Goal: Task Accomplishment & Management: Use online tool/utility

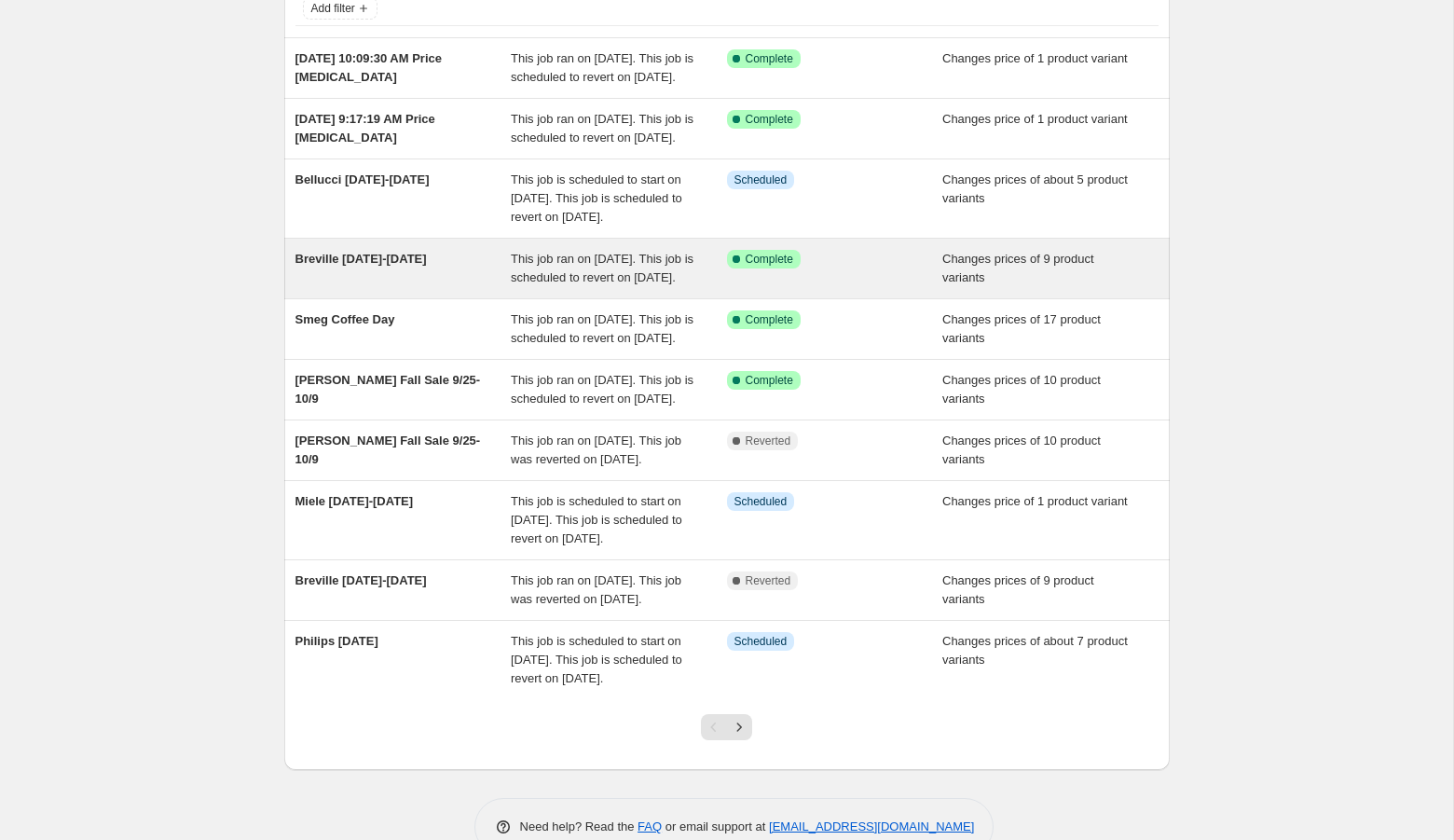
scroll to position [137, 0]
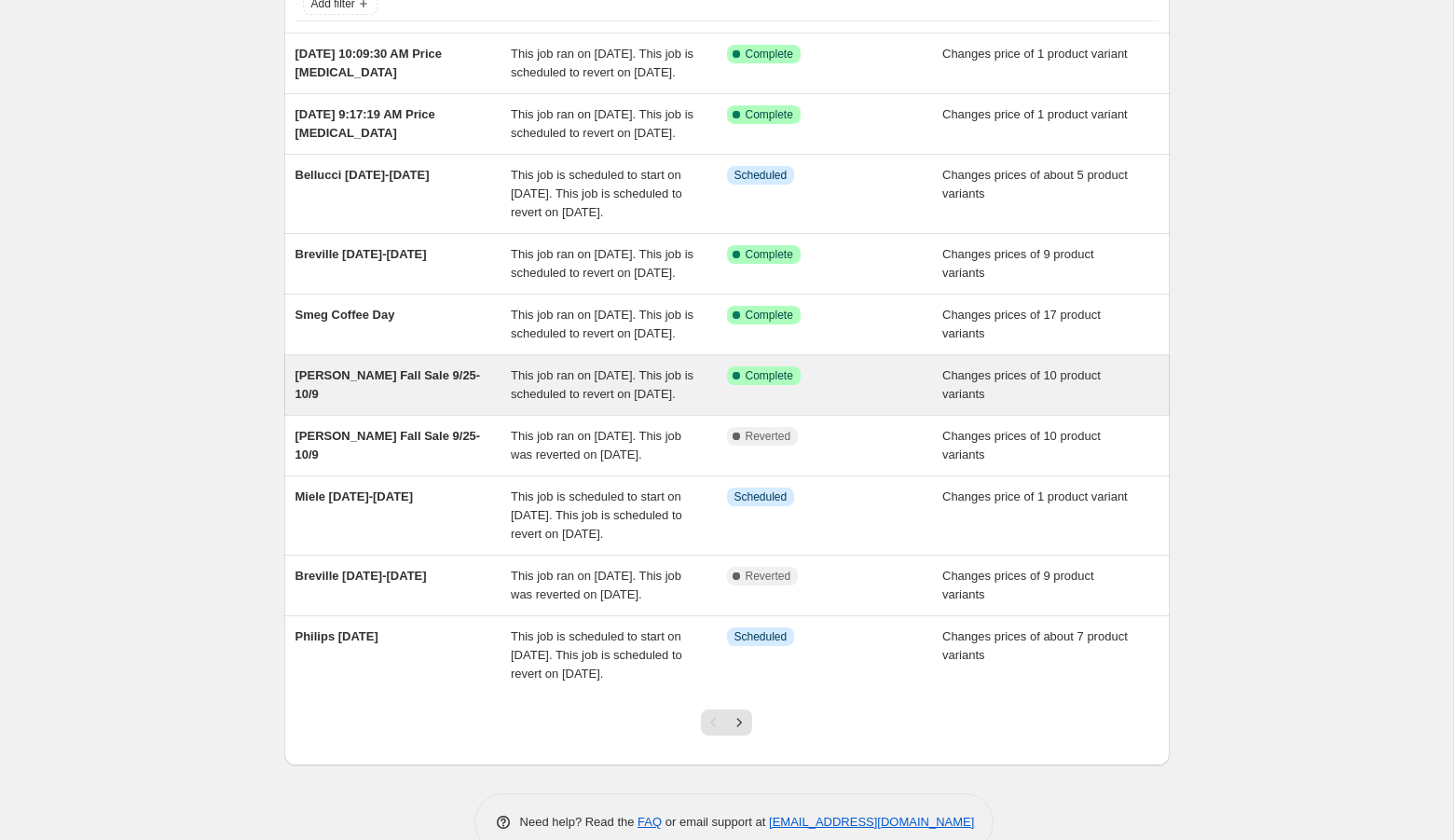
click at [393, 400] on span "[PERSON_NAME] Fall Sale 9/25-10/9" at bounding box center [388, 384] width 186 height 33
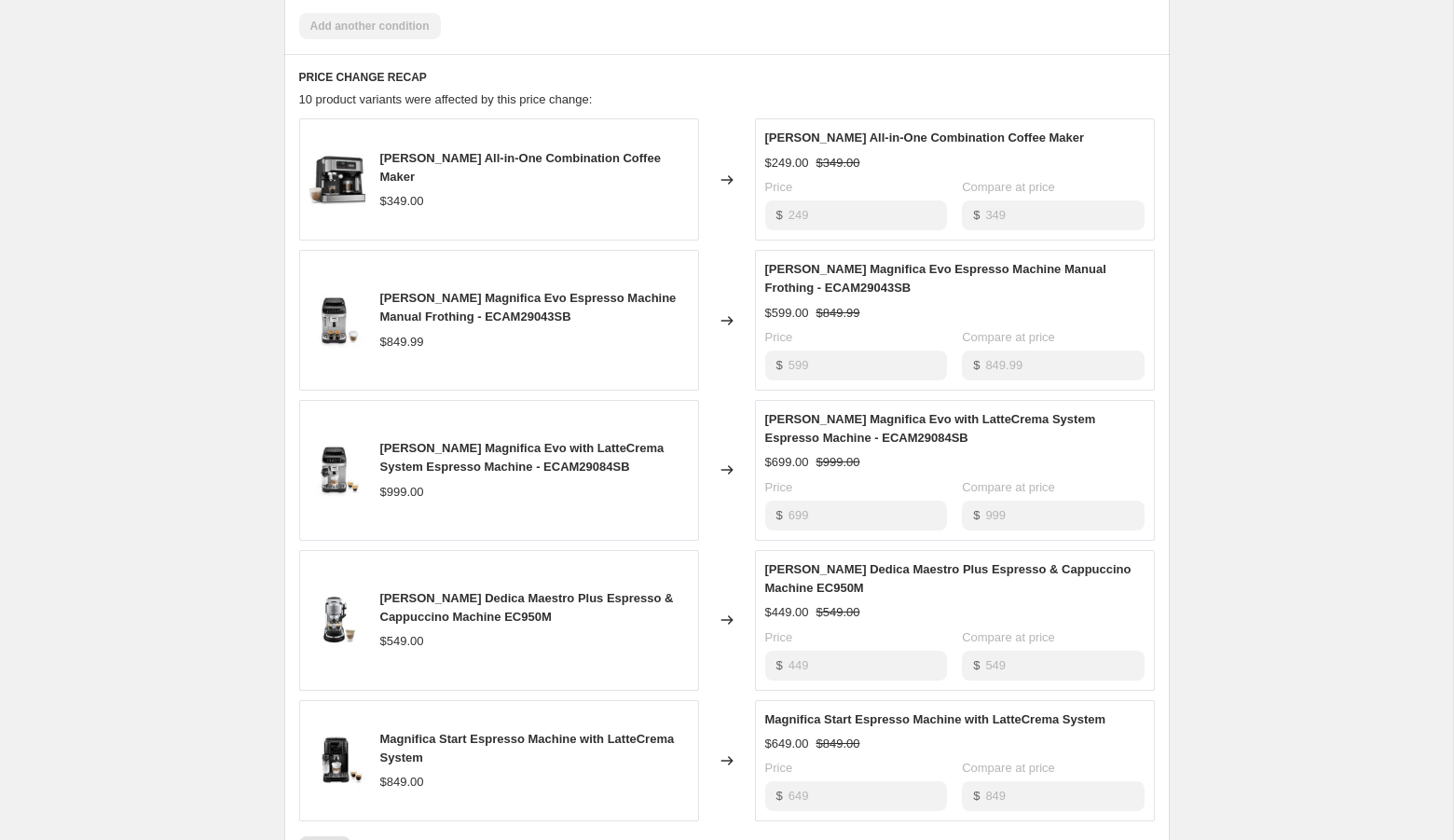
scroll to position [1887, 0]
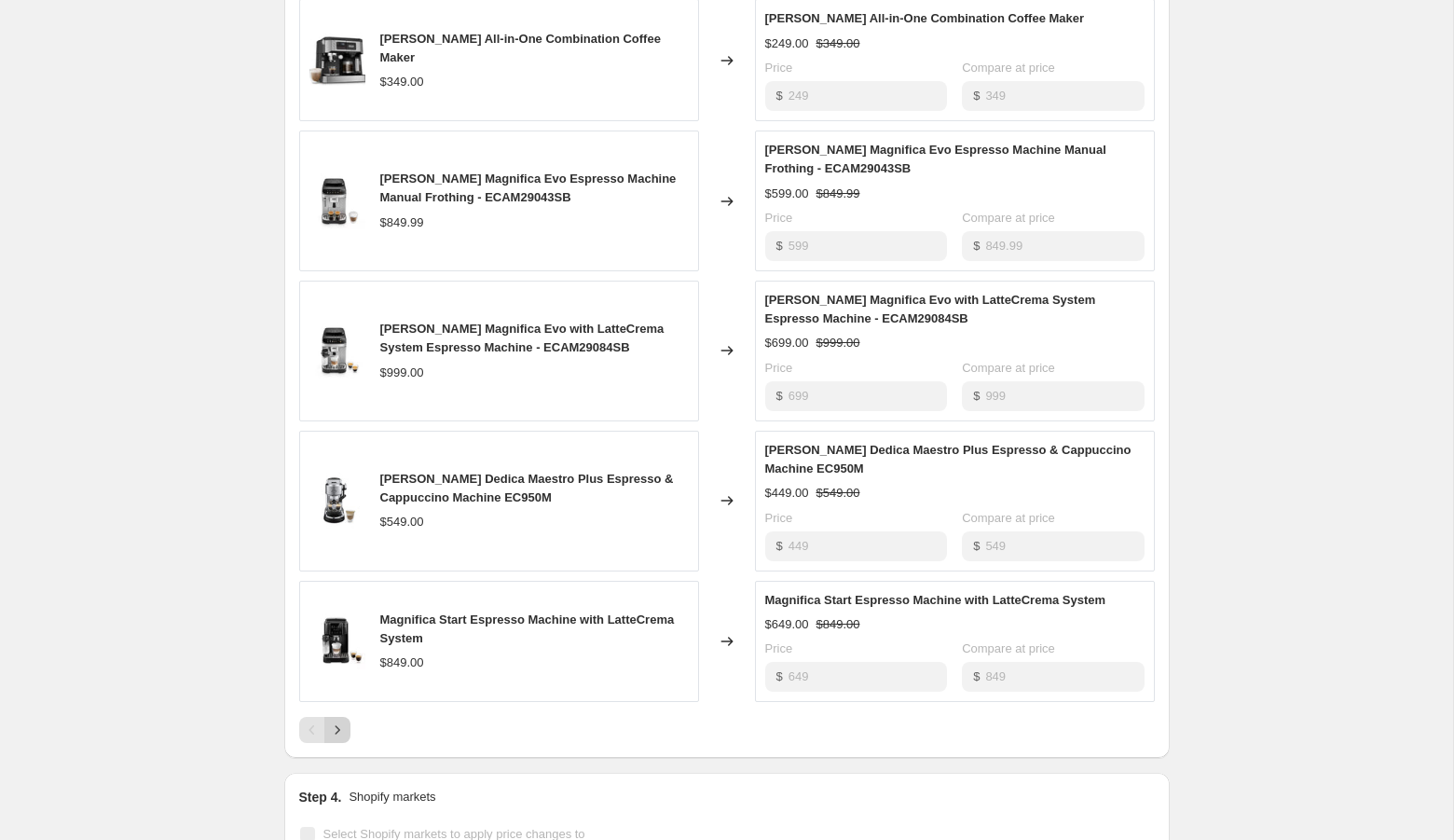
click at [335, 721] on icon "Next" at bounding box center [337, 730] width 19 height 19
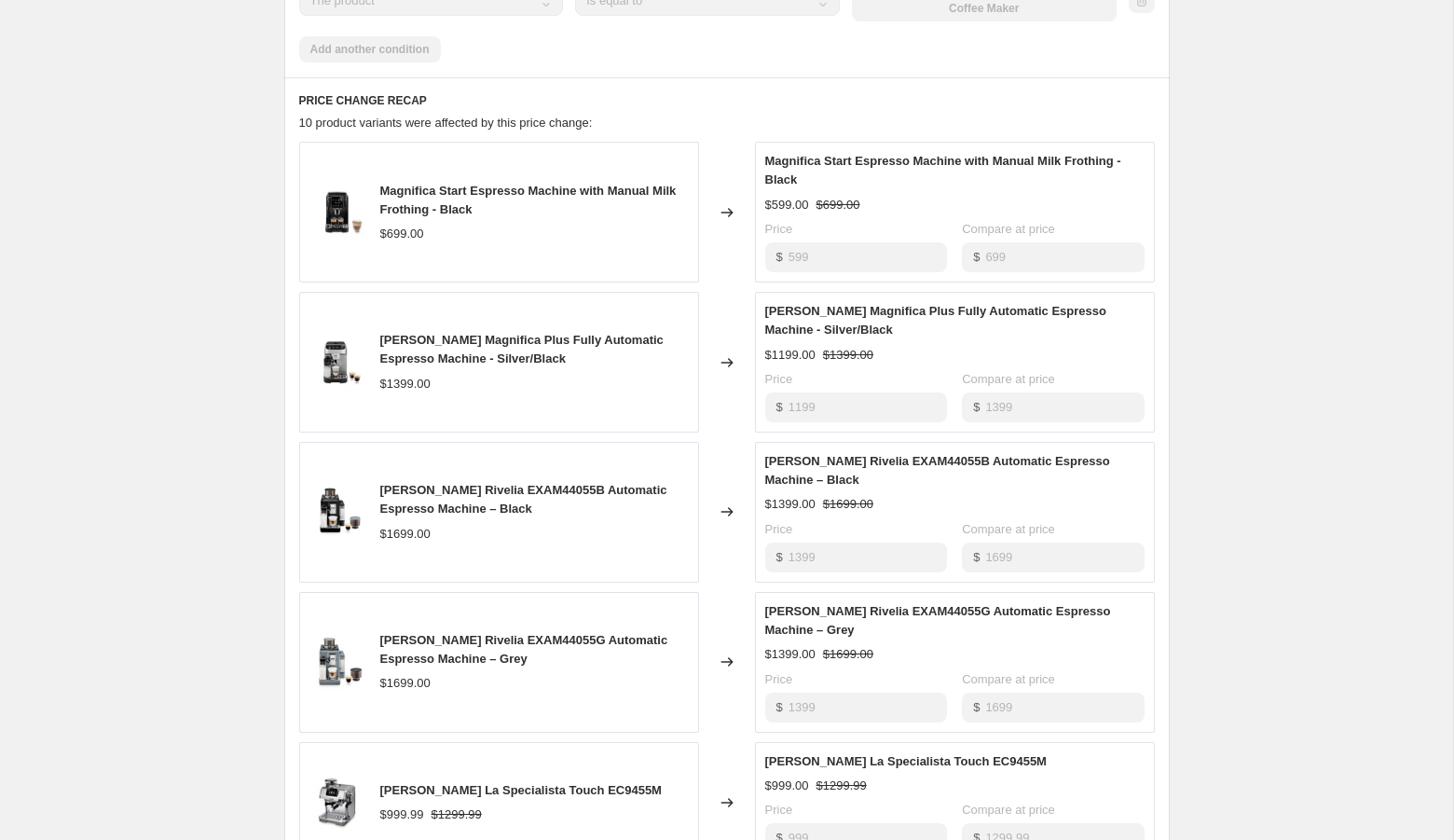
scroll to position [1797, 0]
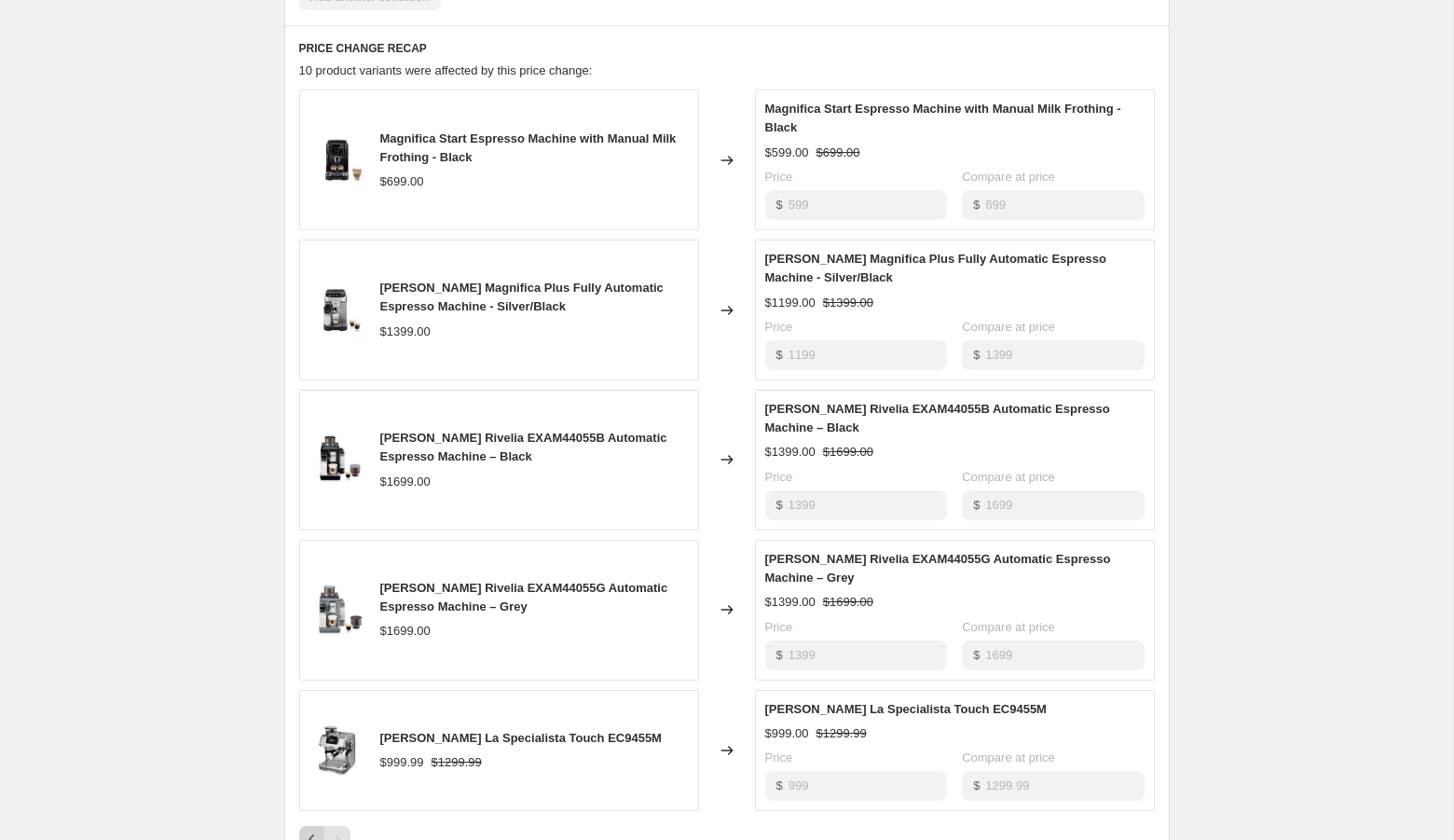
click at [304, 830] on icon "Previous" at bounding box center [313, 839] width 19 height 19
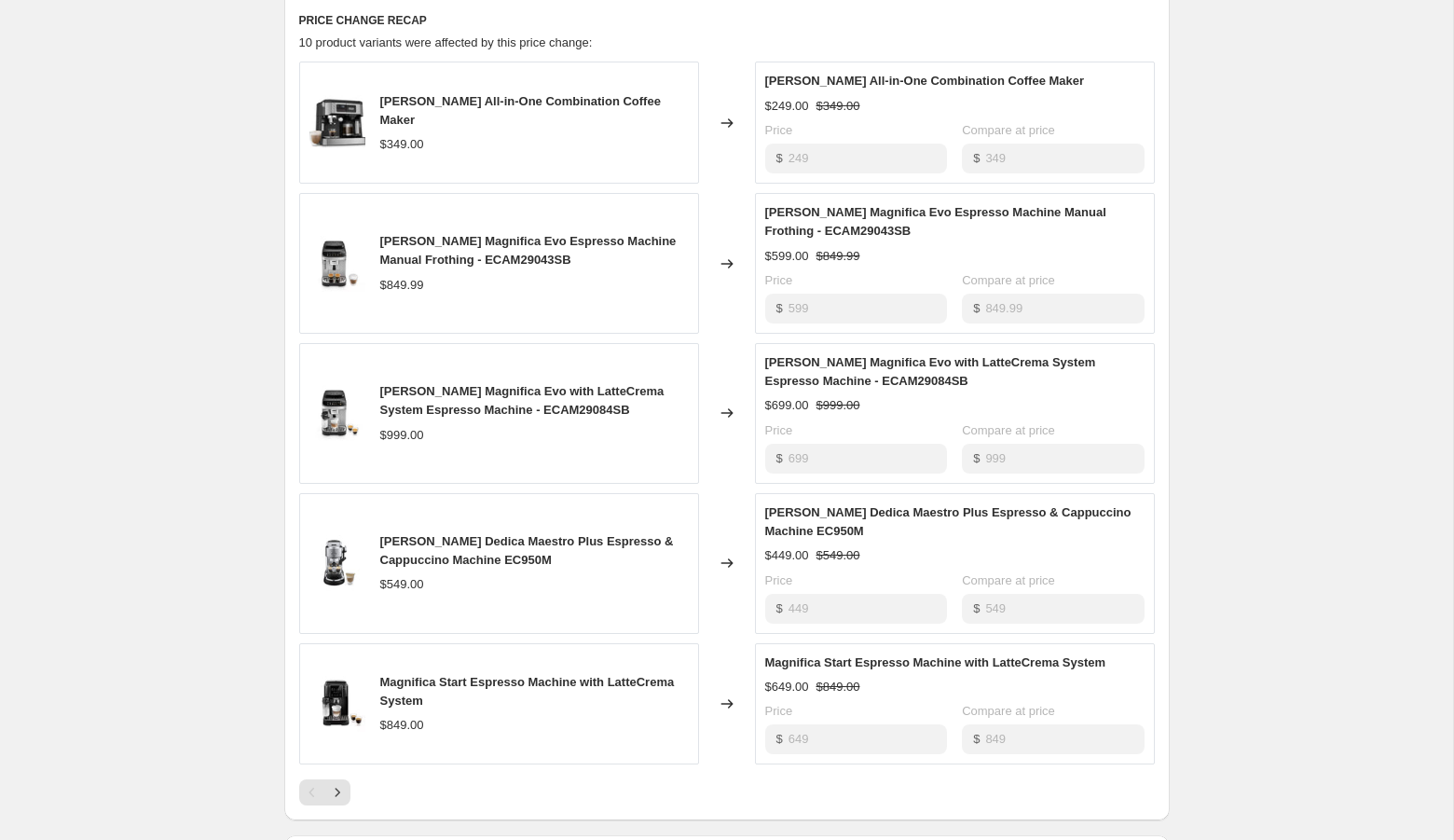
scroll to position [1829, 0]
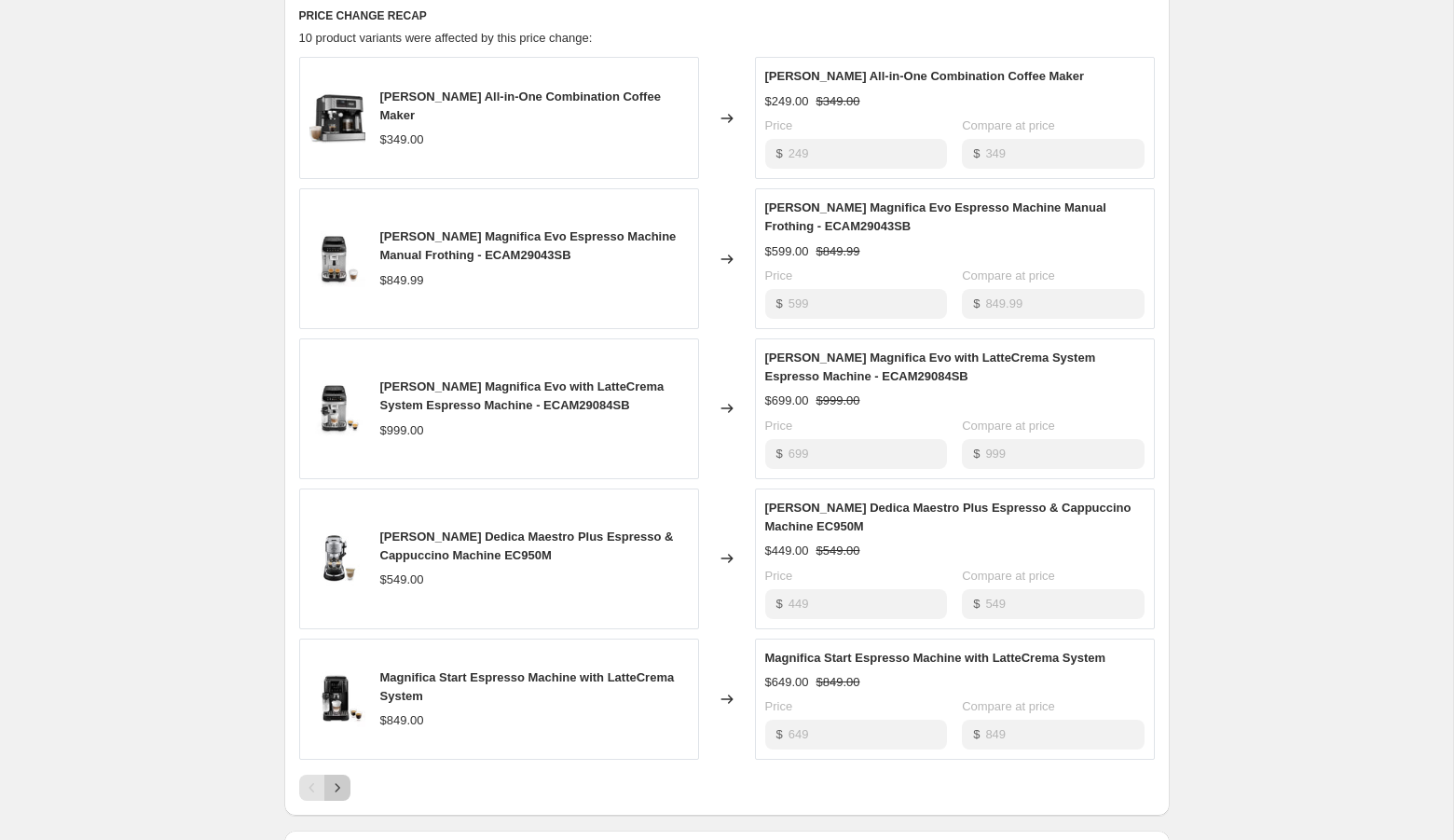
click at [337, 778] on icon "Next" at bounding box center [337, 788] width 19 height 19
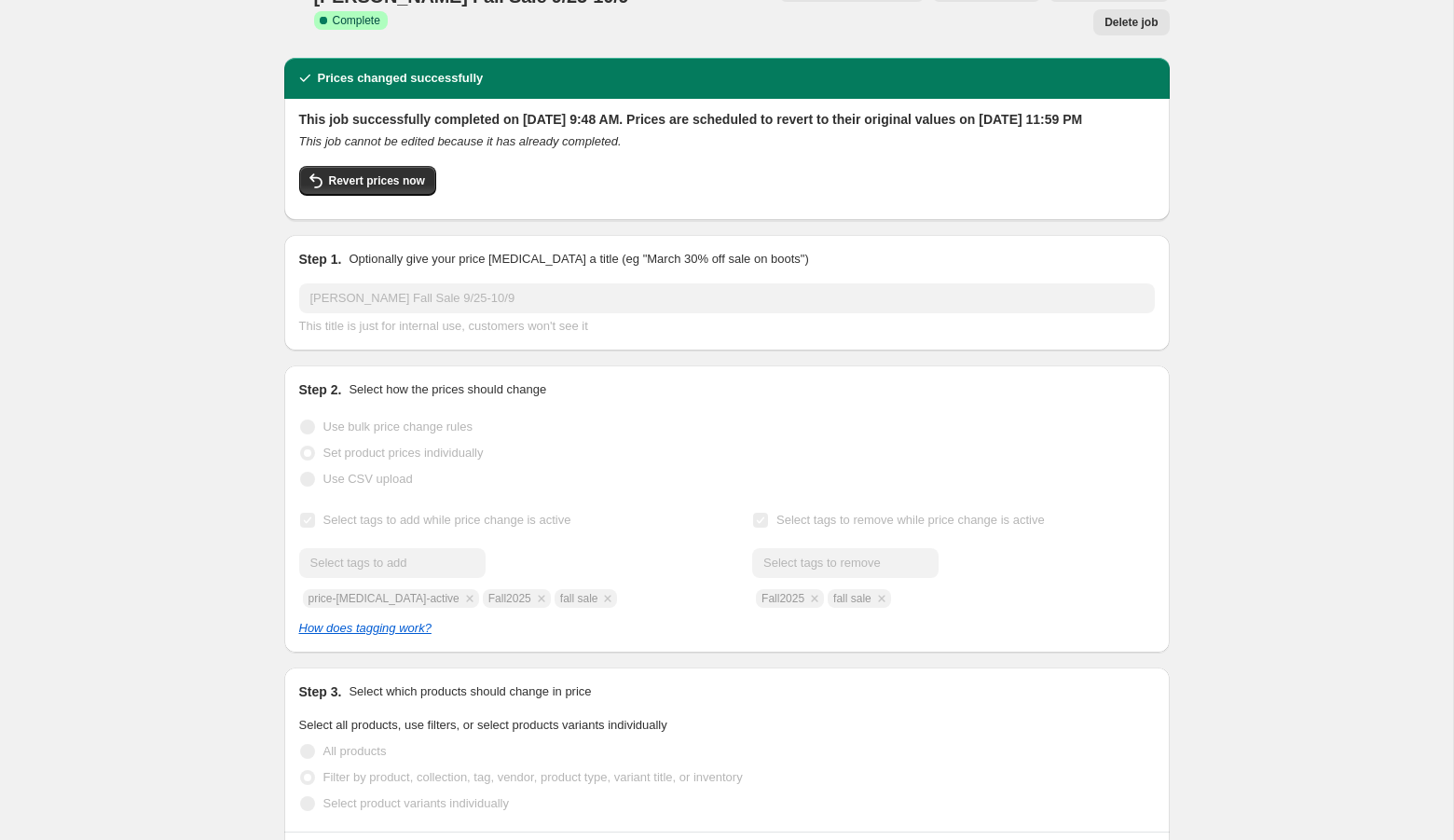
scroll to position [0, 0]
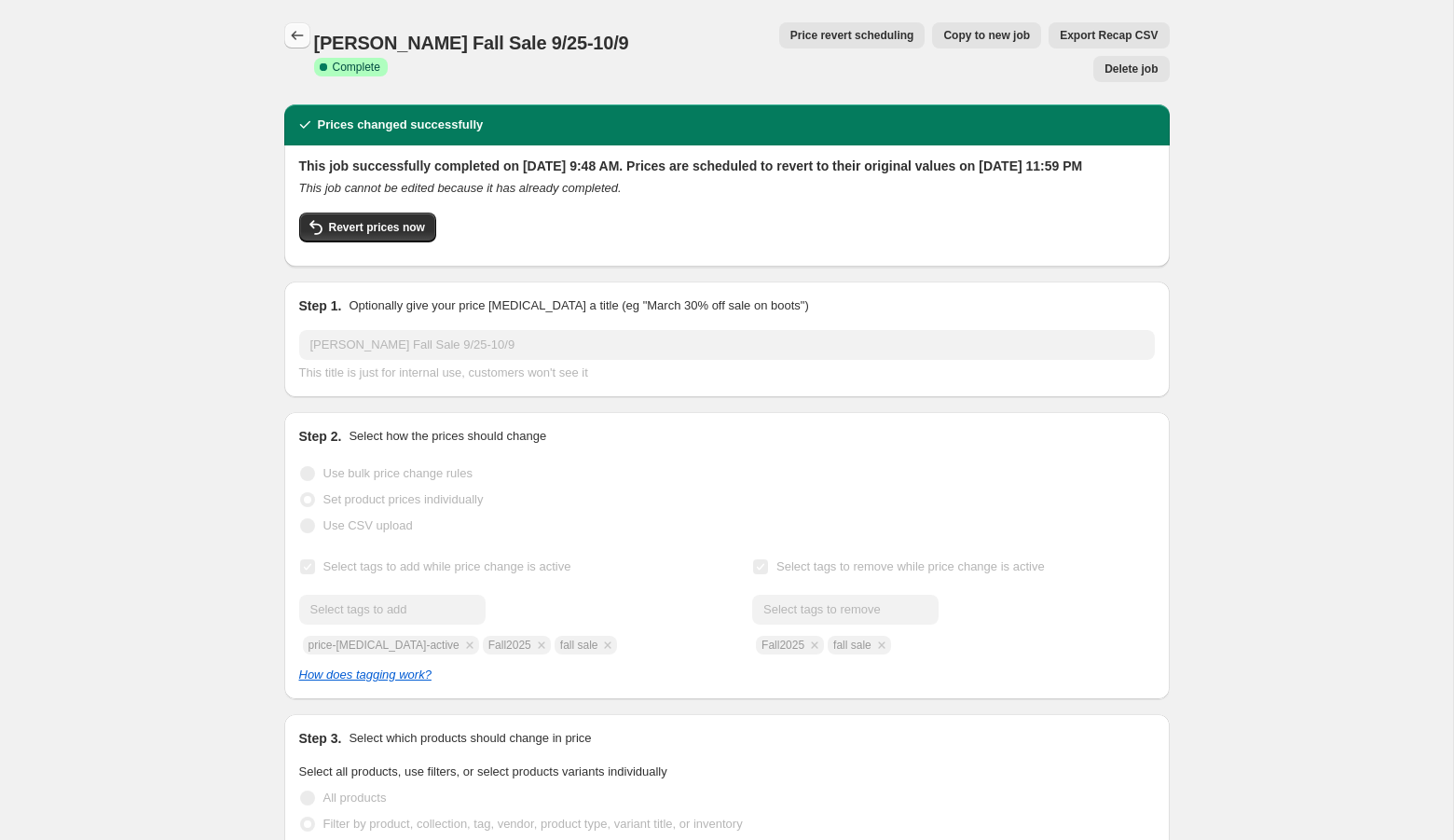
click at [289, 26] on icon "Price change jobs" at bounding box center [298, 35] width 19 height 19
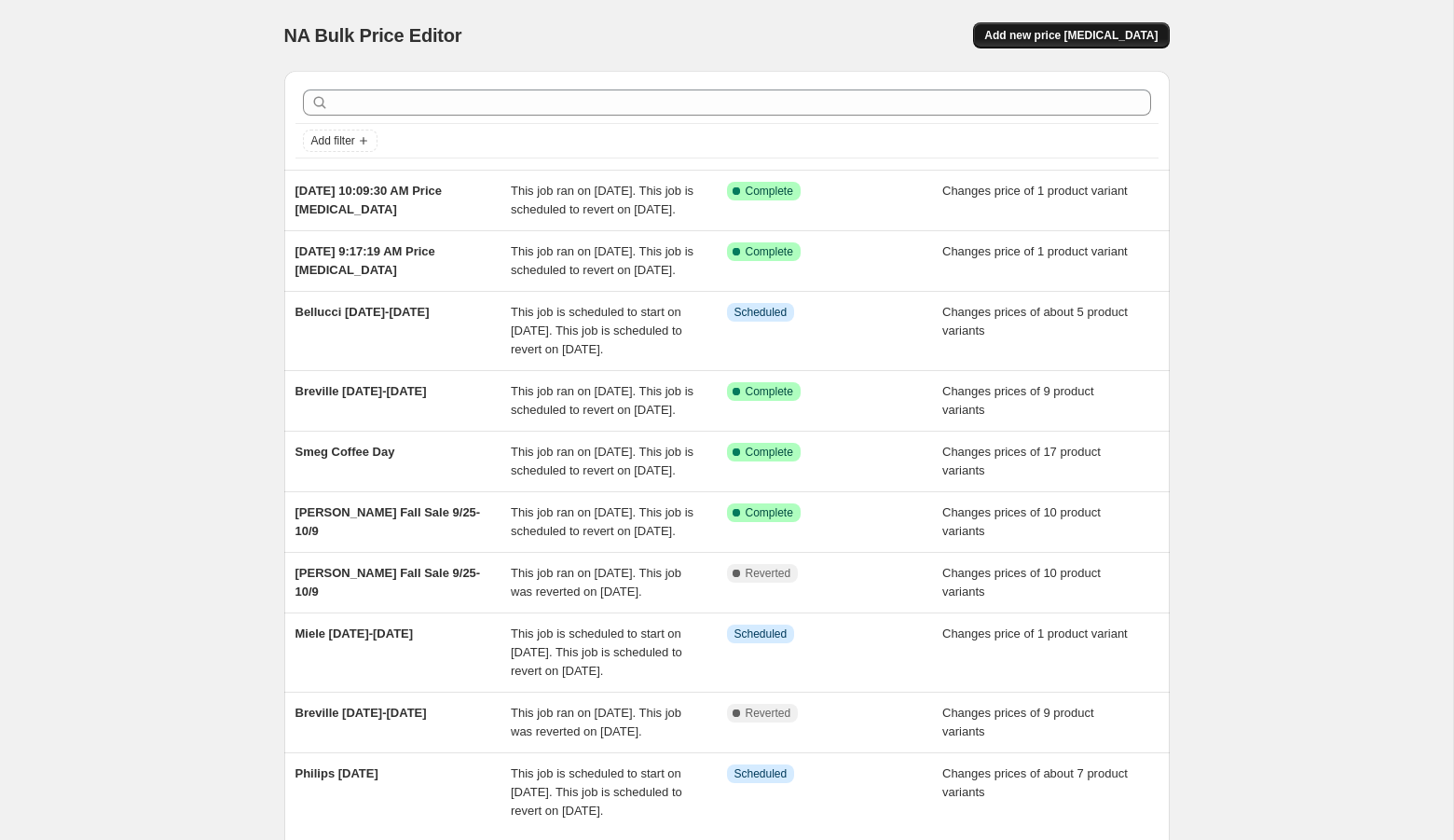
click at [1055, 35] on span "Add new price [MEDICAL_DATA]" at bounding box center [1070, 35] width 174 height 15
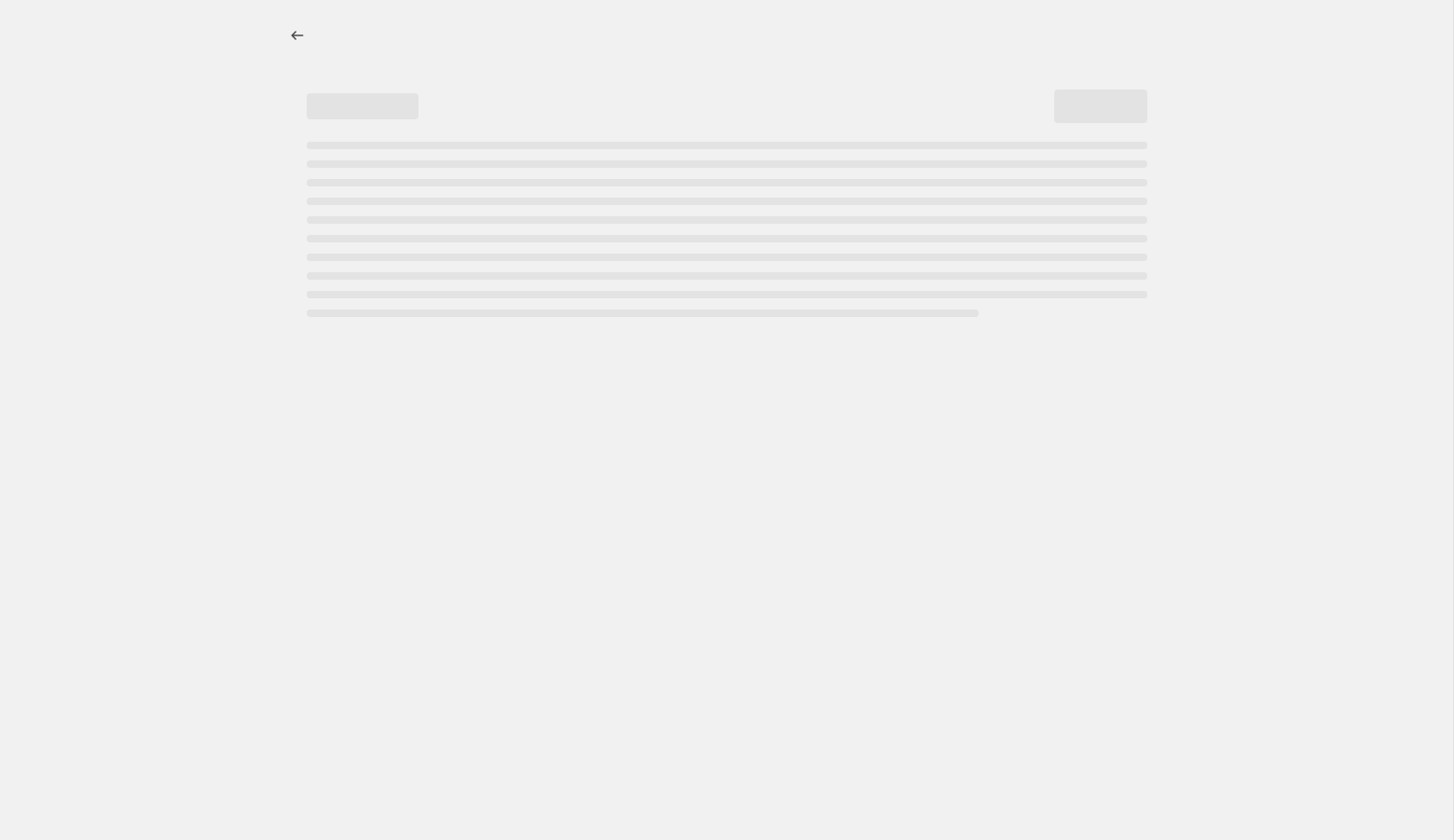
select select "percentage"
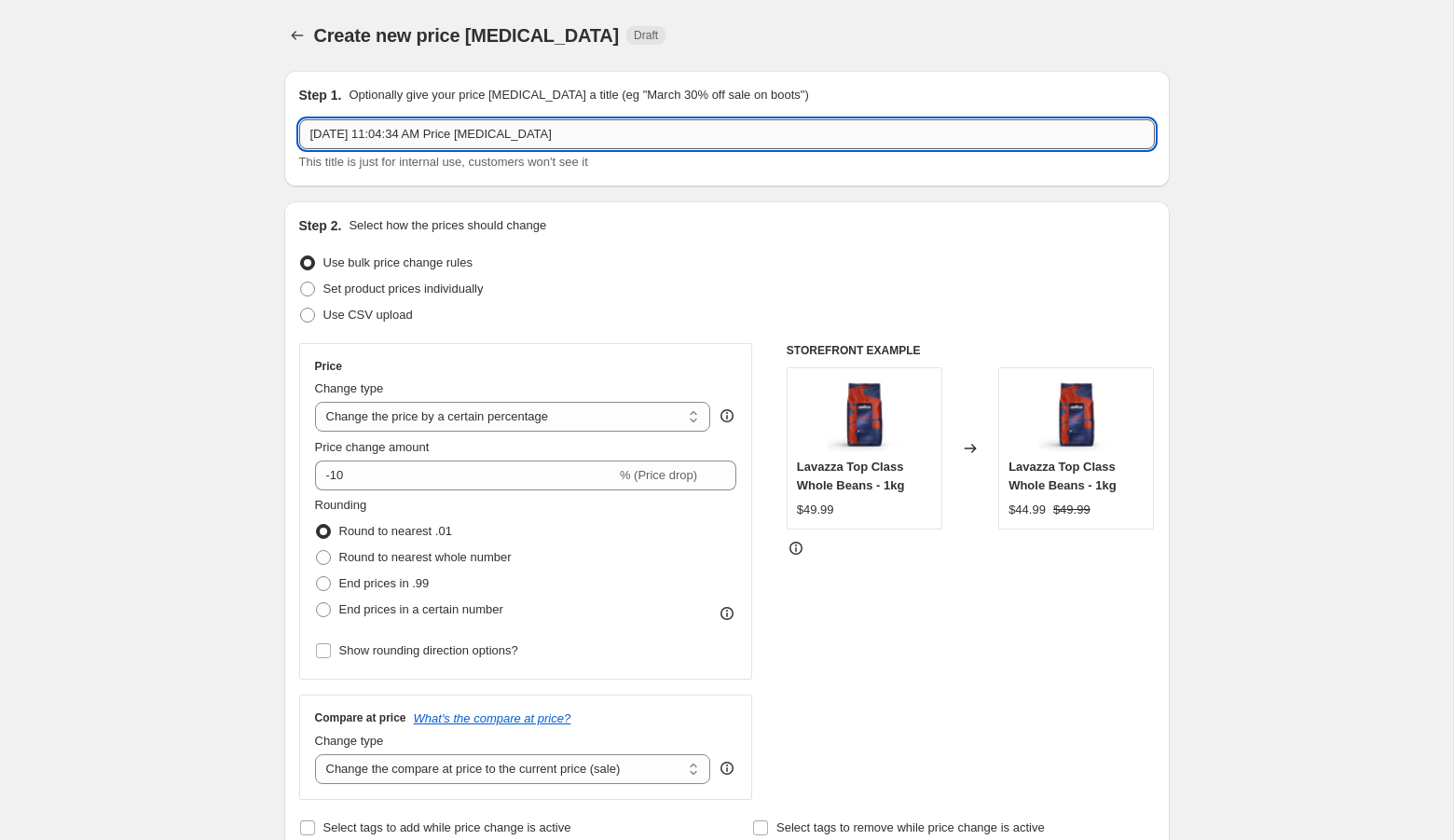
click at [481, 133] on input "Sep 26, 2025, 11:04:34 AM Price change job" at bounding box center [727, 134] width 856 height 30
type input "Opera sale until [DATE]"
click at [329, 286] on span "Set product prices individually" at bounding box center [403, 288] width 161 height 14
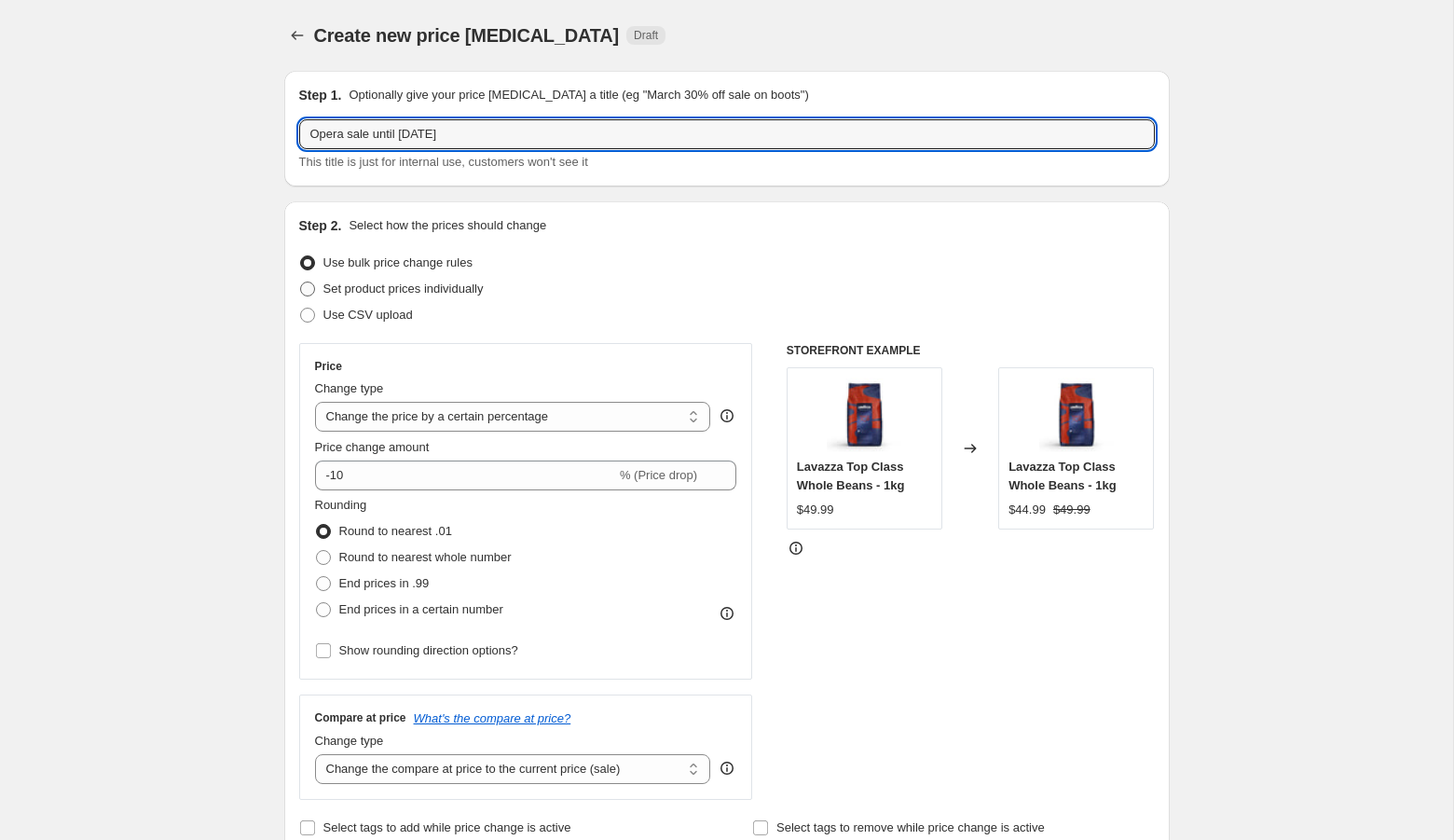
click at [301, 283] on input "Set product prices individually" at bounding box center [301, 282] width 1 height 1
radio input "true"
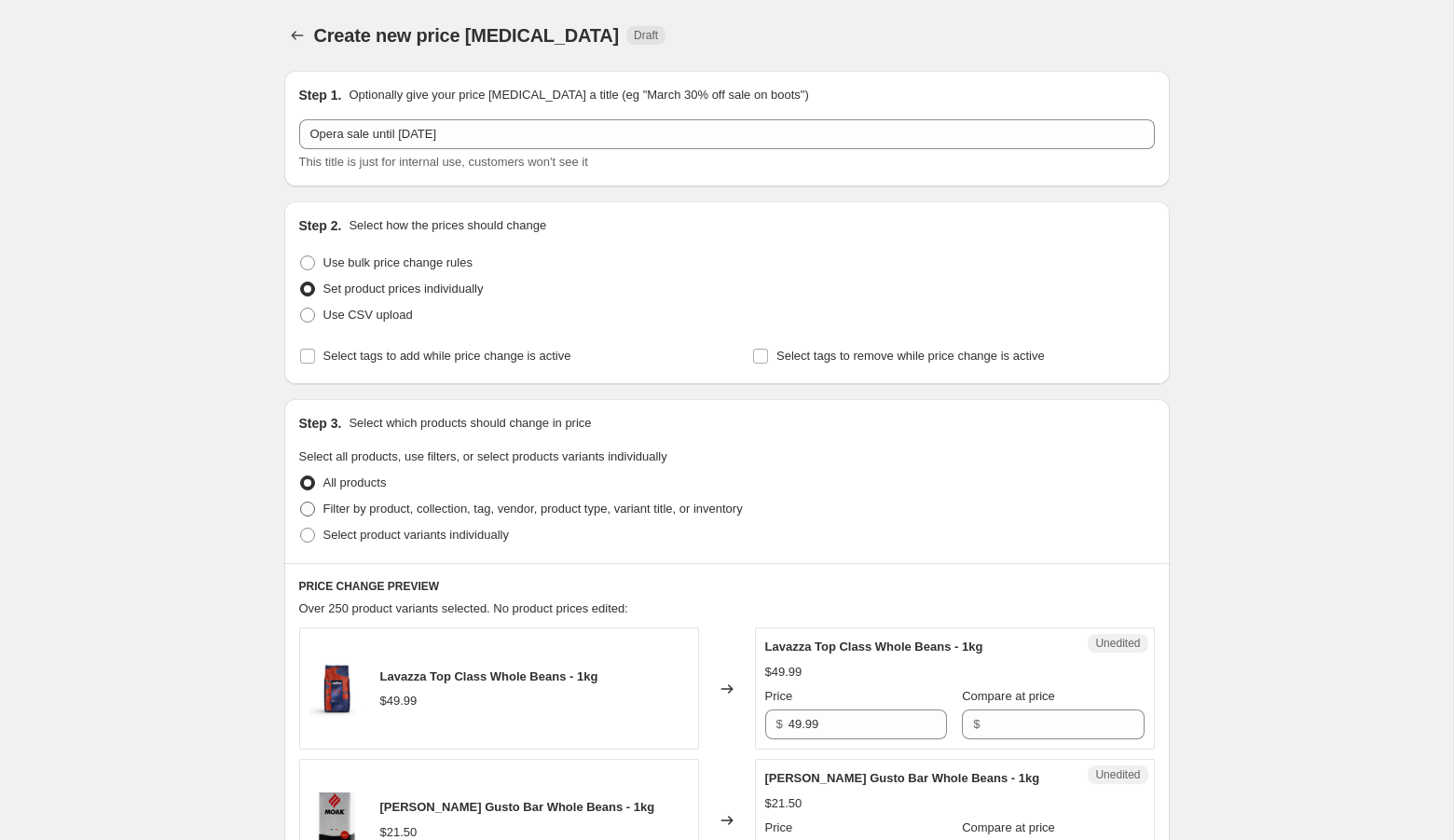
click at [452, 519] on label "Filter by product, collection, tag, vendor, product type, variant title, or inv…" at bounding box center [521, 509] width 443 height 26
click at [301, 502] on input "Filter by product, collection, tag, vendor, product type, variant title, or inv…" at bounding box center [301, 501] width 1 height 1
radio input "true"
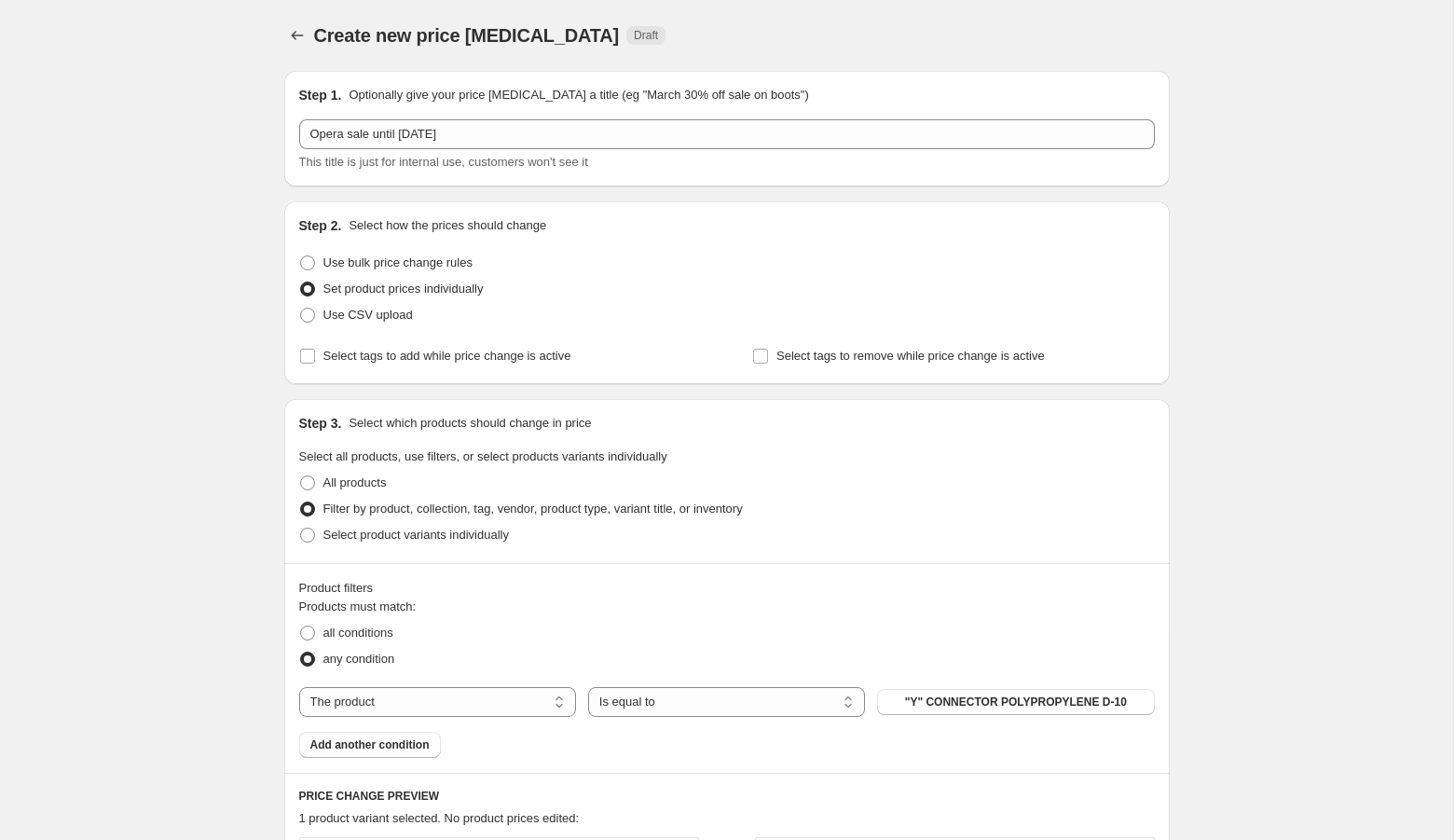
scroll to position [328, 0]
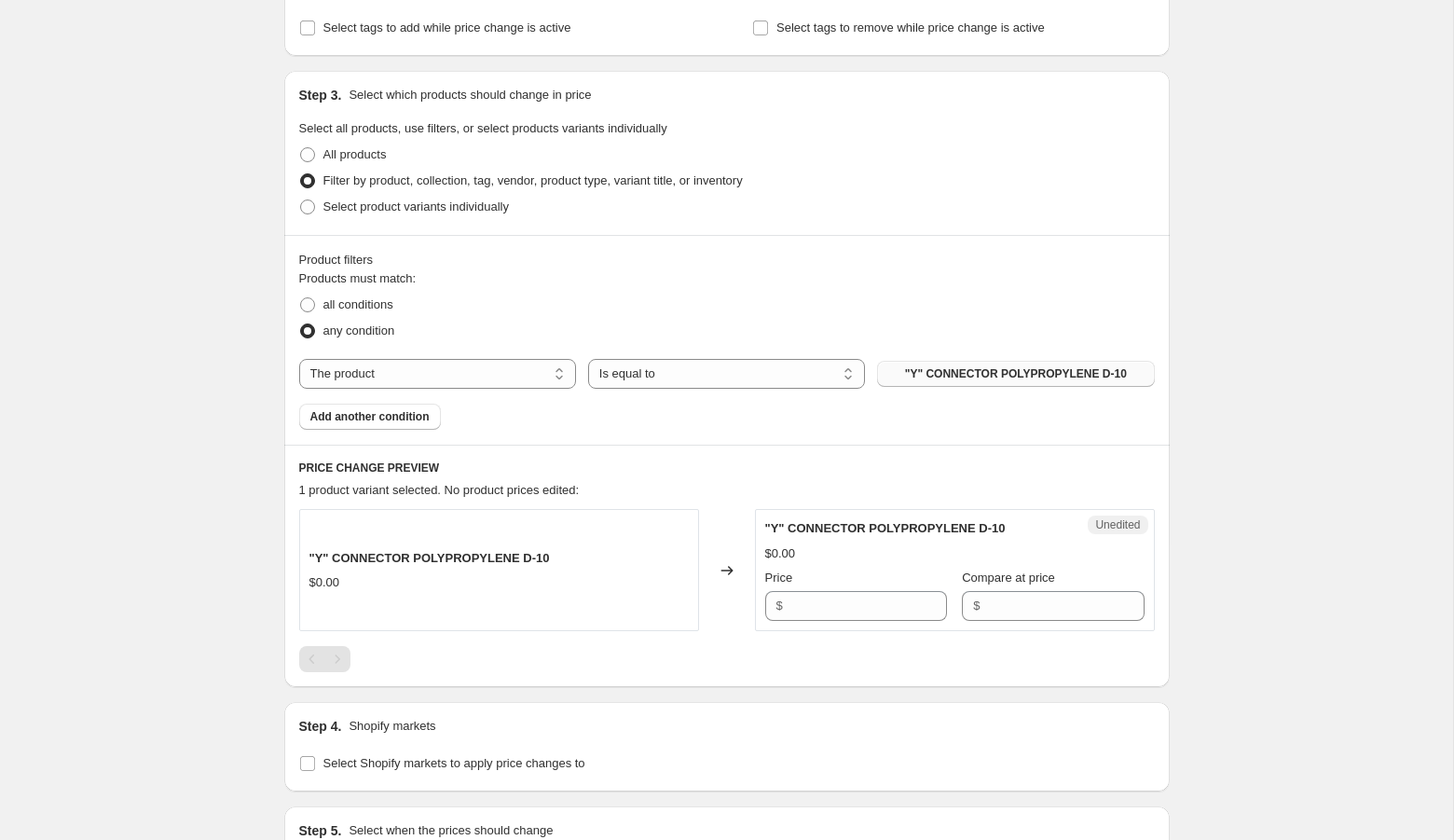
click at [989, 385] on button ""Y" CONNECTOR POLYPROPYLENE D-10" at bounding box center [1015, 373] width 277 height 26
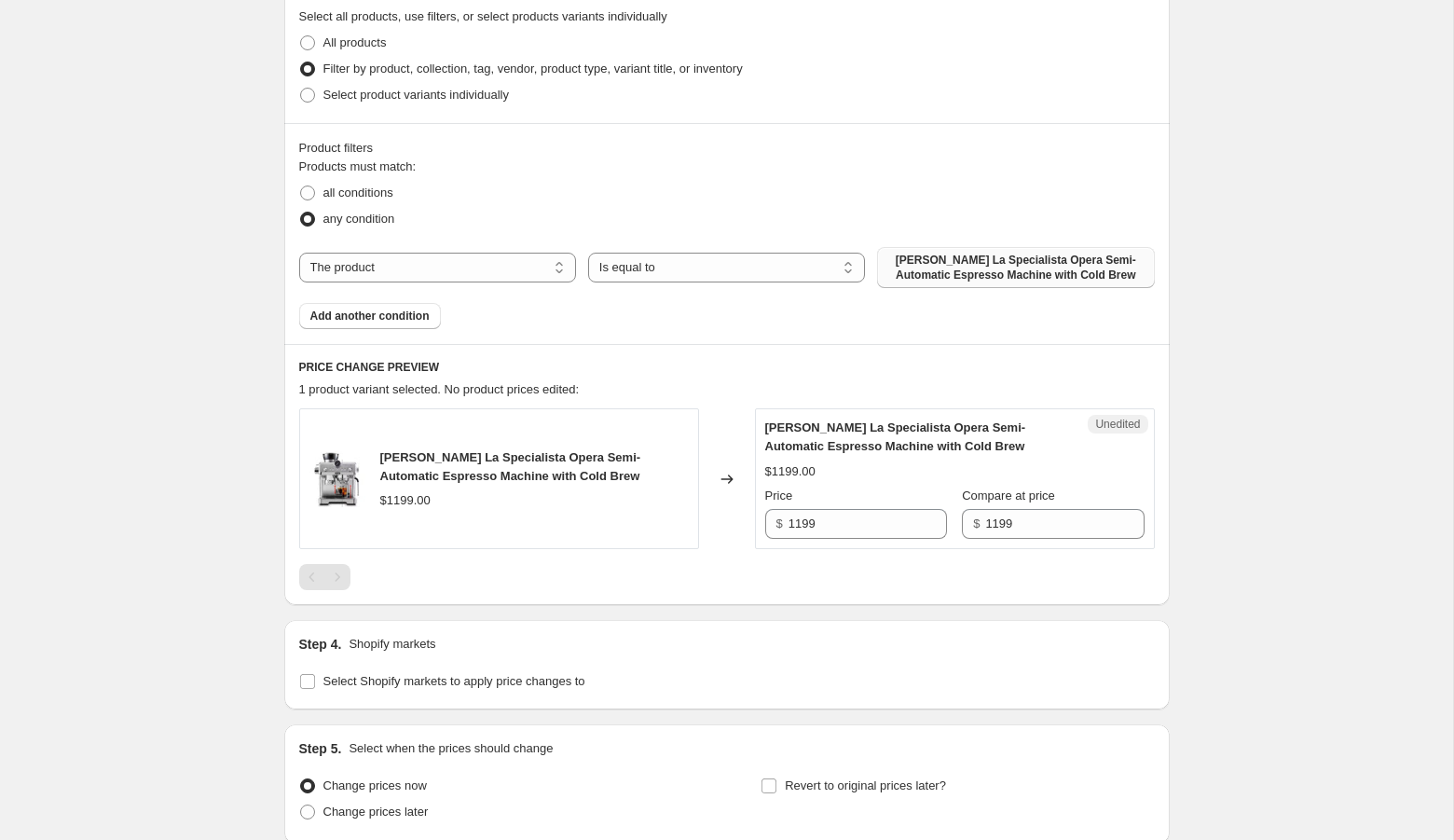
scroll to position [442, 0]
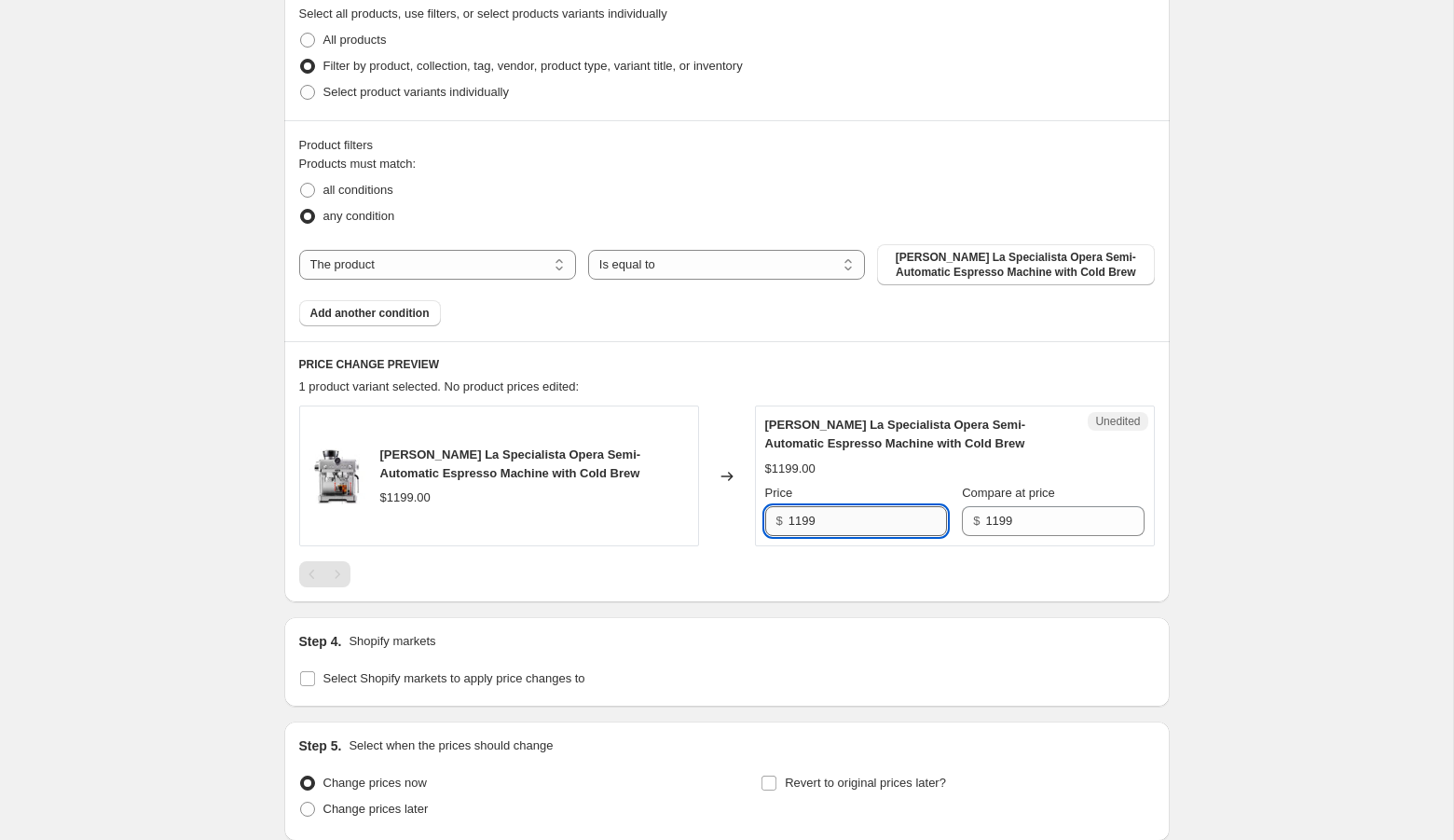
click at [803, 518] on input "1199" at bounding box center [868, 521] width 159 height 30
type input "899"
click at [1224, 430] on div "Create new price change job. This page is ready Create new price change job Dra…" at bounding box center [726, 276] width 1453 height 1438
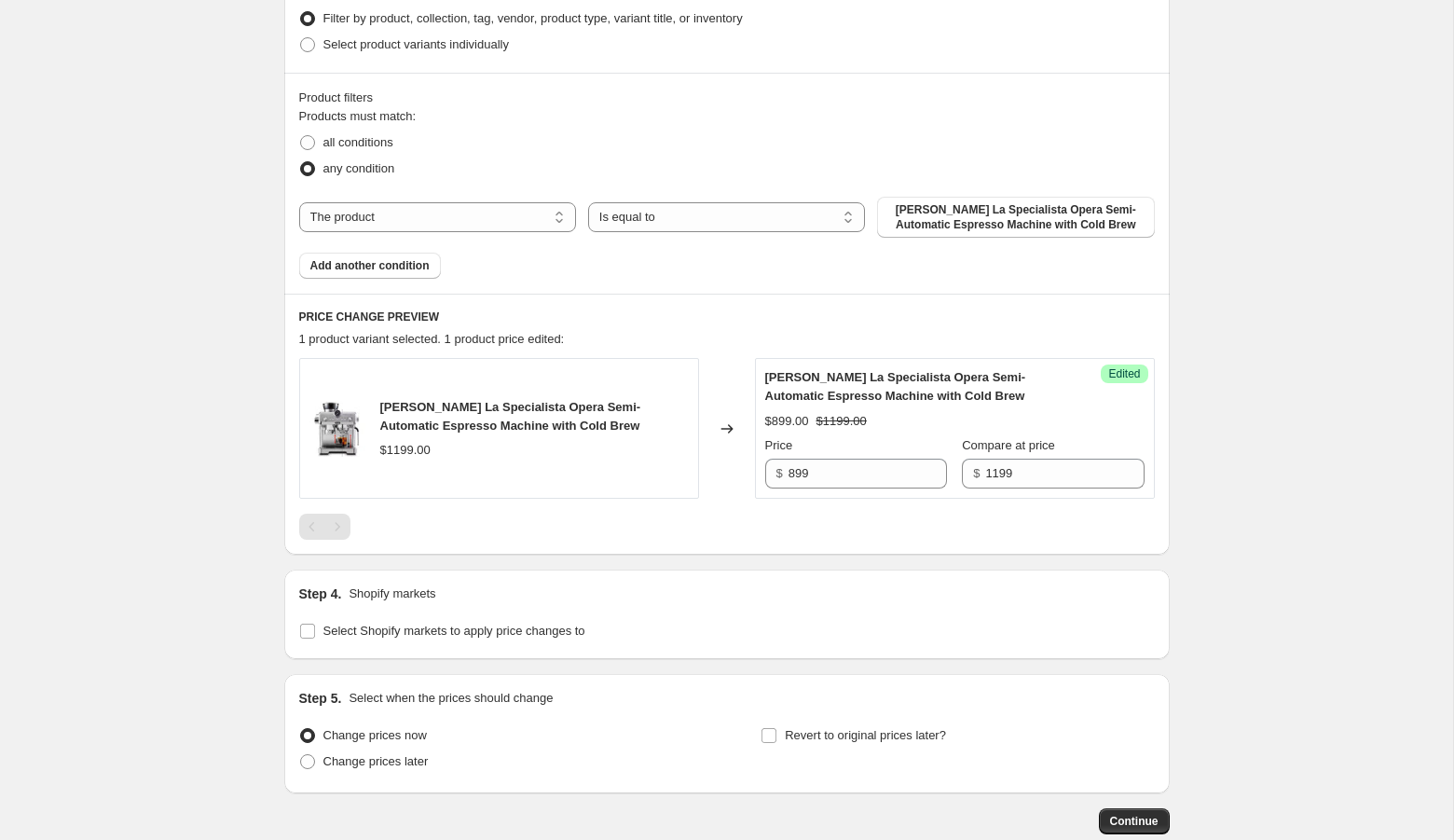
scroll to position [595, 0]
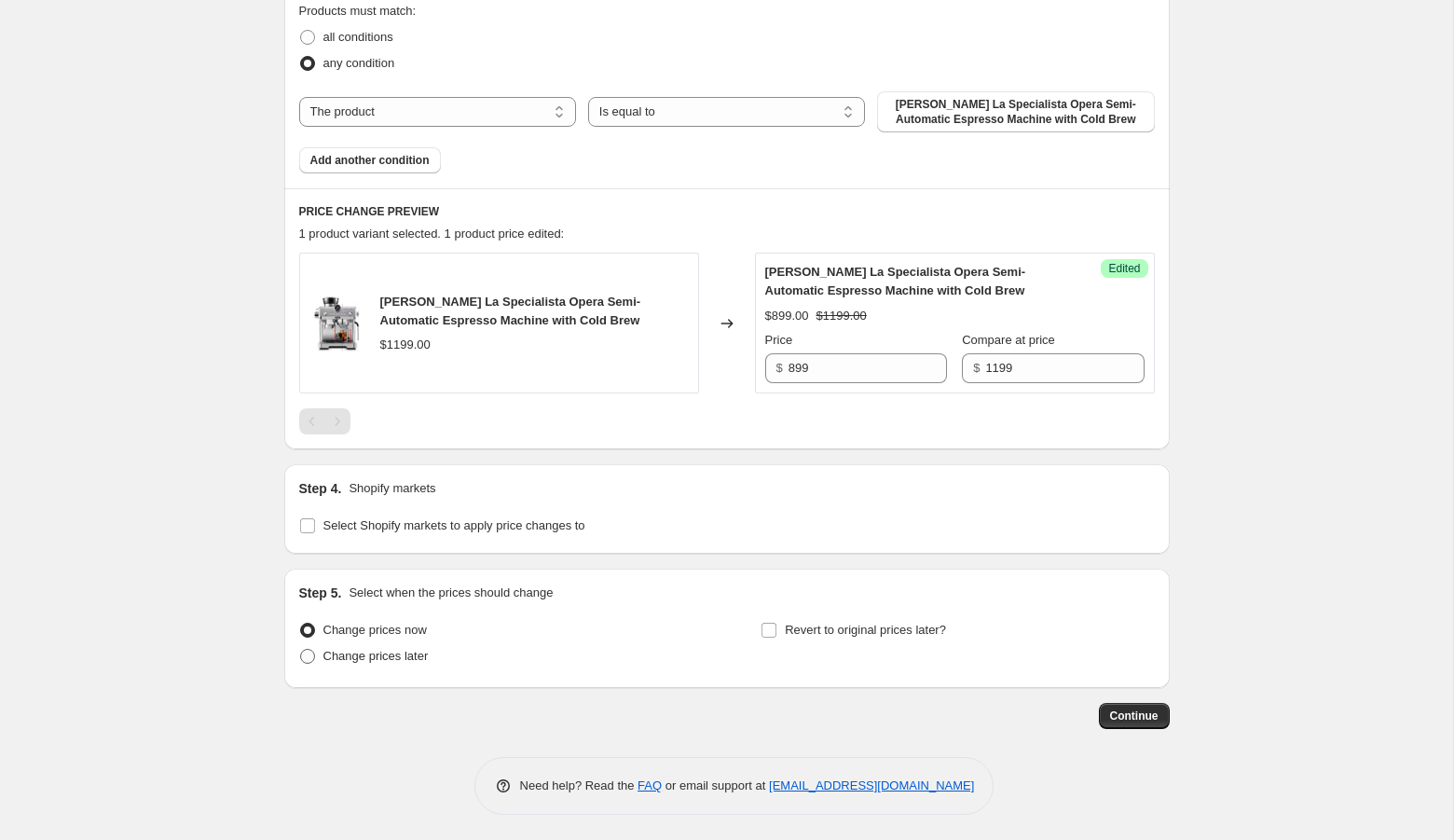
click at [366, 656] on span "Change prices later" at bounding box center [375, 655] width 105 height 14
click at [301, 650] on input "Change prices later" at bounding box center [301, 649] width 1 height 1
radio input "true"
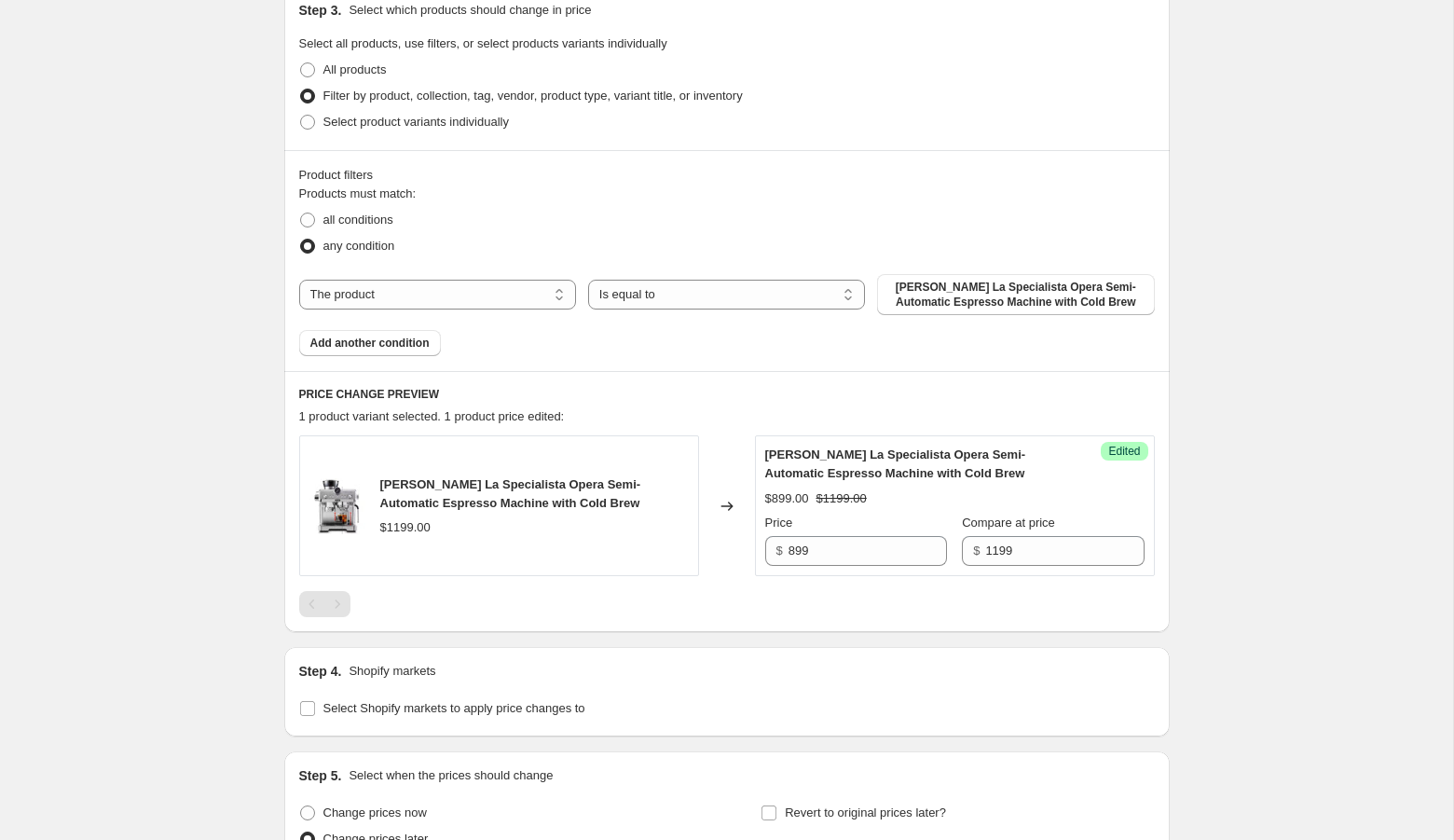
scroll to position [377, 0]
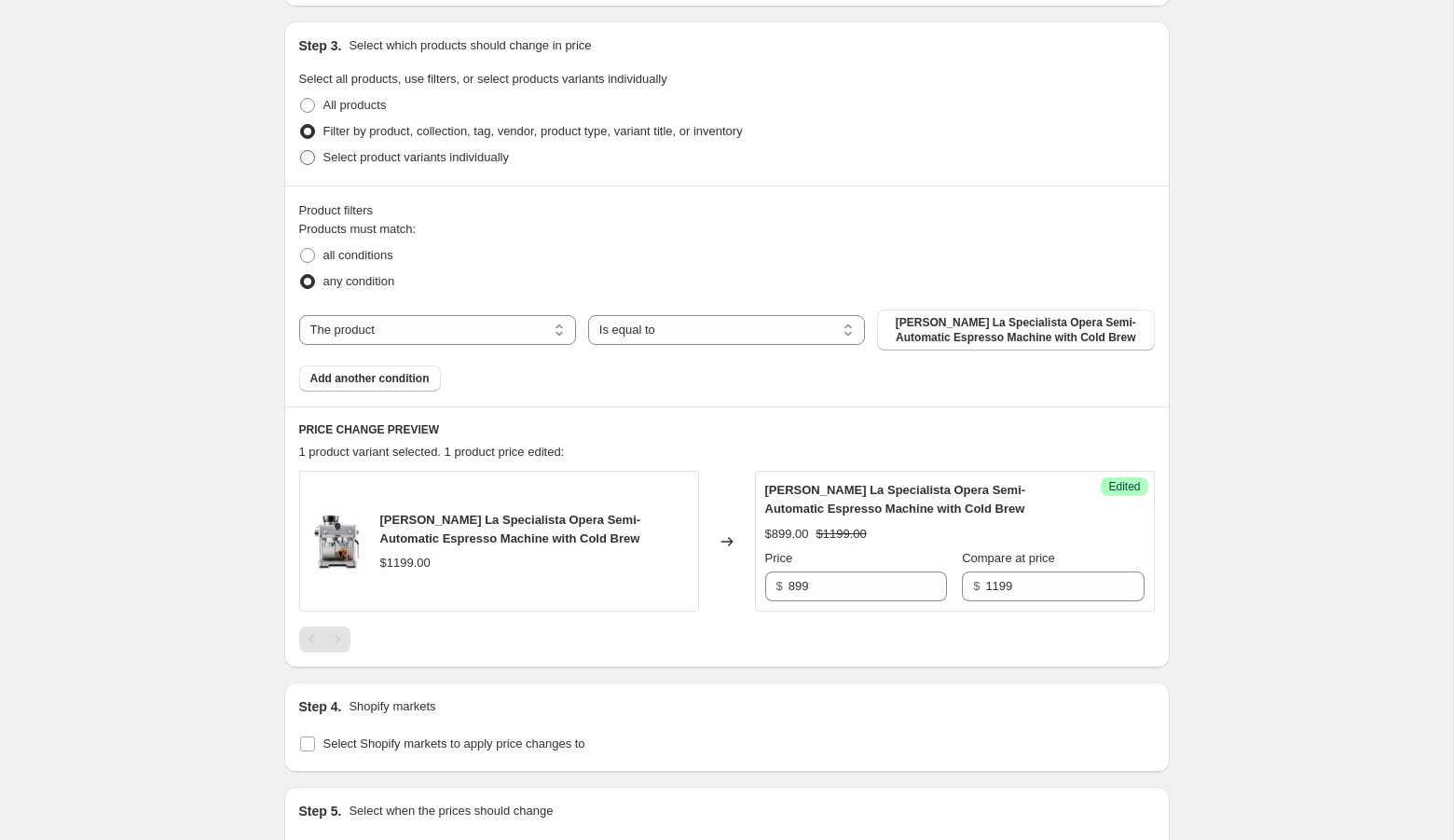
click at [385, 153] on span "Select product variants individually" at bounding box center [415, 157] width 186 height 14
click at [301, 151] on input "Select product variants individually" at bounding box center [301, 150] width 1 height 1
radio input "true"
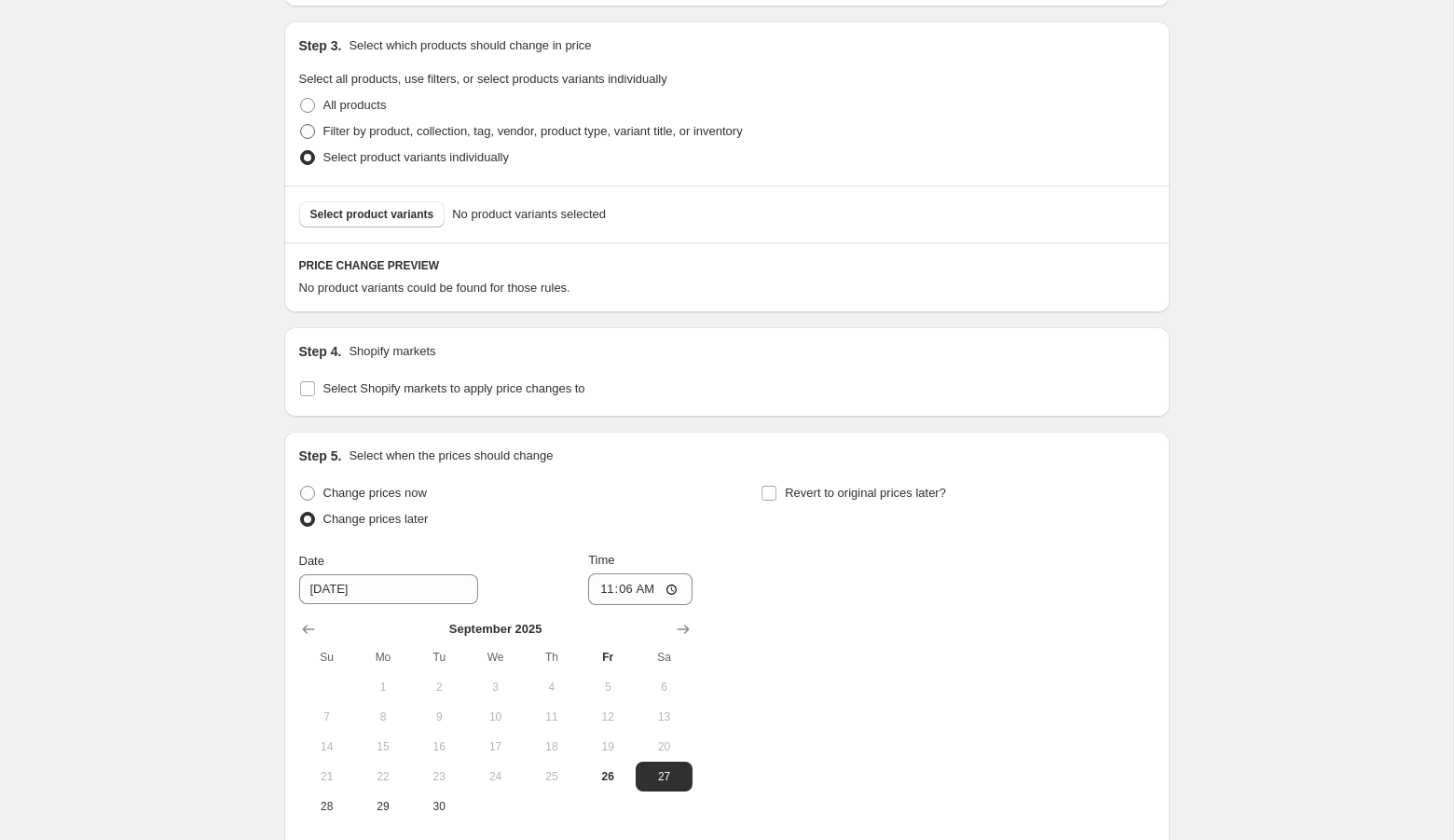
click at [370, 133] on span "Filter by product, collection, tag, vendor, product type, variant title, or inv…" at bounding box center [532, 131] width 419 height 14
click at [301, 125] on input "Filter by product, collection, tag, vendor, product type, variant title, or inv…" at bounding box center [301, 124] width 1 height 1
radio input "true"
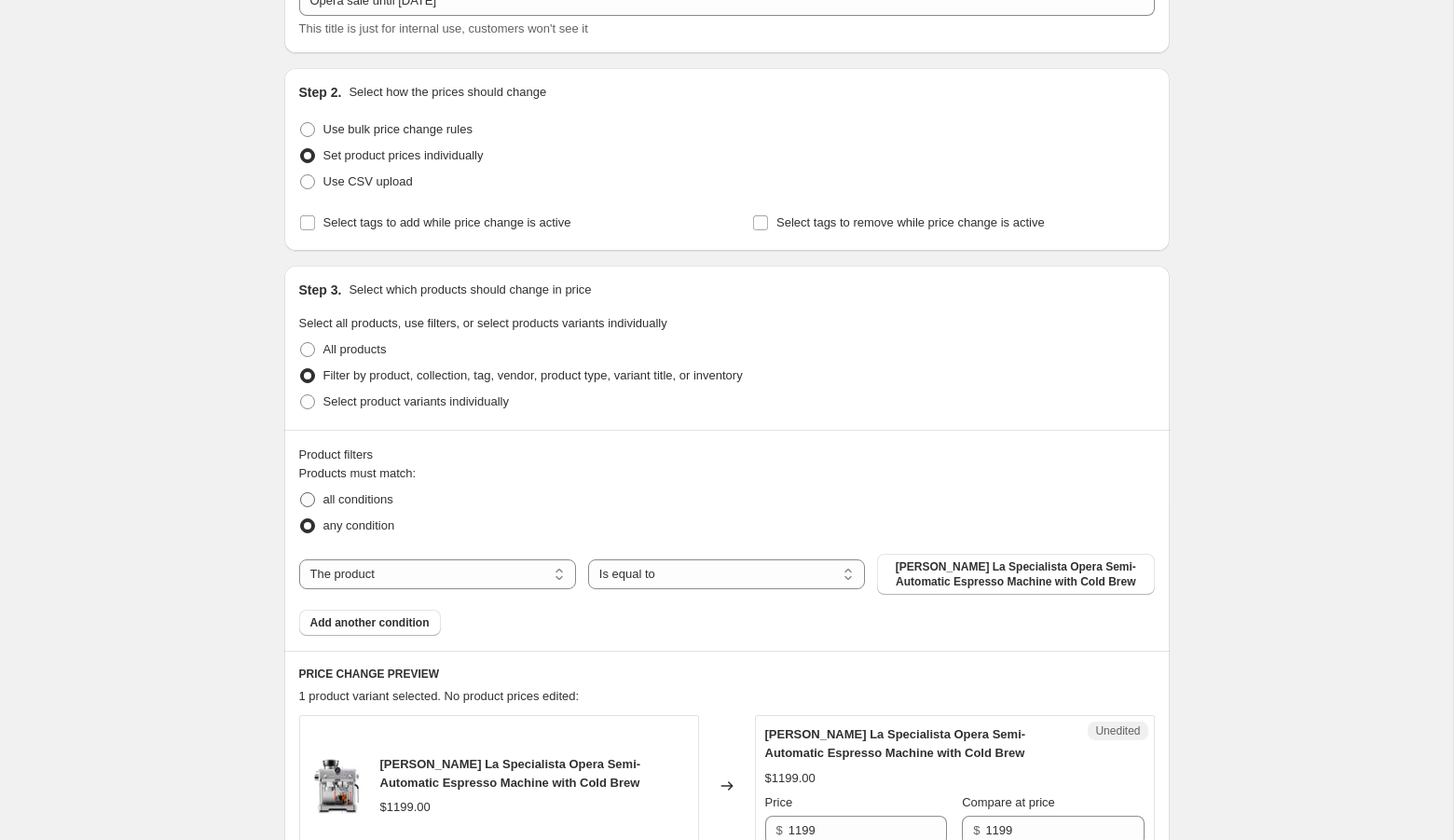
scroll to position [57, 0]
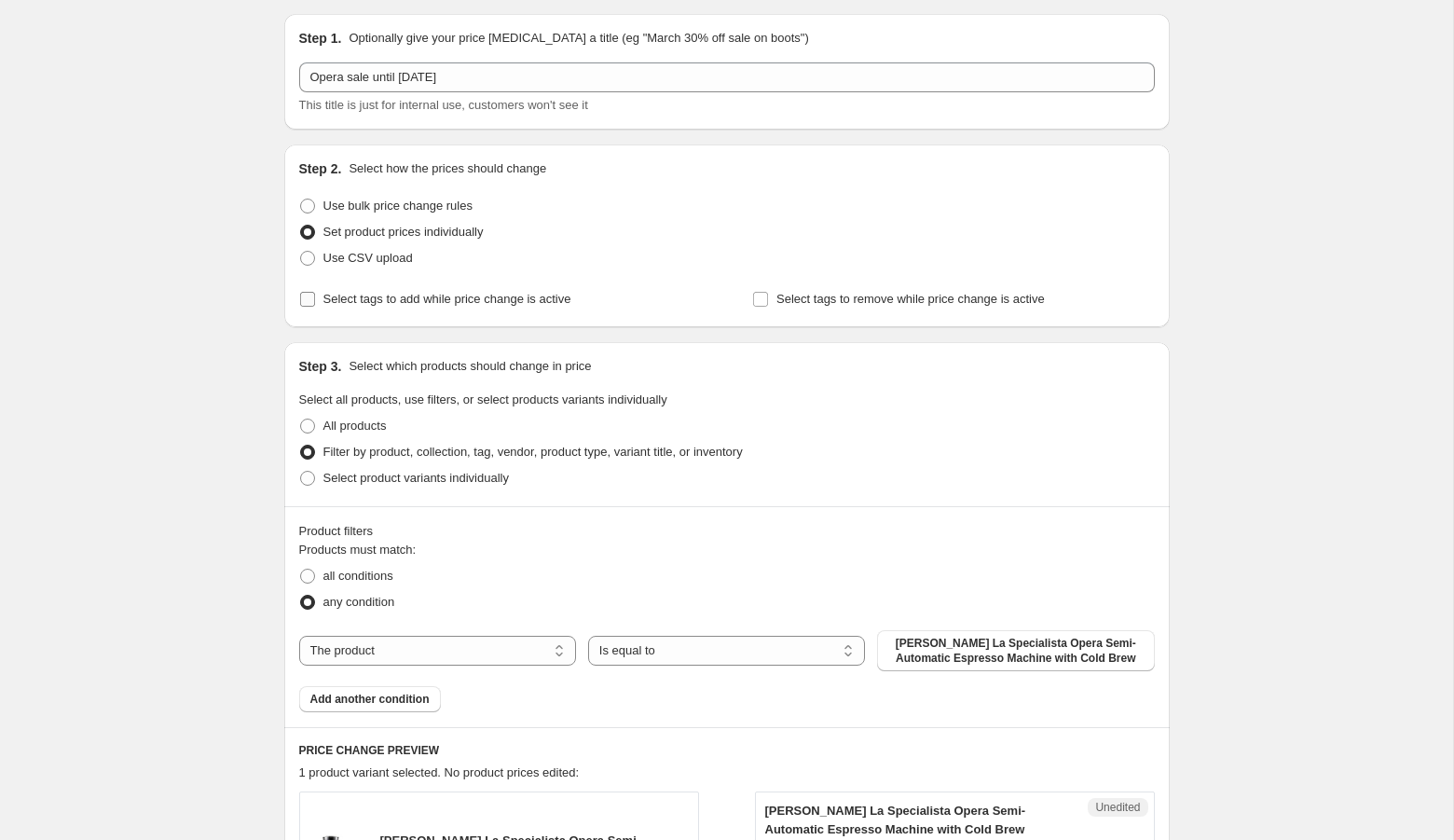
click at [366, 300] on span "Select tags to add while price change is active" at bounding box center [447, 299] width 248 height 14
click at [315, 300] on input "Select tags to add while price change is active" at bounding box center [308, 300] width 15 height 15
checkbox input "true"
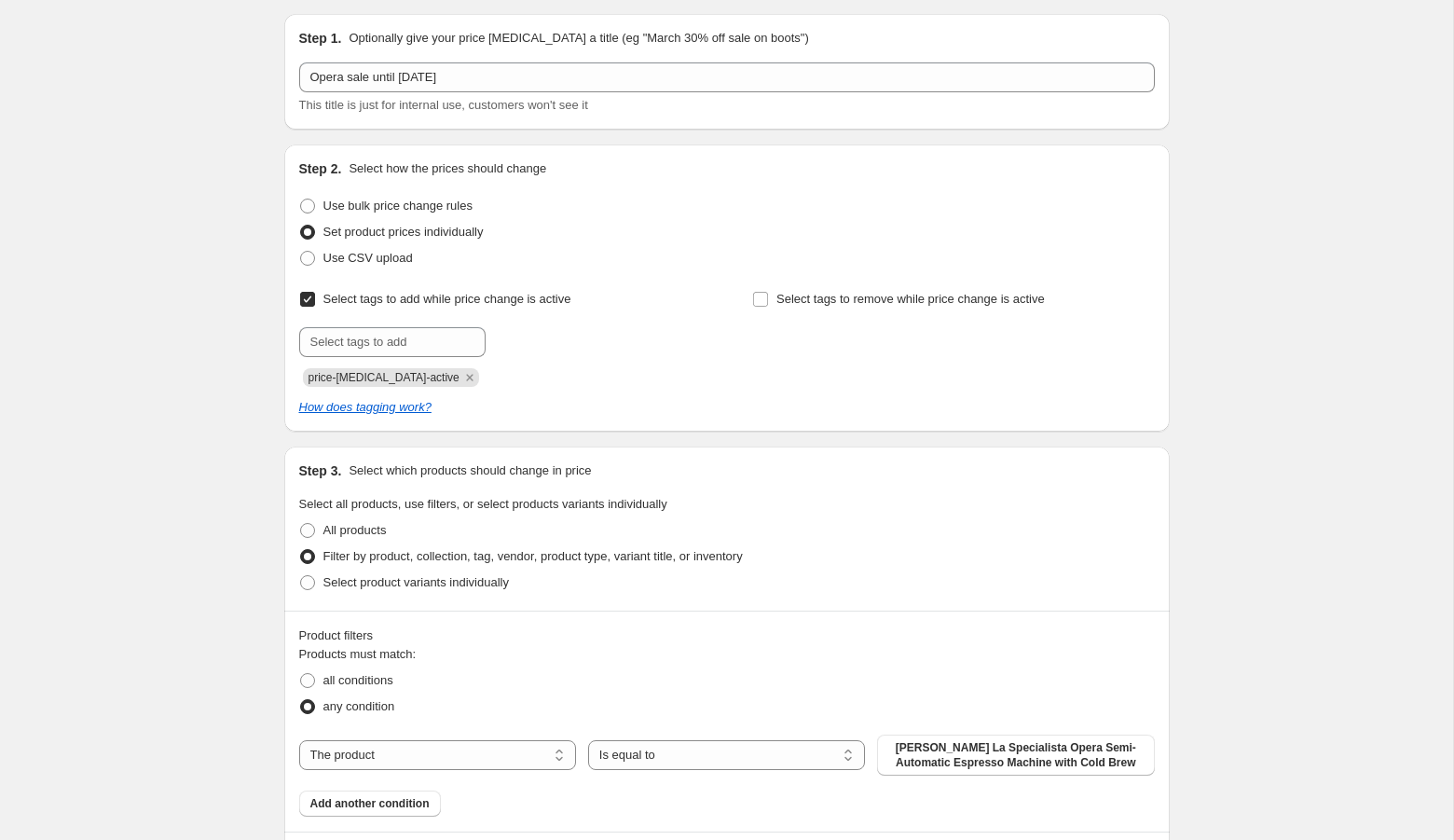
click at [370, 320] on div "Select tags to add while price change is active Submit price-change-job-active" at bounding box center [500, 337] width 401 height 101
click at [369, 340] on input "text" at bounding box center [393, 342] width 187 height 30
type input "fall sale"
click at [539, 342] on span "fall sale" at bounding box center [546, 340] width 41 height 13
click at [891, 290] on span "Select tags to remove while price change is active" at bounding box center [911, 300] width 269 height 19
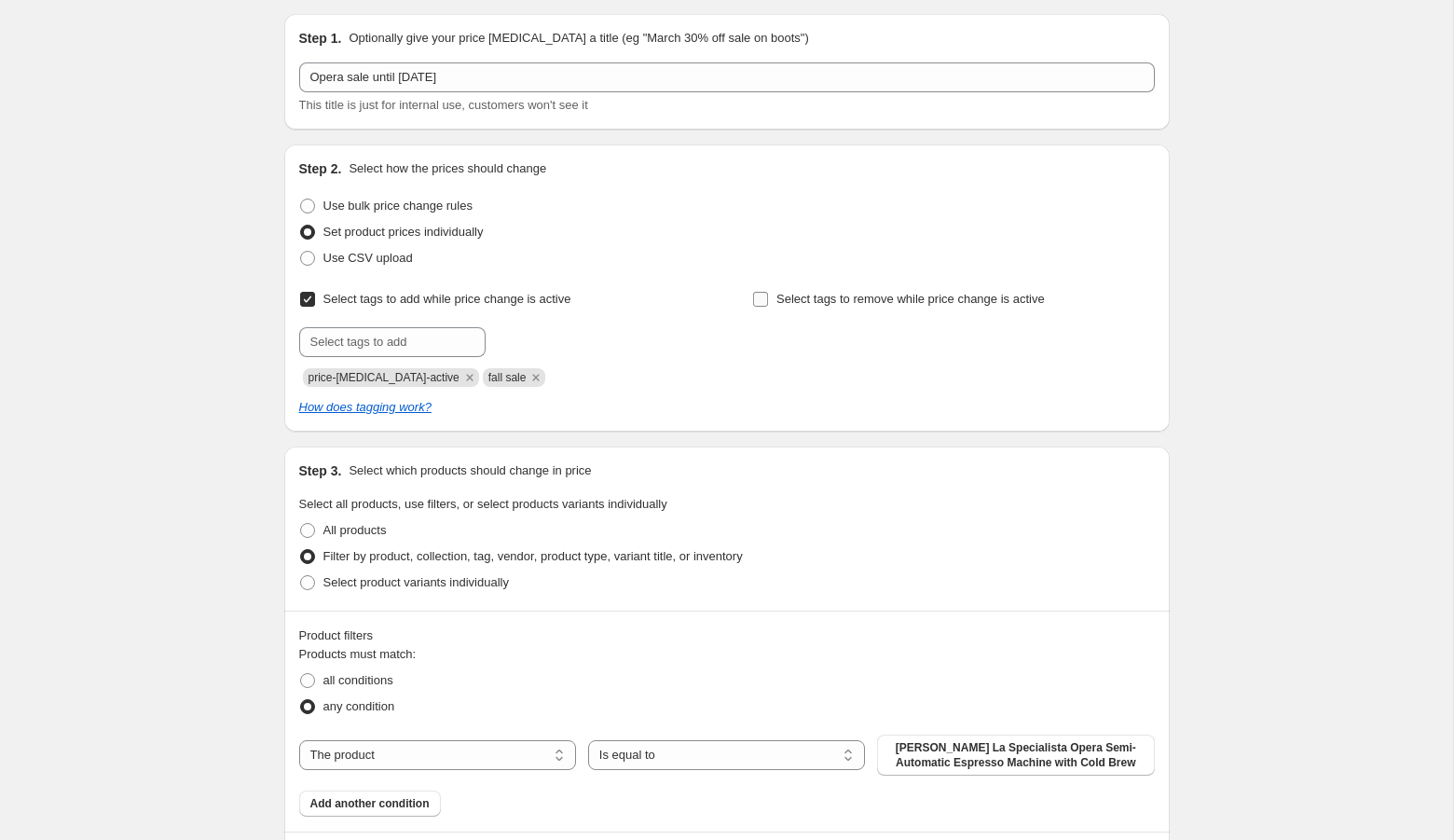
click at [768, 292] on input "Select tags to remove while price change is active" at bounding box center [761, 300] width 15 height 15
checkbox input "true"
click at [803, 343] on input "text" at bounding box center [846, 342] width 187 height 30
type input "fall sale"
click at [1007, 340] on span "fall sale" at bounding box center [1000, 340] width 41 height 13
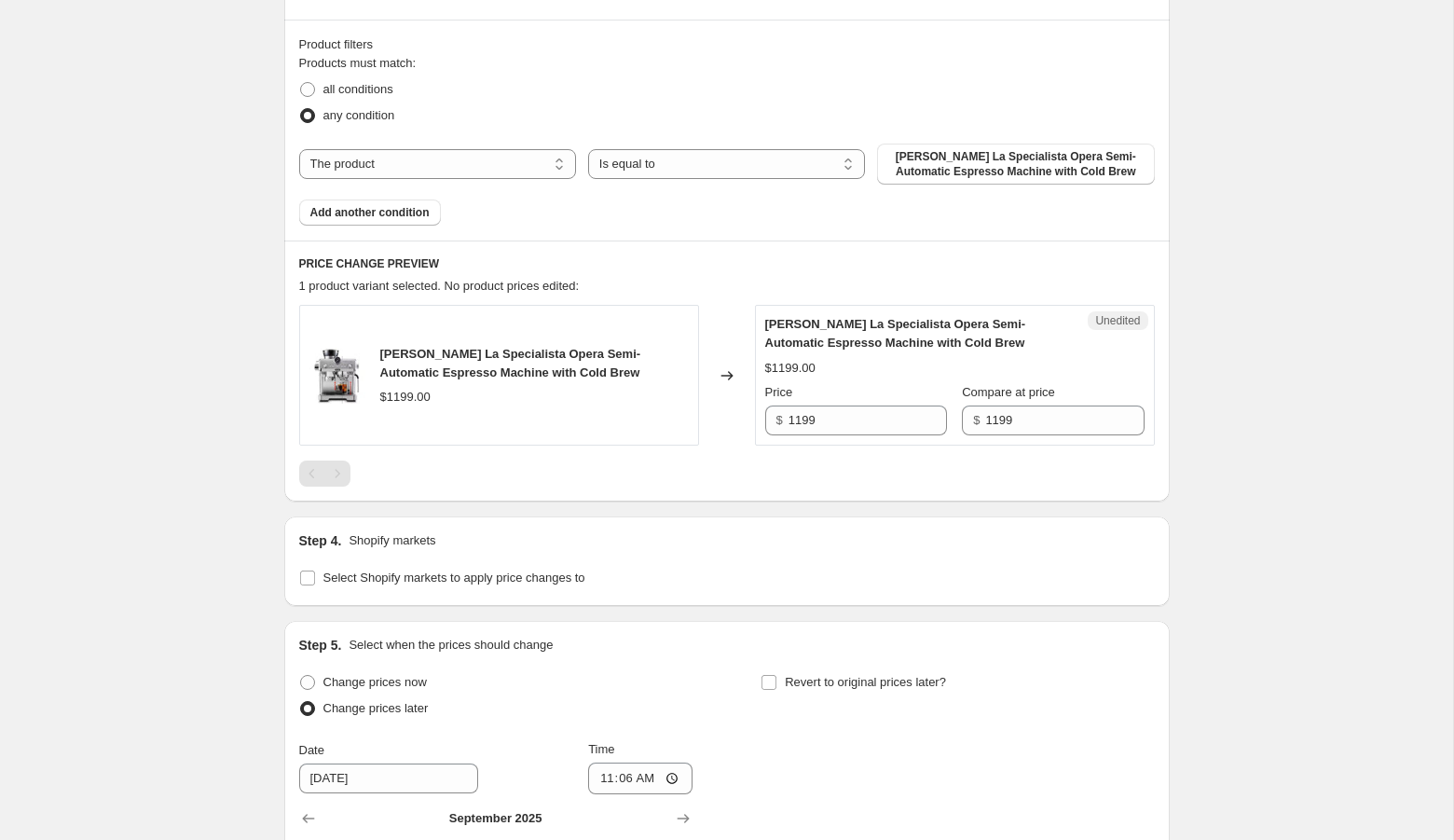
scroll to position [651, 0]
click at [800, 412] on input "1199" at bounding box center [868, 417] width 159 height 30
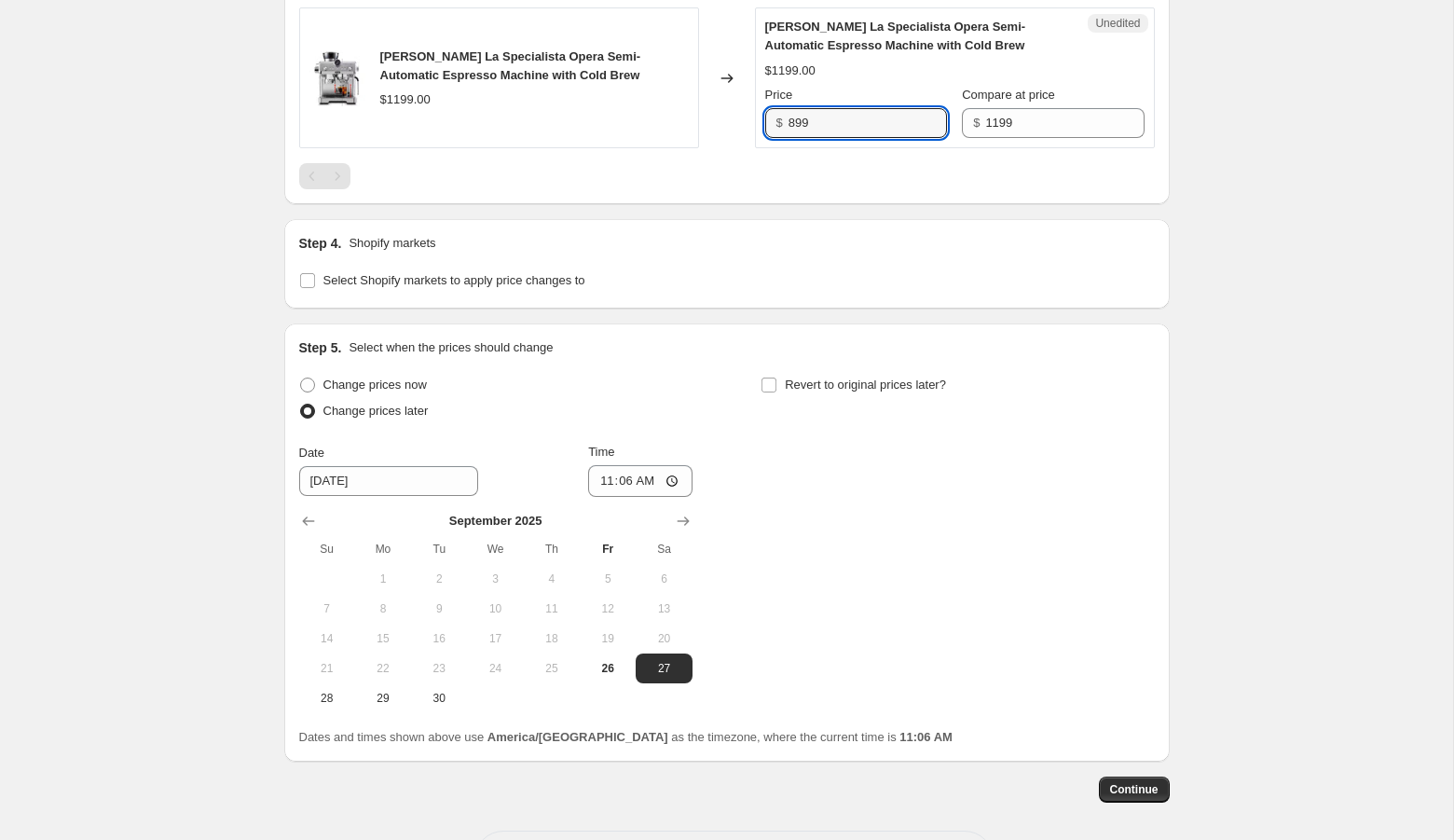
scroll to position [1018, 0]
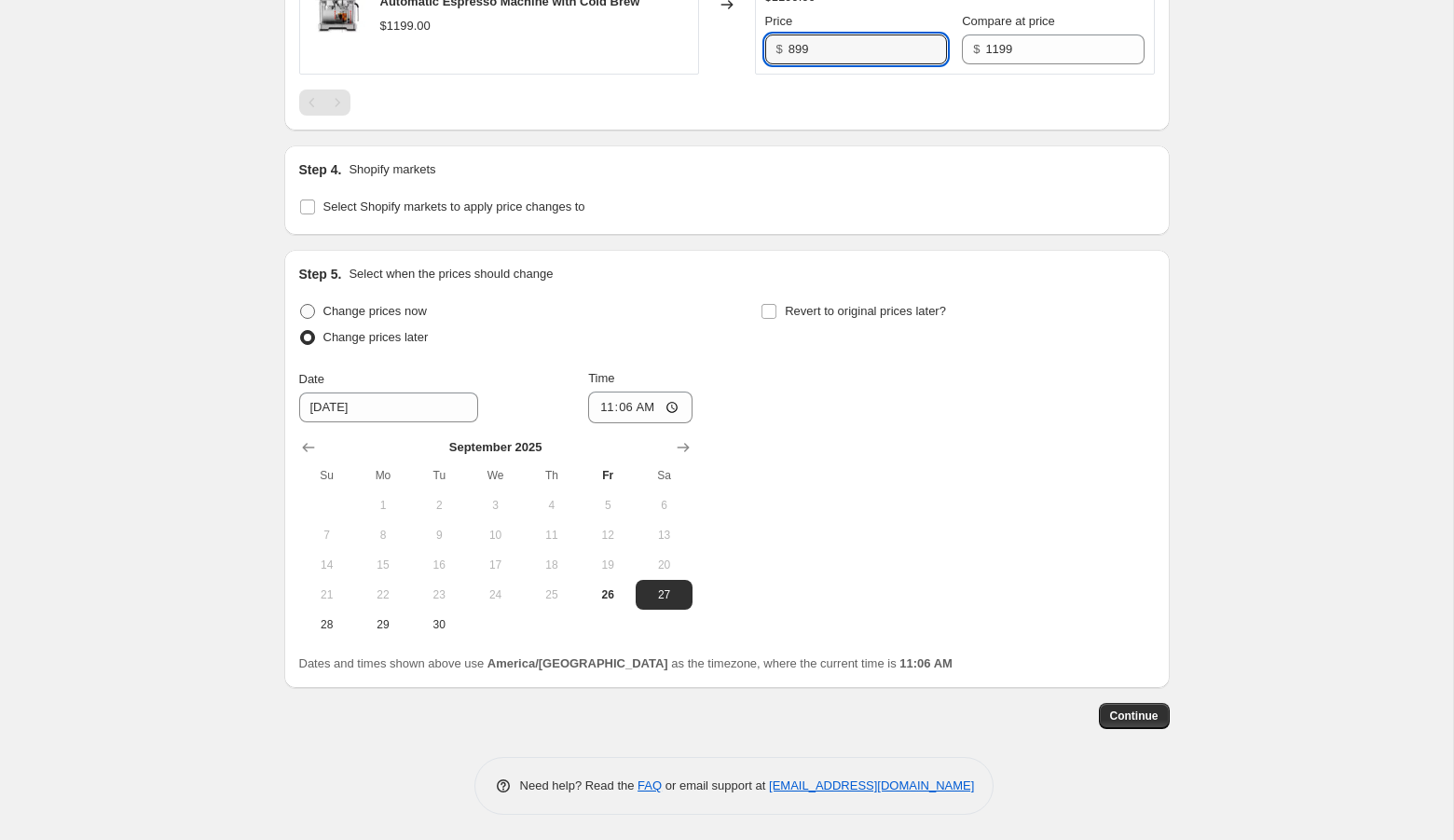
type input "899"
click at [401, 304] on span "Change prices now" at bounding box center [374, 311] width 104 height 14
click at [301, 304] on input "Change prices now" at bounding box center [301, 304] width 1 height 1
radio input "true"
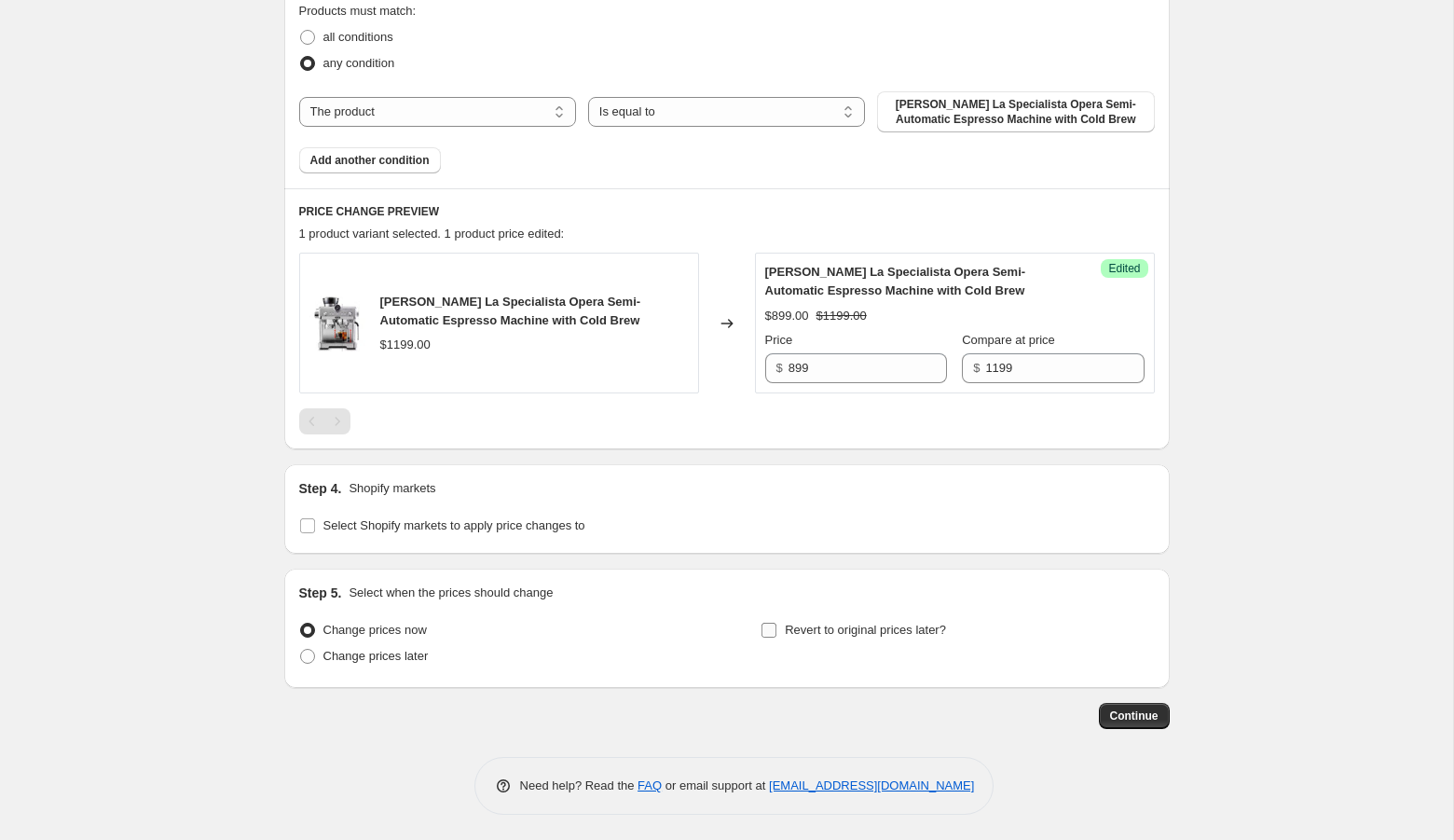
click at [805, 623] on span "Revert to original prices later?" at bounding box center [865, 629] width 161 height 14
click at [776, 623] on input "Revert to original prices later?" at bounding box center [769, 630] width 15 height 15
checkbox input "true"
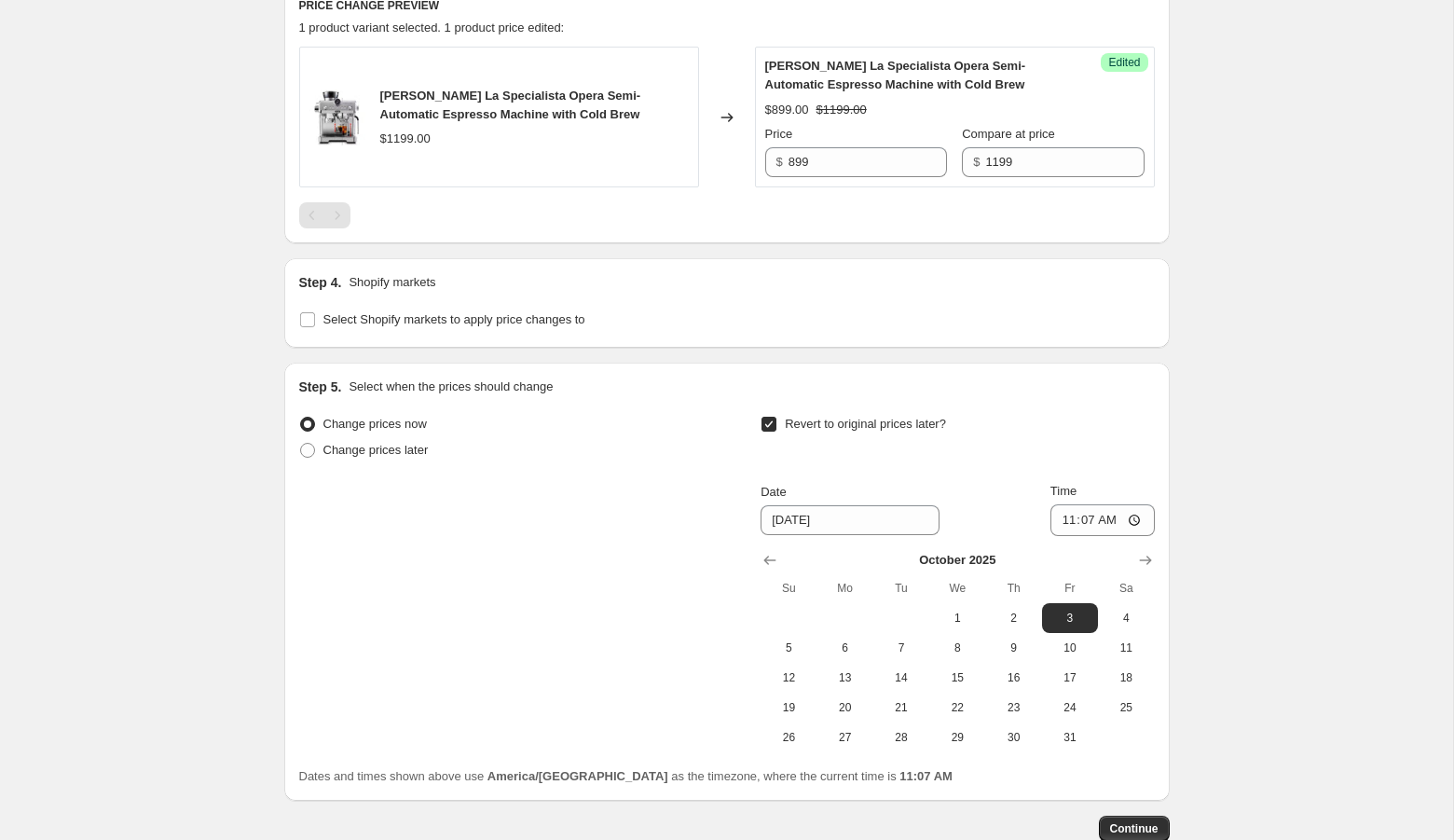
scroll to position [1018, 0]
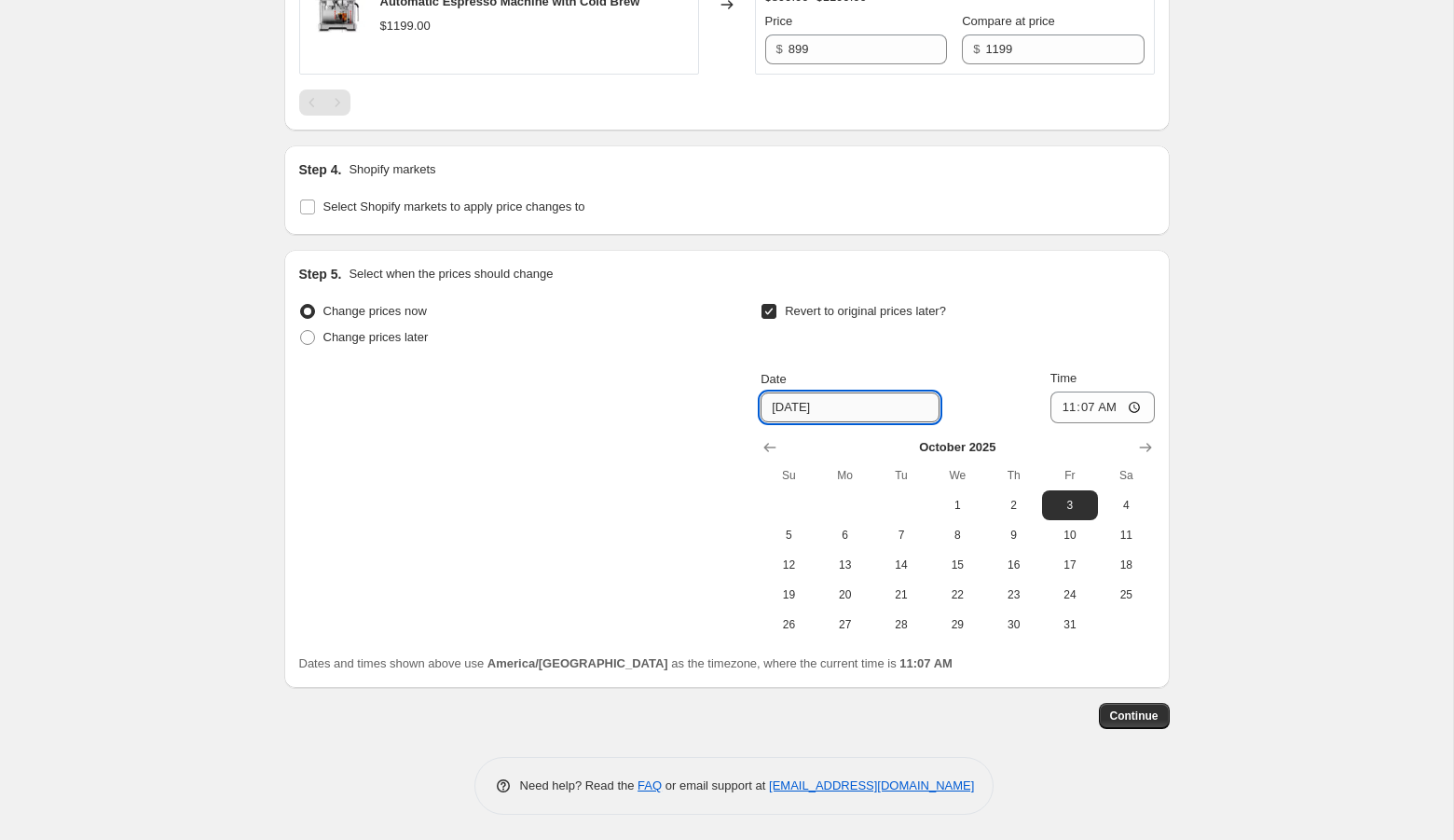
click at [831, 415] on input "[DATE]" at bounding box center [850, 407] width 179 height 30
click at [1014, 540] on button "9" at bounding box center [1013, 535] width 56 height 30
type input "10/9/2025"
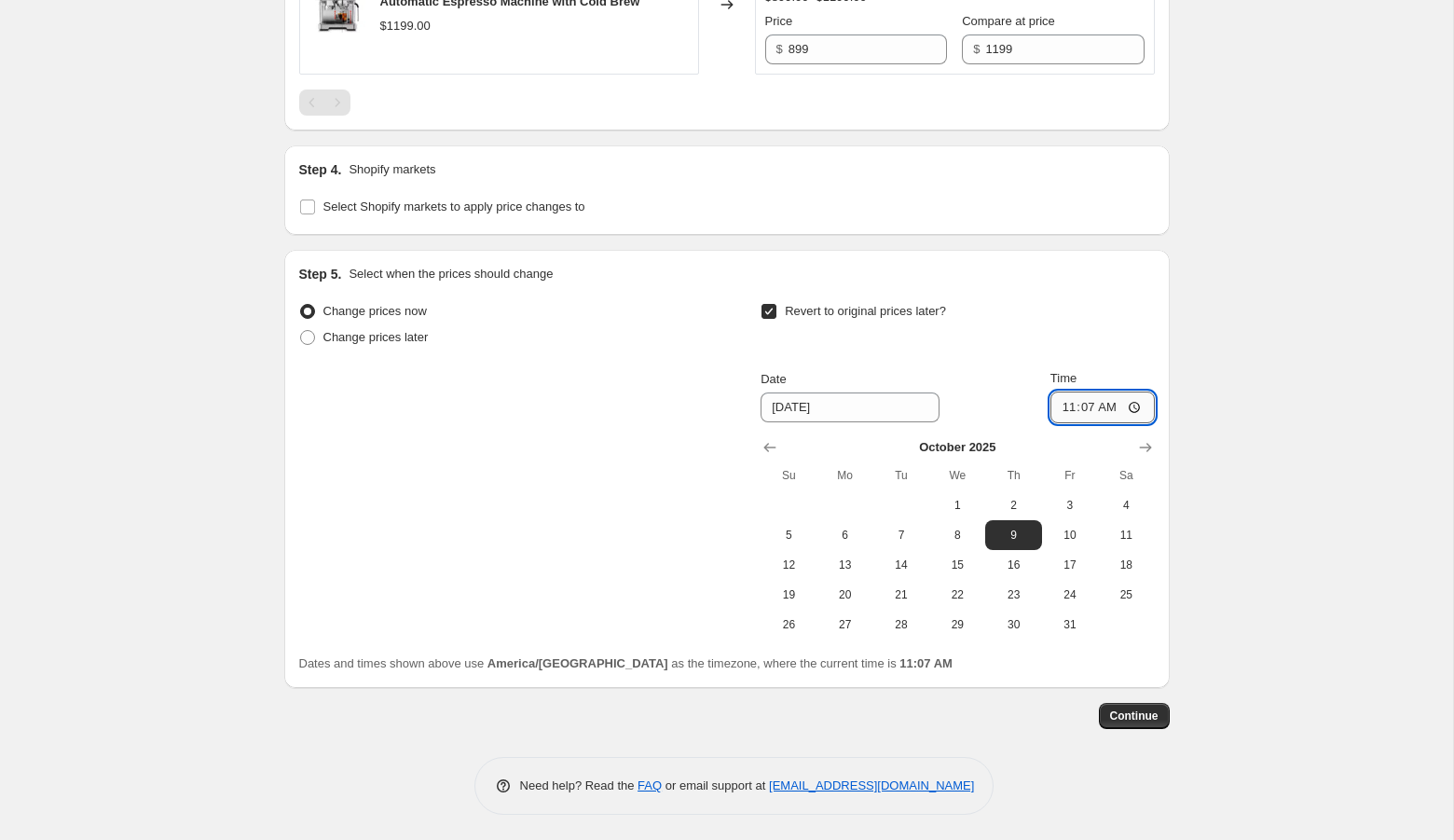
click at [1064, 399] on input "11:07" at bounding box center [1102, 407] width 105 height 32
type input "23:59"
click at [1129, 714] on span "Continue" at bounding box center [1134, 716] width 49 height 15
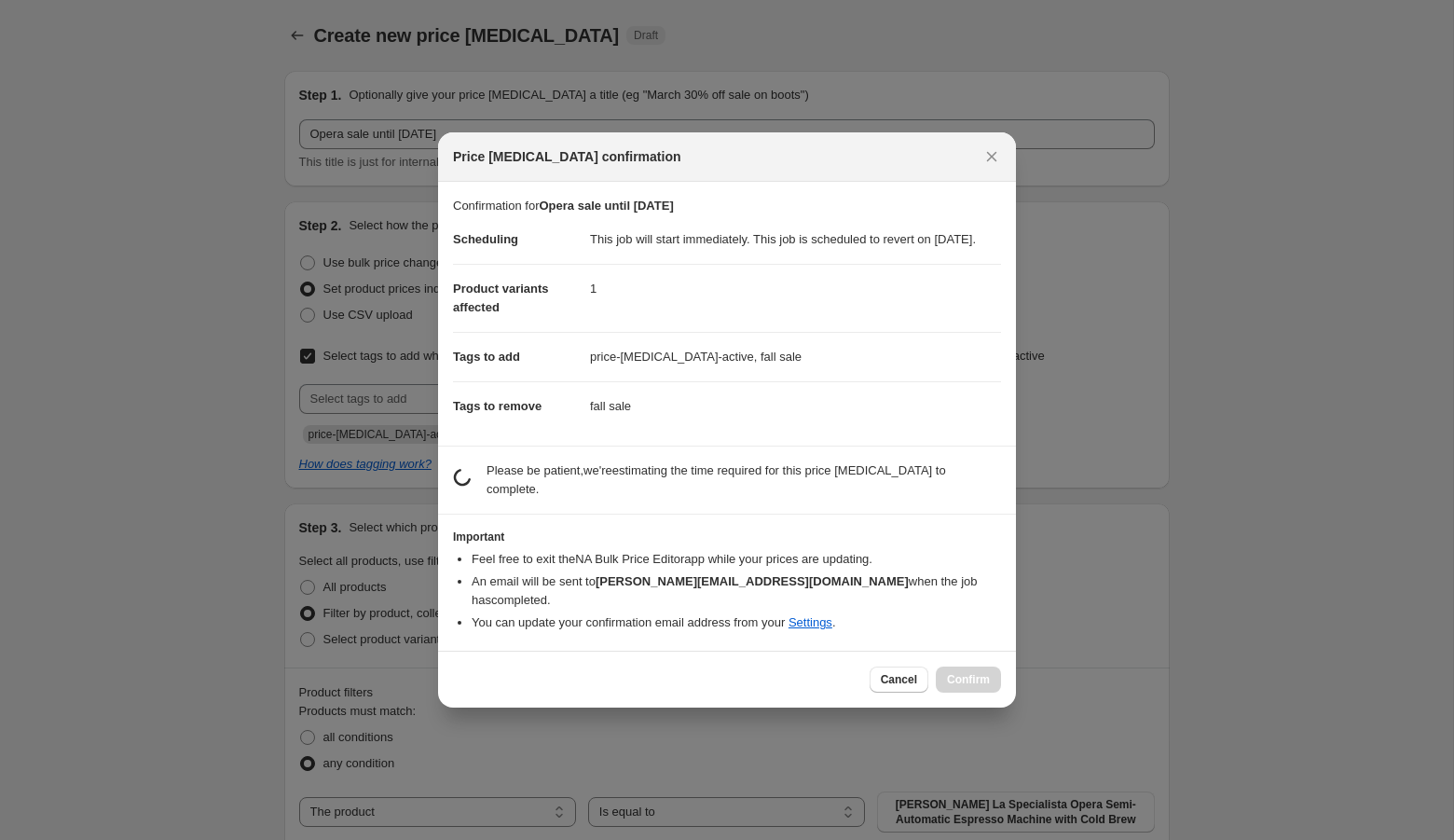
scroll to position [0, 0]
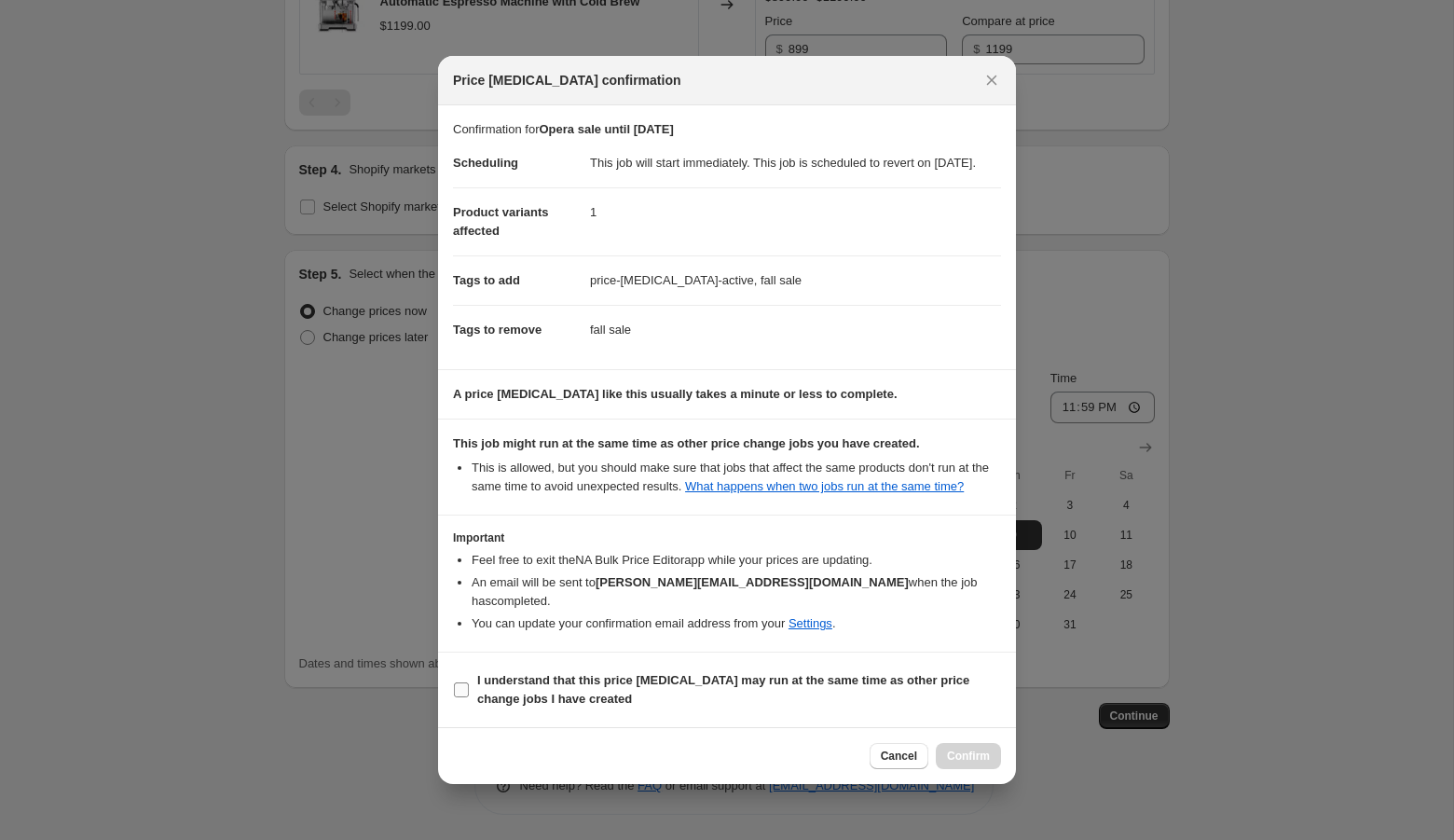
click at [535, 706] on b "I understand that this price [MEDICAL_DATA] may run at the same time as other p…" at bounding box center [722, 689] width 492 height 33
click at [468, 697] on input "I understand that this price [MEDICAL_DATA] may run at the same time as other p…" at bounding box center [461, 690] width 15 height 15
checkbox input "true"
click at [981, 763] on span "Confirm" at bounding box center [968, 756] width 43 height 15
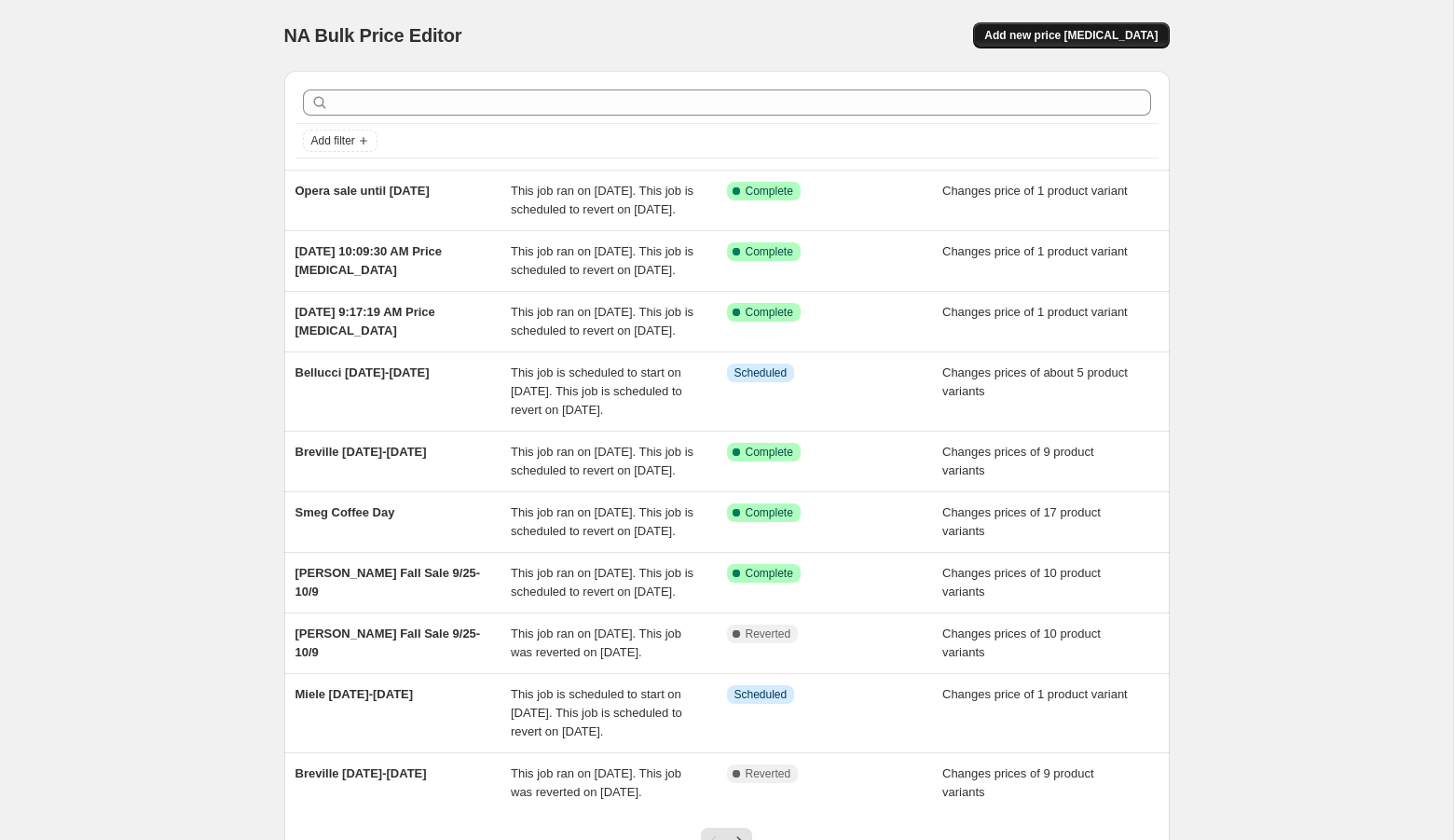
click at [1093, 25] on button "Add new price [MEDICAL_DATA]" at bounding box center [1070, 35] width 196 height 26
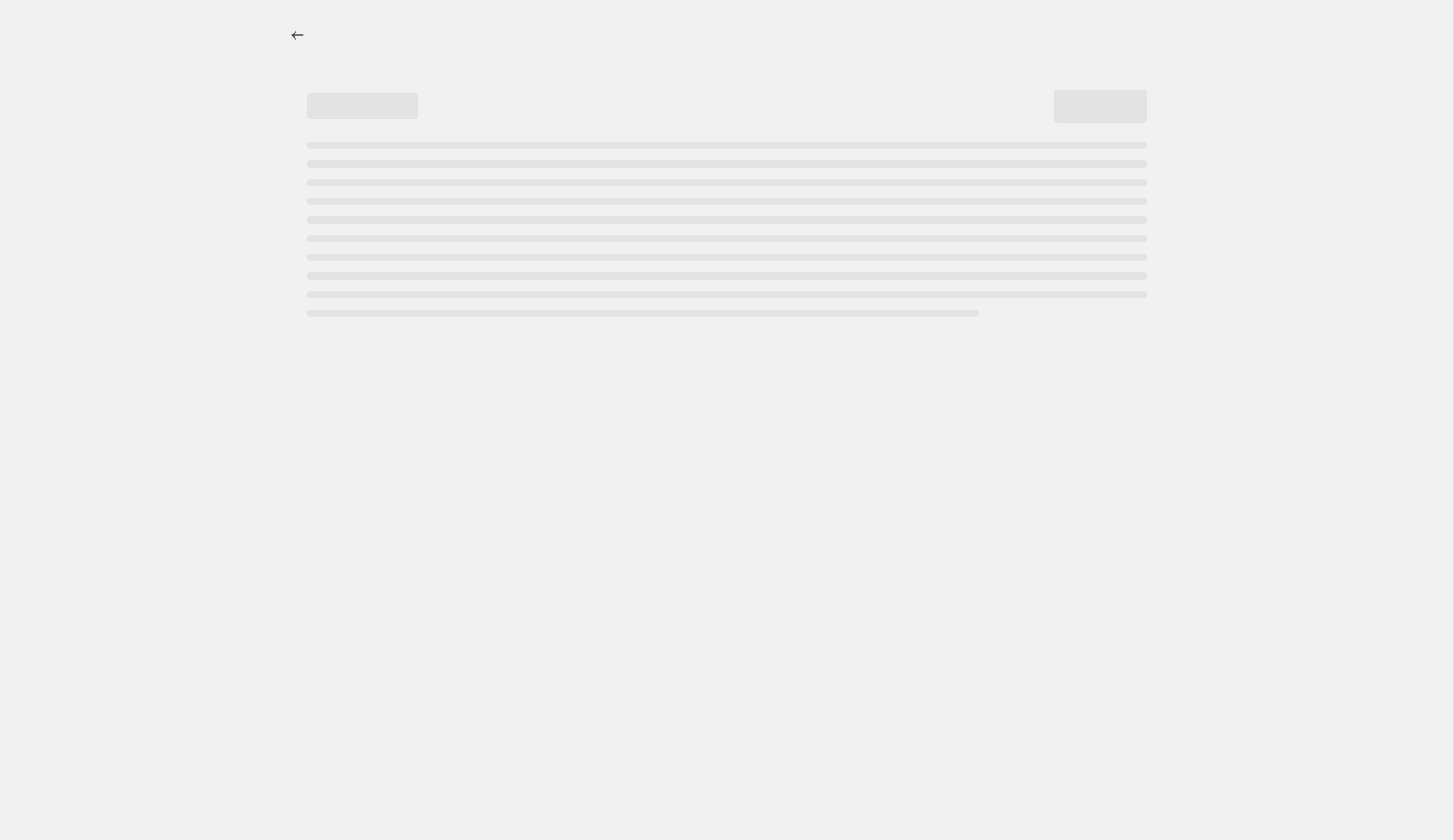
select select "percentage"
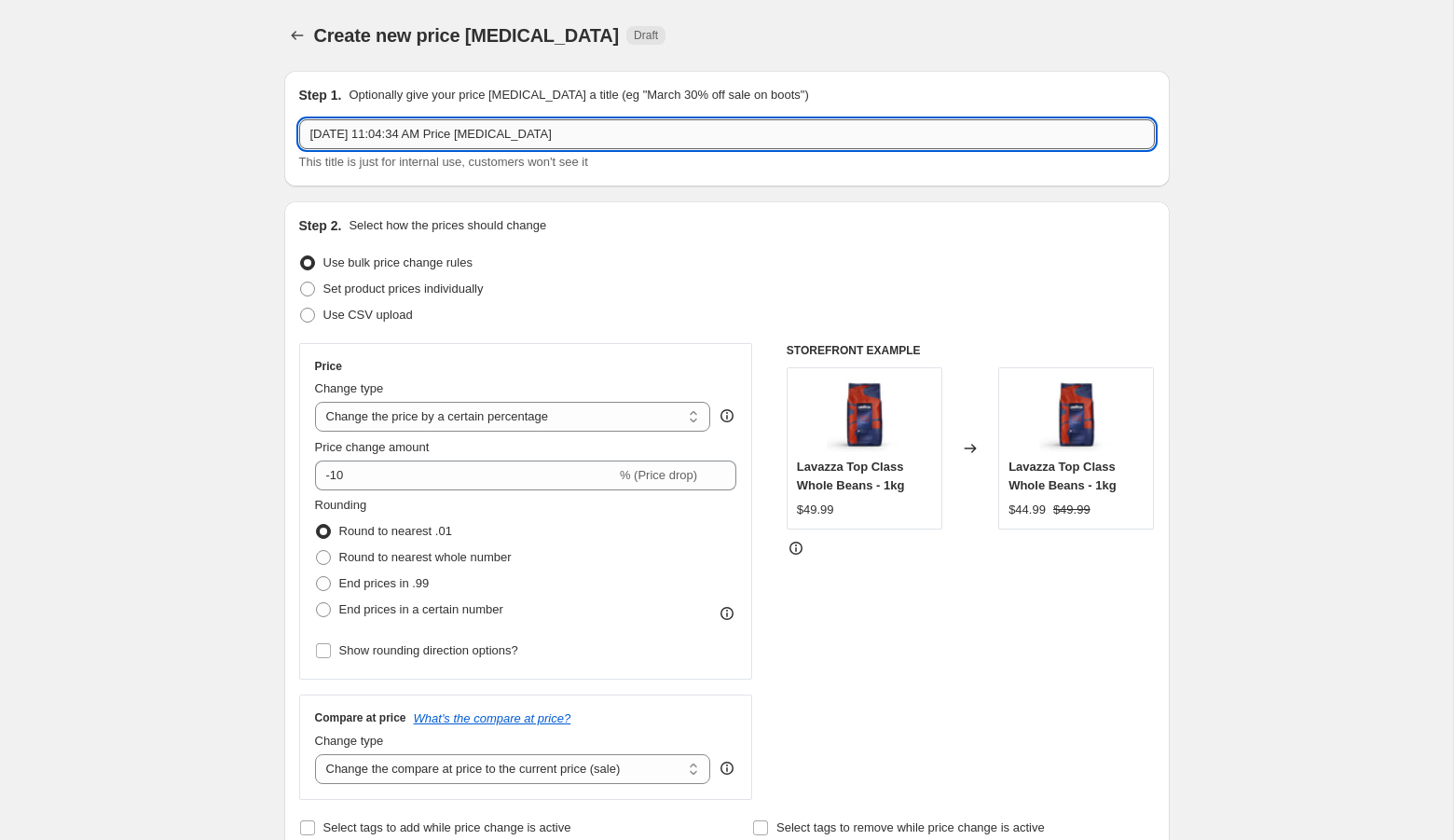
click at [668, 128] on input "Sep 26, 2025, 11:04:34 AM Price change job" at bounding box center [727, 134] width 856 height 30
type input "Quick Mill Coffee Day"
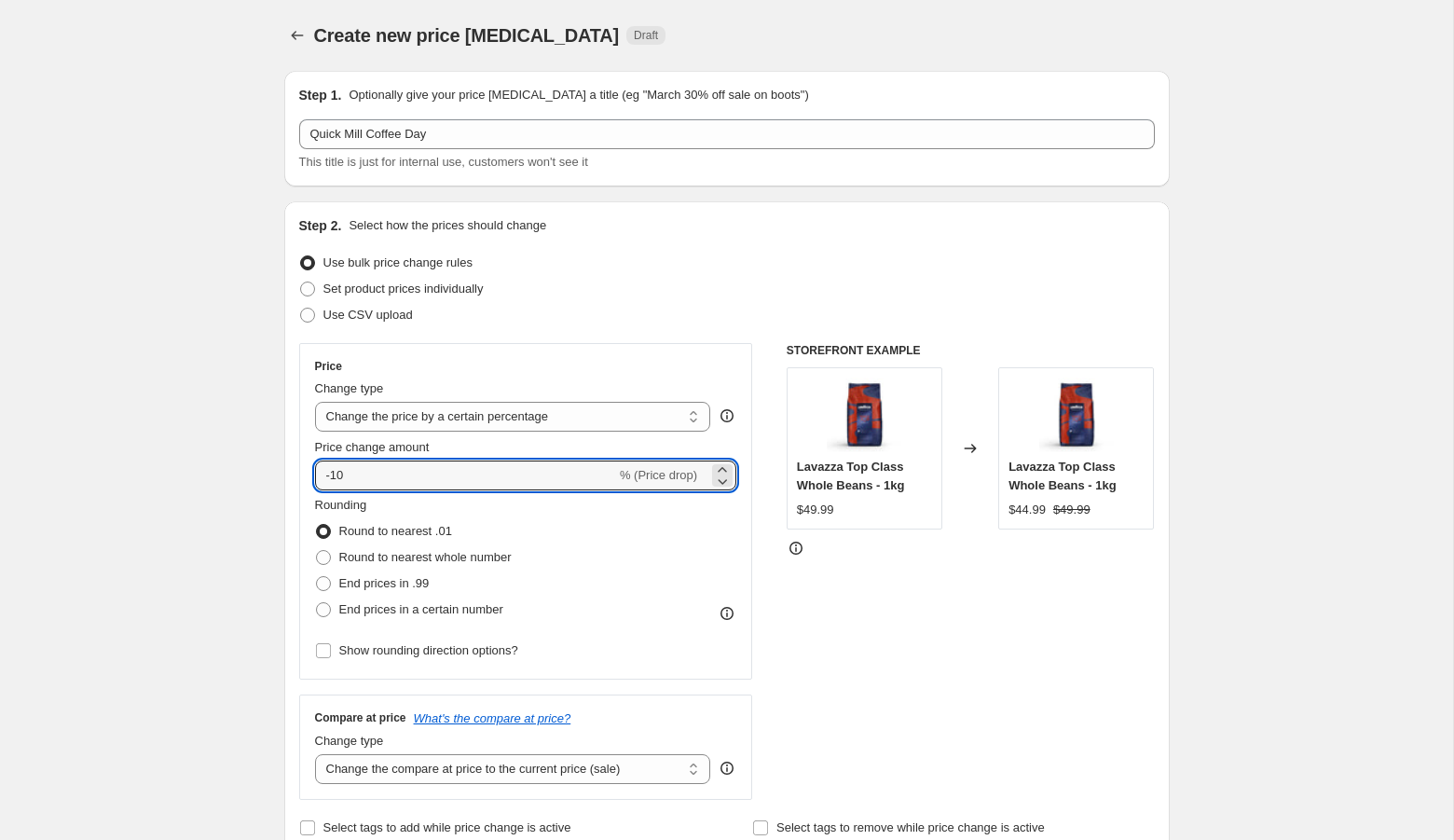
drag, startPoint x: 350, startPoint y: 473, endPoint x: 311, endPoint y: 473, distance: 39.0
click at [311, 473] on div "Price Change type Change the price to a certain amount Change the price by a ce…" at bounding box center [526, 511] width 454 height 336
type input "25"
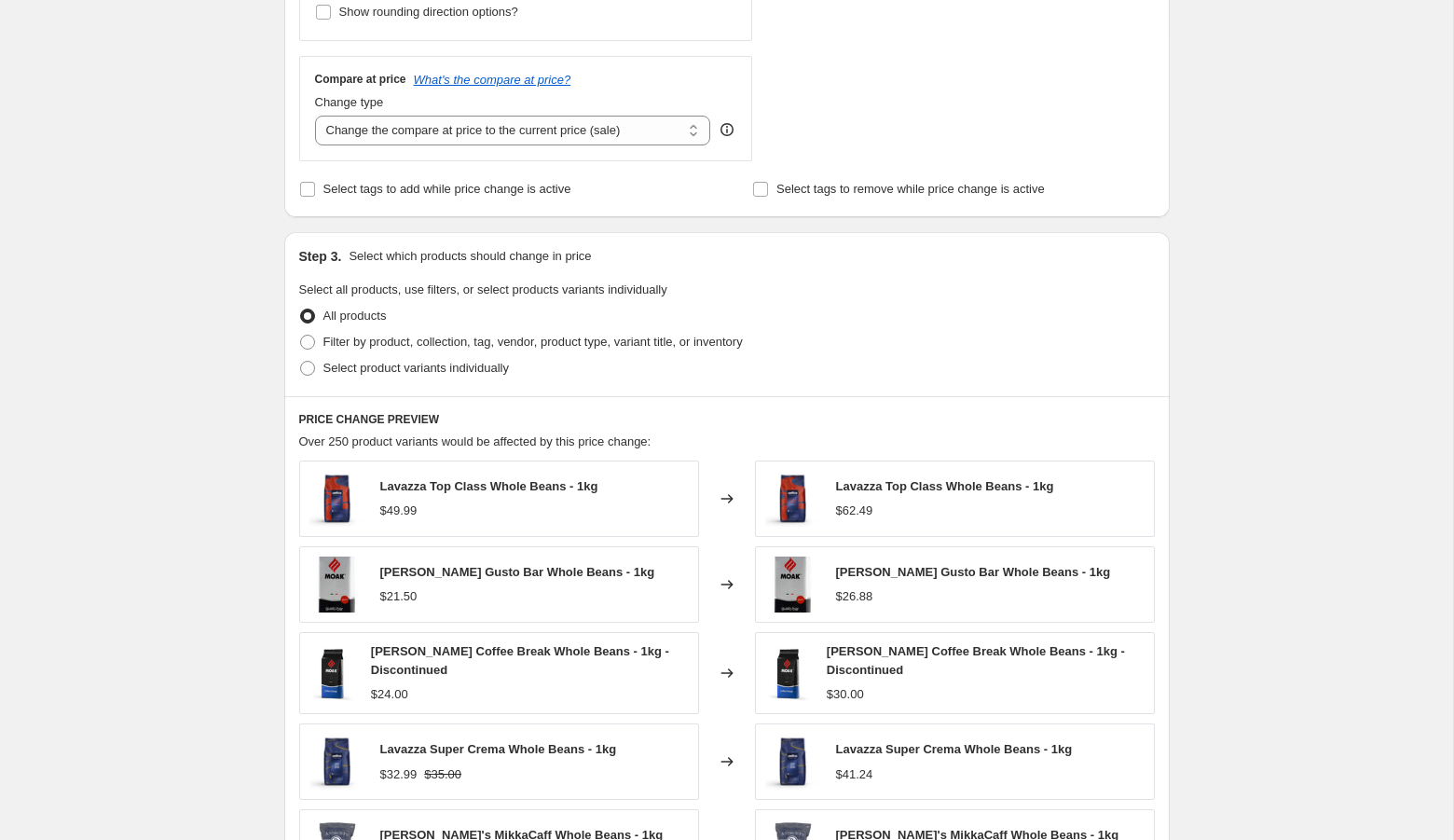
scroll to position [679, 0]
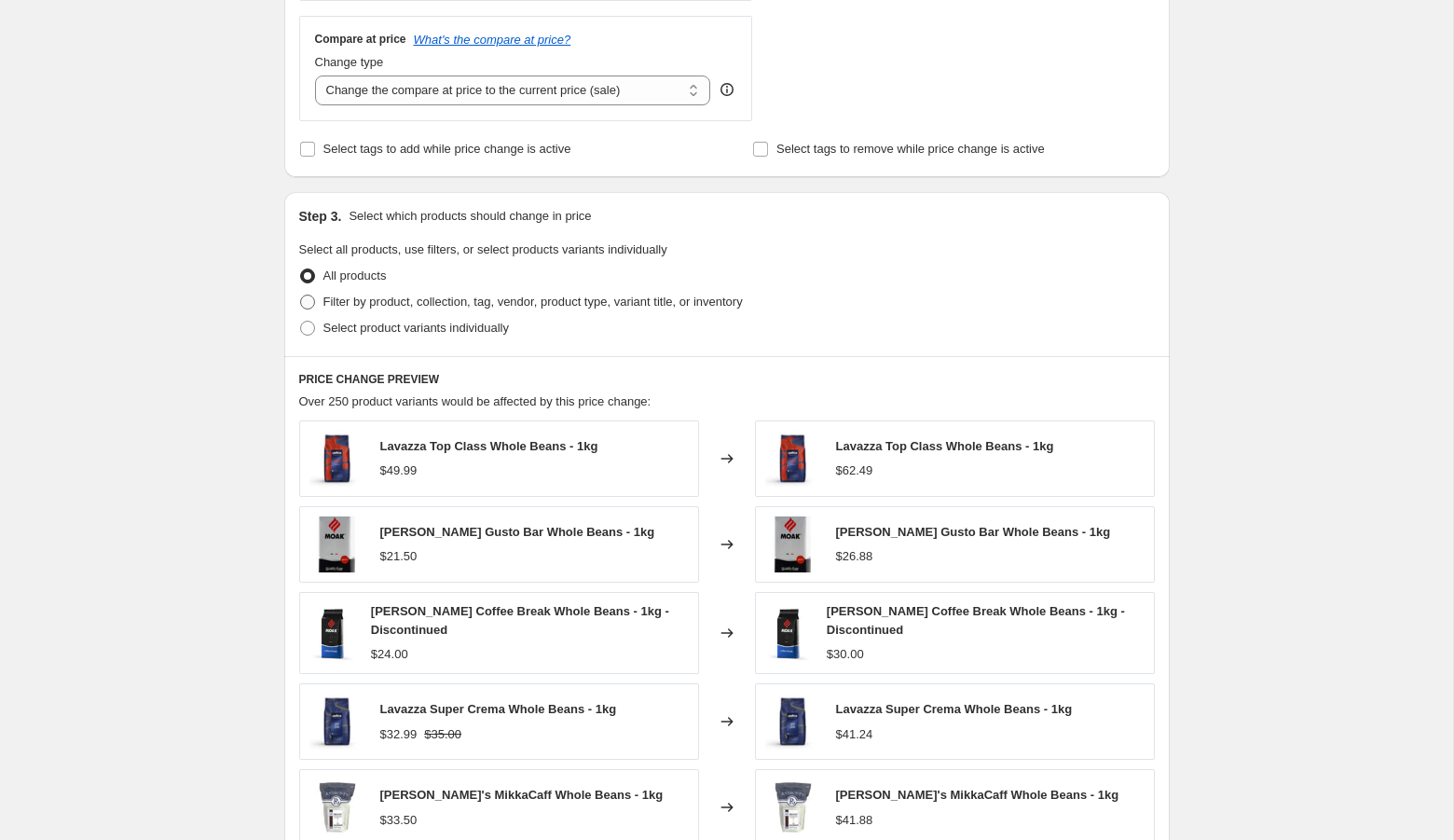
click at [472, 304] on span "Filter by product, collection, tag, vendor, product type, variant title, or inv…" at bounding box center [532, 301] width 419 height 14
click at [301, 296] on input "Filter by product, collection, tag, vendor, product type, variant title, or inv…" at bounding box center [301, 295] width 1 height 1
radio input "true"
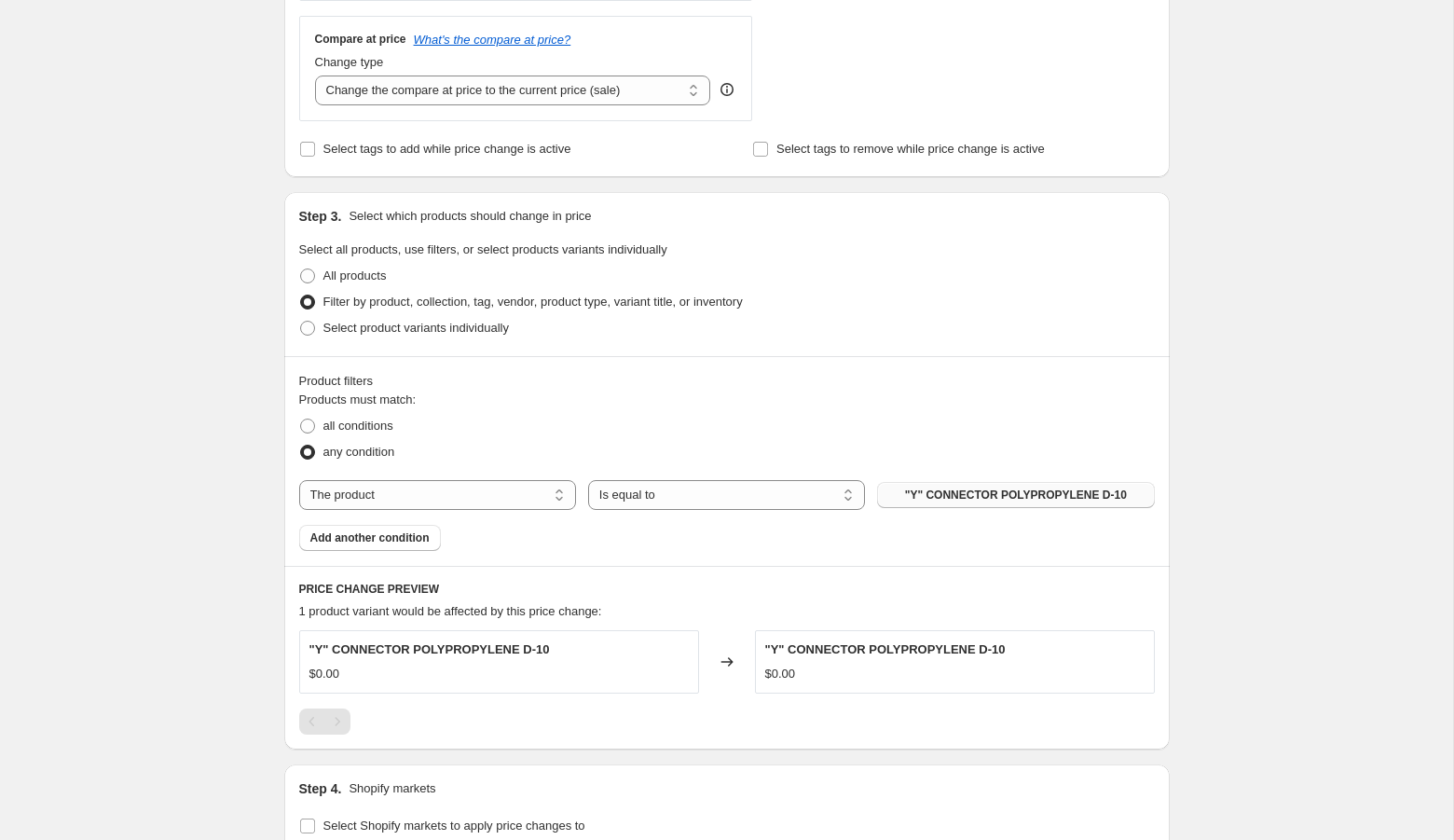
click at [955, 490] on span ""Y" CONNECTOR POLYPROPYLENE D-10" at bounding box center [1016, 495] width 222 height 15
click at [386, 329] on span "Select product variants individually" at bounding box center [415, 327] width 186 height 14
click at [301, 321] on input "Select product variants individually" at bounding box center [301, 320] width 1 height 1
radio input "true"
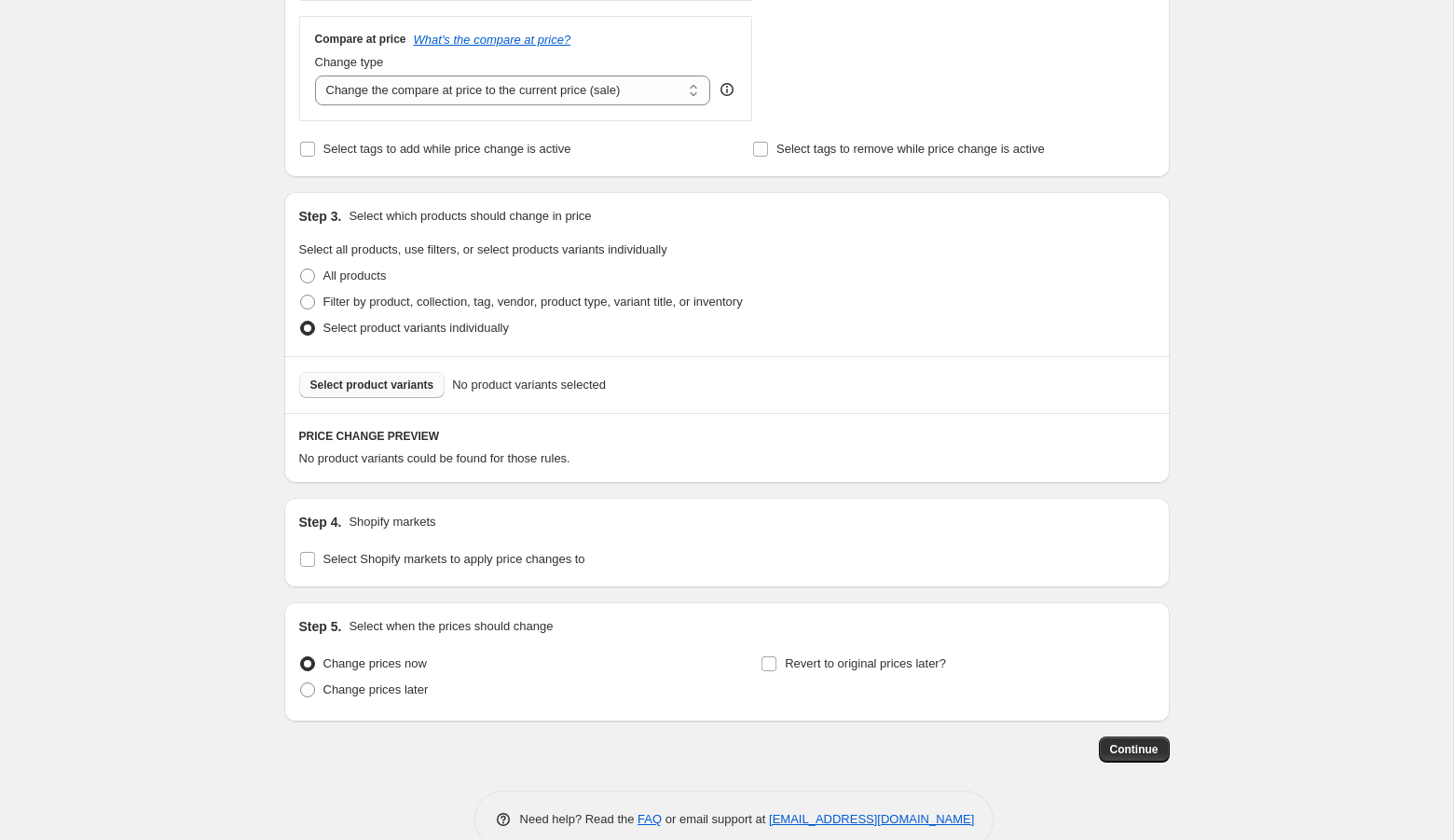
click at [371, 385] on span "Select product variants" at bounding box center [371, 385] width 124 height 15
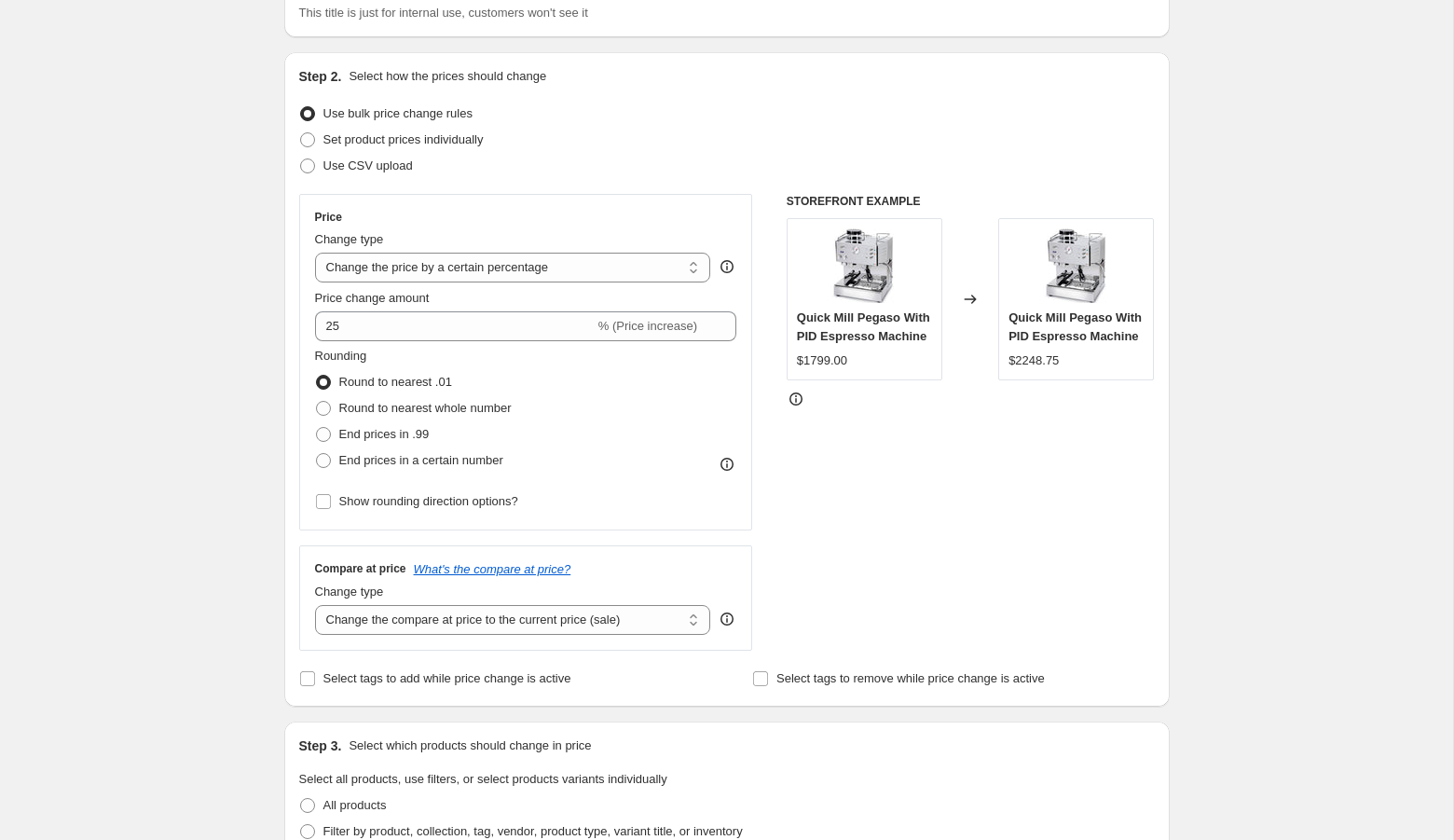
scroll to position [142, 0]
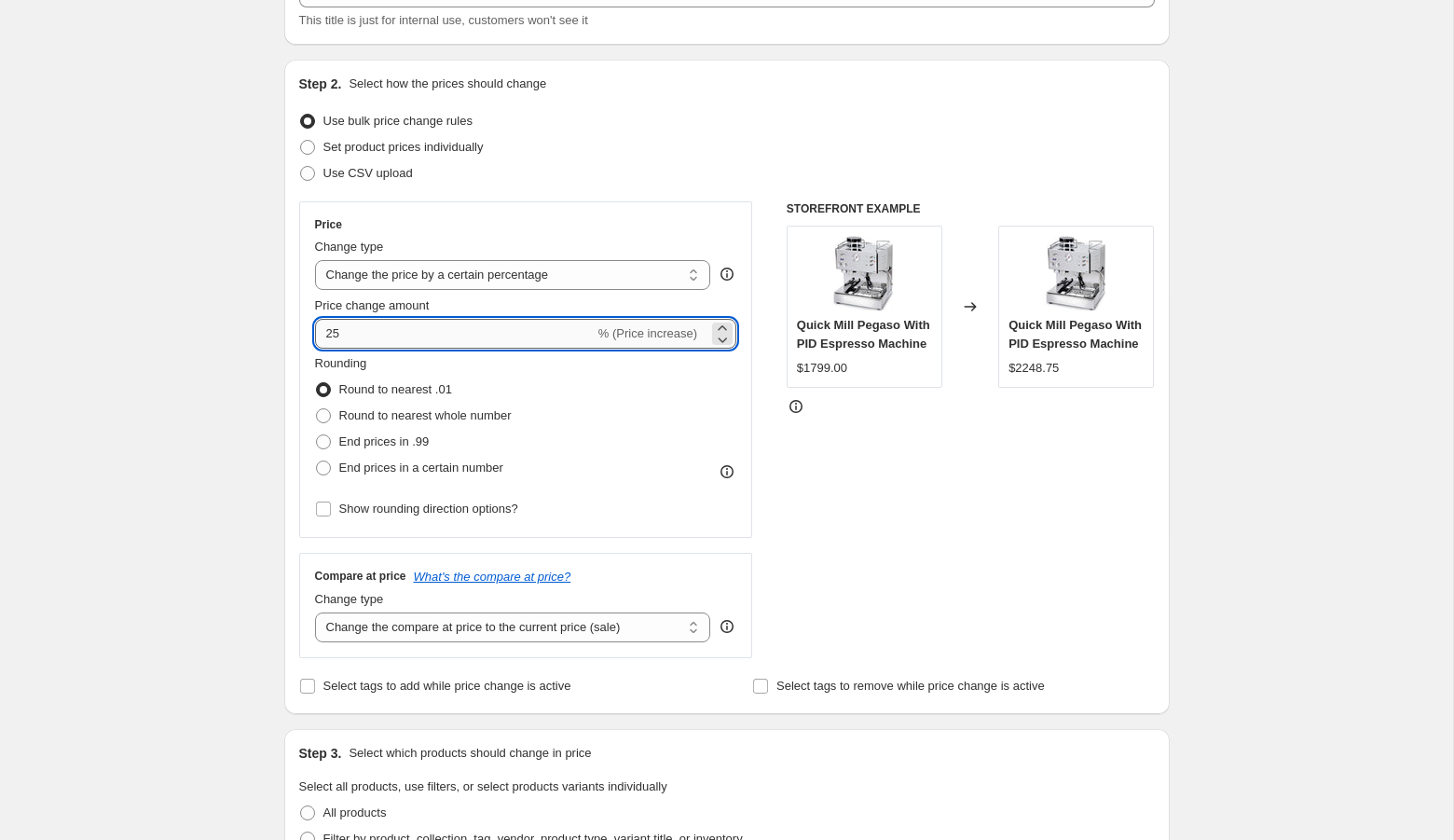
click at [318, 333] on input "25" at bounding box center [454, 333] width 280 height 30
type input "-25"
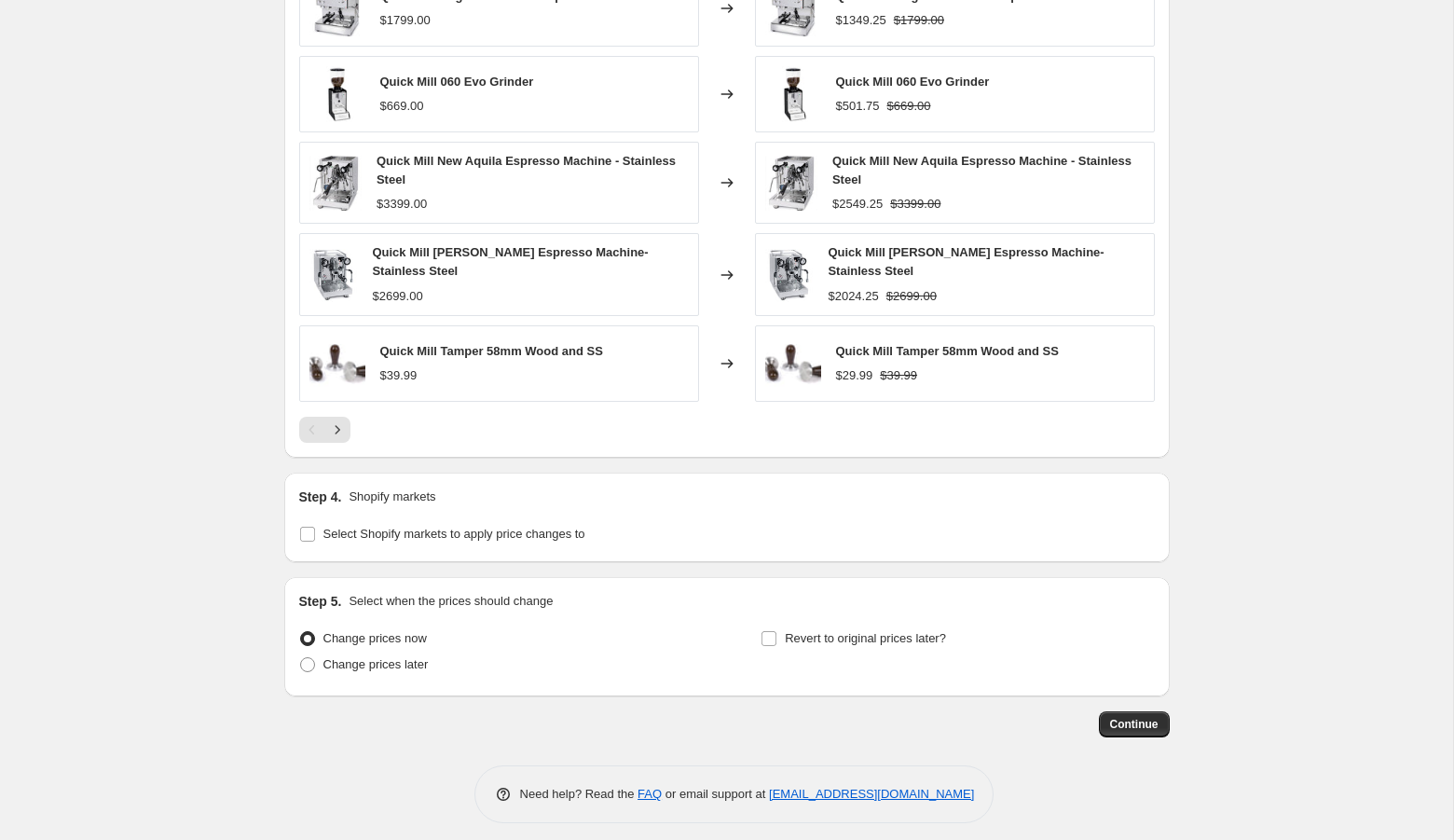
scroll to position [1189, 0]
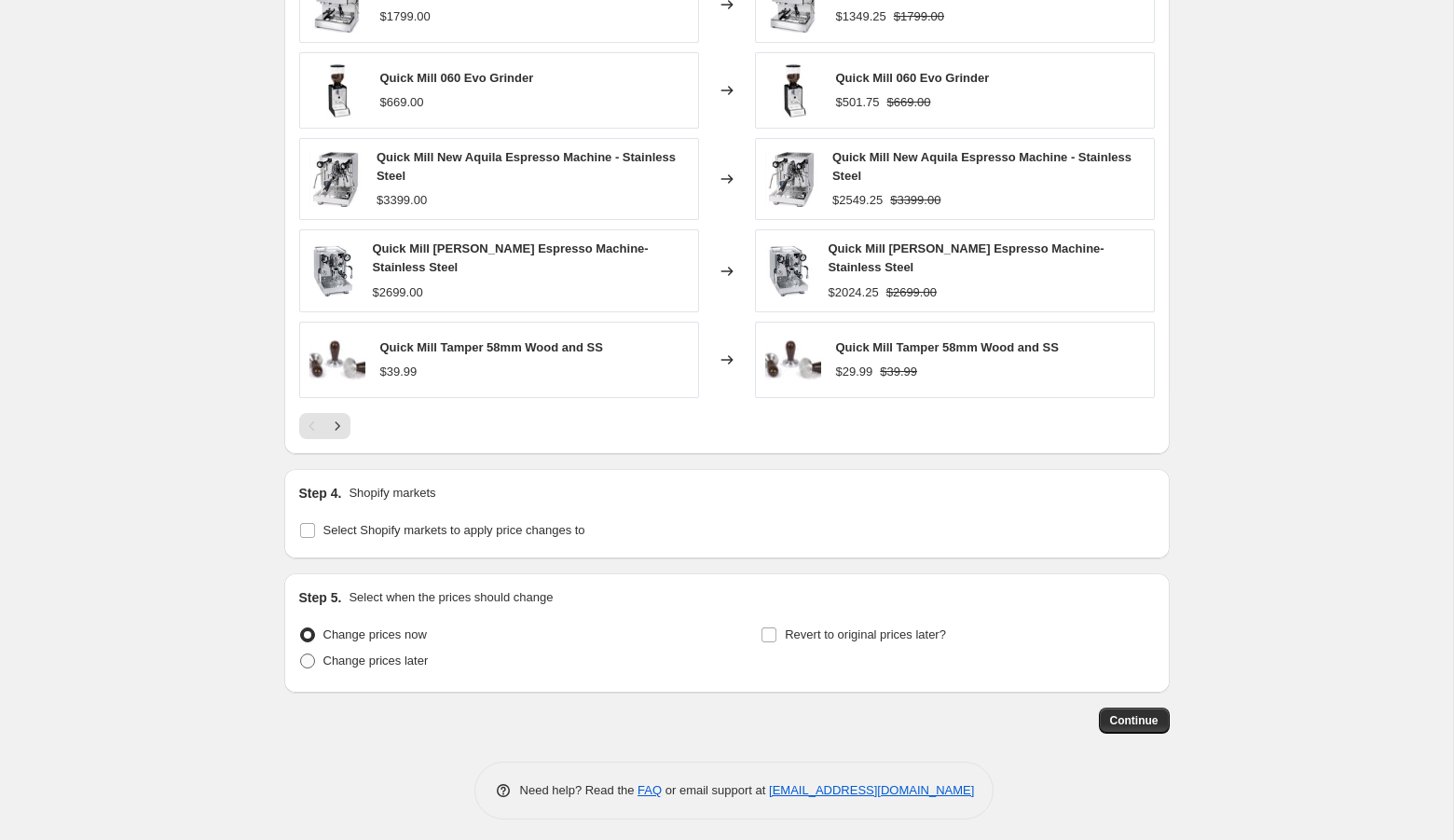
click at [390, 660] on span "Change prices later" at bounding box center [375, 660] width 105 height 14
click at [301, 654] on input "Change prices later" at bounding box center [301, 653] width 1 height 1
radio input "true"
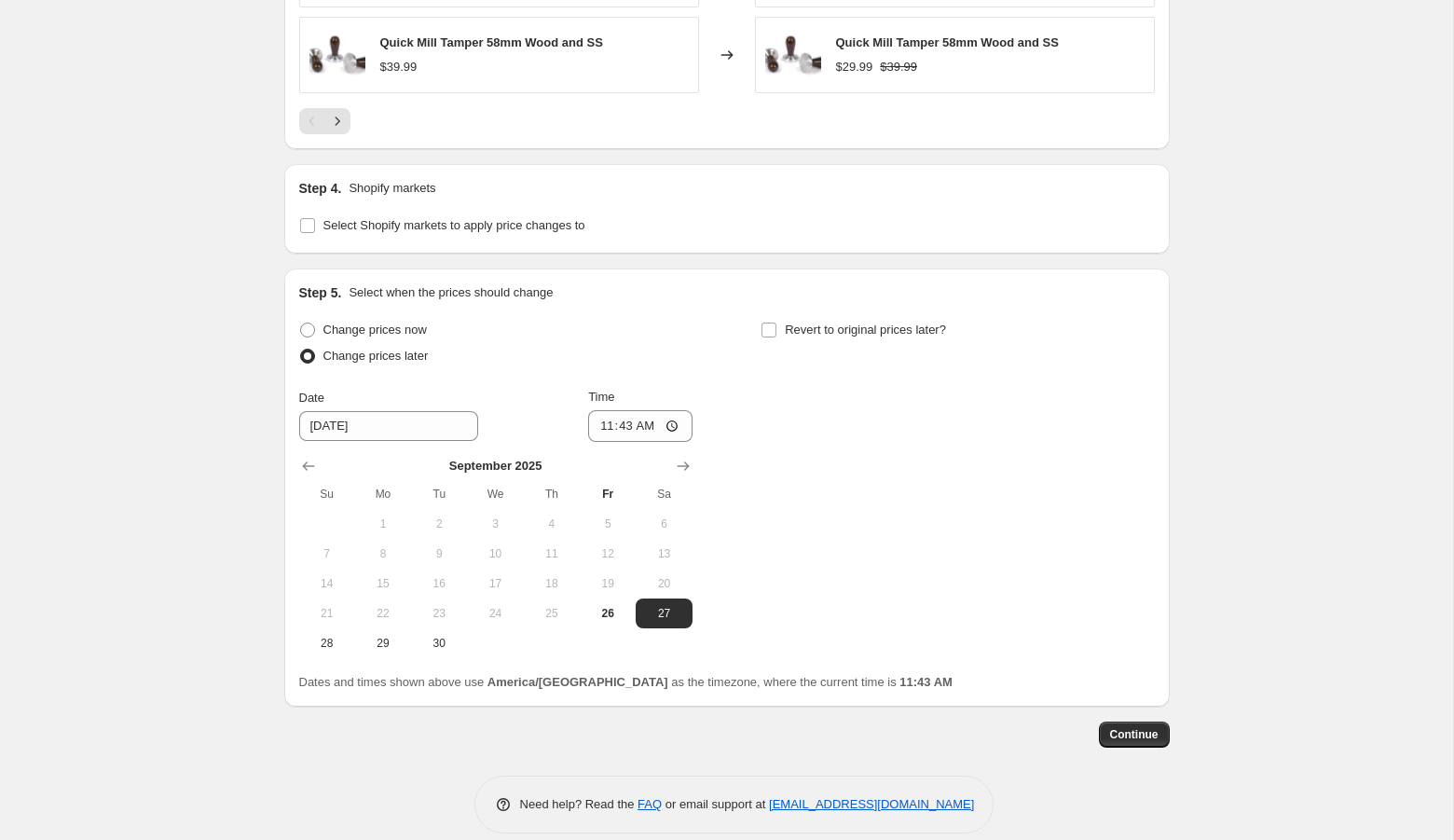
scroll to position [1503, 0]
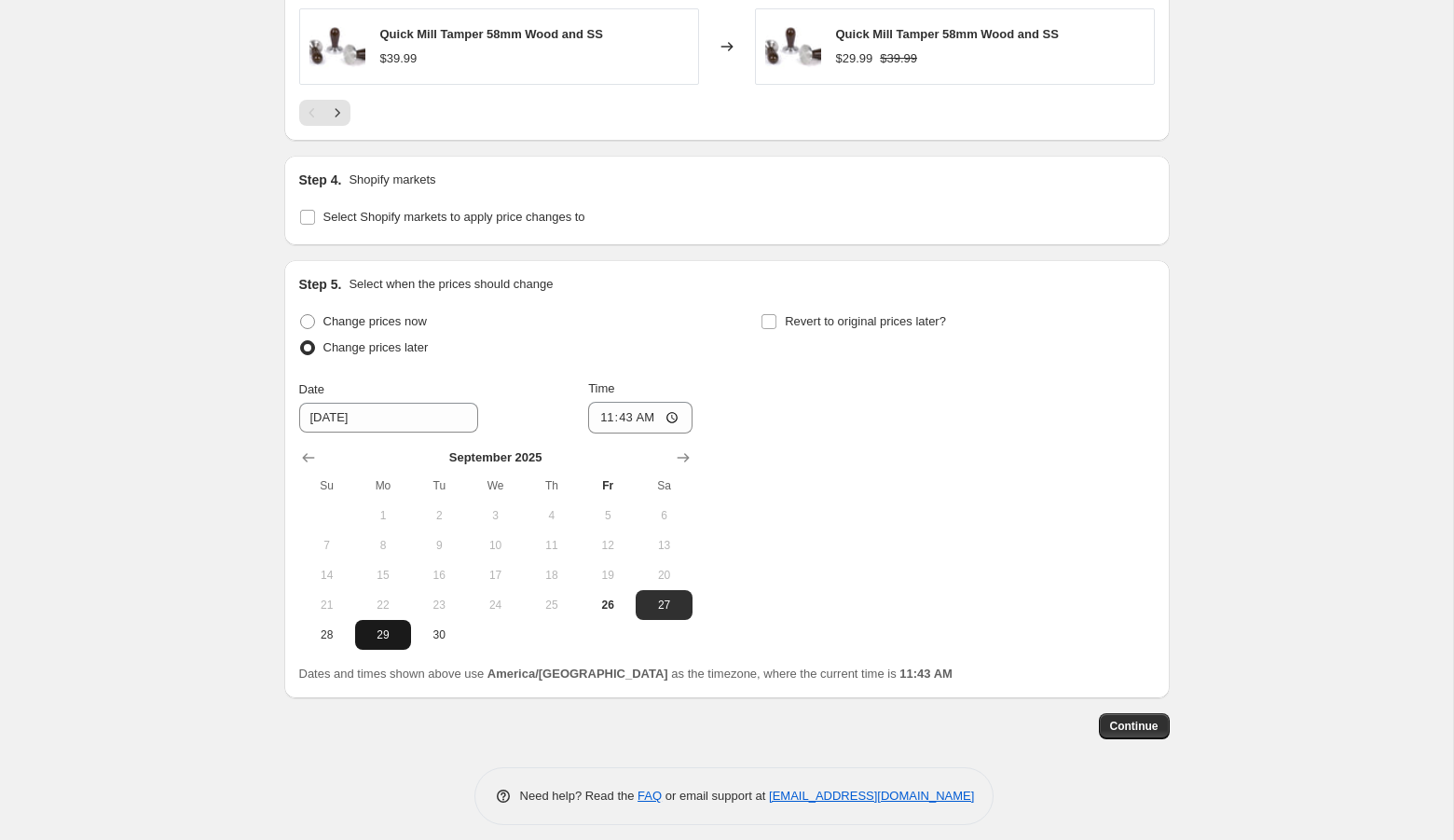
click at [375, 628] on span "29" at bounding box center [383, 635] width 41 height 15
type input "9/29/2025"
click at [599, 408] on input "11:43" at bounding box center [640, 417] width 105 height 32
type input "00:01"
click at [766, 317] on input "Revert to original prices later?" at bounding box center [769, 321] width 15 height 15
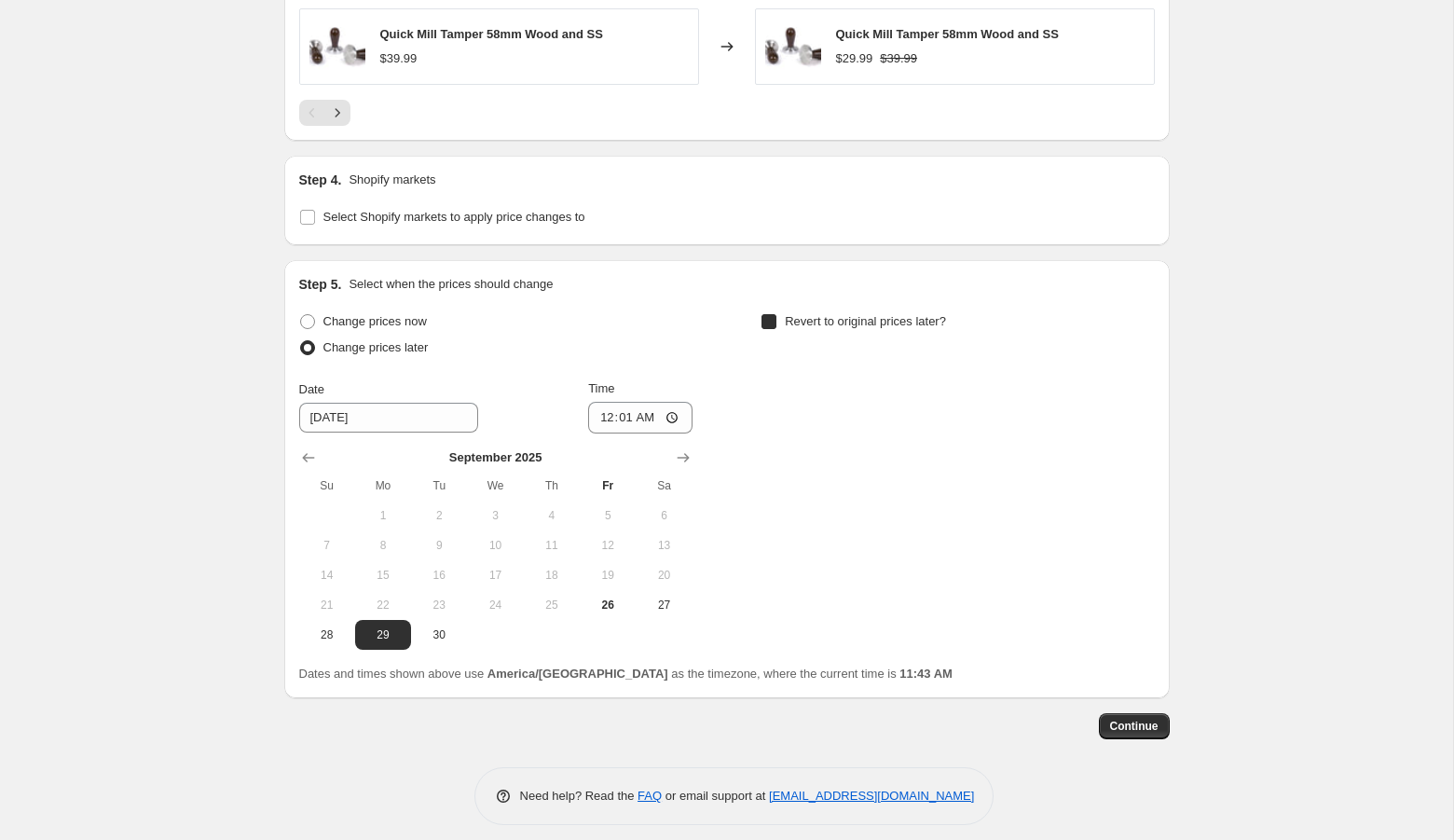
checkbox input "true"
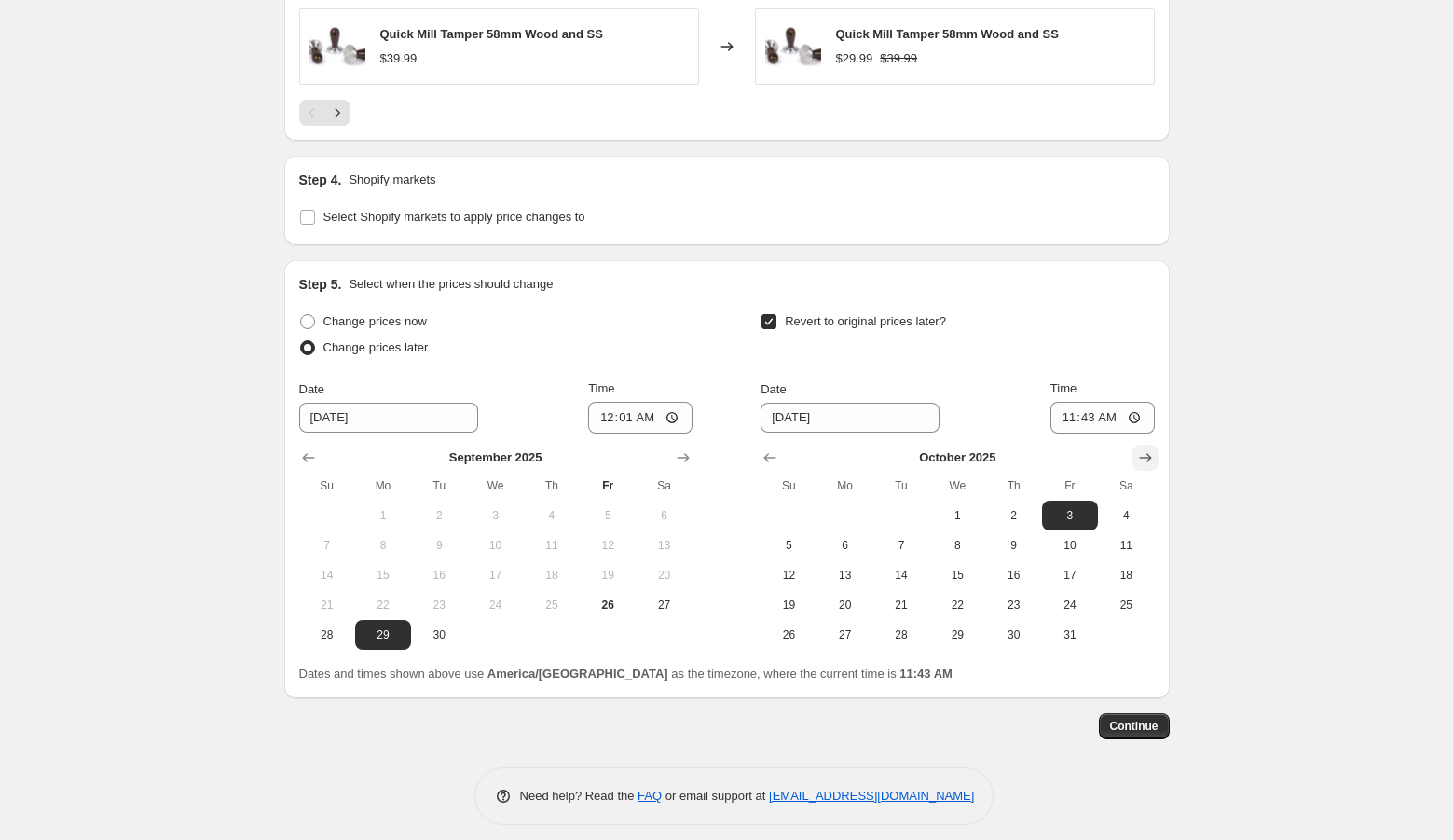
click at [1141, 455] on icon "Show next month, November 2025" at bounding box center [1145, 457] width 19 height 19
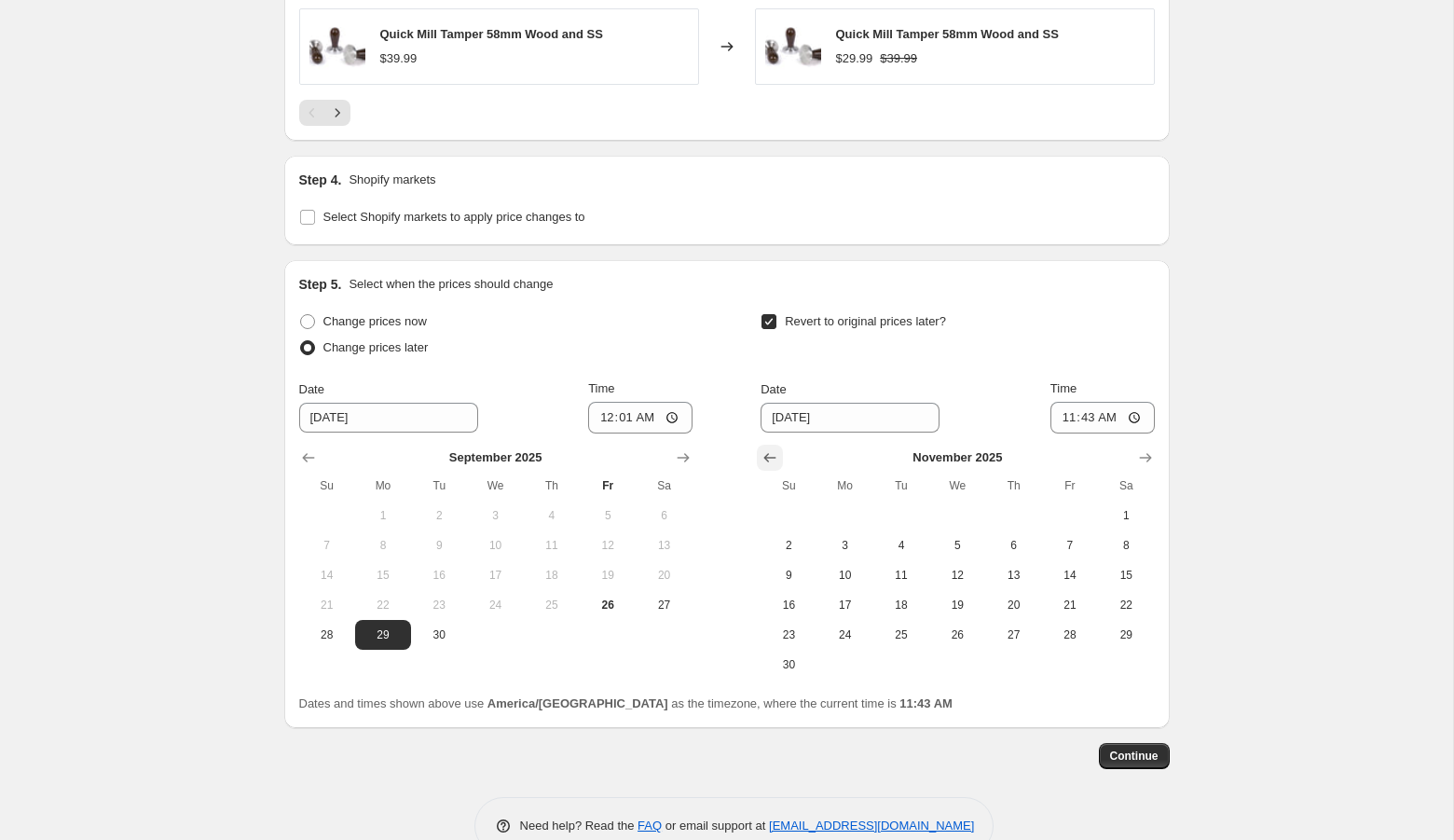
click at [761, 455] on icon "Show previous month, October 2025" at bounding box center [770, 457] width 19 height 19
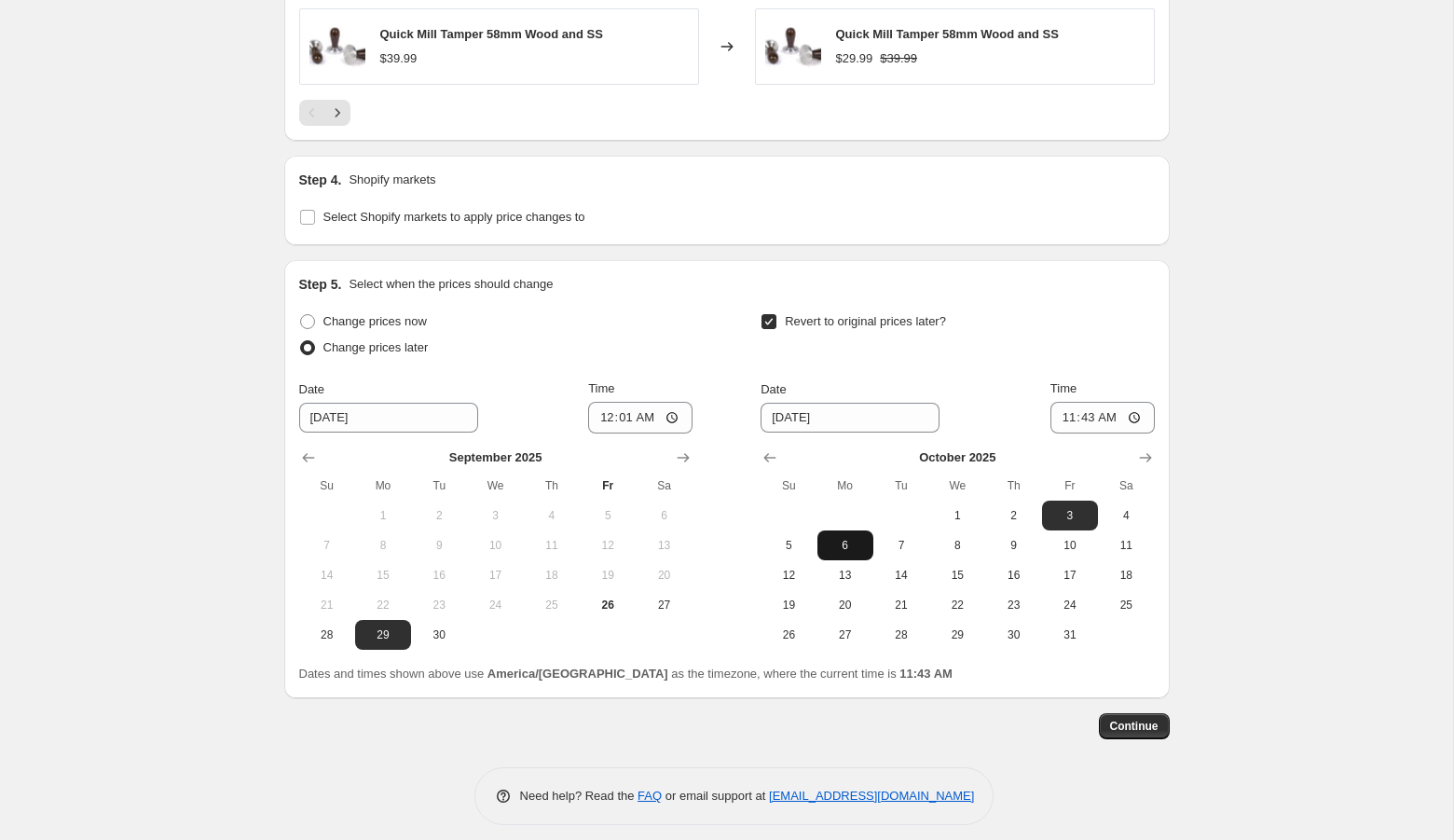
click at [839, 538] on span "6" at bounding box center [846, 545] width 41 height 15
type input "10/6/2025"
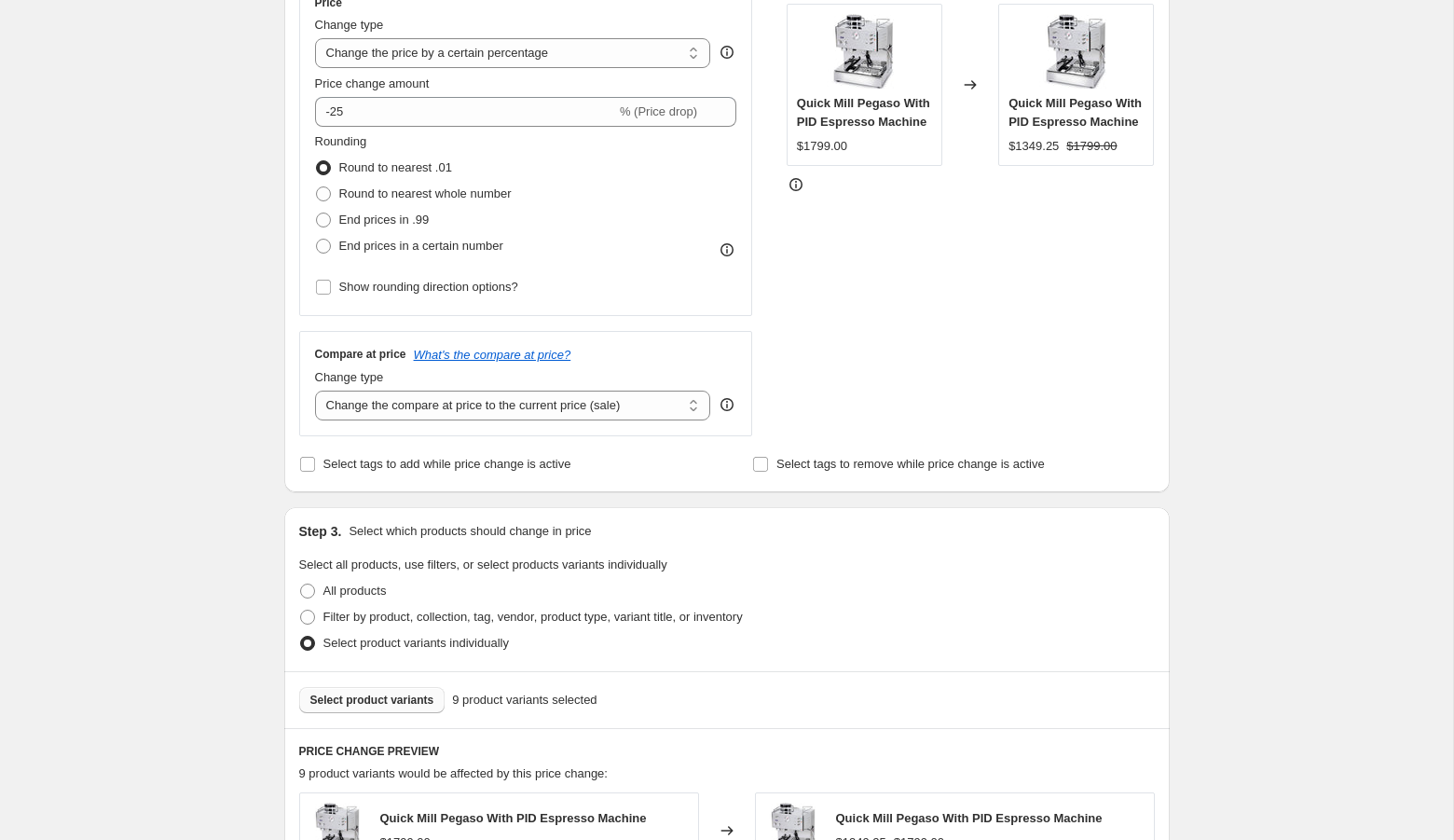
scroll to position [416, 0]
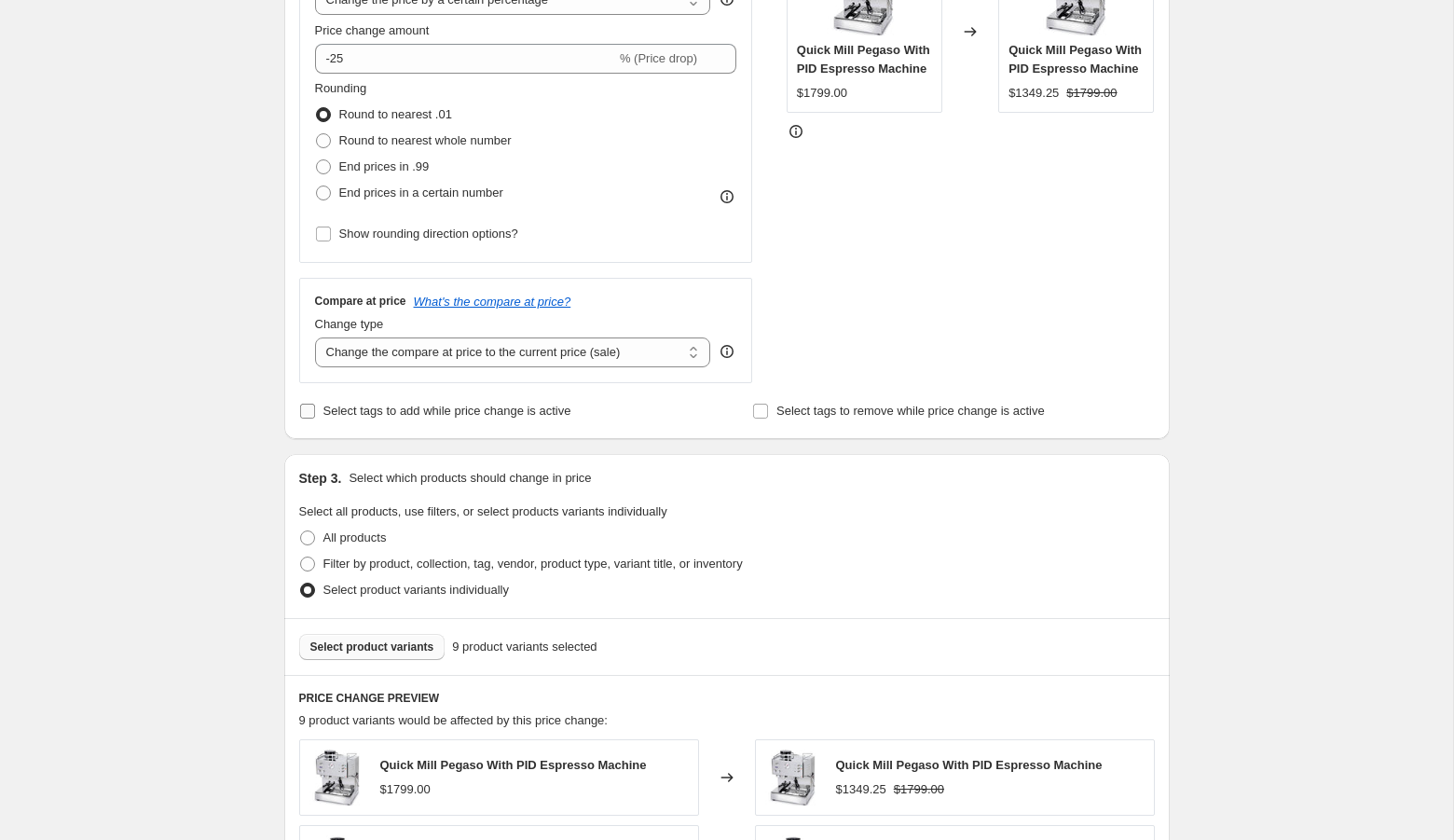
click at [394, 411] on span "Select tags to add while price change is active" at bounding box center [447, 410] width 248 height 14
click at [315, 411] on input "Select tags to add while price change is active" at bounding box center [308, 411] width 15 height 15
checkbox input "true"
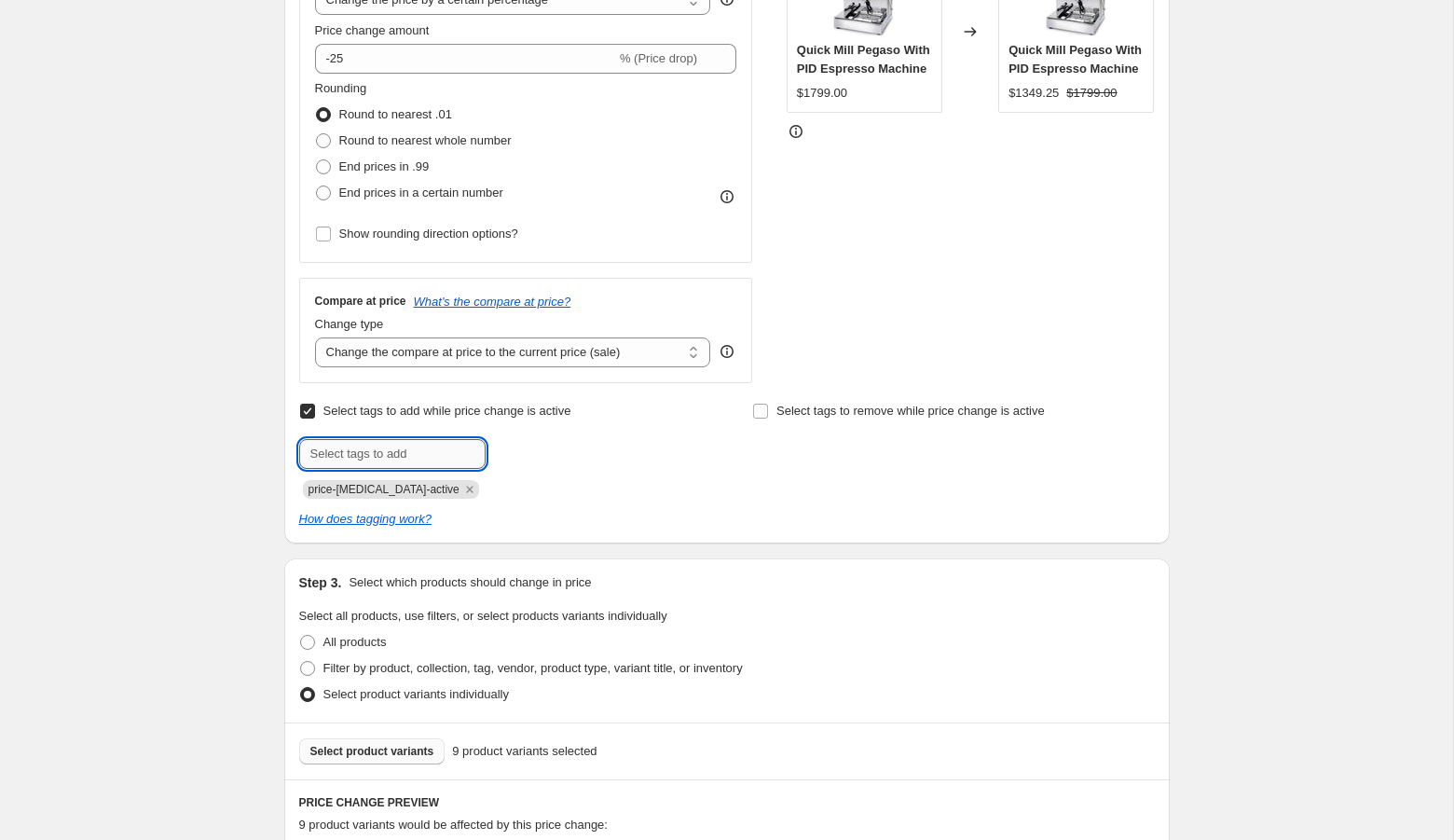
click at [390, 453] on input "text" at bounding box center [393, 454] width 187 height 30
type input "fall sale"
click at [553, 445] on span "fall sale" at bounding box center [546, 452] width 41 height 13
click at [810, 413] on span "Select tags to remove while price change is active" at bounding box center [911, 410] width 269 height 14
click at [768, 413] on input "Select tags to remove while price change is active" at bounding box center [761, 411] width 15 height 15
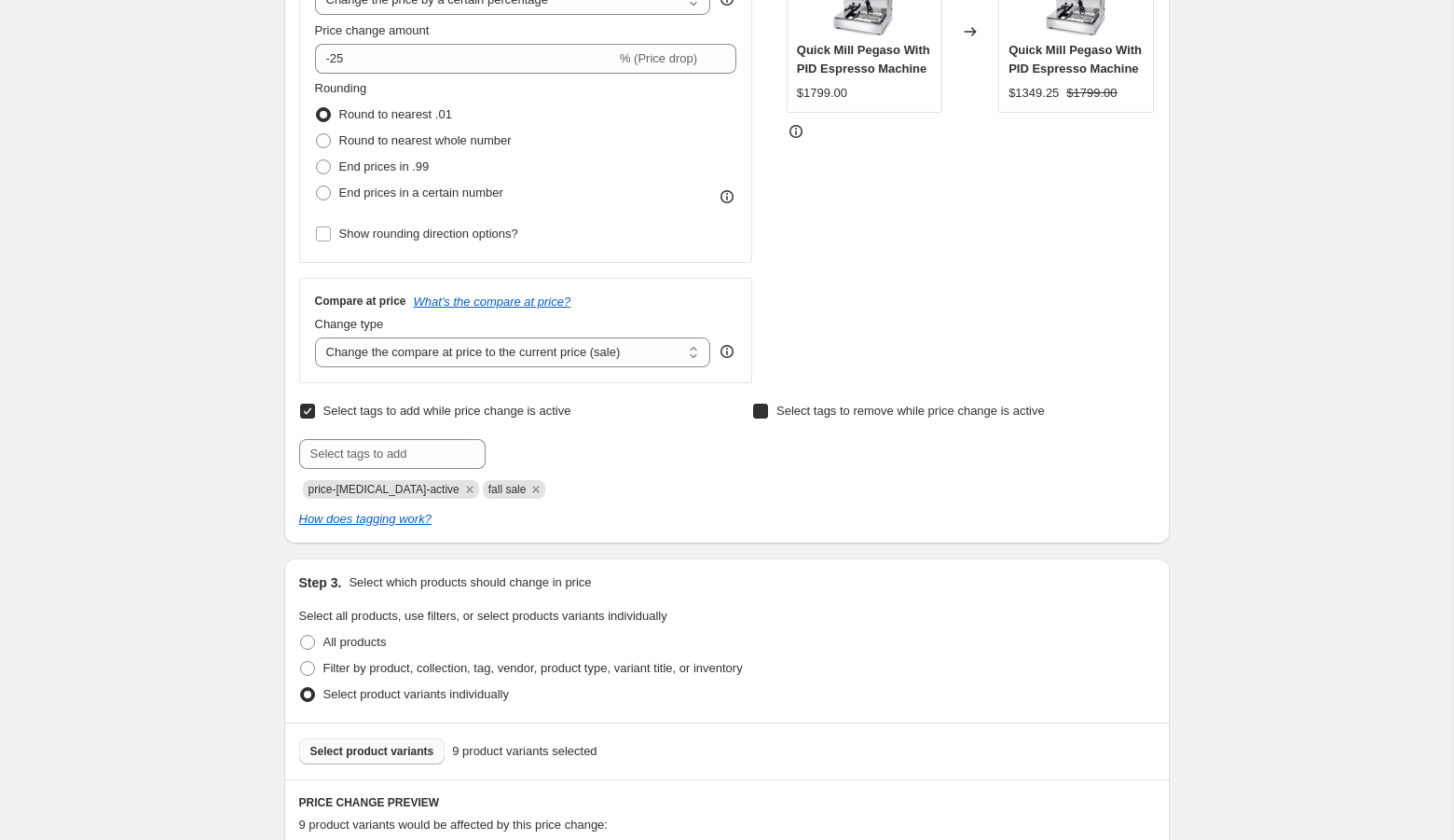
checkbox input "true"
click at [800, 448] on input "text" at bounding box center [846, 454] width 187 height 30
type input "fall sale"
click at [987, 448] on span "fall sale" at bounding box center [1000, 452] width 41 height 13
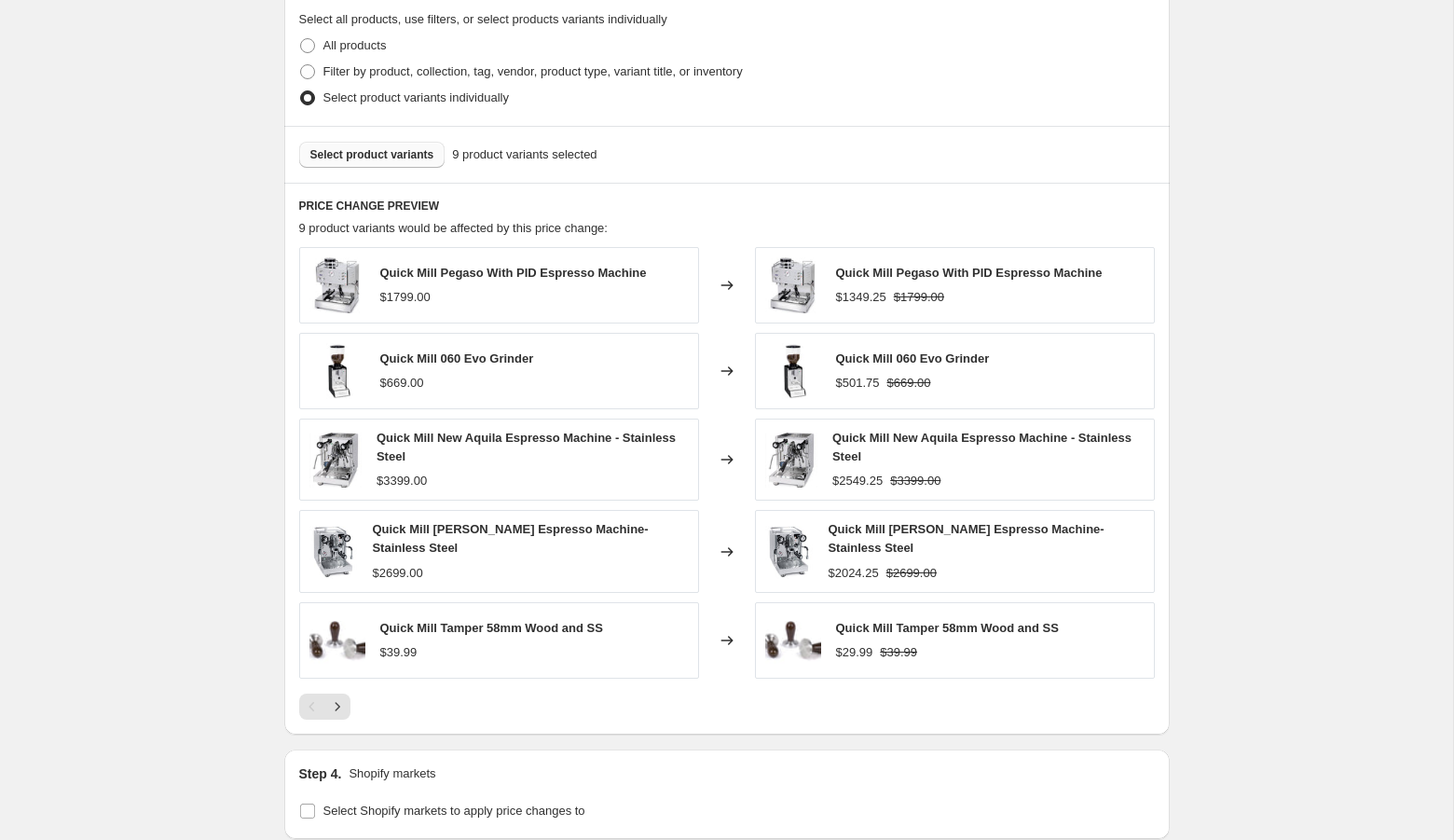
scroll to position [1612, 0]
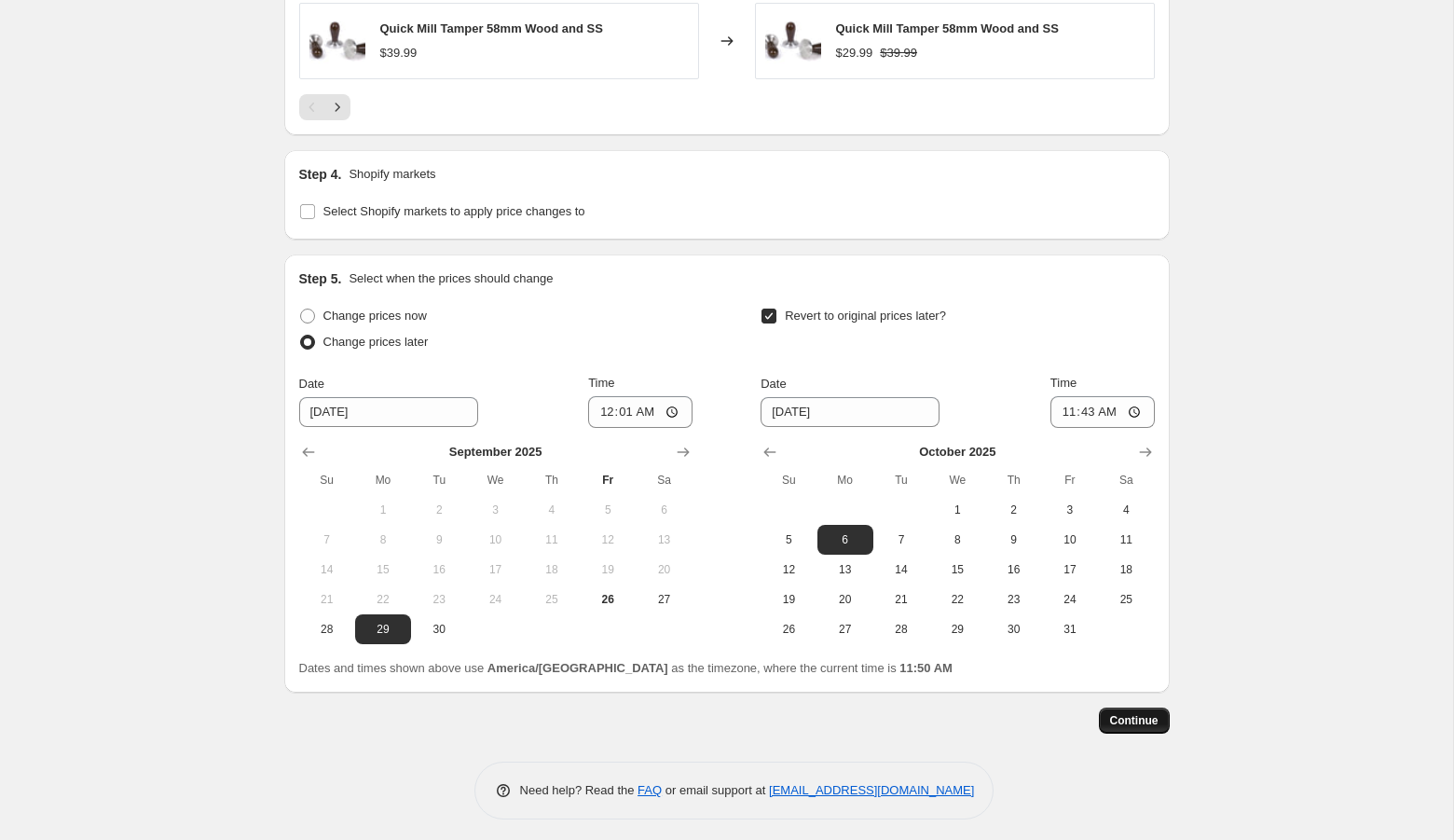
click at [1134, 718] on span "Continue" at bounding box center [1134, 721] width 49 height 15
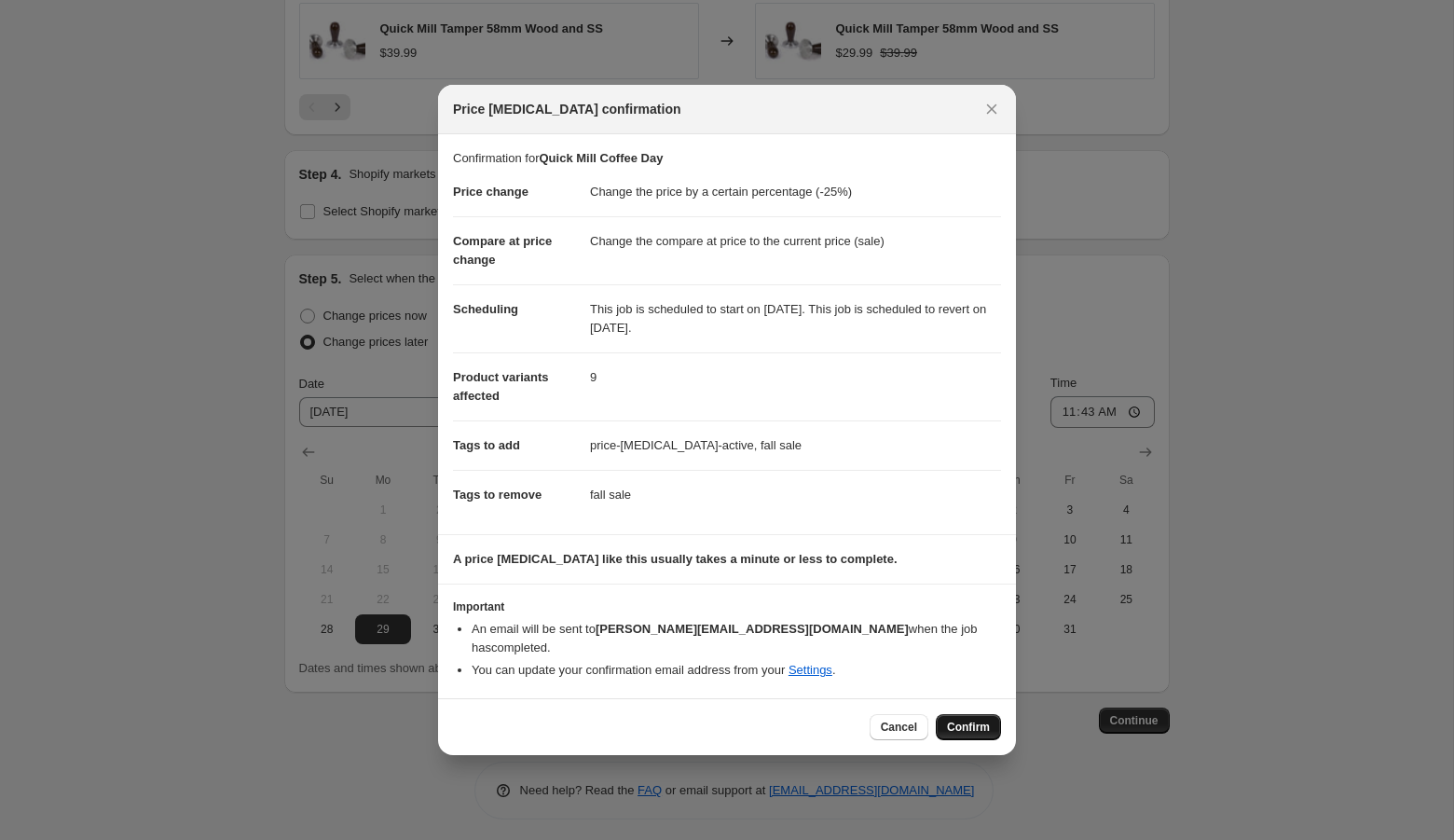
click at [968, 721] on span "Confirm" at bounding box center [968, 727] width 43 height 15
type input "Quick Mill Coffee Day"
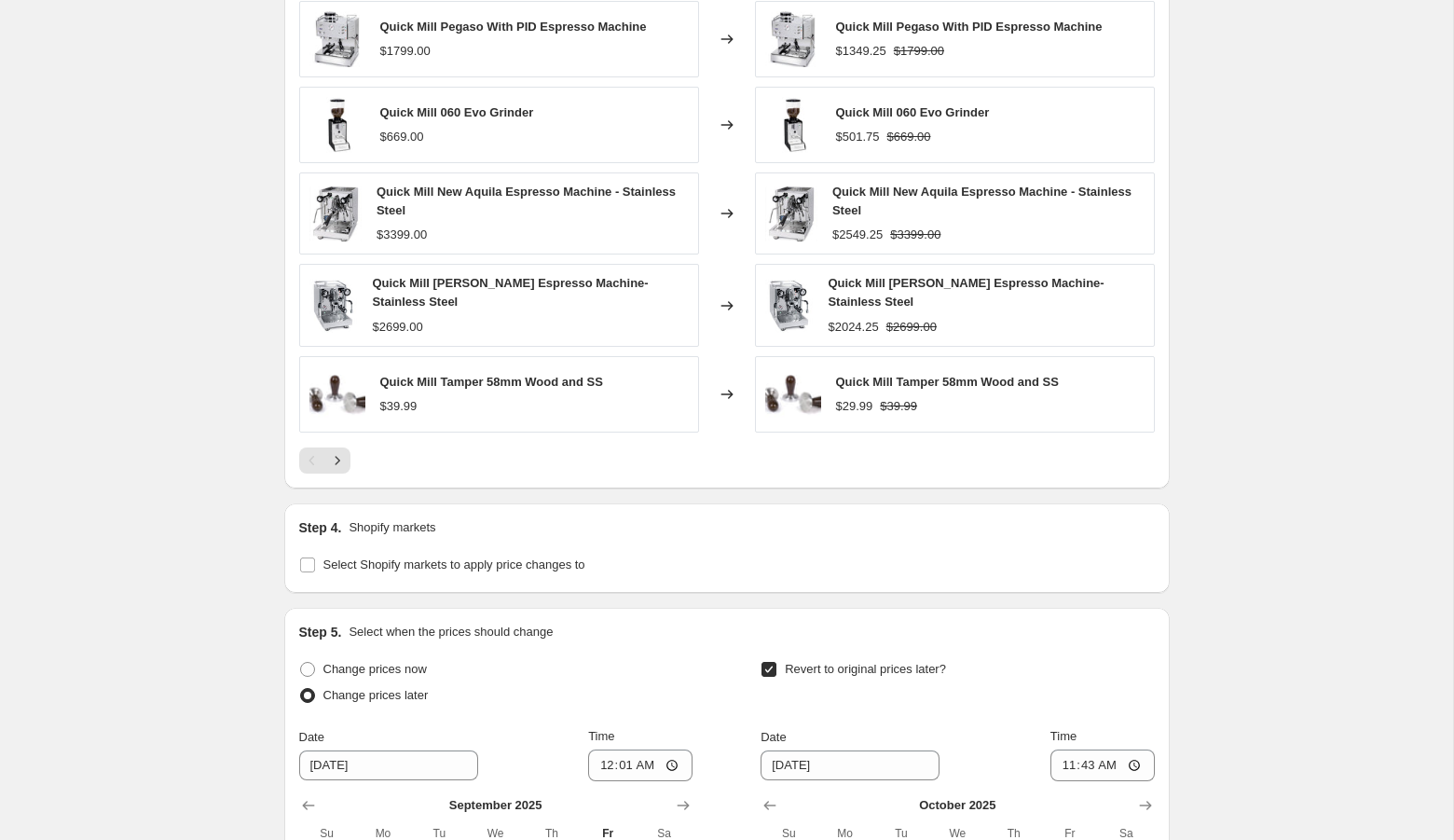
scroll to position [1726, 0]
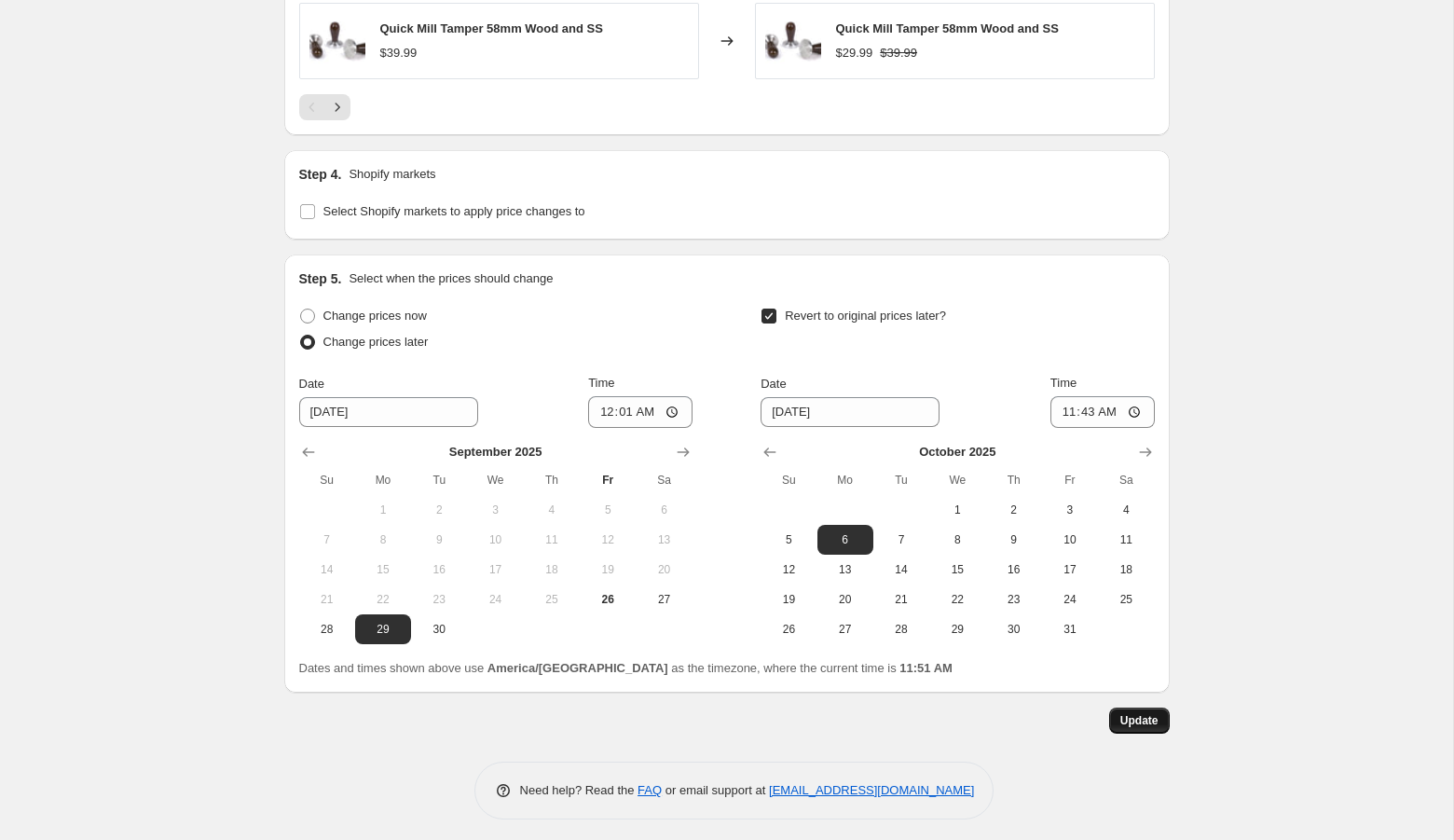
click at [1141, 723] on button "Update" at bounding box center [1139, 721] width 61 height 26
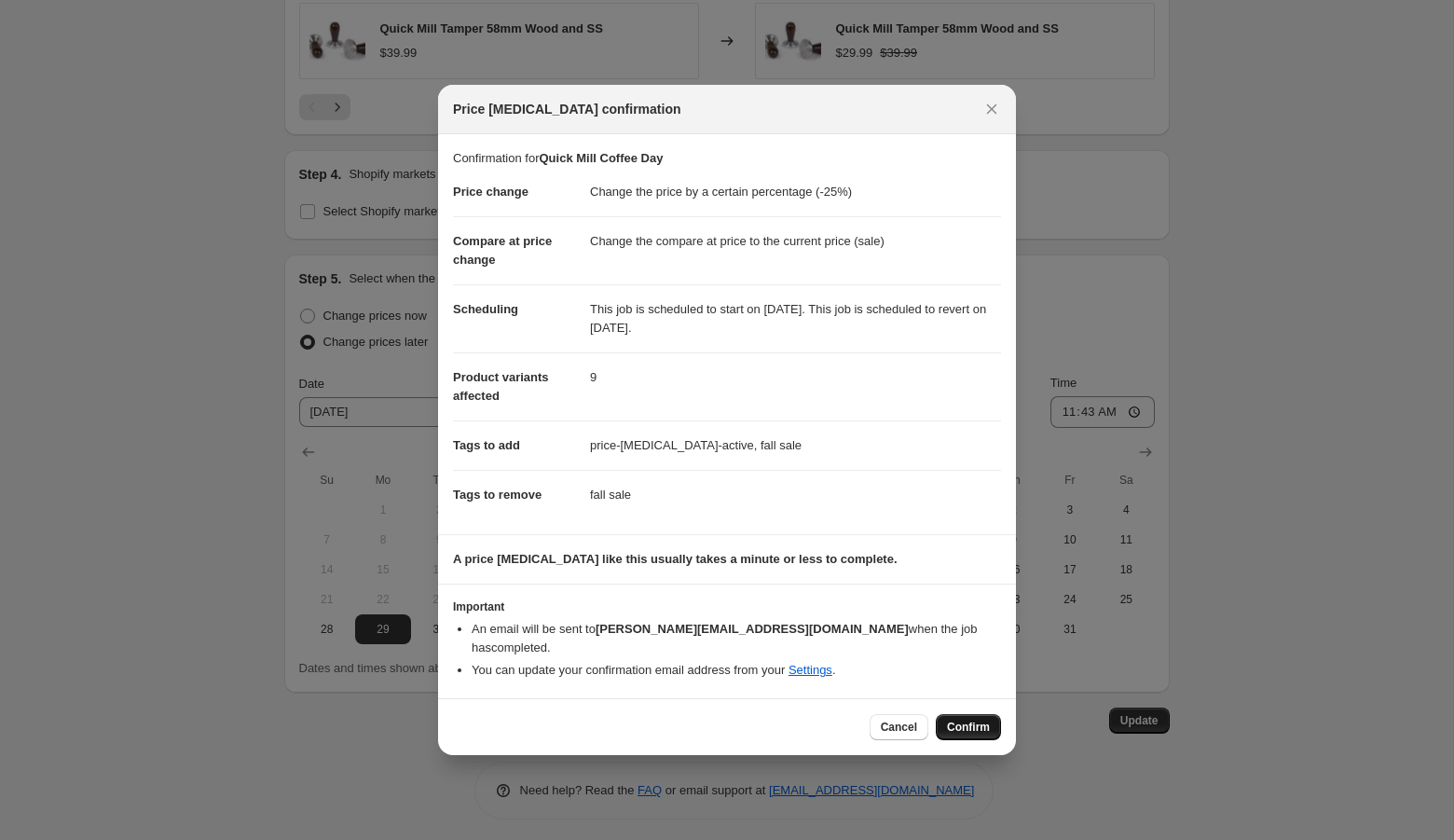
click at [970, 720] on span "Confirm" at bounding box center [968, 727] width 43 height 15
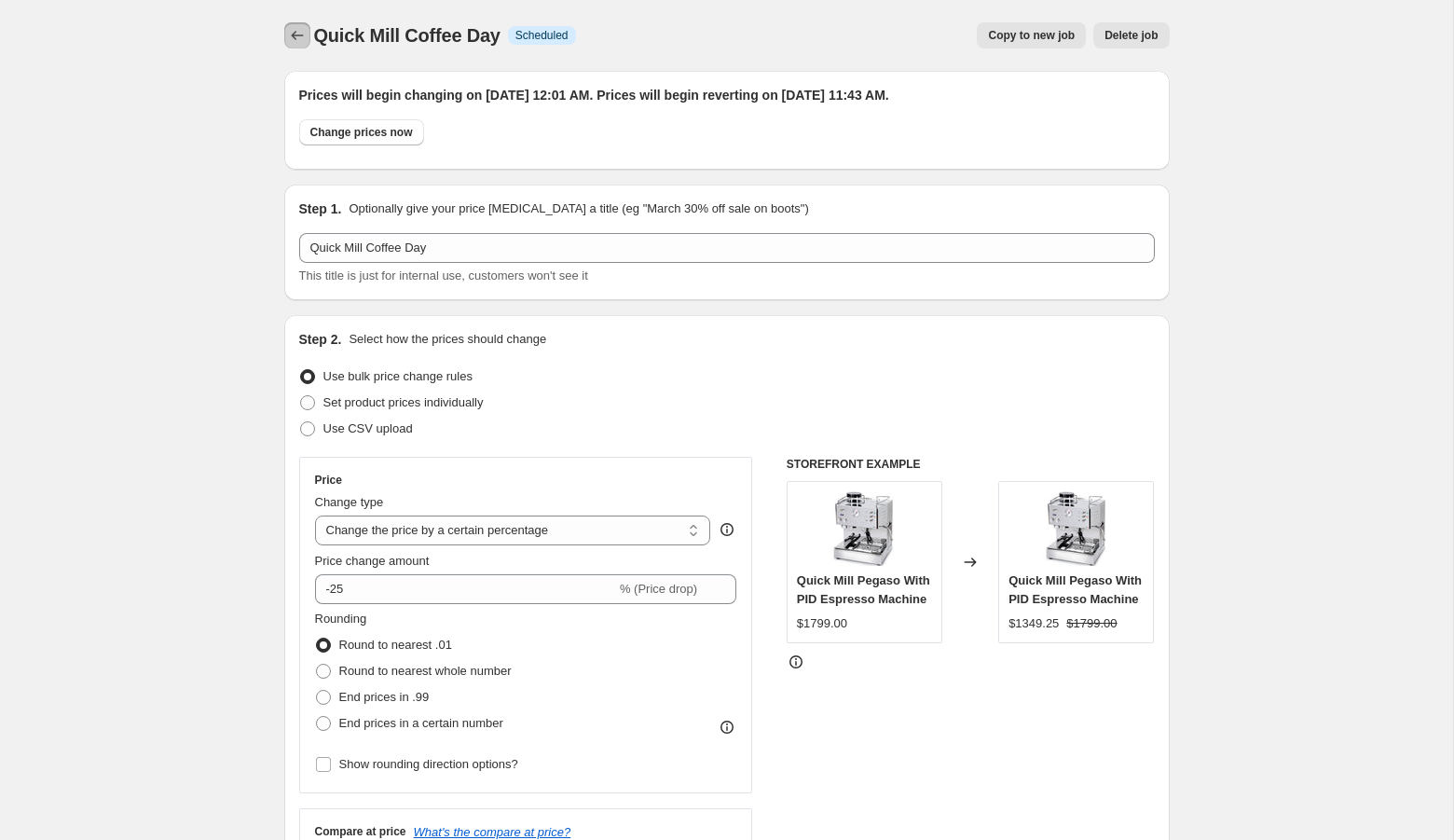
click at [302, 40] on icon "Price change jobs" at bounding box center [298, 35] width 19 height 19
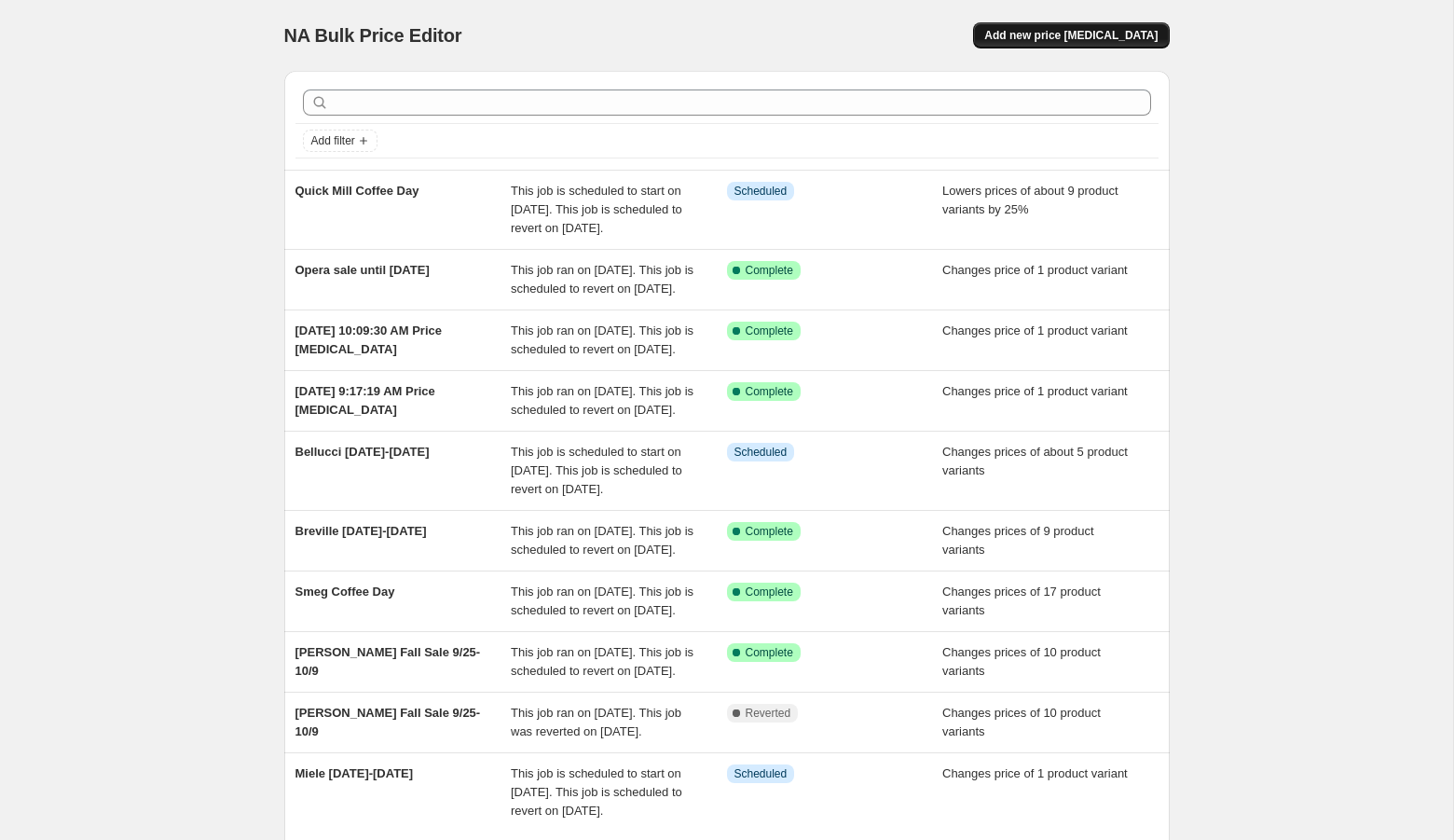
click at [1058, 34] on span "Add new price [MEDICAL_DATA]" at bounding box center [1070, 35] width 174 height 15
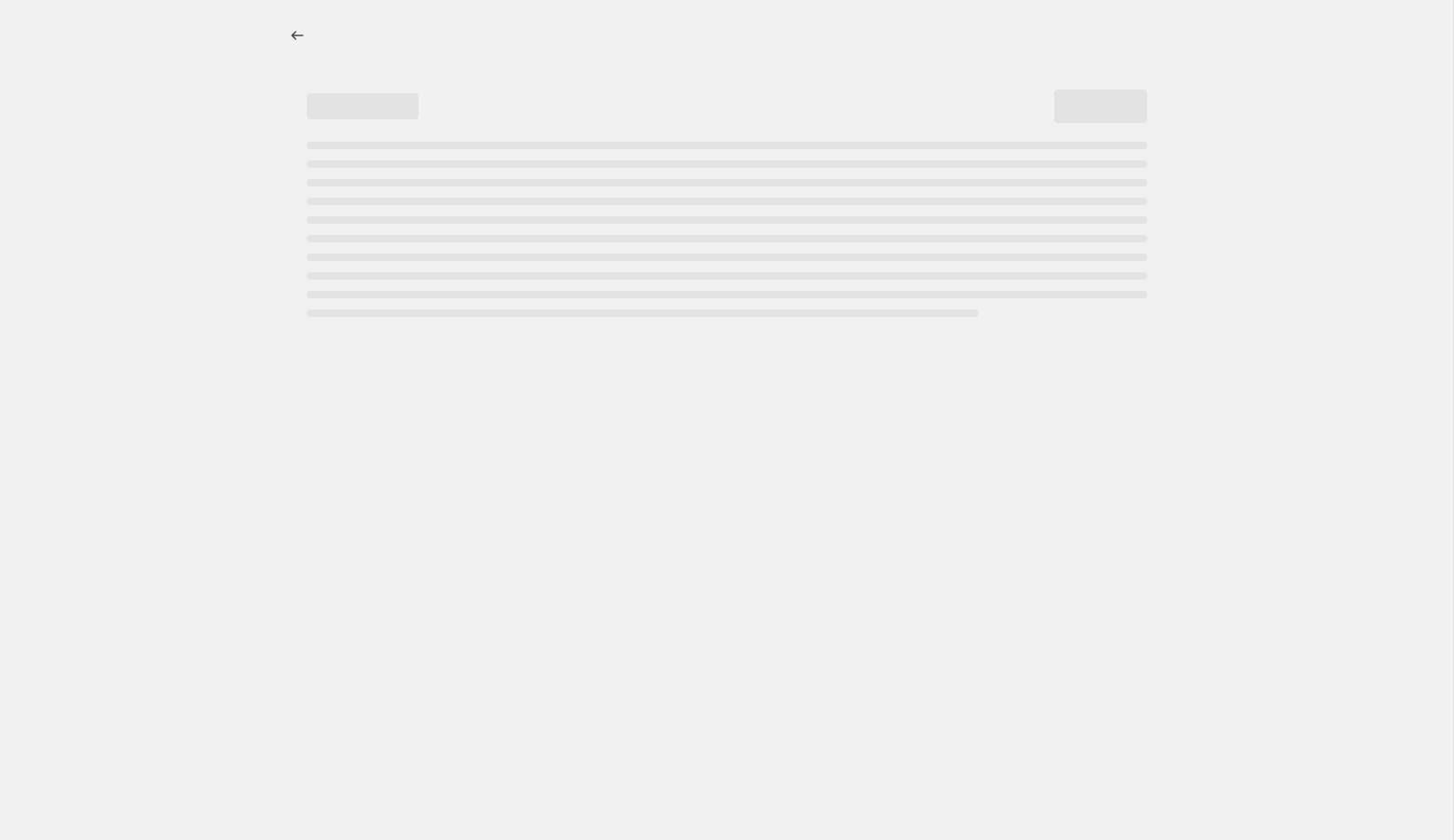
select select "percentage"
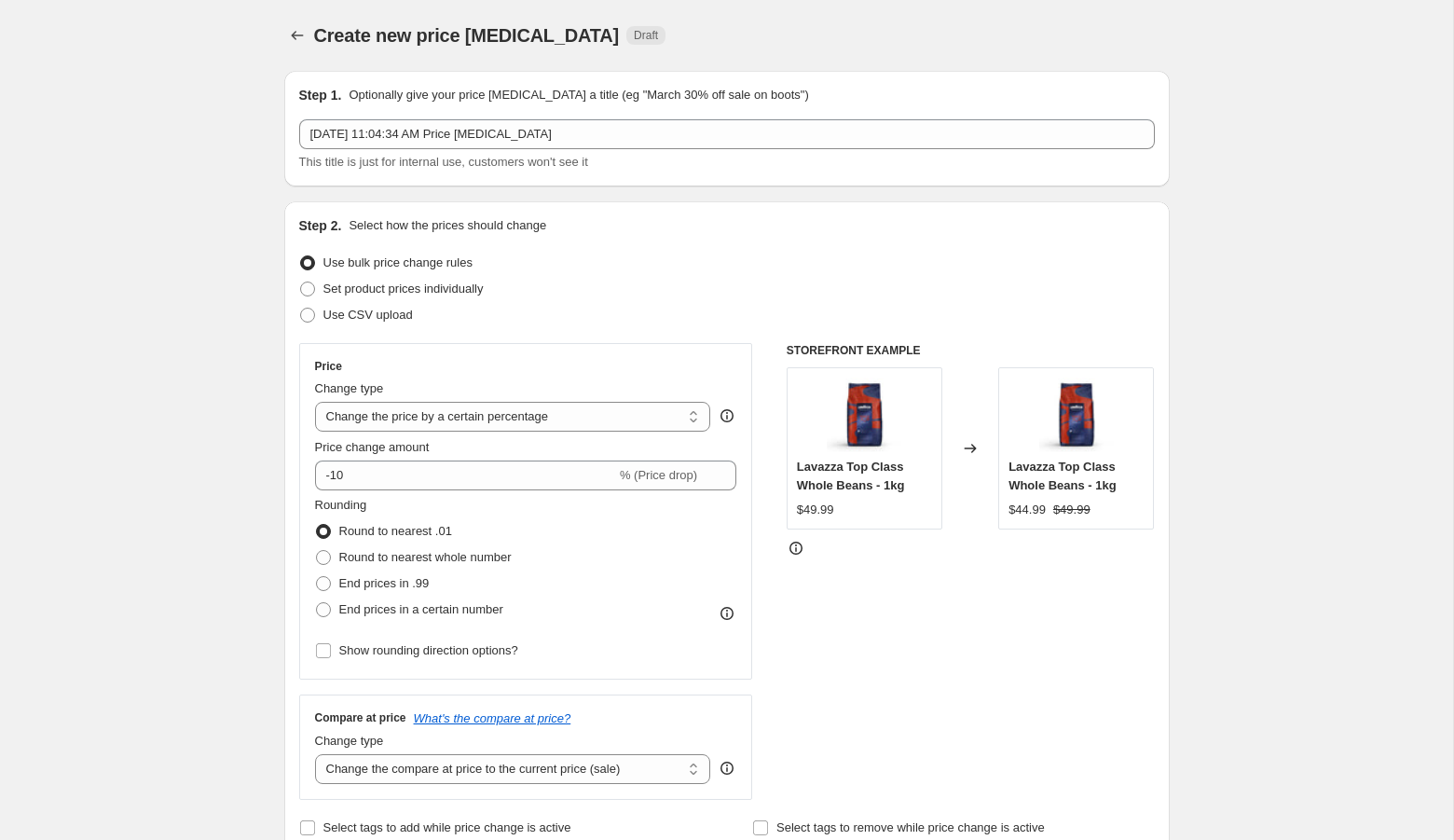
click at [808, 109] on div "Step 1. Optionally give your price change job a title (eg "March 30% off sale o…" at bounding box center [727, 129] width 856 height 86
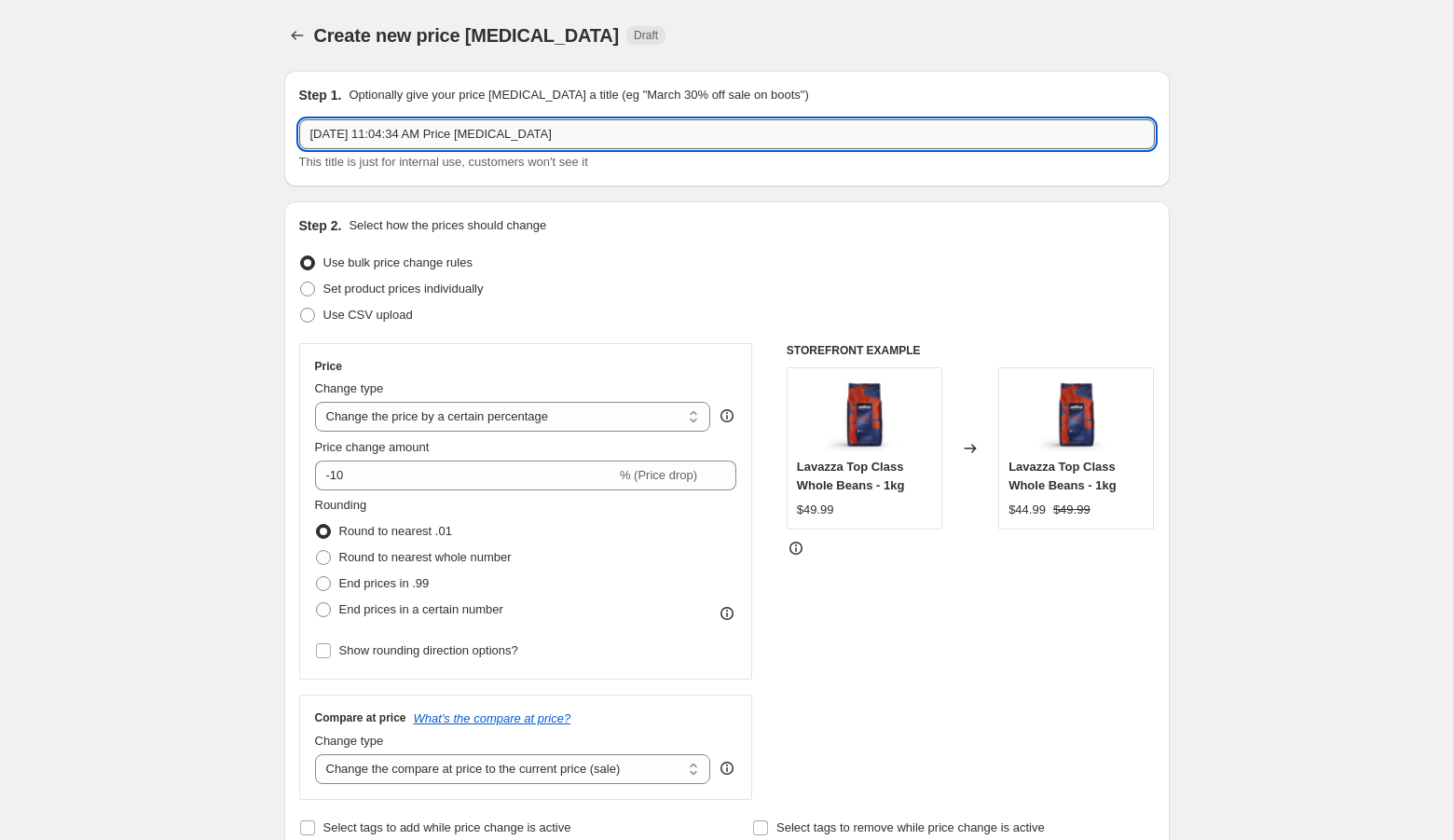
click at [808, 120] on input "Sep 26, 2025, 11:04:34 AM Price change job" at bounding box center [727, 134] width 856 height 30
type input "Eureka Coffee Day Sale"
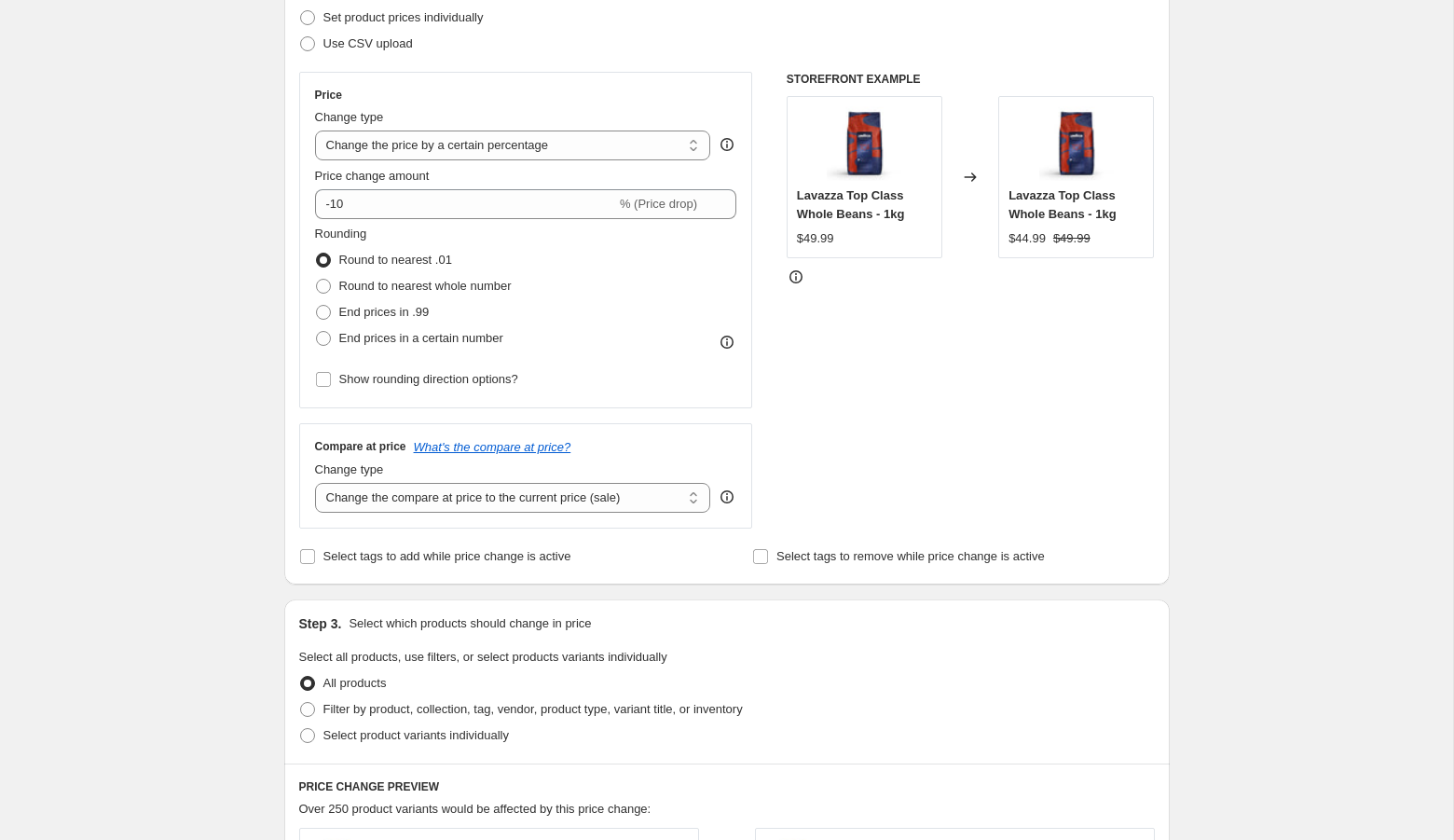
scroll to position [188, 0]
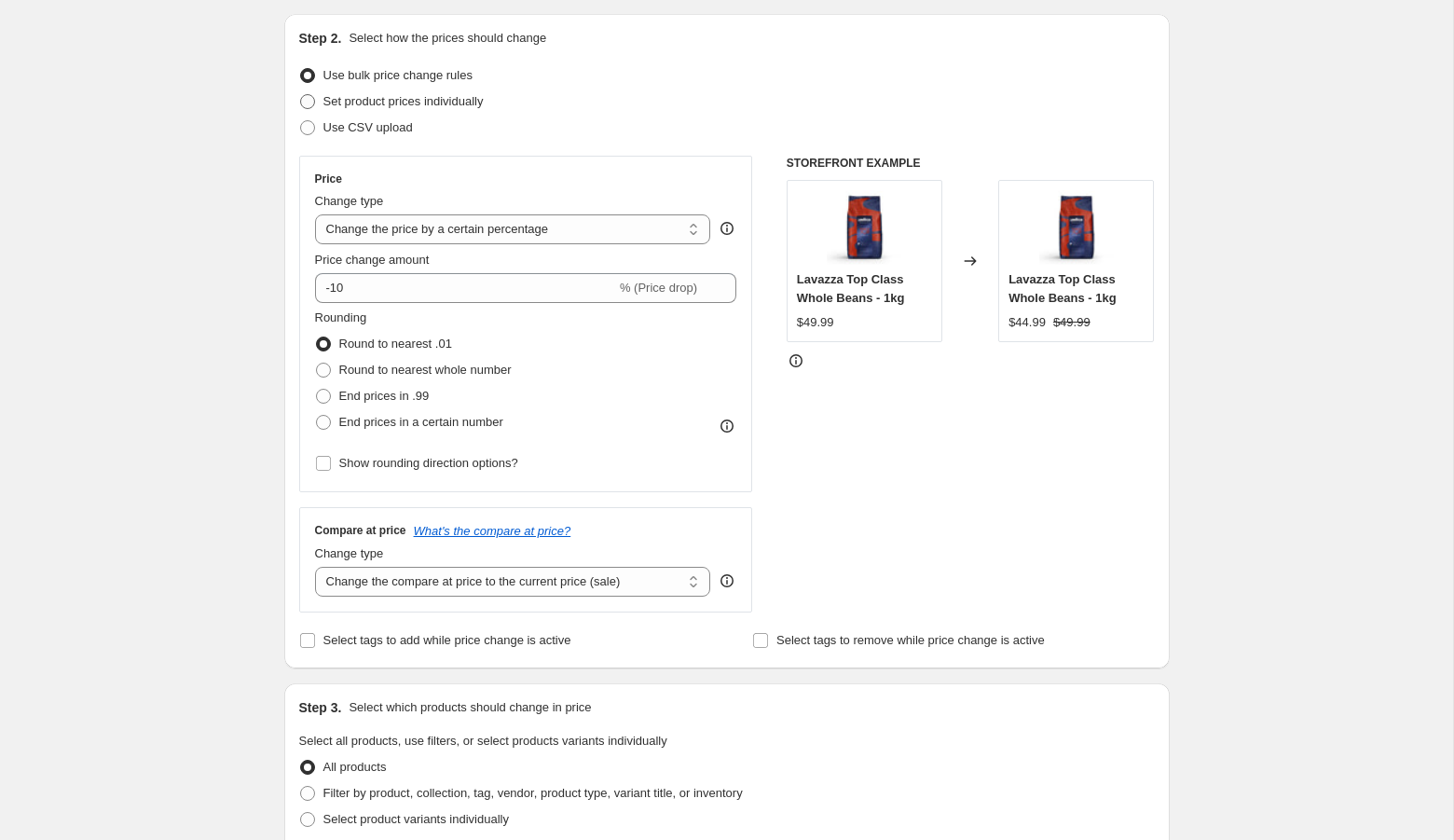
click at [445, 109] on span "Set product prices individually" at bounding box center [403, 102] width 161 height 19
click at [301, 95] on input "Set product prices individually" at bounding box center [301, 94] width 1 height 1
radio input "true"
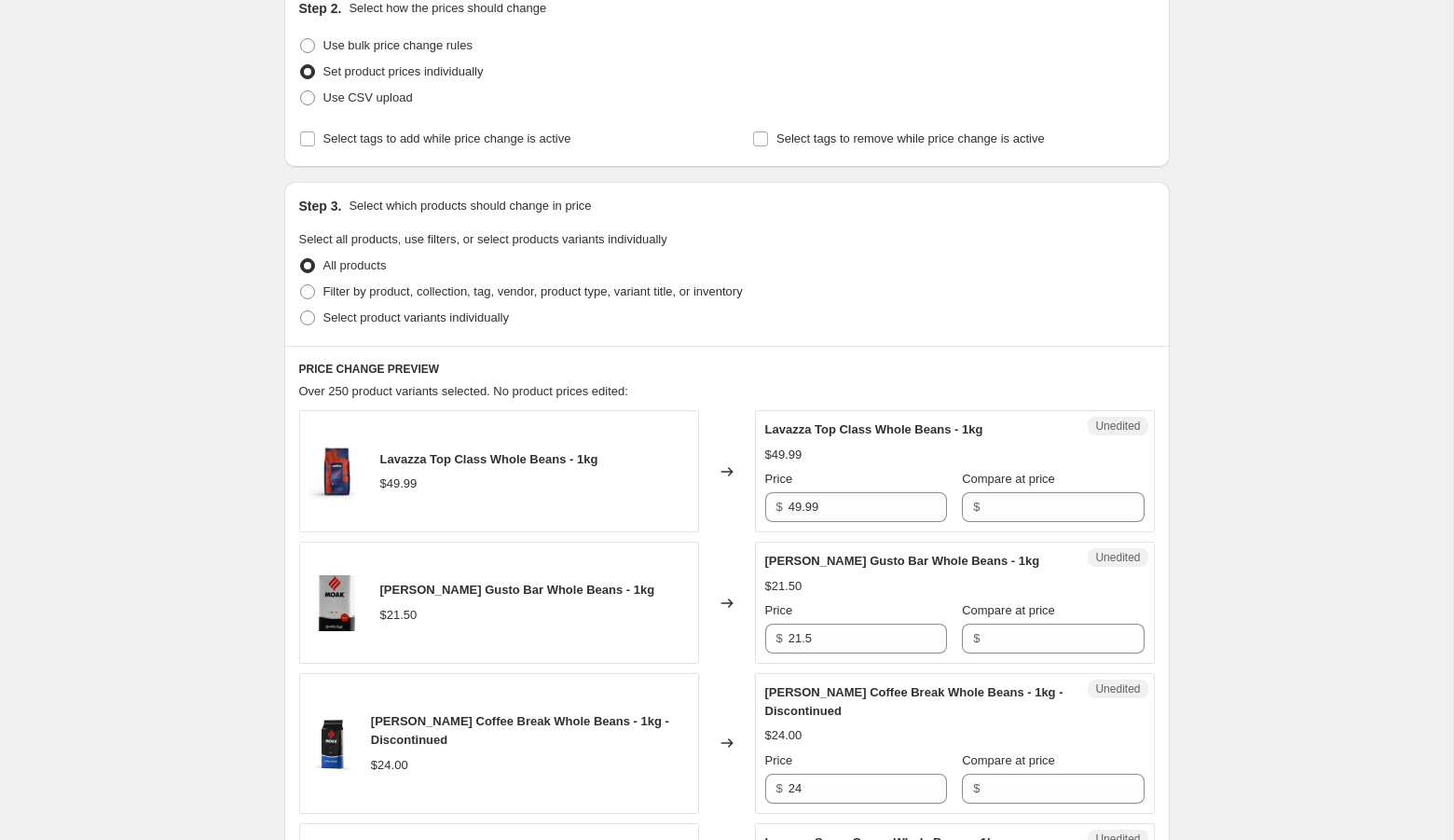
scroll to position [222, 0]
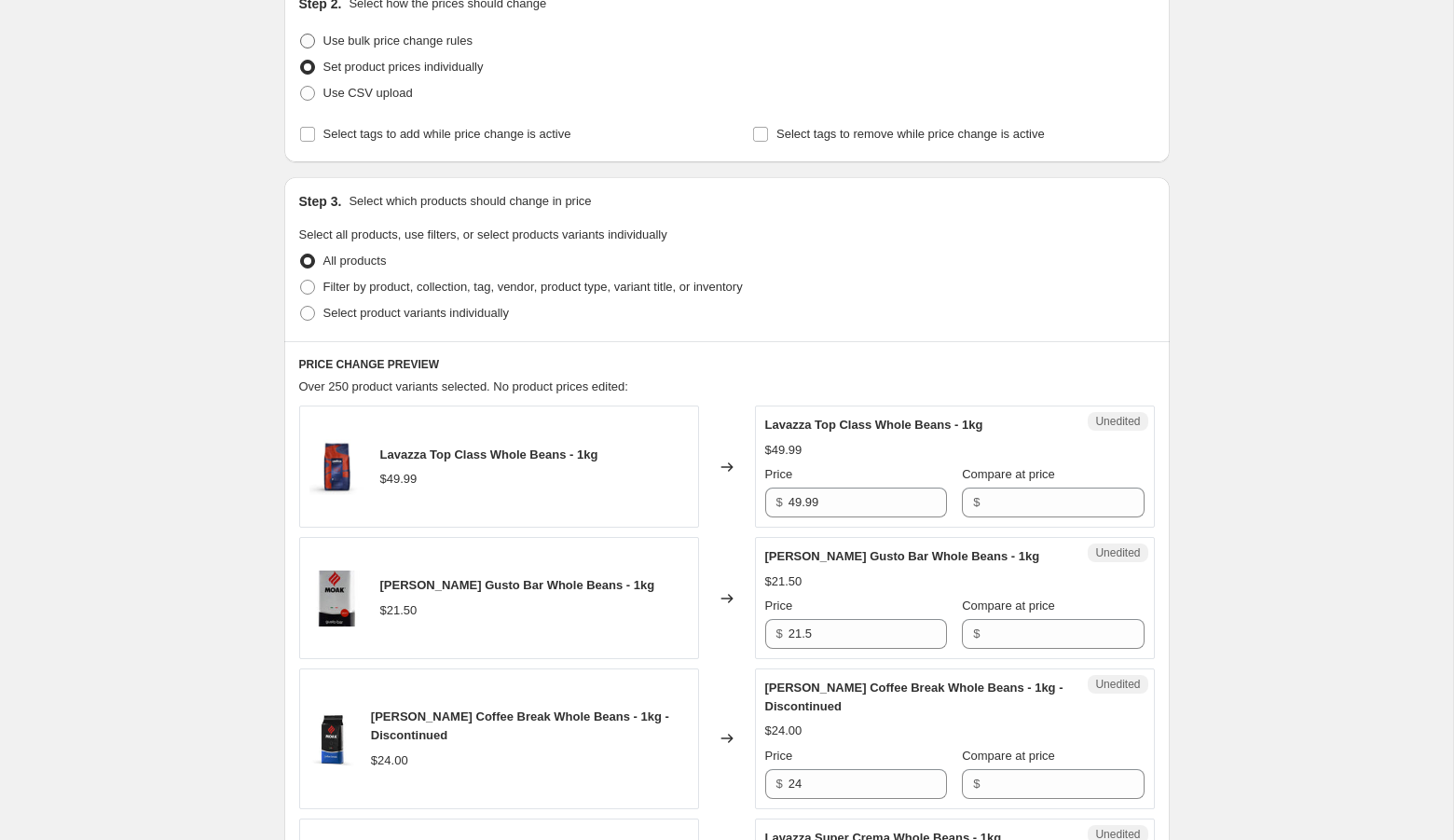
click at [416, 36] on span "Use bulk price change rules" at bounding box center [398, 40] width 149 height 14
click at [301, 35] on input "Use bulk price change rules" at bounding box center [301, 34] width 1 height 1
radio input "true"
select select "percentage"
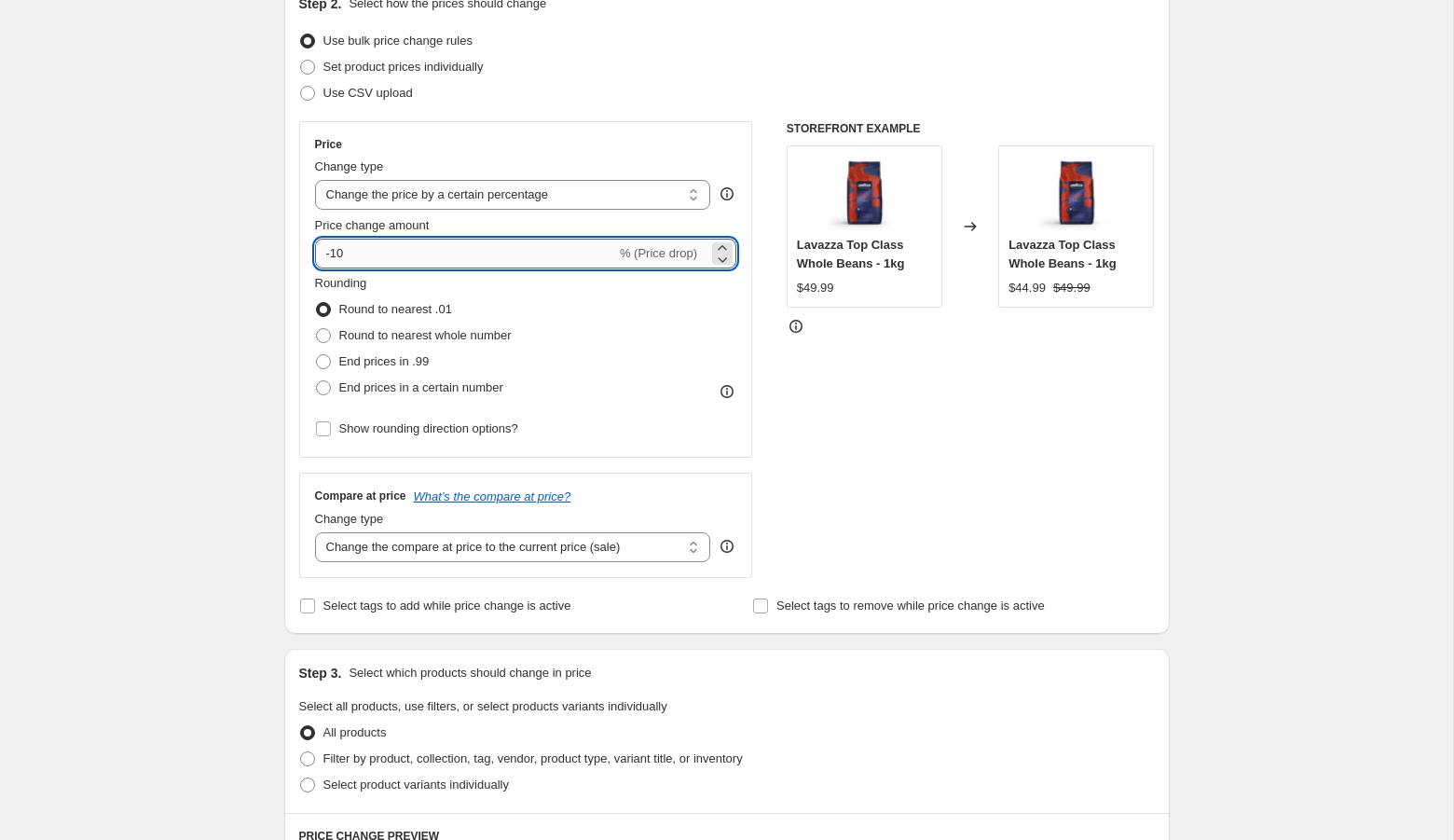
click at [358, 250] on input "-10" at bounding box center [465, 254] width 301 height 30
type input "-15"
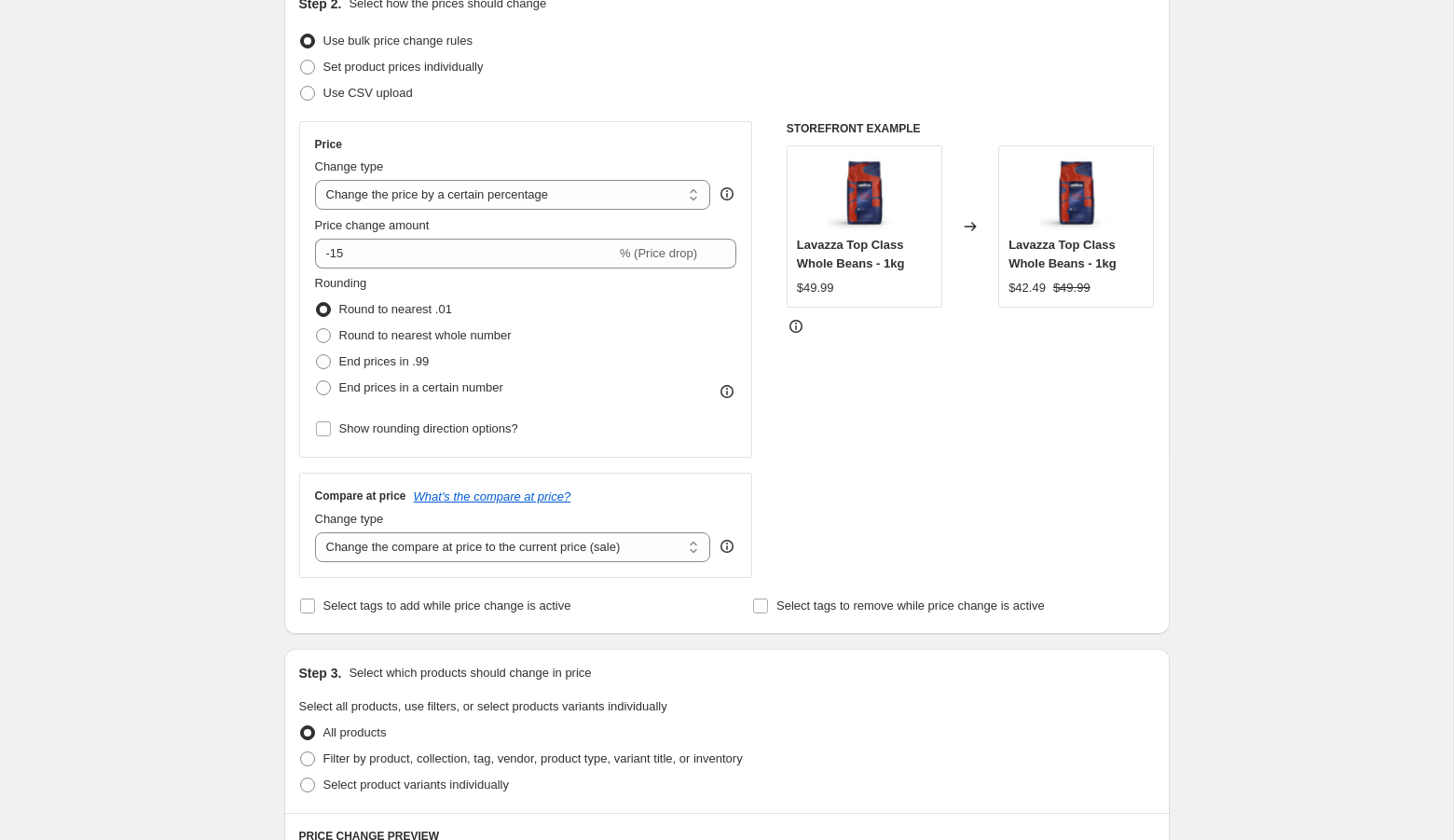
click at [161, 381] on div "Create new price change job. This page is ready Create new price change job Dra…" at bounding box center [726, 764] width 1453 height 1973
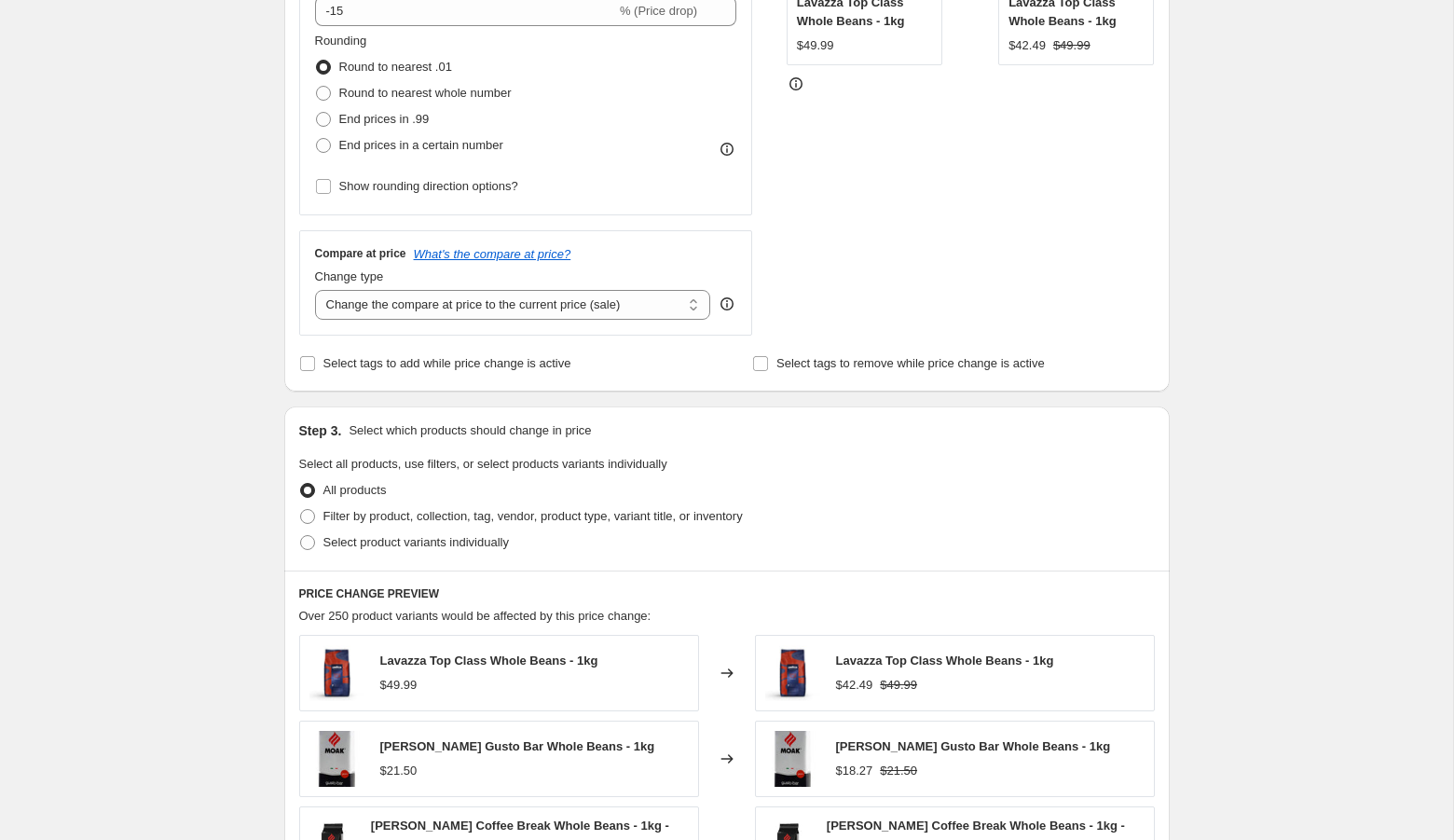
scroll to position [442, 0]
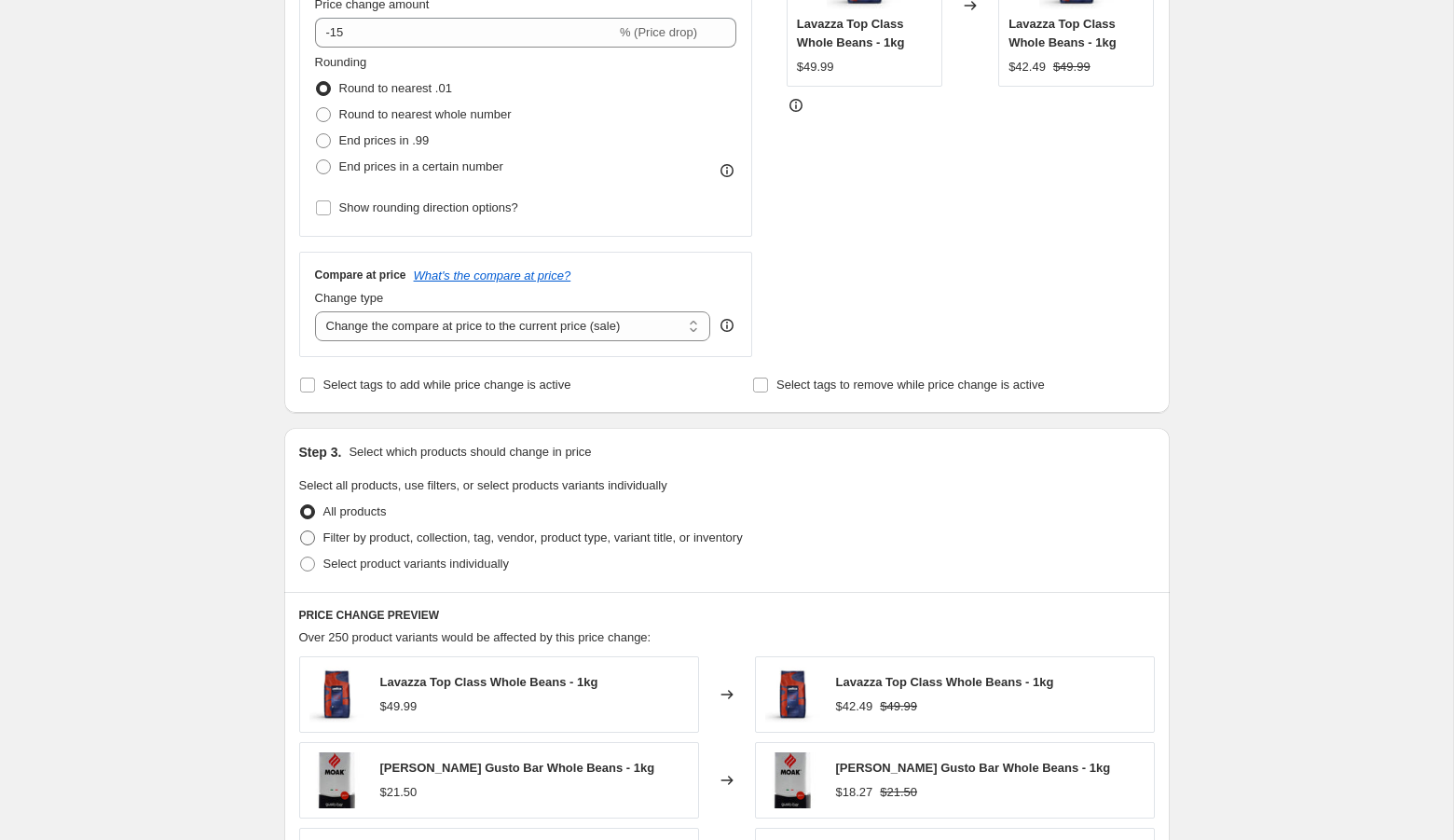
click at [386, 532] on span "Filter by product, collection, tag, vendor, product type, variant title, or inv…" at bounding box center [532, 537] width 419 height 14
click at [301, 531] on input "Filter by product, collection, tag, vendor, product type, variant title, or inv…" at bounding box center [301, 530] width 1 height 1
radio input "true"
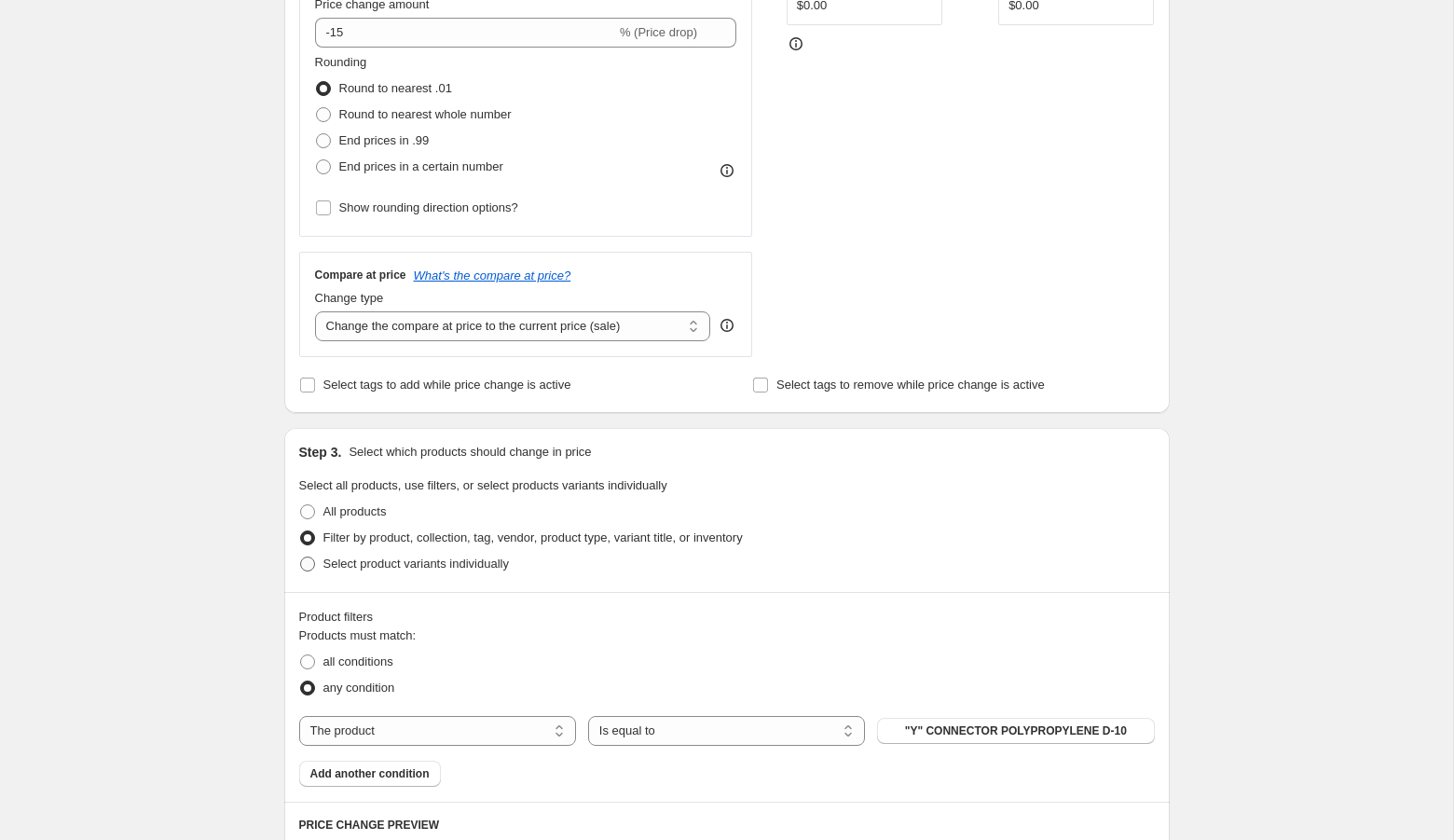
click at [376, 558] on span "Select product variants individually" at bounding box center [415, 563] width 186 height 14
click at [301, 557] on input "Select product variants individually" at bounding box center [301, 556] width 1 height 1
radio input "true"
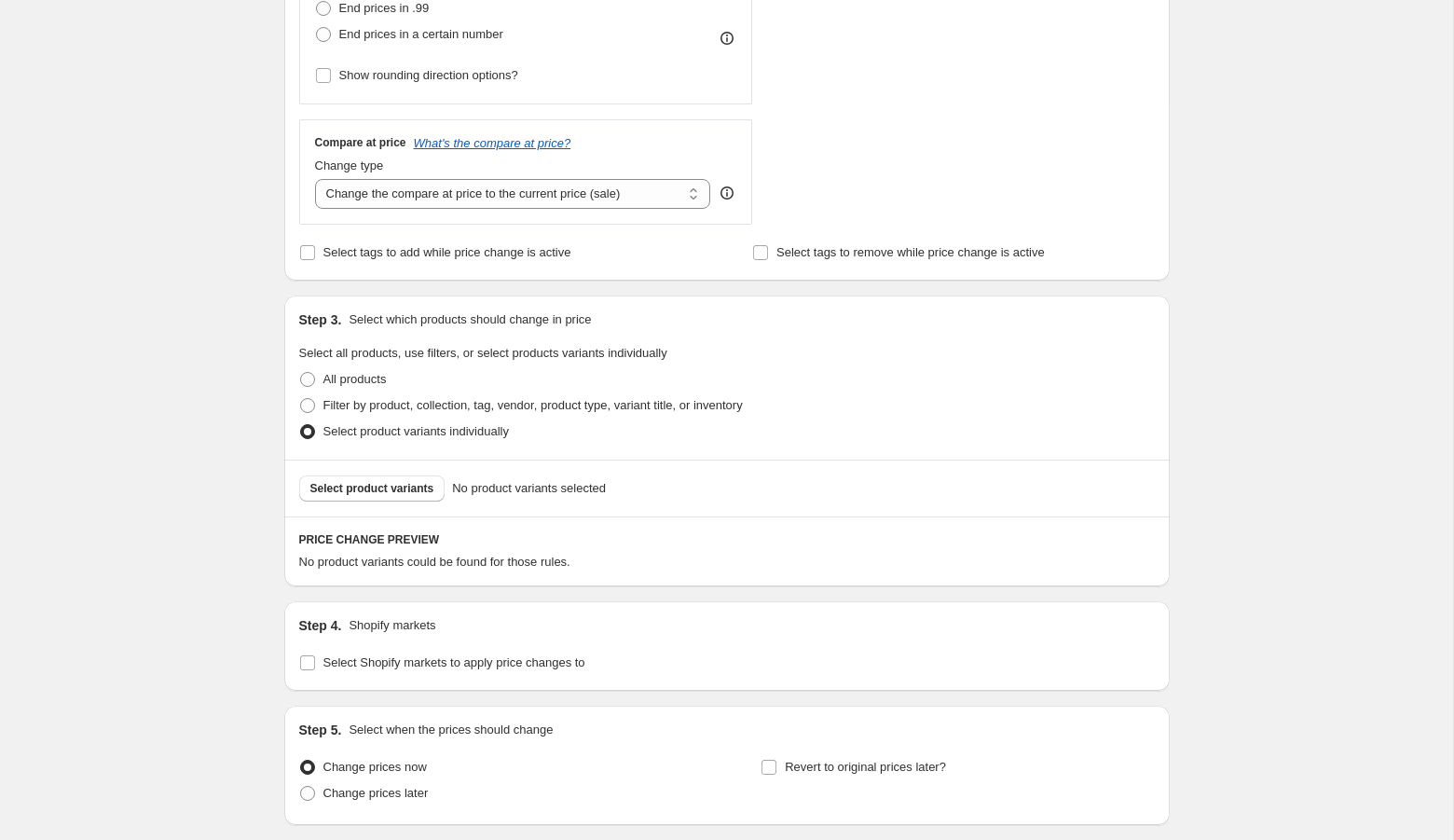
scroll to position [711, 0]
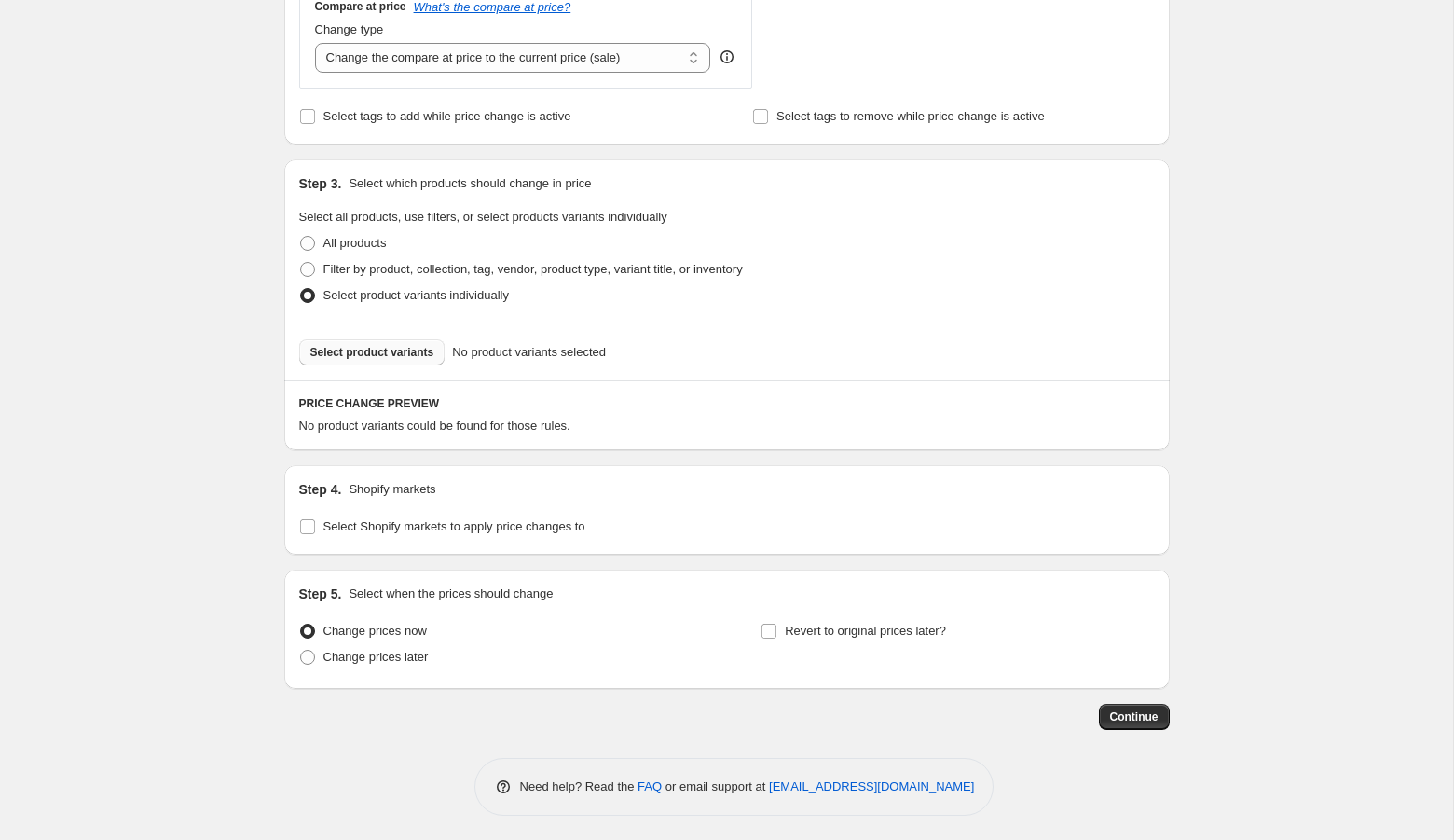
click at [359, 339] on button "Select product variants" at bounding box center [372, 352] width 147 height 26
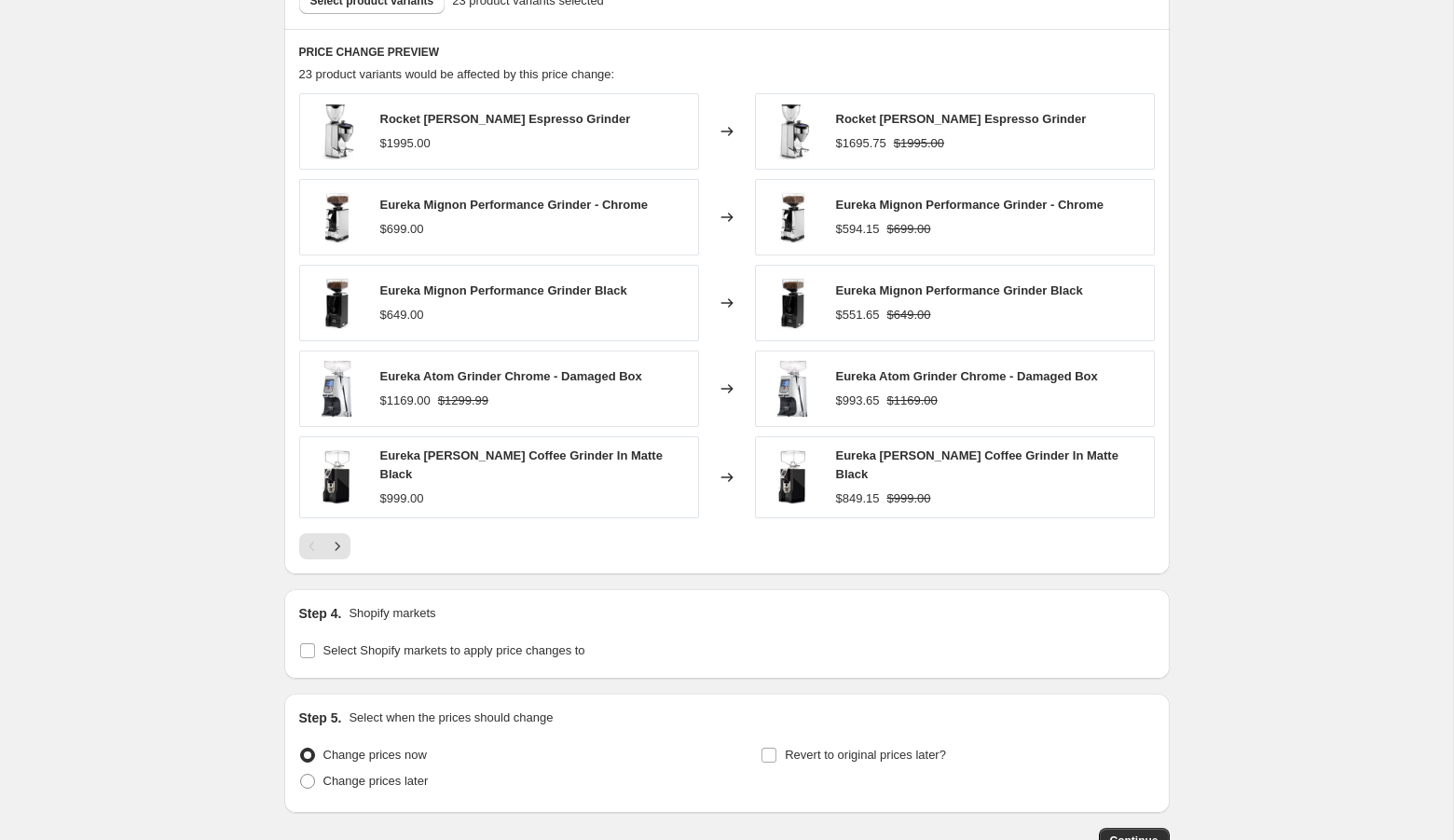
scroll to position [1054, 0]
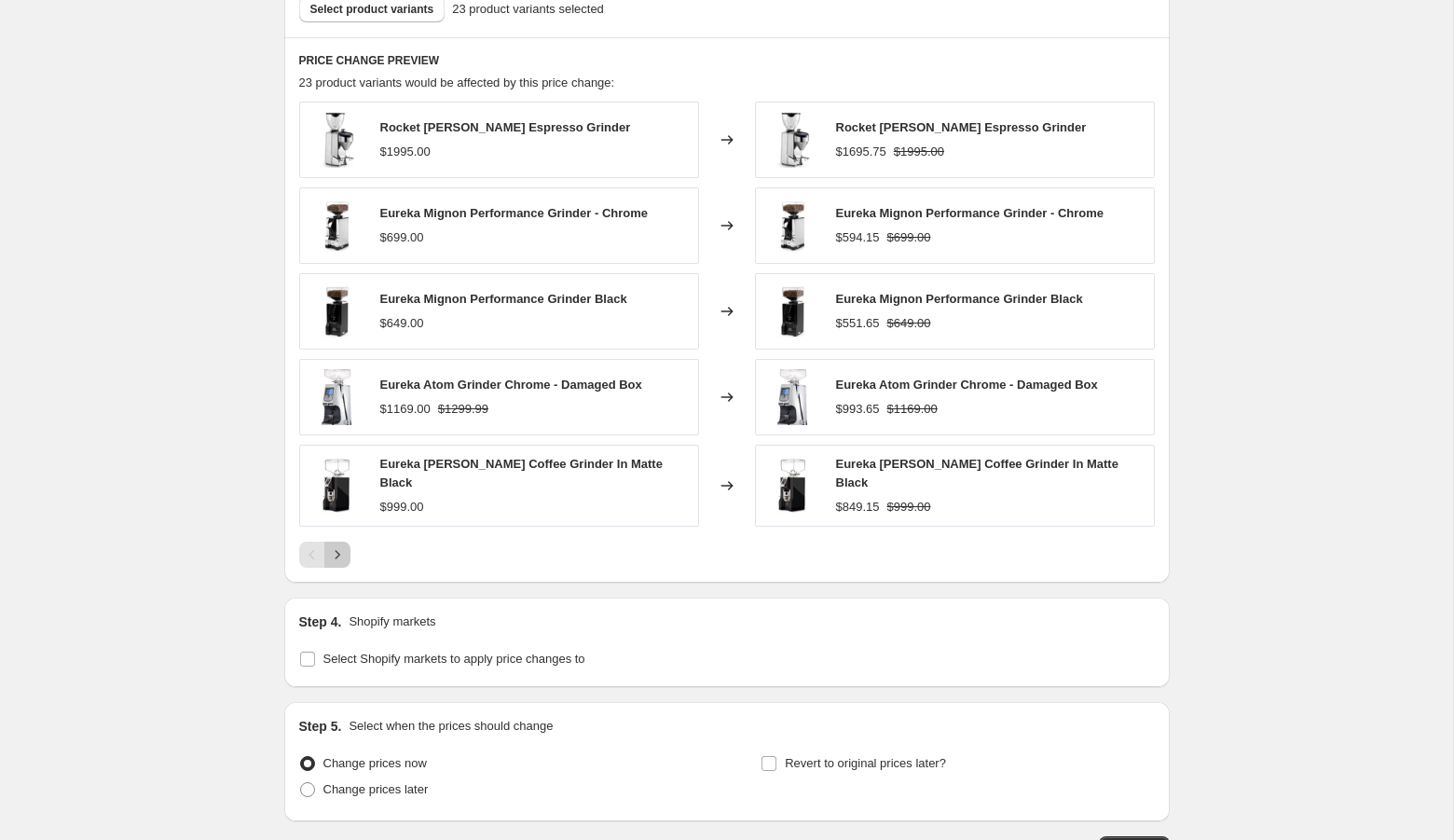
click at [336, 554] on icon "Next" at bounding box center [337, 554] width 19 height 19
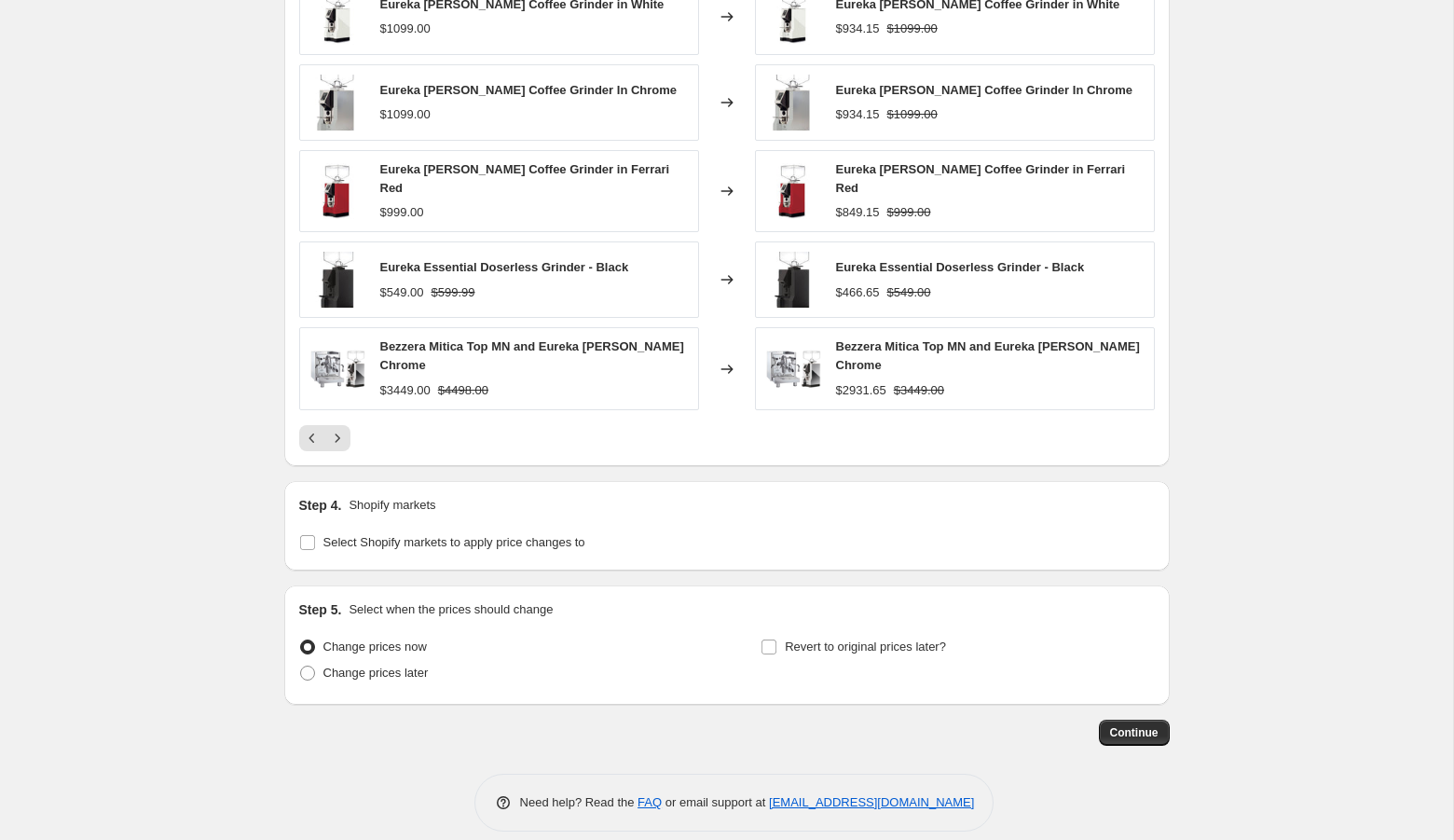
scroll to position [1189, 0]
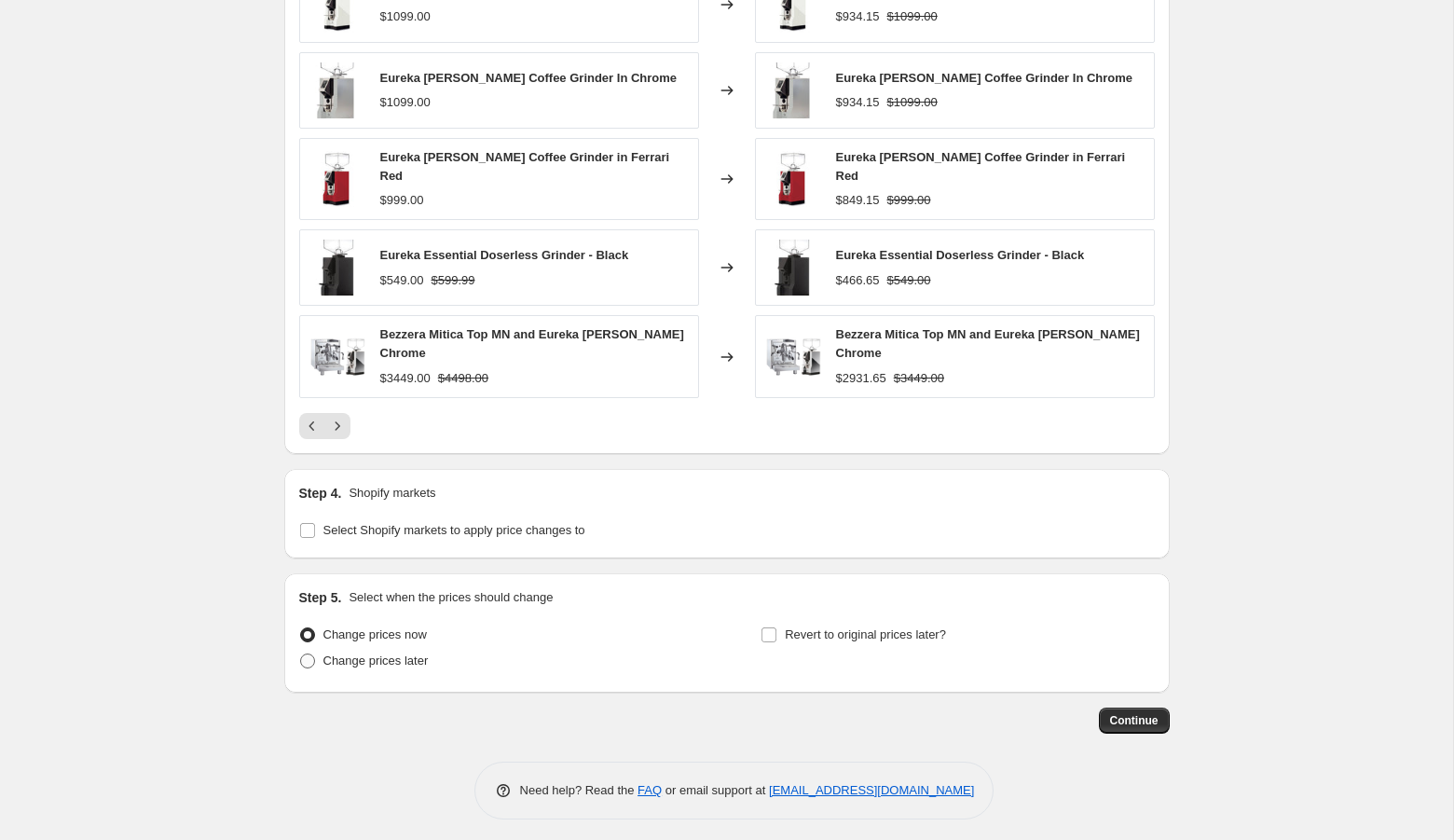
click at [412, 664] on label "Change prices later" at bounding box center [364, 661] width 130 height 26
click at [301, 654] on input "Change prices later" at bounding box center [301, 653] width 1 height 1
radio input "true"
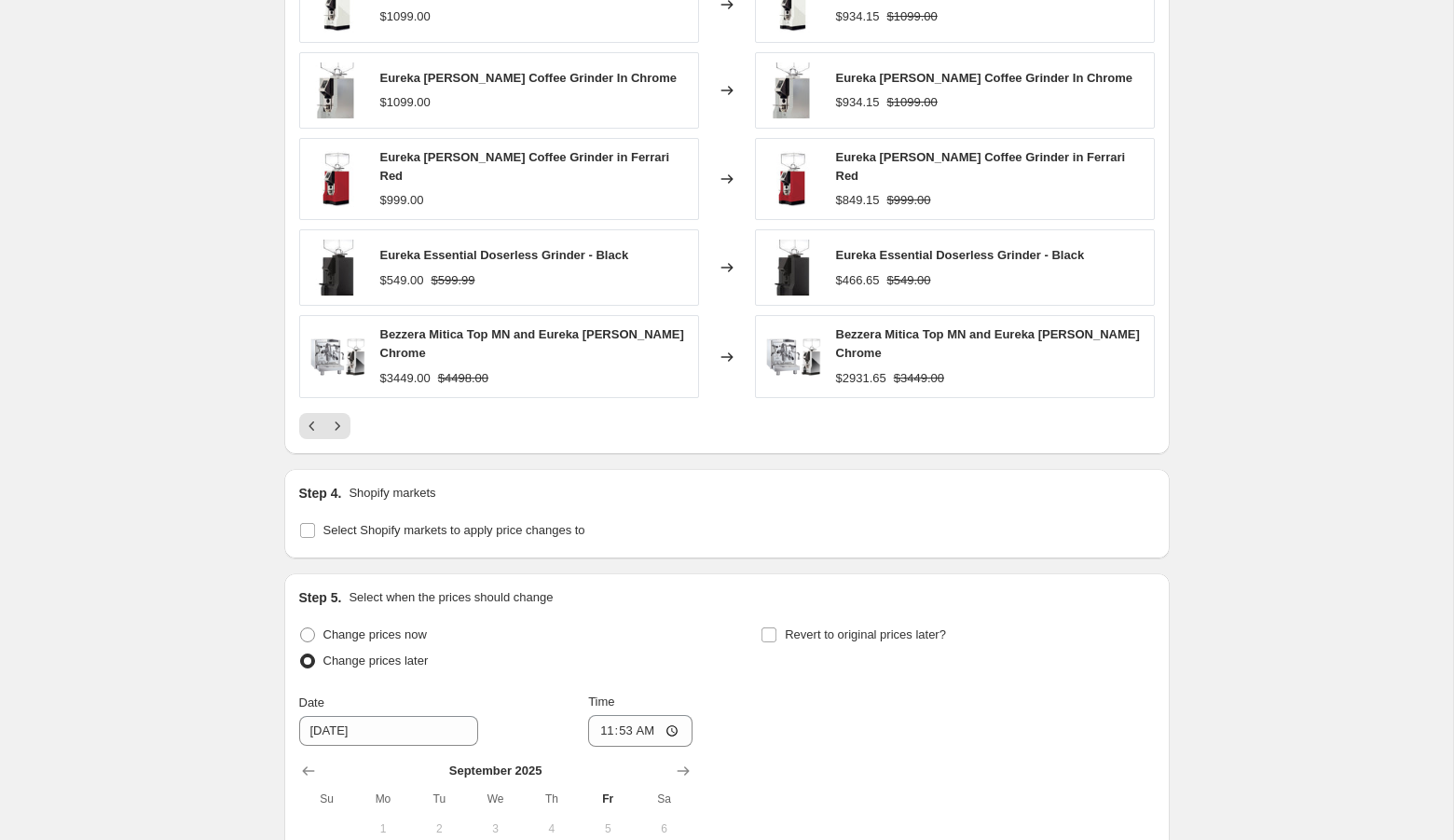
scroll to position [1508, 0]
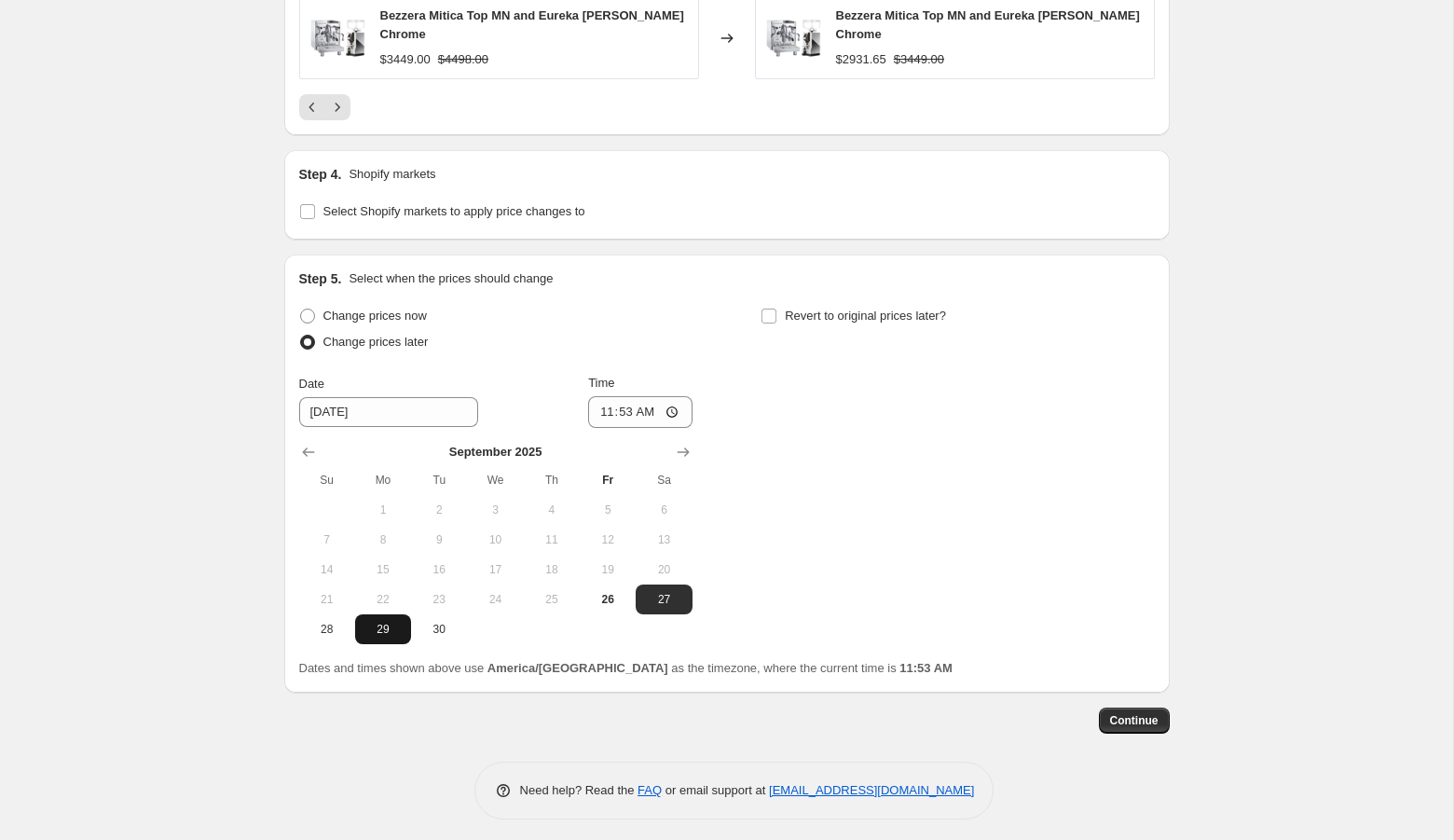
click at [376, 629] on span "29" at bounding box center [383, 629] width 41 height 15
type input "9/29/2025"
click at [792, 308] on span "Revert to original prices later?" at bounding box center [865, 315] width 161 height 14
click at [776, 308] on input "Revert to original prices later?" at bounding box center [769, 315] width 15 height 15
checkbox input "true"
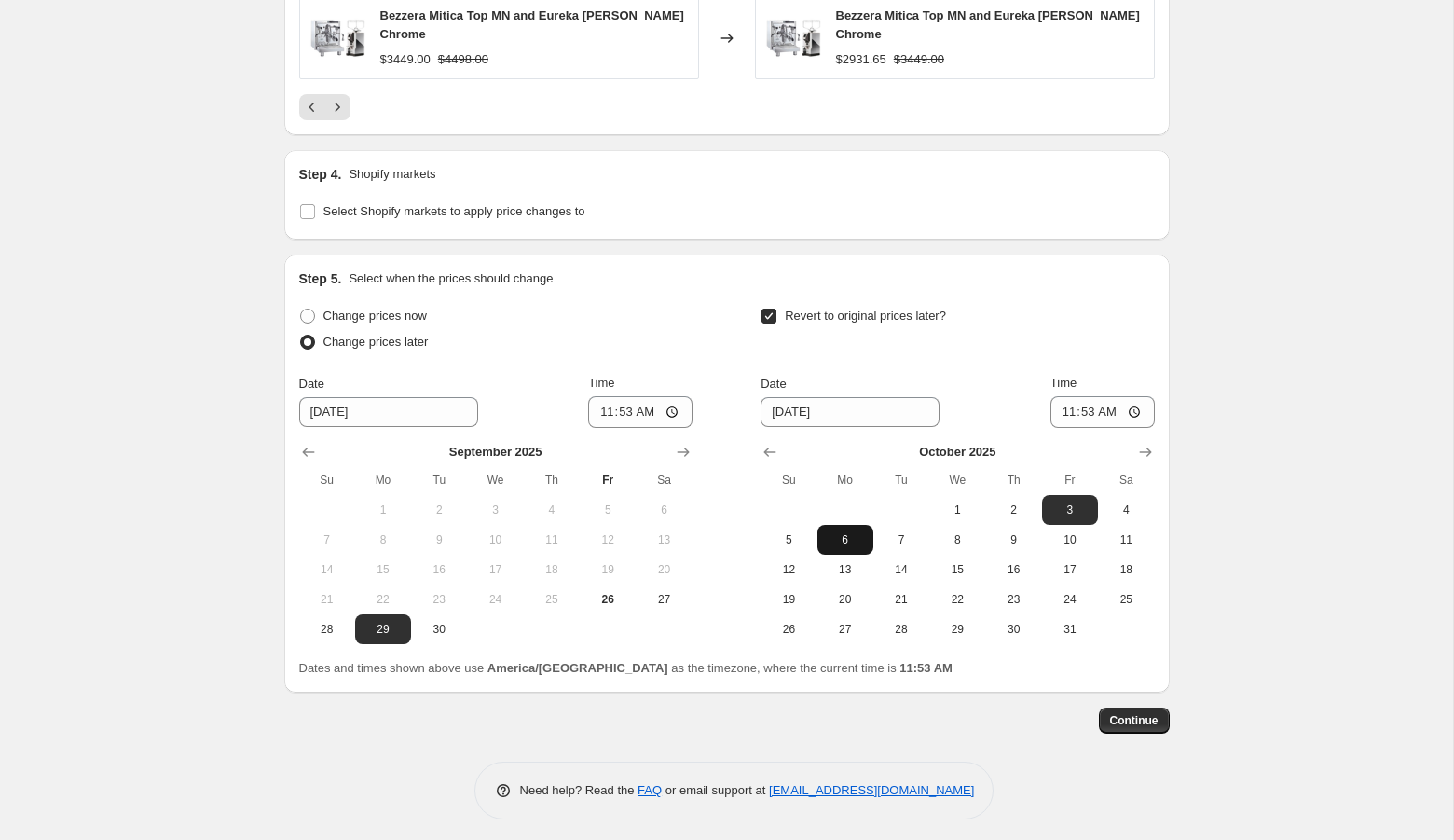
click at [848, 532] on span "6" at bounding box center [846, 539] width 41 height 15
type input "10/6/2025"
click at [594, 409] on input "11:53" at bounding box center [640, 412] width 105 height 32
type input "12:01"
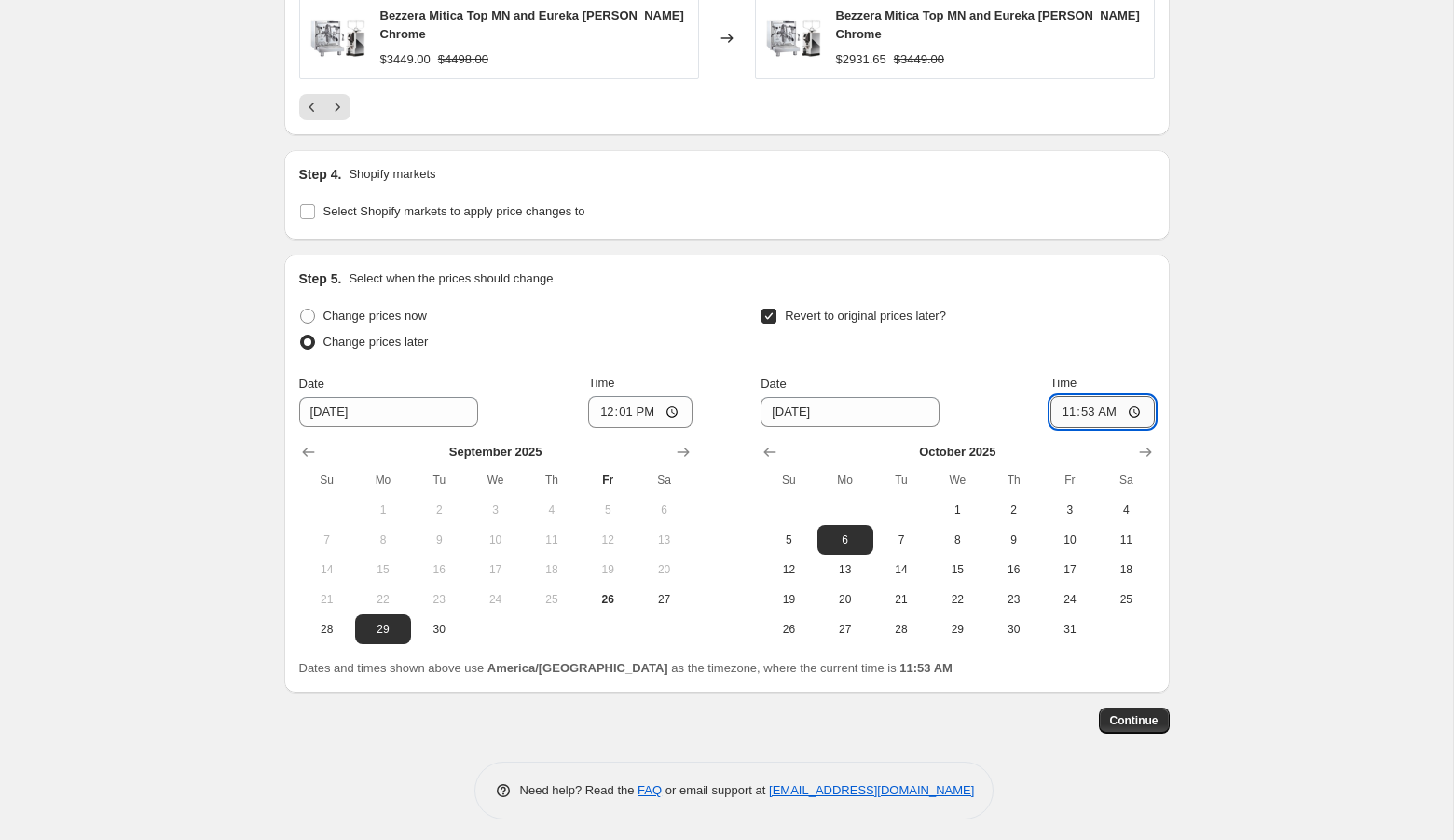
click at [1071, 410] on input "11:53" at bounding box center [1102, 412] width 105 height 32
type input "23:59"
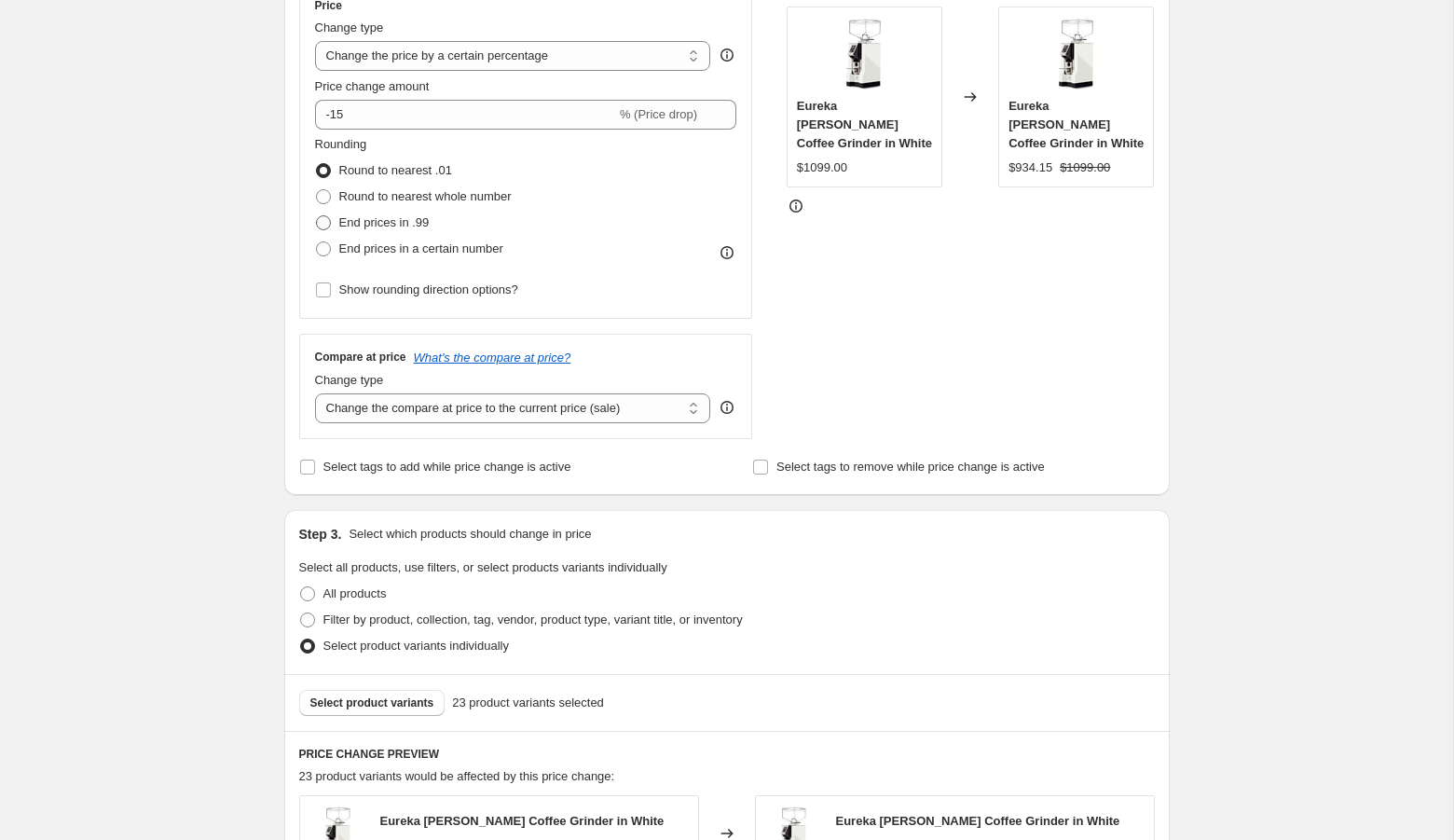
scroll to position [389, 0]
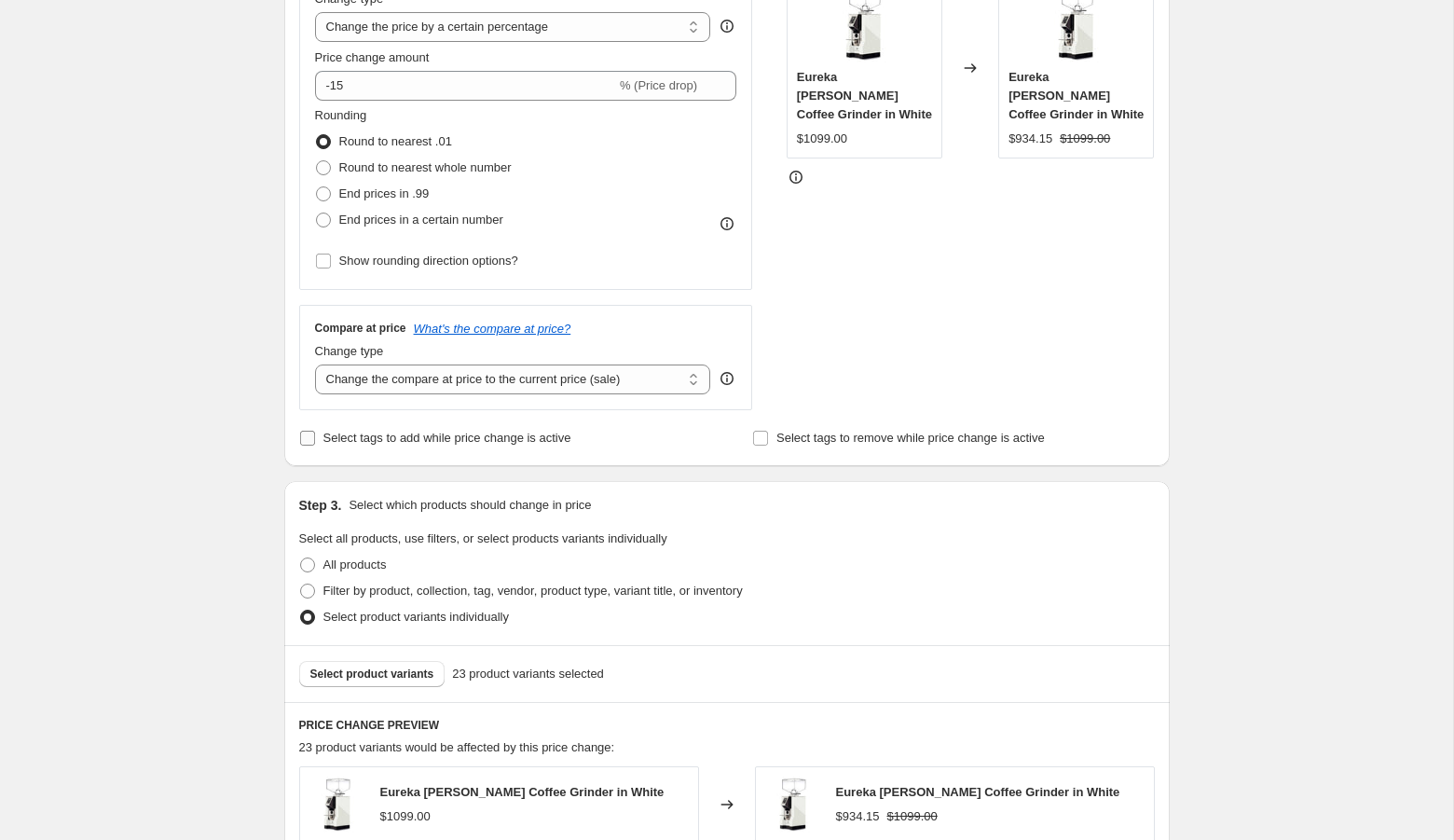
click at [370, 439] on span "Select tags to add while price change is active" at bounding box center [447, 437] width 248 height 14
click at [315, 439] on input "Select tags to add while price change is active" at bounding box center [308, 438] width 15 height 15
checkbox input "true"
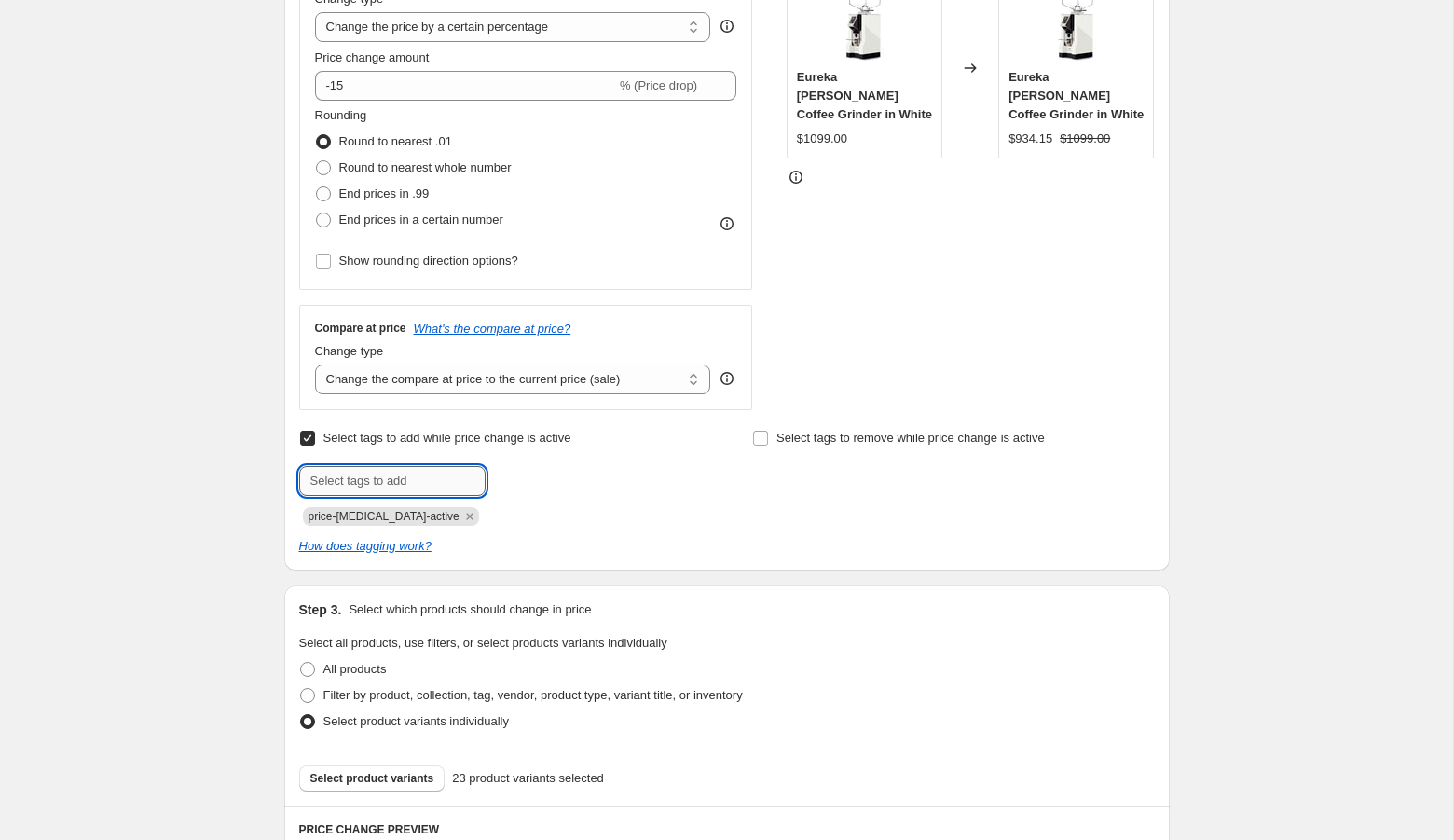
click at [359, 471] on input "text" at bounding box center [393, 481] width 187 height 30
type input "Fall Sale"
click at [546, 481] on span "Fall Sale" at bounding box center [548, 479] width 46 height 13
click at [805, 425] on label "Select tags to remove while price change is active" at bounding box center [899, 438] width 293 height 26
click at [768, 430] on input "Select tags to remove while price change is active" at bounding box center [761, 438] width 15 height 15
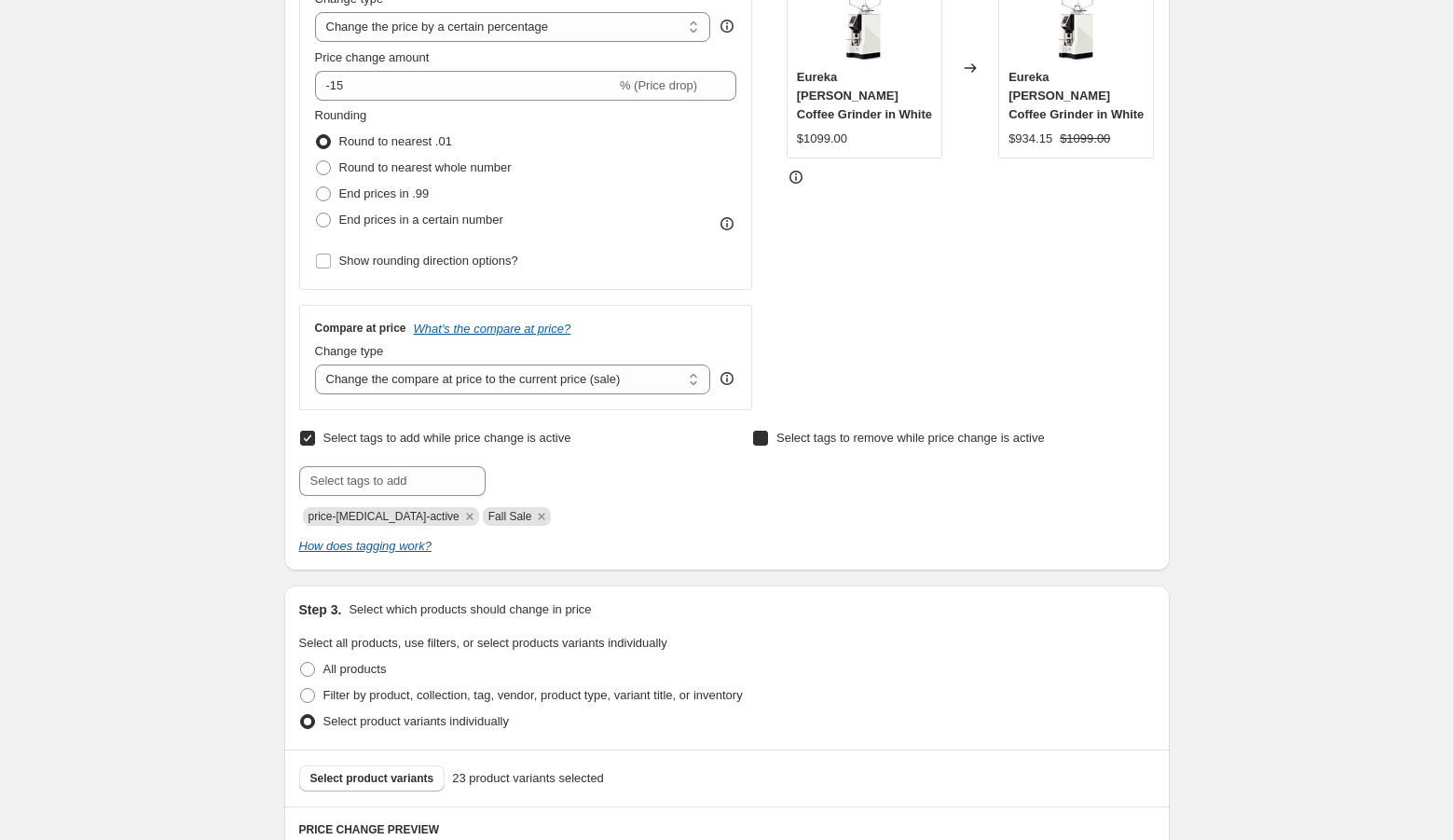
checkbox input "true"
click at [795, 490] on input "text" at bounding box center [846, 481] width 187 height 30
type input "Fall Sale"
click at [1007, 473] on span "Fall Sale" at bounding box center [1001, 479] width 46 height 13
click at [1108, 476] on div at bounding box center [953, 481] width 401 height 30
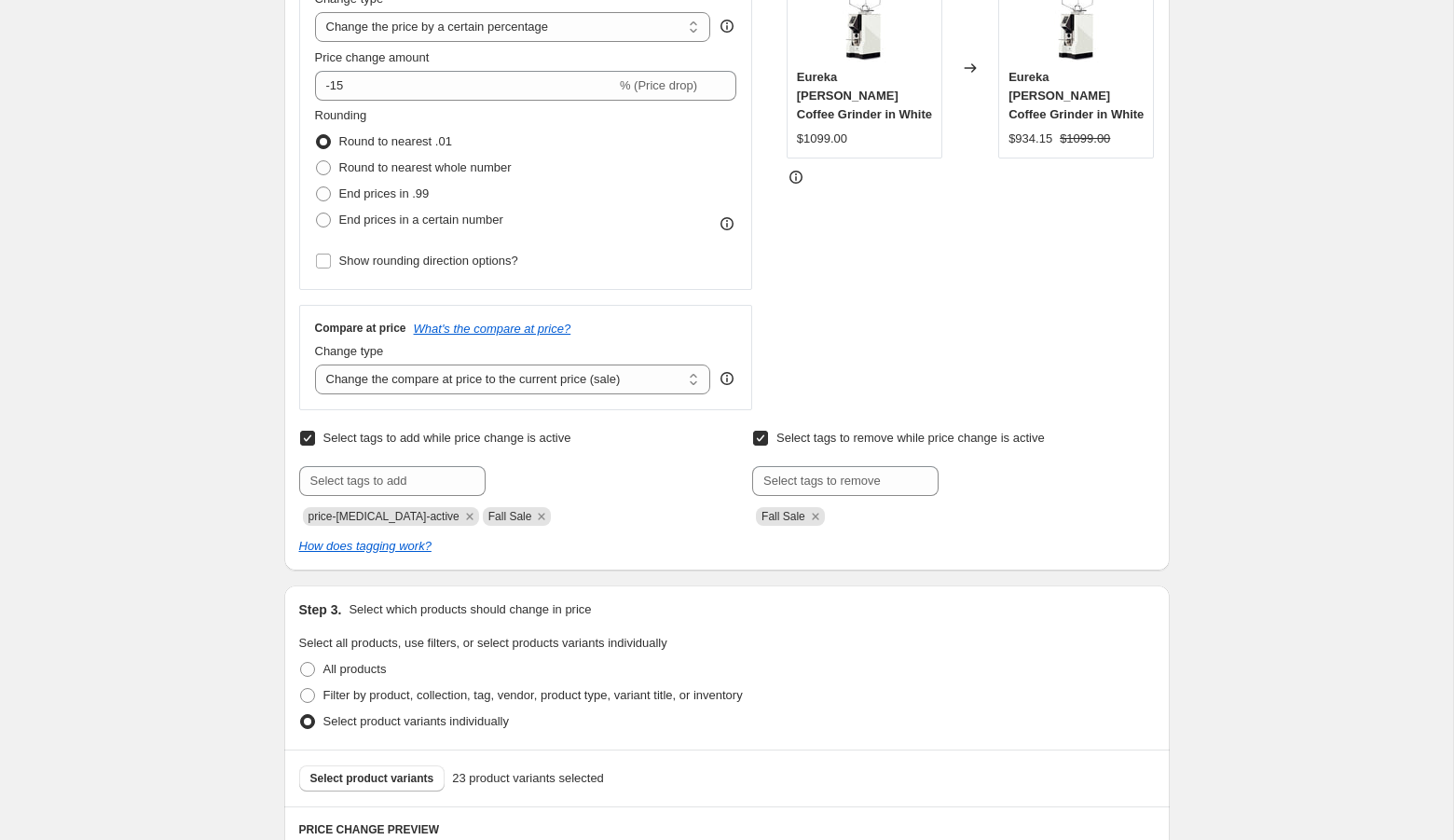
click at [1218, 668] on div "Create new price change job. This page is ready Create new price change job Dra…" at bounding box center [726, 840] width 1453 height 2459
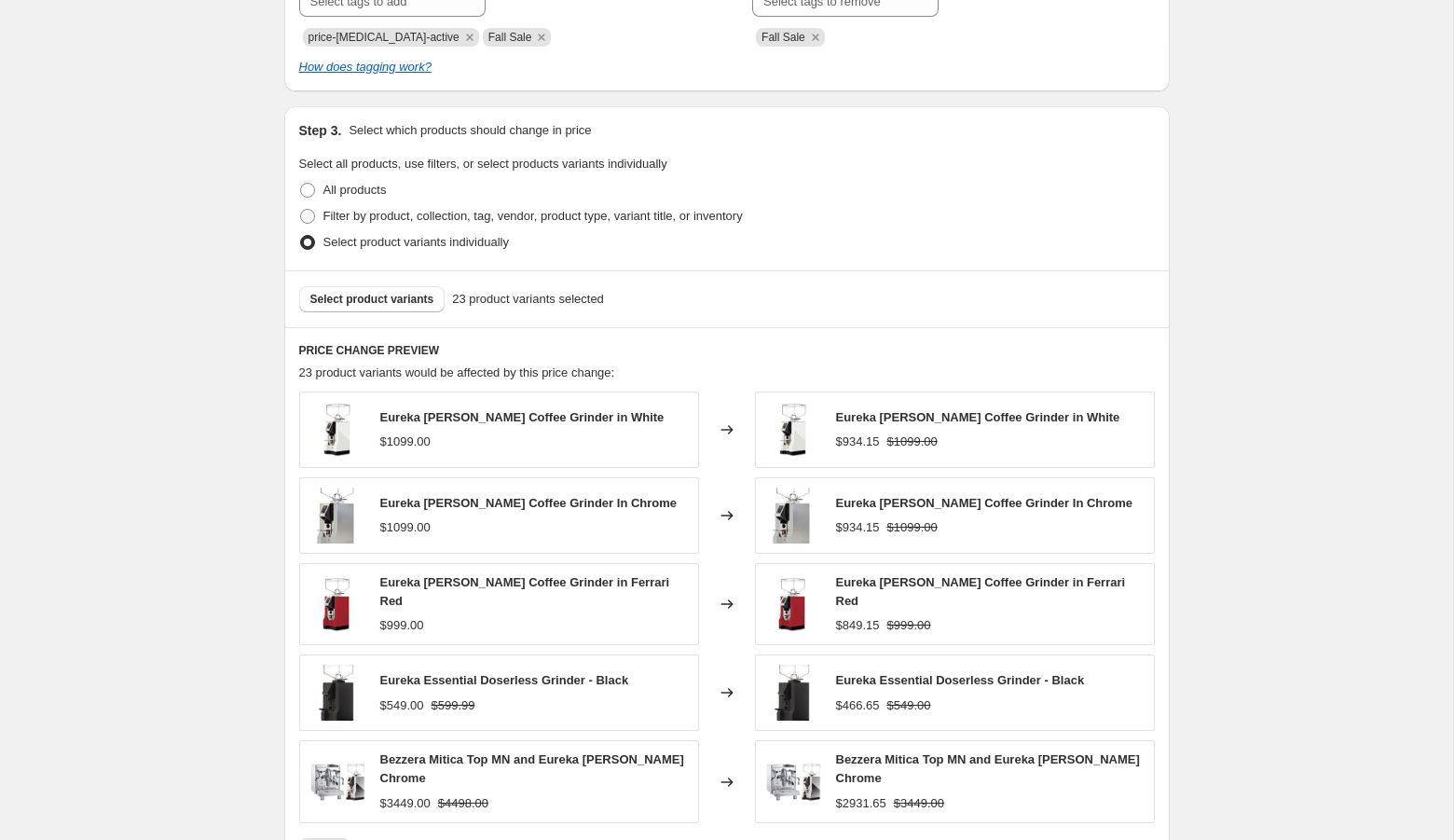
scroll to position [1612, 0]
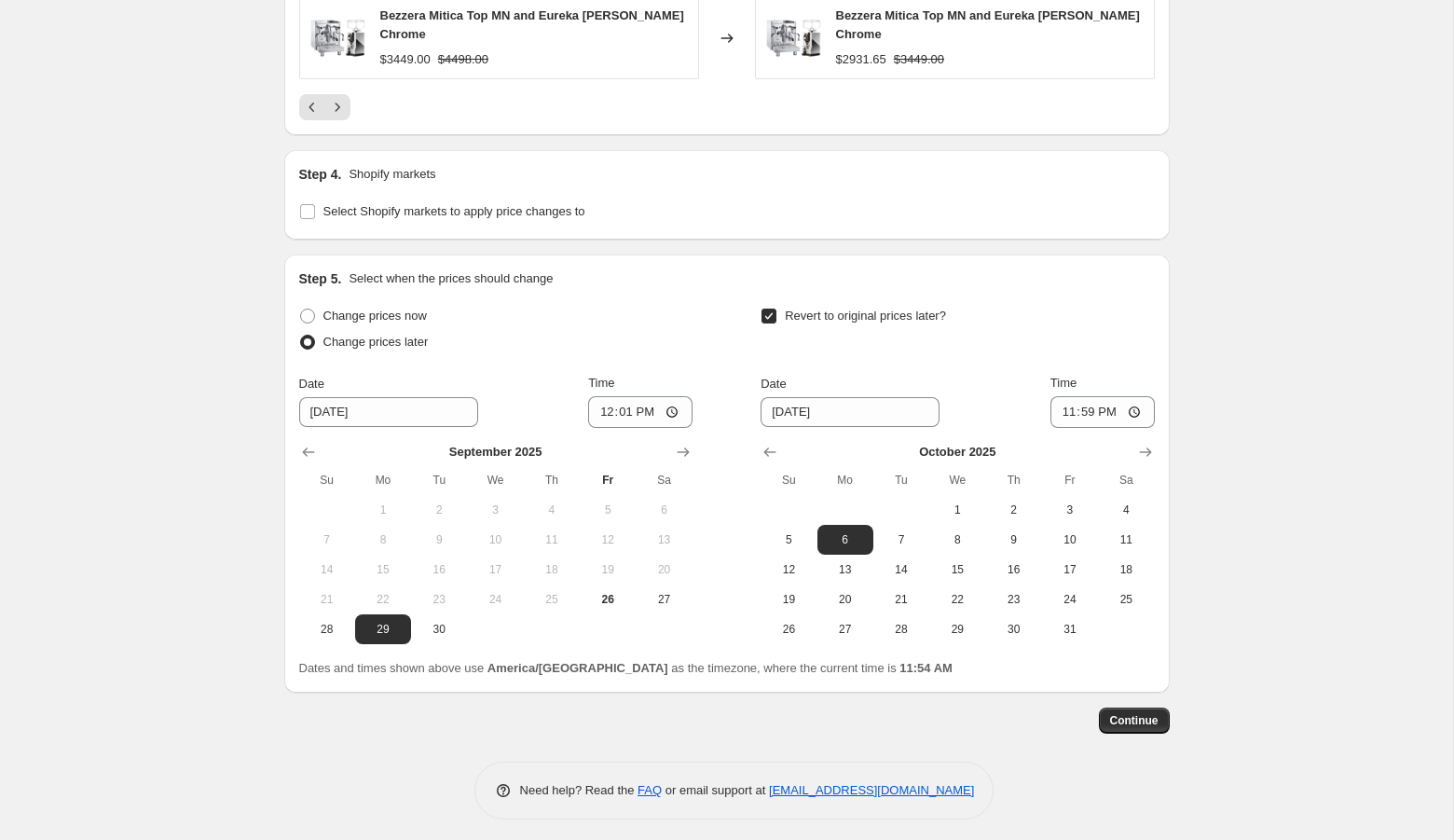
click at [1133, 721] on span "Continue" at bounding box center [1134, 721] width 49 height 15
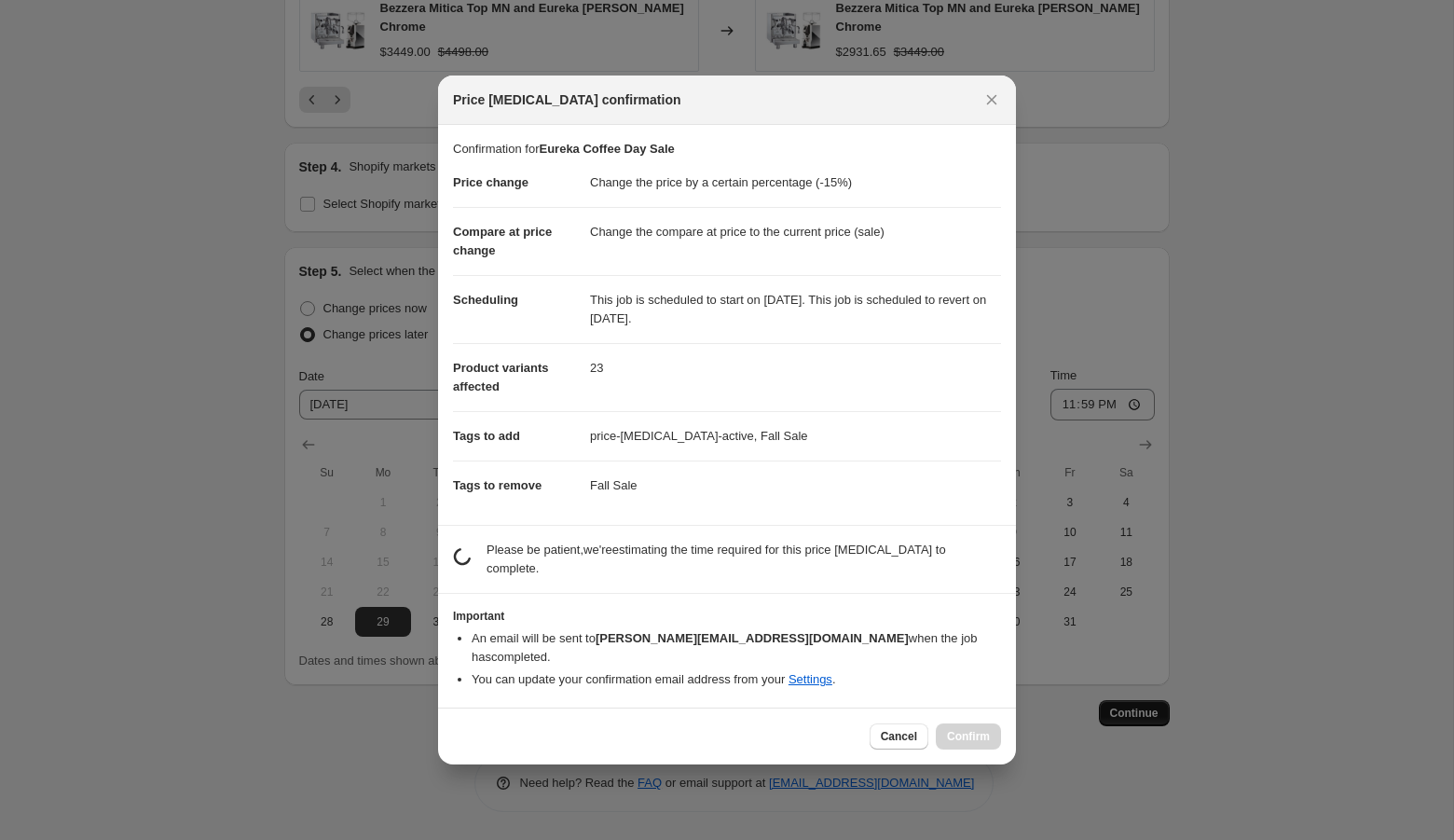
scroll to position [0, 0]
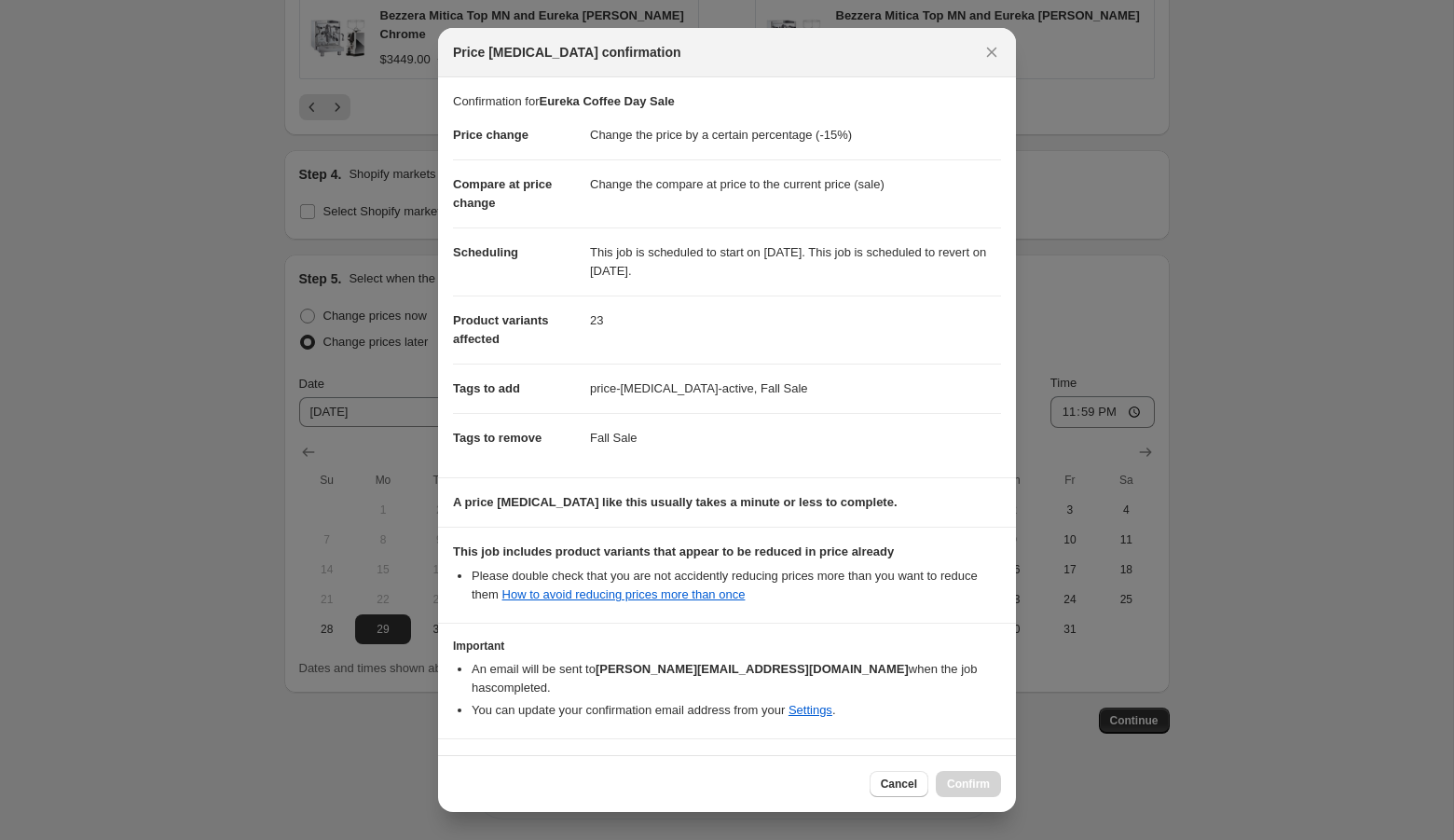
click at [467, 769] on input "I understand that this price change job may further reduce the prices of items …" at bounding box center [461, 777] width 15 height 15
checkbox input "true"
click at [966, 783] on span "Confirm" at bounding box center [968, 784] width 43 height 15
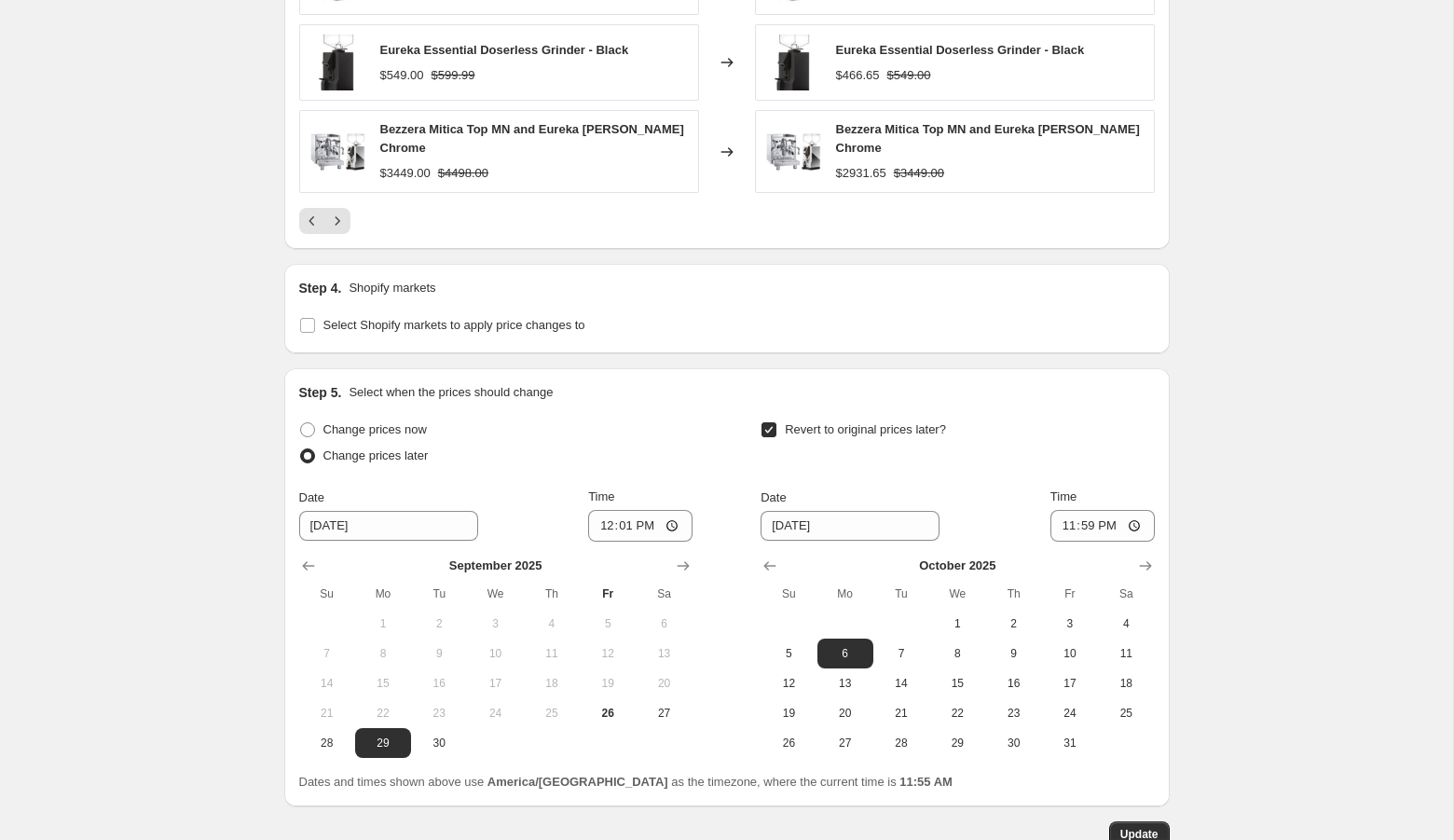
click at [1141, 833] on span "Update" at bounding box center [1139, 834] width 38 height 15
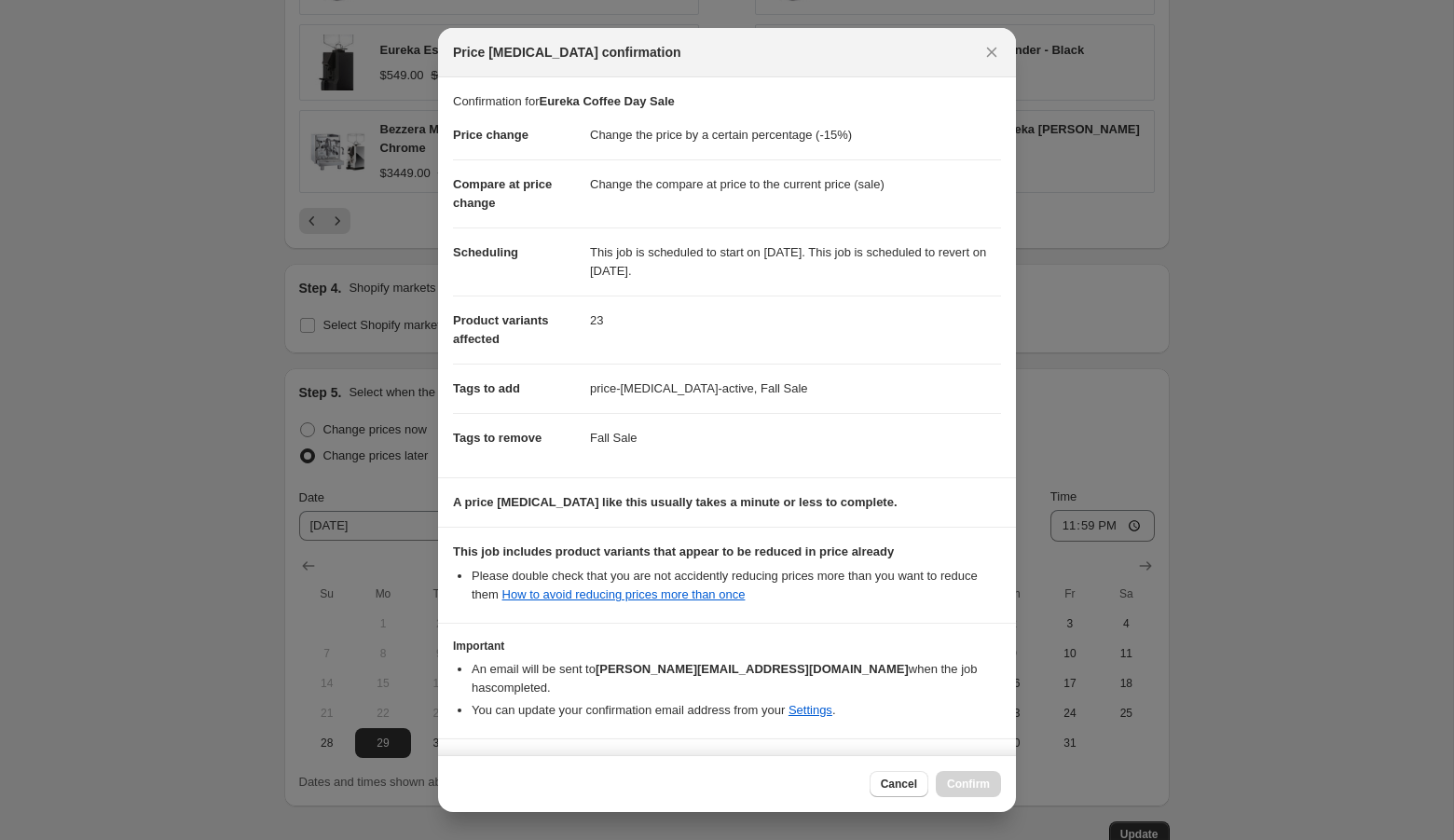
scroll to position [35, 0]
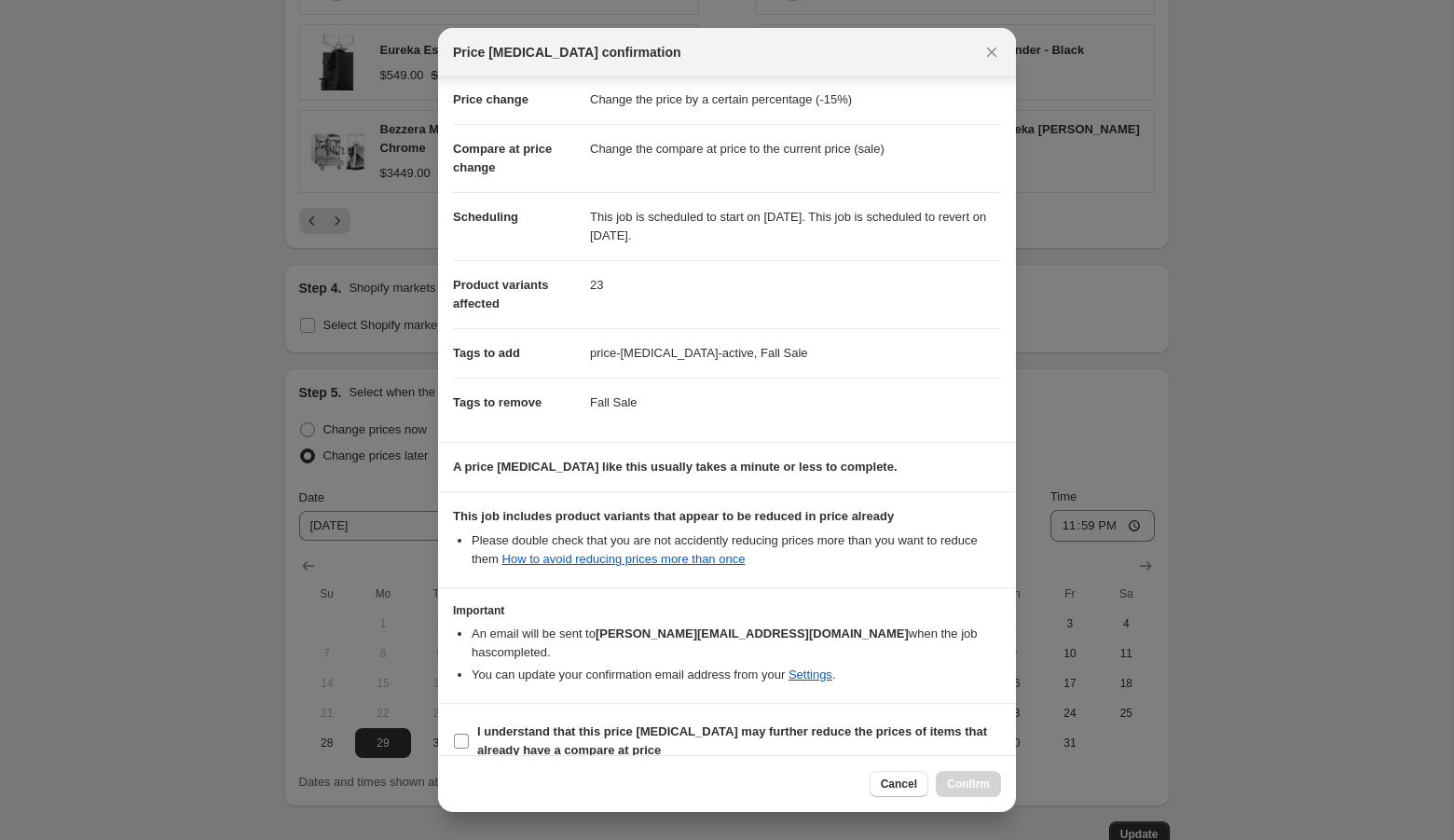
click at [823, 724] on b "I understand that this price change job may further reduce the prices of items …" at bounding box center [732, 740] width 510 height 33
click at [468, 734] on input "I understand that this price change job may further reduce the prices of items …" at bounding box center [461, 741] width 15 height 15
checkbox input "true"
click at [968, 779] on span "Confirm" at bounding box center [968, 784] width 43 height 15
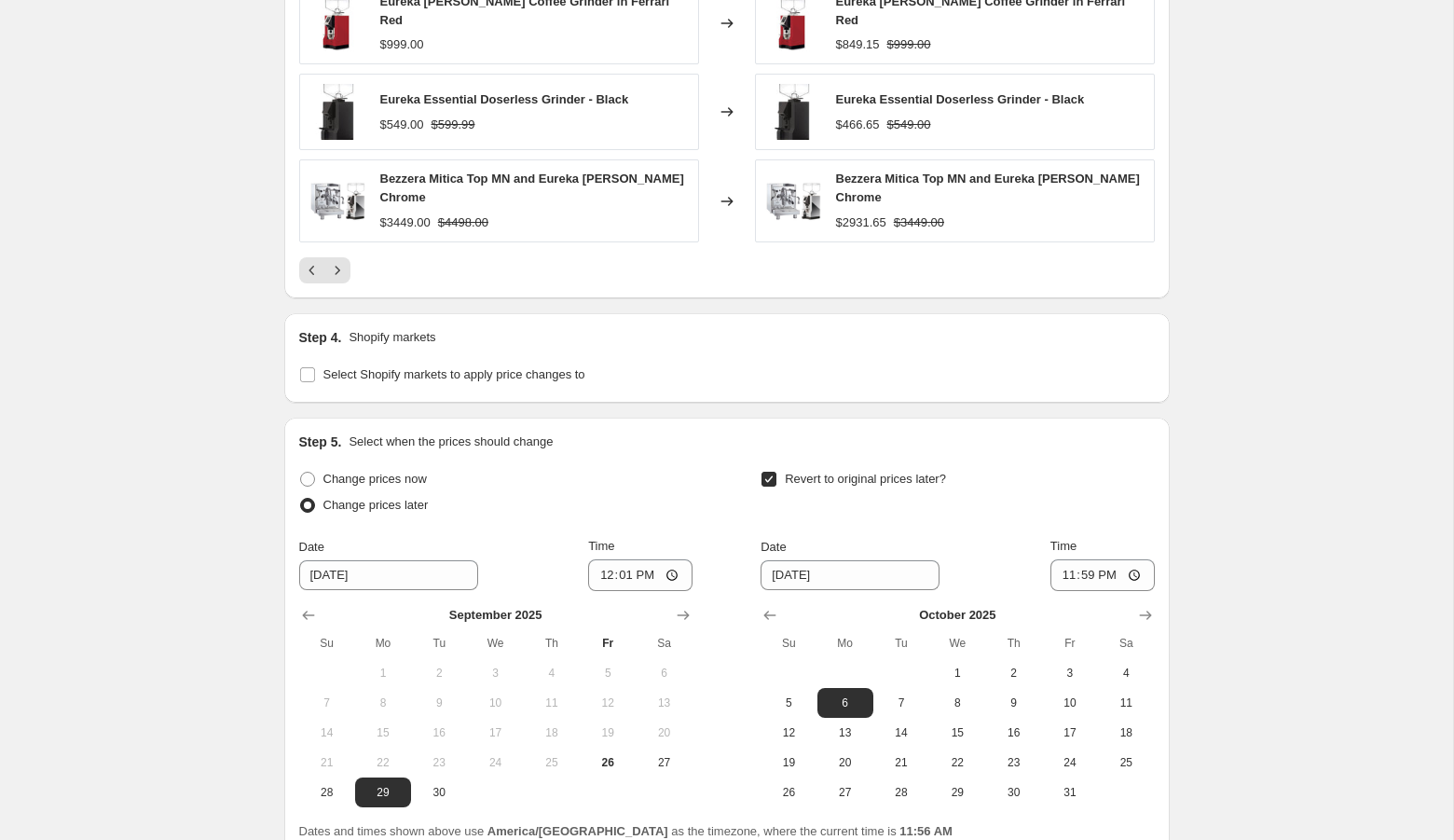
scroll to position [1726, 0]
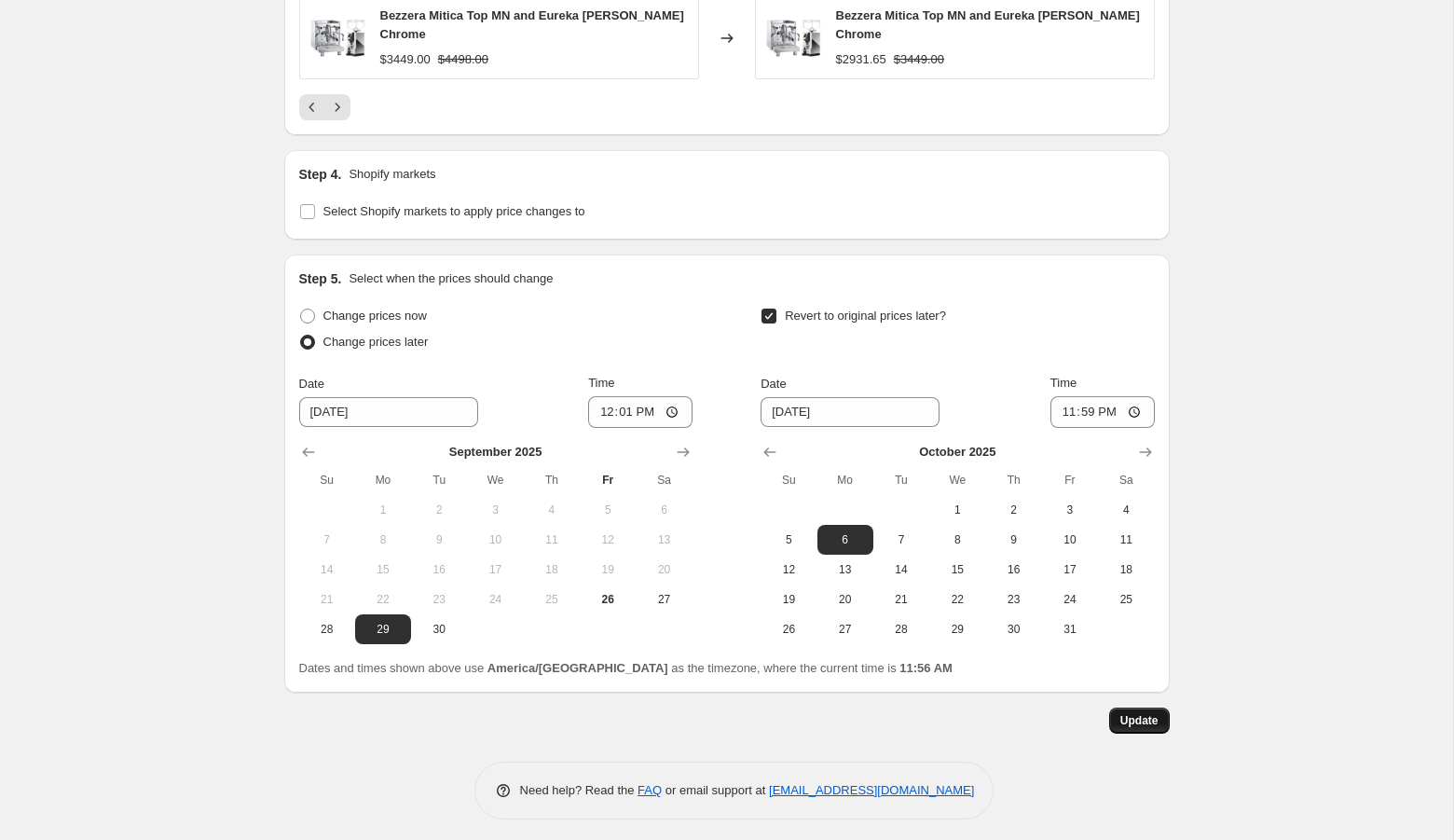
click at [1151, 713] on span "Update" at bounding box center [1139, 721] width 38 height 15
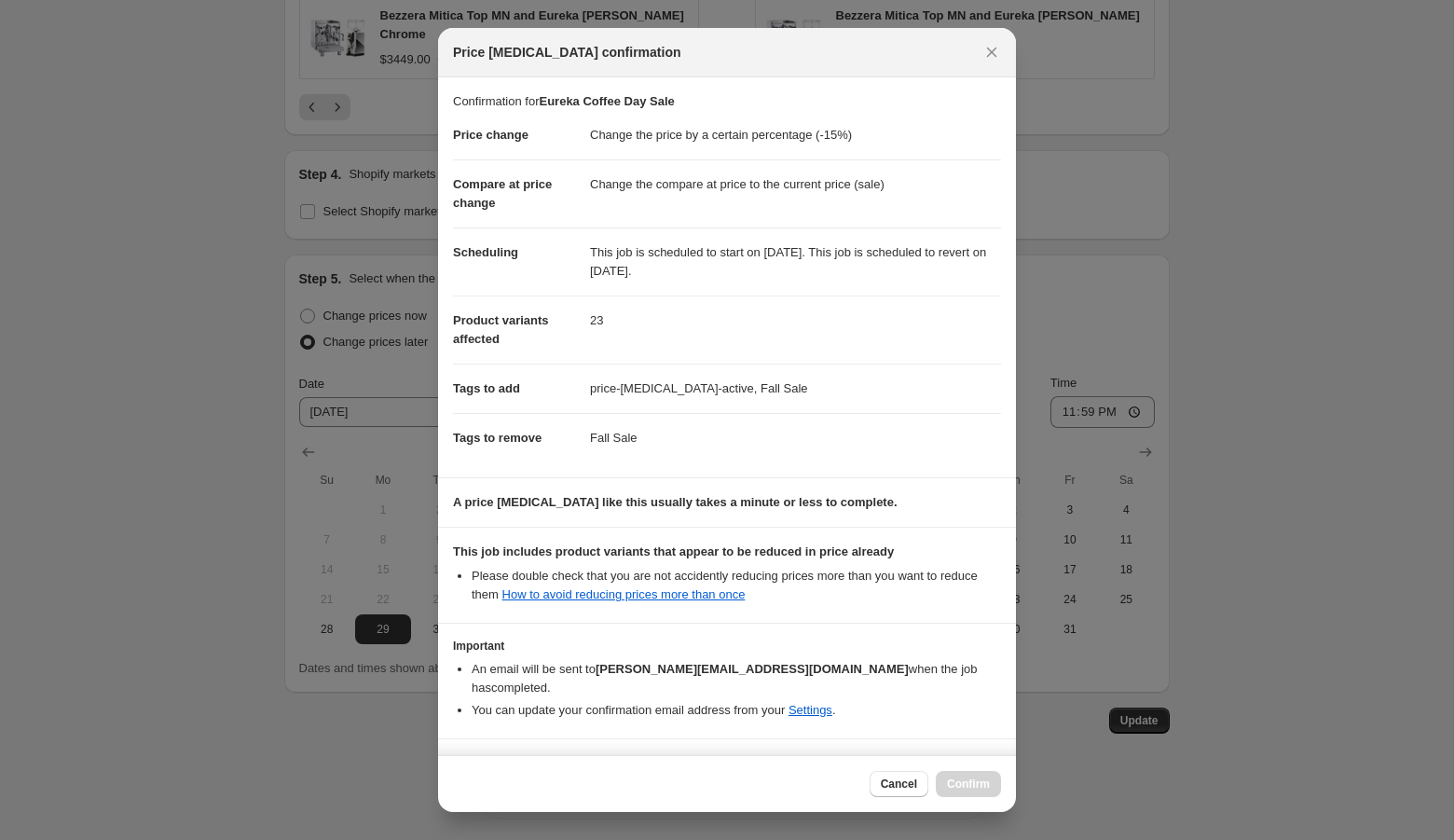
click at [824, 760] on b "I understand that this price change job may further reduce the prices of items …" at bounding box center [732, 776] width 510 height 33
click at [468, 769] on input "I understand that this price change job may further reduce the prices of items …" at bounding box center [461, 777] width 15 height 15
checkbox input "true"
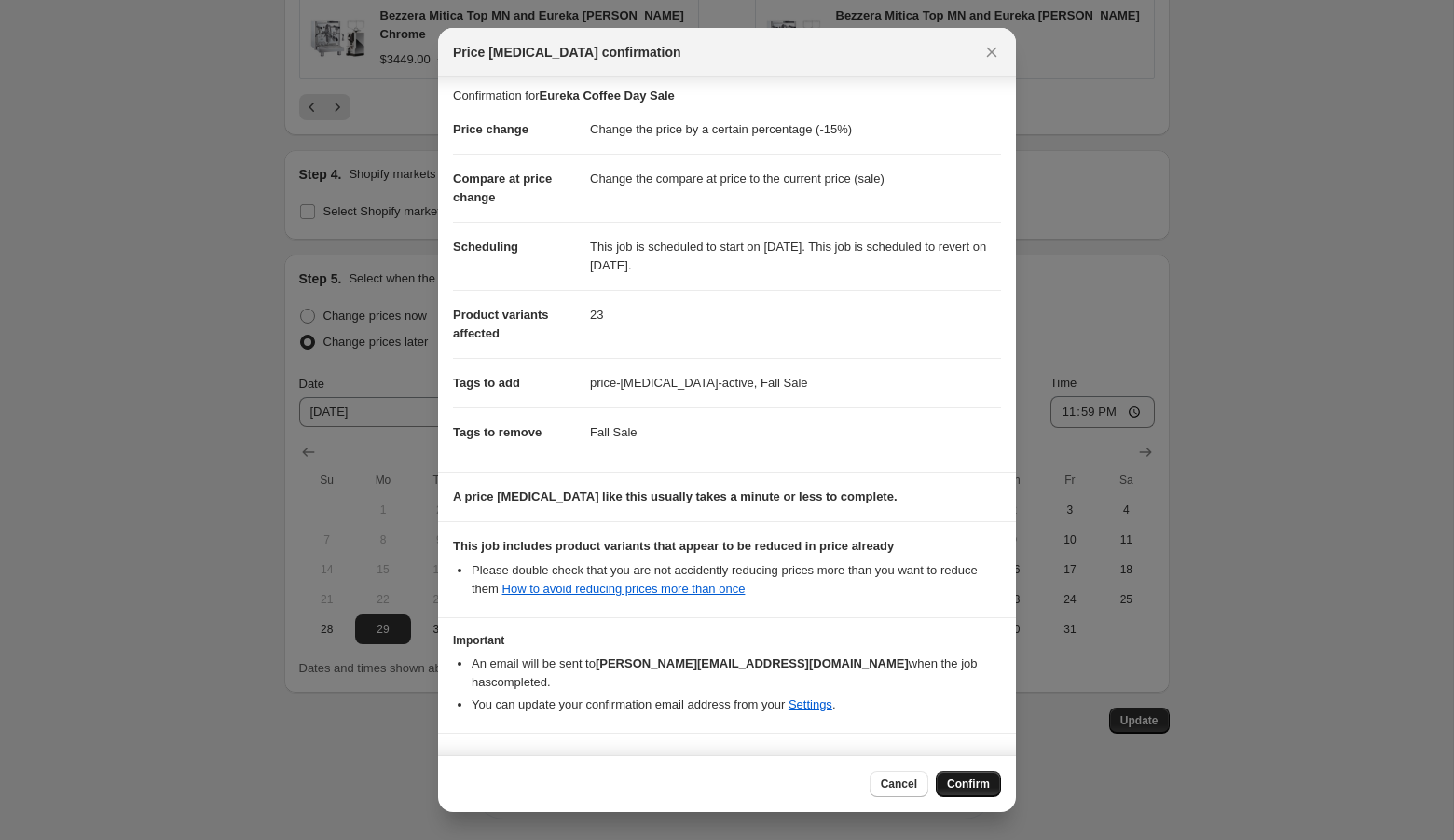
click at [972, 778] on span "Confirm" at bounding box center [968, 784] width 43 height 15
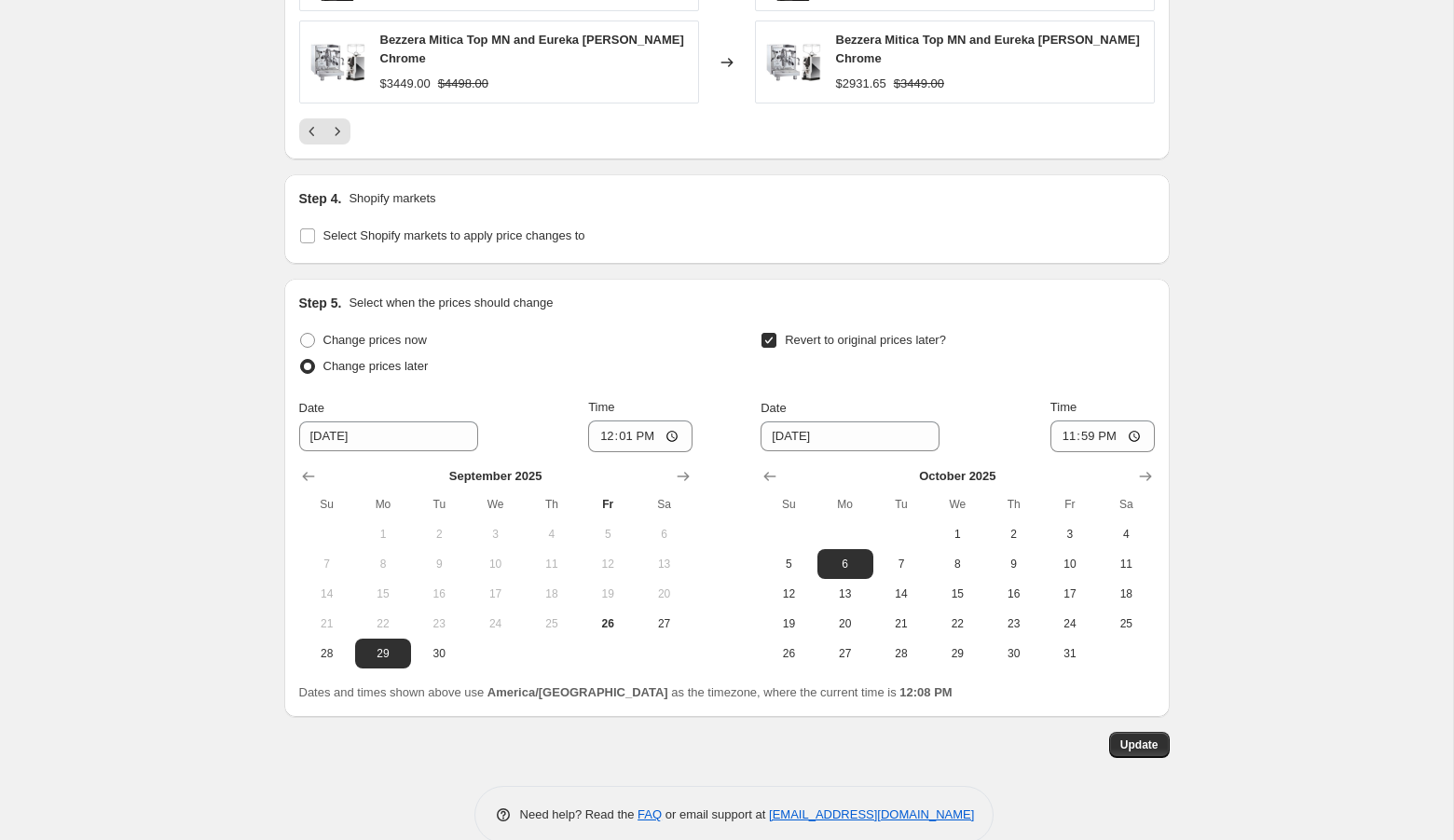
scroll to position [1726, 0]
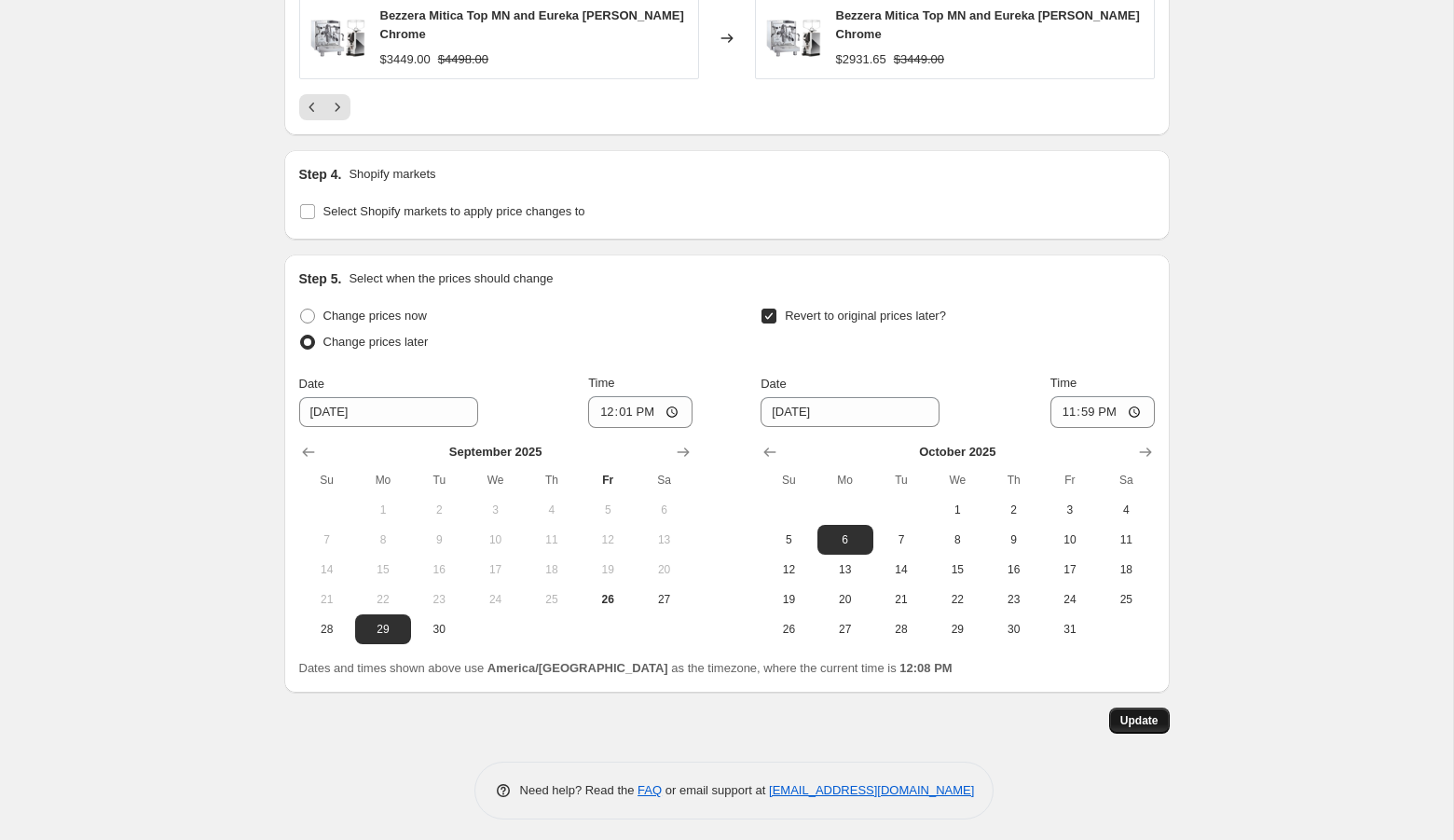
click at [1148, 721] on span "Update" at bounding box center [1139, 721] width 38 height 15
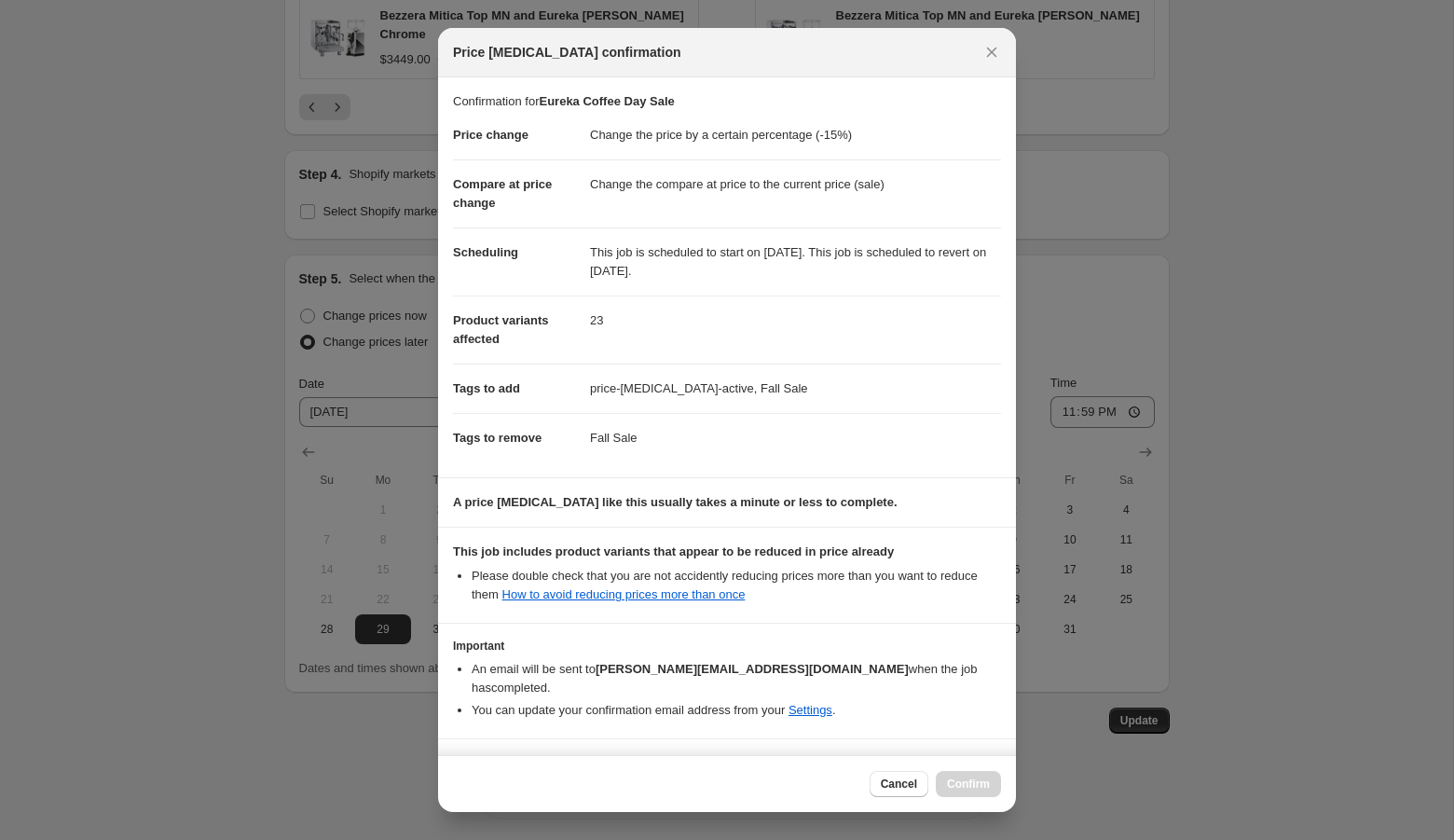
scroll to position [35, 0]
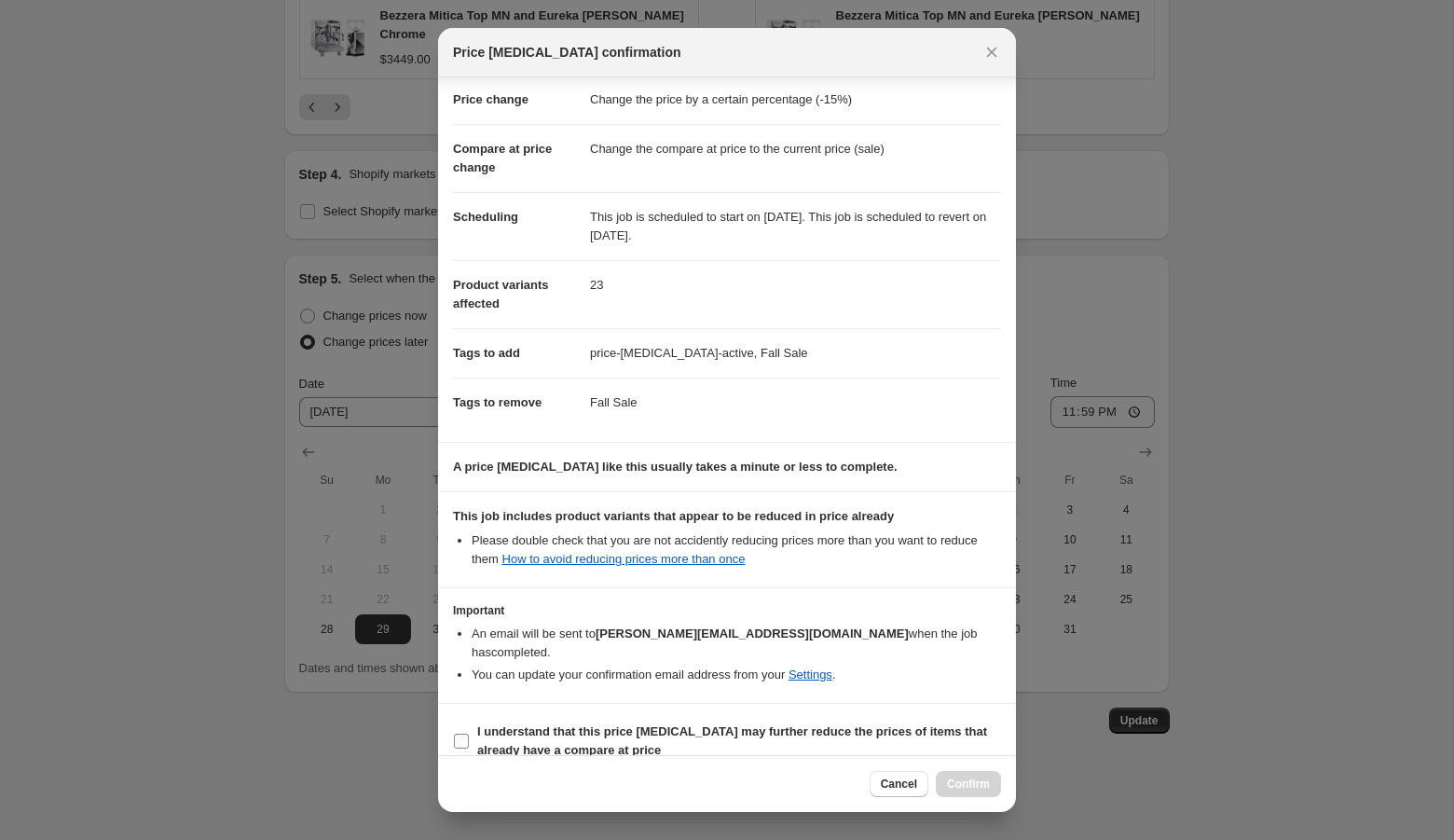
click at [696, 724] on b "I understand that this price change job may further reduce the prices of items …" at bounding box center [732, 740] width 510 height 33
click at [468, 734] on input "I understand that this price change job may further reduce the prices of items …" at bounding box center [461, 741] width 15 height 15
checkbox input "true"
click at [973, 781] on span "Confirm" at bounding box center [968, 784] width 43 height 15
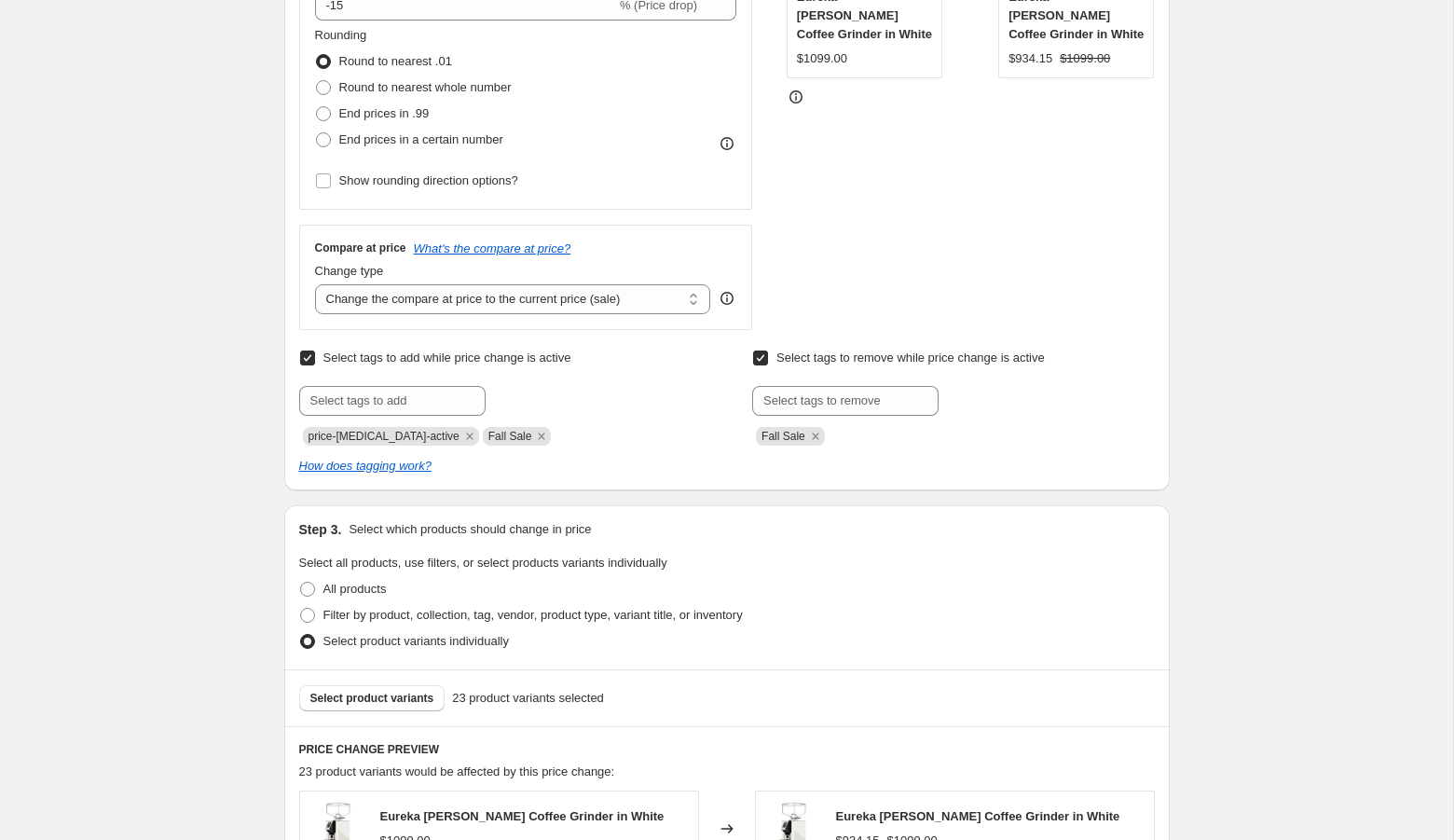
scroll to position [0, 0]
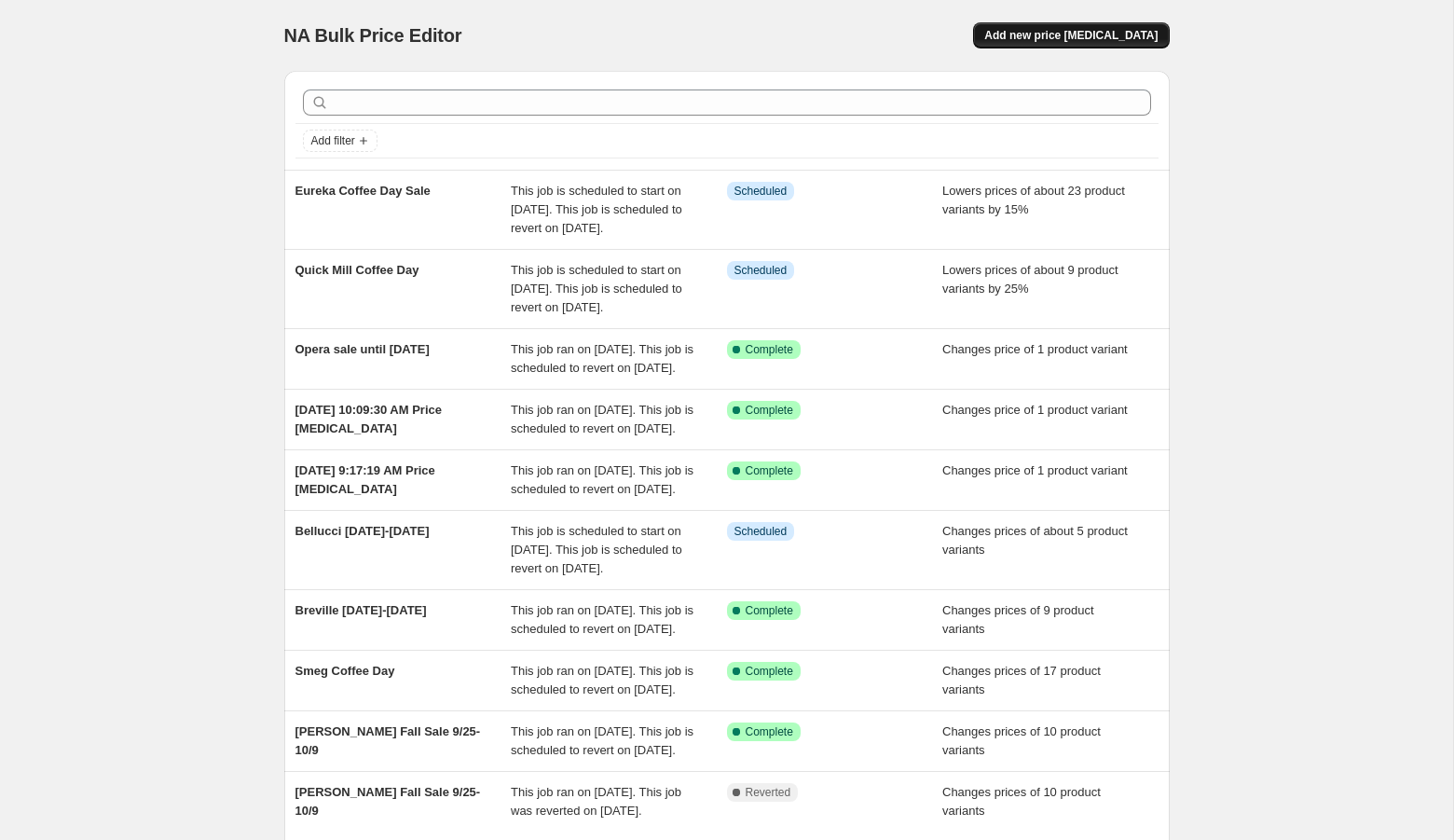
click at [1078, 34] on span "Add new price [MEDICAL_DATA]" at bounding box center [1070, 35] width 174 height 15
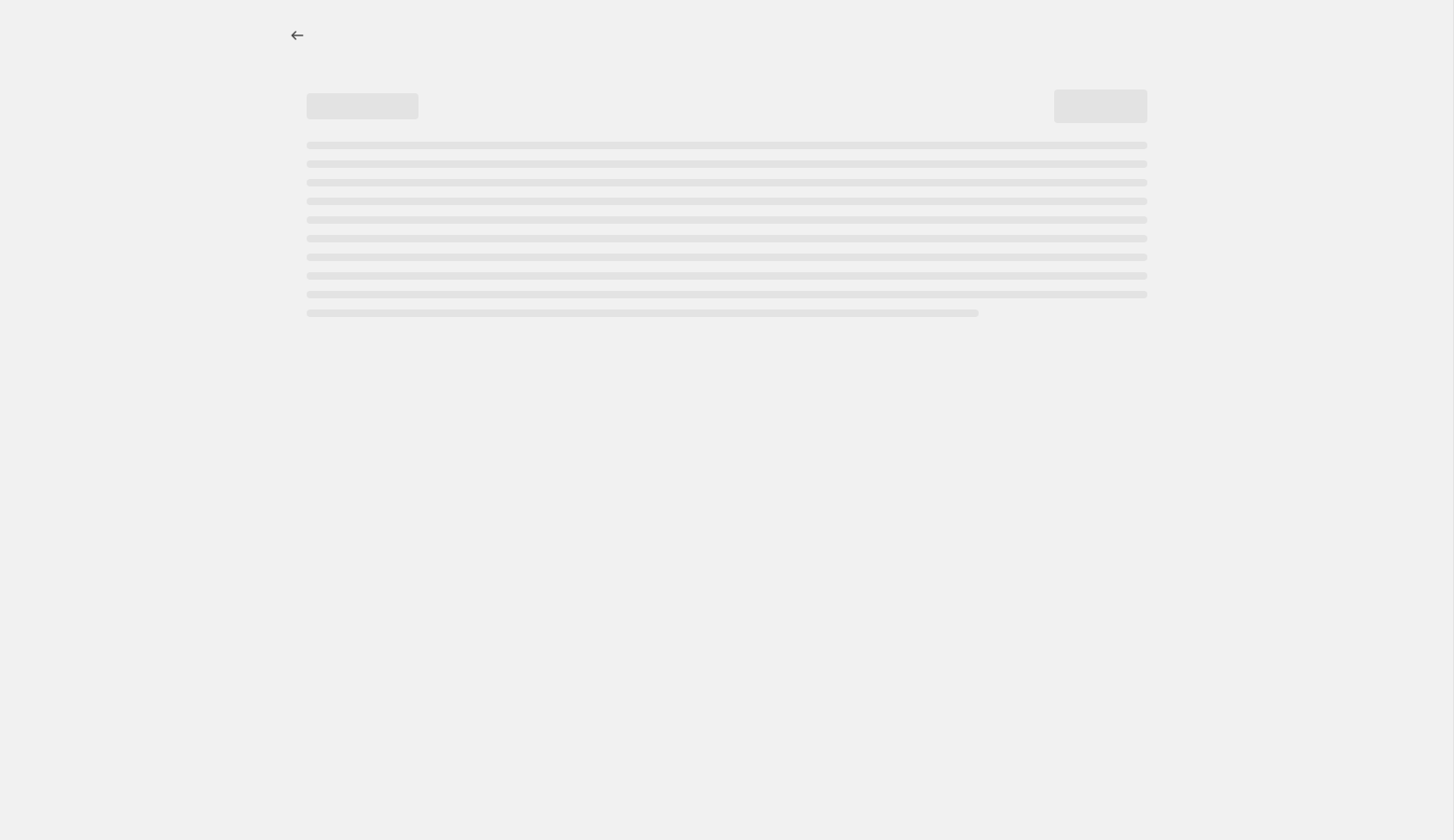
select select "percentage"
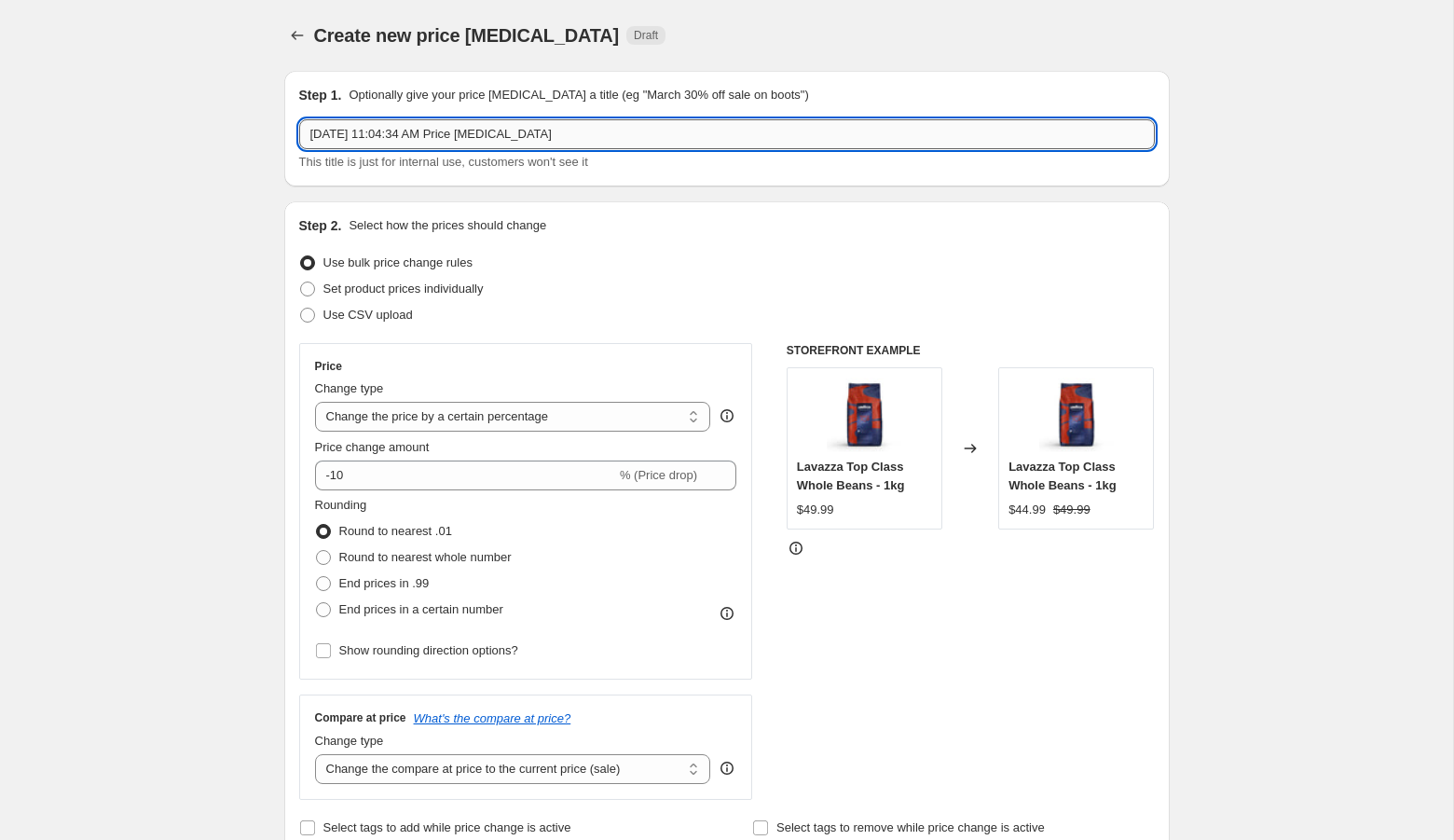
click at [495, 136] on input "Sep 26, 2025, 11:04:34 AM Price change job" at bounding box center [727, 134] width 856 height 30
click at [441, 133] on input "text" at bounding box center [727, 134] width 856 height 30
type input "Breville Coffee Day"
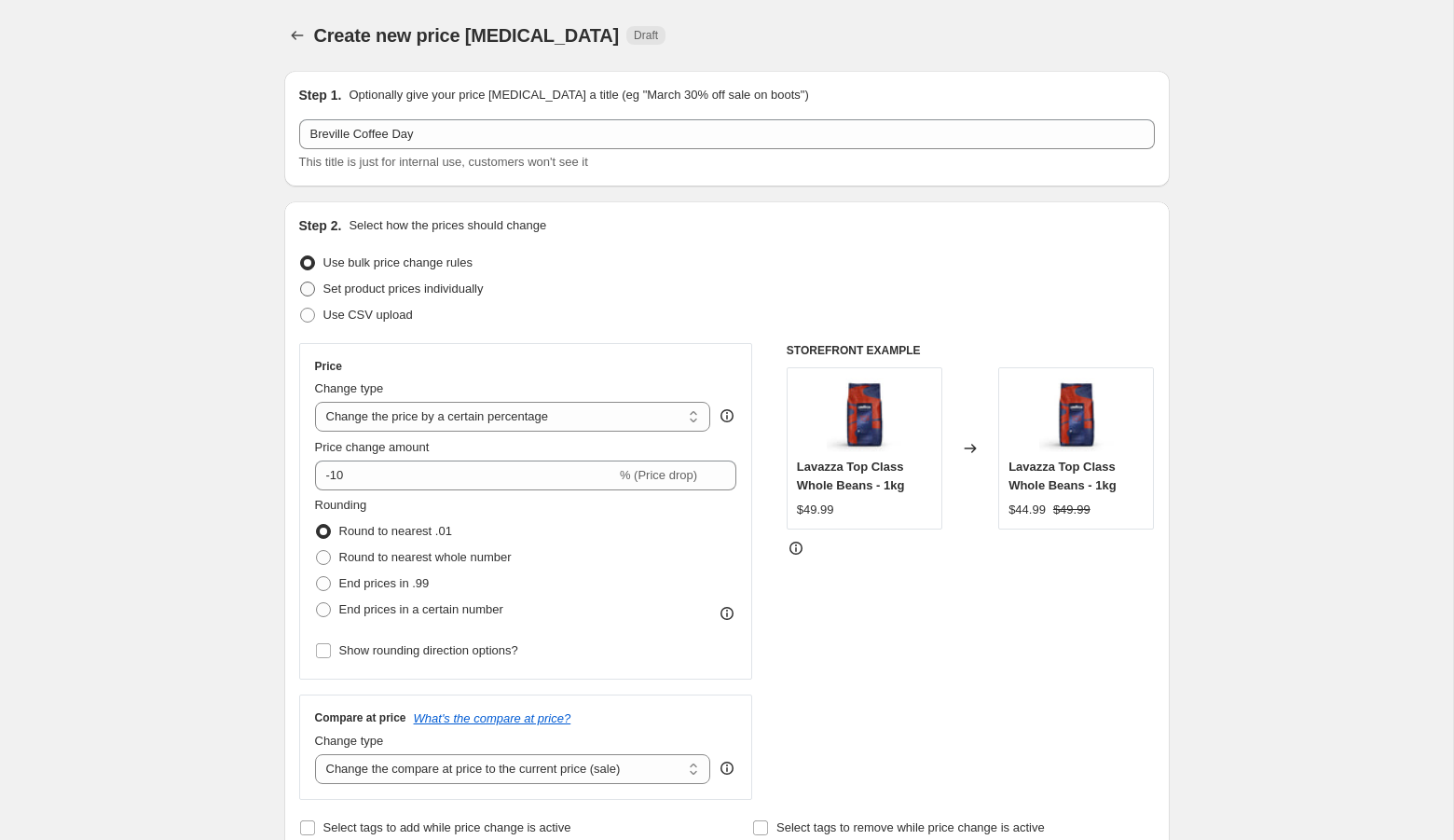
click at [381, 291] on span "Set product prices individually" at bounding box center [403, 288] width 161 height 14
click at [301, 283] on input "Set product prices individually" at bounding box center [301, 282] width 1 height 1
radio input "true"
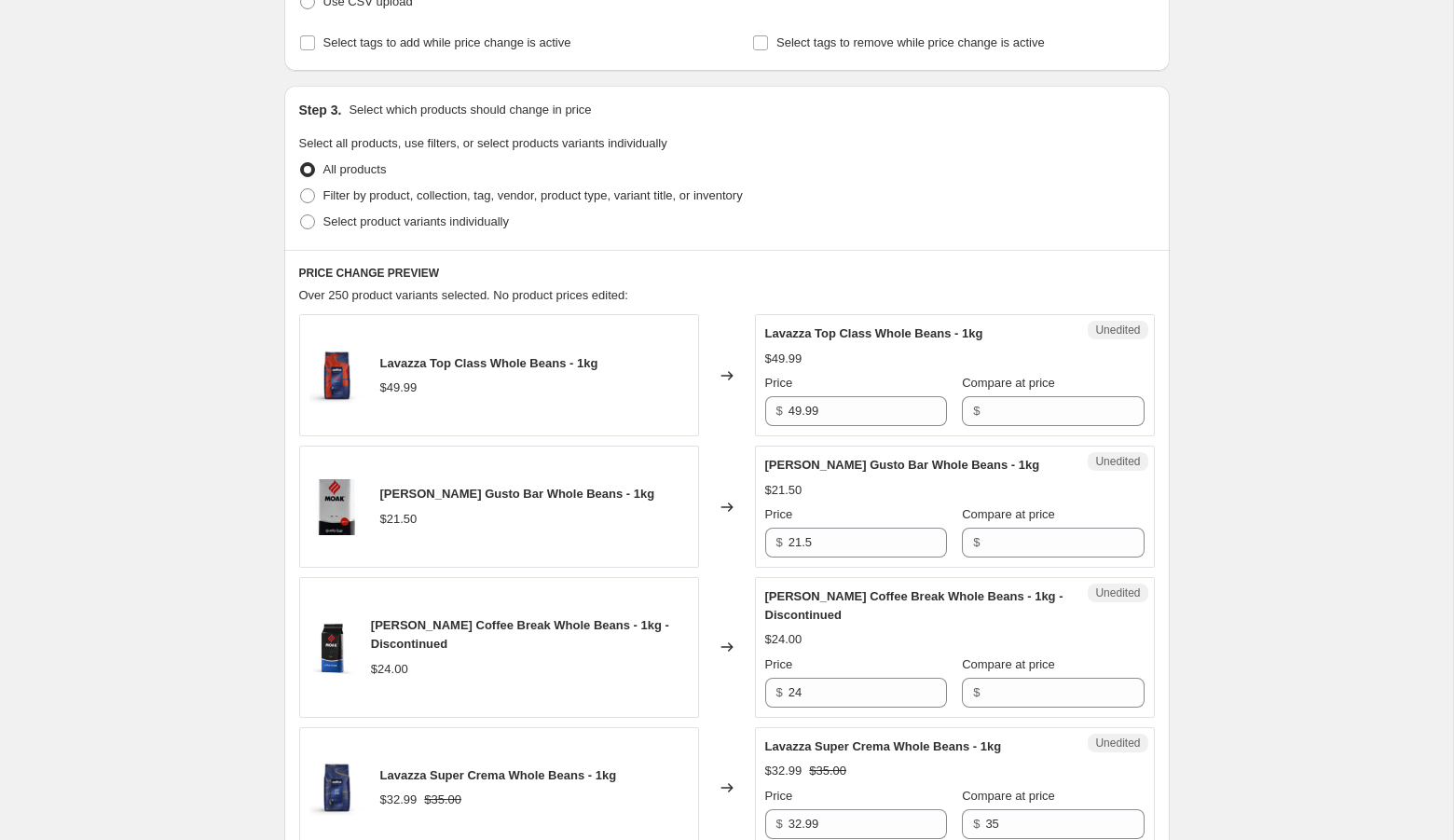
scroll to position [312, 0]
click at [380, 191] on span "Filter by product, collection, tag, vendor, product type, variant title, or inv…" at bounding box center [532, 196] width 419 height 14
click at [301, 190] on input "Filter by product, collection, tag, vendor, product type, variant title, or inv…" at bounding box center [301, 189] width 1 height 1
radio input "true"
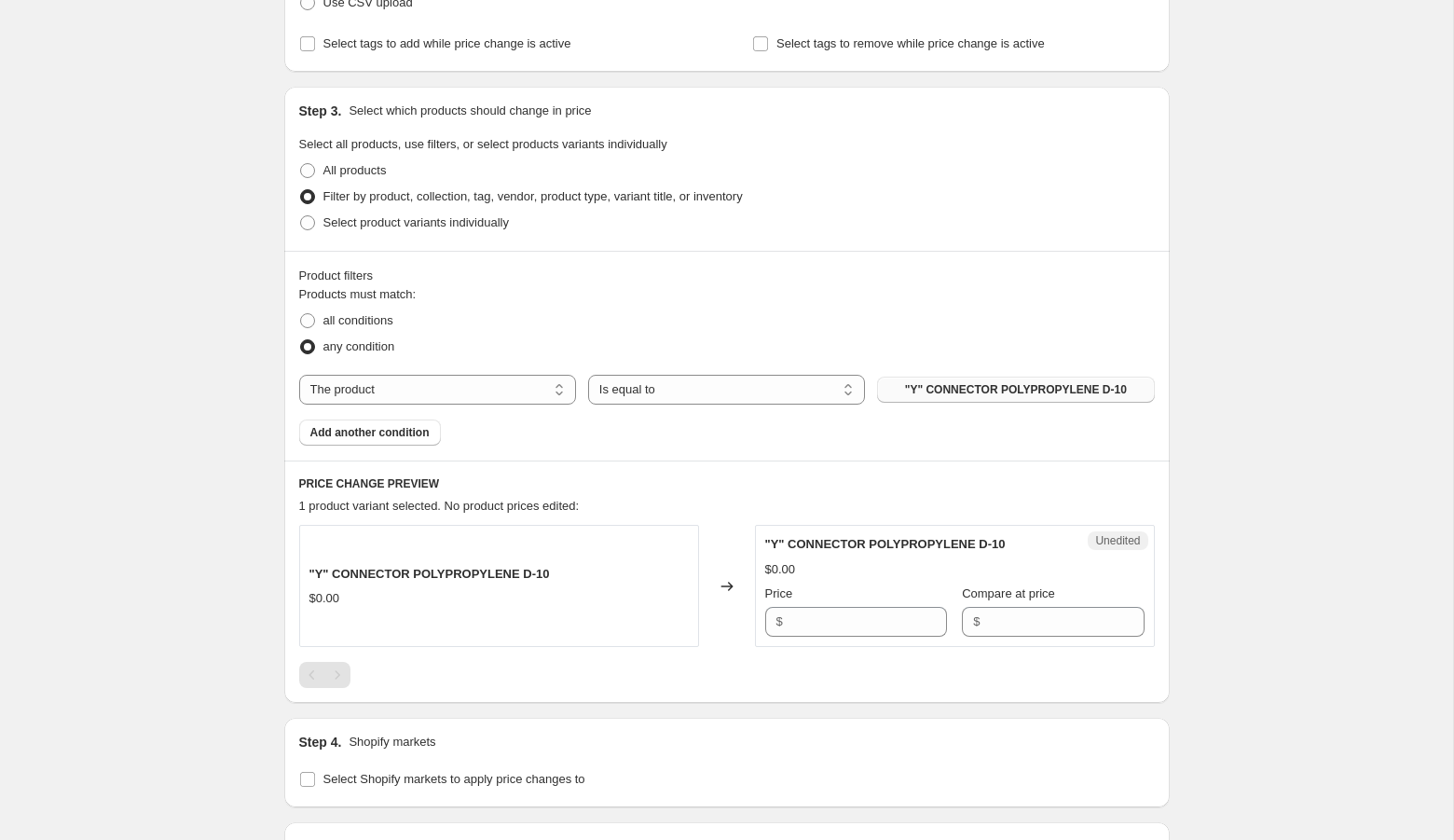
click at [983, 382] on span ""Y" CONNECTOR POLYPROPYLENE D-10" at bounding box center [1016, 389] width 222 height 15
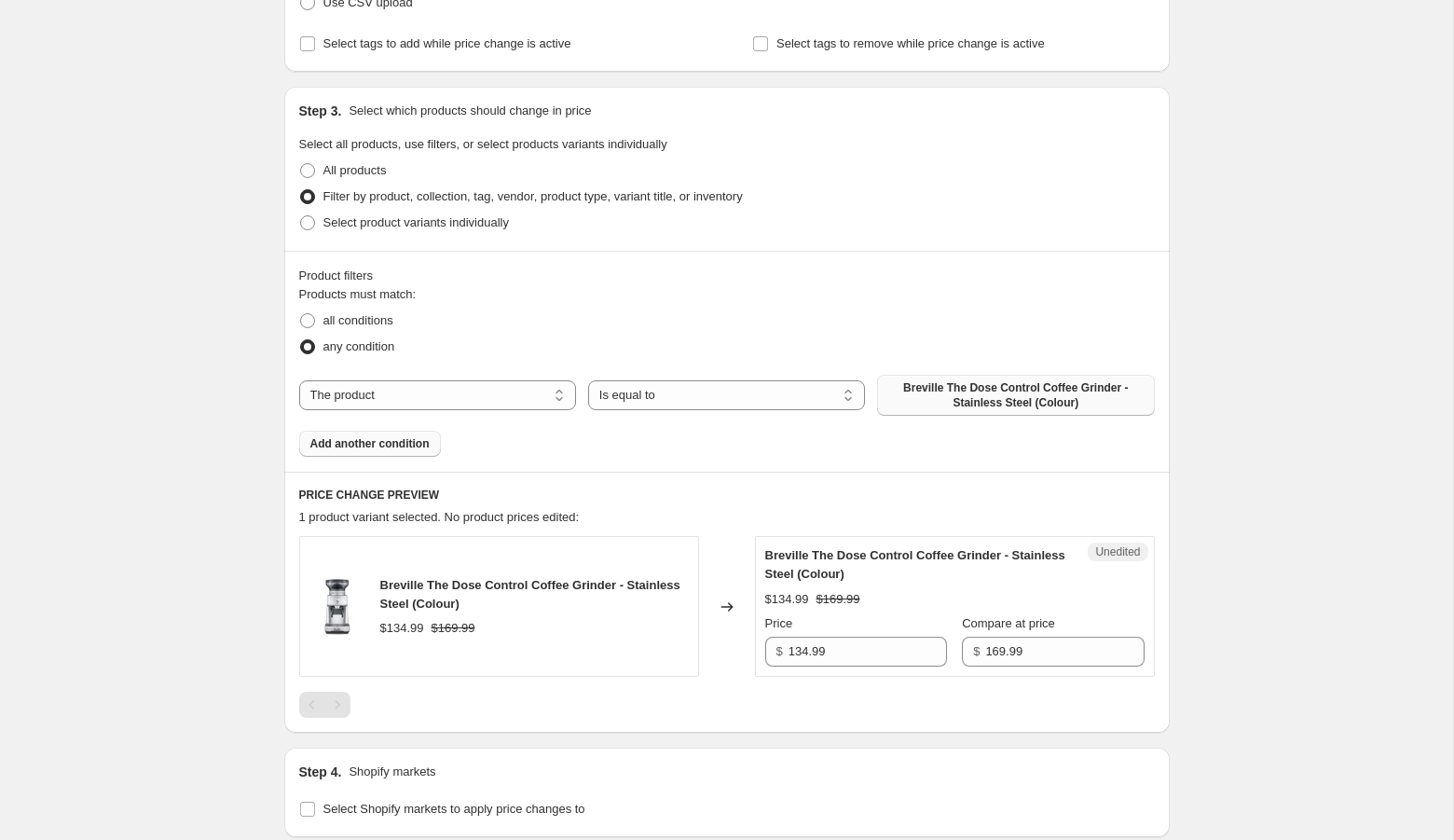
click at [376, 445] on span "Add another condition" at bounding box center [370, 443] width 119 height 15
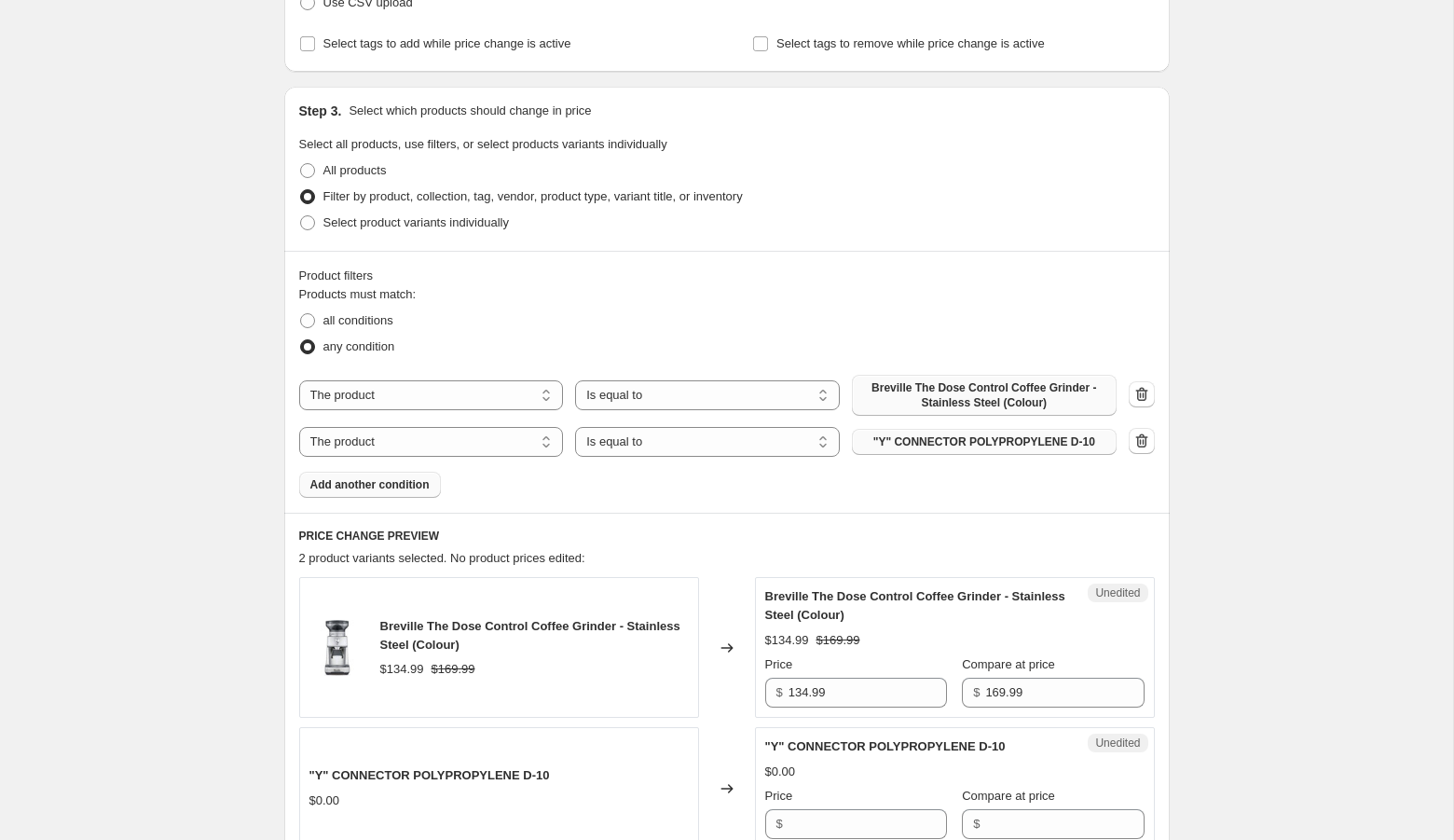
click at [1021, 452] on button ""Y" CONNECTOR POLYPROPYLENE D-10" at bounding box center [985, 441] width 265 height 26
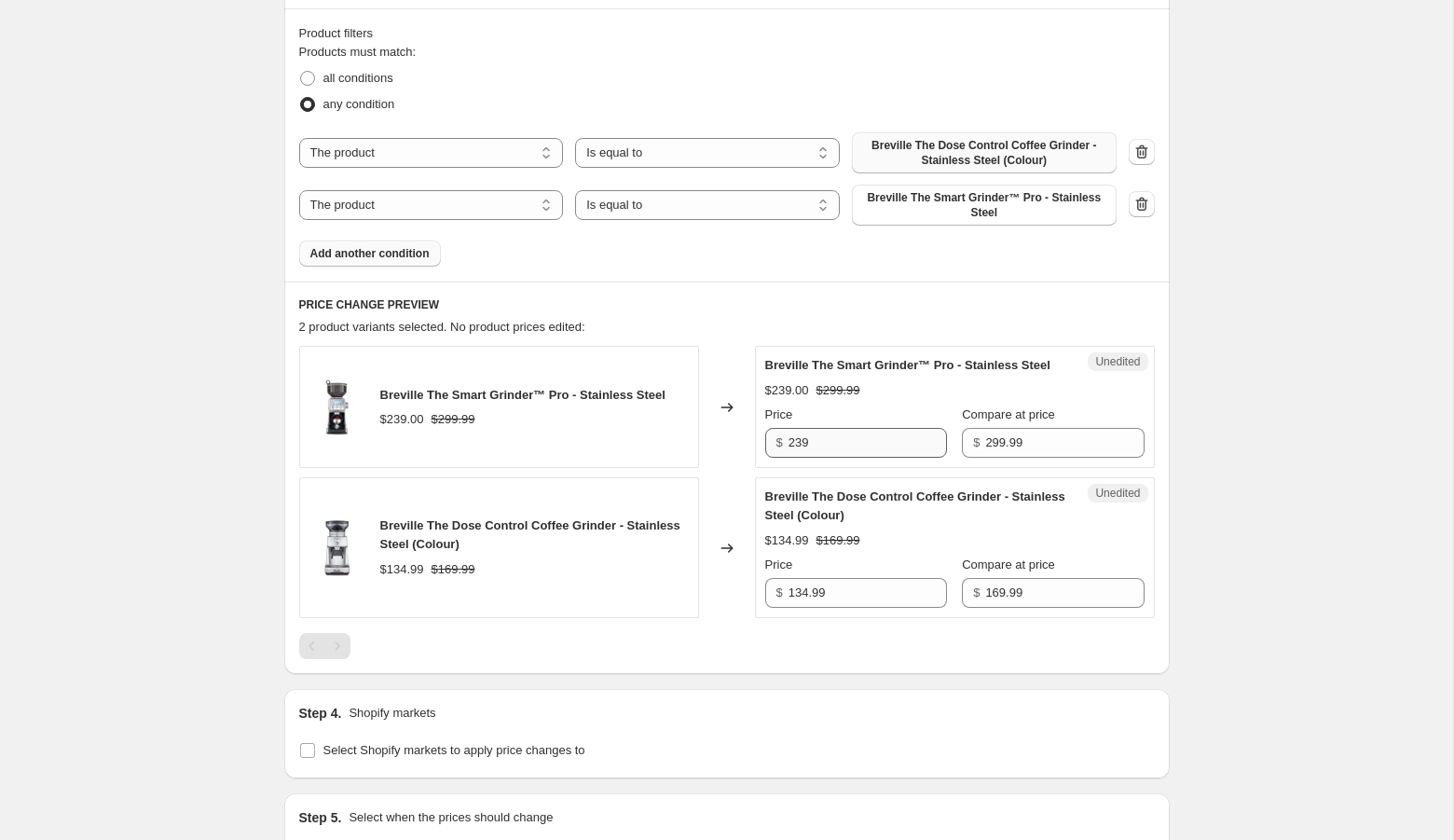
scroll to position [582, 0]
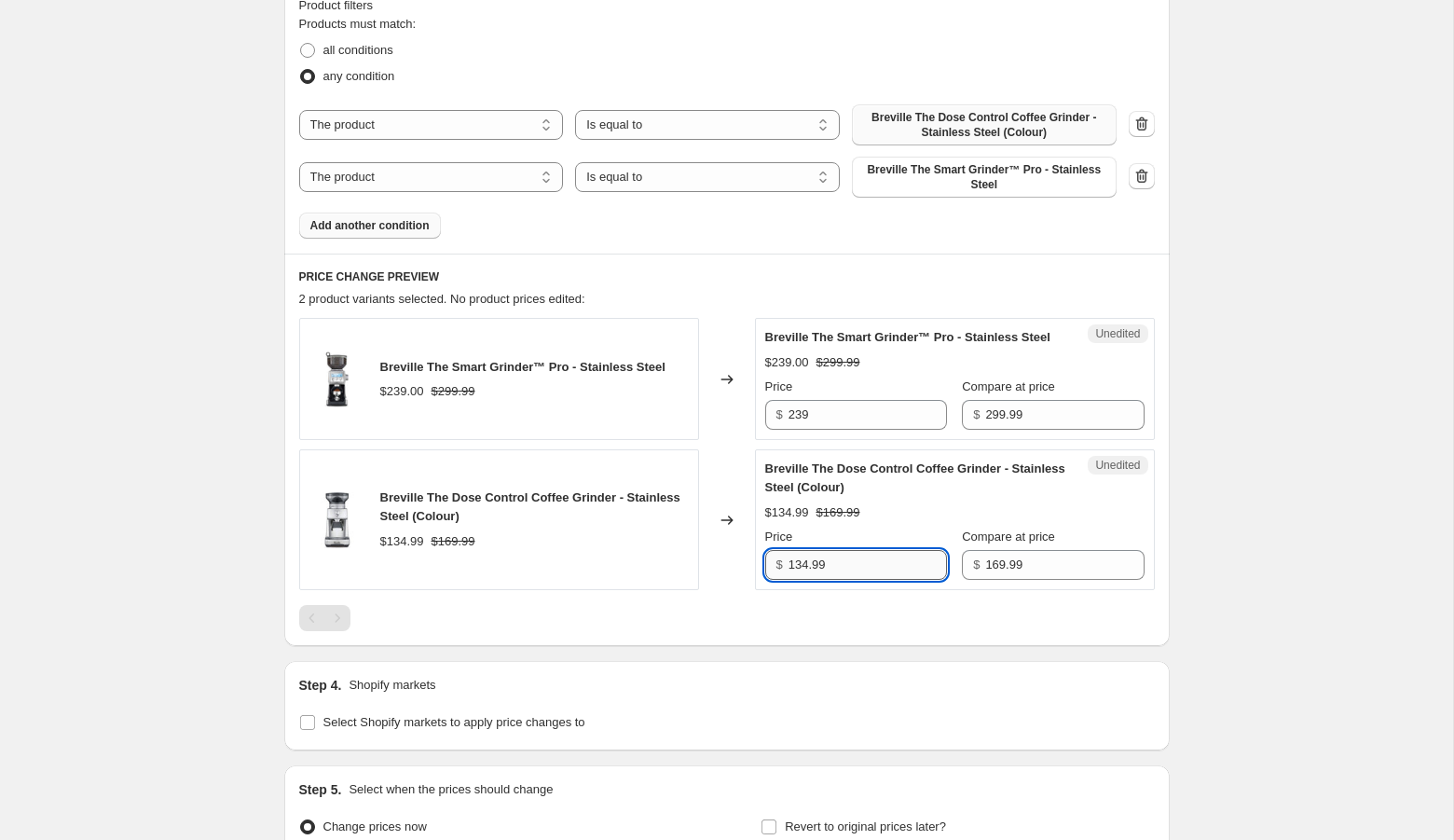
click at [808, 580] on input "134.99" at bounding box center [868, 565] width 159 height 30
type input "129.99"
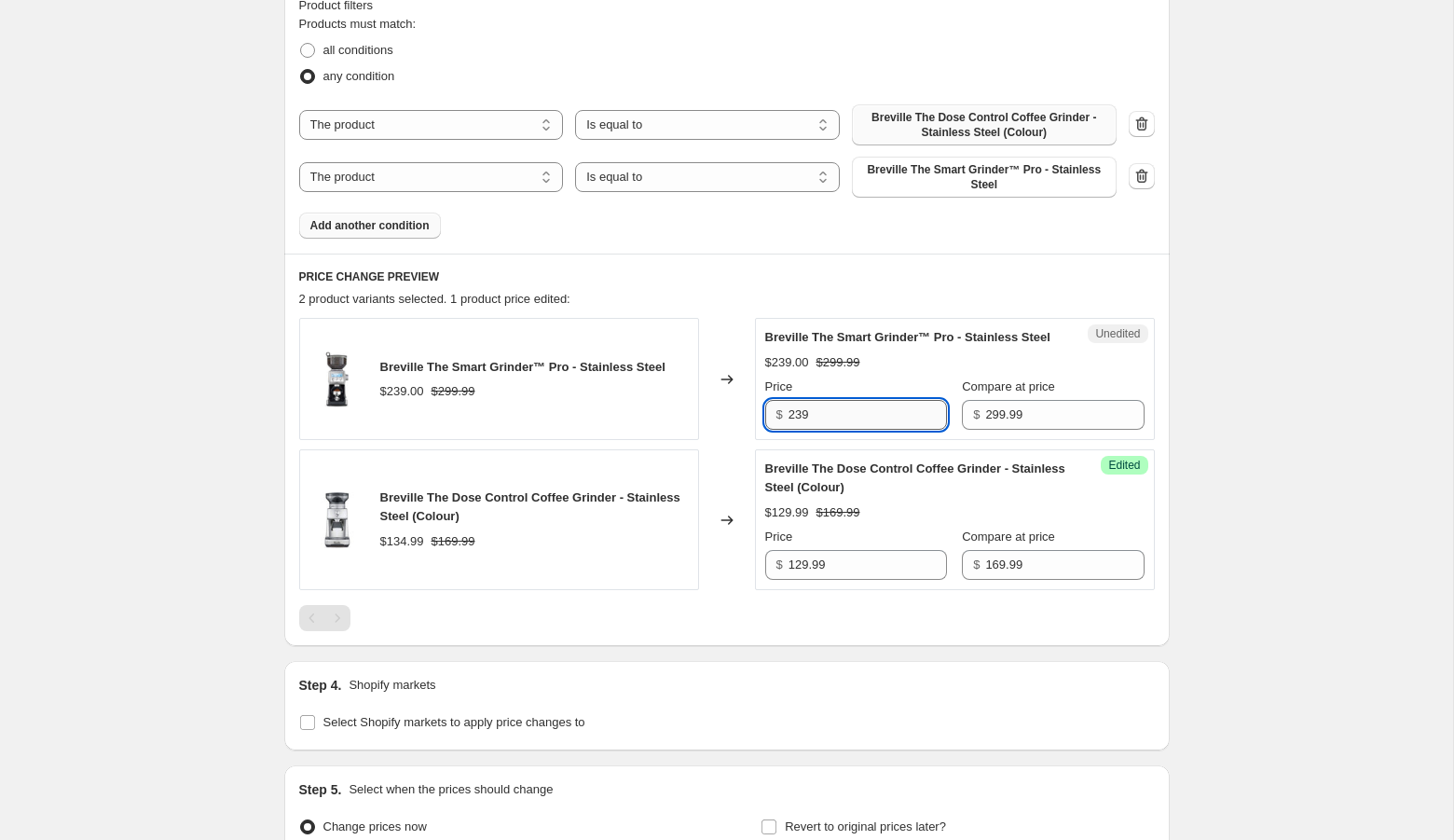
click at [818, 427] on input "239" at bounding box center [868, 414] width 159 height 30
type input "229.99"
click at [1285, 537] on div "Create new price change job. This page is ready Create new price change job Dra…" at bounding box center [726, 228] width 1453 height 1621
click at [394, 224] on span "Add another condition" at bounding box center [370, 226] width 119 height 15
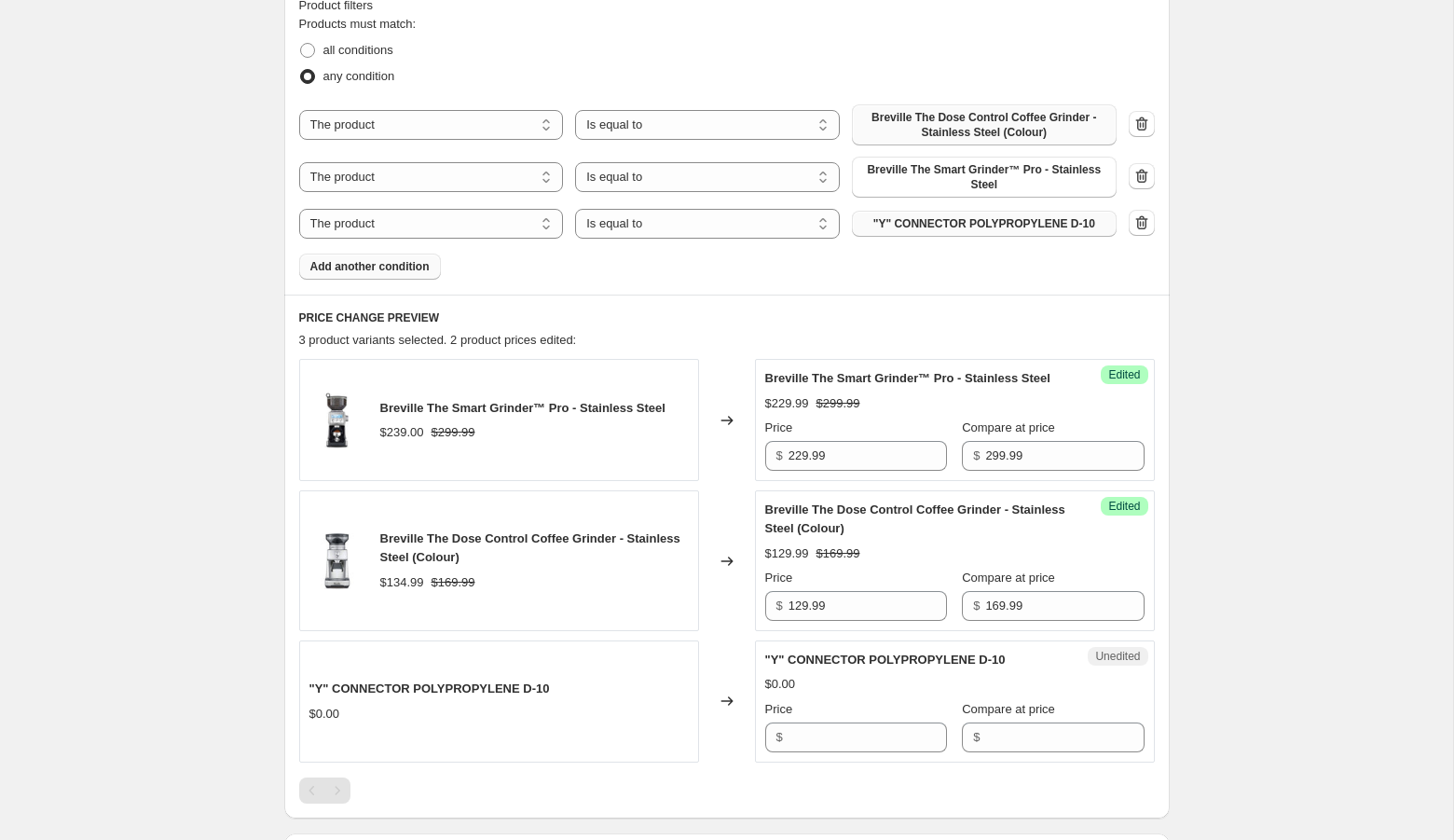
click at [875, 227] on span ""Y" CONNECTOR POLYPROPYLENE D-10" at bounding box center [985, 224] width 222 height 15
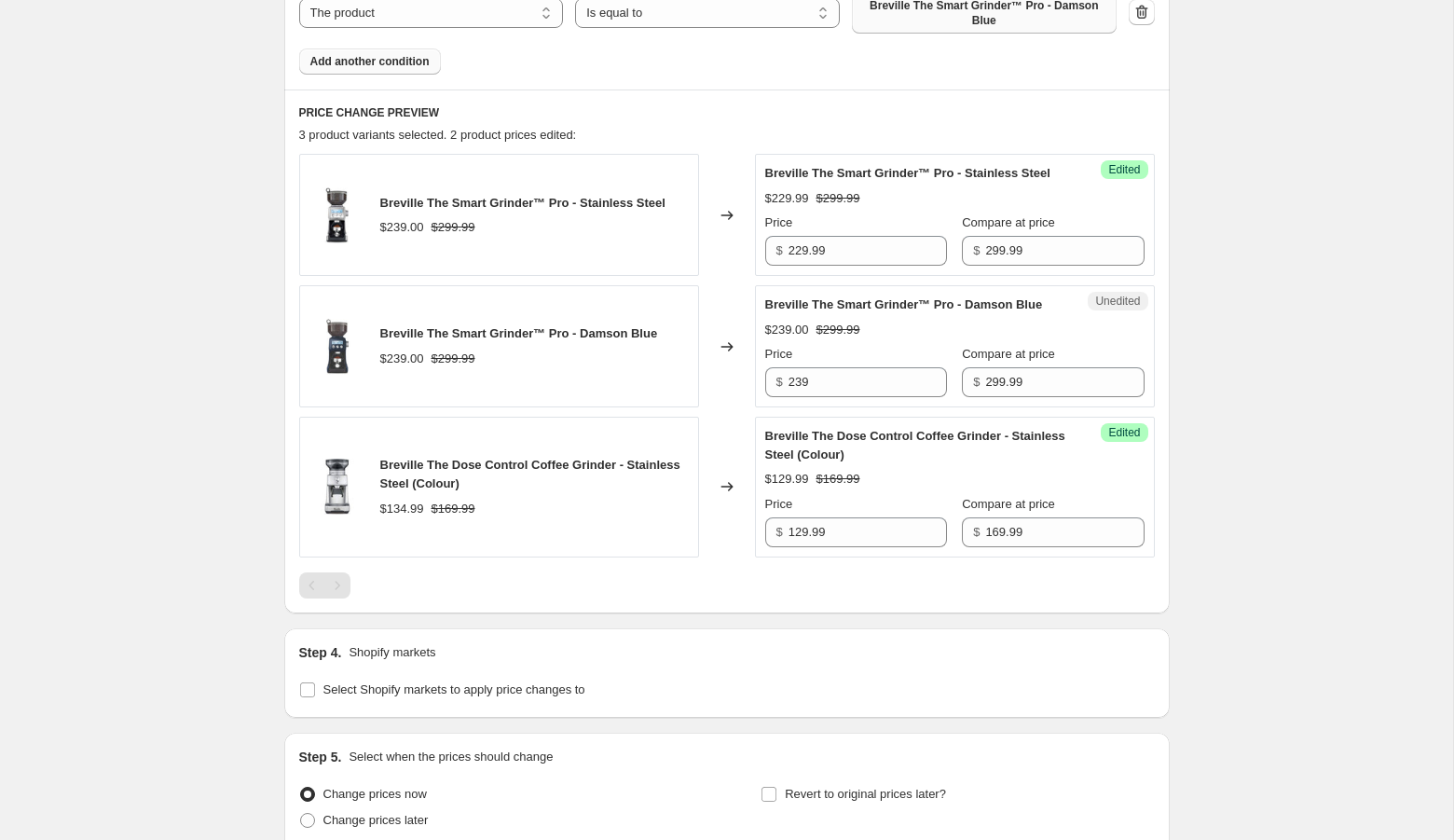
scroll to position [800, 0]
click at [805, 396] on input "239" at bounding box center [868, 381] width 159 height 30
type input "229.99"
click at [1264, 530] on div "Create new price change job. This page is ready Create new price change job Dra…" at bounding box center [726, 103] width 1453 height 1805
click at [344, 60] on span "Add another condition" at bounding box center [370, 61] width 119 height 15
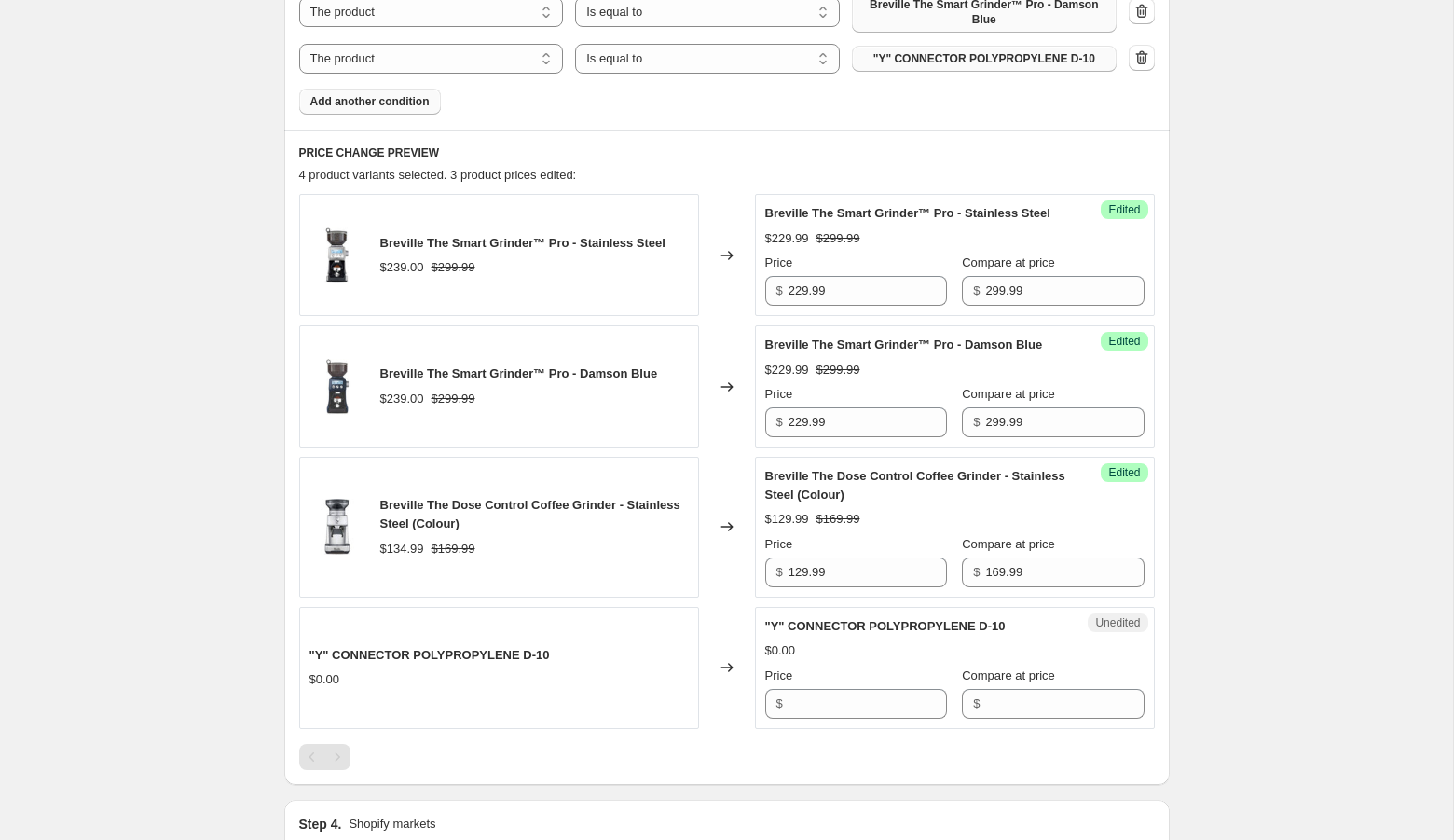
click at [885, 60] on span ""Y" CONNECTOR POLYPROPYLENE D-10" at bounding box center [985, 59] width 222 height 15
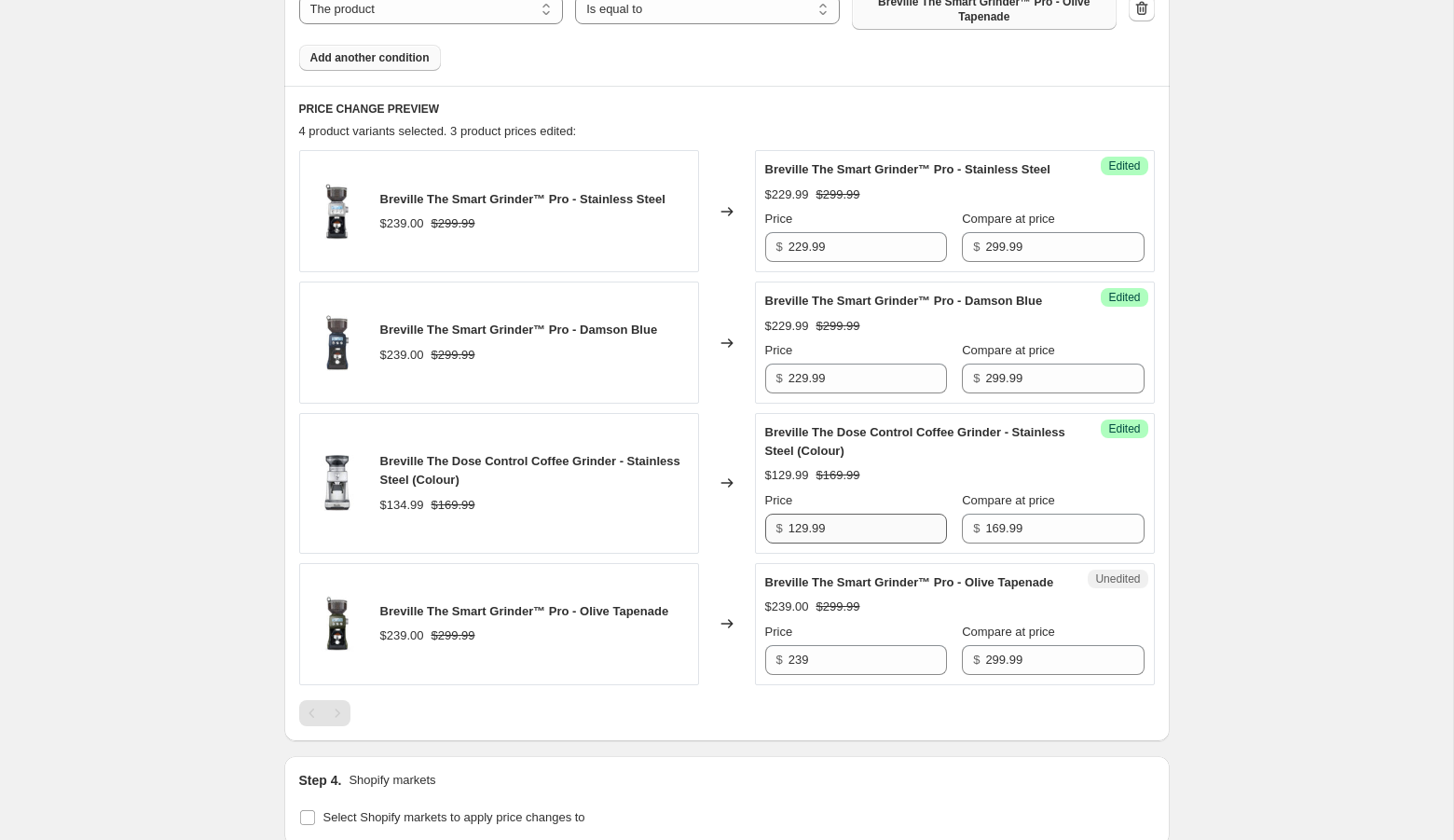
scroll to position [886, 0]
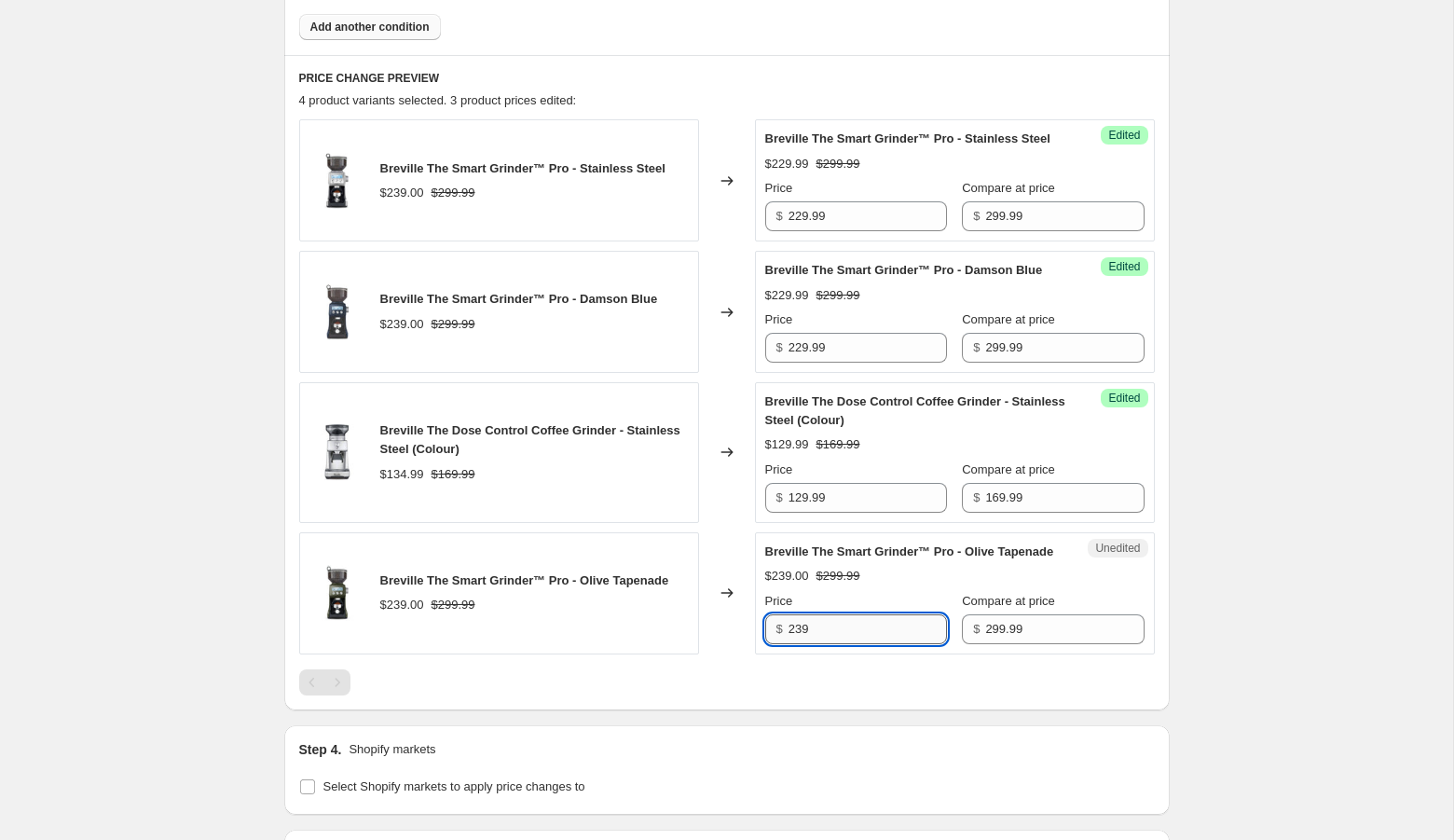
click at [821, 644] on input "239" at bounding box center [868, 629] width 159 height 30
type input "229.99"
click at [1223, 673] on div "Create new price change job. This page is ready Create new price change job Dra…" at bounding box center [726, 108] width 1453 height 1989
click at [356, 31] on span "Add another condition" at bounding box center [370, 27] width 119 height 15
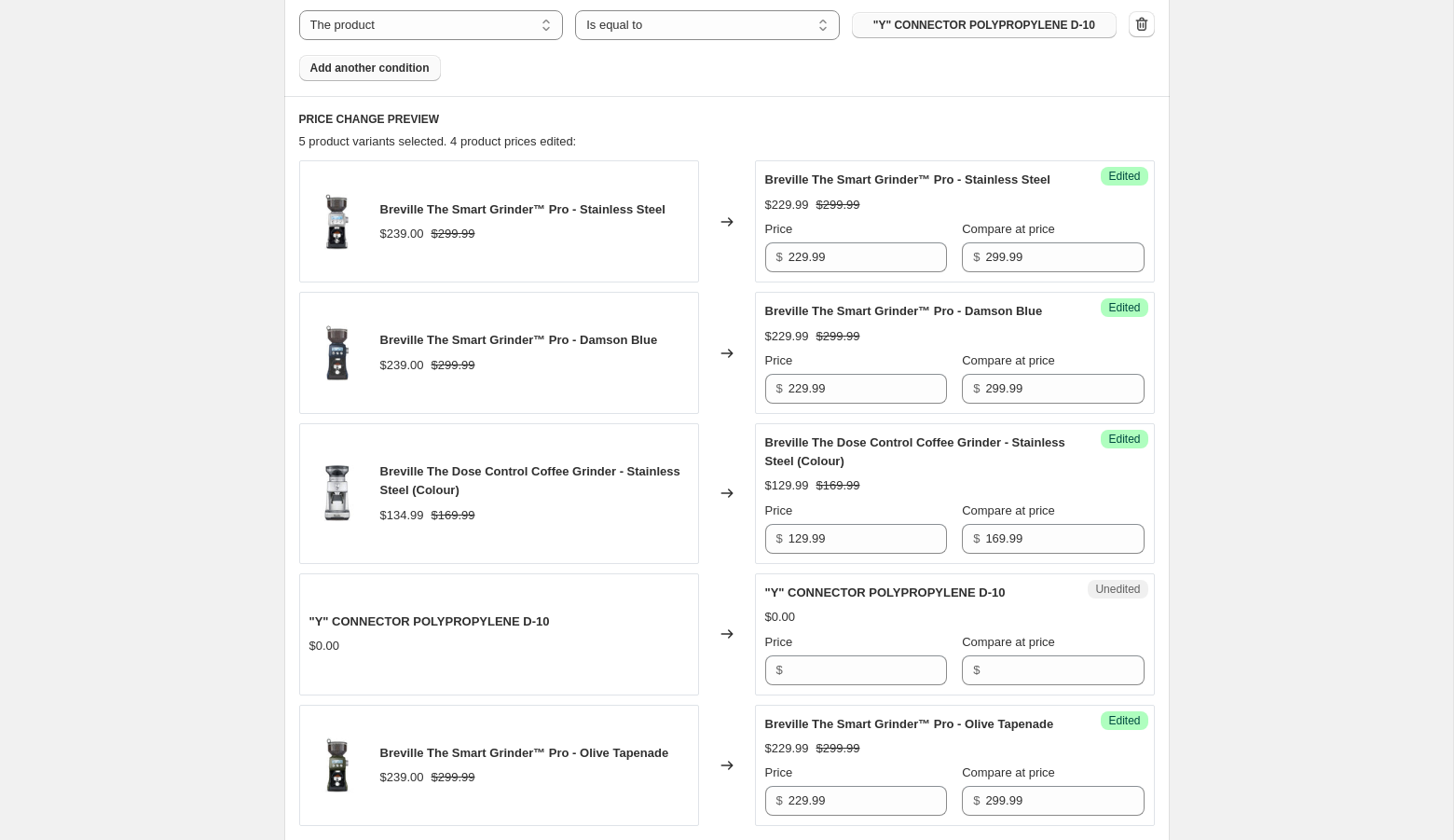
click at [901, 23] on span ""Y" CONNECTOR POLYPROPYLENE D-10" at bounding box center [985, 25] width 222 height 15
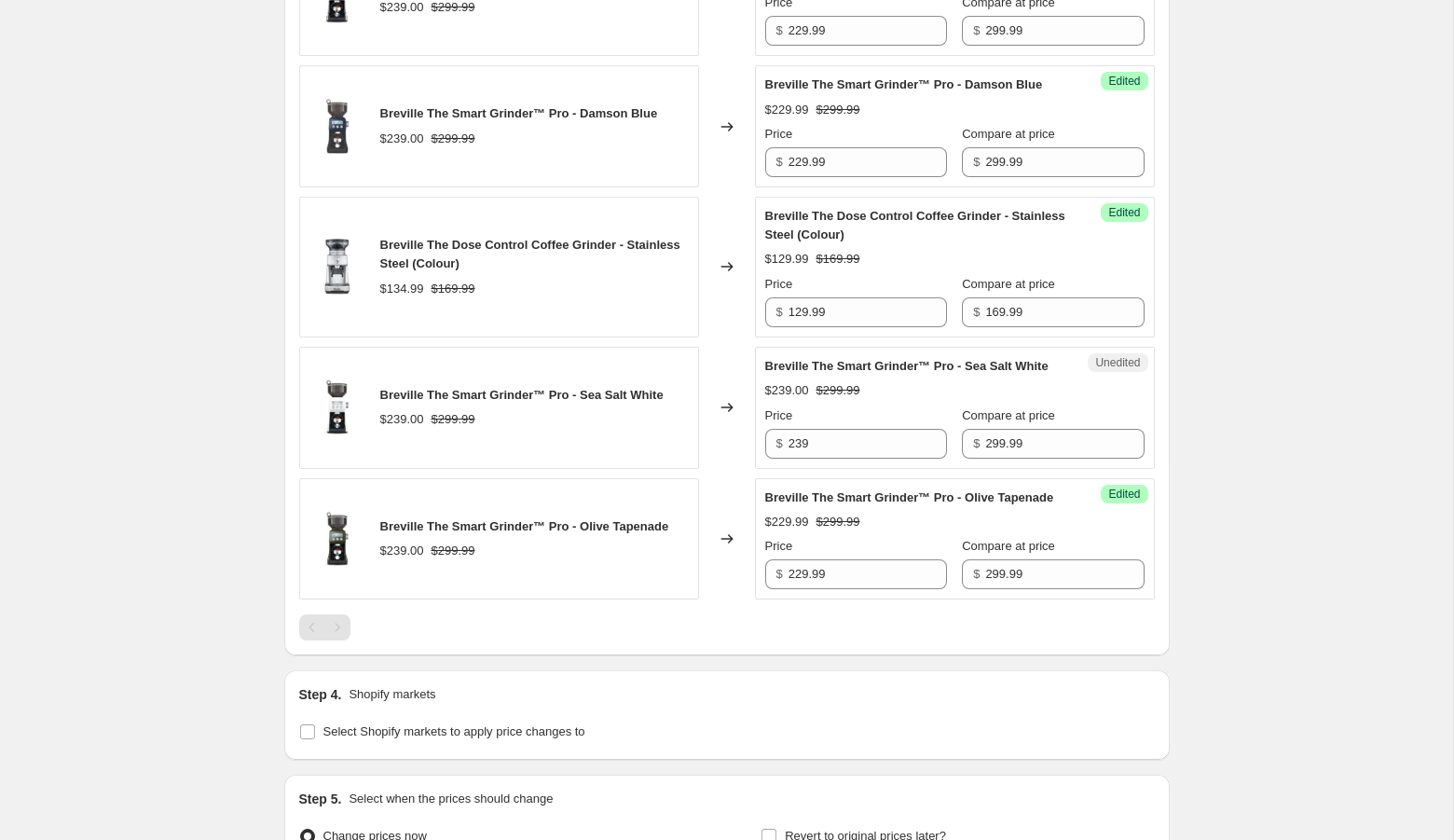
scroll to position [1124, 0]
click at [813, 457] on input "239" at bounding box center [868, 442] width 159 height 30
type input "229.99"
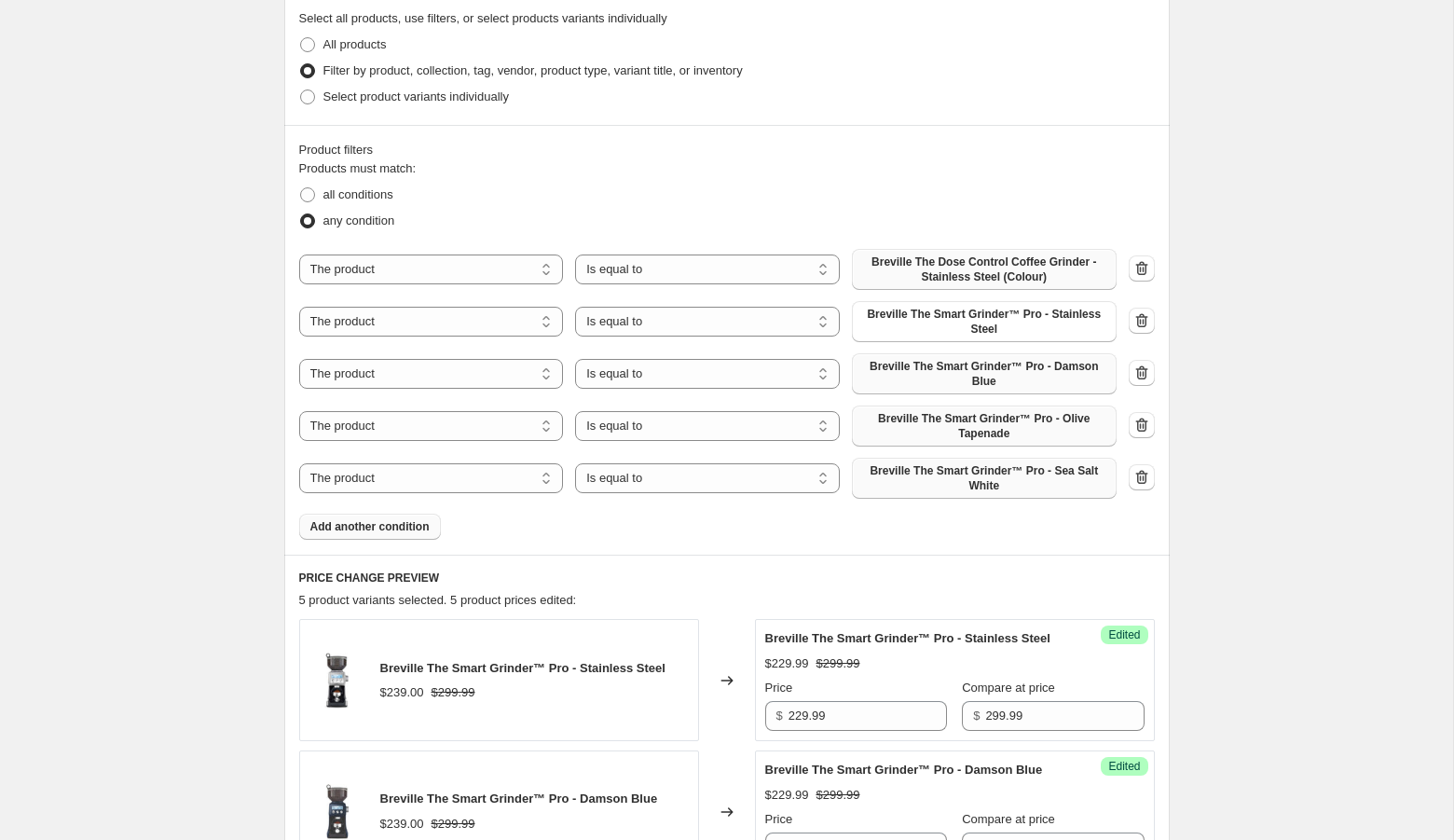
scroll to position [478, 0]
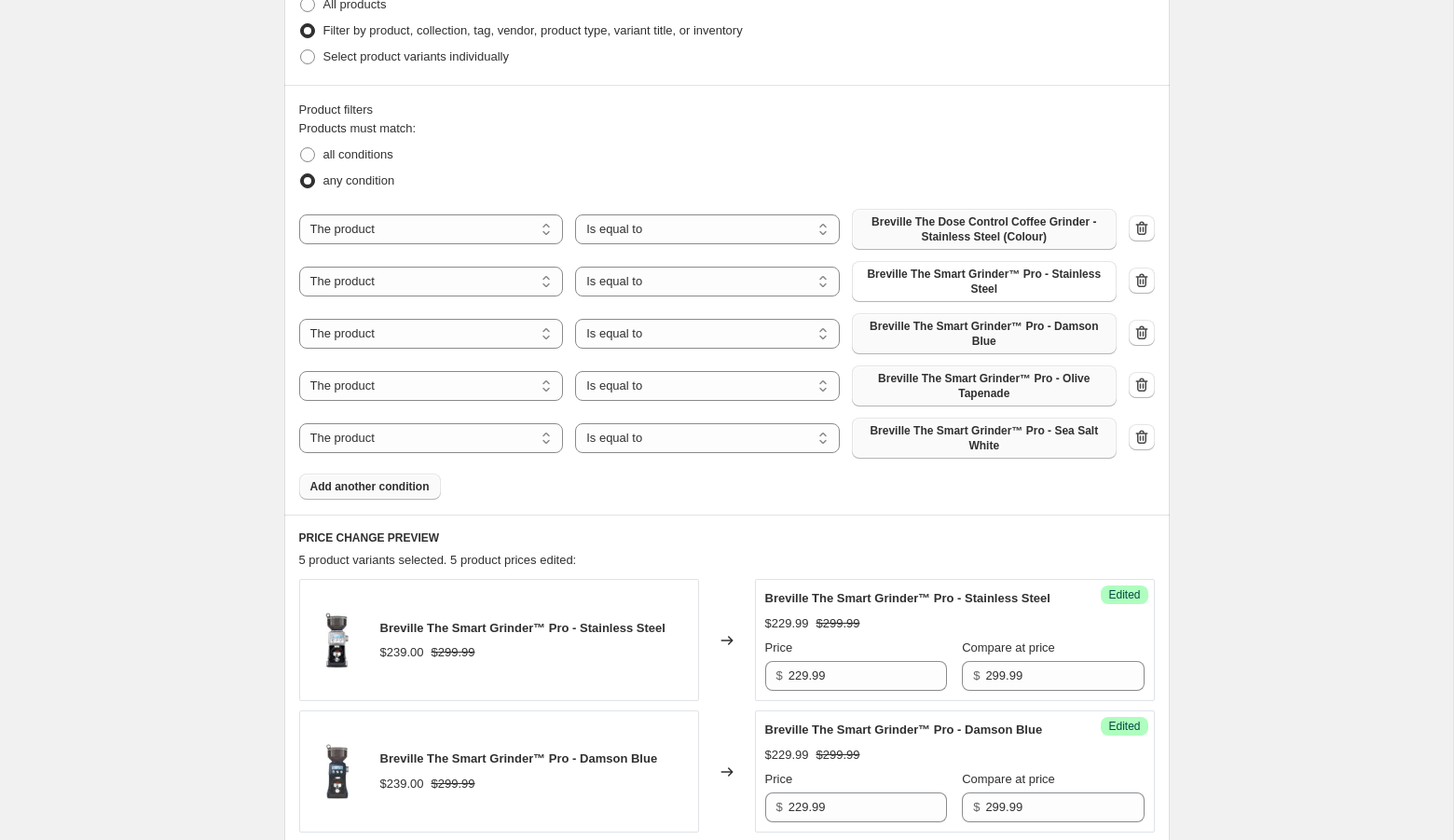
click at [384, 483] on span "Add another condition" at bounding box center [370, 486] width 119 height 15
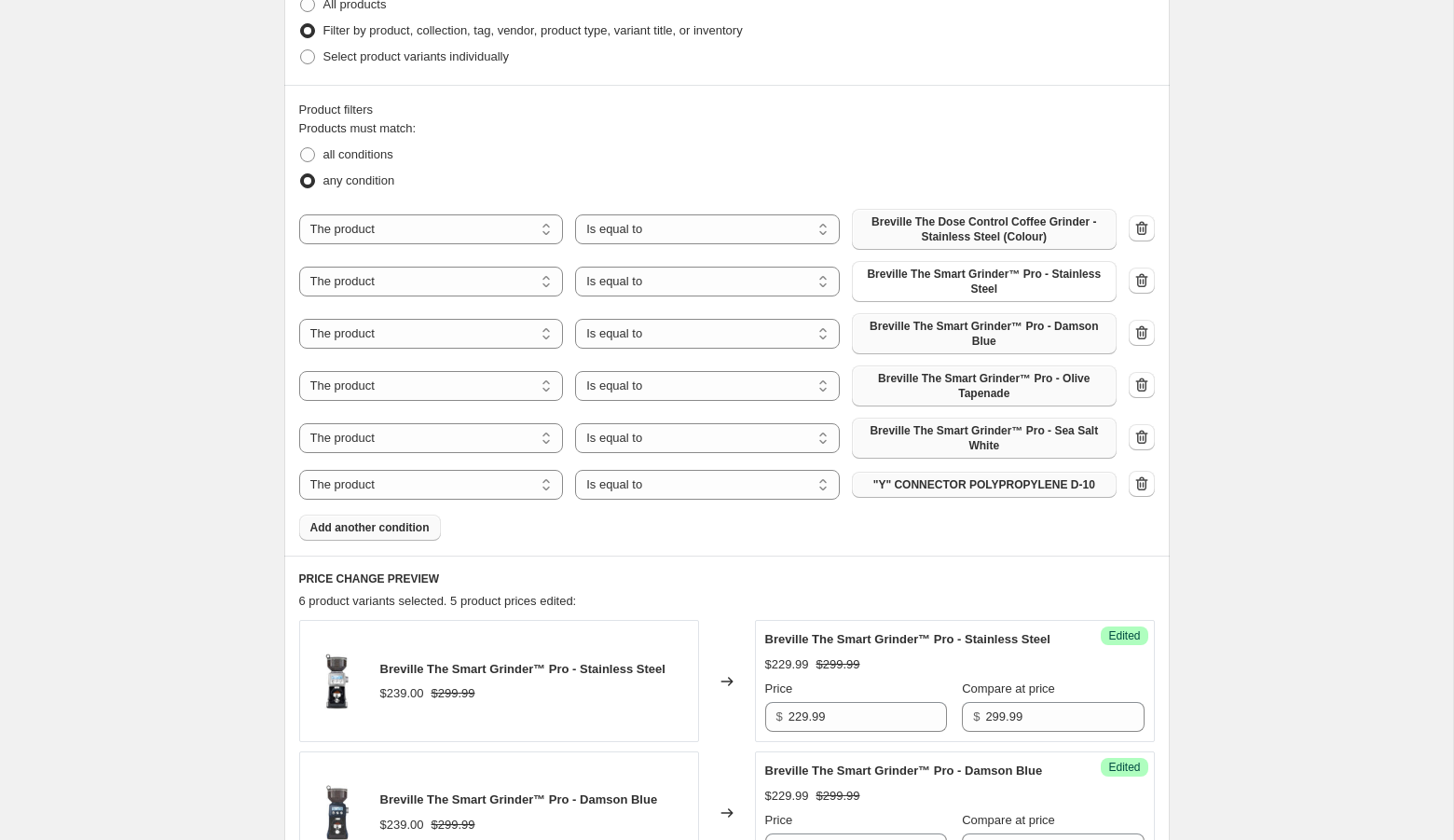
click at [923, 482] on span ""Y" CONNECTOR POLYPROPYLENE D-10" at bounding box center [985, 484] width 222 height 15
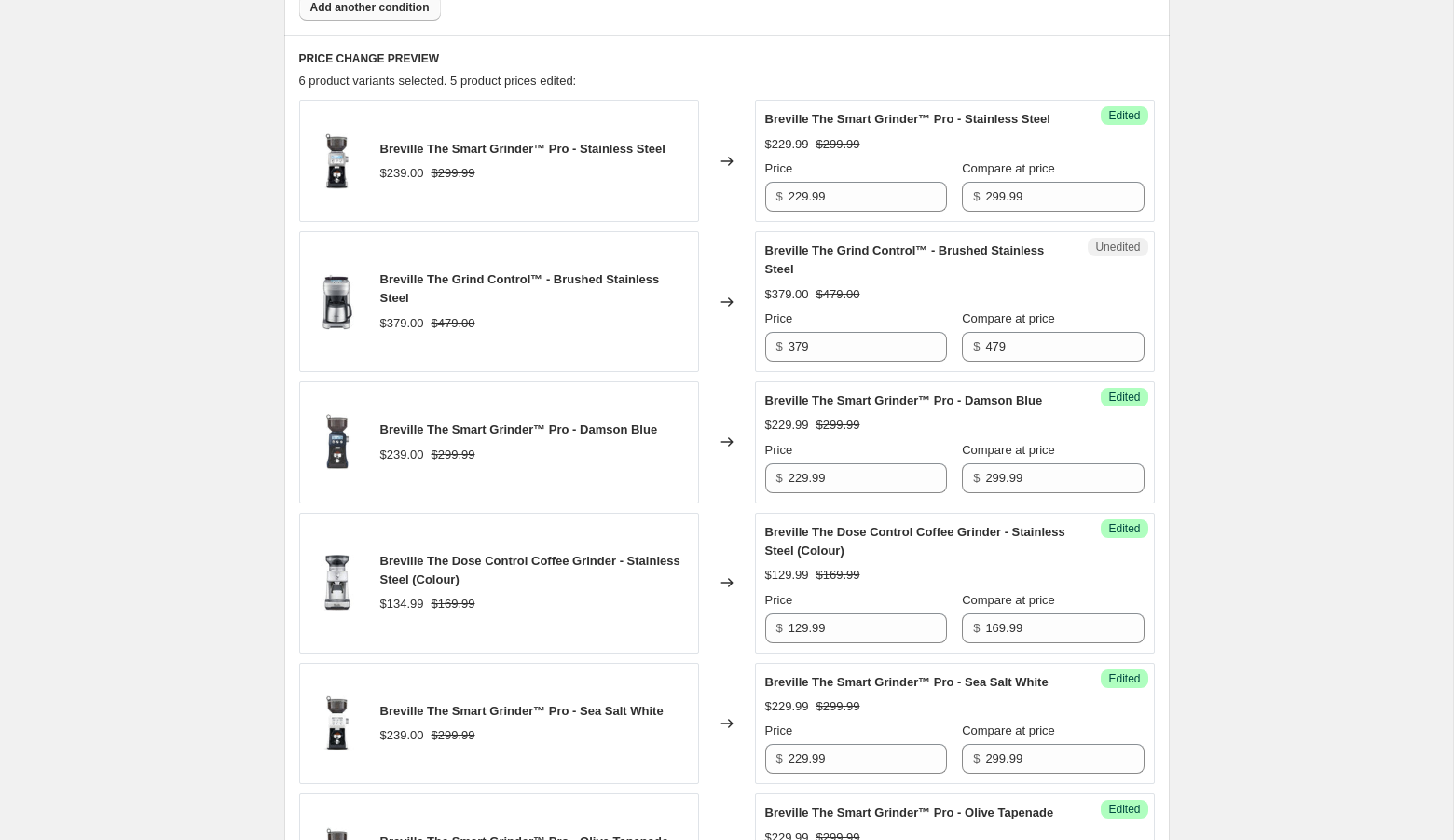
scroll to position [1012, 0]
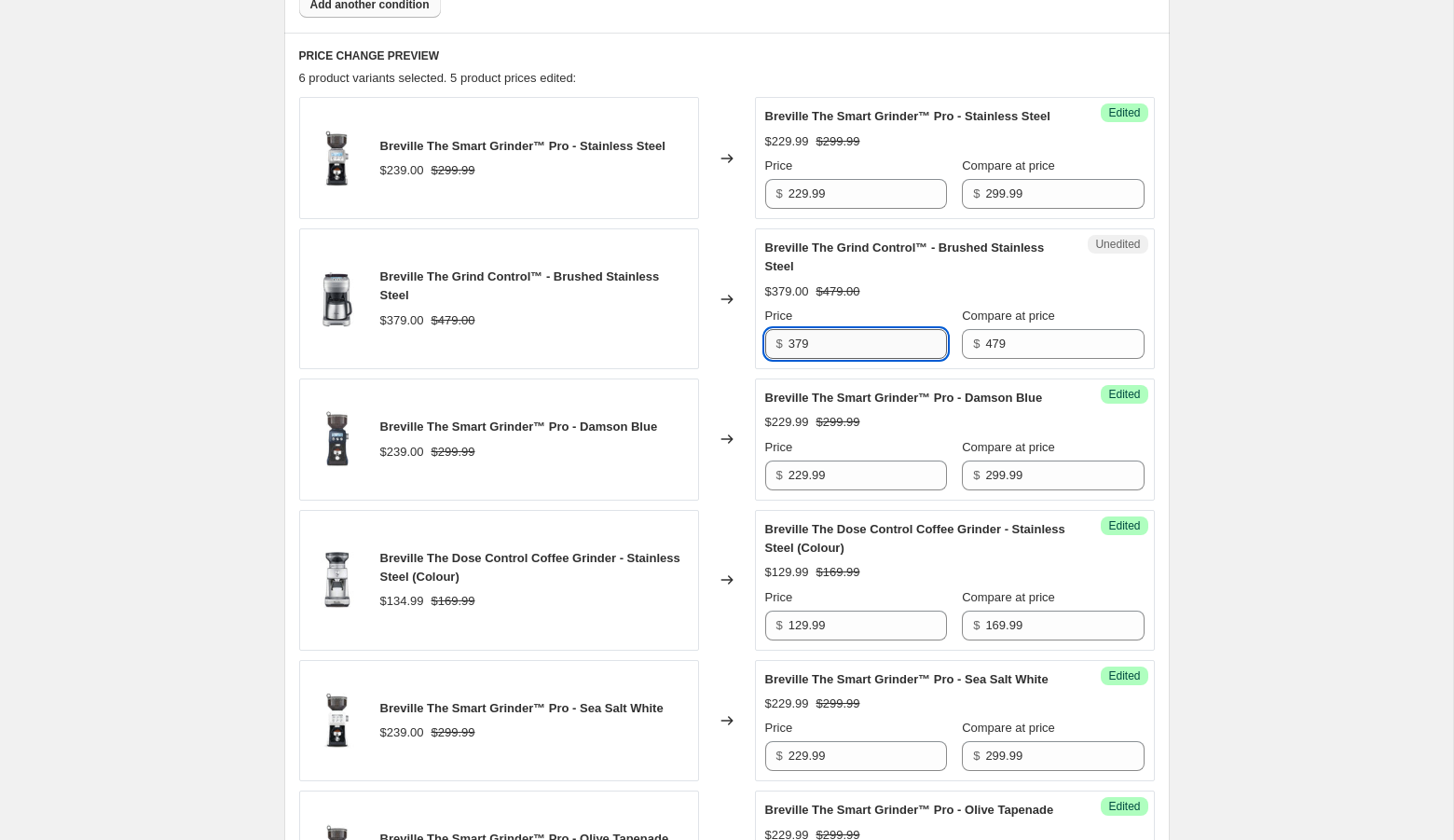
click at [823, 358] on input "379" at bounding box center [868, 343] width 159 height 30
type input "364.99"
click at [1261, 450] on div "Create new price change job. This page is ready Create new price change job Dra…" at bounding box center [726, 175] width 1453 height 2373
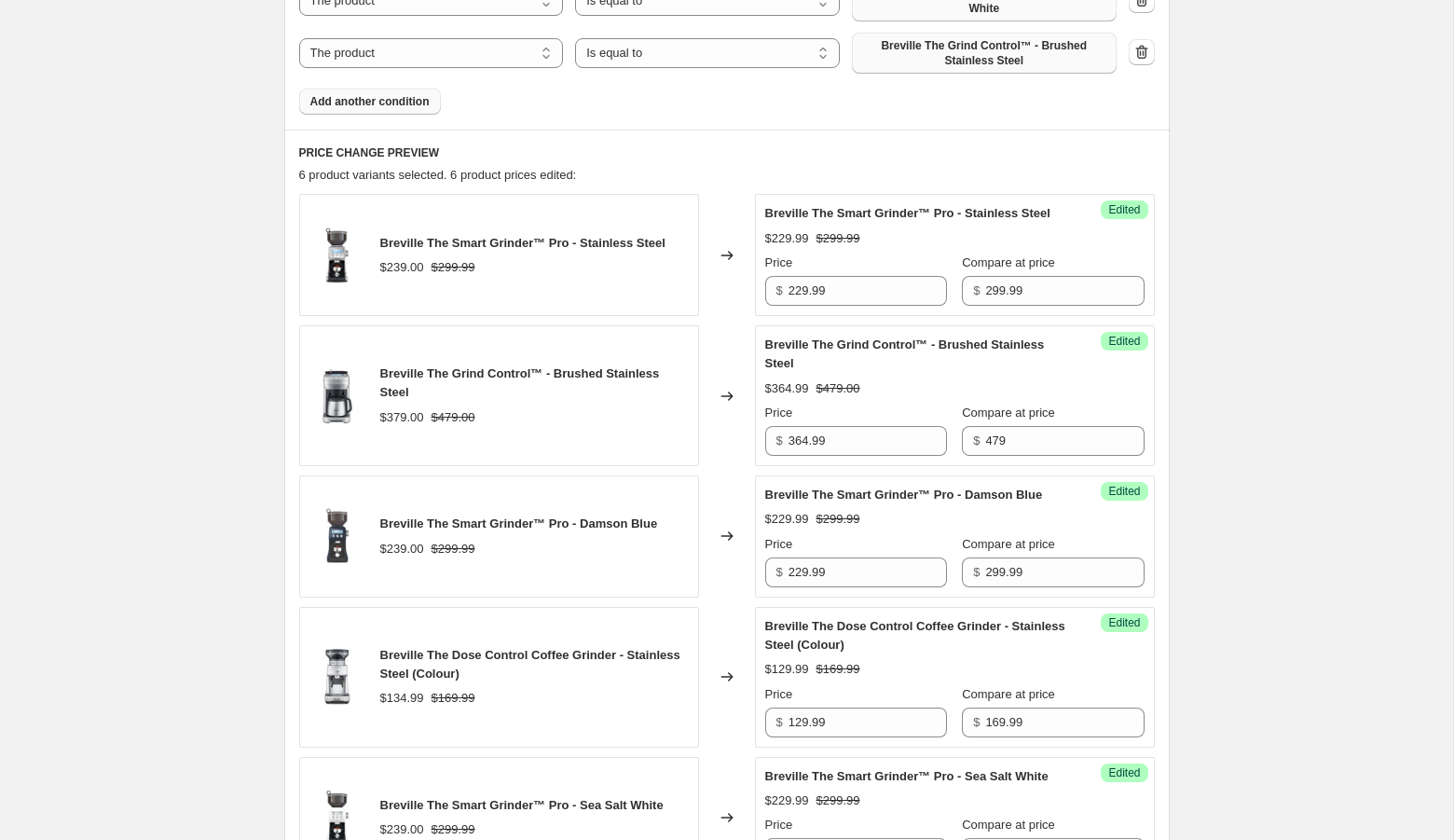
scroll to position [905, 0]
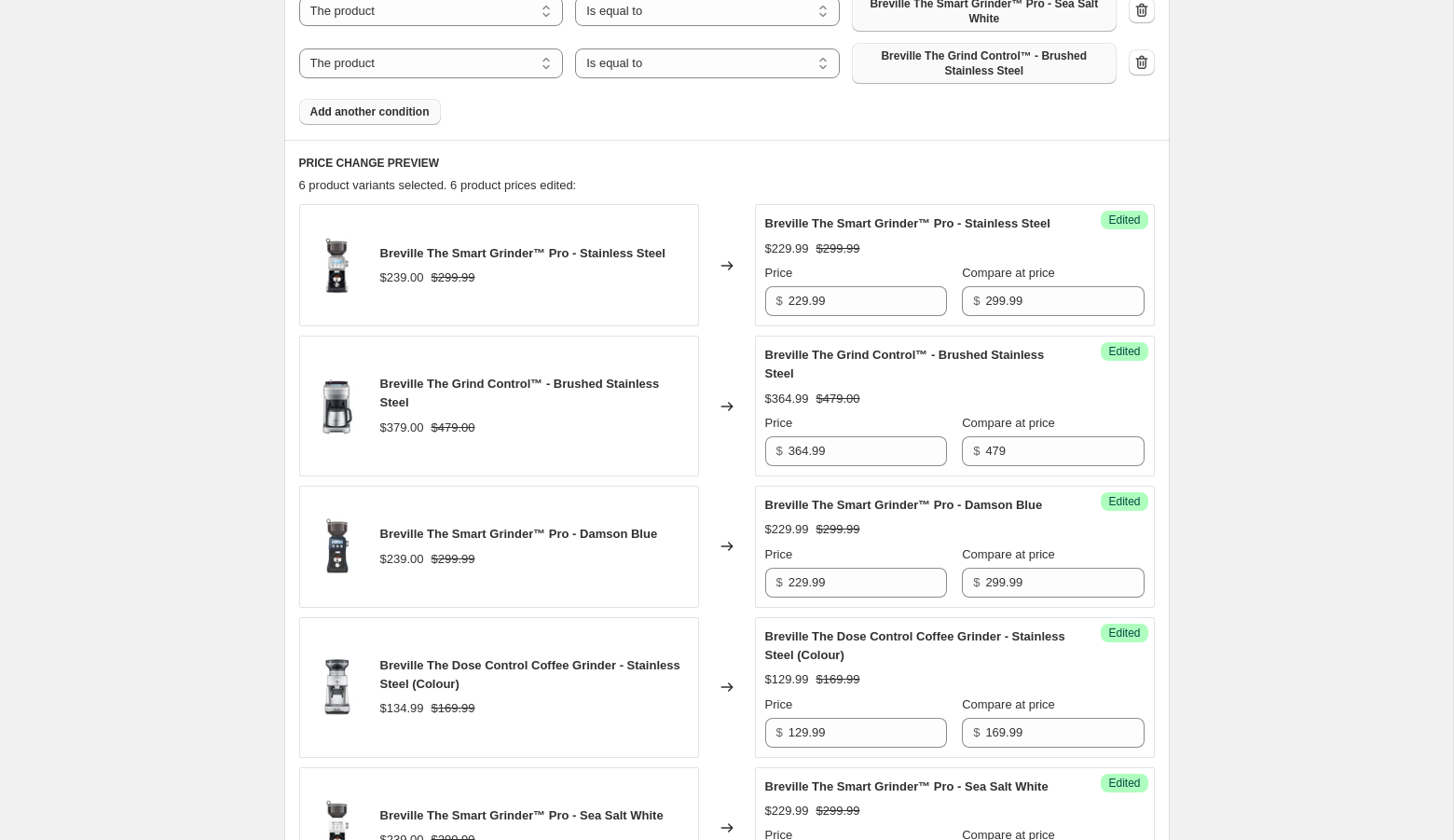
click at [351, 116] on span "Add another condition" at bounding box center [370, 112] width 119 height 15
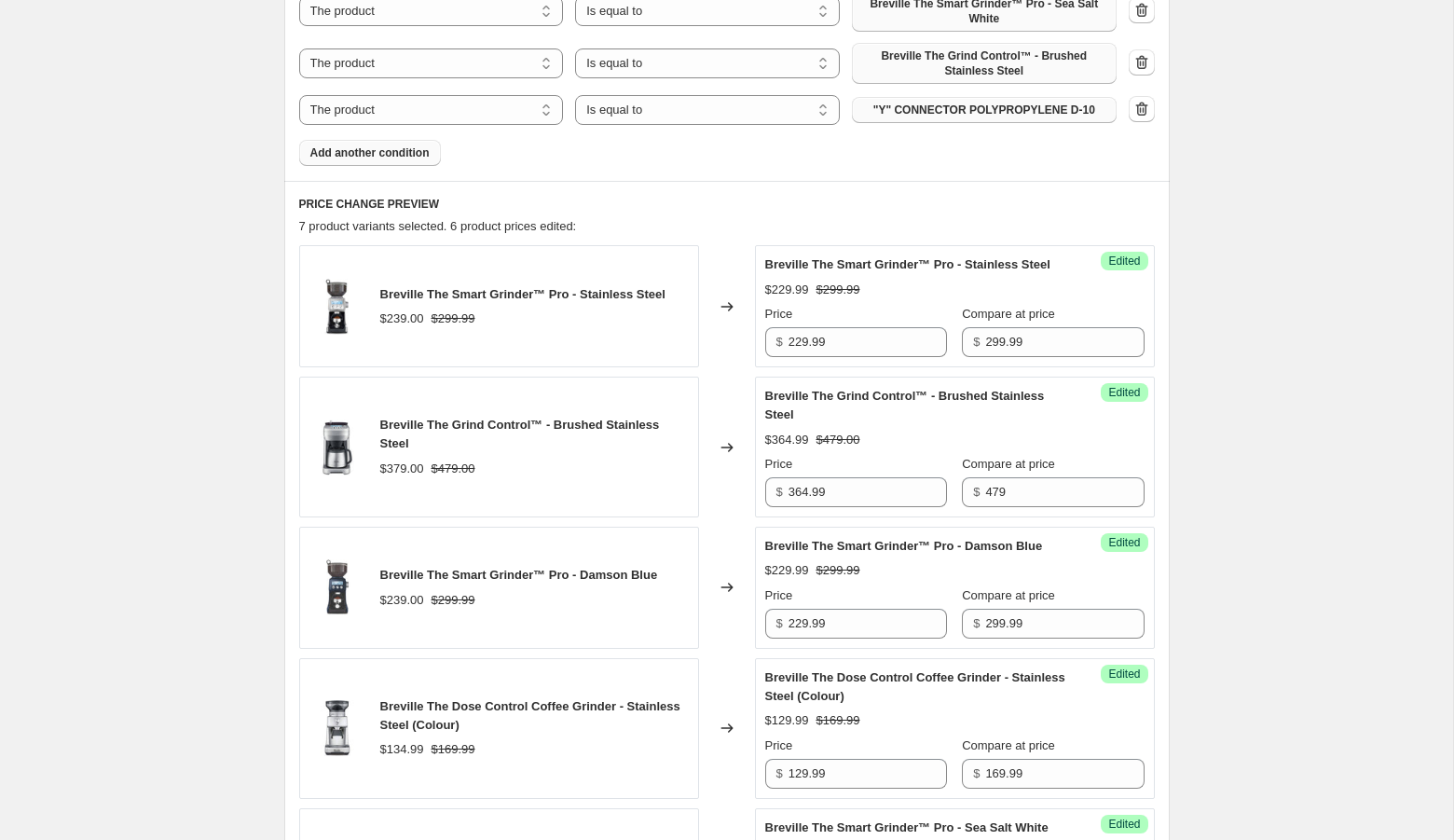
click at [935, 122] on div "The product The product's collection The product's tag The product's vendor The…" at bounding box center [708, 110] width 818 height 30
click at [935, 103] on span ""Y" CONNECTOR POLYPROPYLENE D-10" at bounding box center [985, 110] width 222 height 15
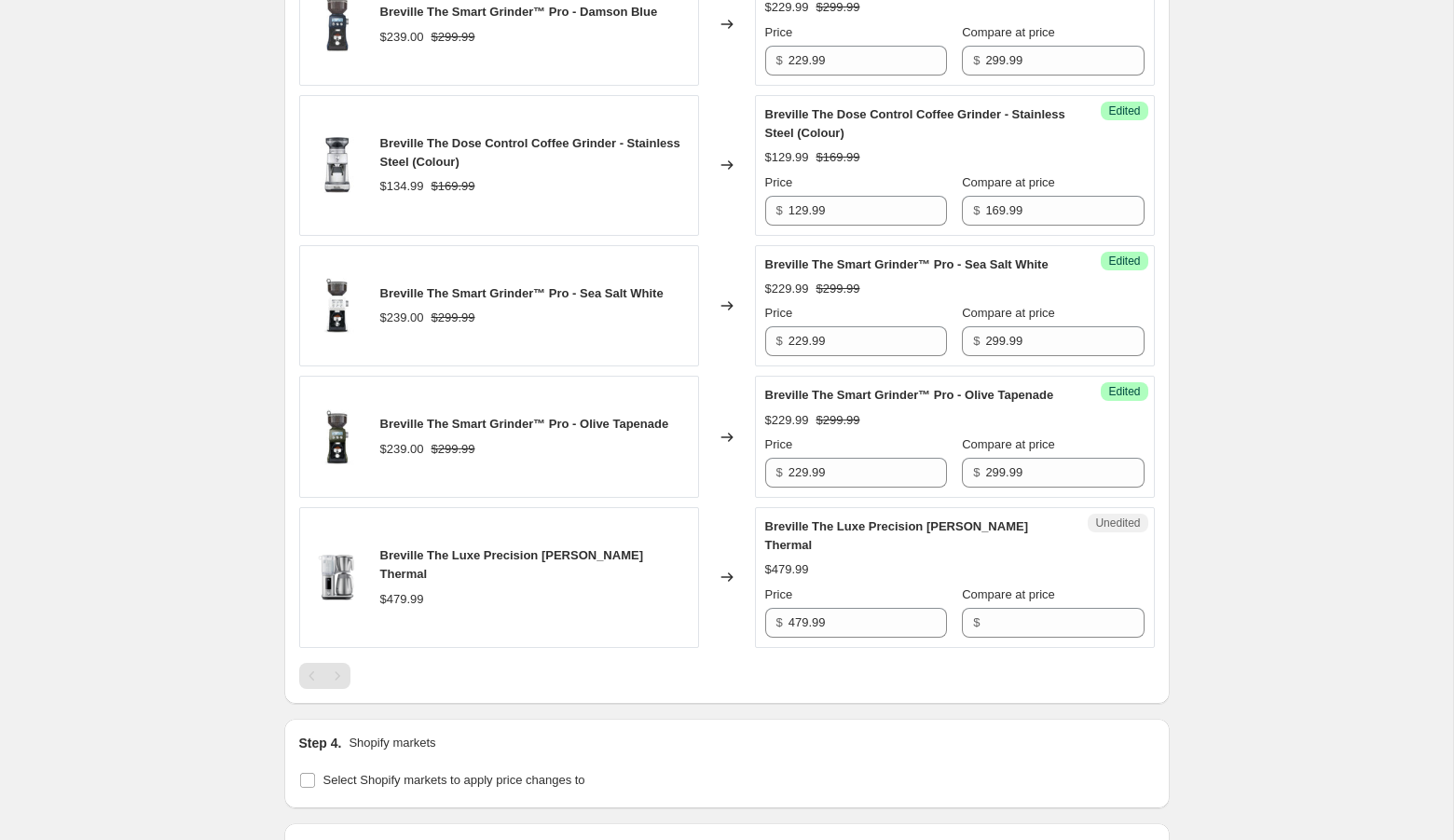
scroll to position [1491, 0]
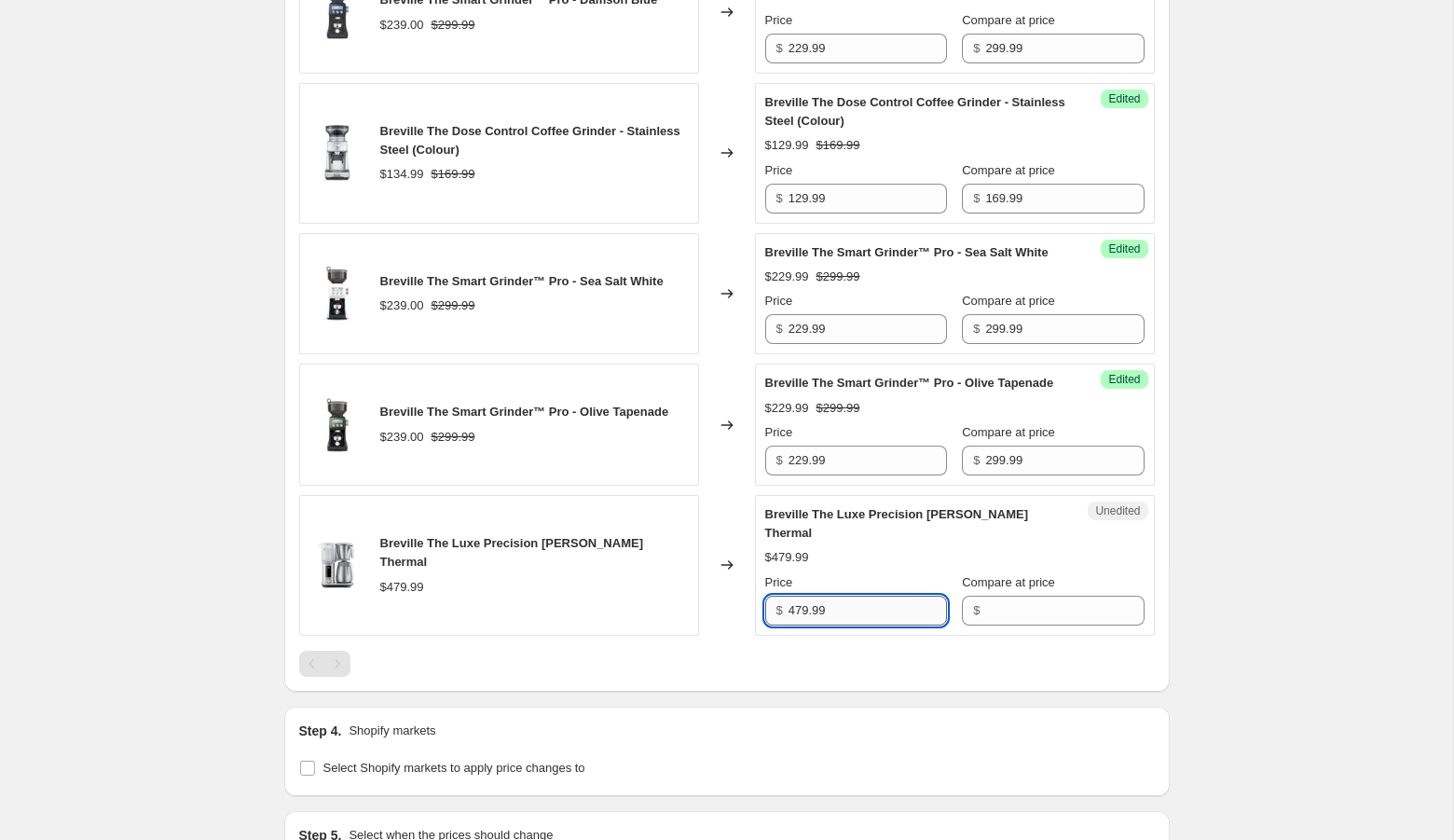
click at [851, 625] on input "479.99" at bounding box center [868, 610] width 159 height 30
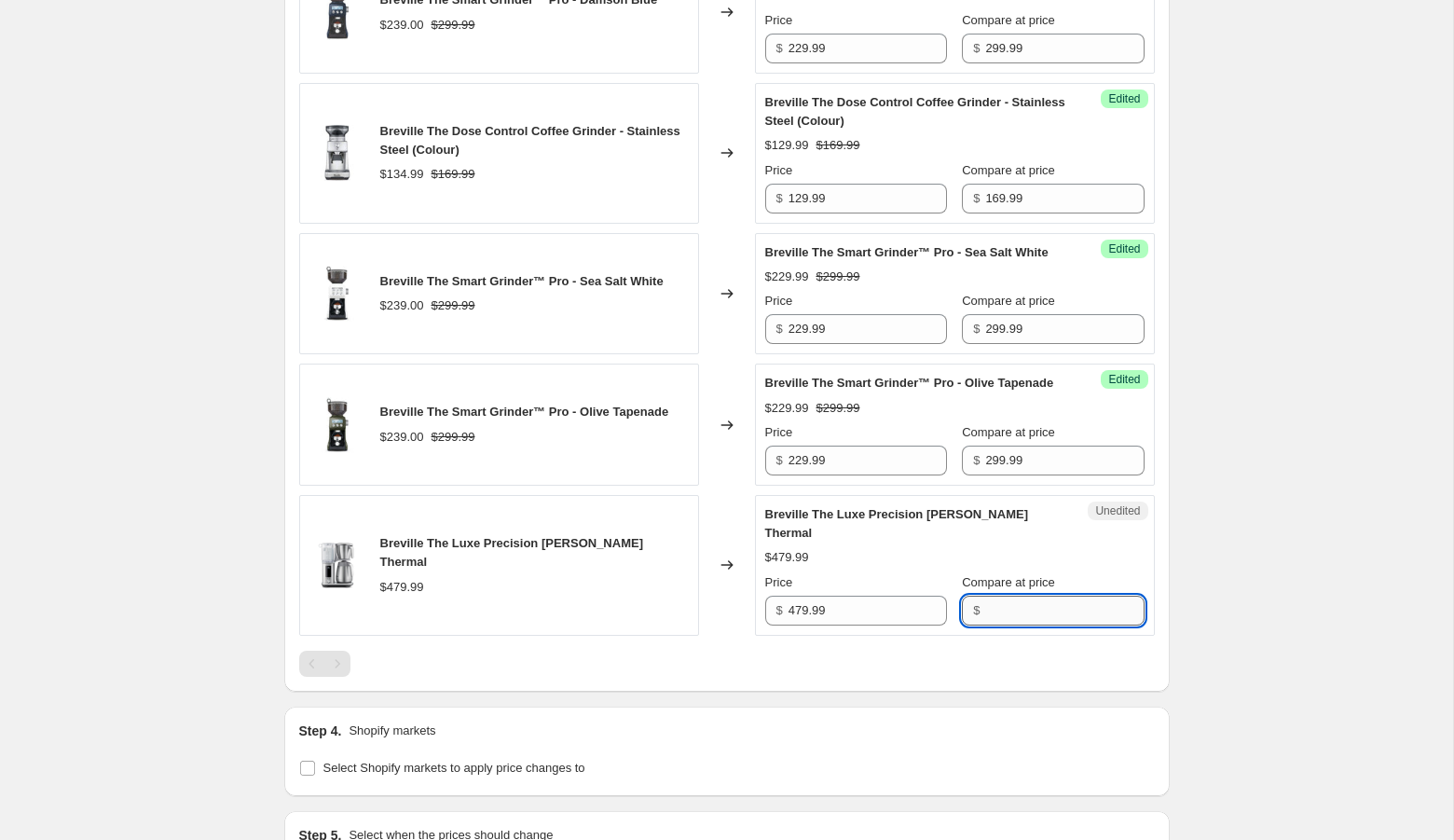
click at [985, 625] on input "Compare at price" at bounding box center [1064, 610] width 159 height 30
paste input "479.99"
type input "479.99"
click at [829, 625] on input "479.99" at bounding box center [868, 610] width 159 height 30
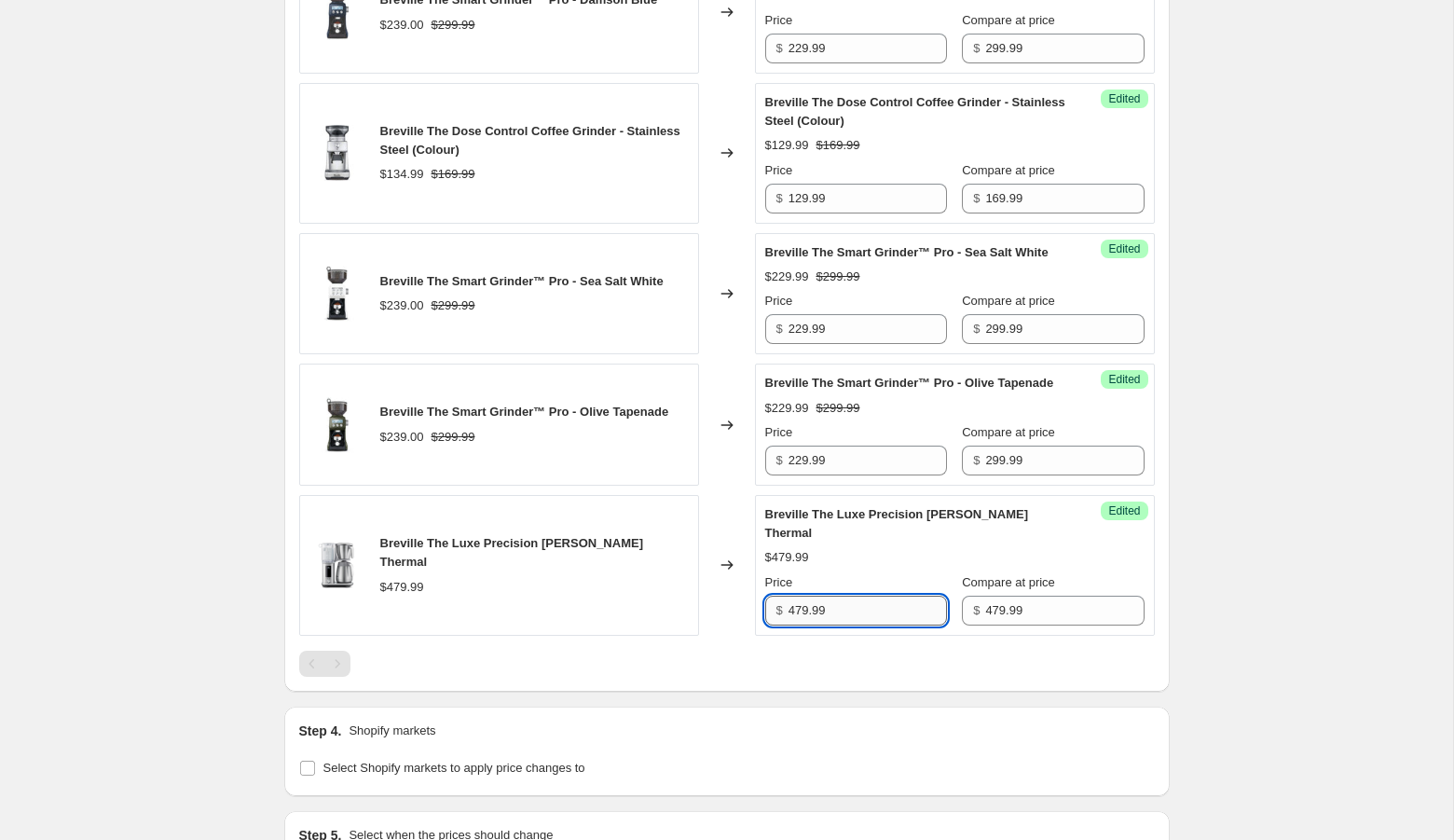
click at [798, 625] on input "479.99" at bounding box center [868, 610] width 159 height 30
type input "379.99"
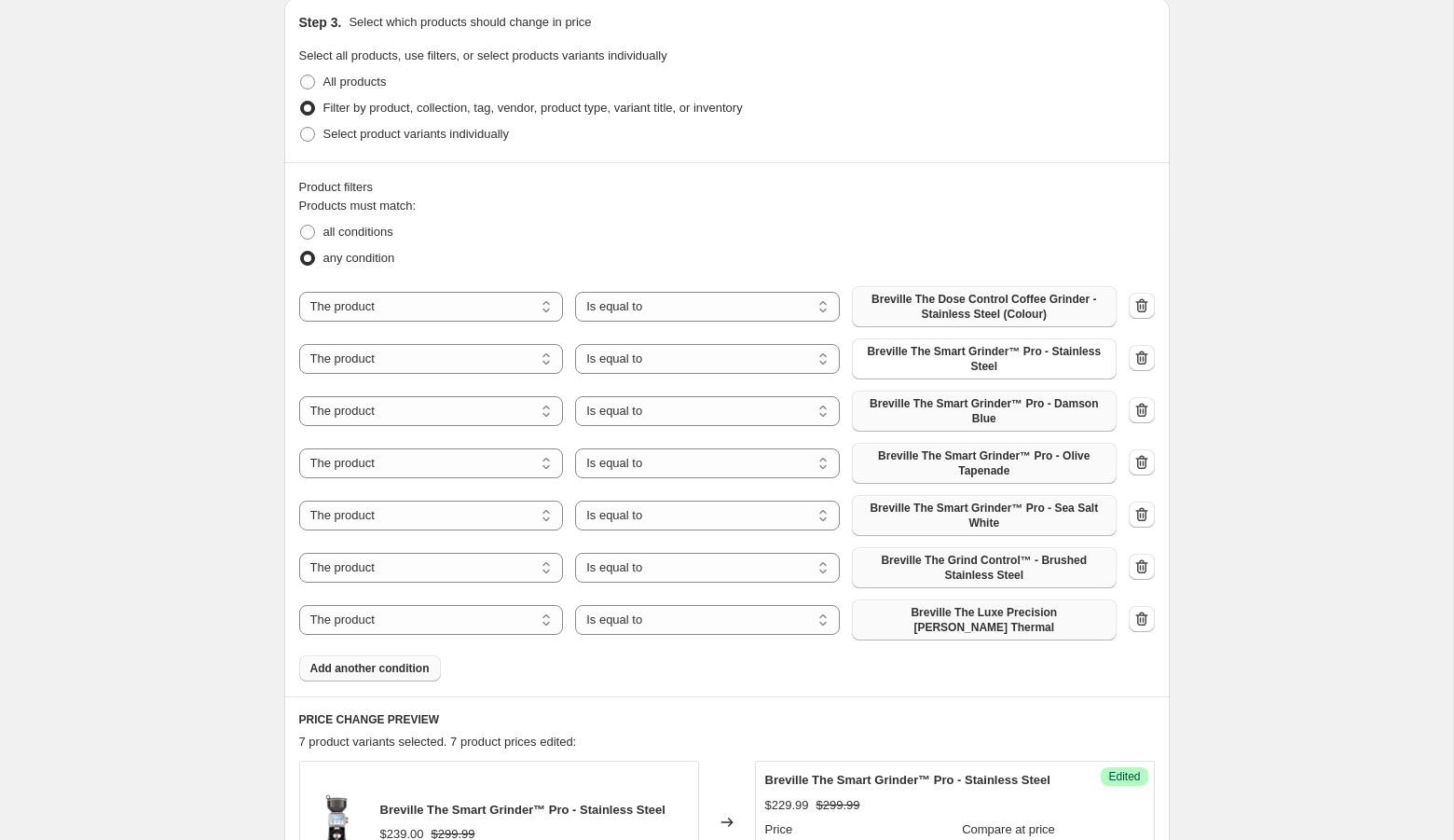
scroll to position [431, 0]
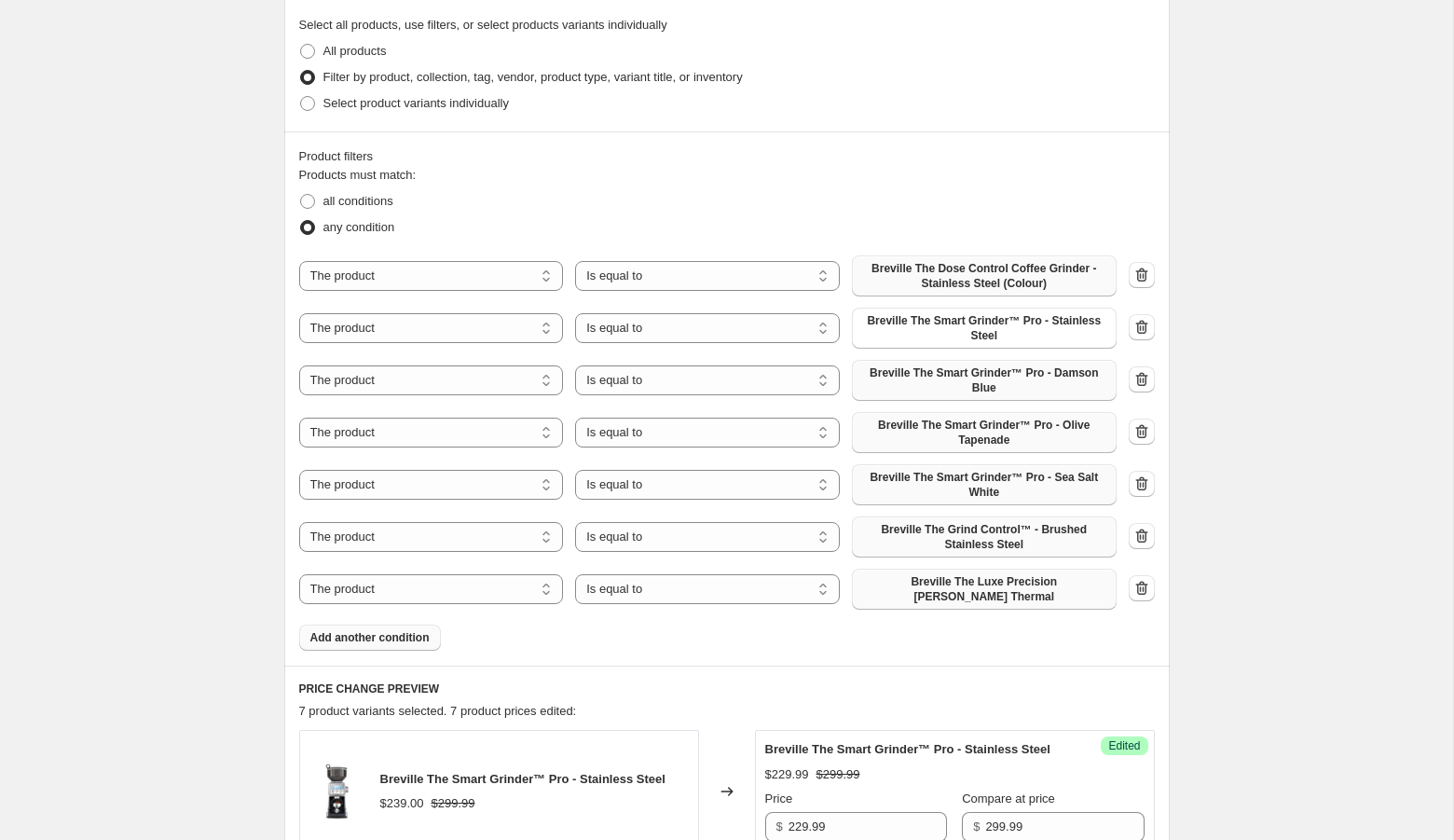
click at [391, 631] on span "Add another condition" at bounding box center [370, 637] width 119 height 15
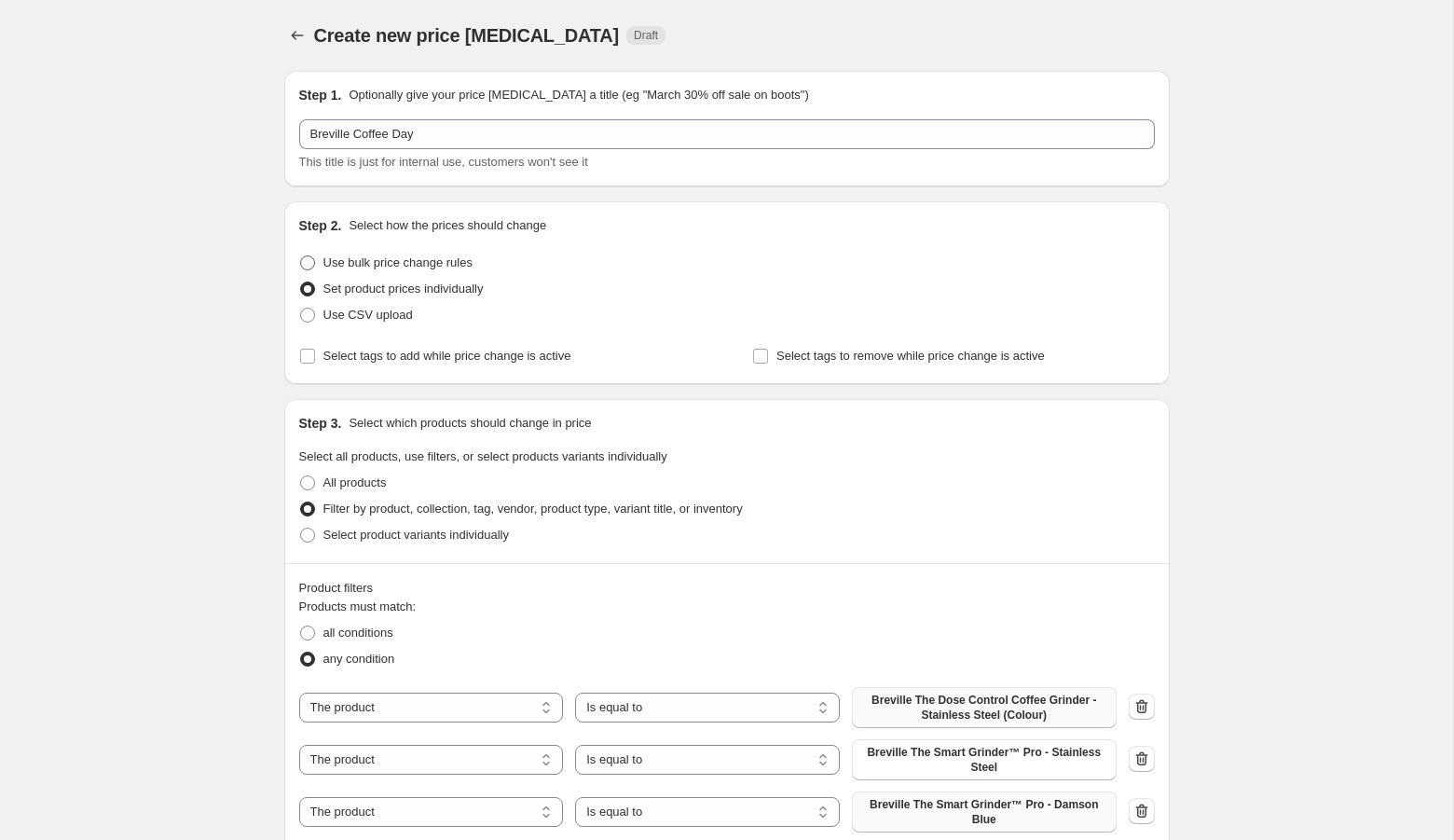
scroll to position [156, 0]
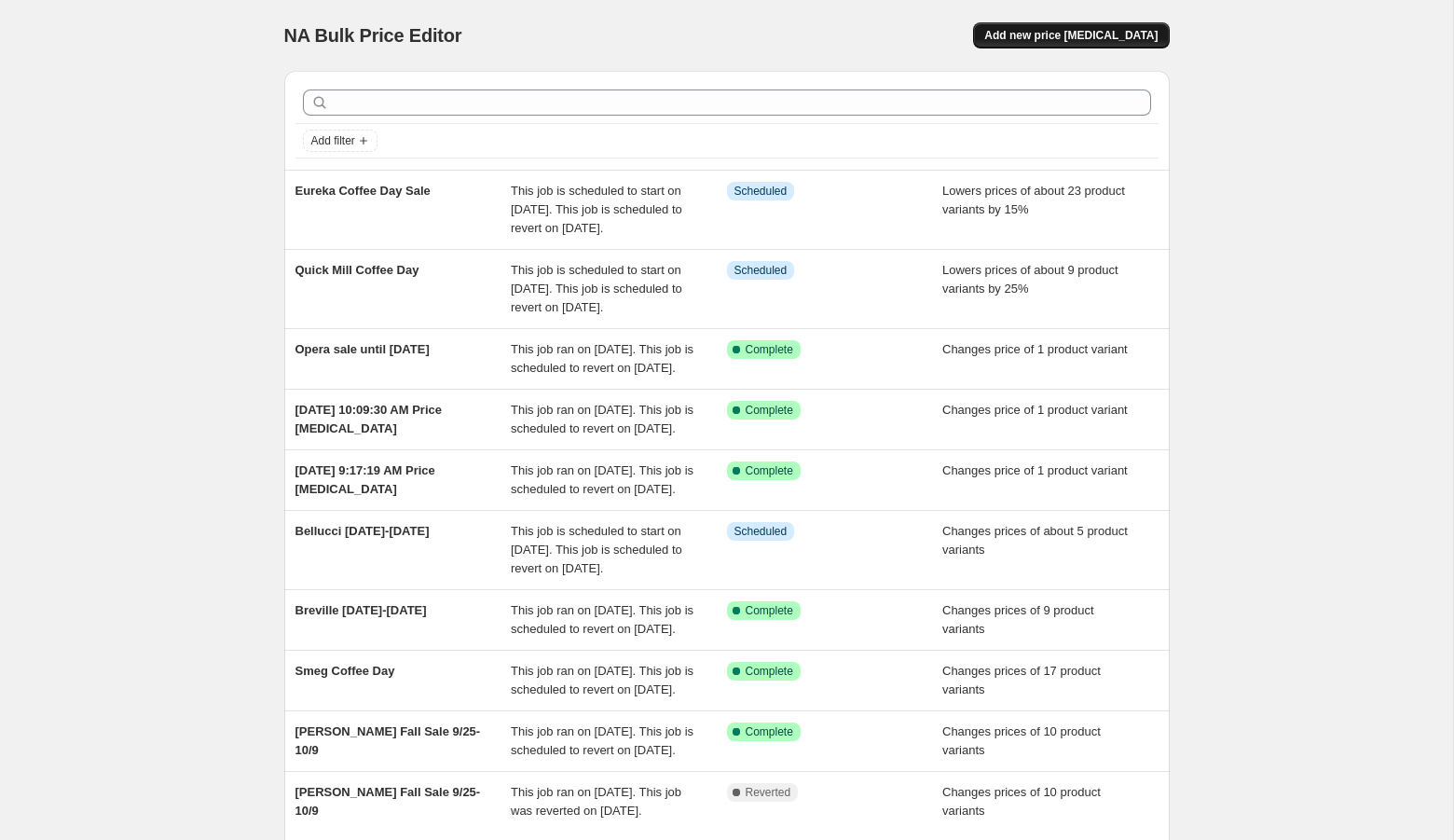
click at [1072, 34] on span "Add new price [MEDICAL_DATA]" at bounding box center [1070, 35] width 174 height 15
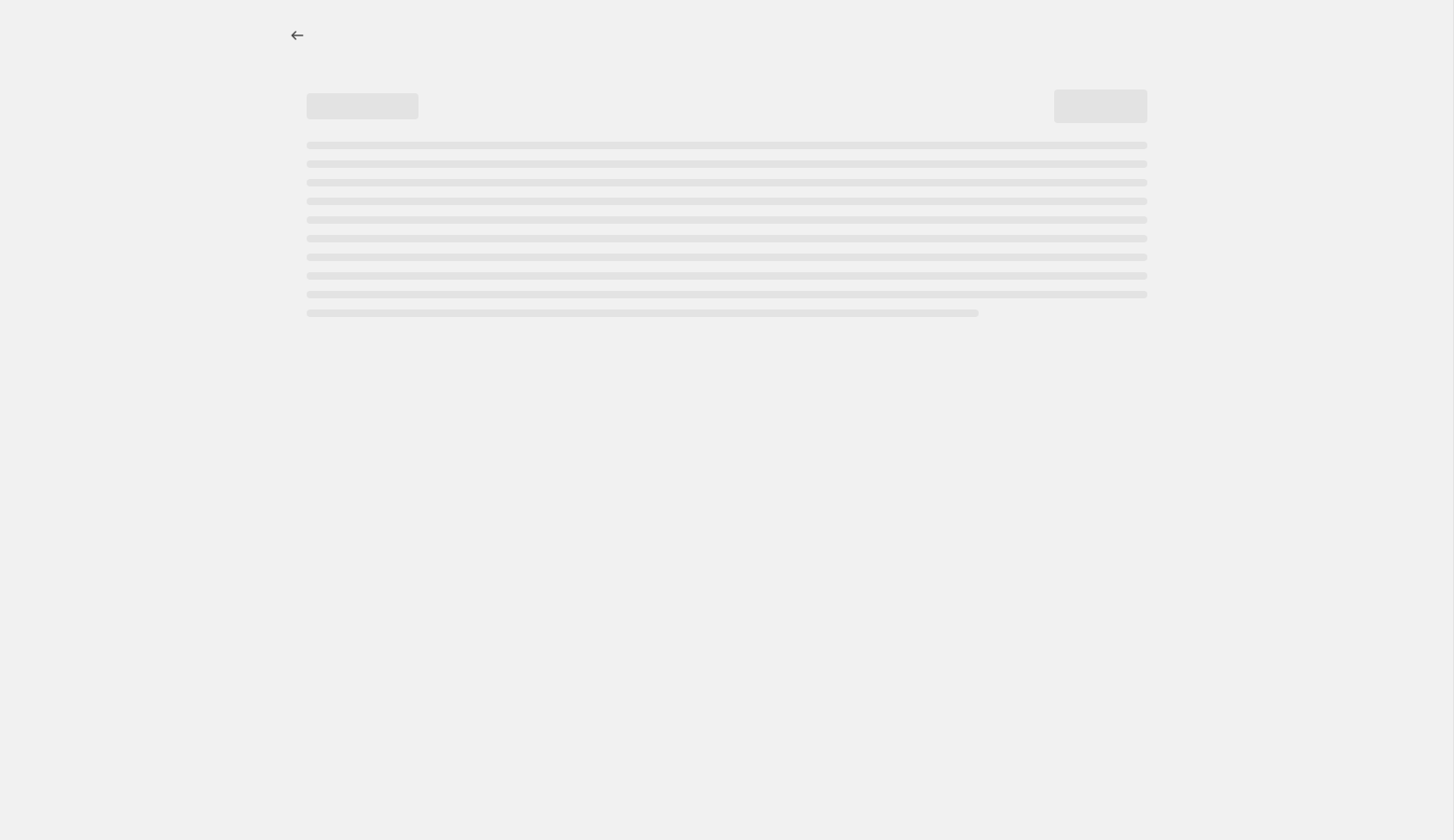
select select "percentage"
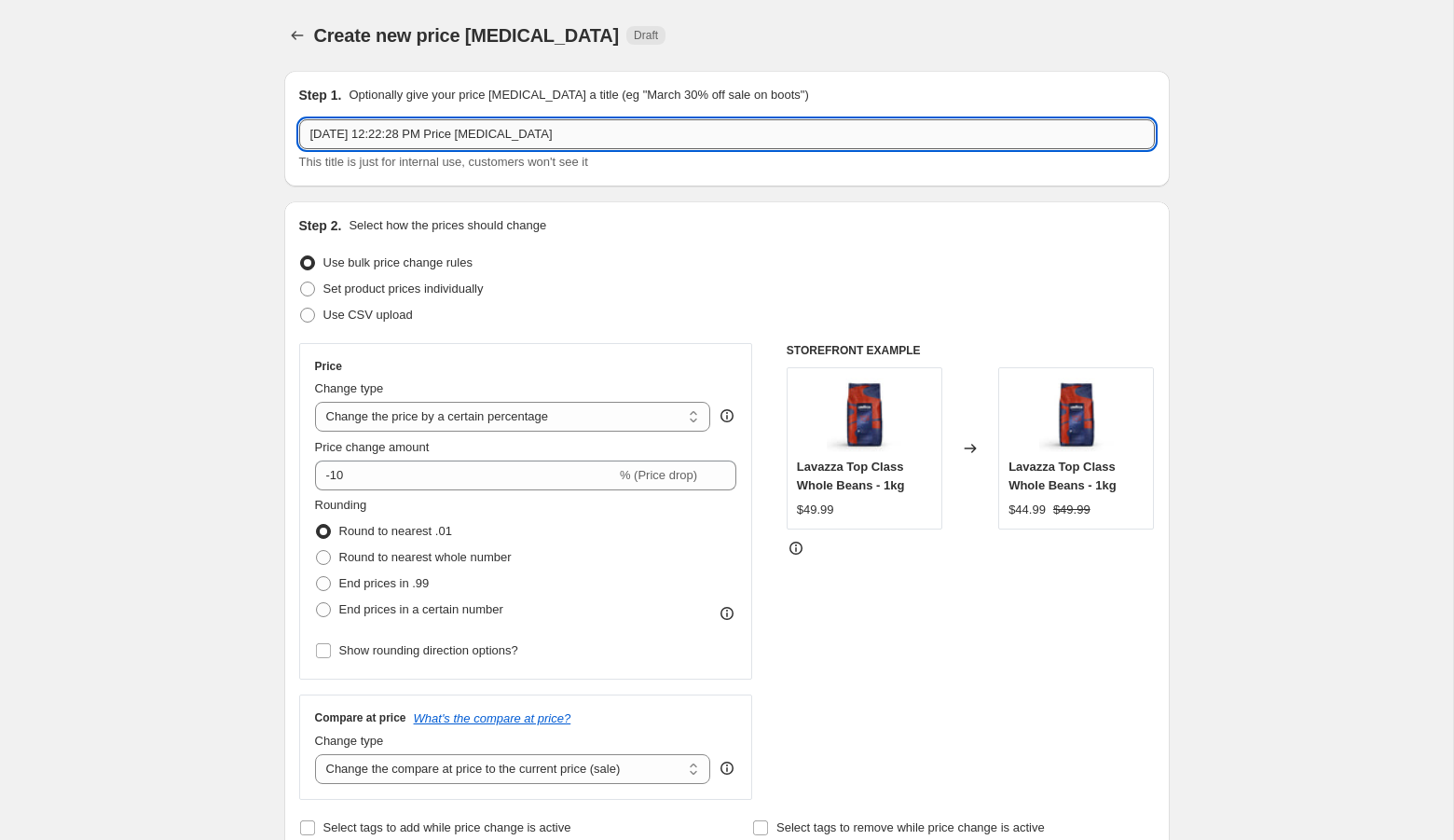
click at [508, 140] on input "[DATE] 12:22:28 PM Price [MEDICAL_DATA]" at bounding box center [727, 134] width 856 height 30
type input "Breville coffee day [DATE]-[DATE]"
click at [401, 293] on span "Set product prices individually" at bounding box center [403, 288] width 161 height 14
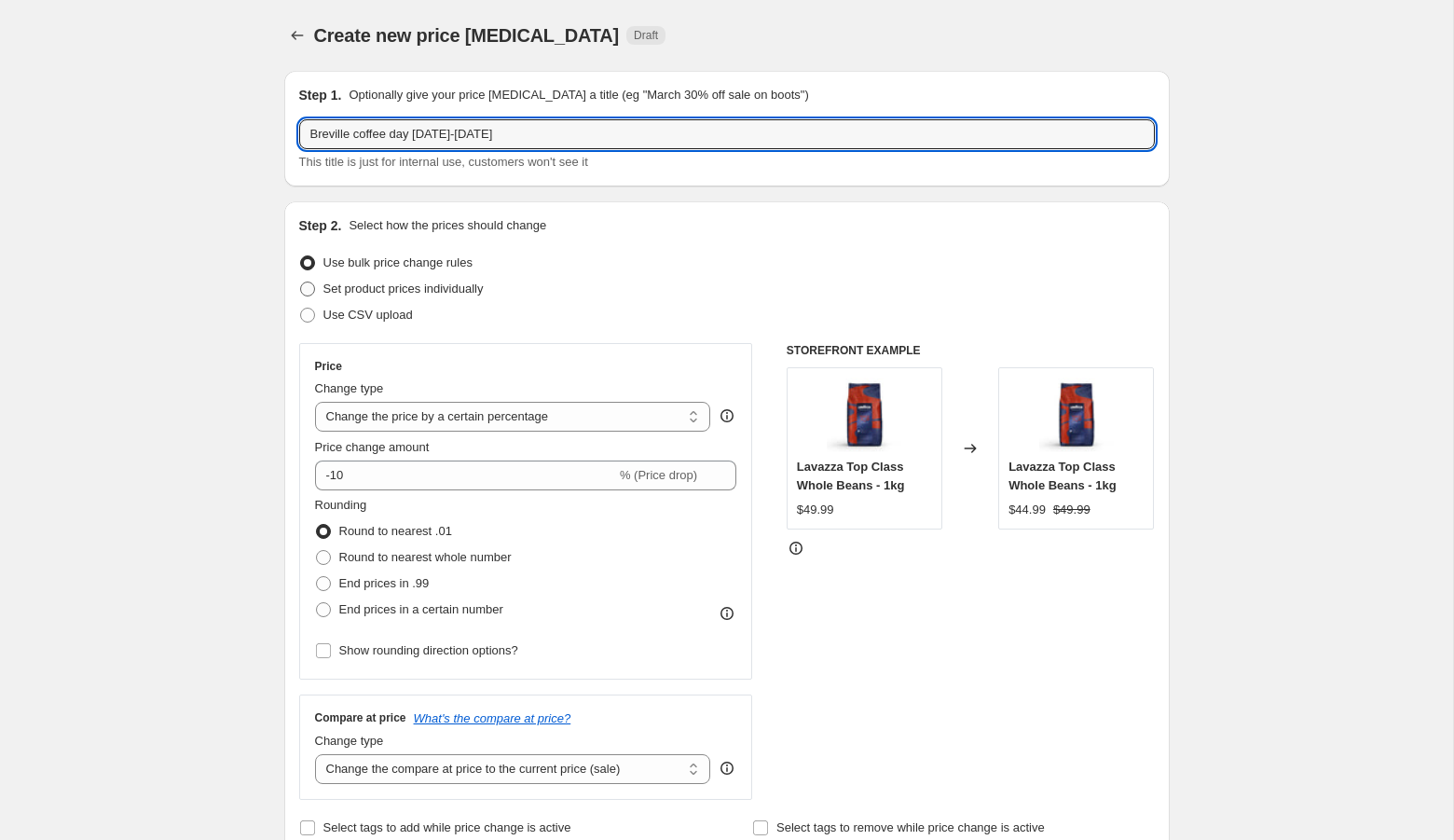
click at [301, 283] on input "Set product prices individually" at bounding box center [301, 282] width 1 height 1
radio input "true"
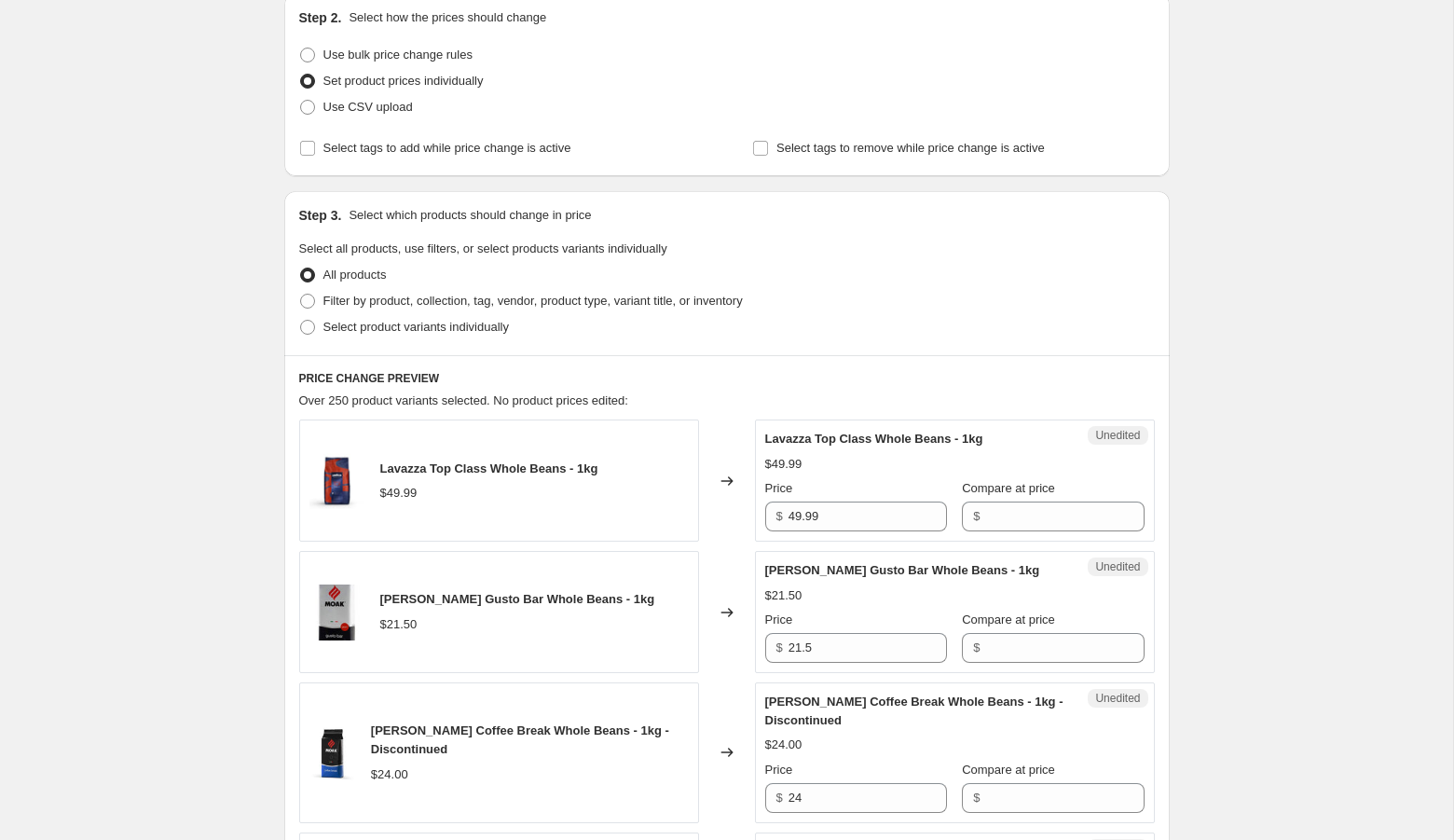
scroll to position [227, 0]
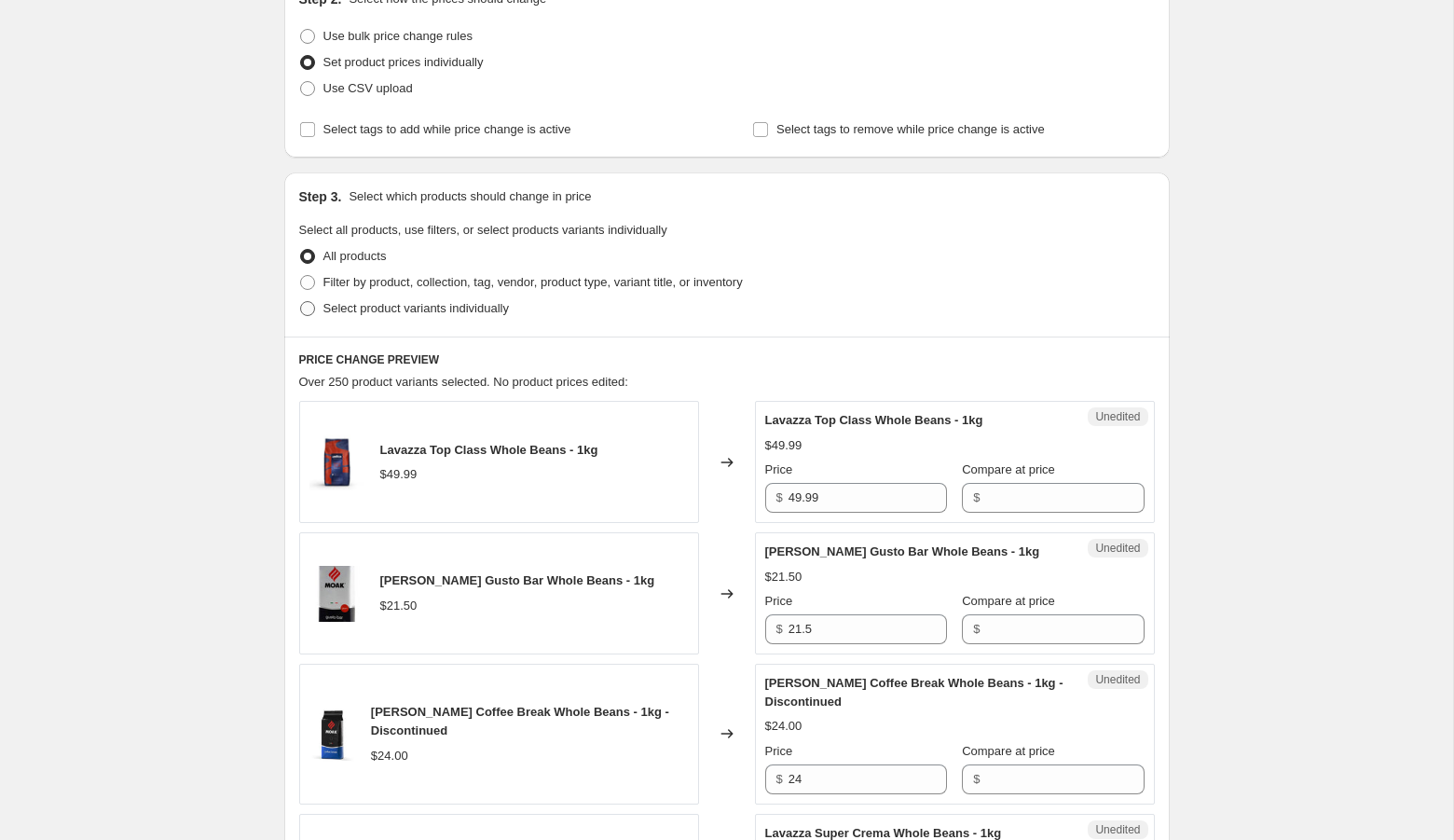
click at [392, 304] on span "Select product variants individually" at bounding box center [415, 308] width 186 height 14
click at [301, 302] on input "Select product variants individually" at bounding box center [301, 301] width 1 height 1
radio input "true"
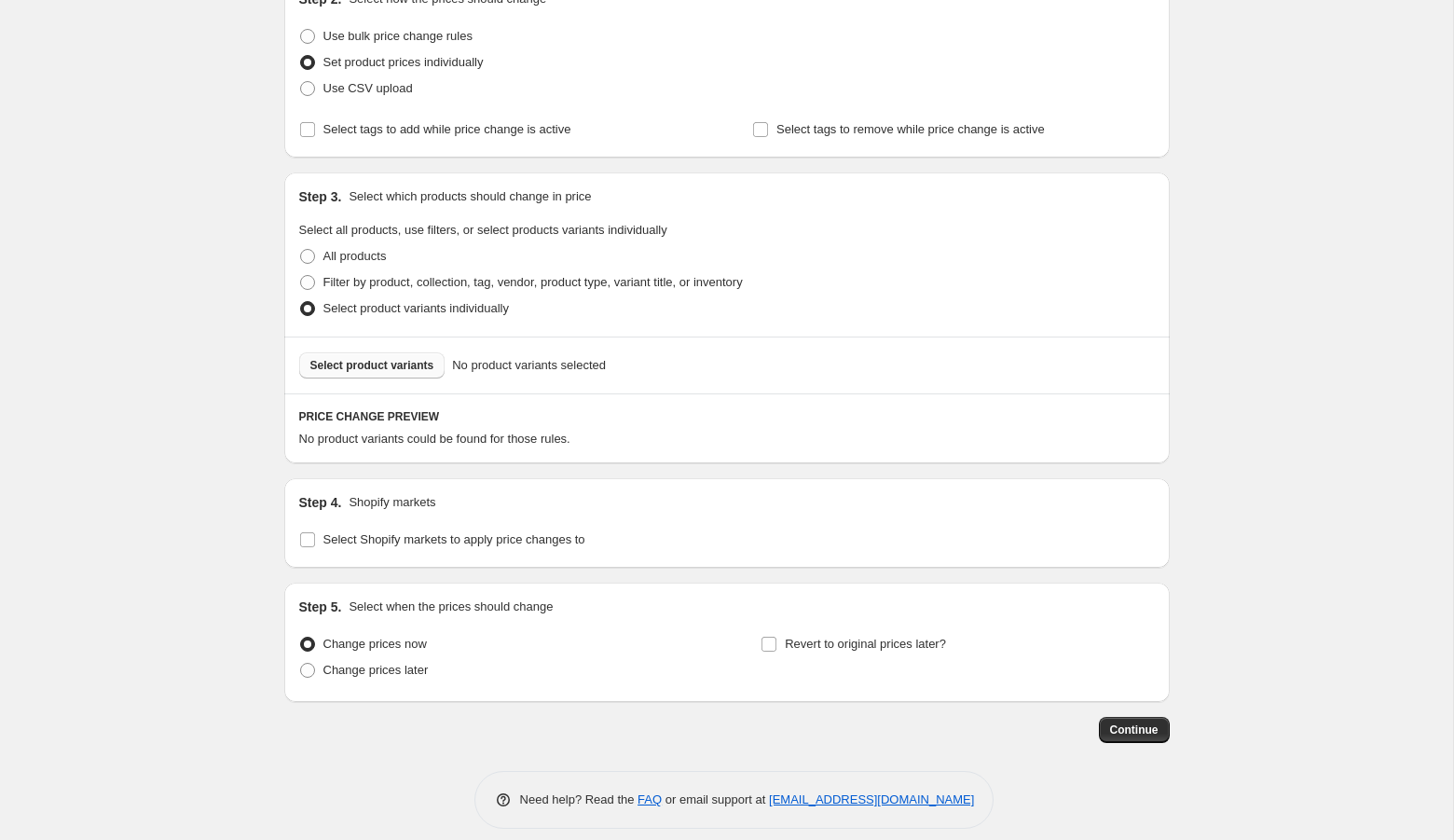
click at [422, 371] on span "Select product variants" at bounding box center [371, 365] width 124 height 15
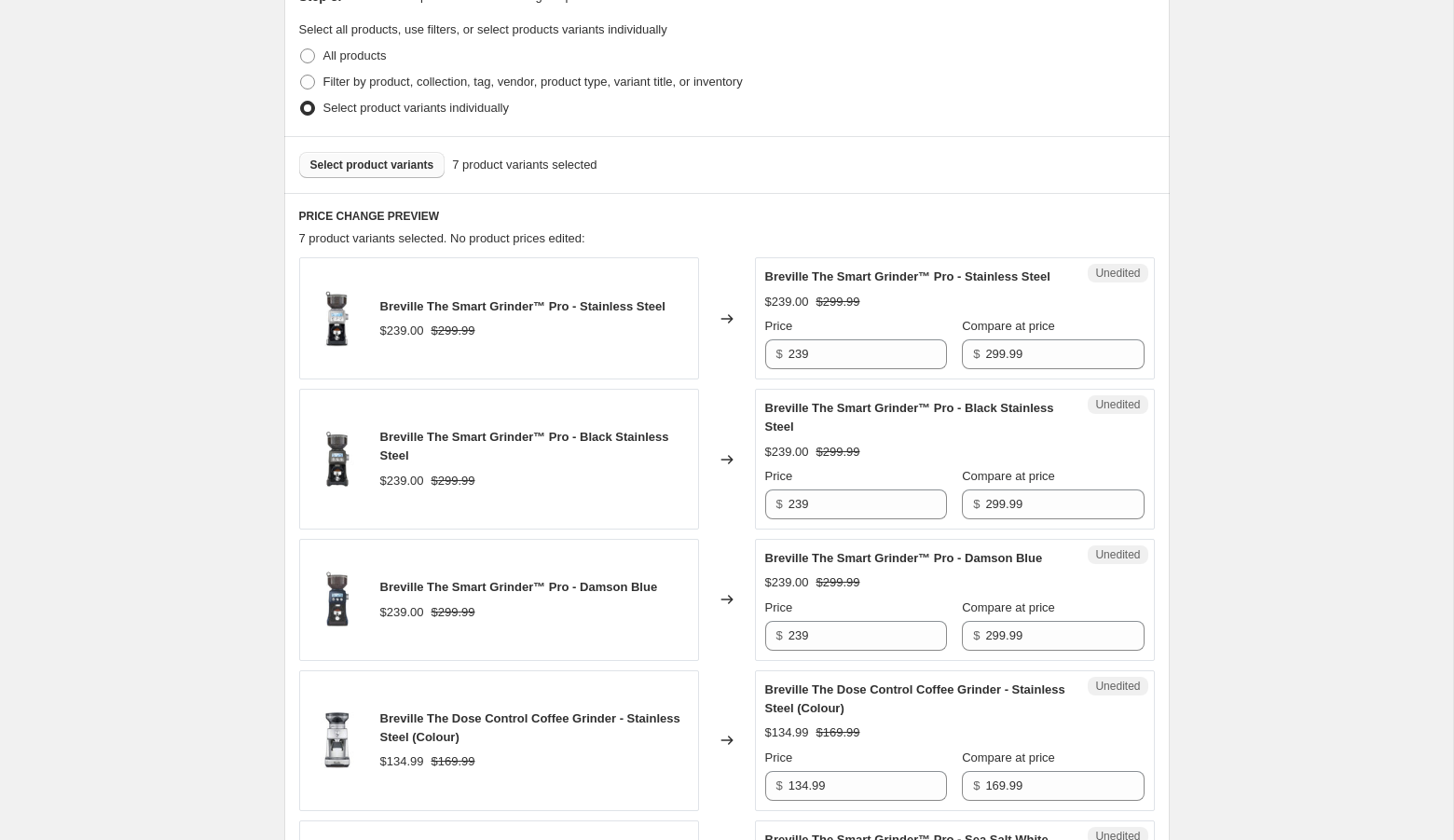
scroll to position [361, 0]
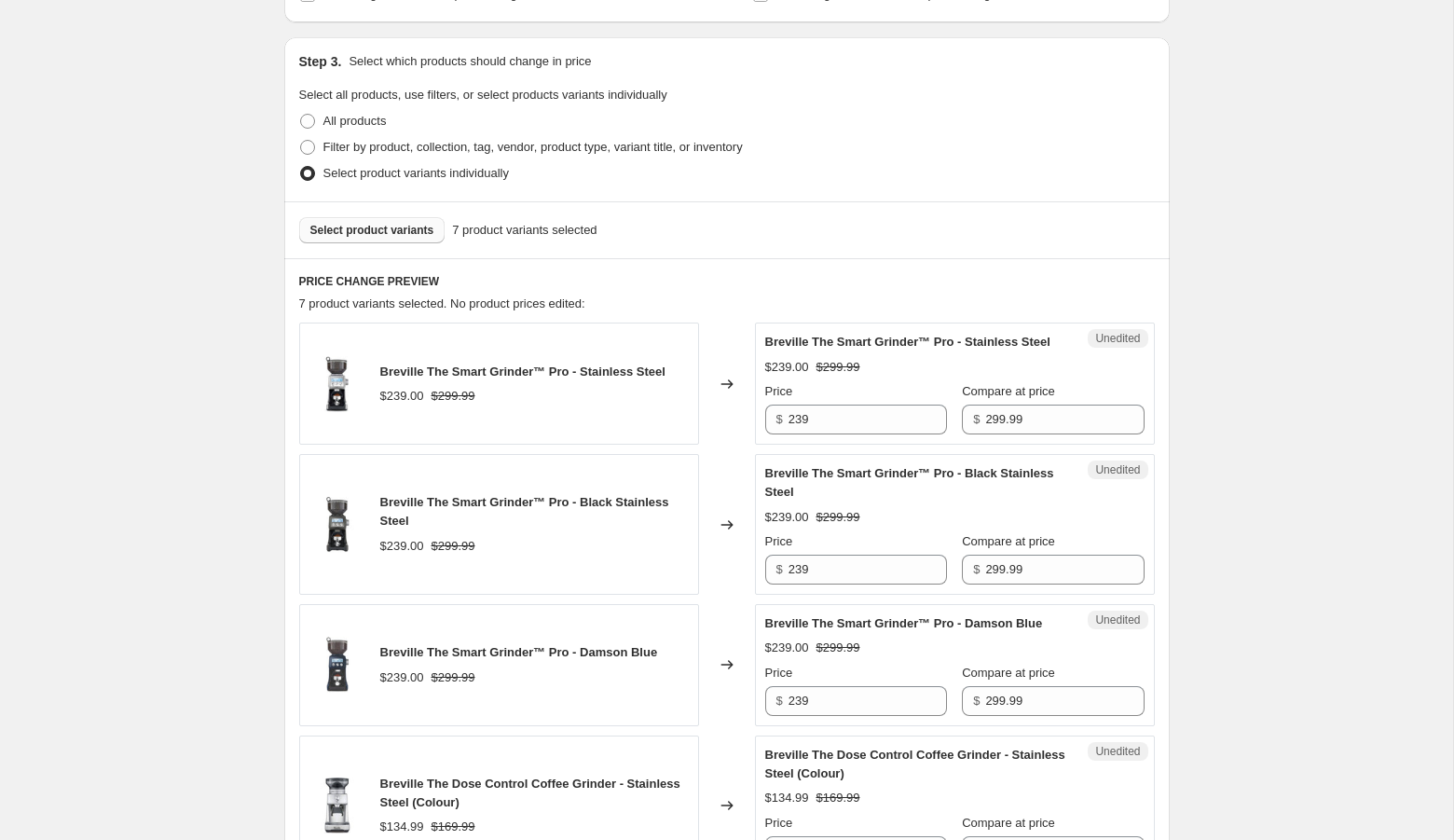
click at [407, 234] on span "Select product variants" at bounding box center [371, 231] width 124 height 15
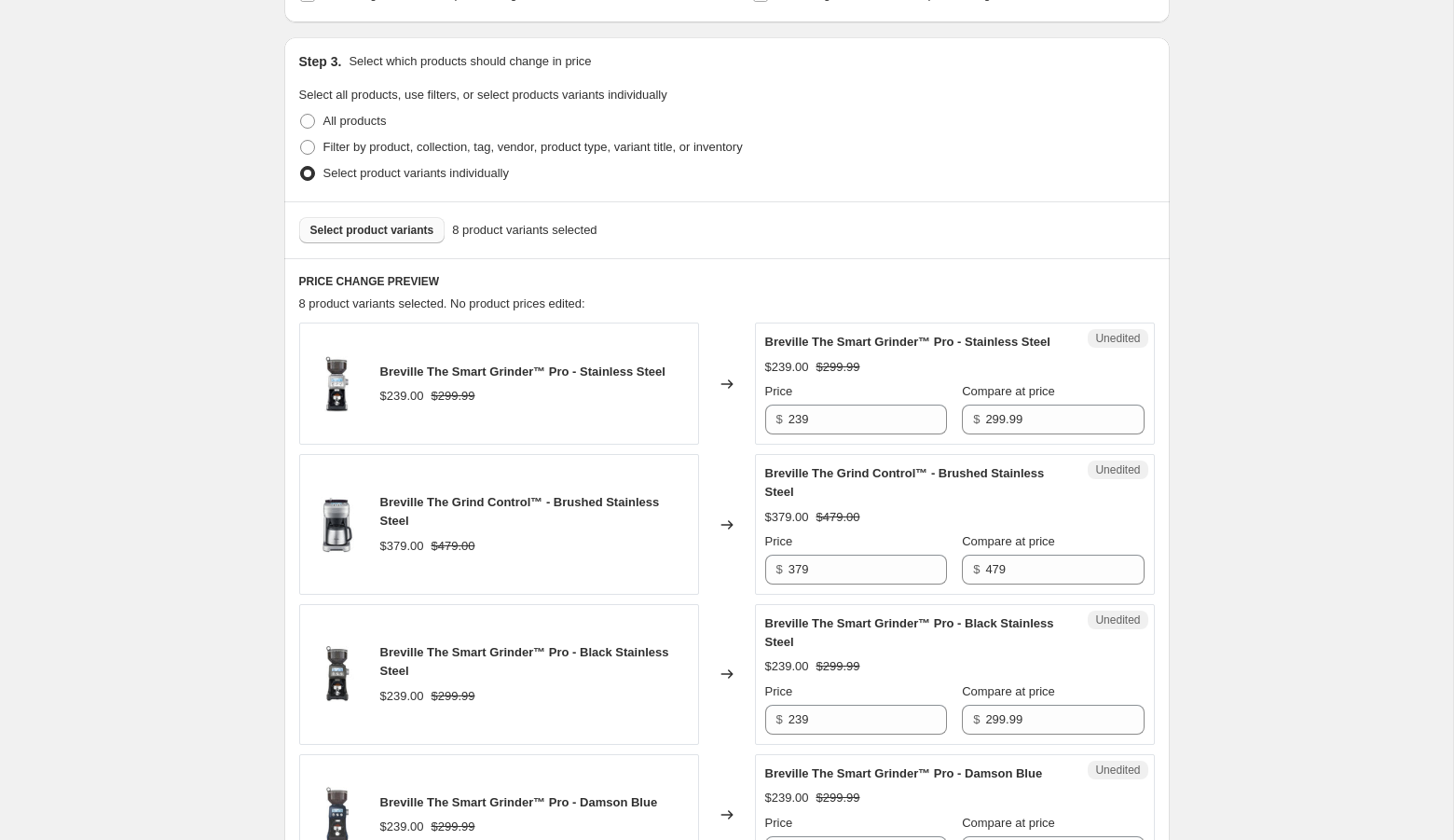
click at [407, 239] on button "Select product variants" at bounding box center [372, 231] width 147 height 26
click at [410, 223] on span "Select product variants" at bounding box center [371, 231] width 124 height 15
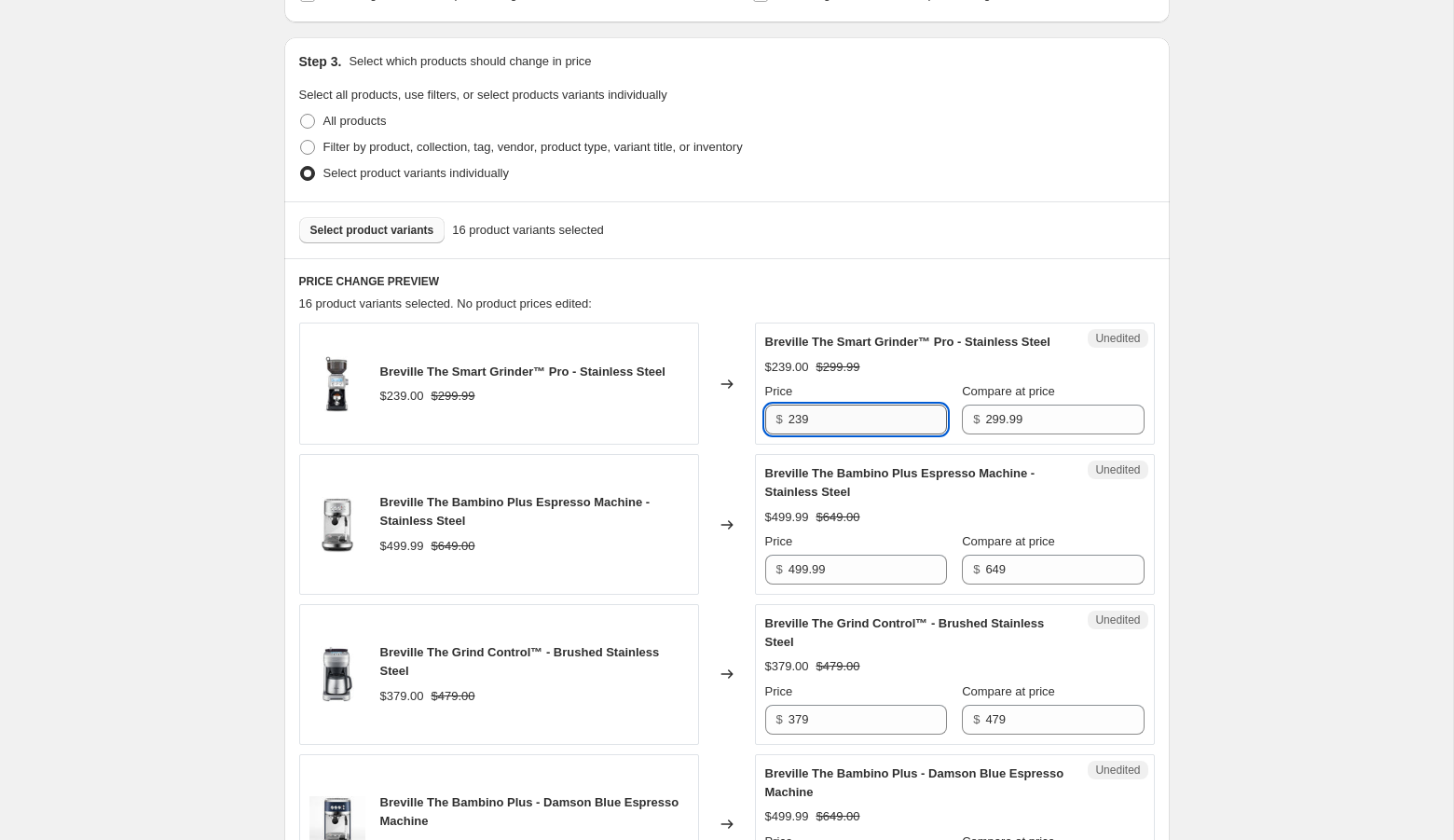
click at [804, 434] on input "239" at bounding box center [868, 419] width 159 height 30
click at [817, 434] on input "229.99" at bounding box center [868, 419] width 159 height 30
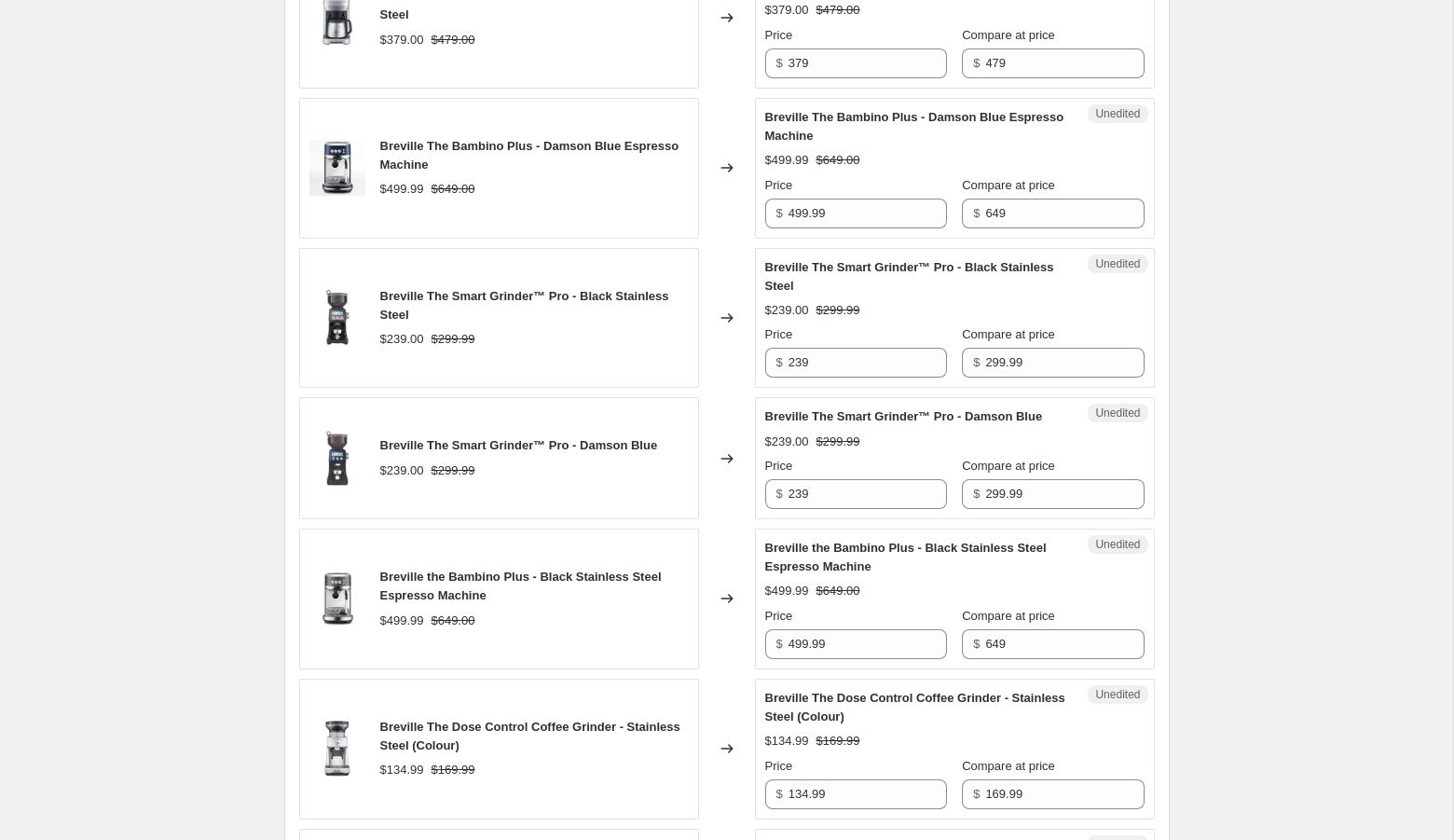
scroll to position [1025, 0]
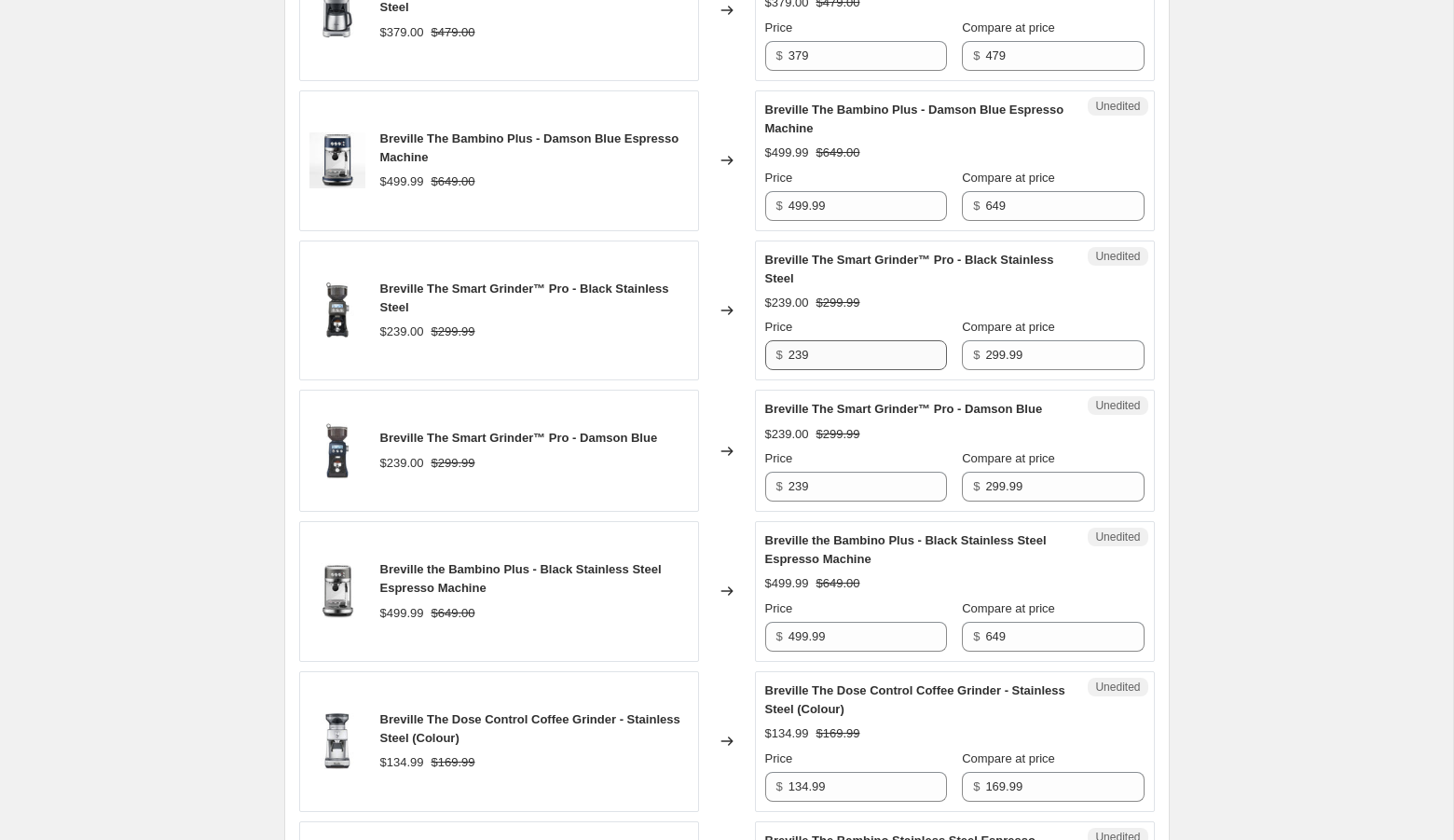
type input "229.99"
click at [819, 370] on input "239" at bounding box center [868, 355] width 159 height 30
paste input "29.9"
type input "229.99"
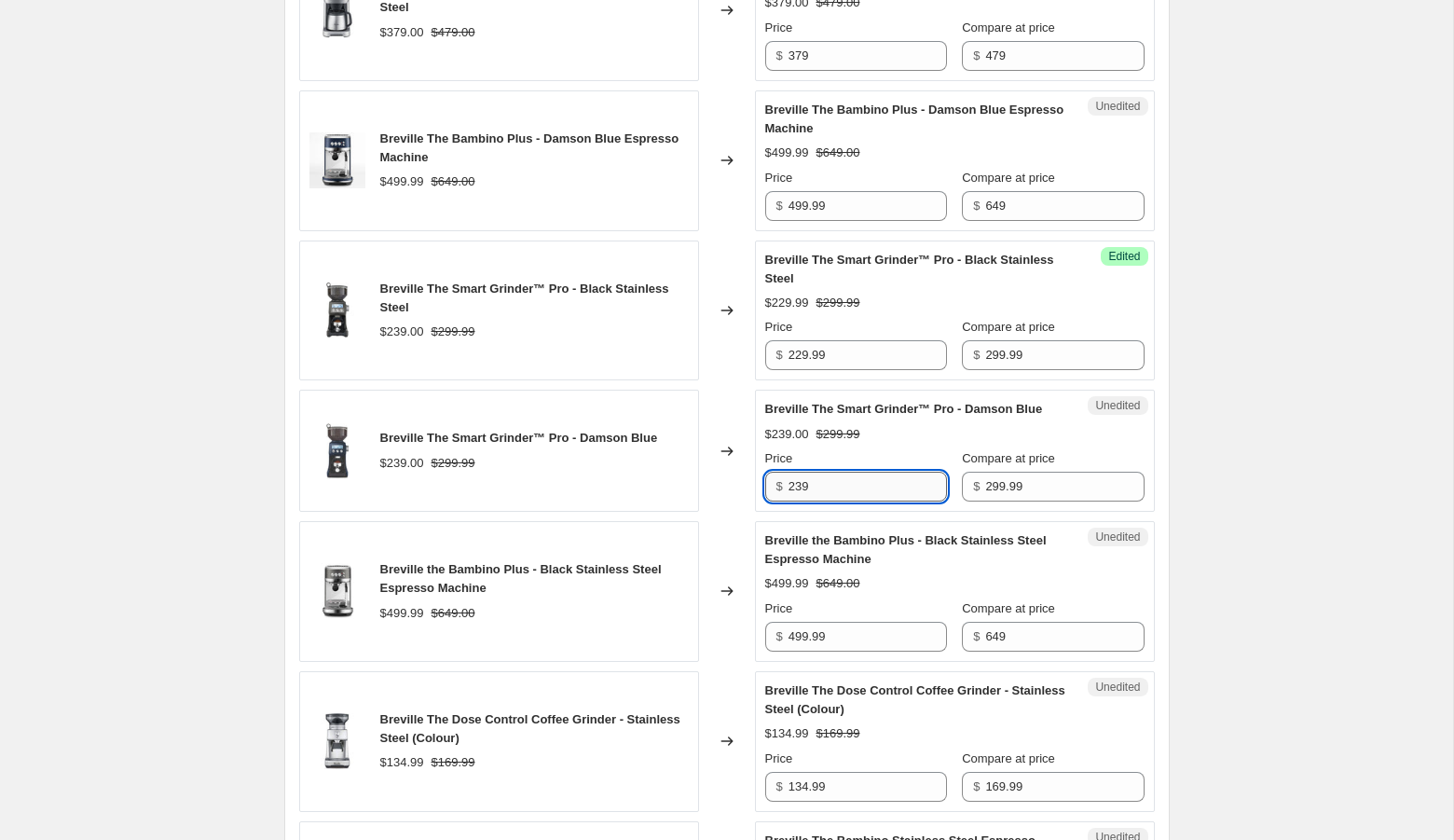
click at [814, 501] on input "239" at bounding box center [868, 486] width 159 height 30
paste input "29.9"
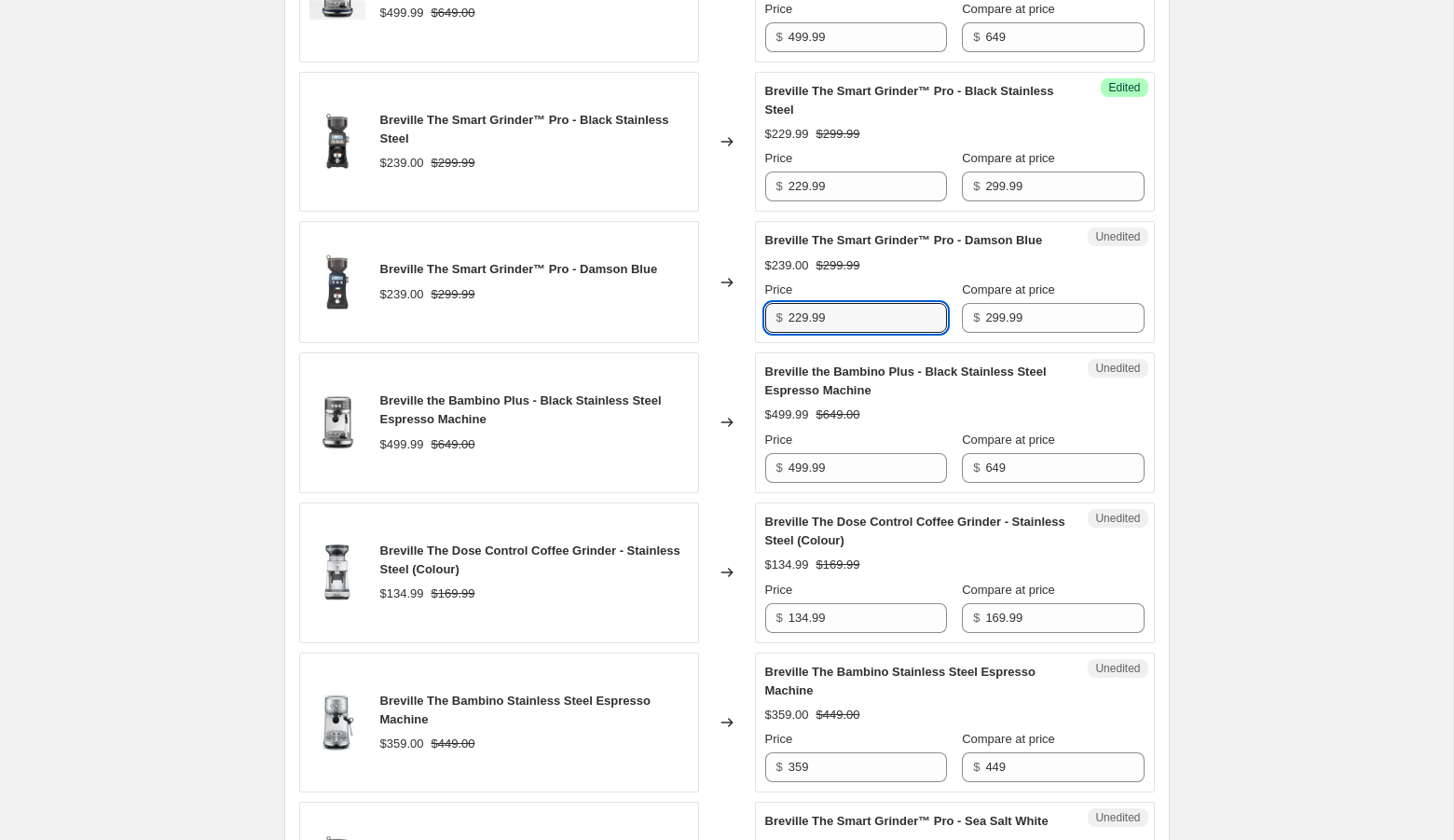
scroll to position [1237, 0]
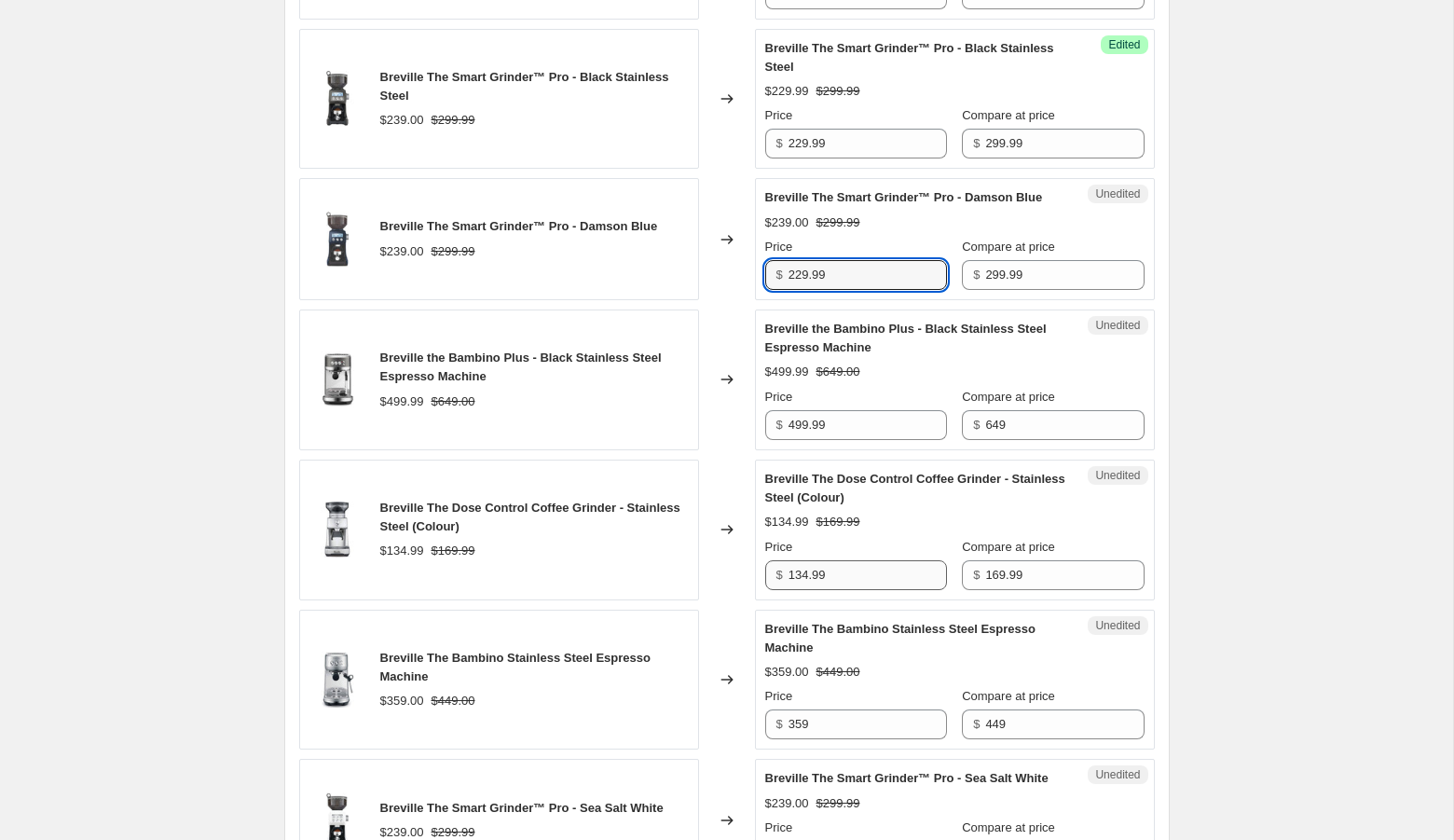
type input "229.99"
click at [803, 590] on input "134.99" at bounding box center [868, 575] width 159 height 30
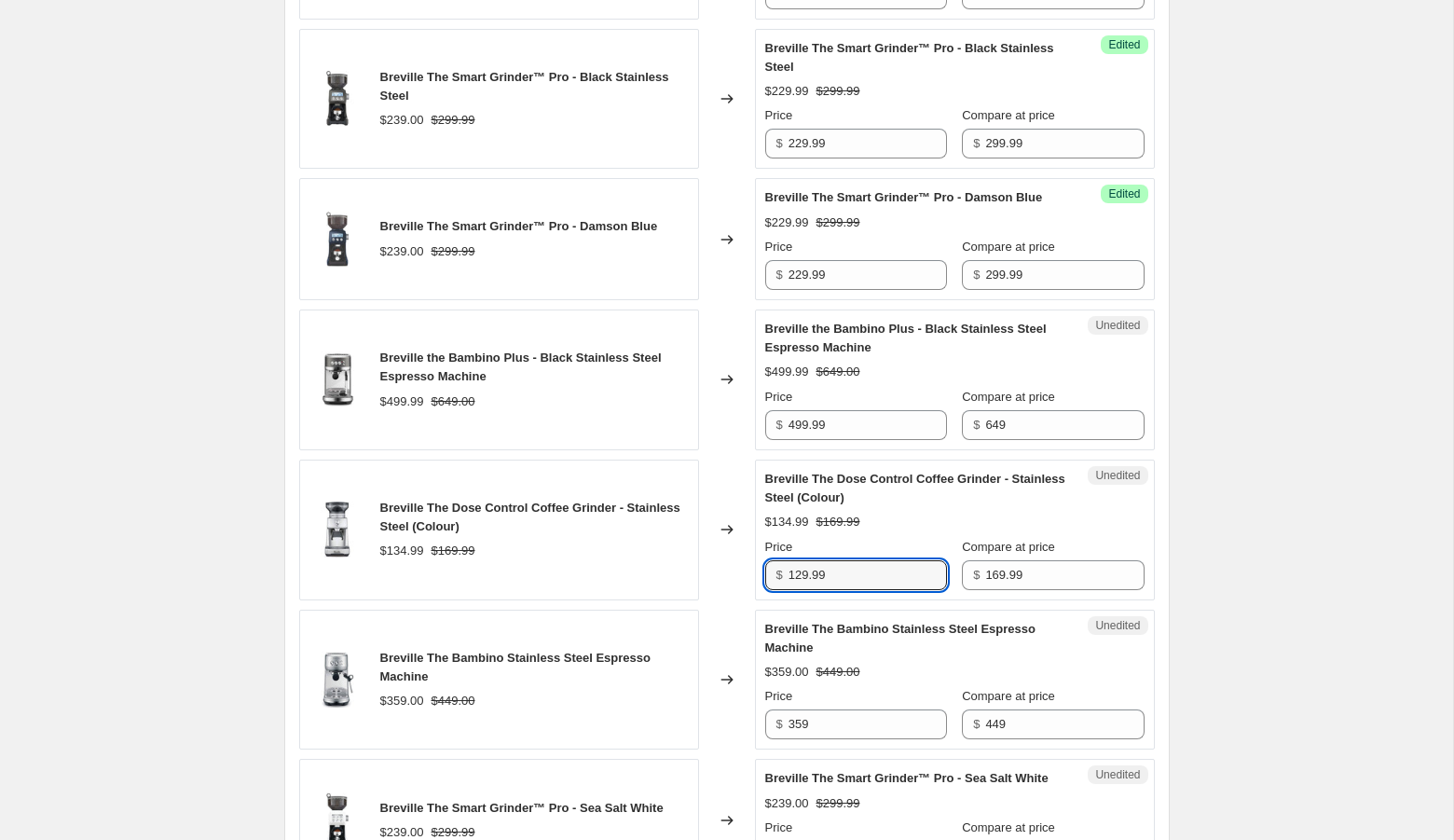
type input "129.99"
click at [1278, 676] on div "Create new price [MEDICAL_DATA]. This page is ready Create new price [MEDICAL_D…" at bounding box center [726, 477] width 1453 height 3428
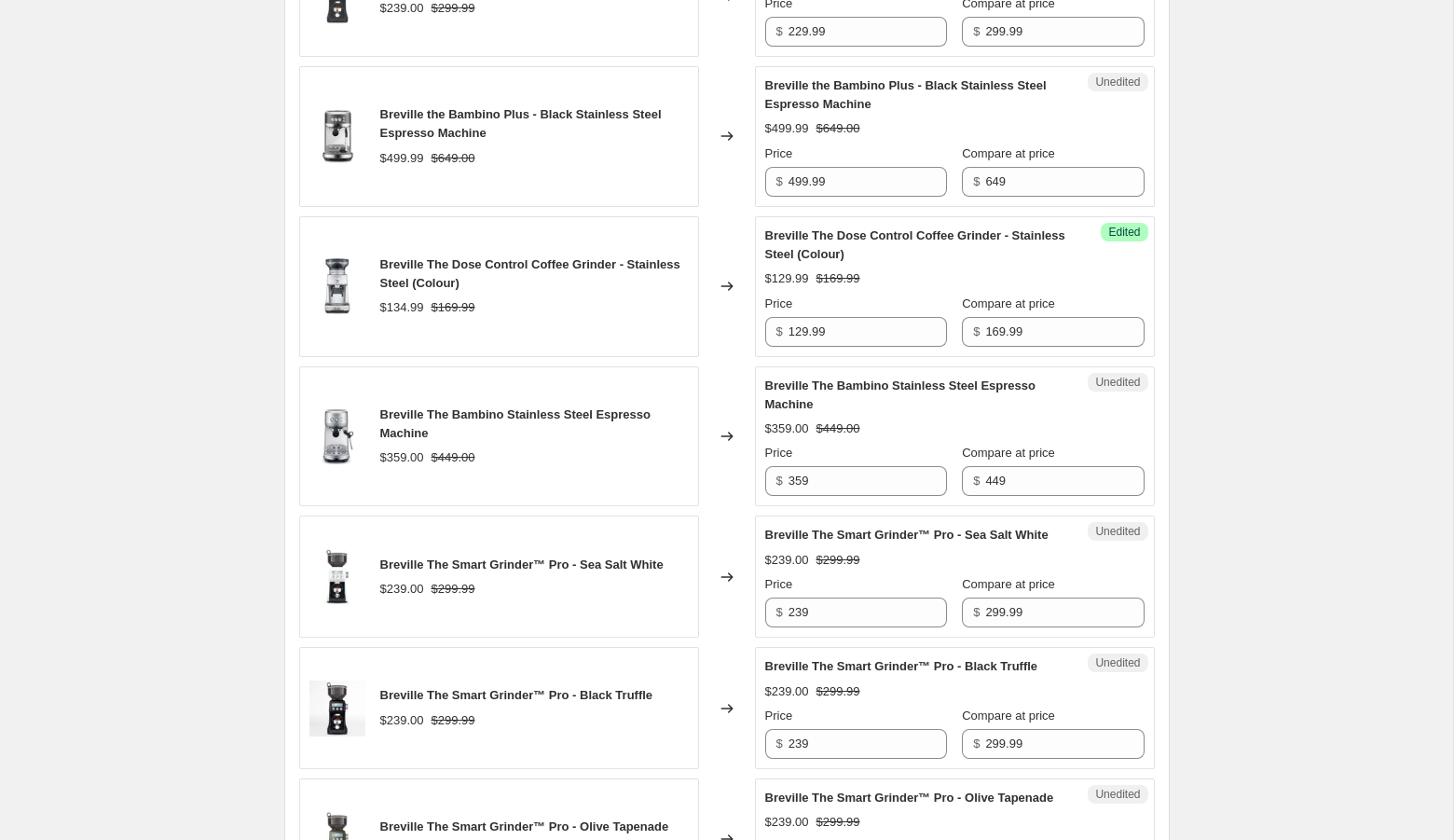
scroll to position [1505, 0]
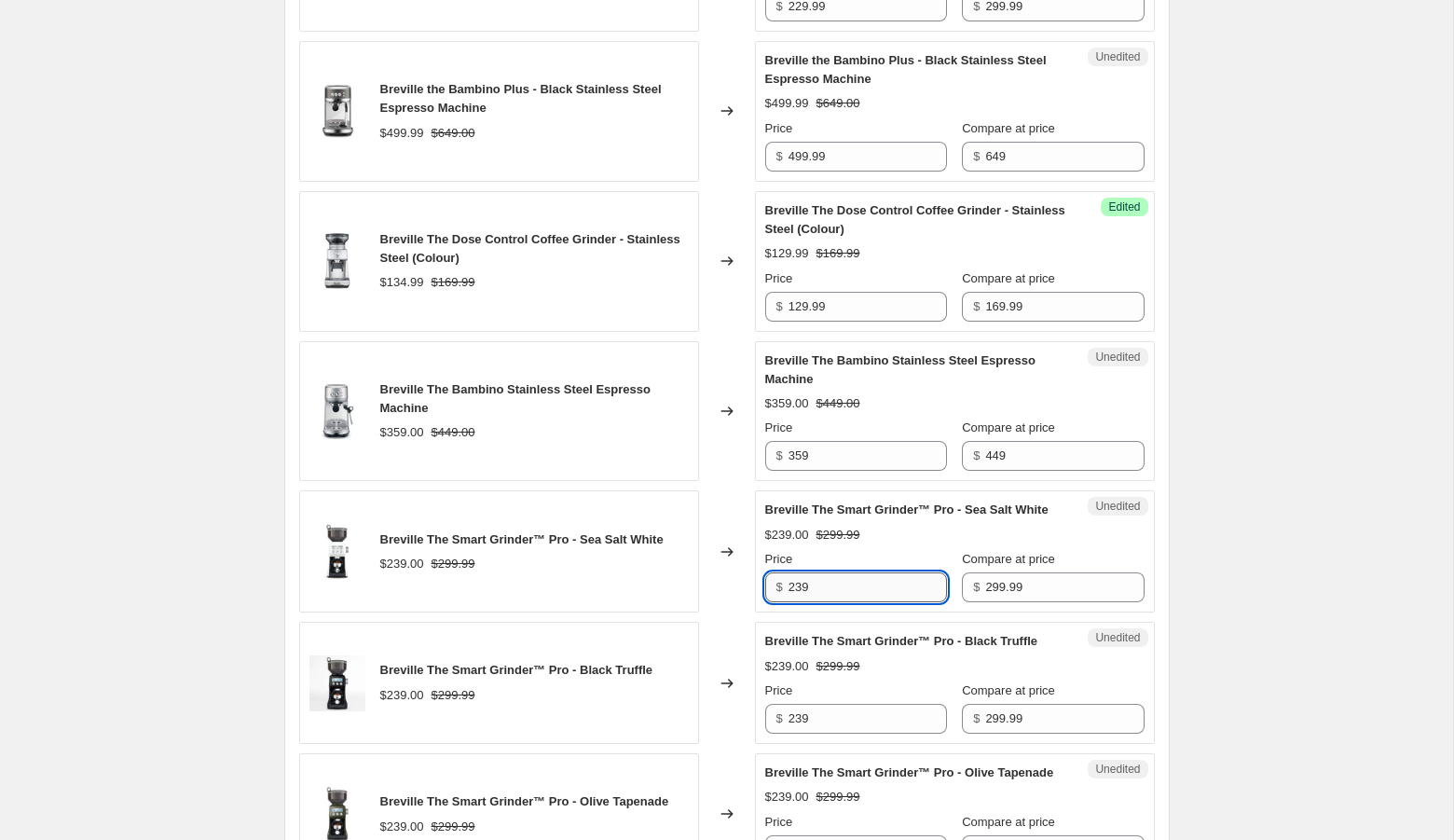
click at [881, 602] on input "239" at bounding box center [868, 587] width 159 height 30
paste input "29.9"
type input "229.99"
click at [1306, 561] on div "Create new price [MEDICAL_DATA]. This page is ready Create new price [MEDICAL_D…" at bounding box center [726, 208] width 1453 height 3428
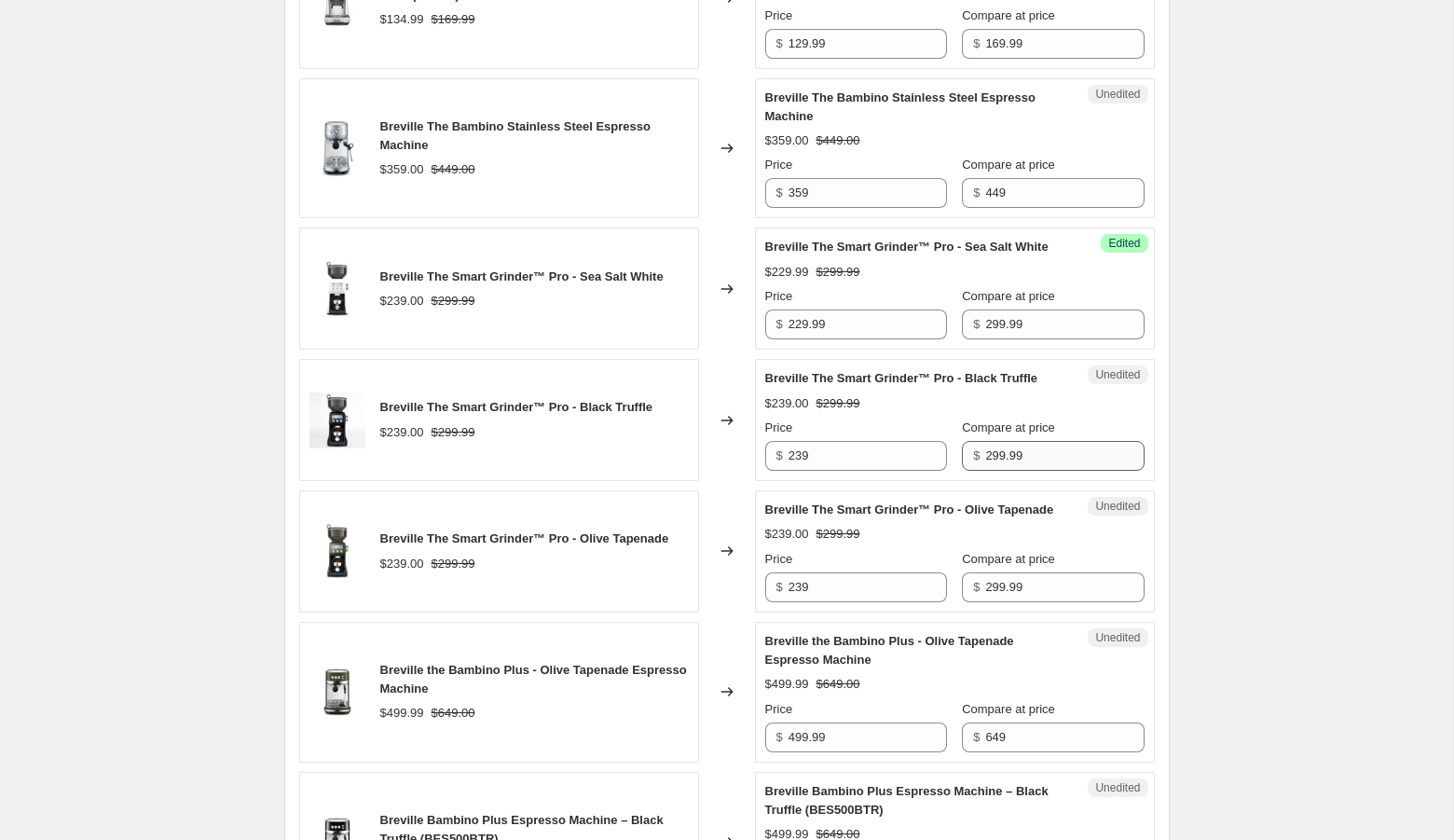
scroll to position [1794, 0]
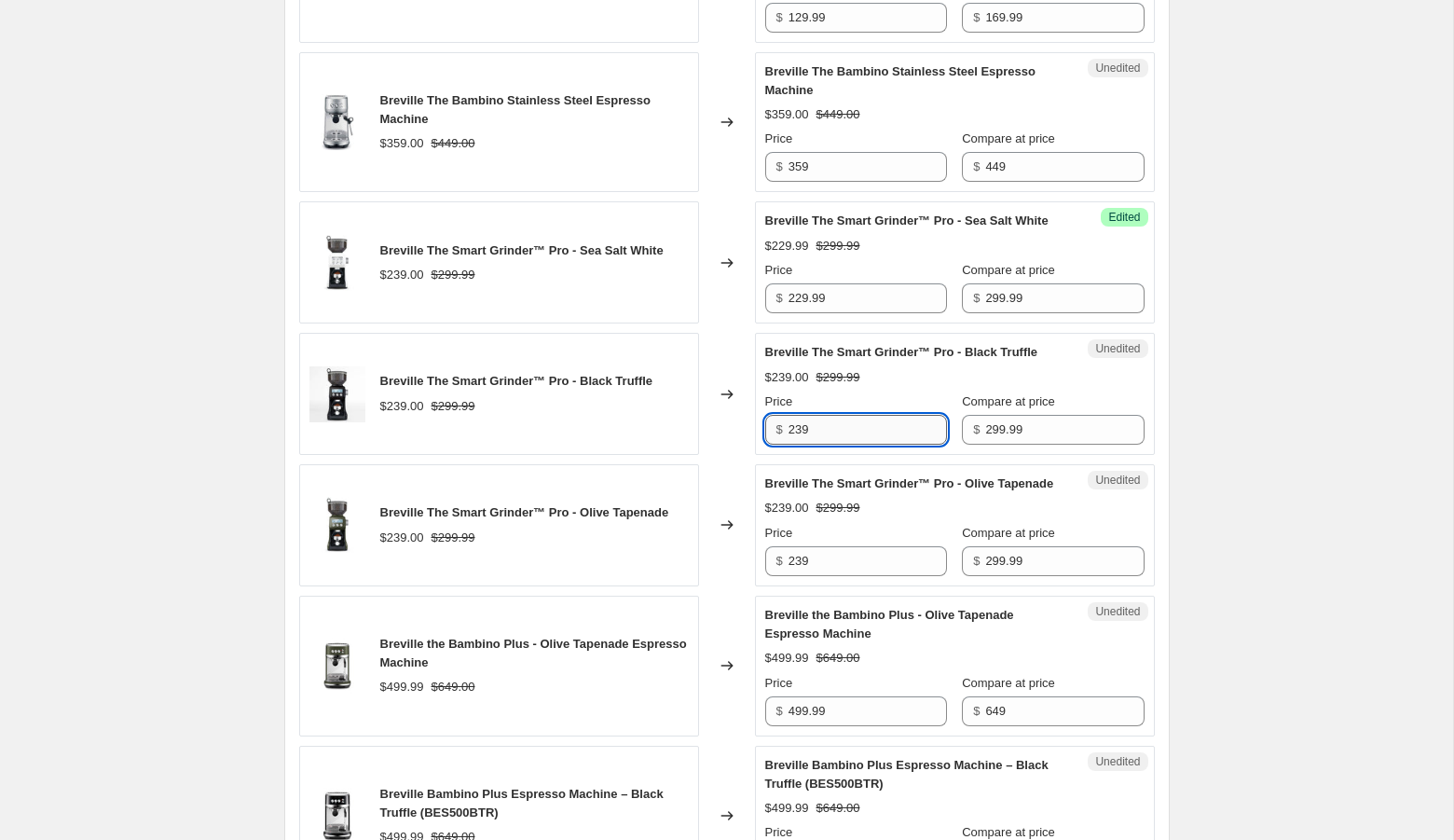
click at [859, 444] on input "239" at bounding box center [868, 429] width 159 height 30
paste input "29.9"
type input "229.99"
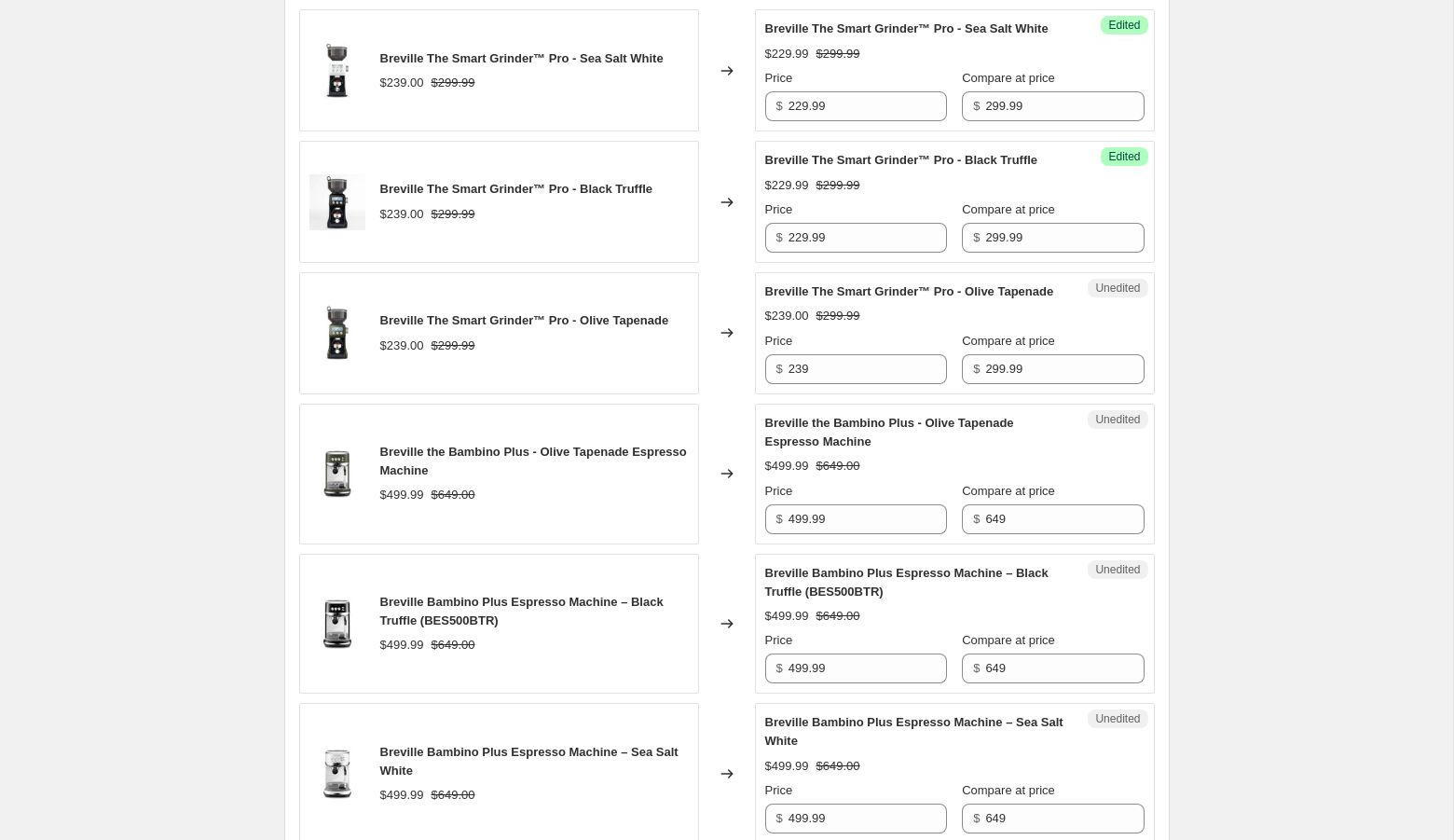
scroll to position [2014, 0]
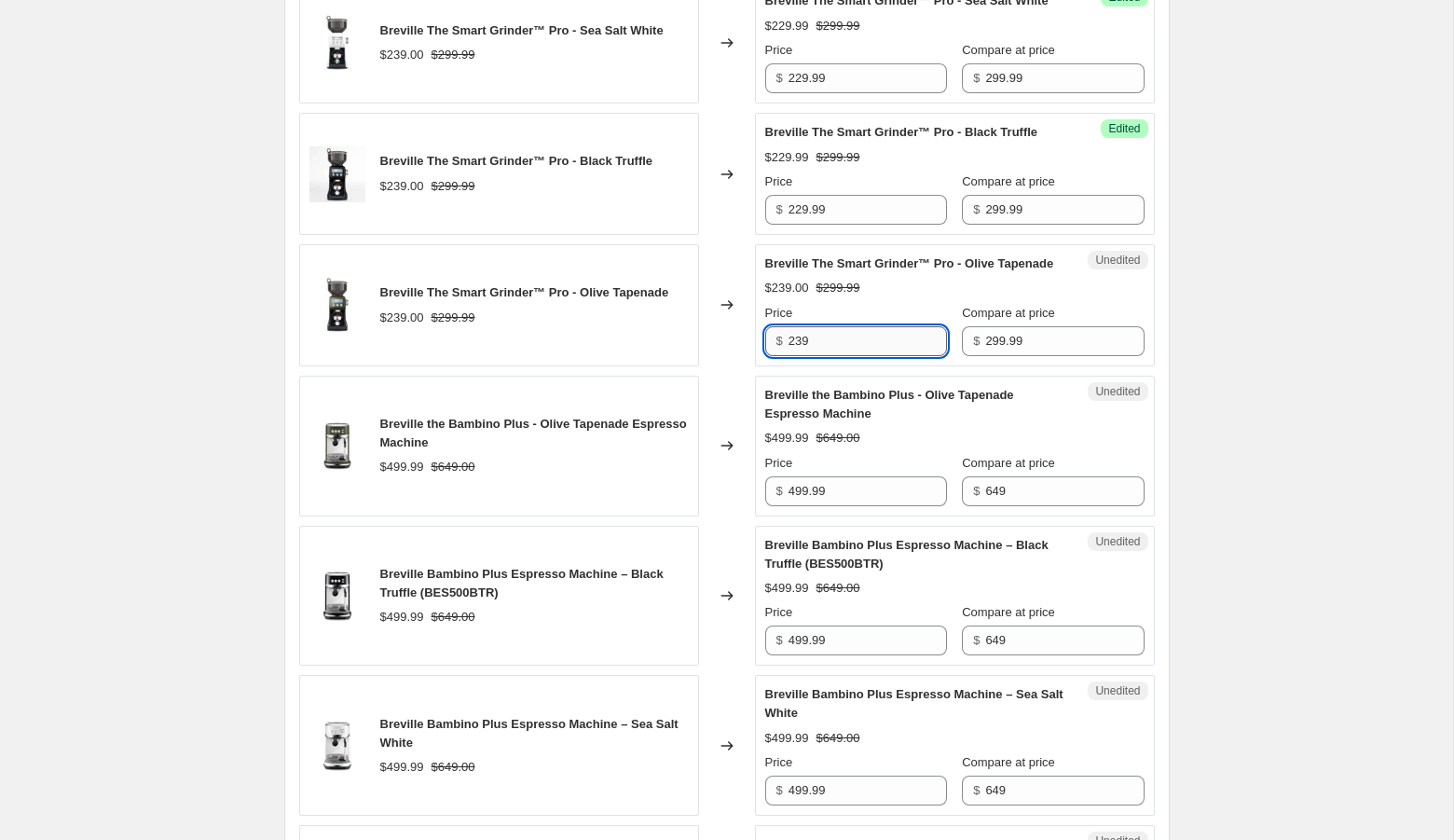
click at [870, 356] on input "239" at bounding box center [868, 341] width 159 height 30
paste input "29.9"
type input "229.99"
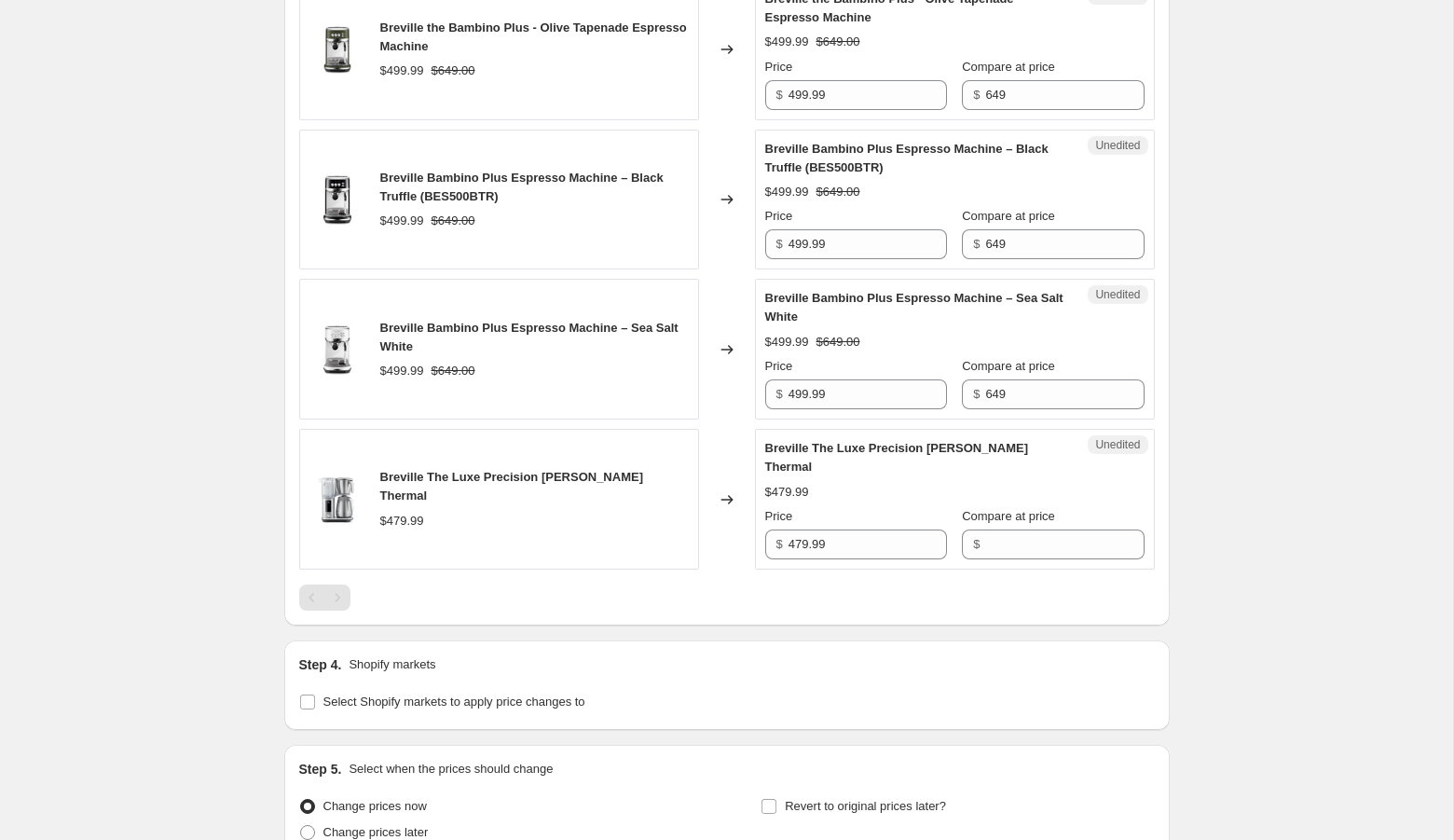
scroll to position [2414, 0]
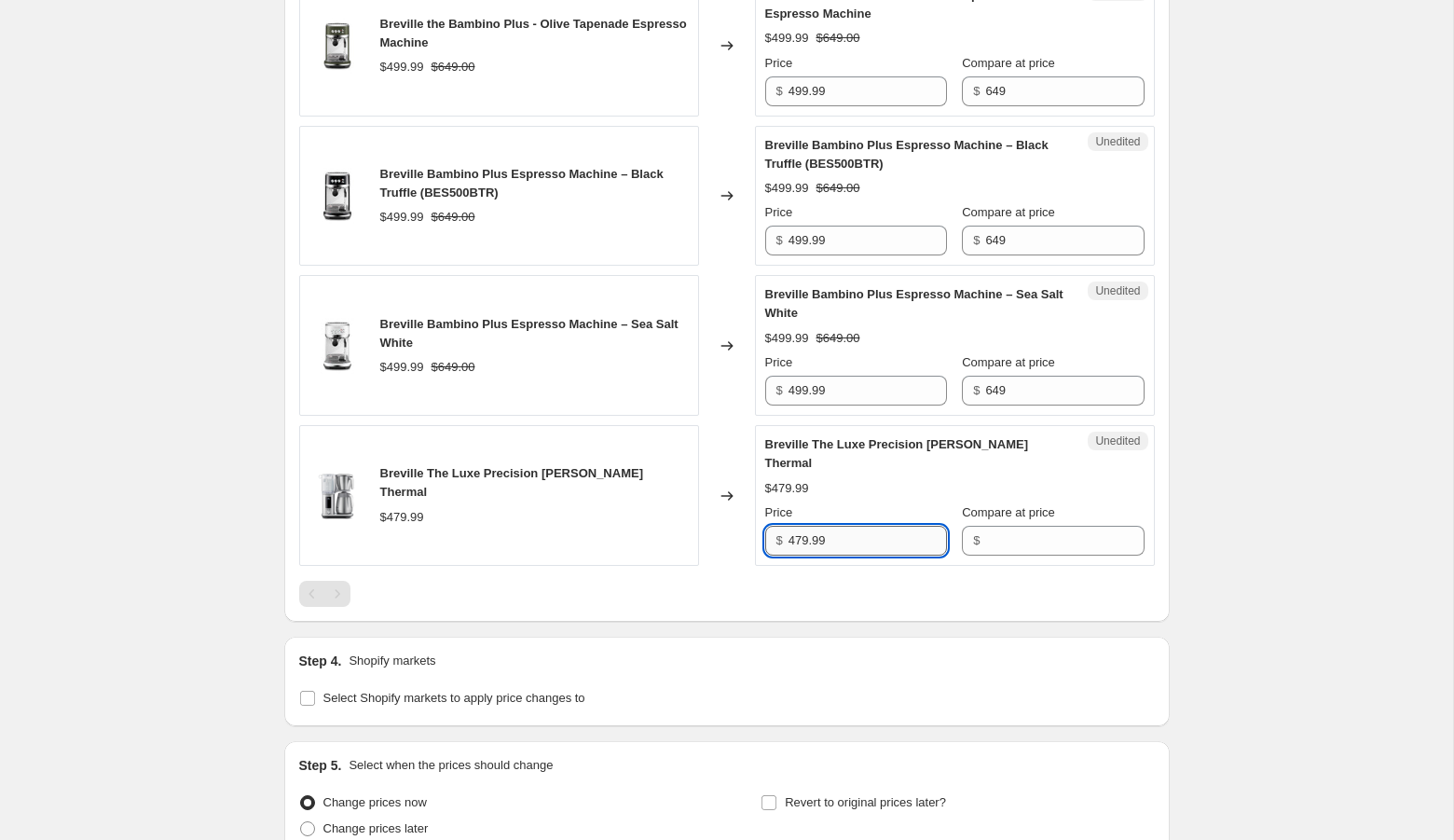
click at [860, 555] on input "479.99" at bounding box center [868, 540] width 159 height 30
click at [995, 555] on input "Compare at price" at bounding box center [1064, 540] width 159 height 30
paste input "479.99"
type input "479.99"
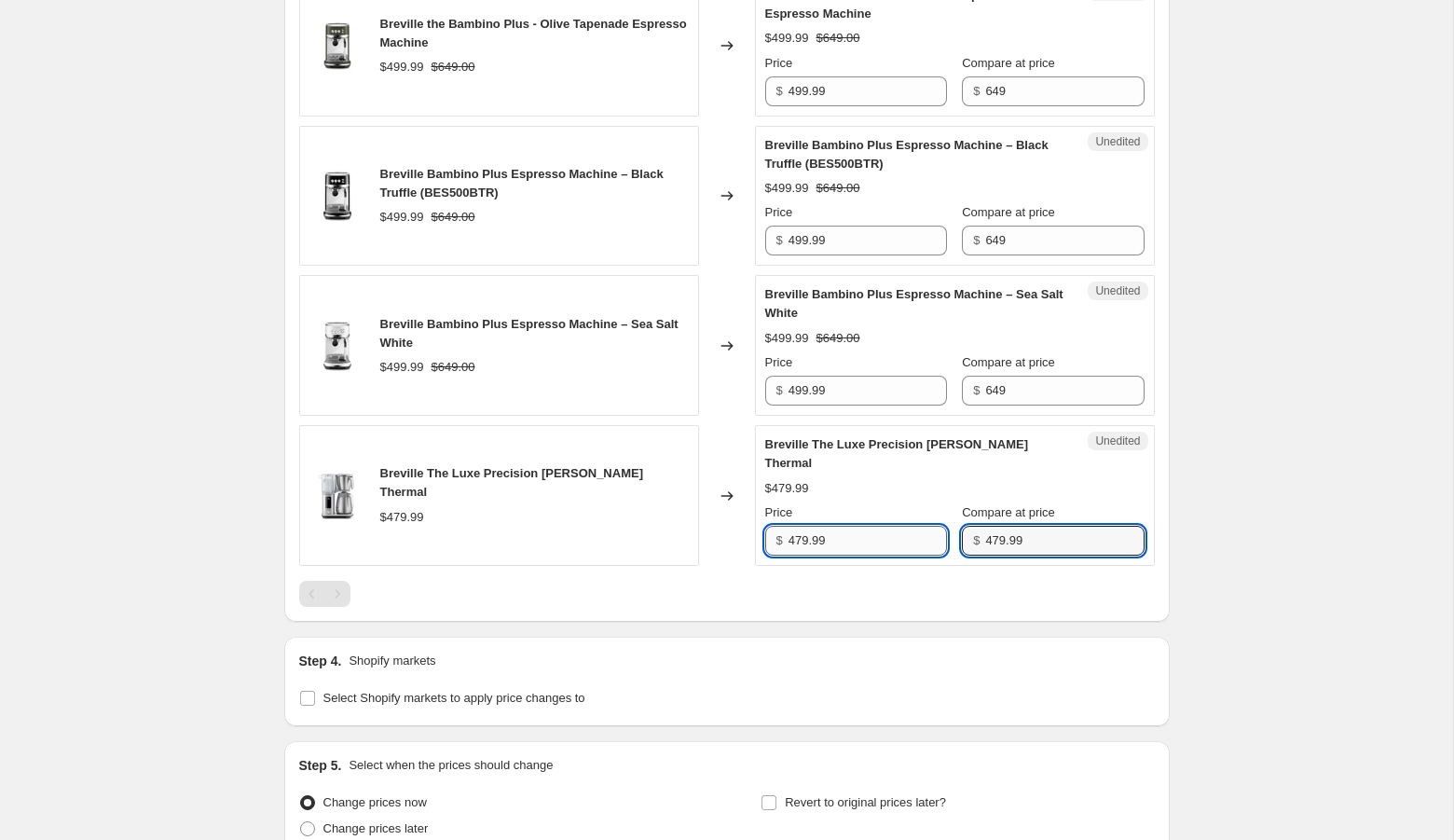
click at [799, 555] on input "479.99" at bounding box center [868, 540] width 159 height 30
type input "379.99"
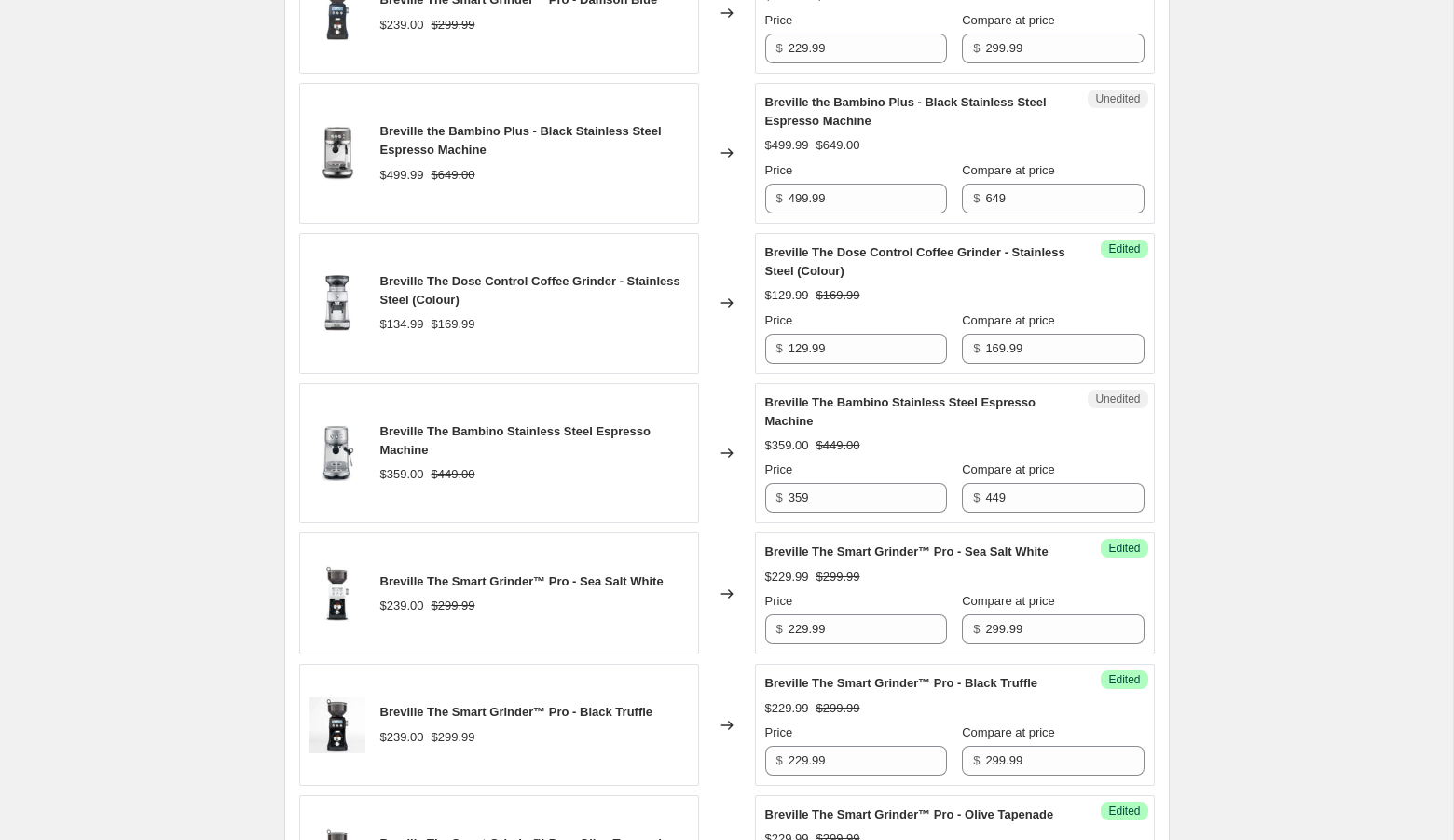
scroll to position [1468, 0]
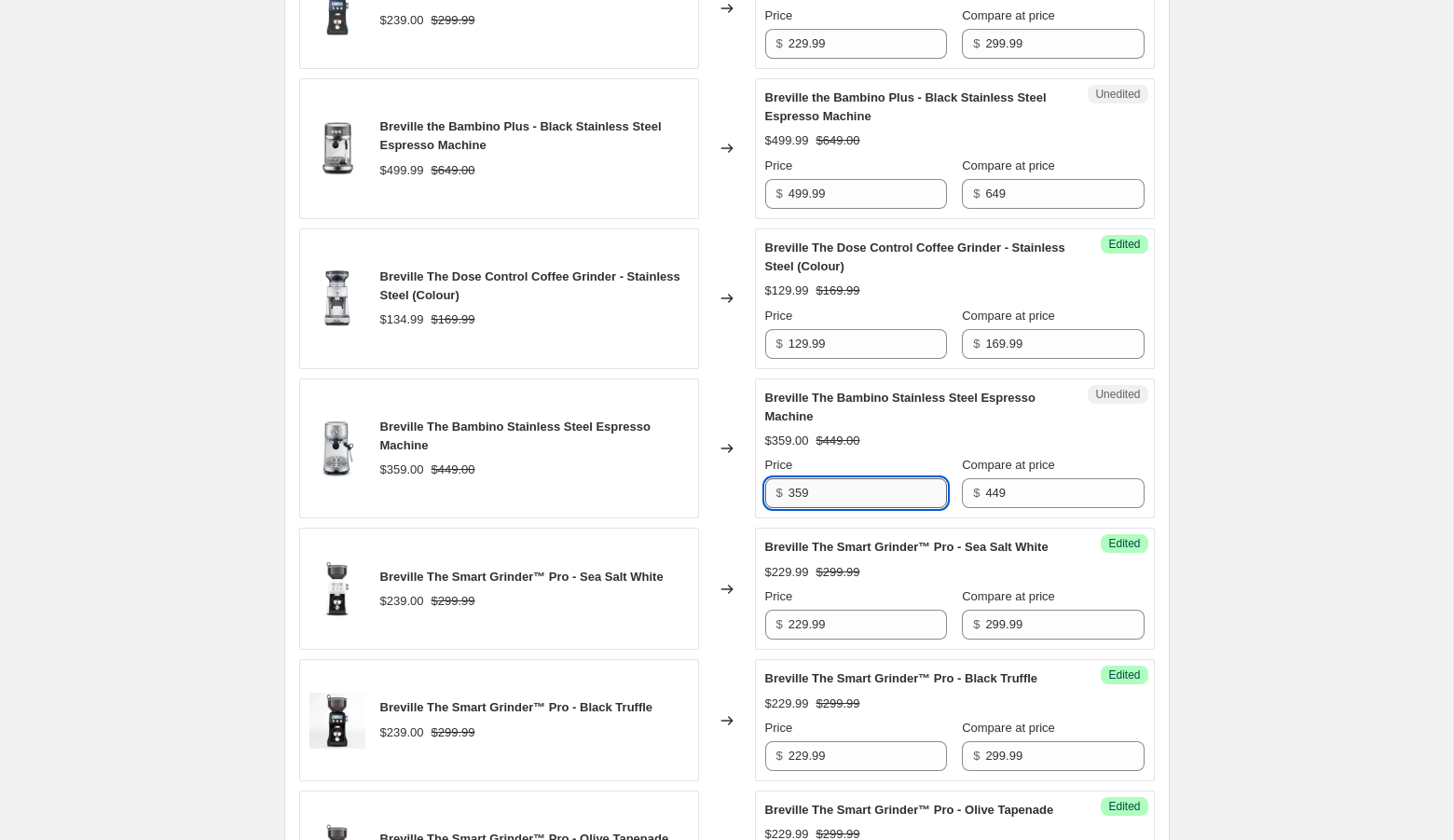
click at [805, 508] on input "359" at bounding box center [868, 493] width 159 height 30
type input "349.99"
click at [1244, 600] on div "Create new price [MEDICAL_DATA]. This page is ready Create new price [MEDICAL_D…" at bounding box center [726, 245] width 1453 height 3428
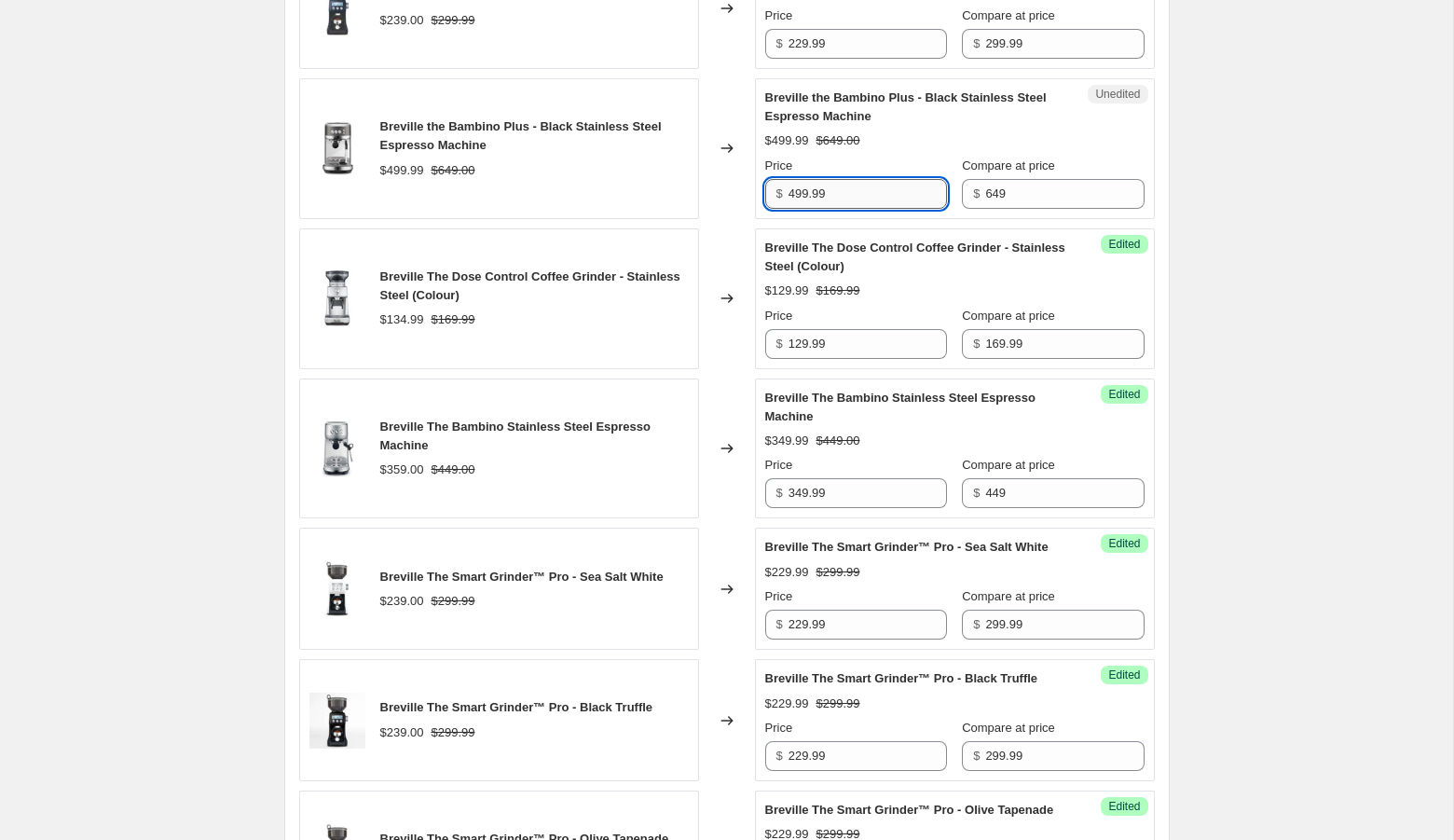
click at [804, 209] on input "499.99" at bounding box center [868, 194] width 159 height 30
click at [890, 209] on input "489.99" at bounding box center [868, 194] width 159 height 30
type input "489.99"
click at [1254, 314] on div "Create new price [MEDICAL_DATA]. This page is ready Create new price [MEDICAL_D…" at bounding box center [726, 245] width 1453 height 3428
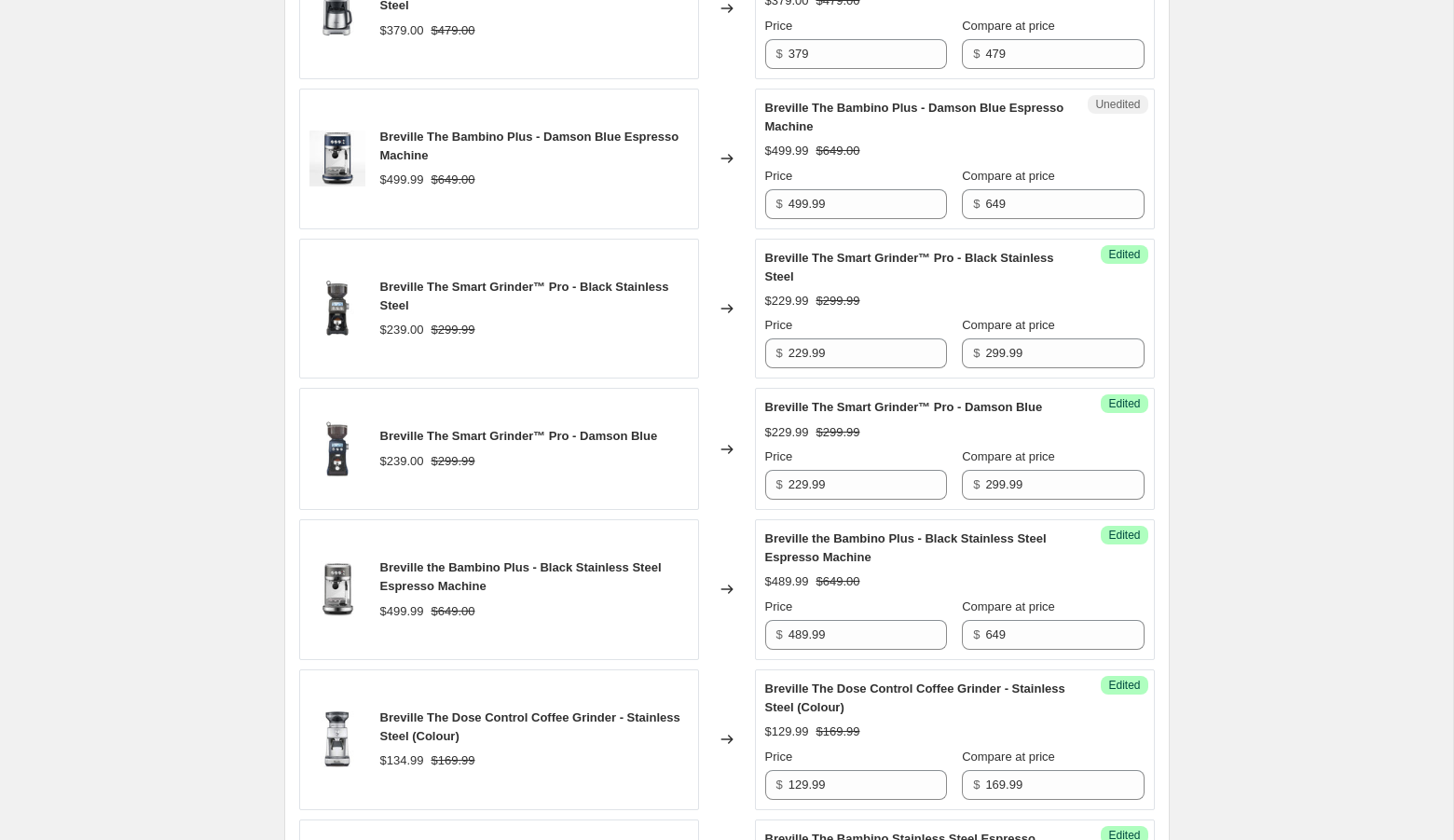
scroll to position [1025, 0]
click at [860, 221] on input "499.99" at bounding box center [868, 206] width 159 height 30
paste input "8"
type input "489.99"
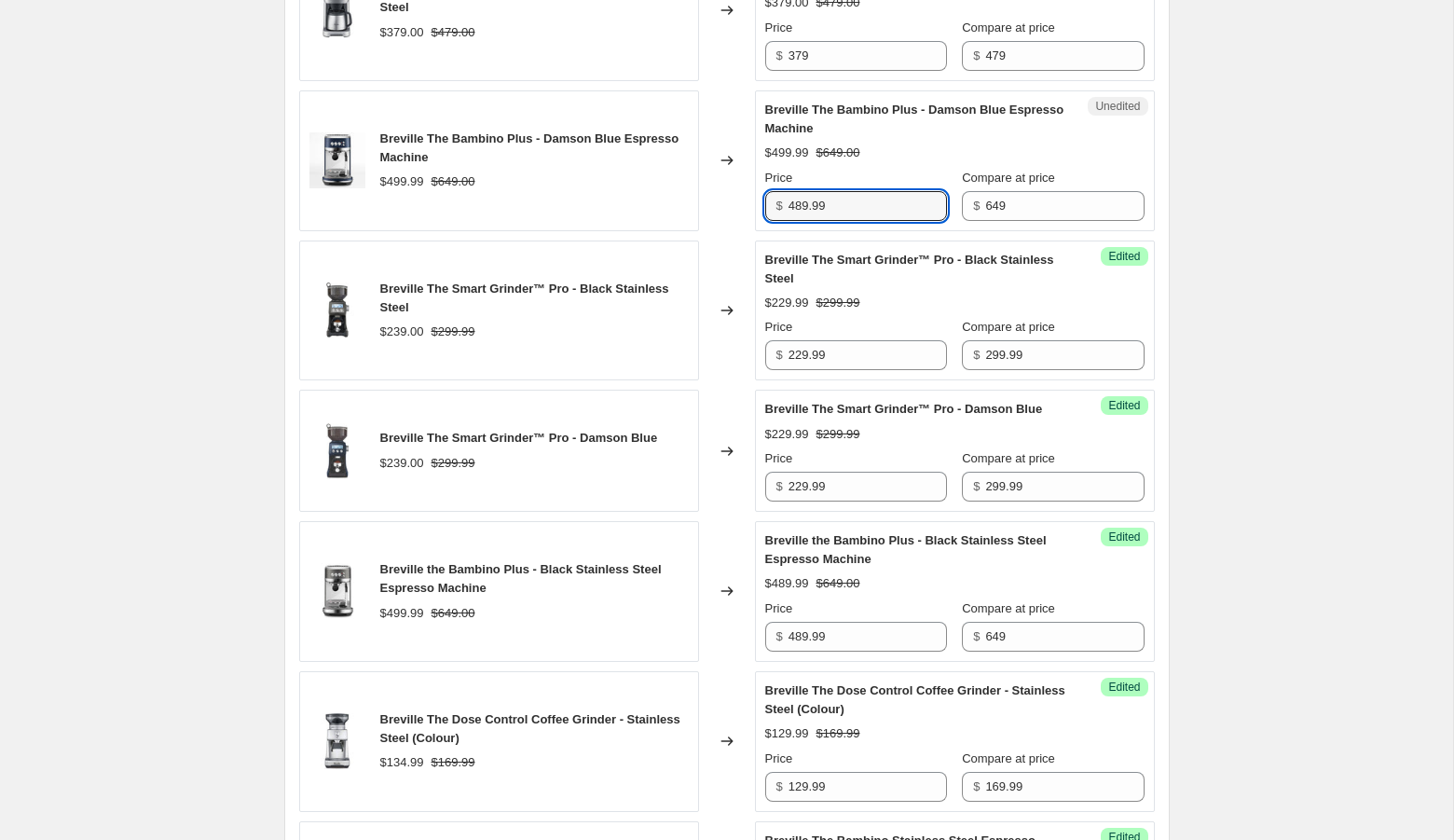
click at [1284, 298] on div "Create new price [MEDICAL_DATA]. This page is ready Create new price [MEDICAL_D…" at bounding box center [726, 689] width 1453 height 3428
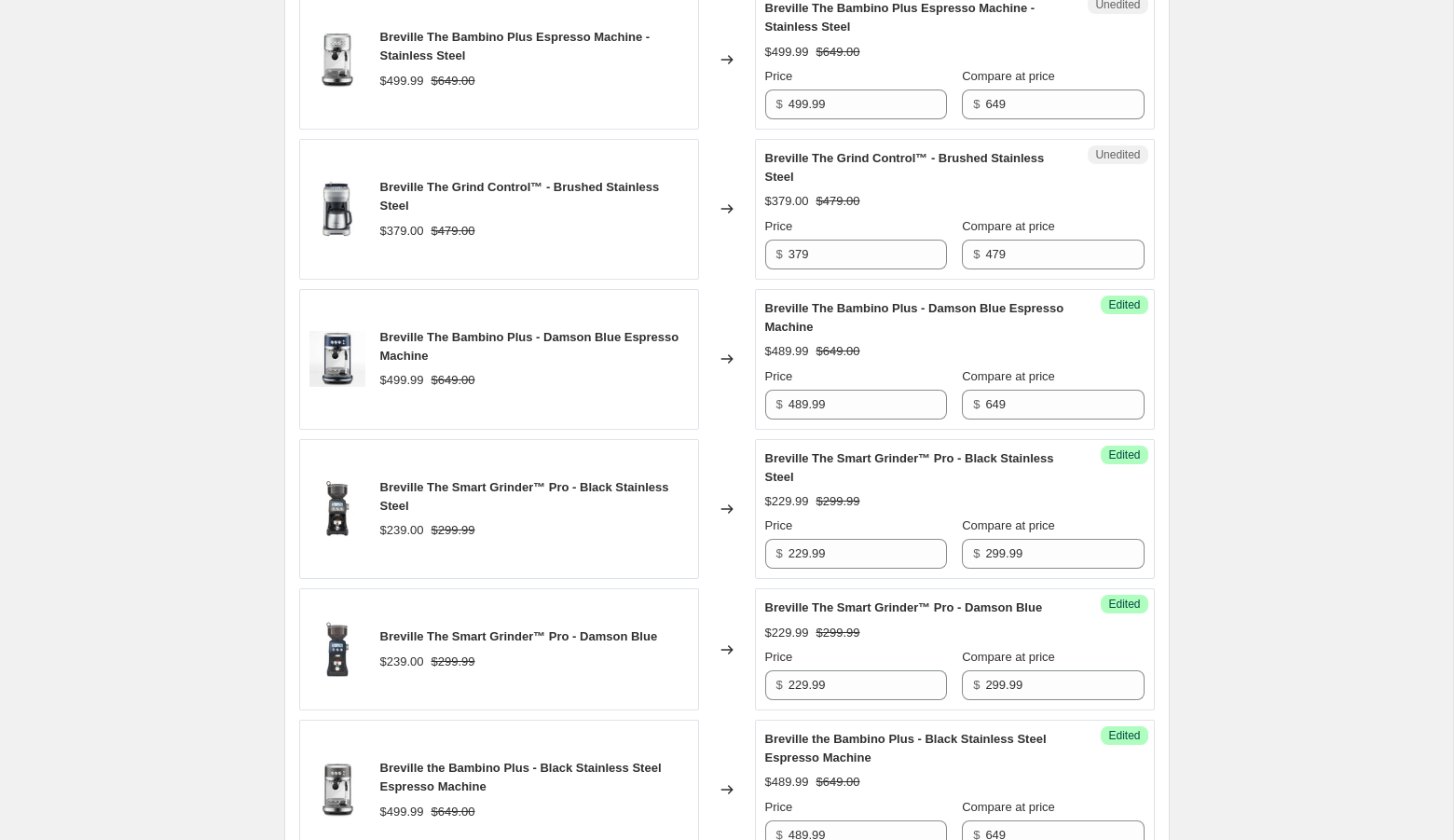
scroll to position [826, 0]
click at [836, 120] on input "499.99" at bounding box center [868, 105] width 159 height 30
paste input "8"
type input "489.99"
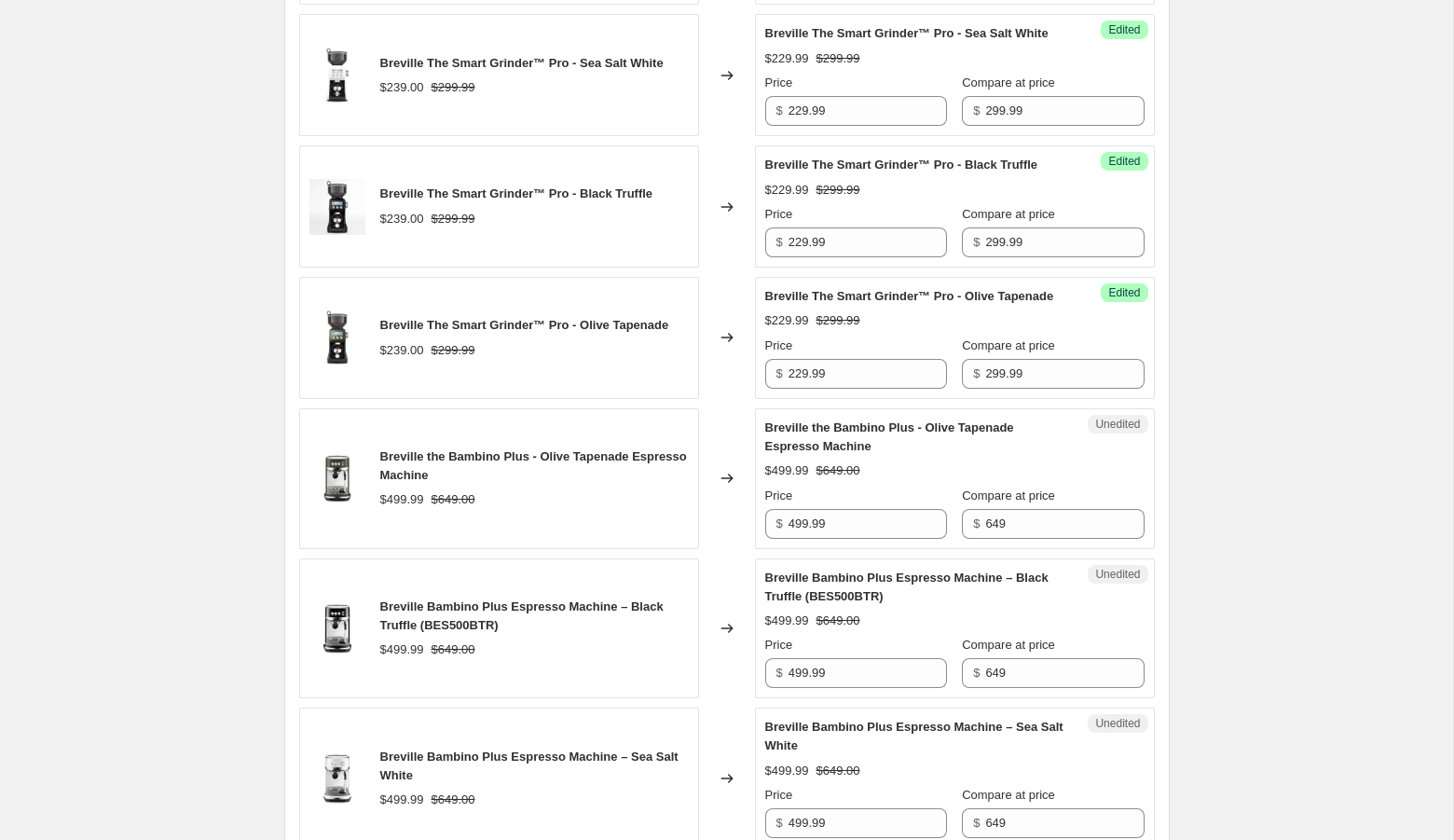
scroll to position [2001, 0]
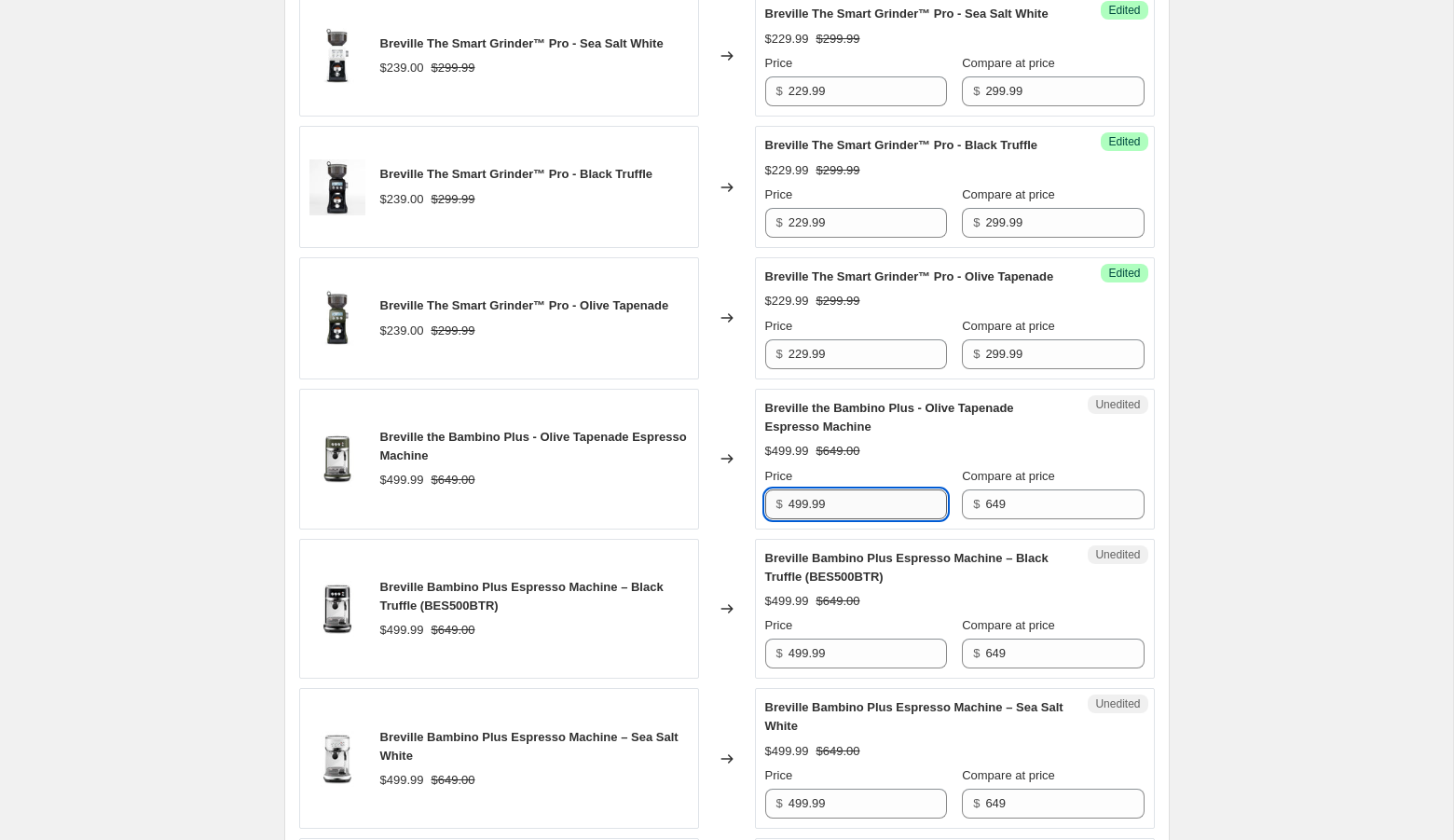
click at [874, 519] on input "499.99" at bounding box center [868, 504] width 159 height 30
paste input "8"
type input "489.99"
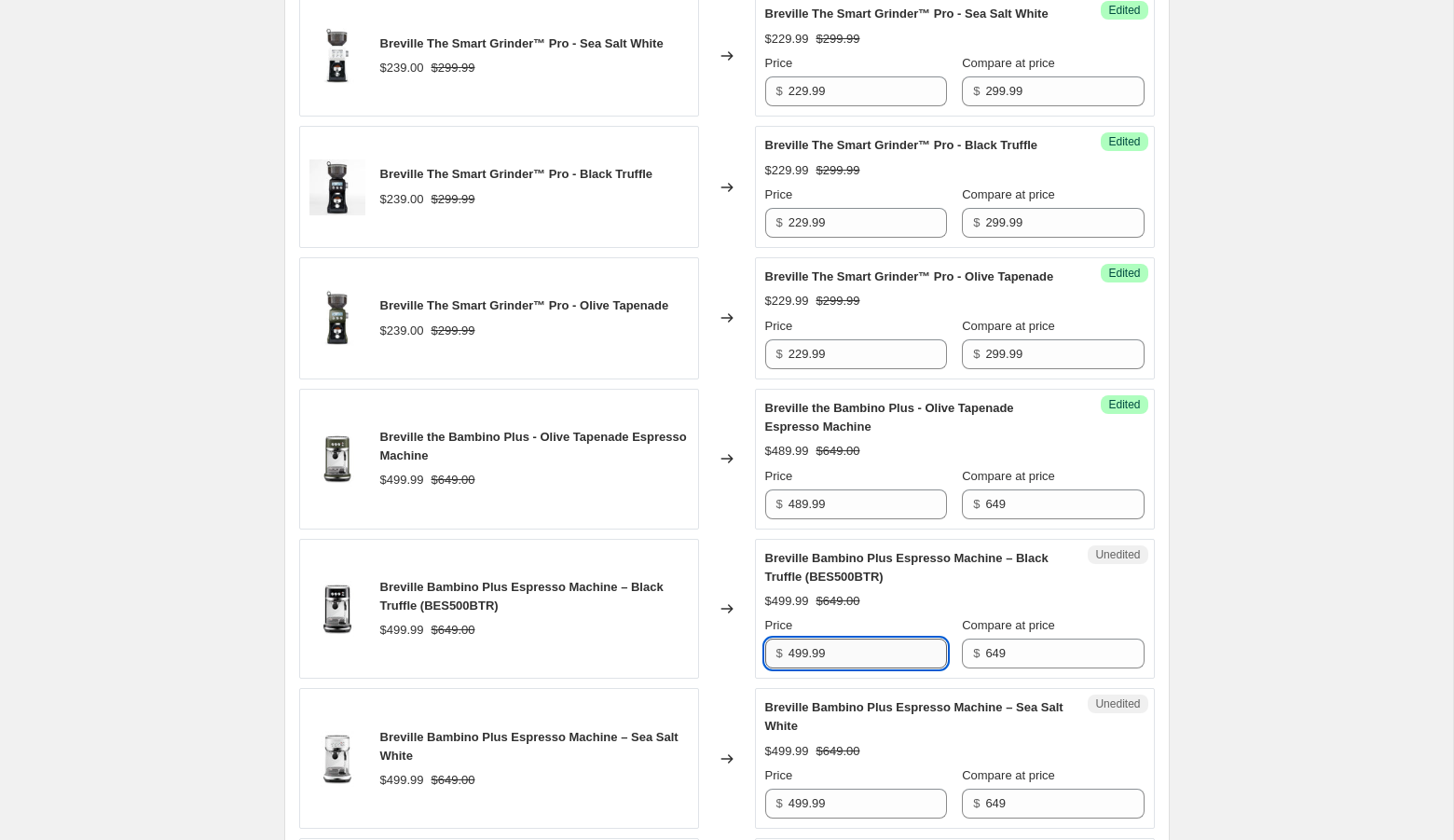
click at [866, 668] on input "499.99" at bounding box center [868, 653] width 159 height 30
paste input "8"
type input "489.99"
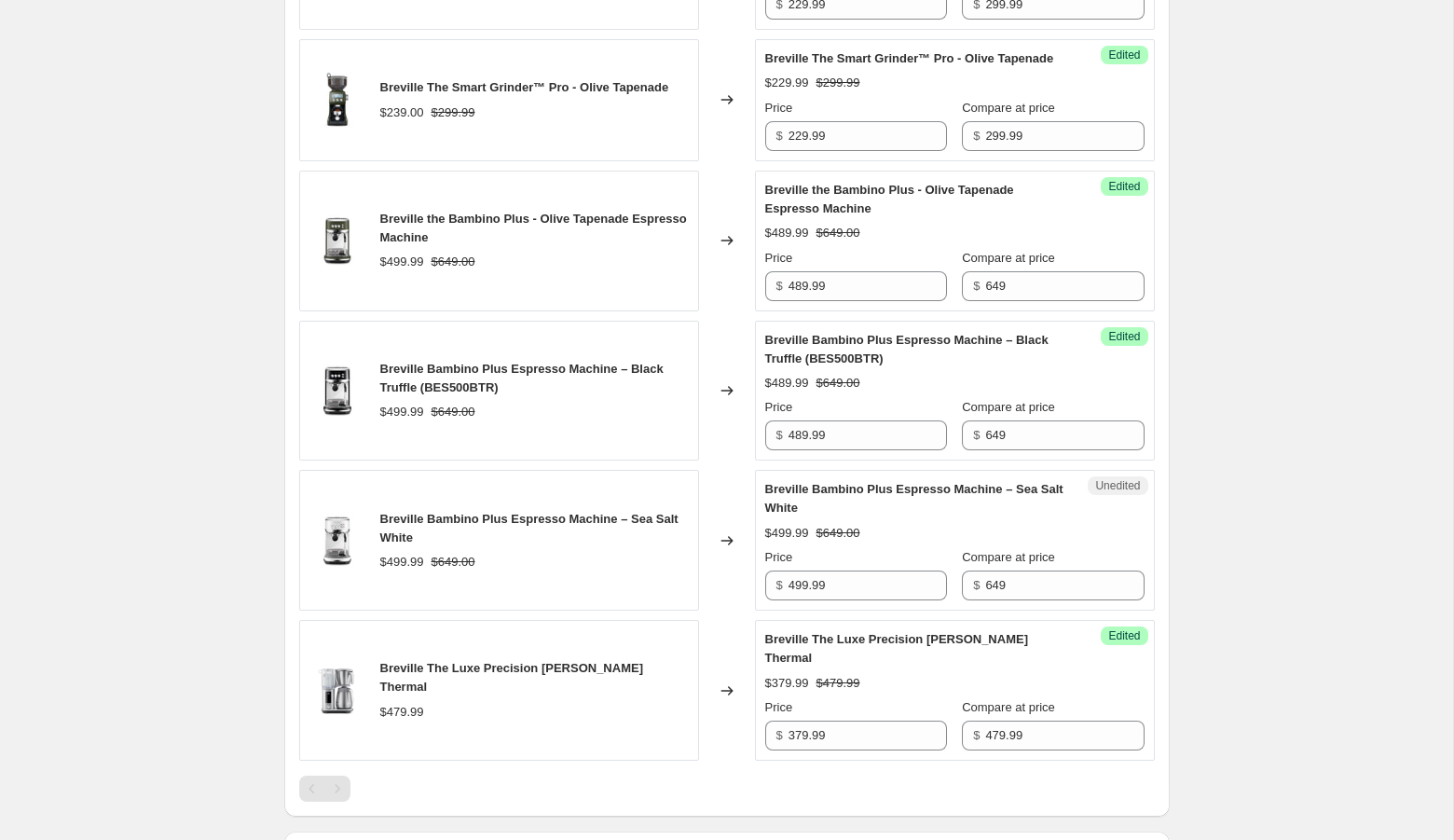
scroll to position [2247, 0]
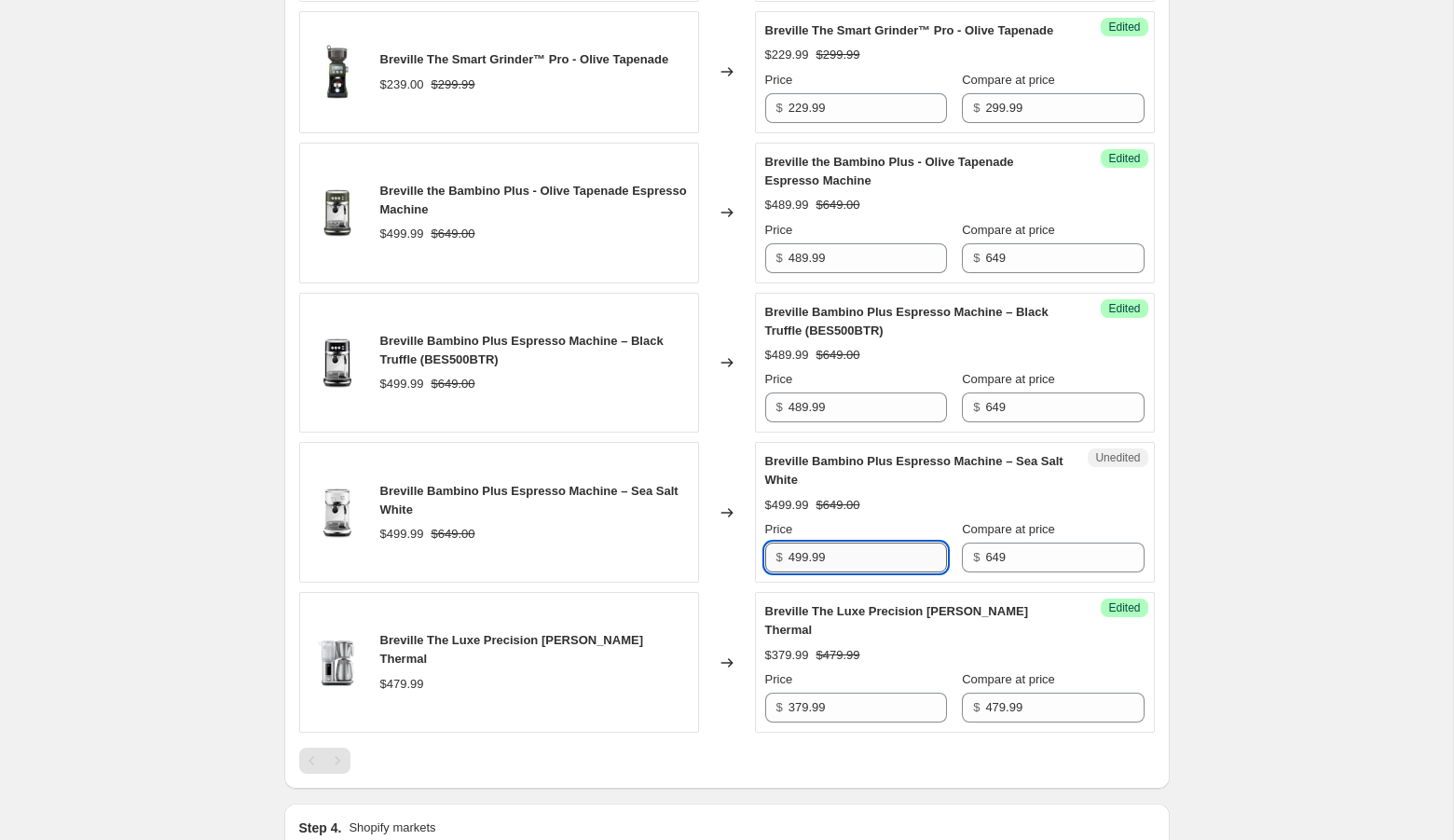
click at [804, 572] on input "499.99" at bounding box center [868, 557] width 159 height 30
paste input "8"
type input "489.99"
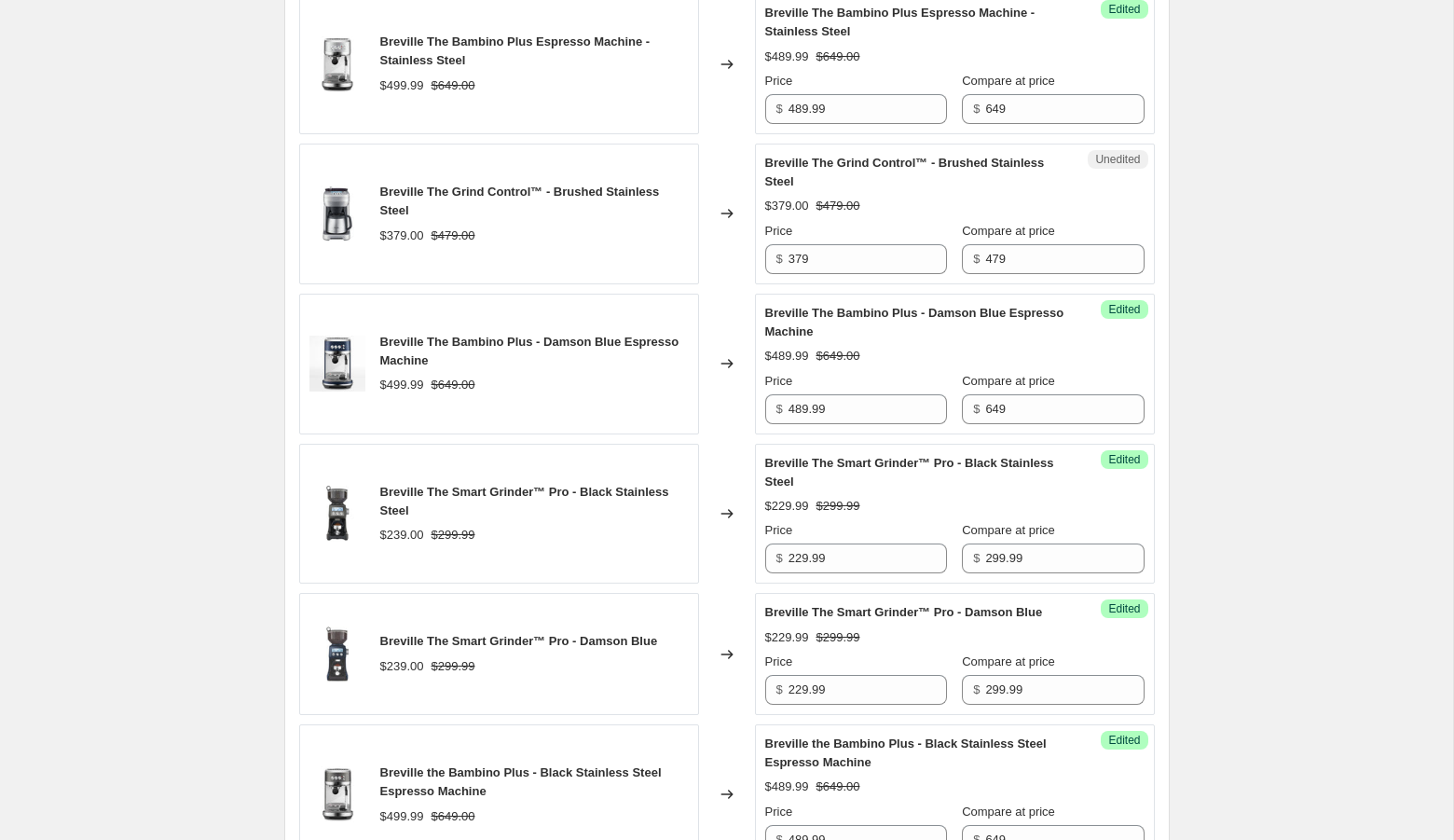
scroll to position [828, 0]
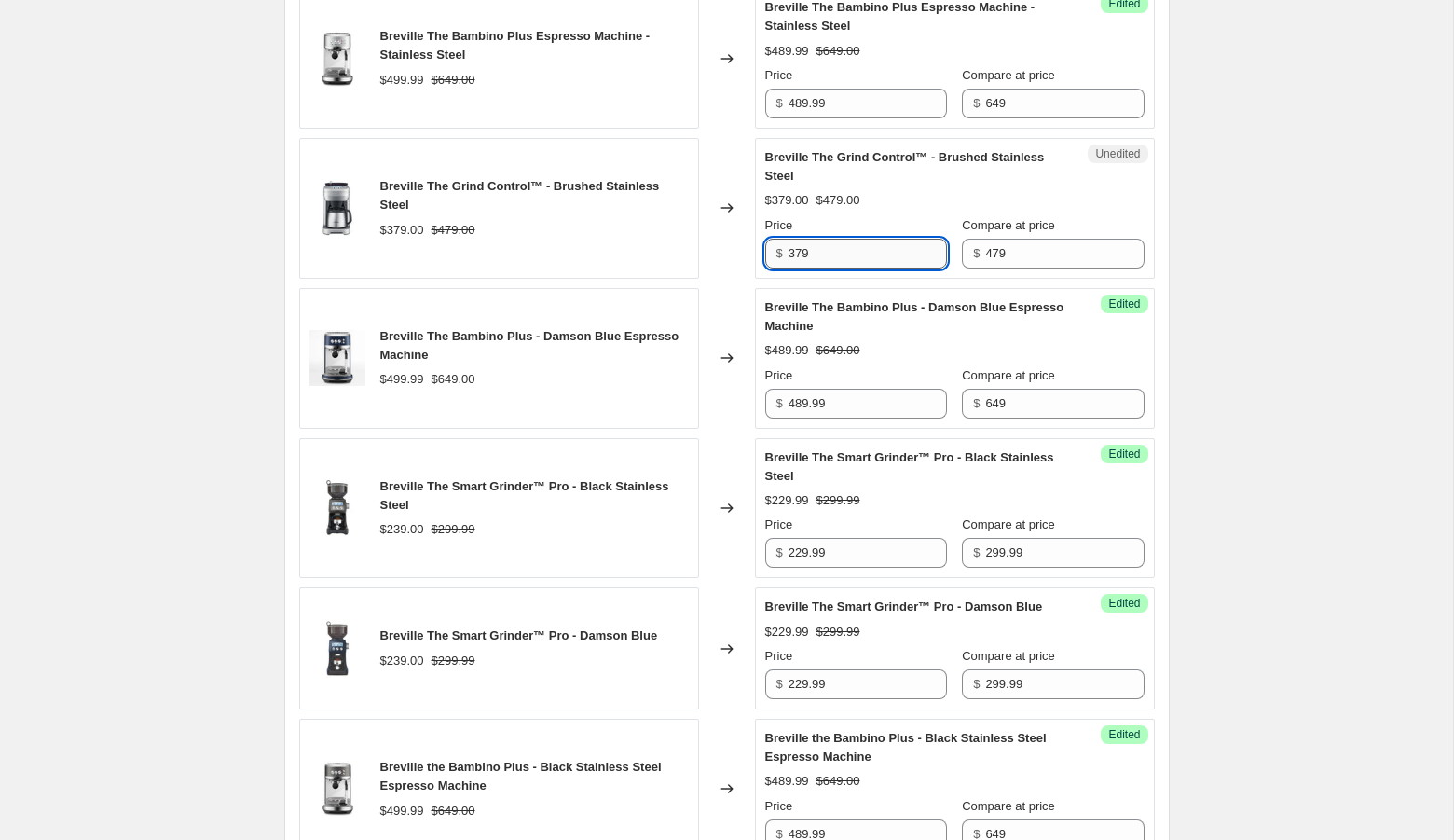
click at [843, 269] on input "379" at bounding box center [868, 254] width 159 height 30
type input "364.99"
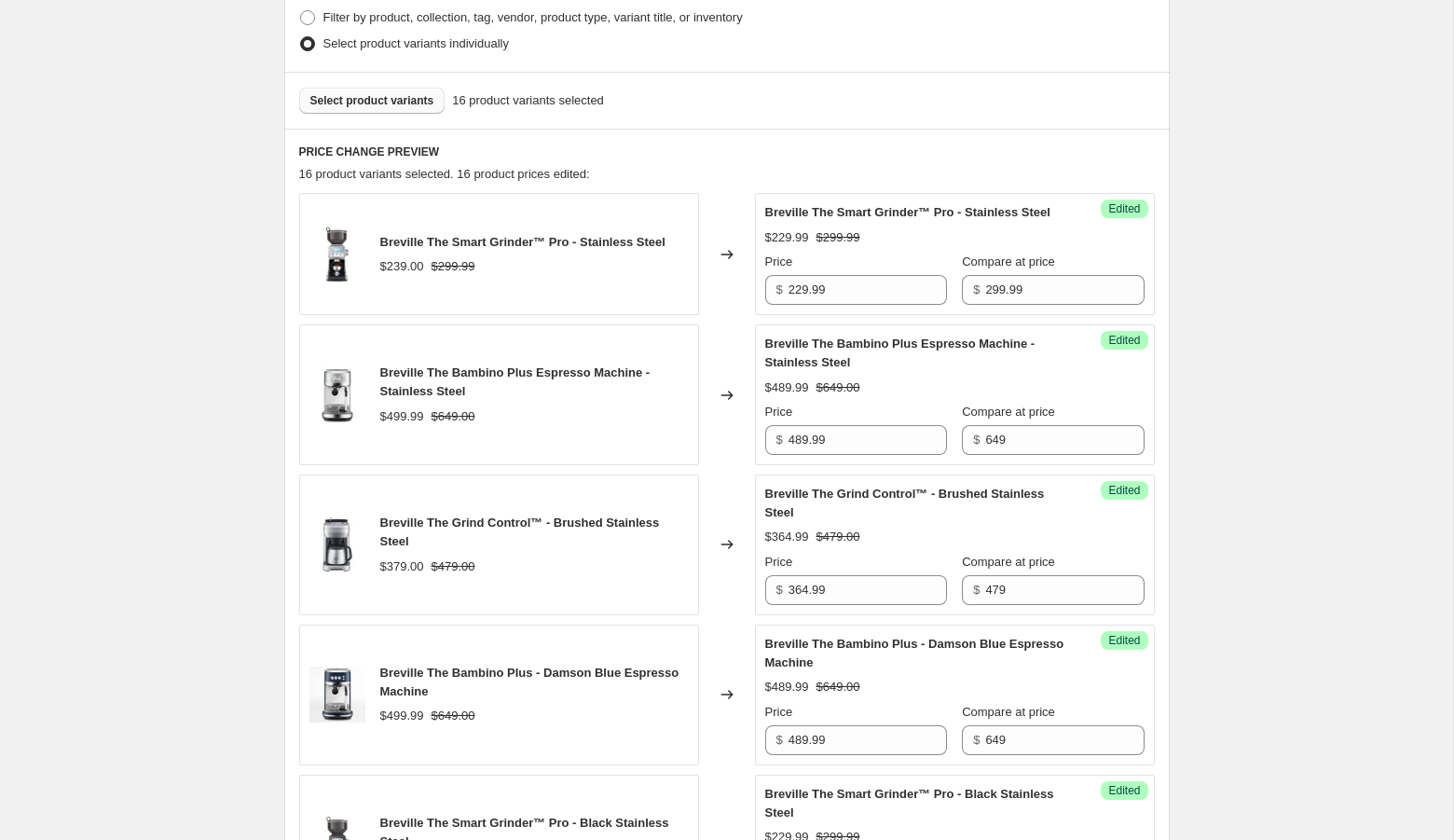
scroll to position [490, 0]
click at [398, 107] on span "Select product variants" at bounding box center [371, 102] width 124 height 15
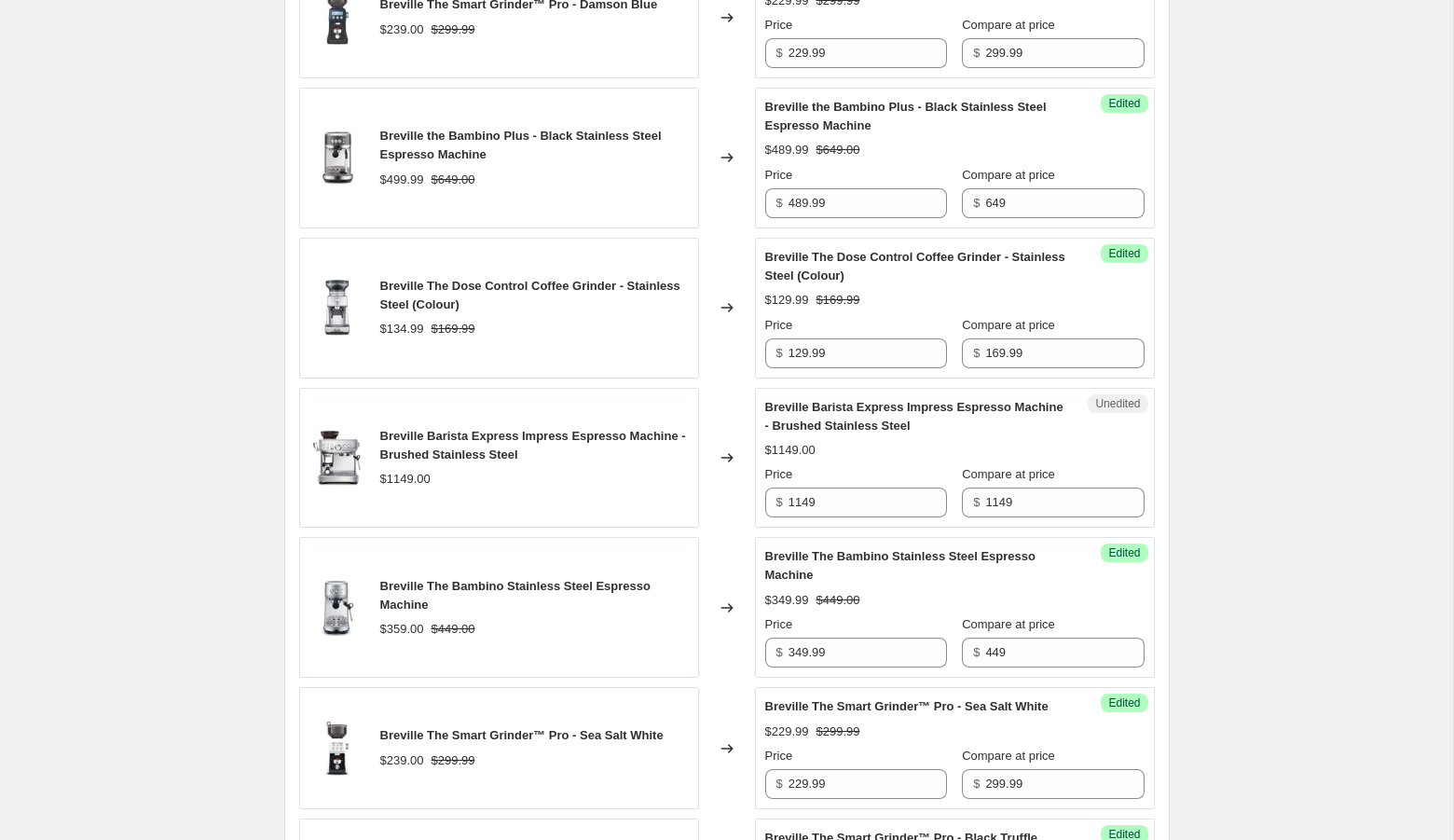
scroll to position [1469, 0]
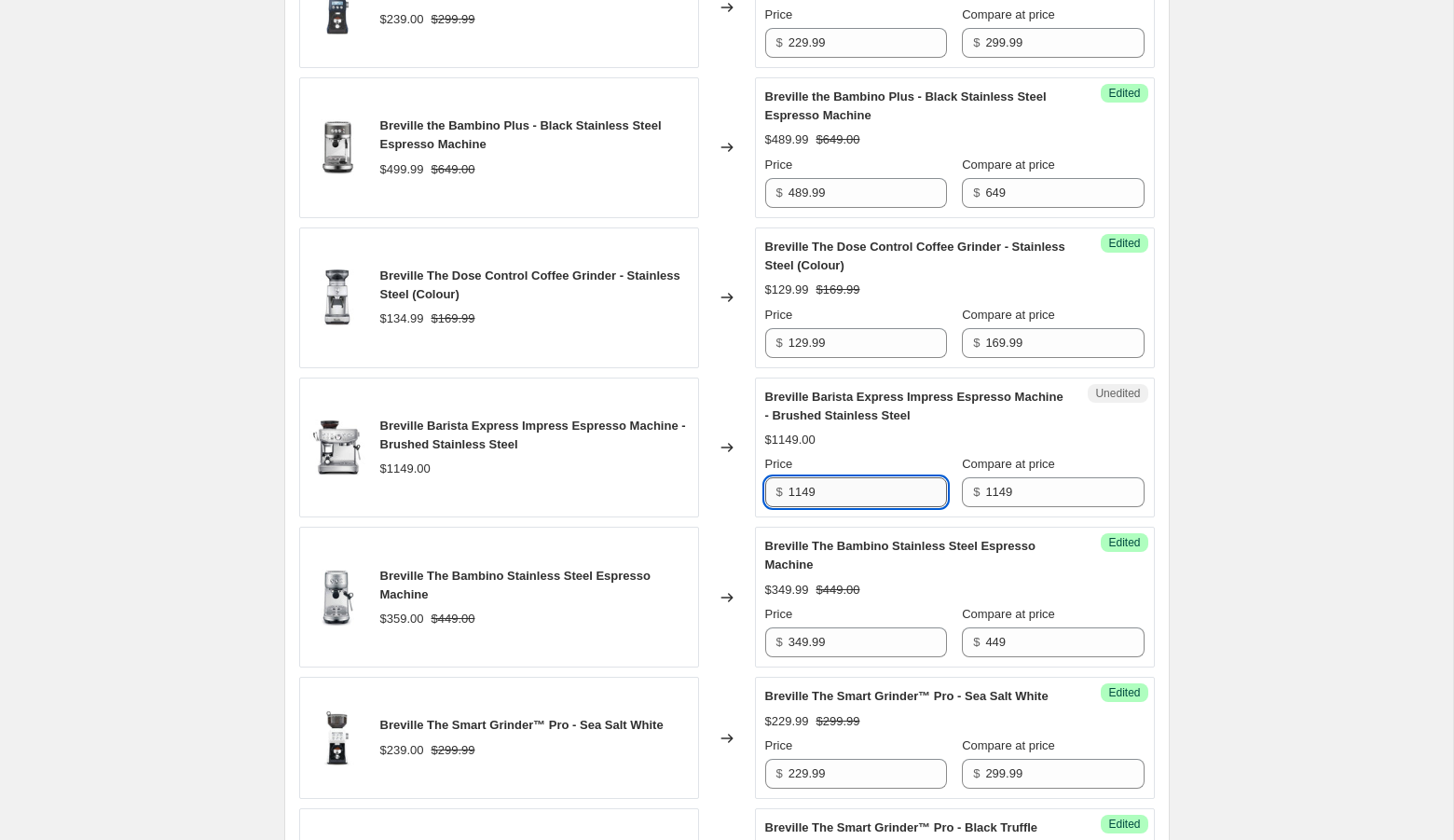
click at [862, 507] on input "1149" at bounding box center [868, 492] width 159 height 30
type input "899.99"
click at [824, 507] on input "899.99" at bounding box center [868, 492] width 159 height 30
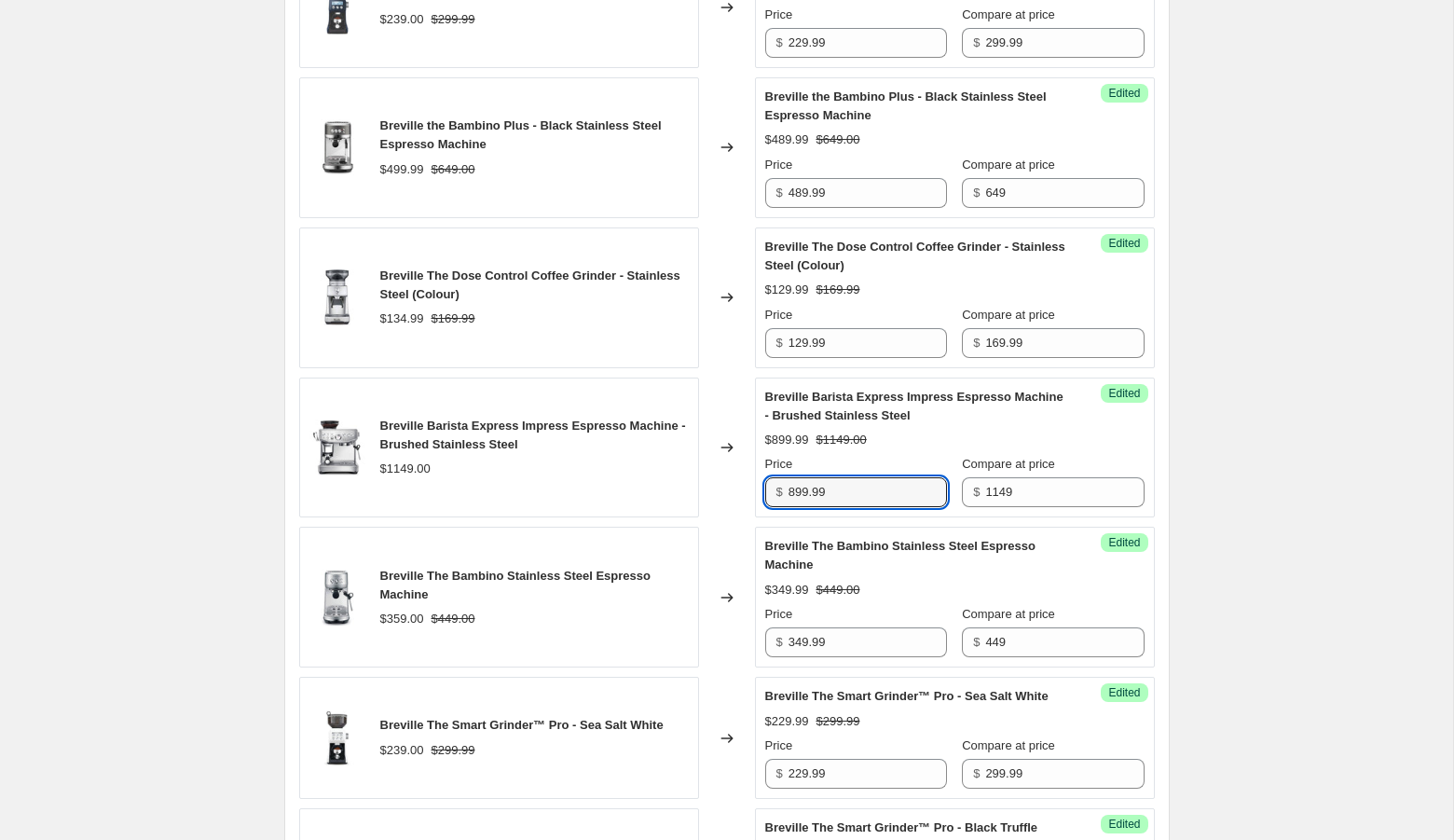
click at [1340, 487] on div "Create new price [MEDICAL_DATA]. This page is ready Create new price [MEDICAL_D…" at bounding box center [726, 544] width 1453 height 4027
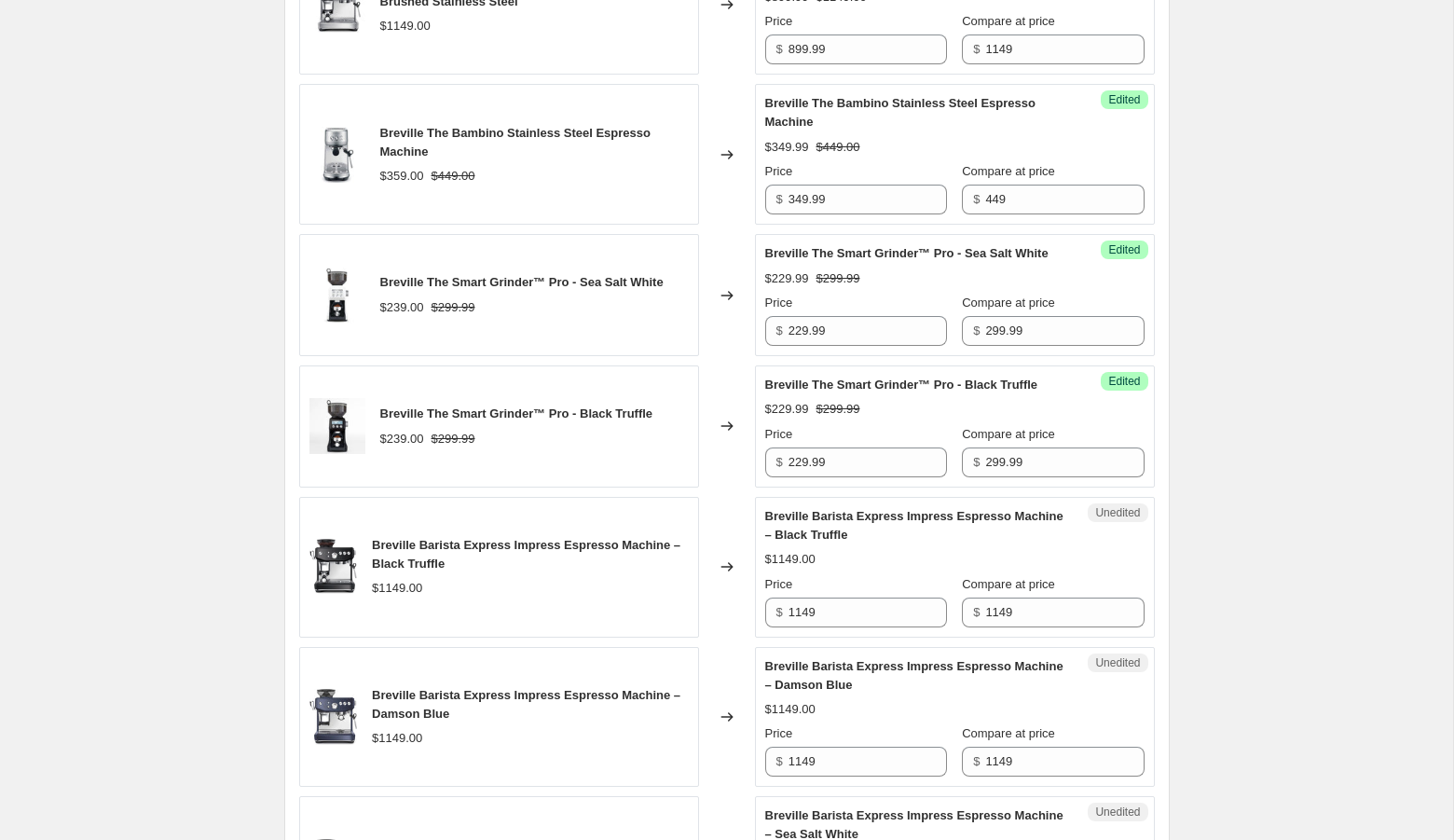
scroll to position [1918, 0]
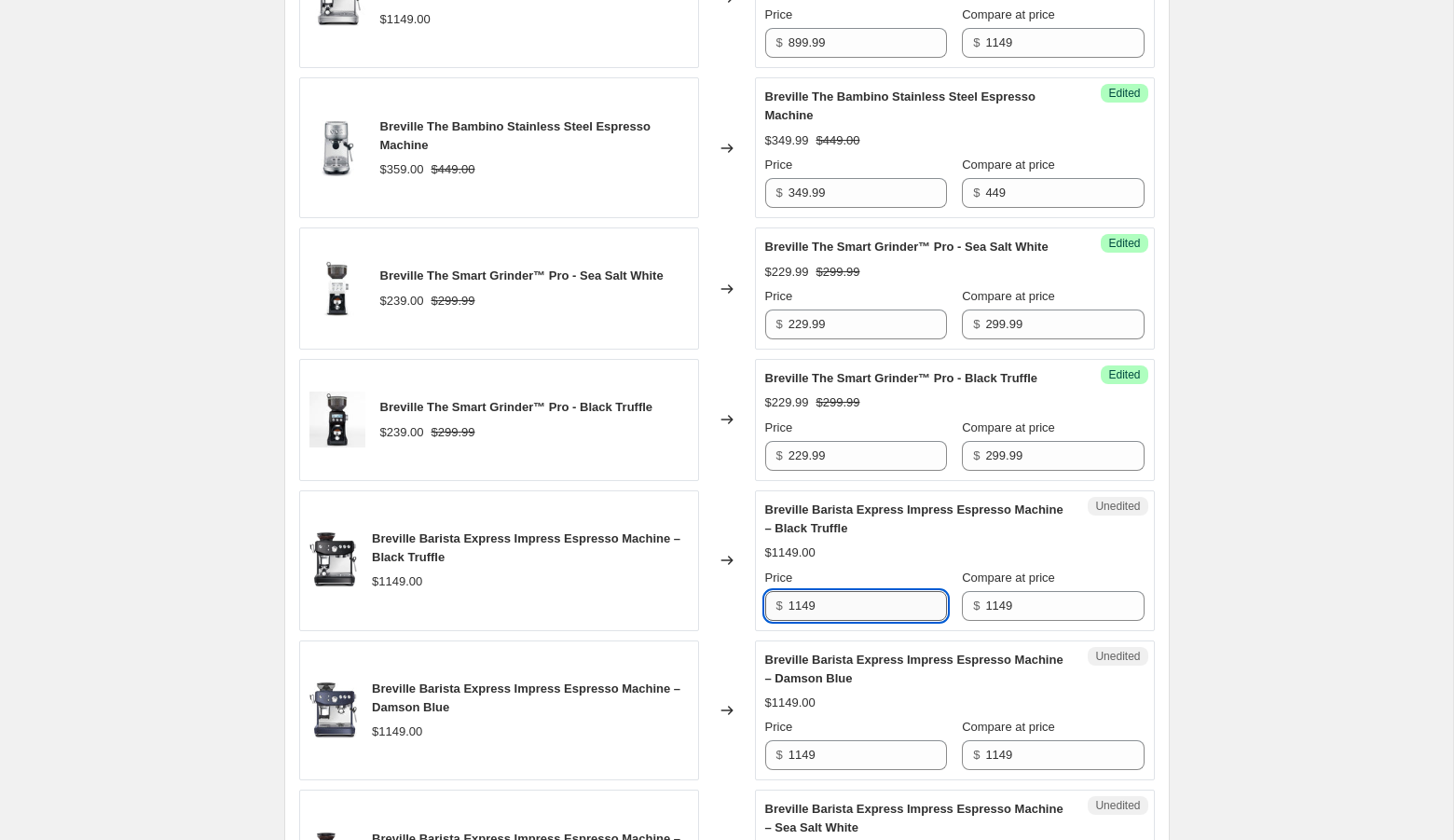
click at [822, 621] on input "1149" at bounding box center [868, 606] width 159 height 30
paste input "899.9"
type input "899.99"
click at [1189, 647] on div "Create new price [MEDICAL_DATA]. This page is ready Create new price [MEDICAL_D…" at bounding box center [727, 95] width 930 height 4027
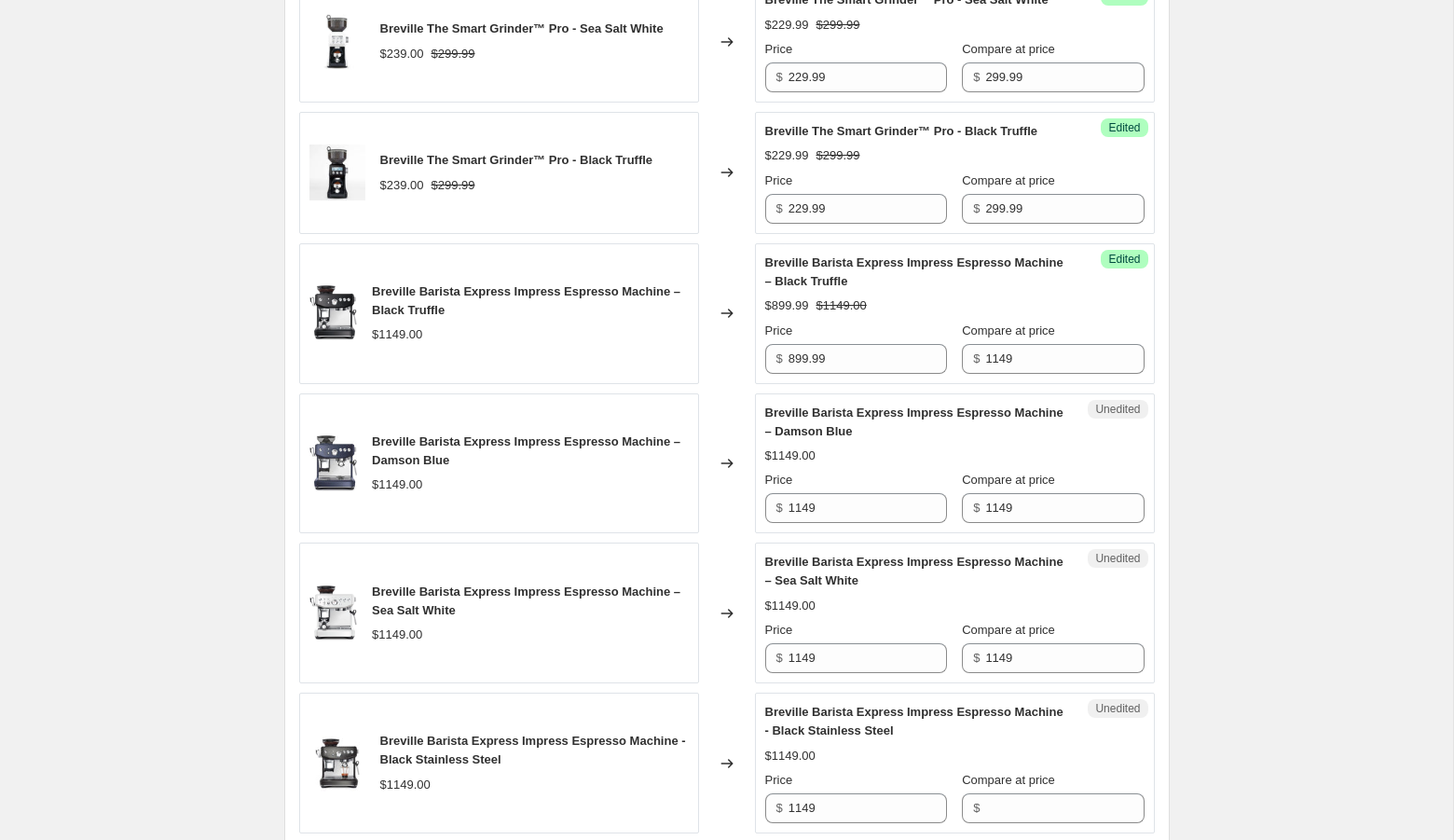
scroll to position [2183, 0]
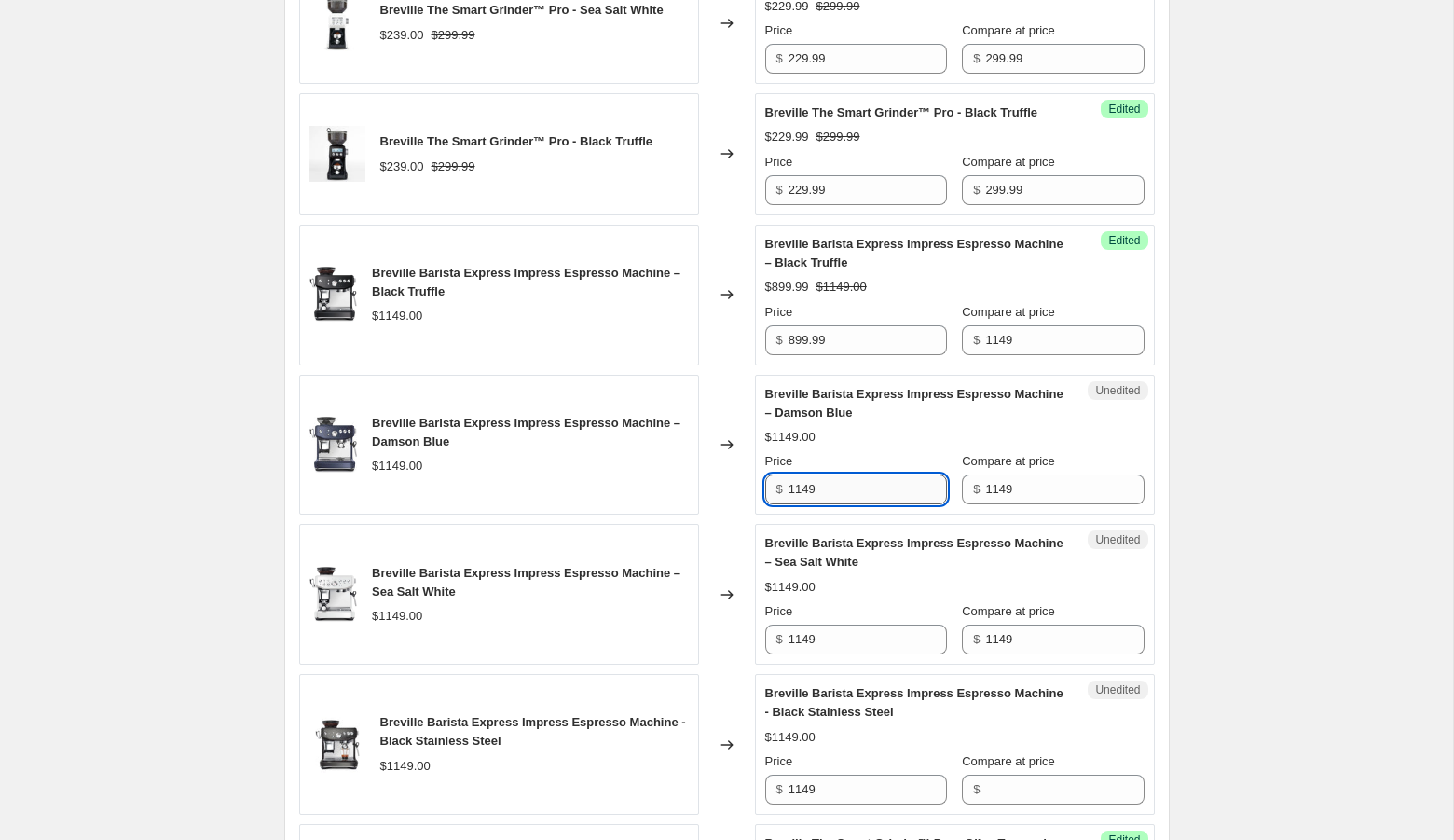
click at [883, 504] on input "1149" at bounding box center [868, 489] width 159 height 30
paste input "899.9"
type input "899.99"
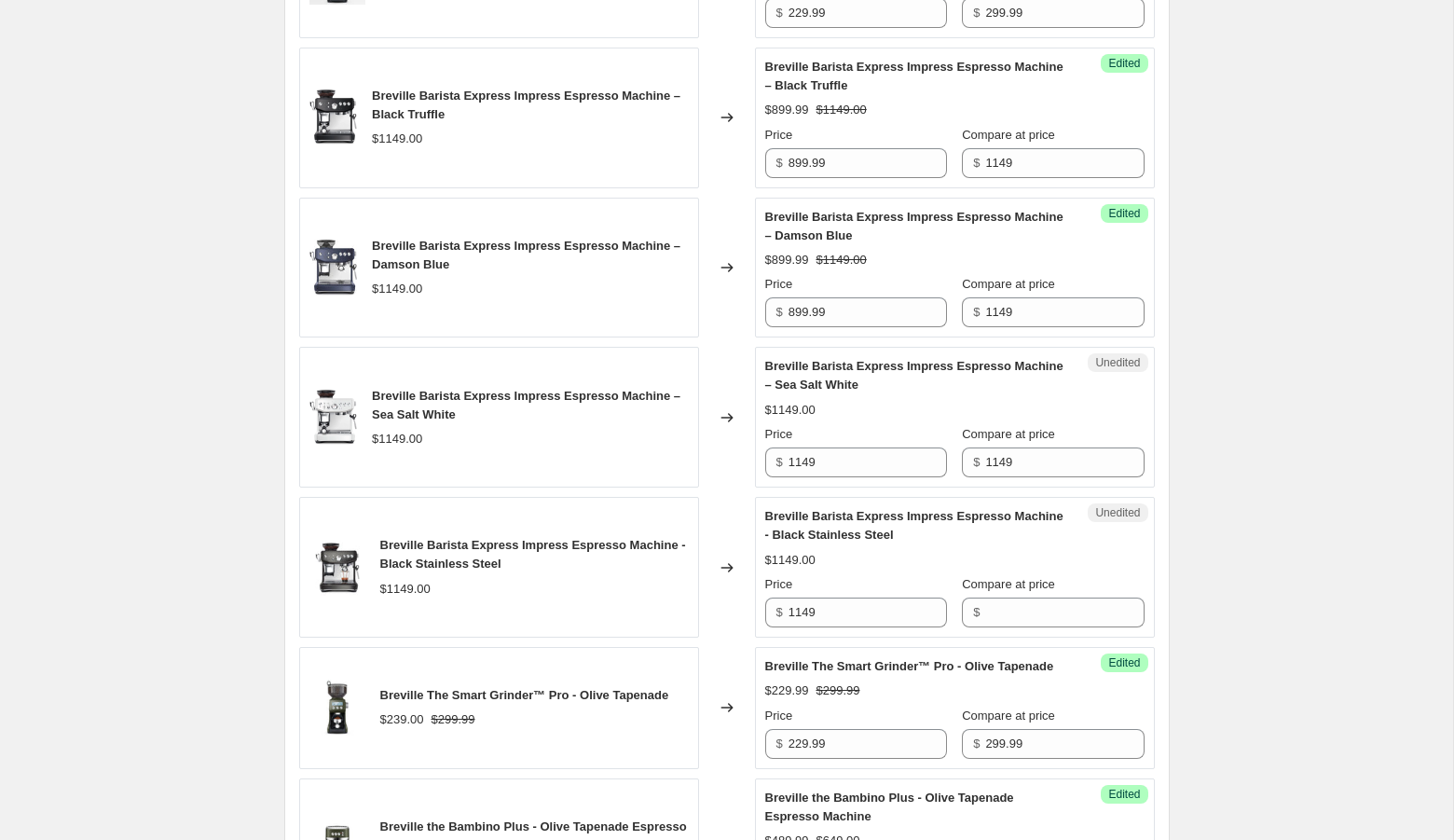
scroll to position [2373, 0]
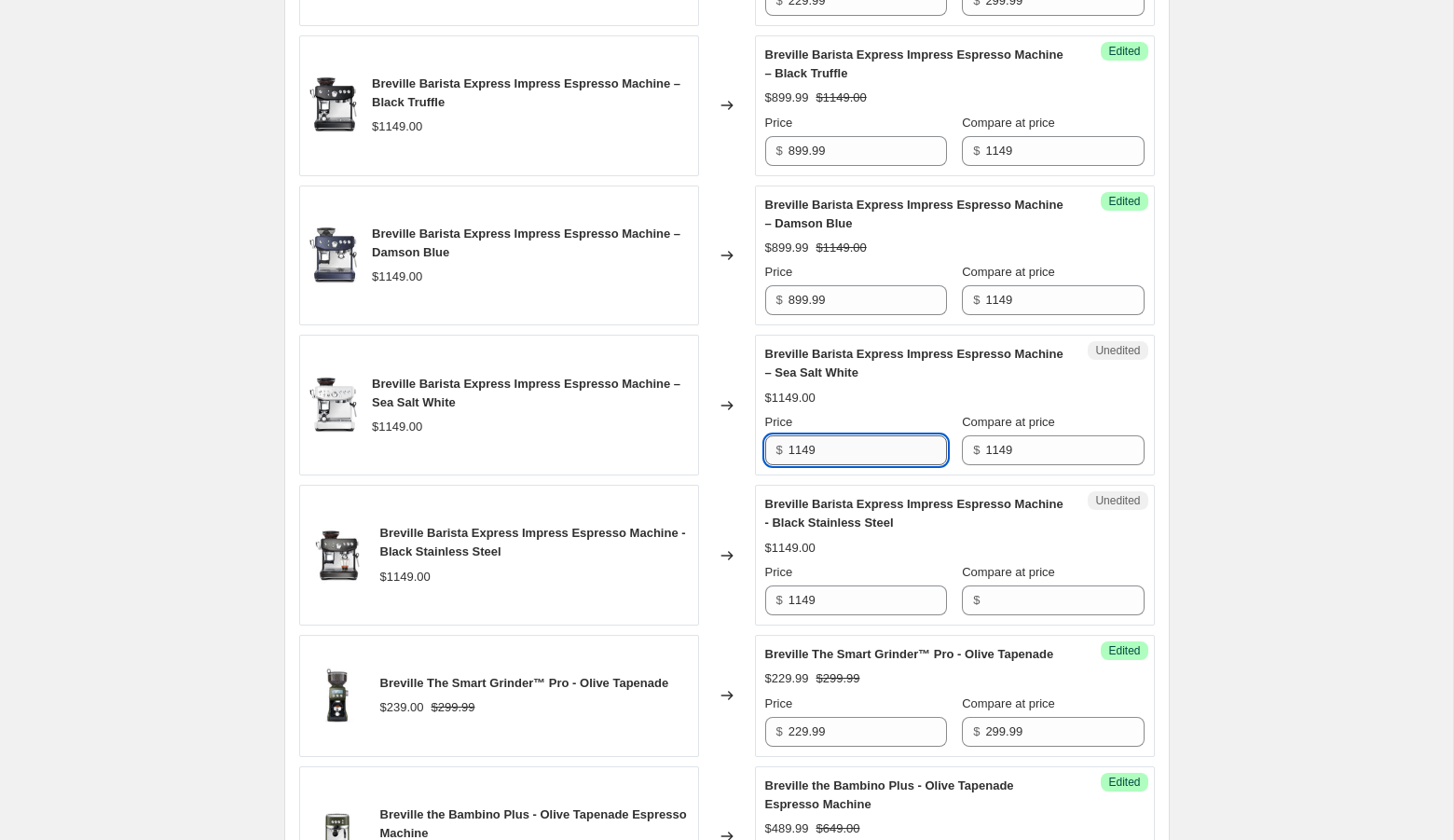
click at [842, 465] on input "1149" at bounding box center [868, 450] width 159 height 30
paste input "899.9"
type input "899.99"
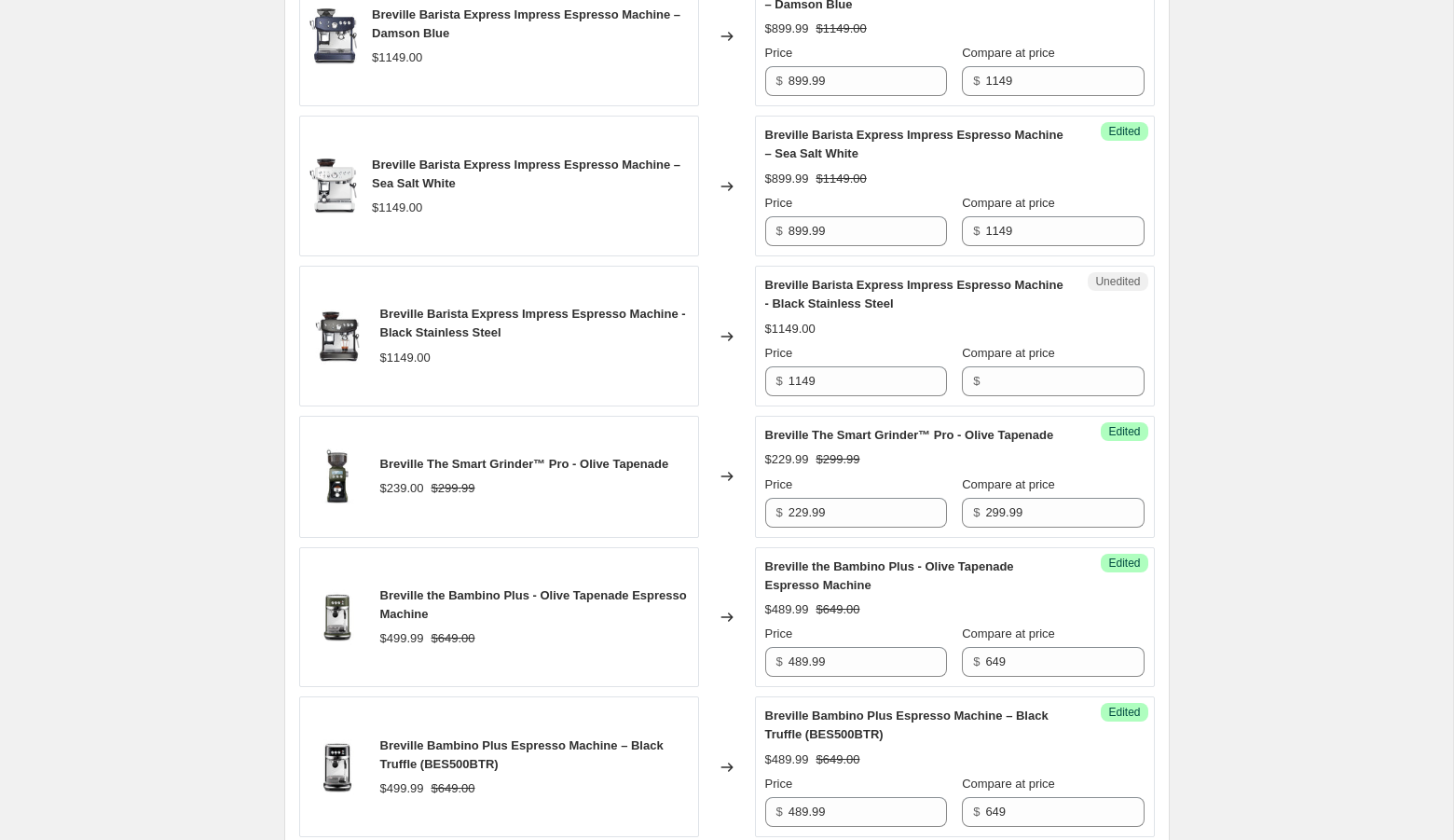
scroll to position [2593, 0]
click at [1028, 395] on input "Compare at price" at bounding box center [1064, 380] width 159 height 30
type input "1149"
click at [861, 395] on input "1149" at bounding box center [868, 380] width 159 height 30
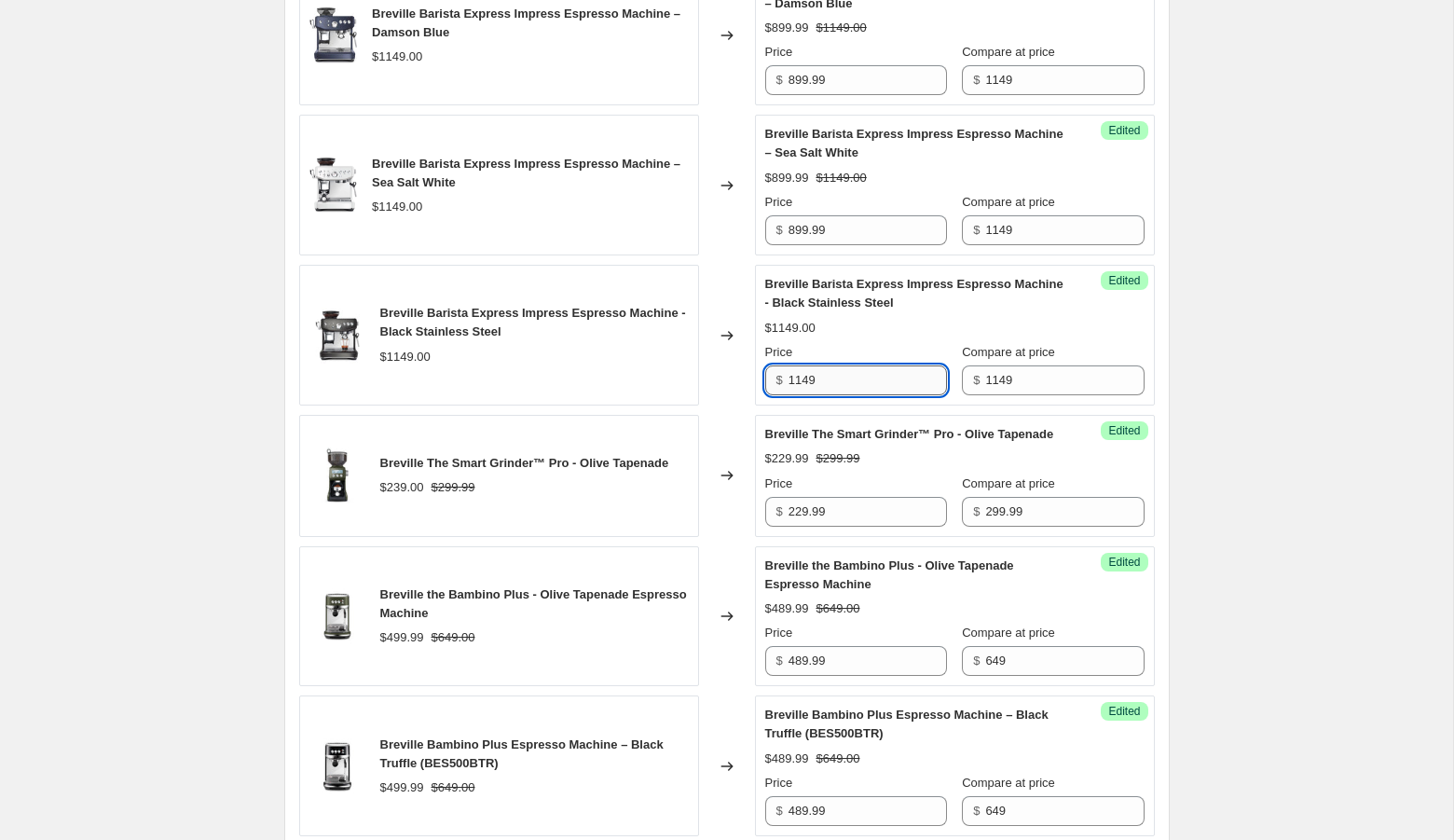
click at [861, 395] on input "1149" at bounding box center [868, 380] width 159 height 30
paste input "899.9"
type input "899.99"
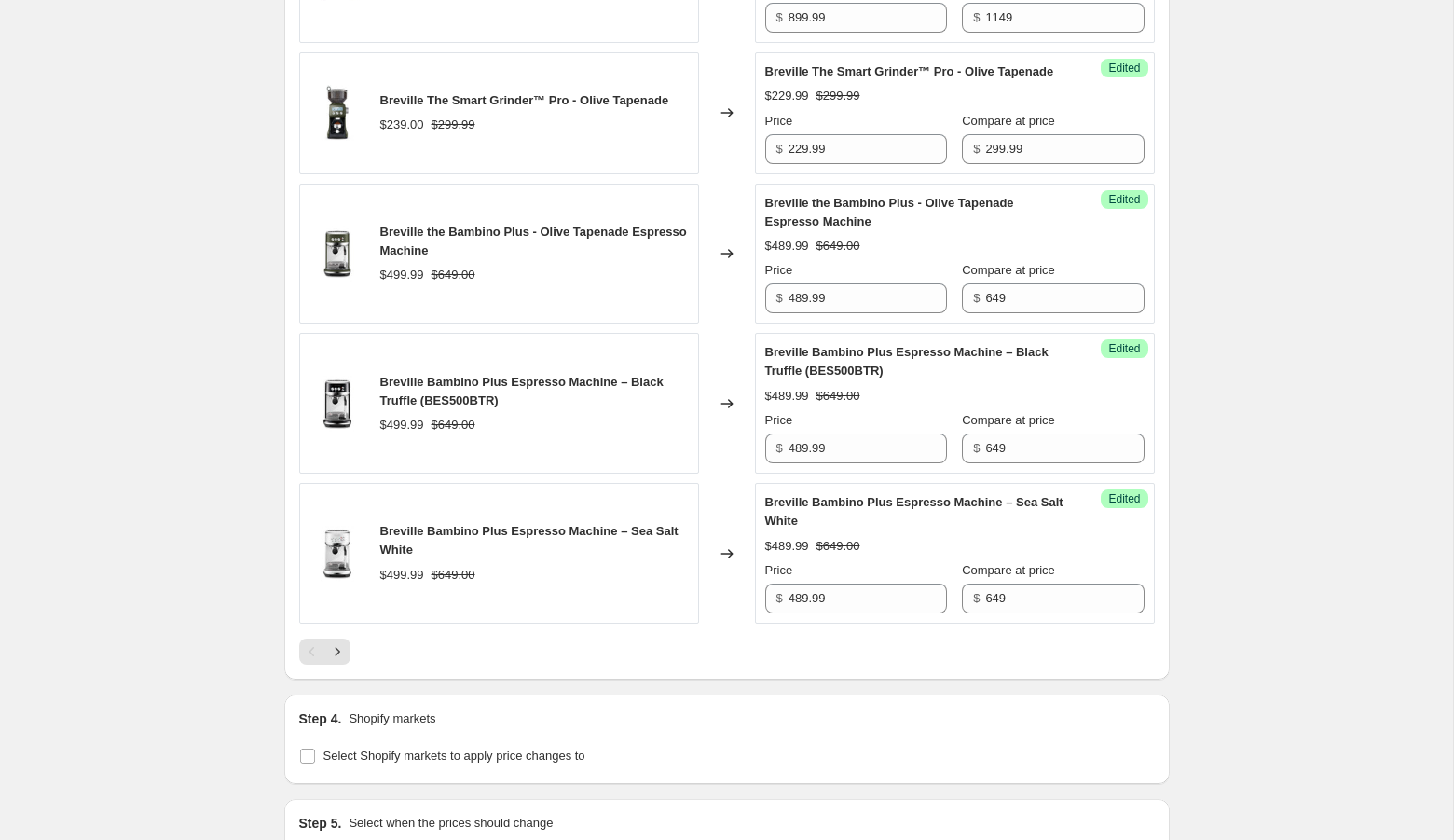
scroll to position [2965, 0]
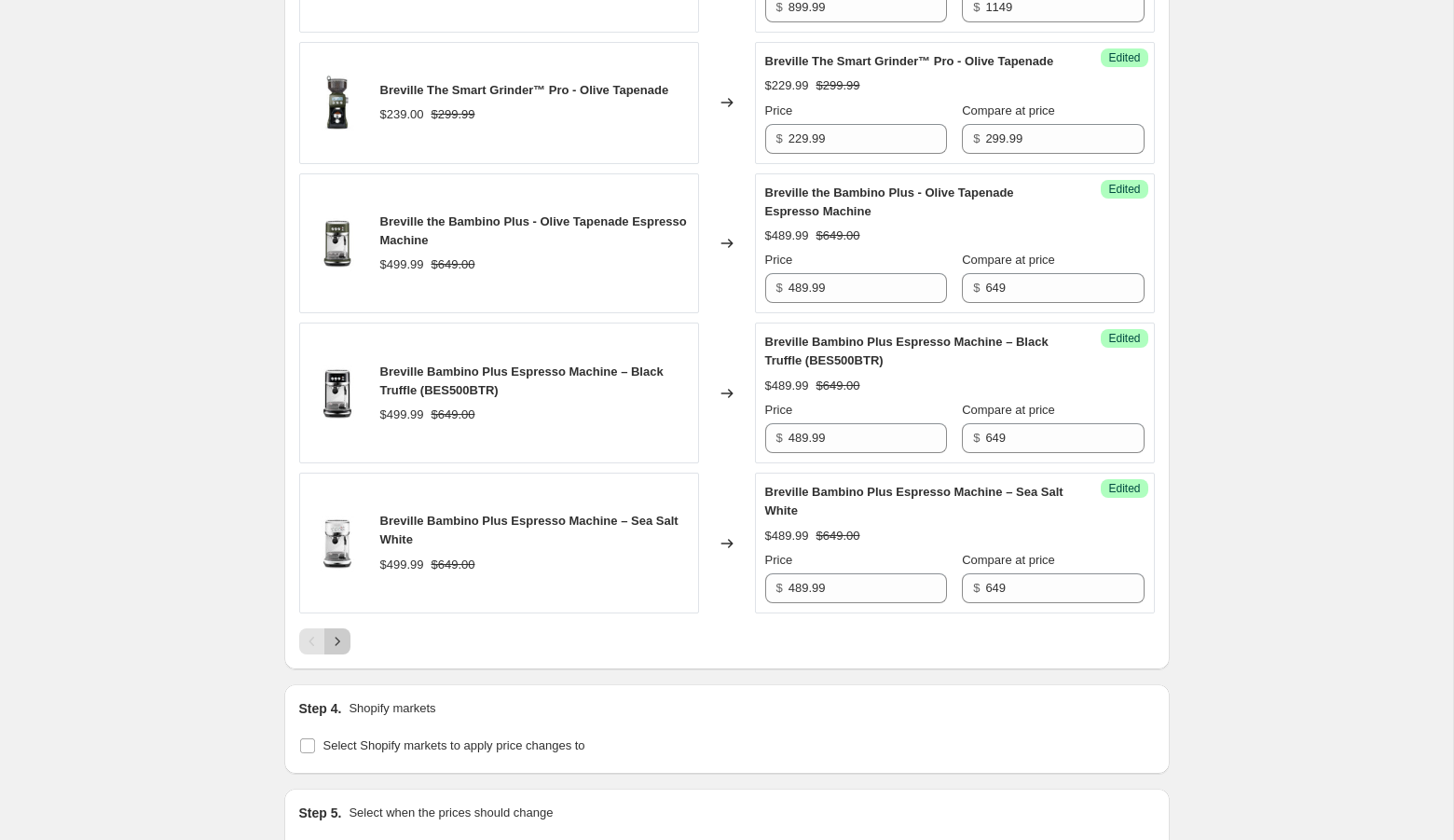
click at [338, 651] on icon "Next" at bounding box center [337, 641] width 19 height 19
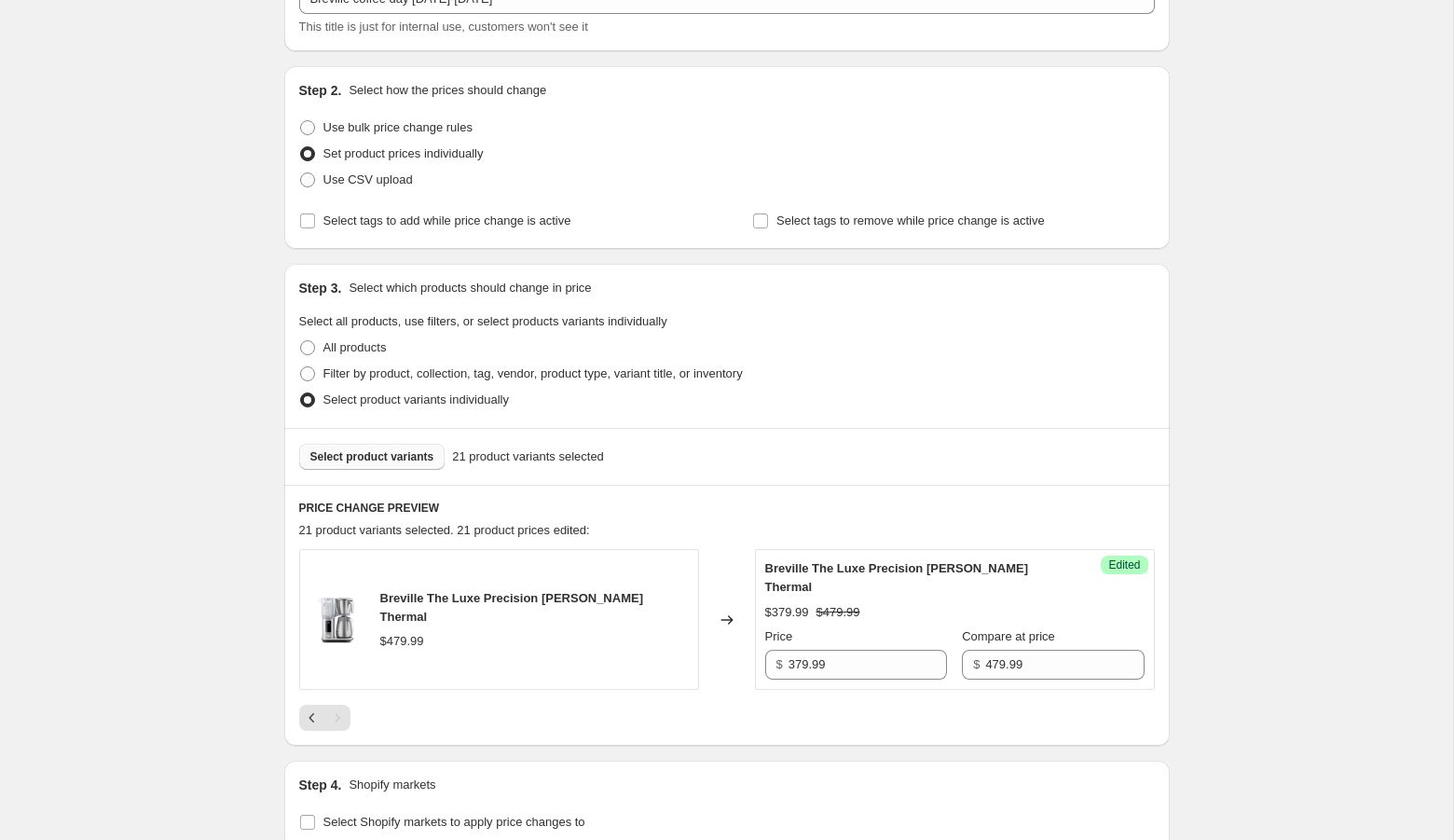
scroll to position [136, 0]
click at [361, 454] on span "Select product variants" at bounding box center [371, 455] width 124 height 15
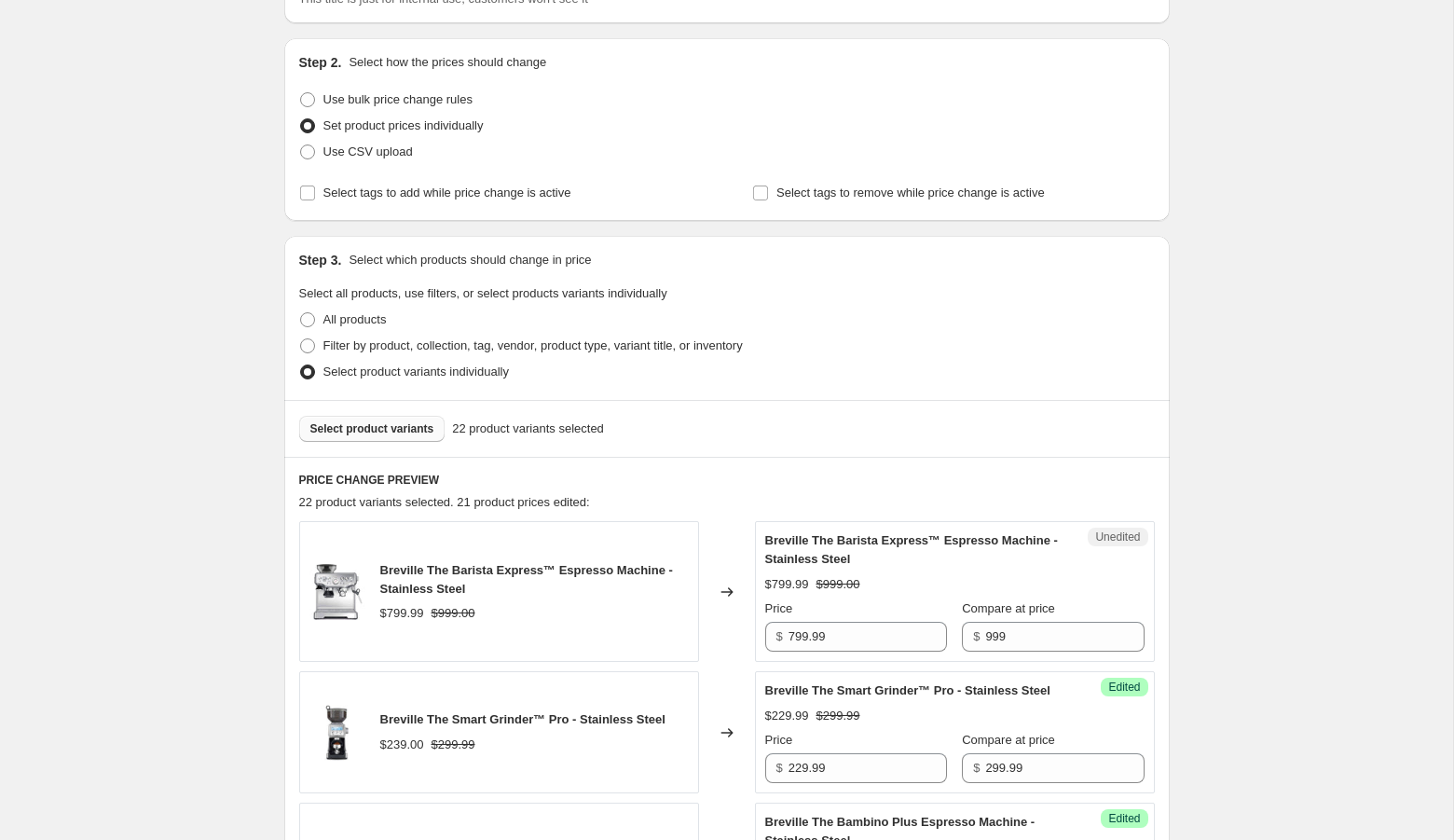
scroll to position [178, 0]
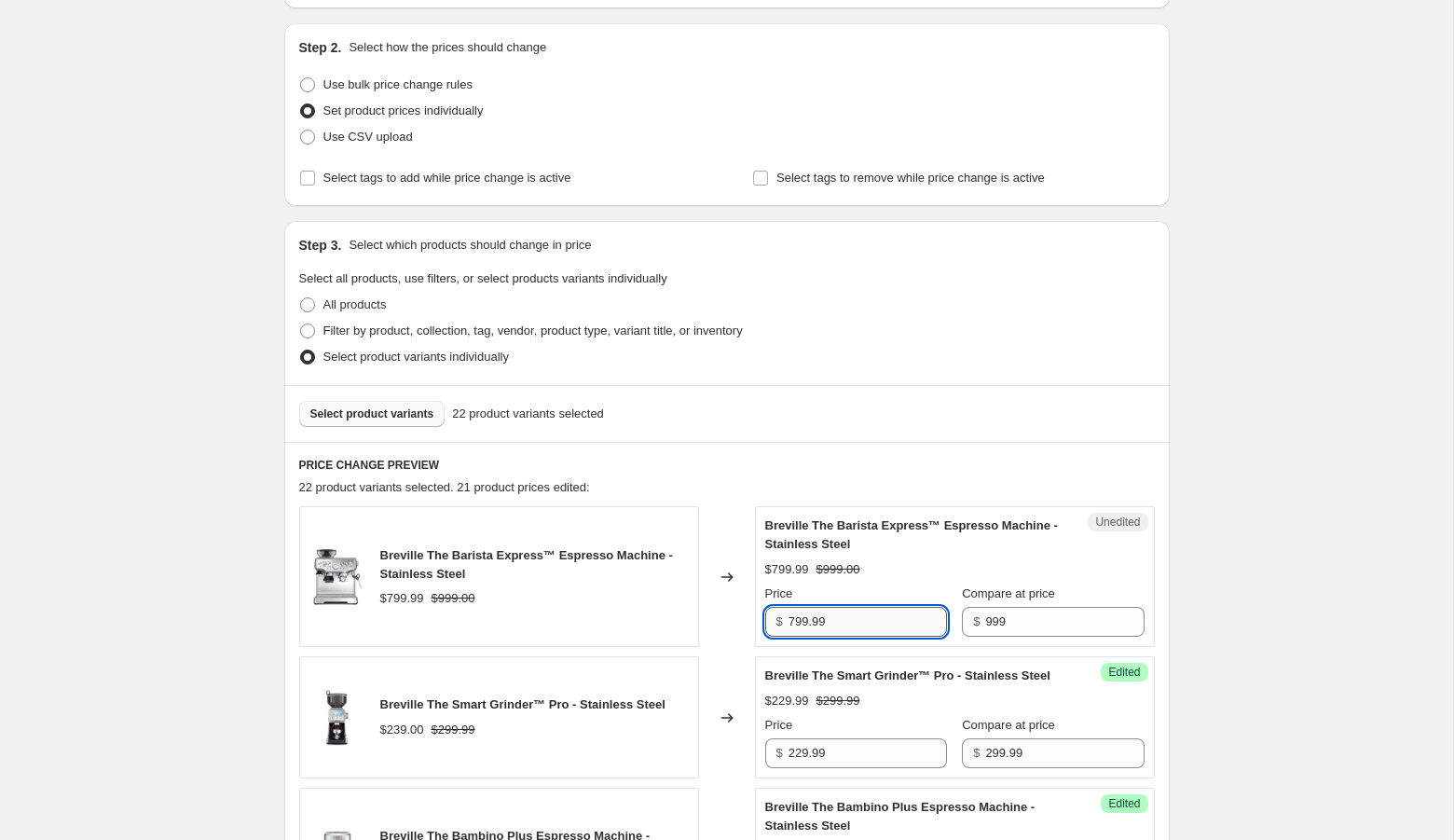
click at [805, 625] on input "799.99" at bounding box center [868, 622] width 159 height 30
type input "789.99"
click at [384, 413] on span "Select product variants" at bounding box center [371, 413] width 124 height 15
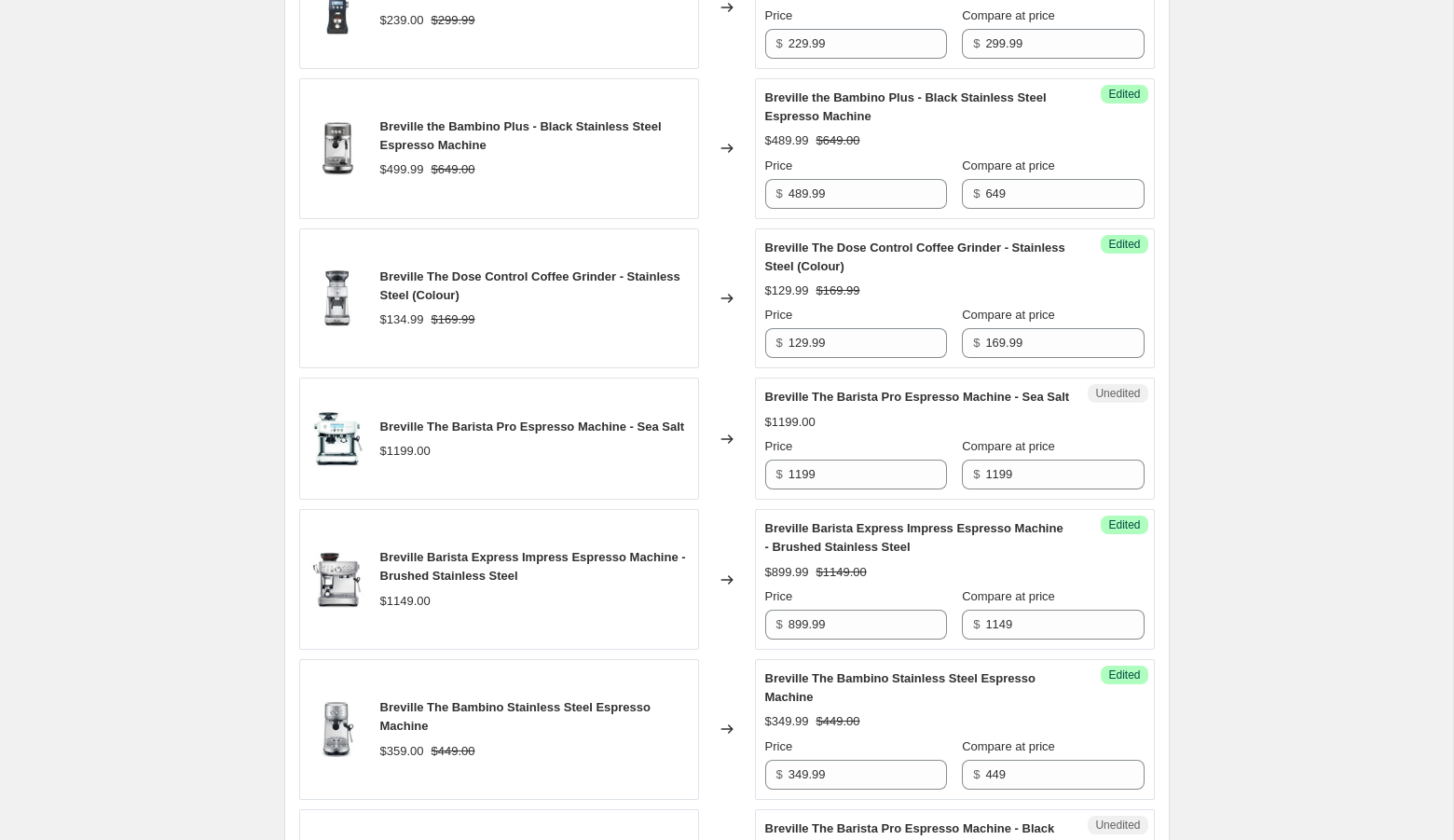
scroll to position [1635, 0]
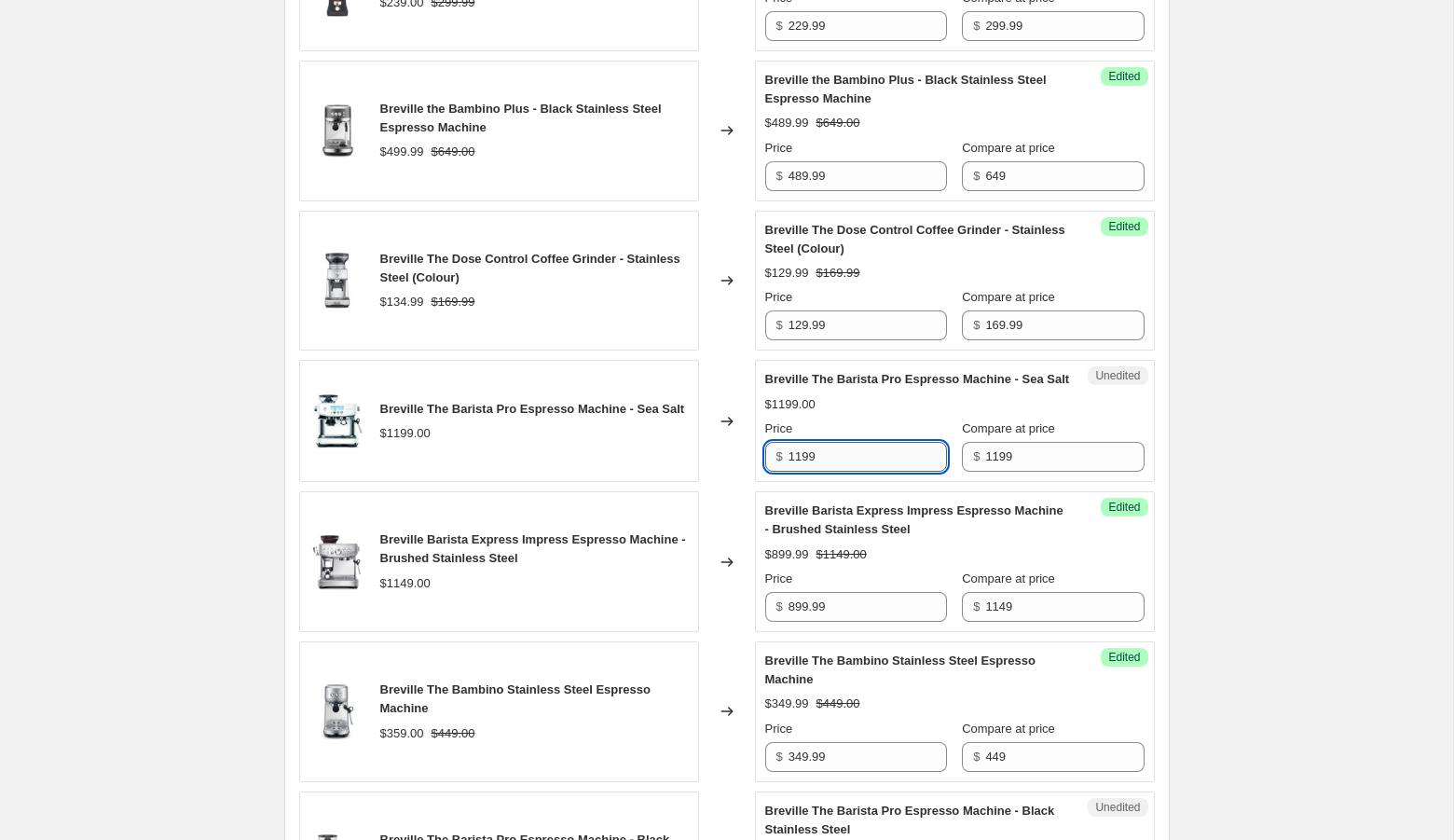
click at [821, 471] on input "1199" at bounding box center [868, 456] width 159 height 30
type input "959.99"
click at [1226, 584] on div "Create new price [MEDICAL_DATA]. This page is ready Create new price [MEDICAL_D…" at bounding box center [726, 378] width 1453 height 4027
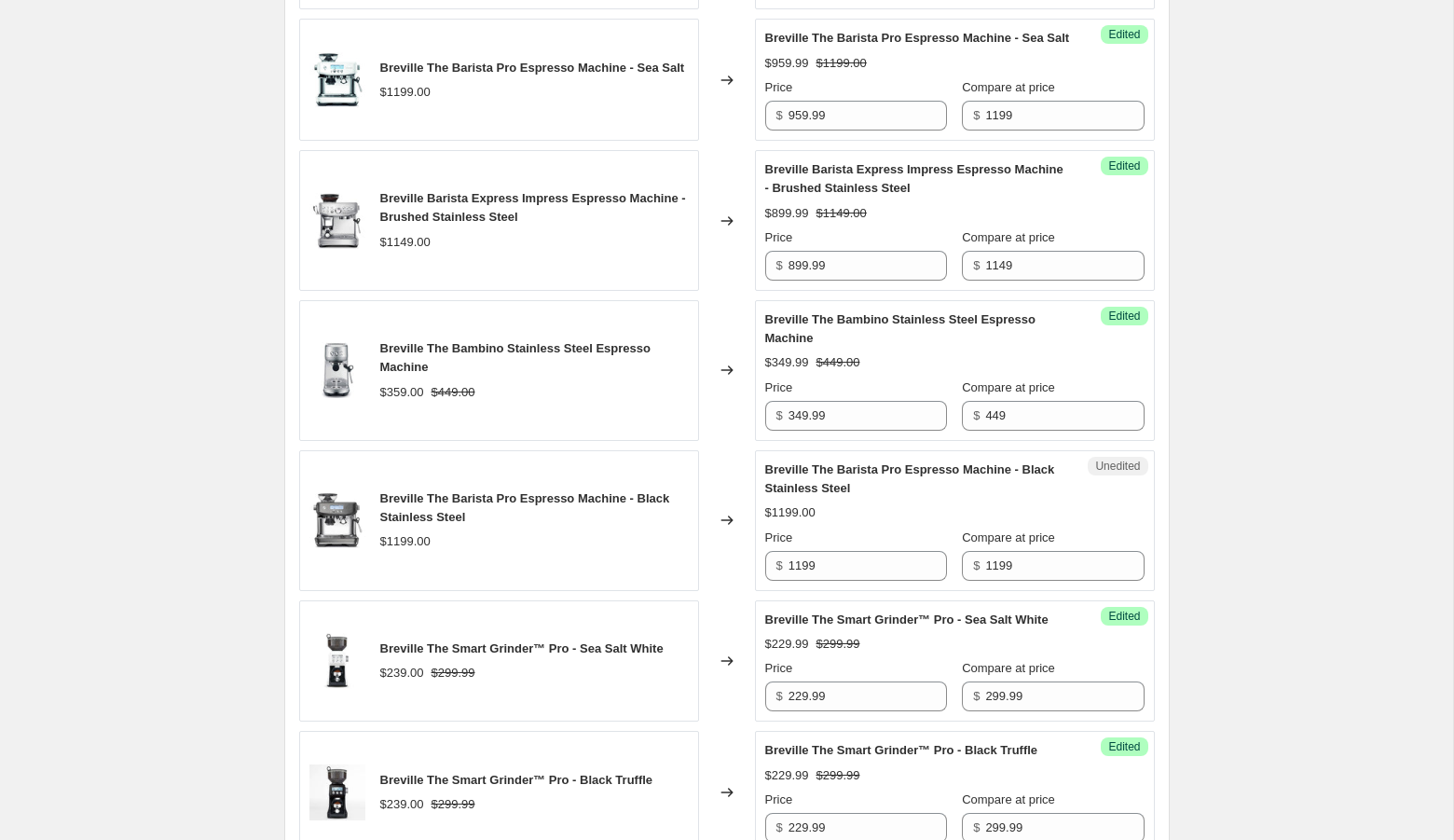
scroll to position [1978, 0]
click at [843, 580] on input "1199" at bounding box center [868, 565] width 159 height 30
click at [1259, 648] on div "Create new price [MEDICAL_DATA]. This page is ready Create new price [MEDICAL_D…" at bounding box center [726, 35] width 1453 height 4027
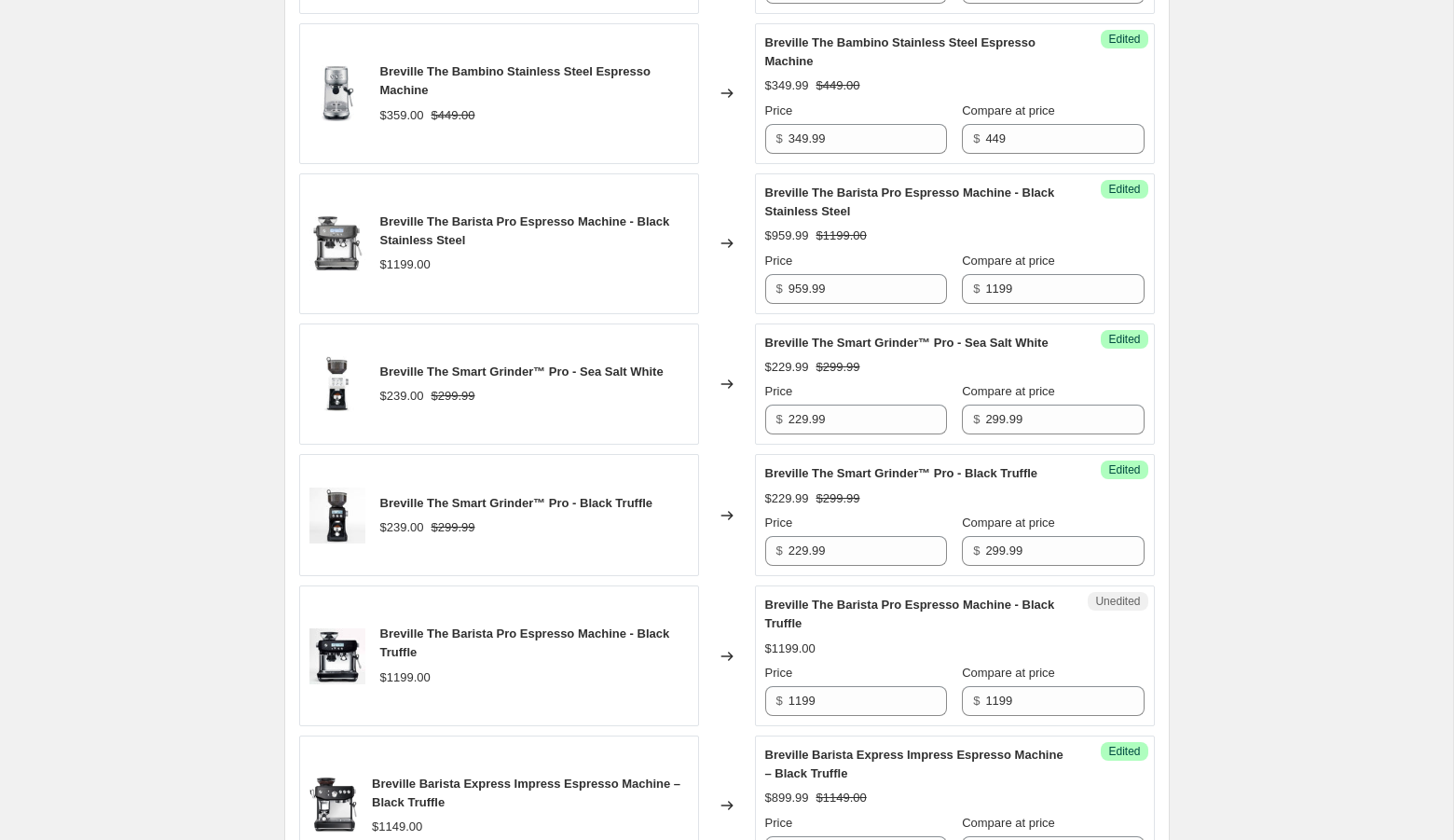
scroll to position [2261, 0]
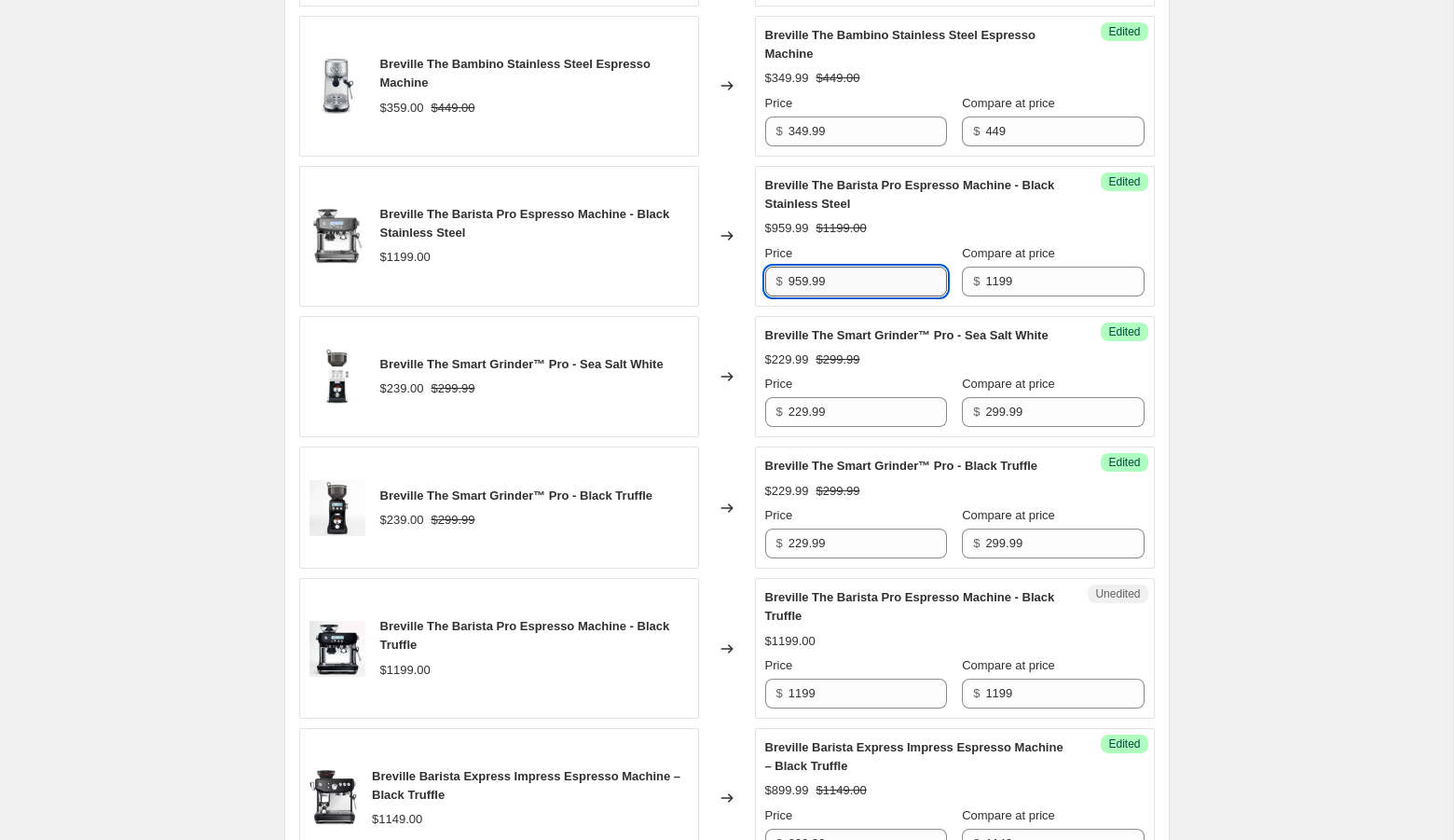
click at [806, 297] on input "959.99" at bounding box center [868, 282] width 159 height 30
type input "899.99"
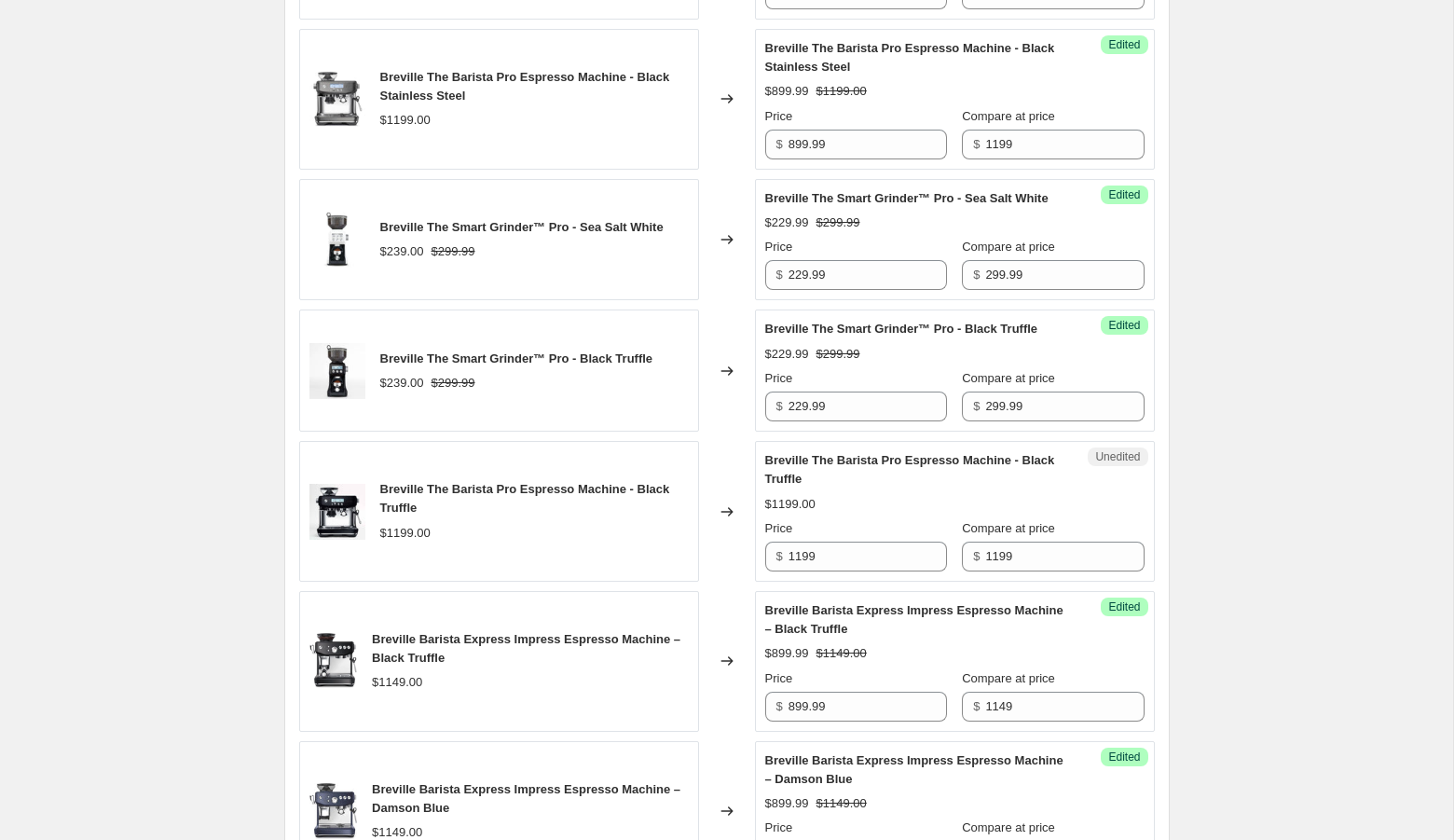
scroll to position [2404, 0]
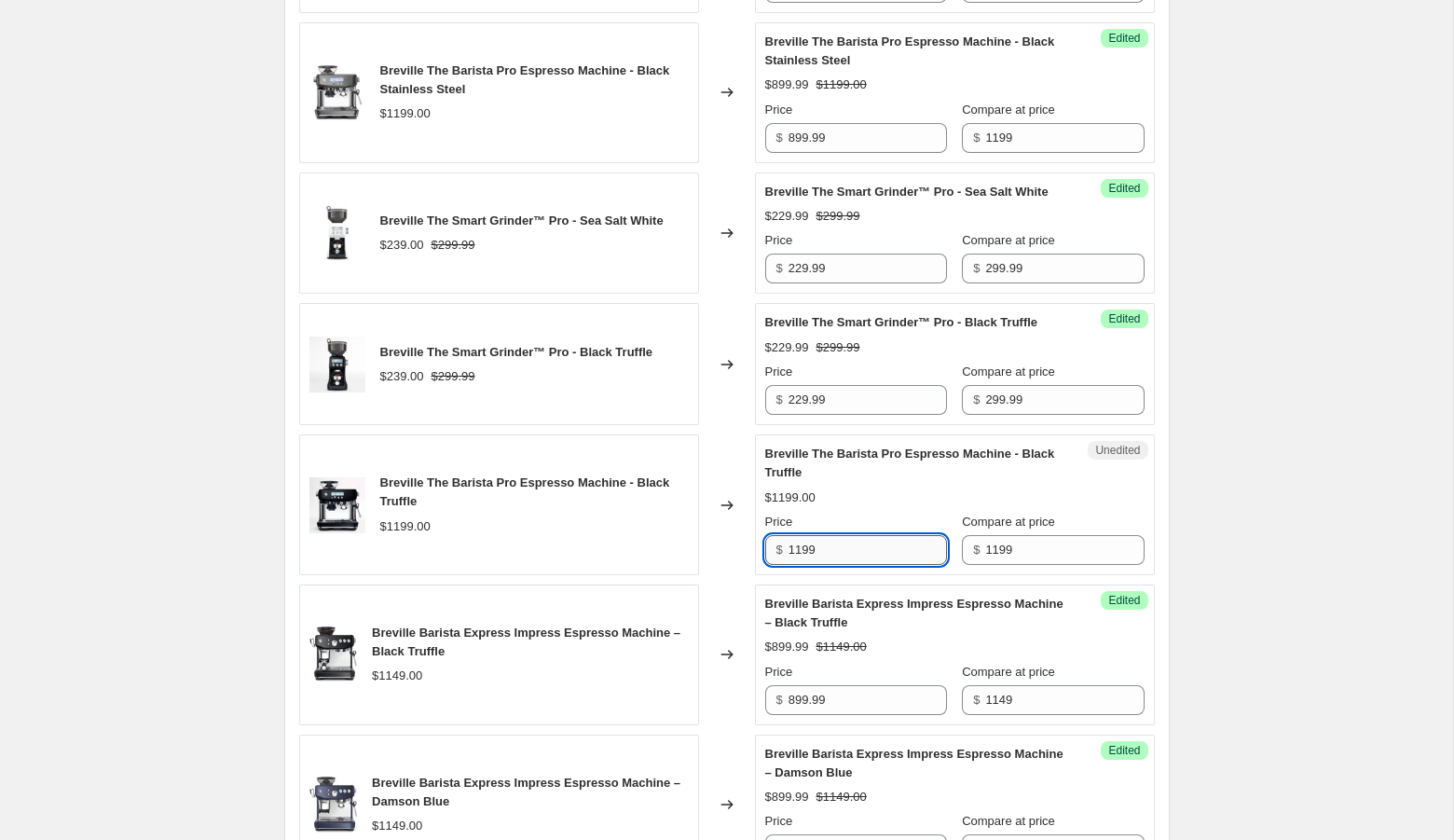
click at [879, 565] on input "1199" at bounding box center [868, 550] width 159 height 30
type input "959.99"
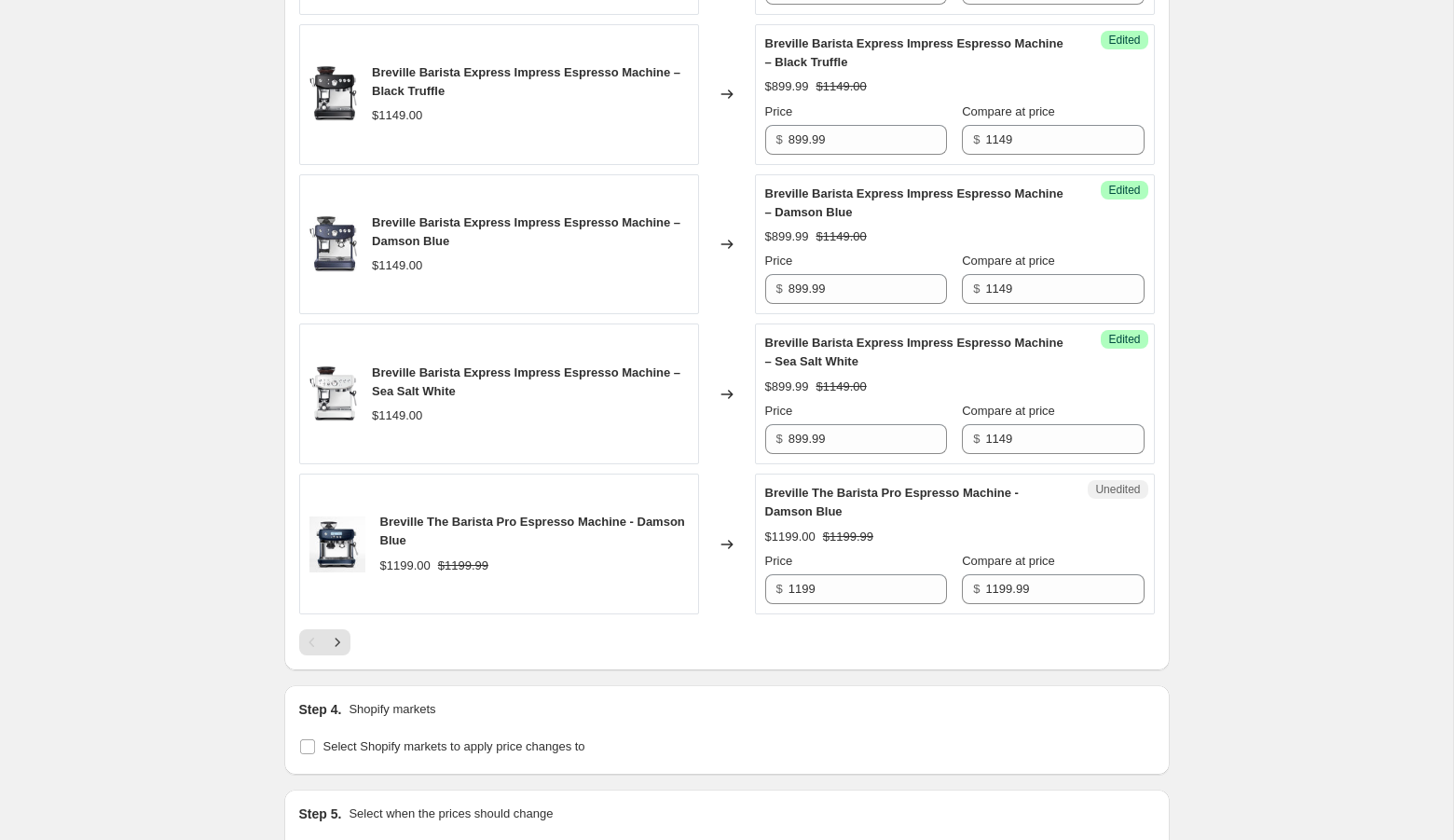
scroll to position [2965, 0]
click at [830, 603] on input "1199" at bounding box center [868, 588] width 159 height 30
type input "959.99"
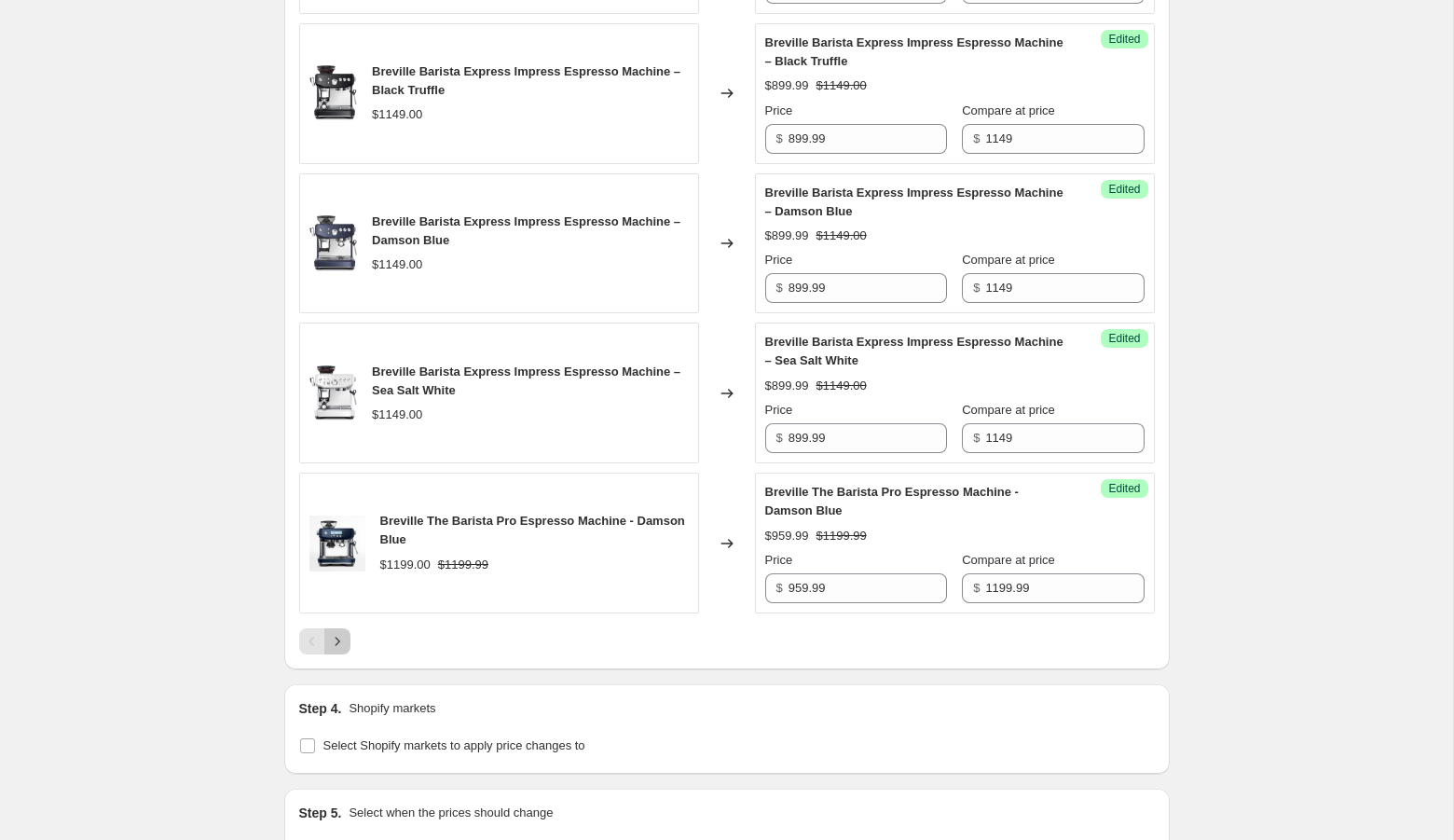
click at [339, 651] on icon "Next" at bounding box center [337, 641] width 19 height 19
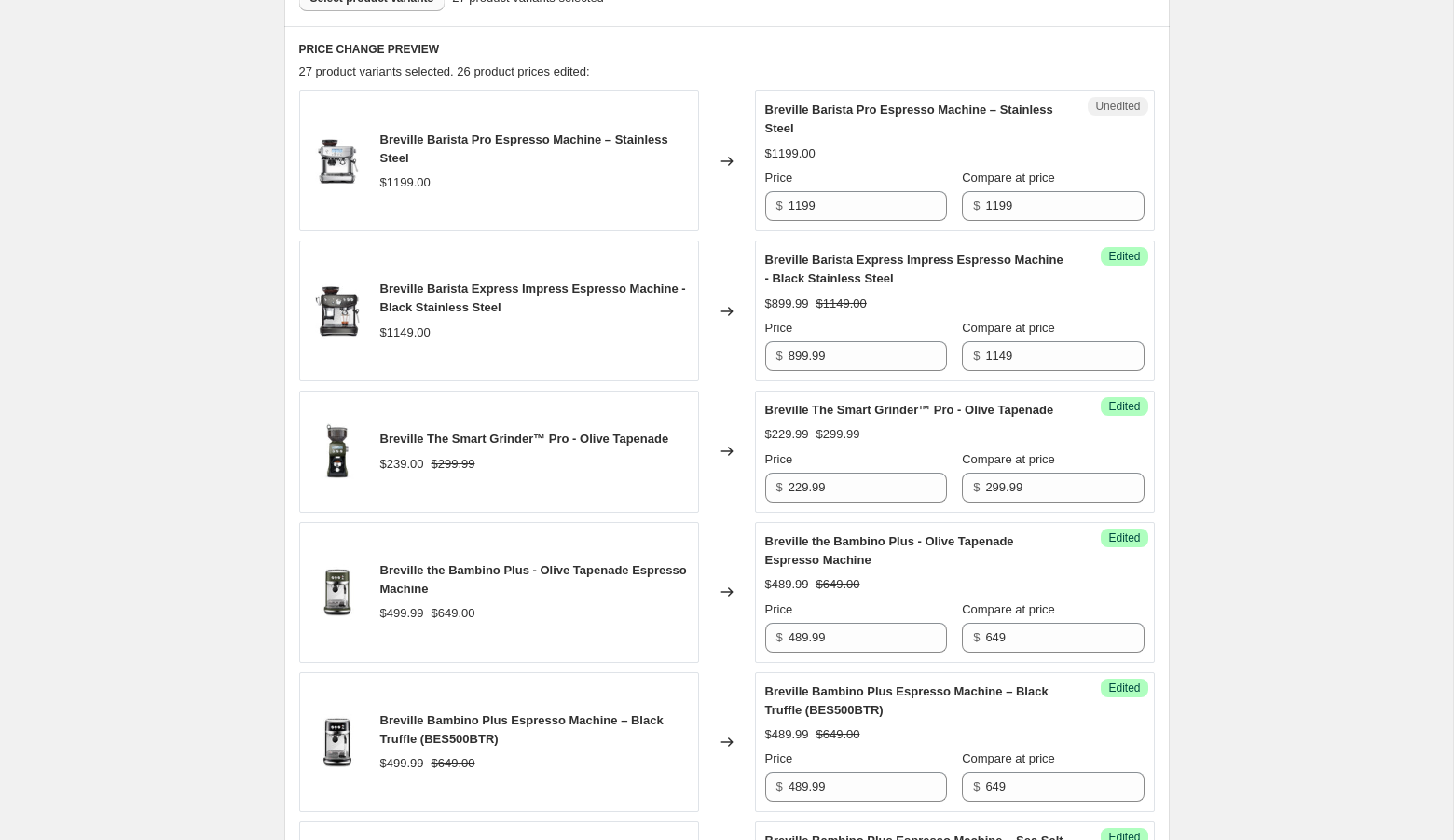
scroll to position [584, 0]
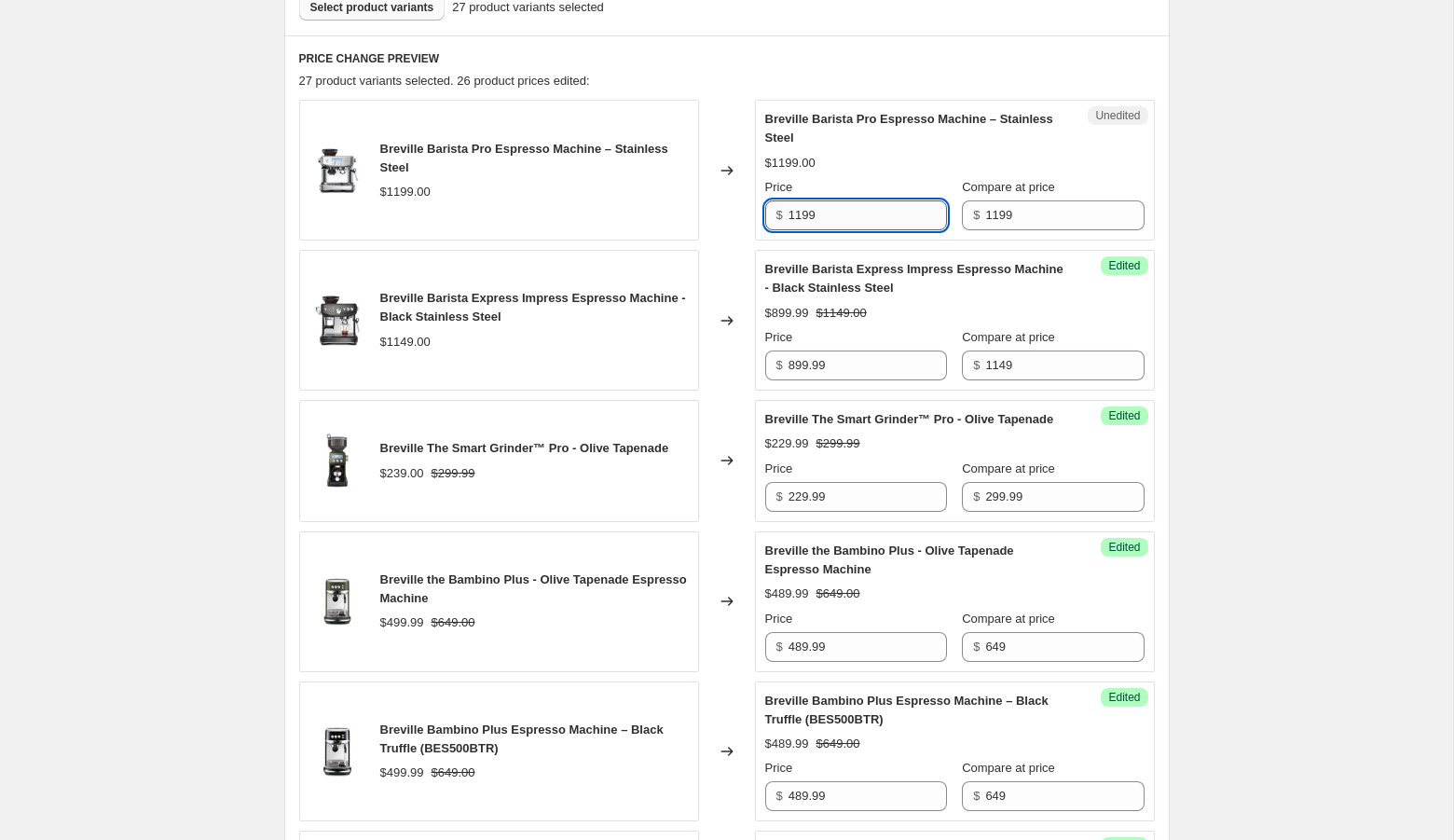
click at [853, 216] on input "1199" at bounding box center [868, 216] width 159 height 30
type input "959.99"
click at [1309, 225] on div "Create new price [MEDICAL_DATA]. This page is ready Create new price [MEDICAL_D…" at bounding box center [726, 493] width 1453 height 2154
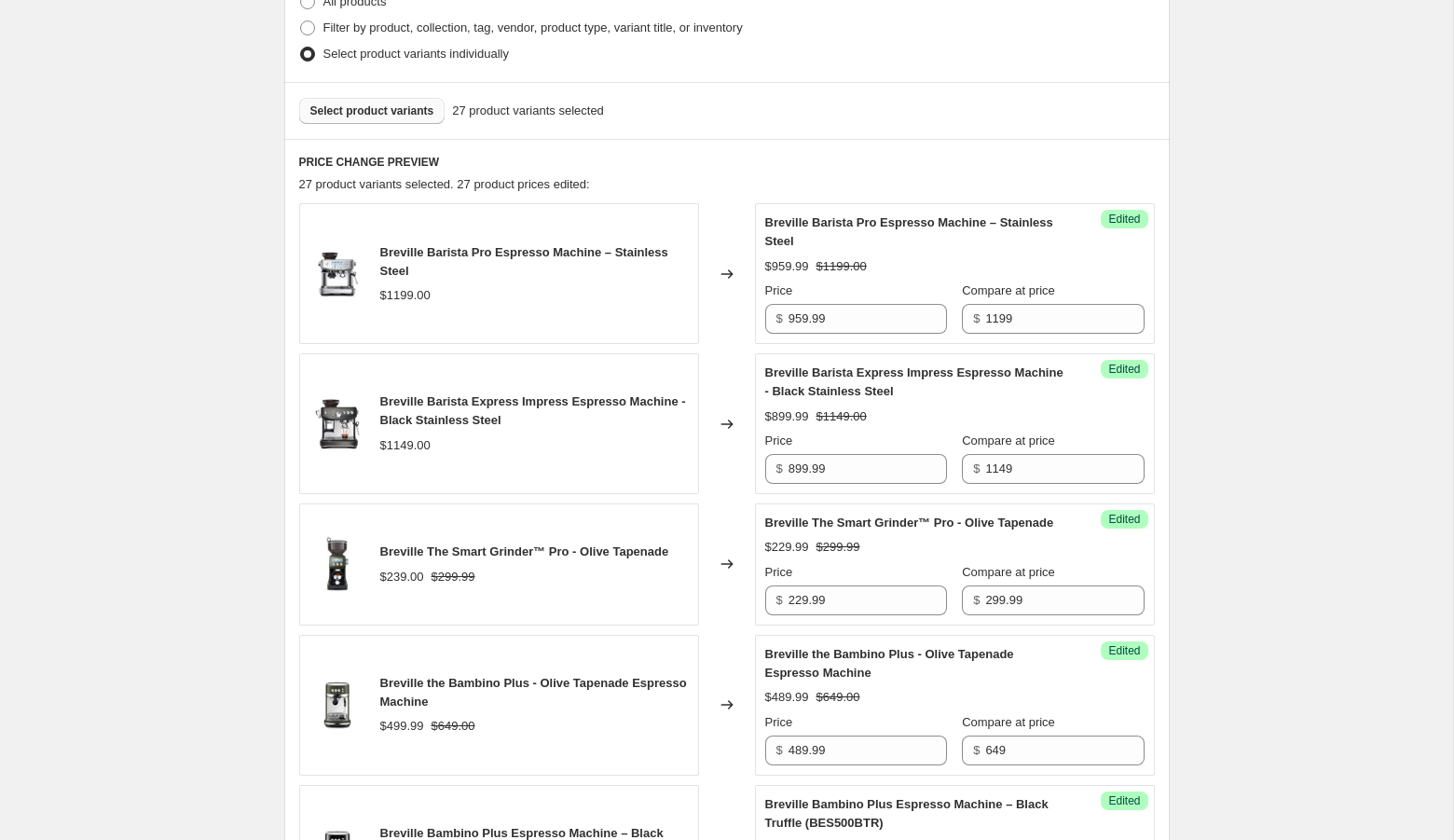
scroll to position [477, 0]
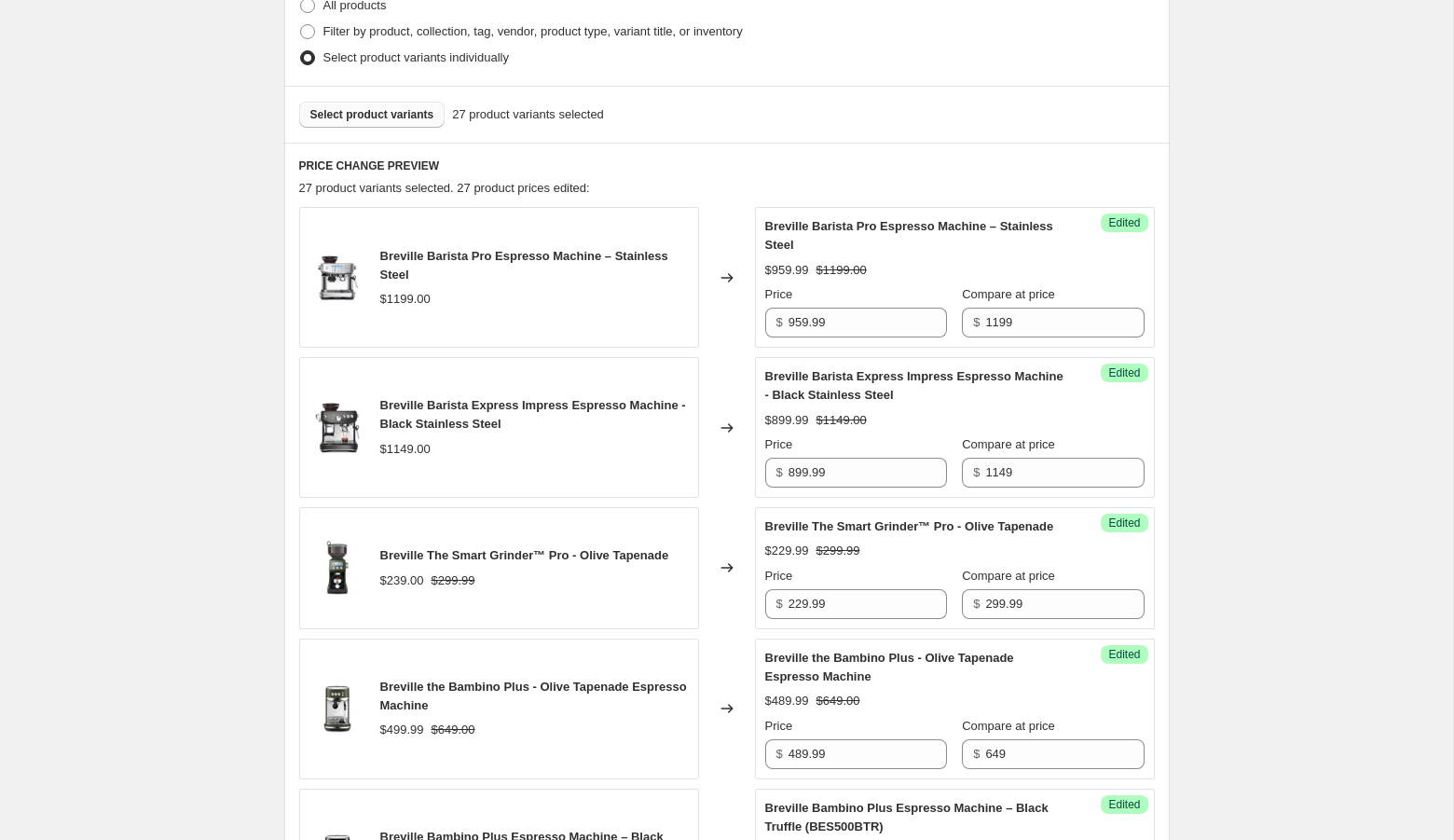
click at [415, 110] on span "Select product variants" at bounding box center [371, 115] width 124 height 15
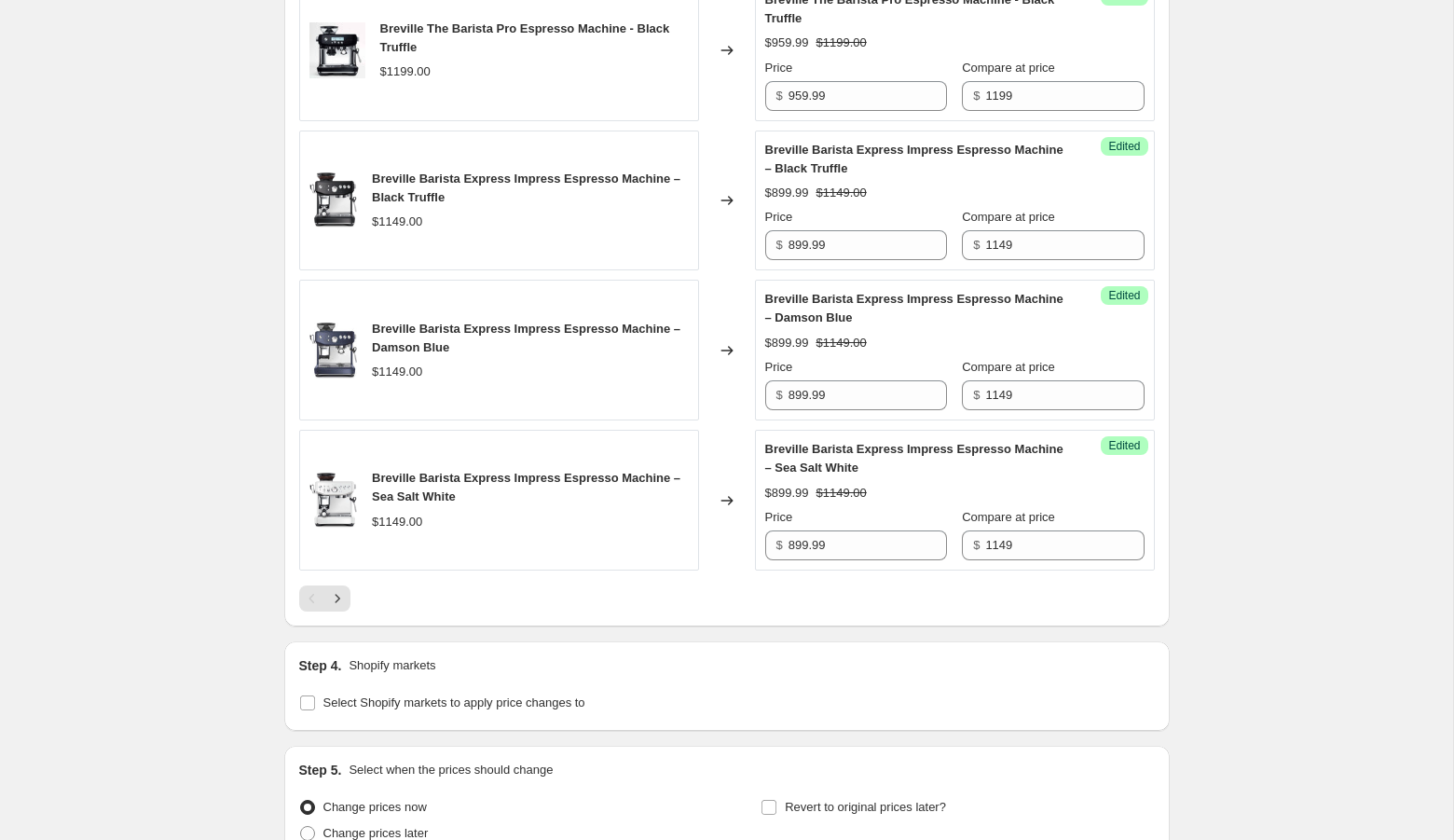
scroll to position [3020, 0]
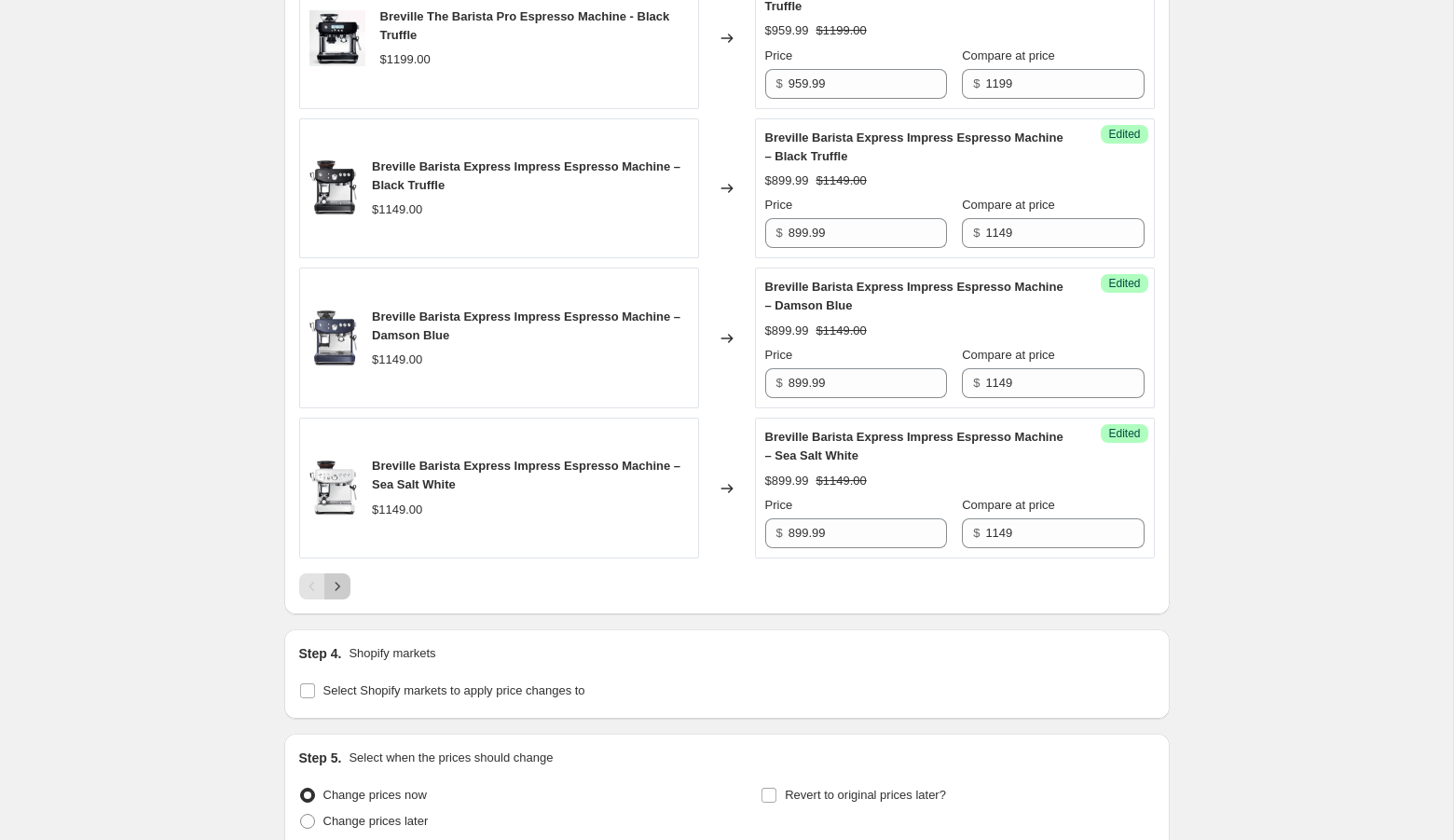
click at [344, 595] on icon "Next" at bounding box center [337, 586] width 19 height 19
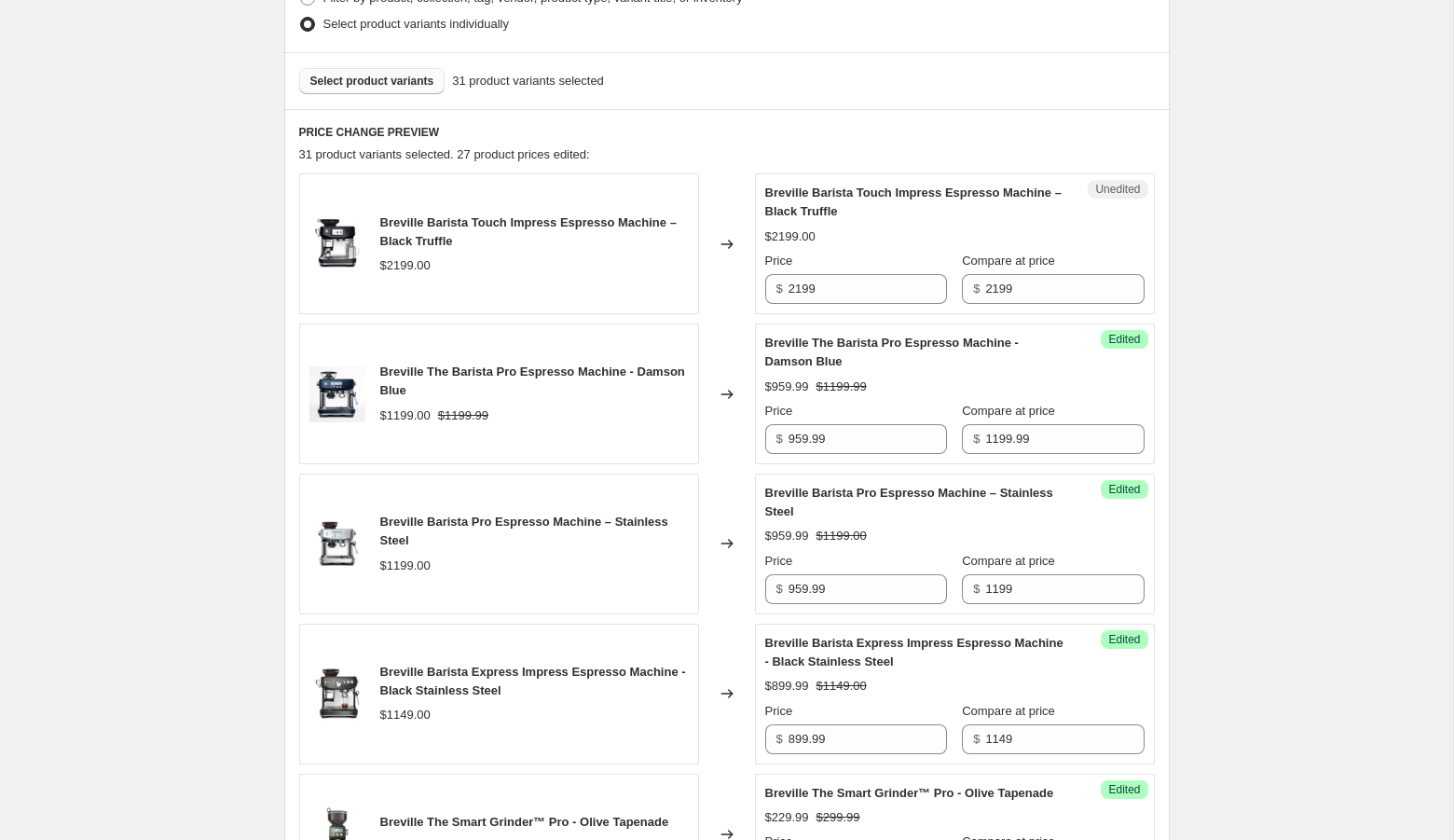
scroll to position [510, 0]
click at [865, 296] on input "2199" at bounding box center [868, 290] width 159 height 30
type input "1279.99"
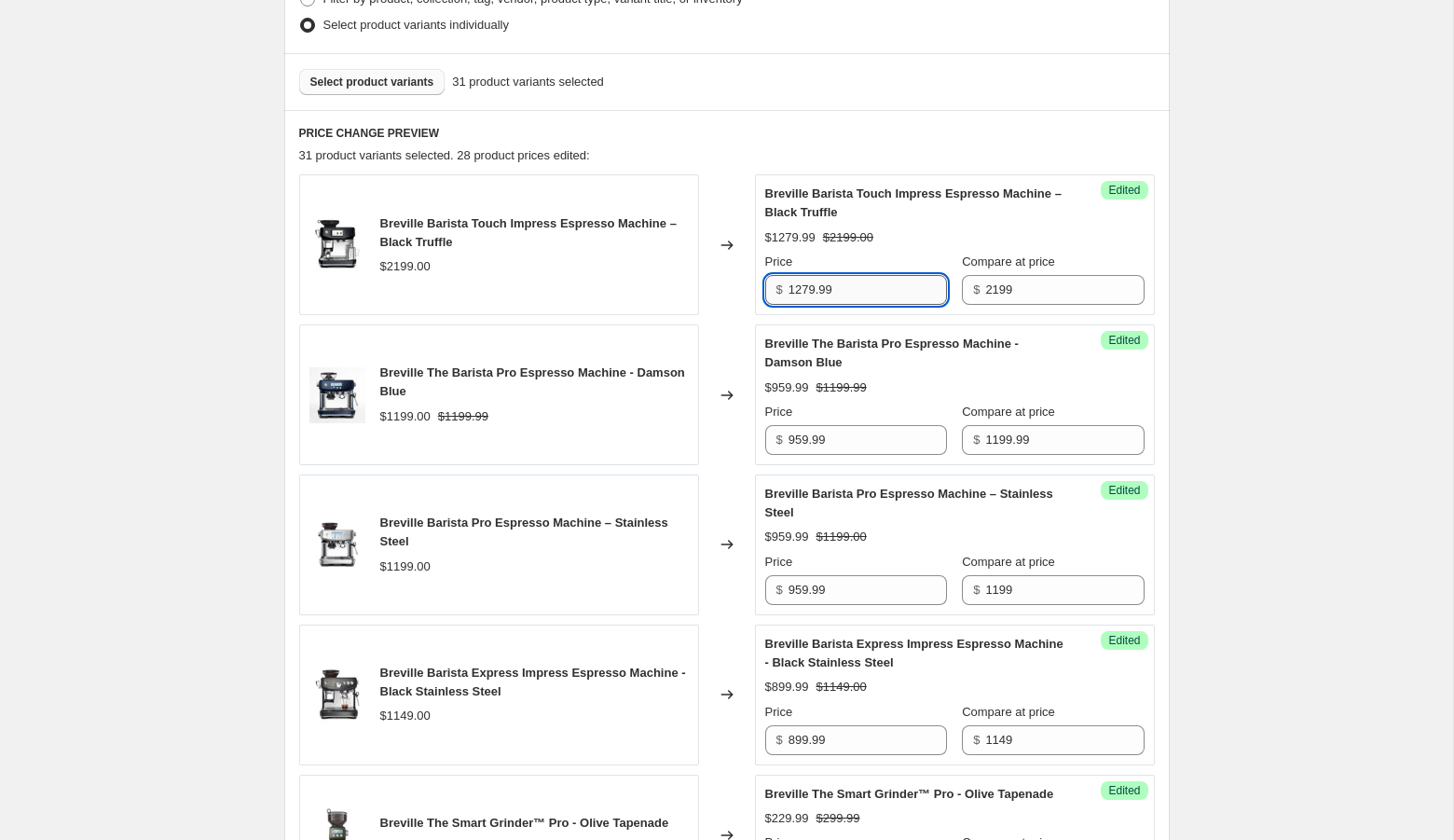
click at [898, 281] on input "1279.99" at bounding box center [868, 290] width 159 height 30
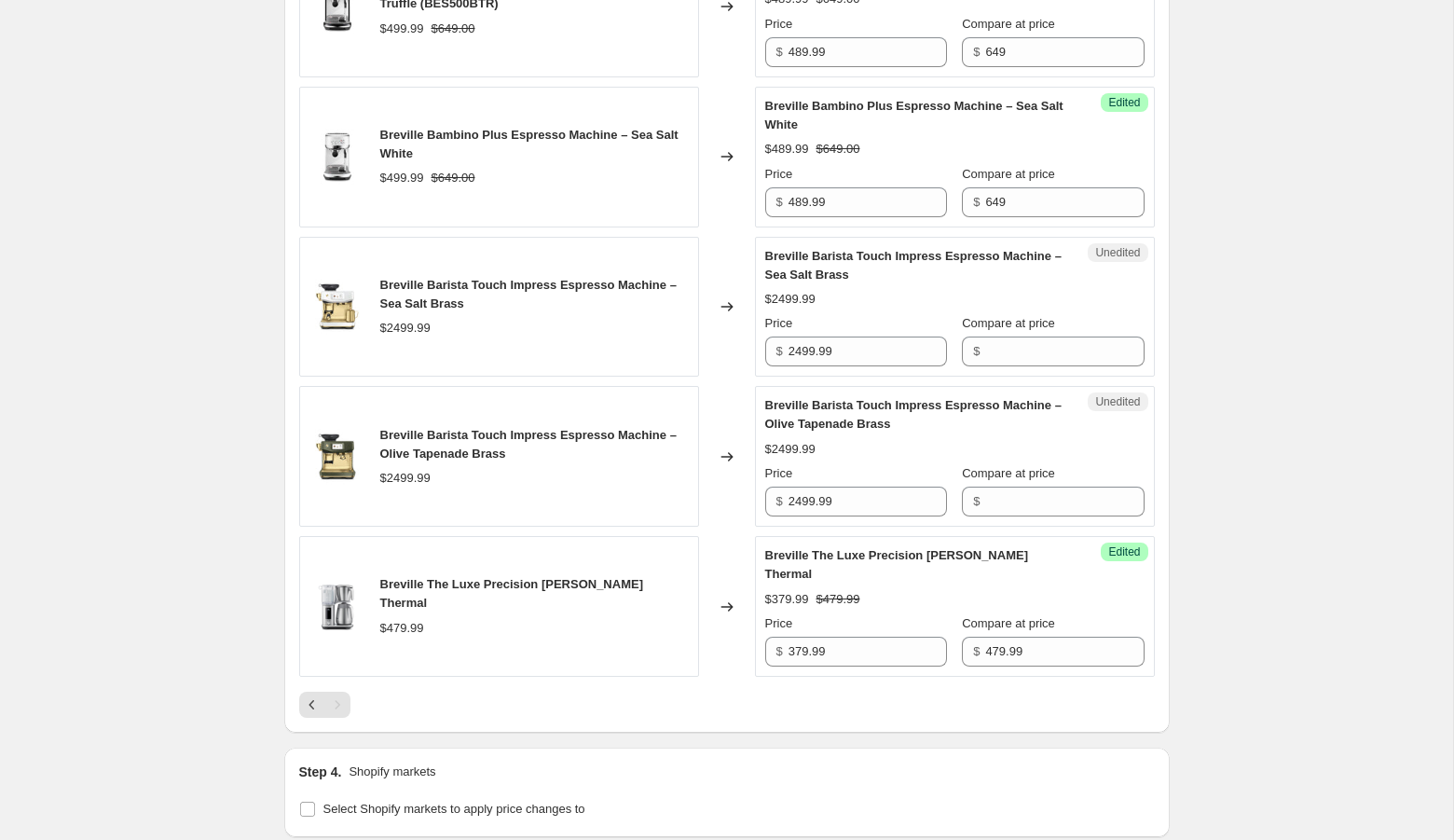
scroll to position [1629, 0]
click at [305, 696] on icon "Previous" at bounding box center [313, 704] width 19 height 19
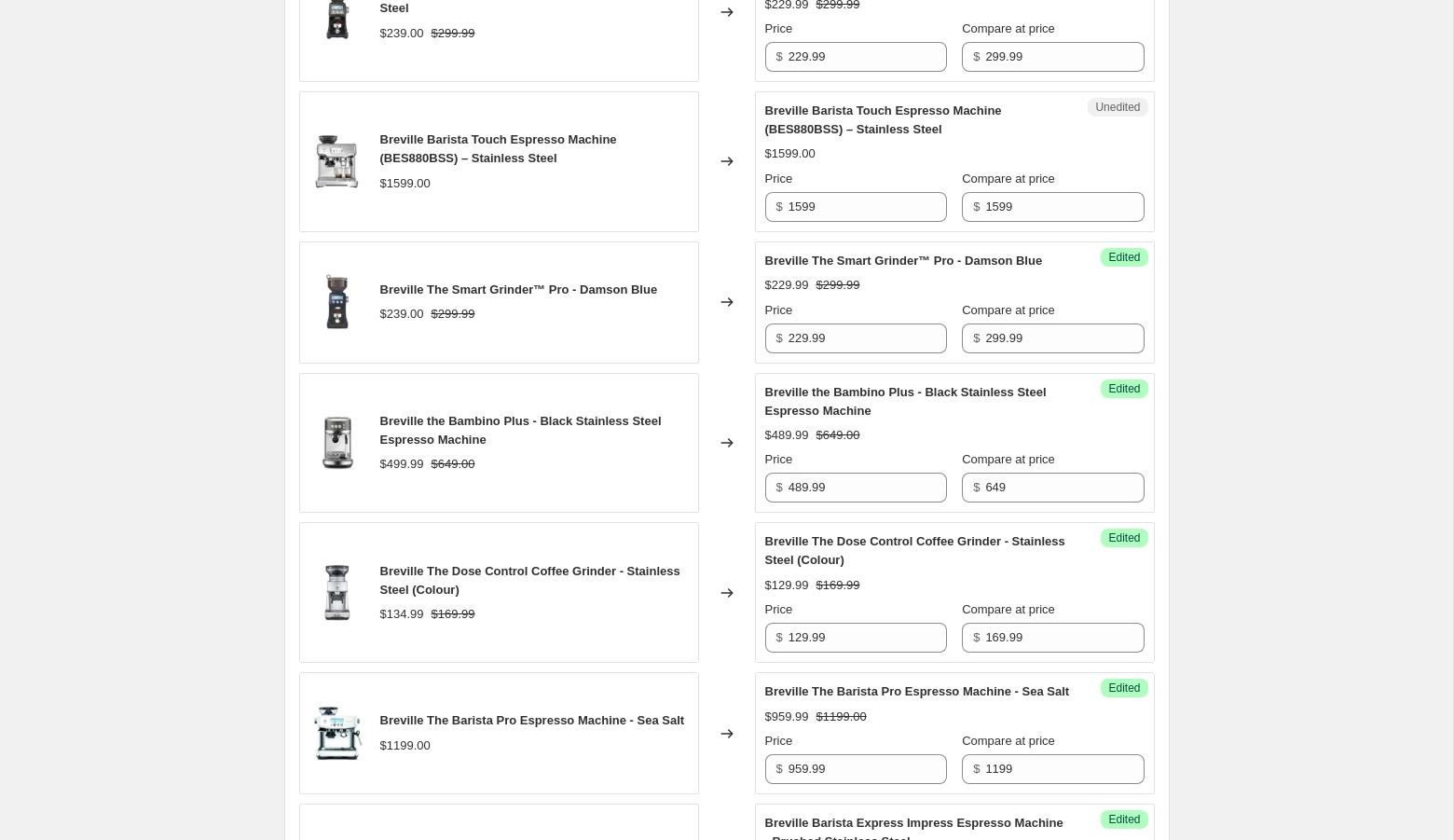
scroll to position [1469, 0]
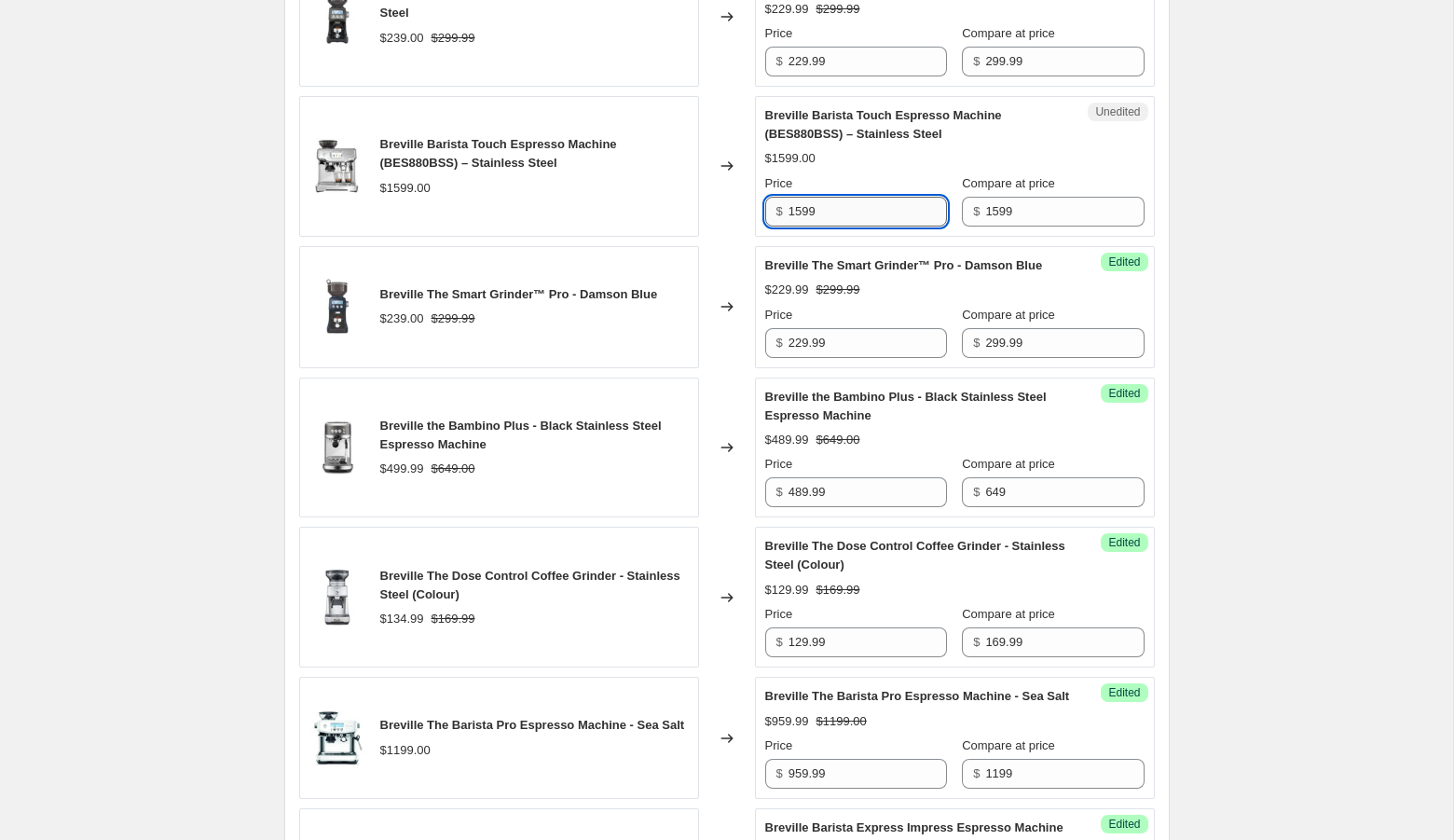
click at [822, 227] on input "1599" at bounding box center [868, 212] width 159 height 30
paste input "279."
type input "1279.99"
click at [1269, 301] on div "Create new price [MEDICAL_DATA]. This page is ready Create new price [MEDICAL_D…" at bounding box center [726, 544] width 1453 height 4027
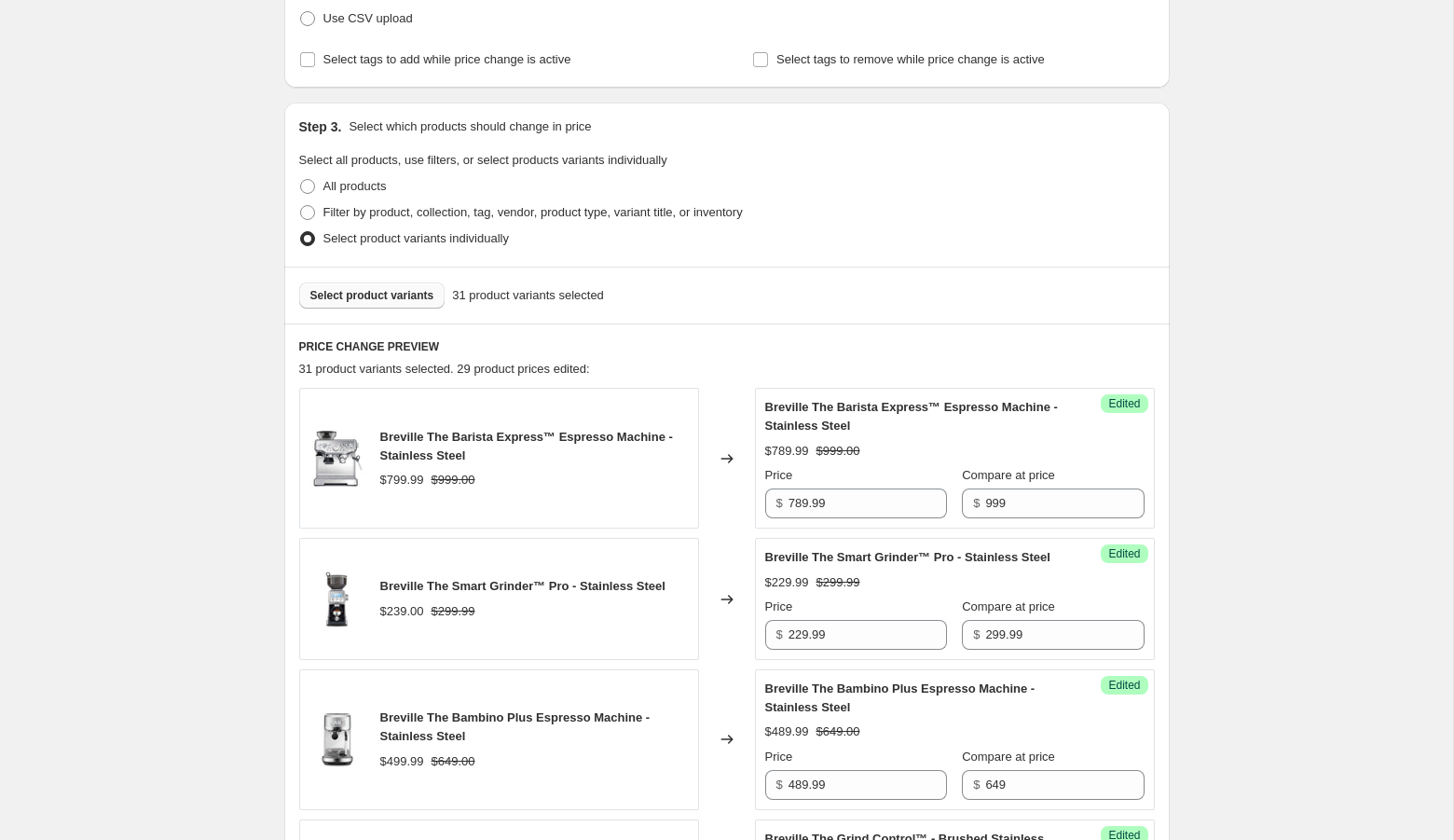
scroll to position [287, 0]
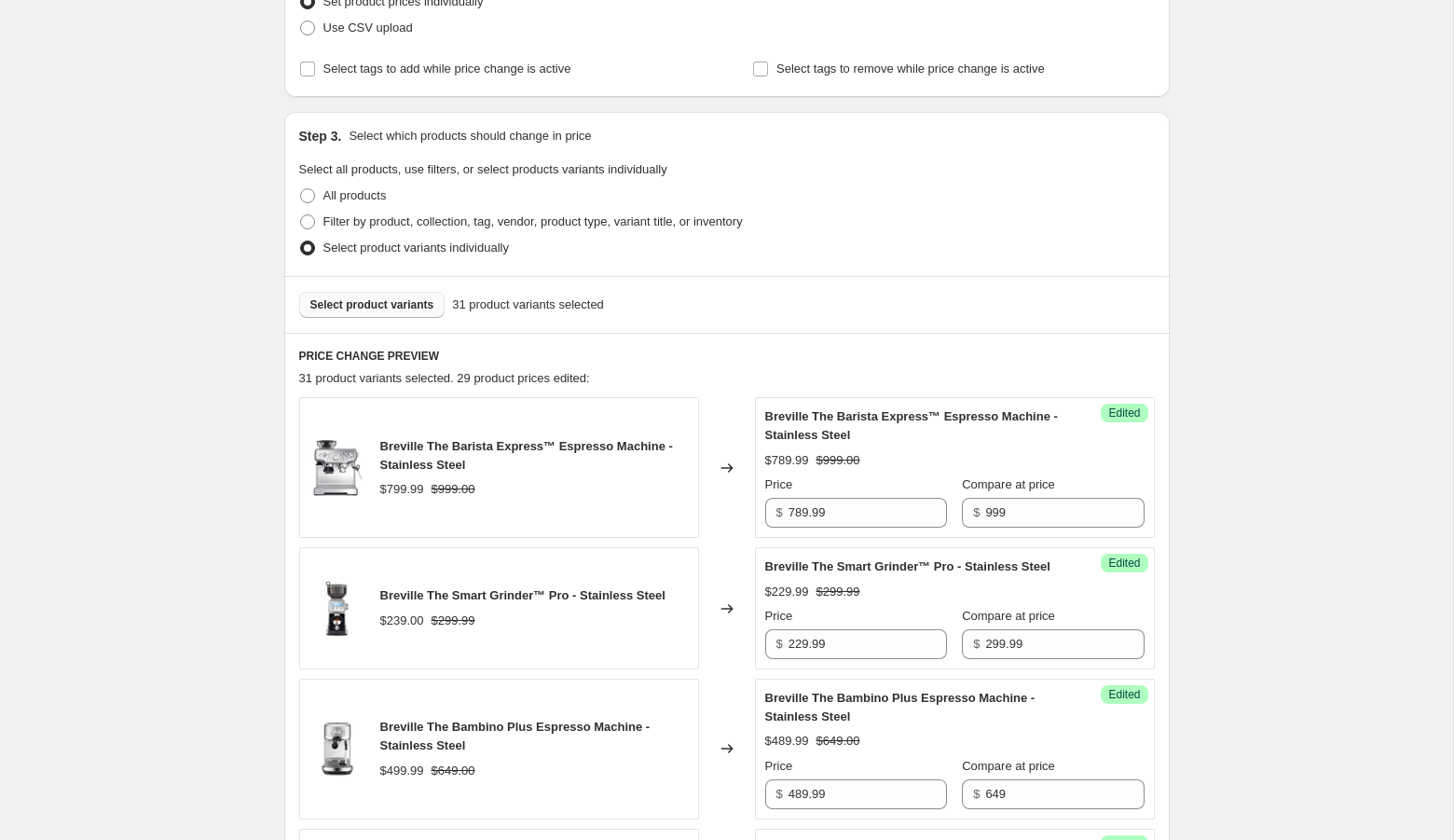
click at [347, 304] on span "Select product variants" at bounding box center [371, 305] width 124 height 15
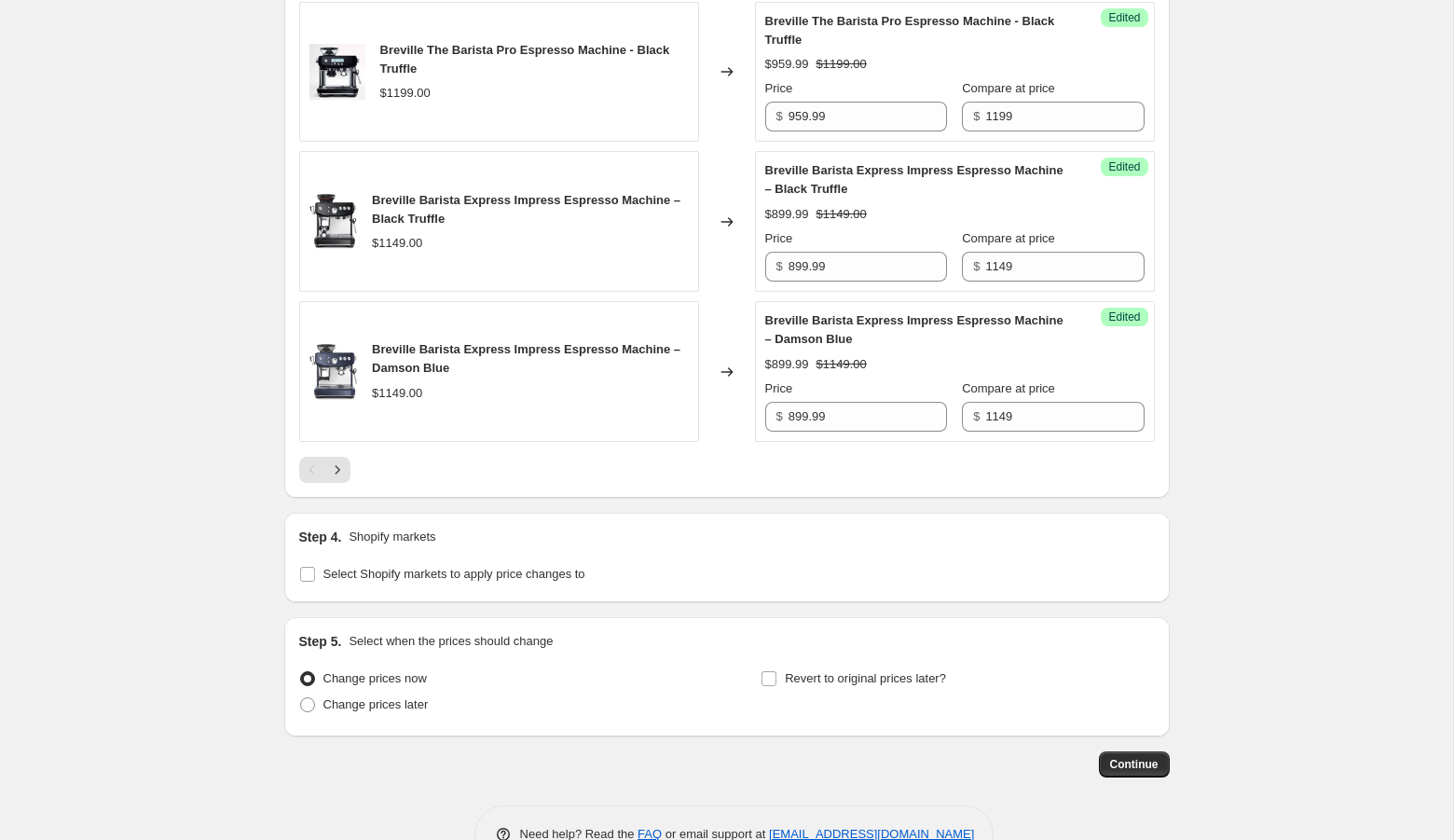
scroll to position [3140, 0]
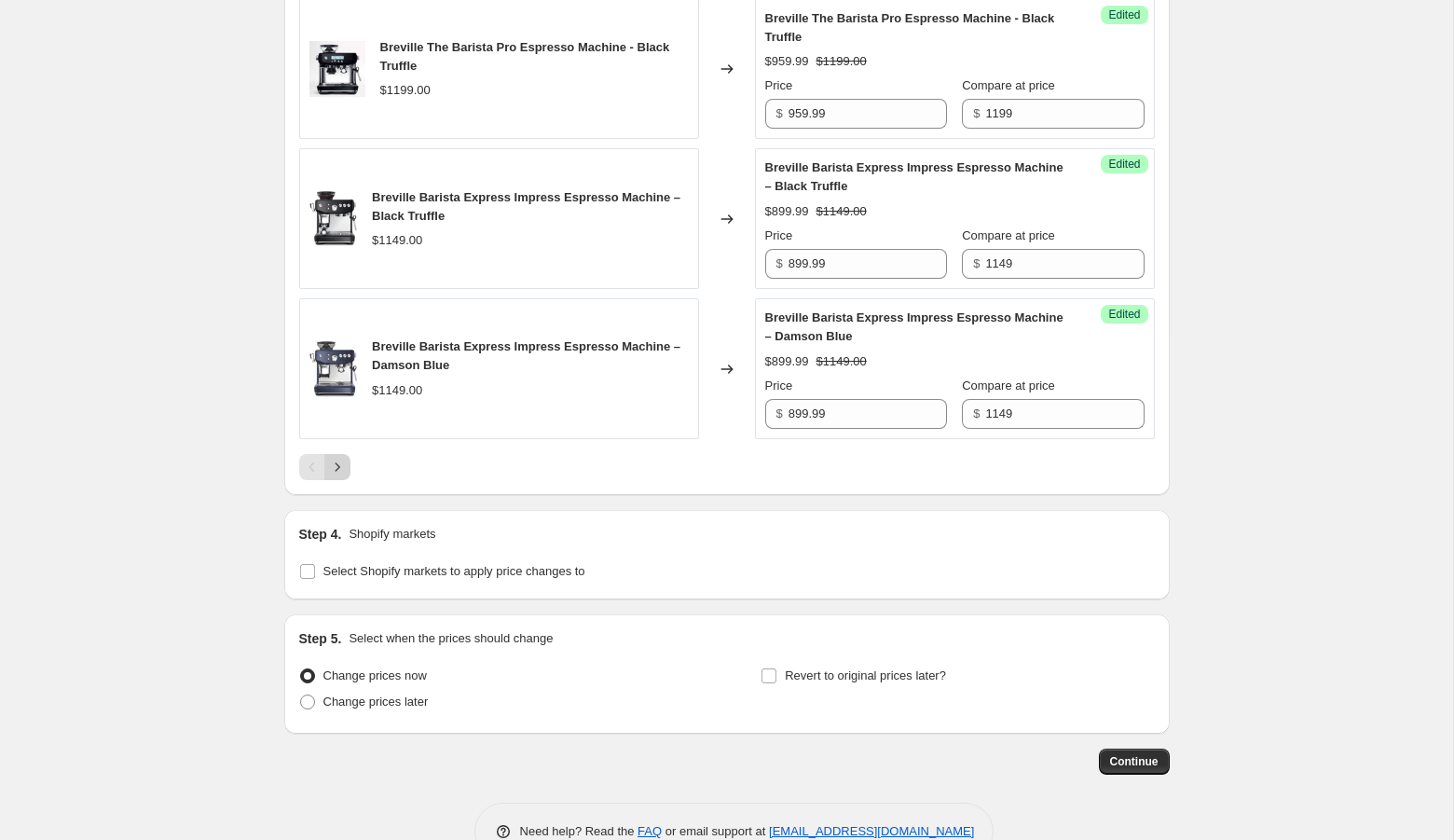
click at [336, 476] on icon "Next" at bounding box center [337, 467] width 19 height 19
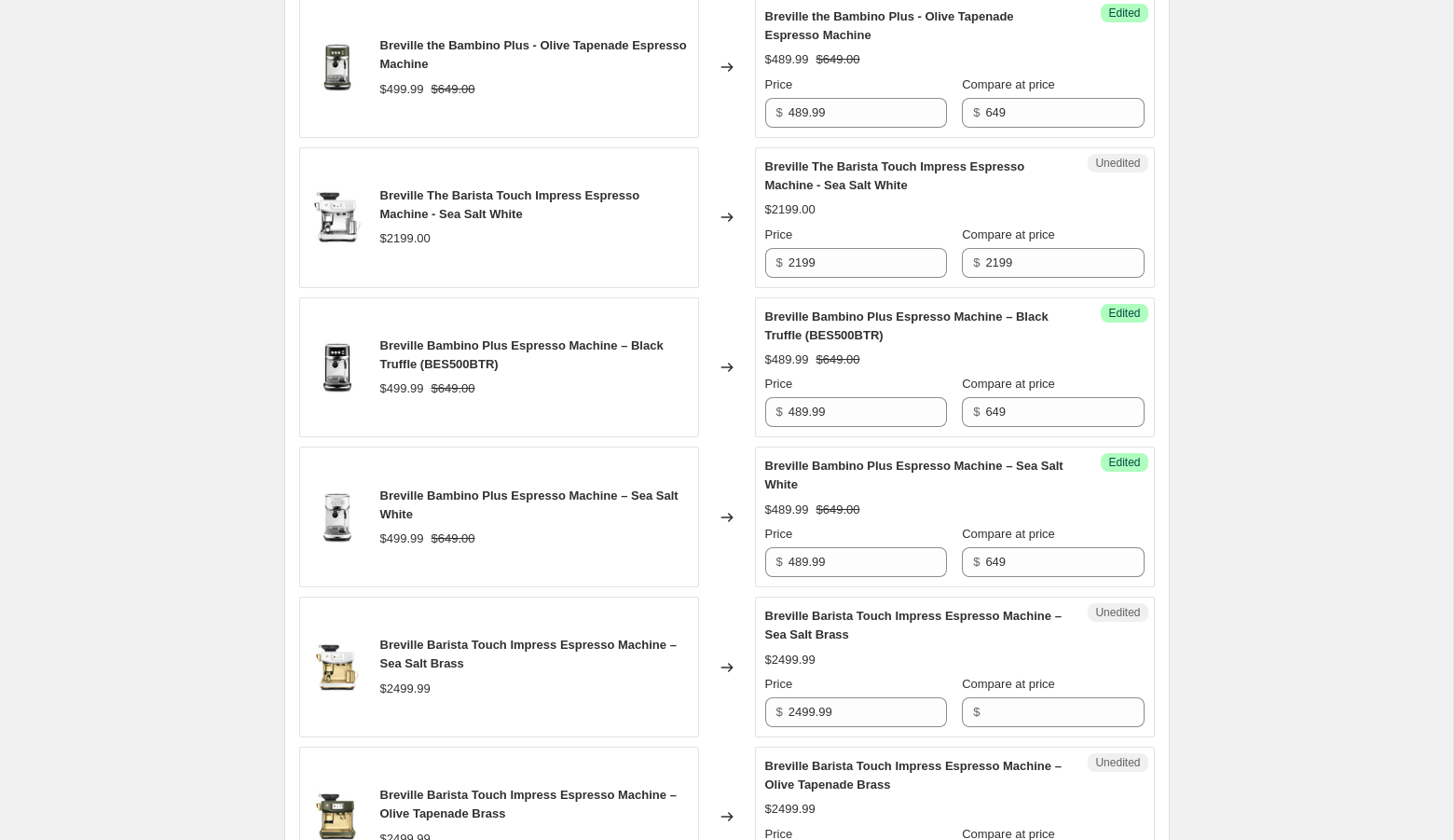
scroll to position [1563, 0]
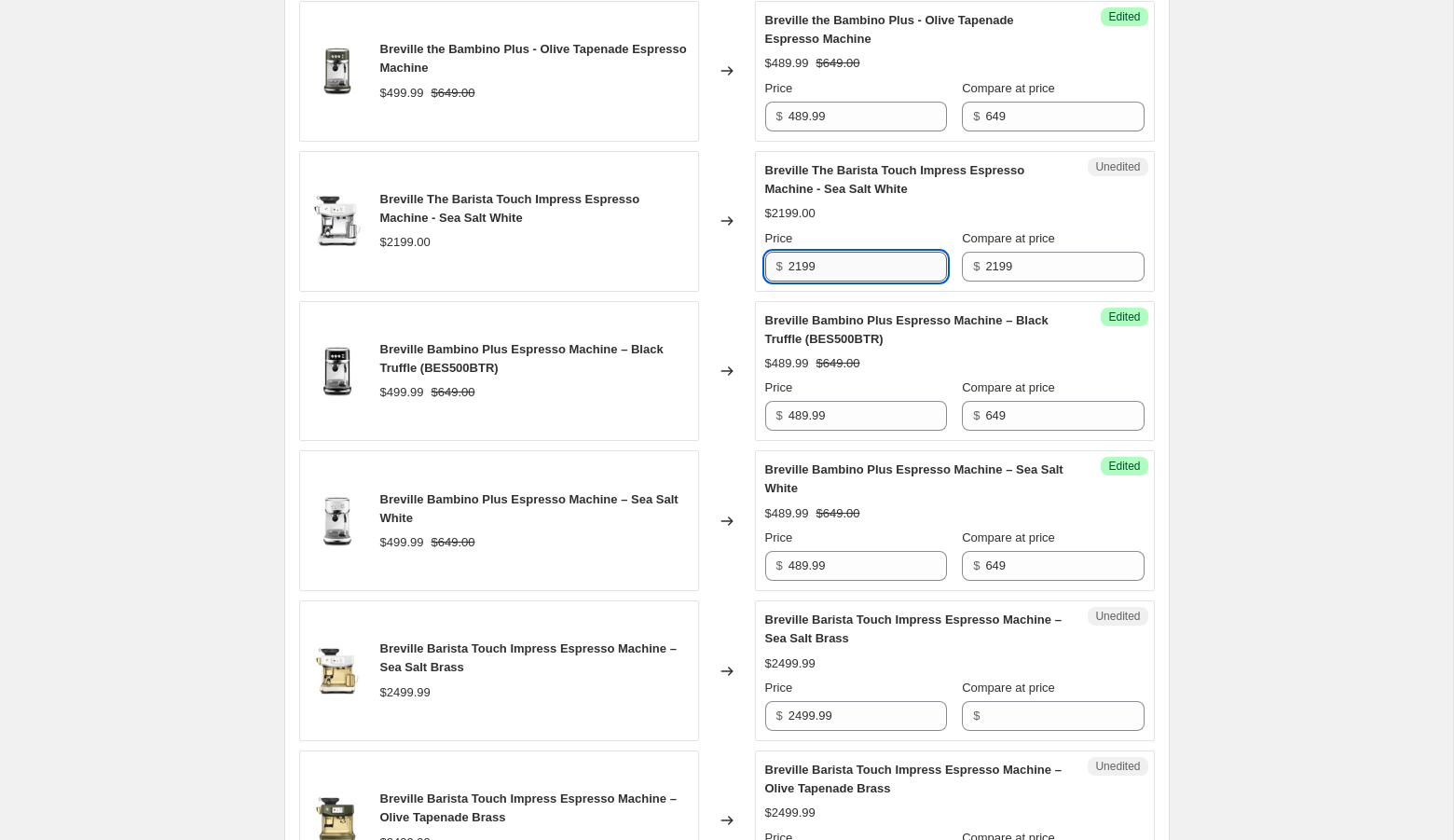
click at [851, 282] on input "2199" at bounding box center [868, 267] width 159 height 30
paste input "text"
click at [884, 277] on input "1759.99" at bounding box center [868, 267] width 159 height 30
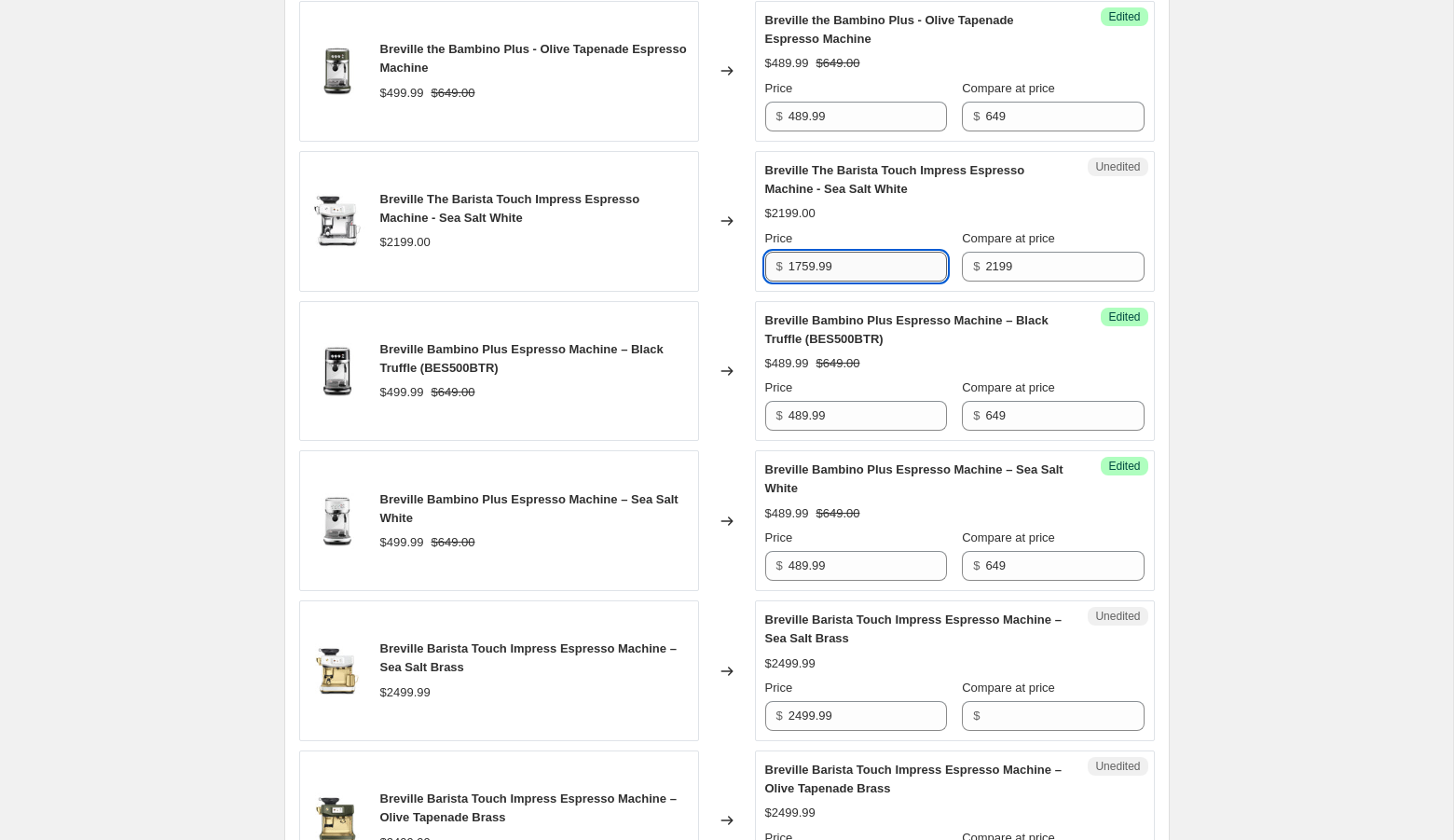
click at [884, 277] on input "1759.99" at bounding box center [868, 267] width 159 height 30
type input "1759.99"
click at [1286, 255] on div "Create new price [MEDICAL_DATA]. This page is ready Create new price [MEDICAL_D…" at bounding box center [726, 38] width 1453 height 3203
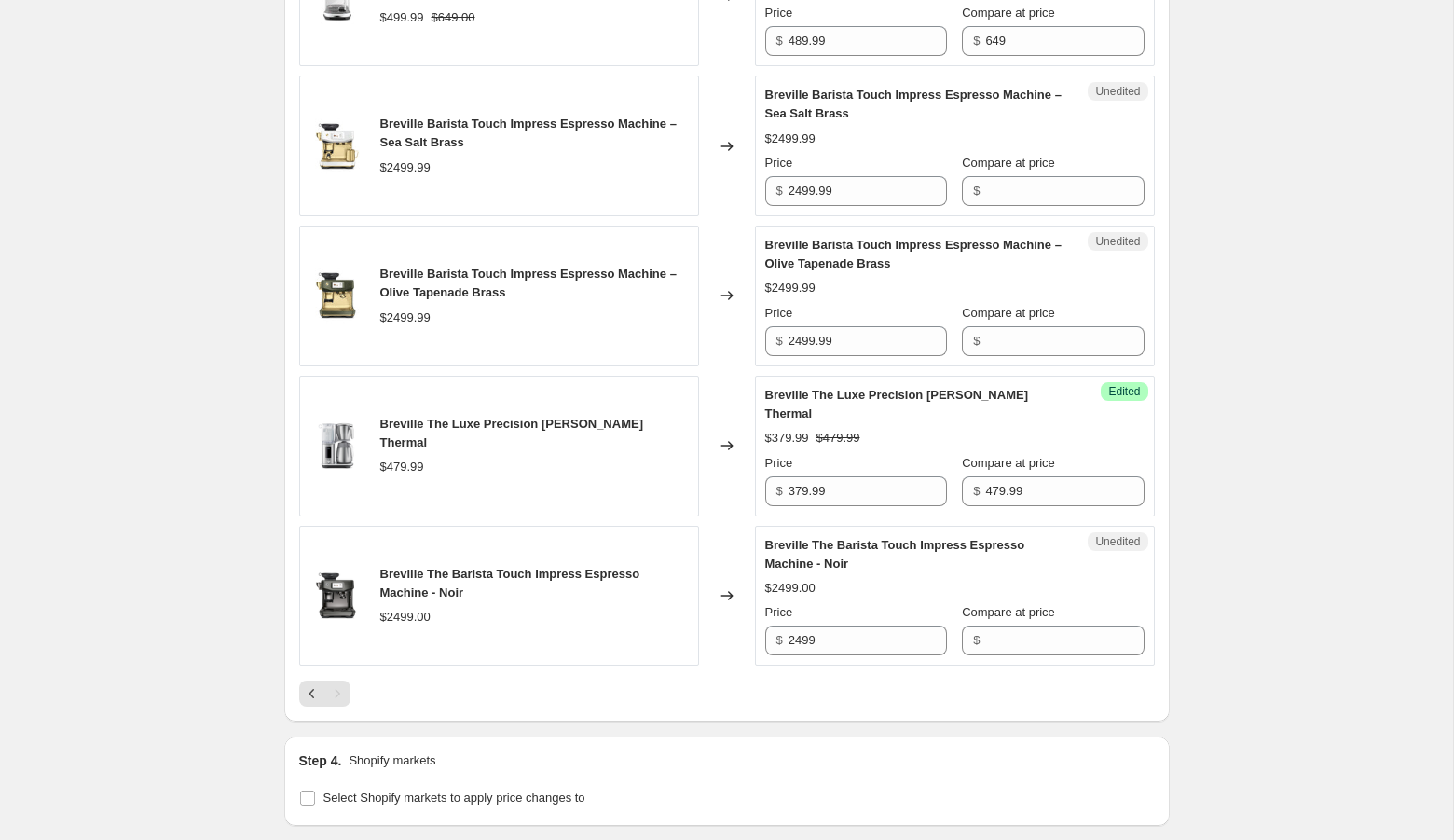
scroll to position [2093, 0]
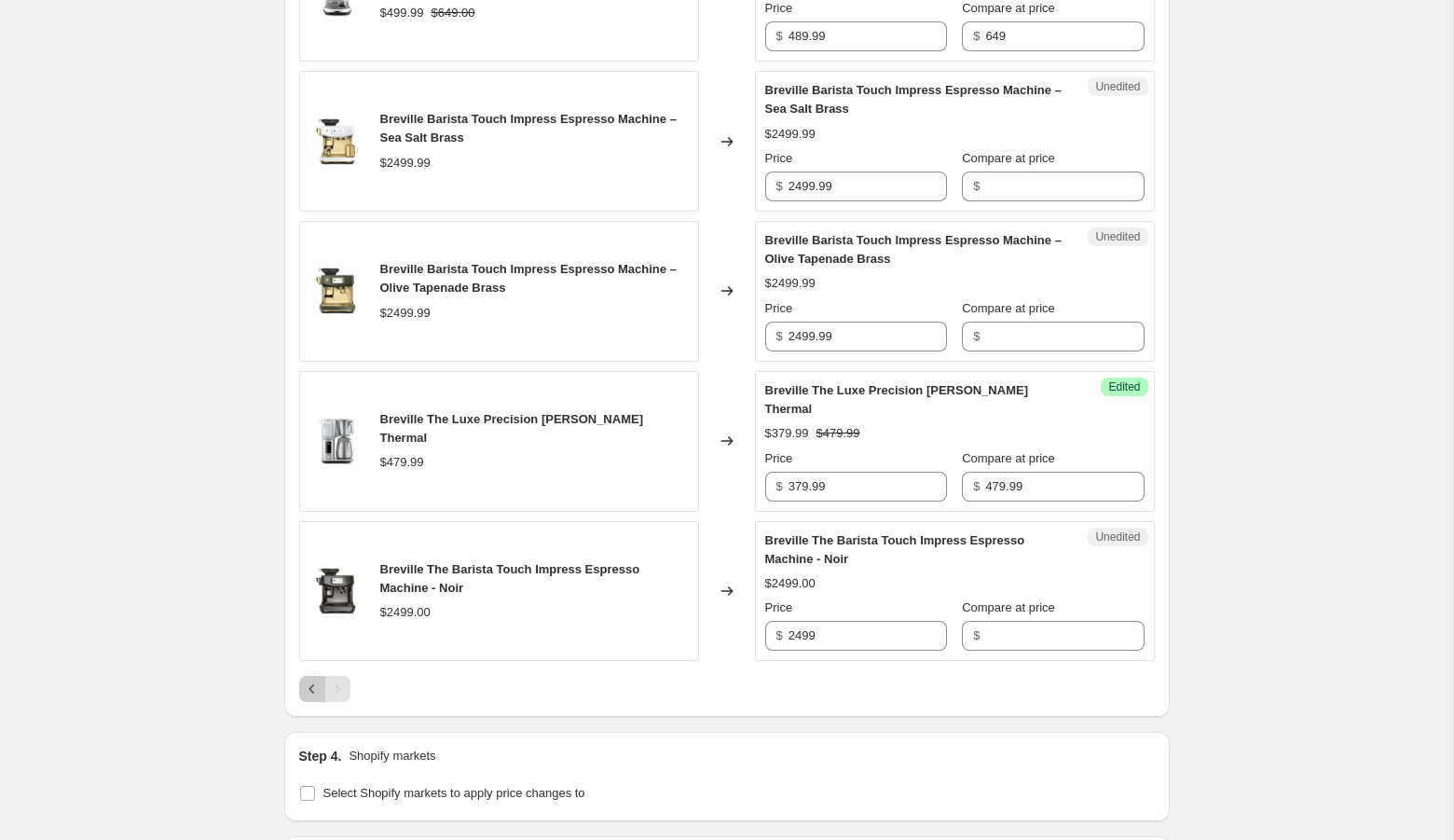
click at [305, 685] on icon "Previous" at bounding box center [313, 689] width 19 height 19
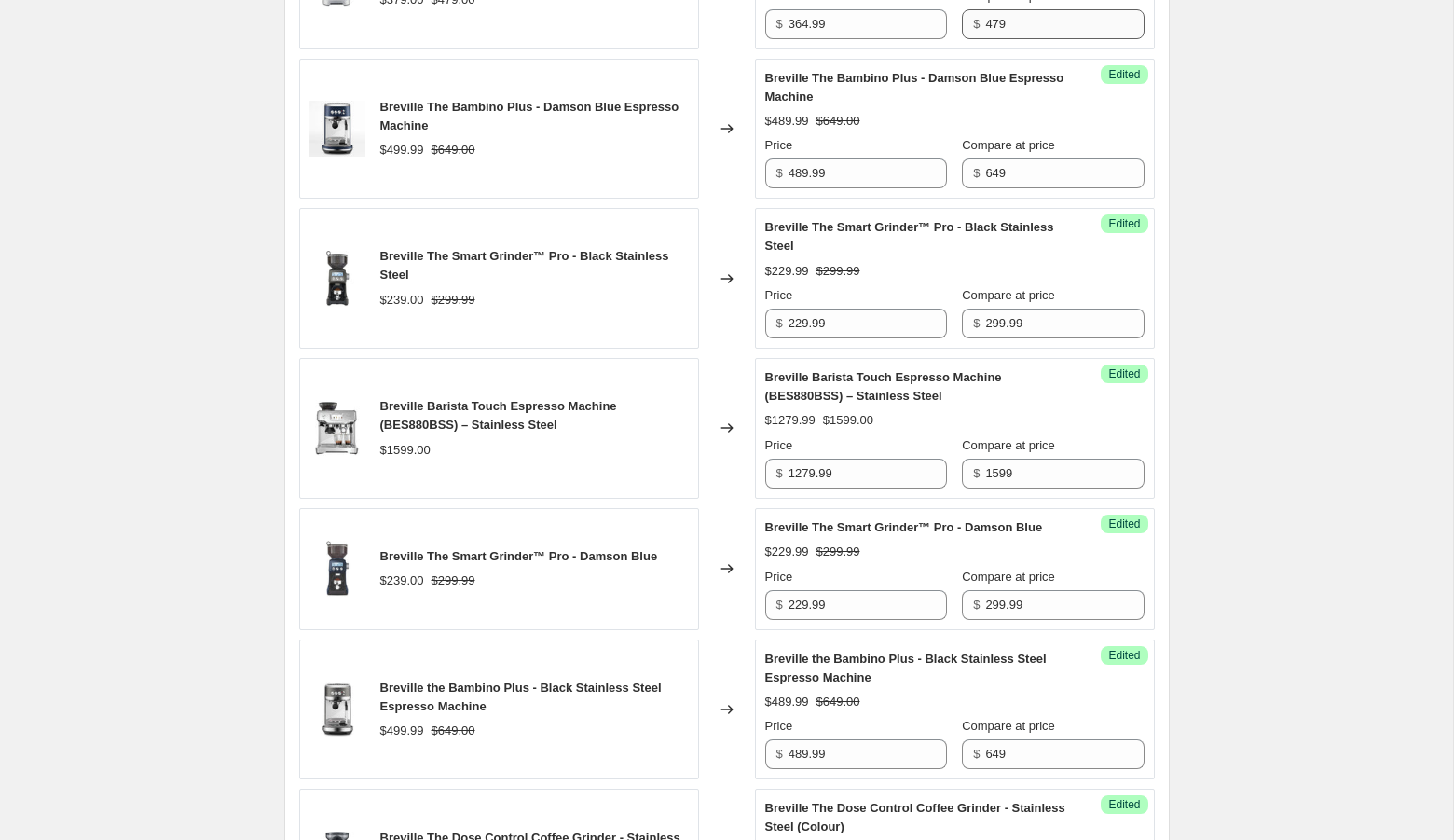
scroll to position [2549, 0]
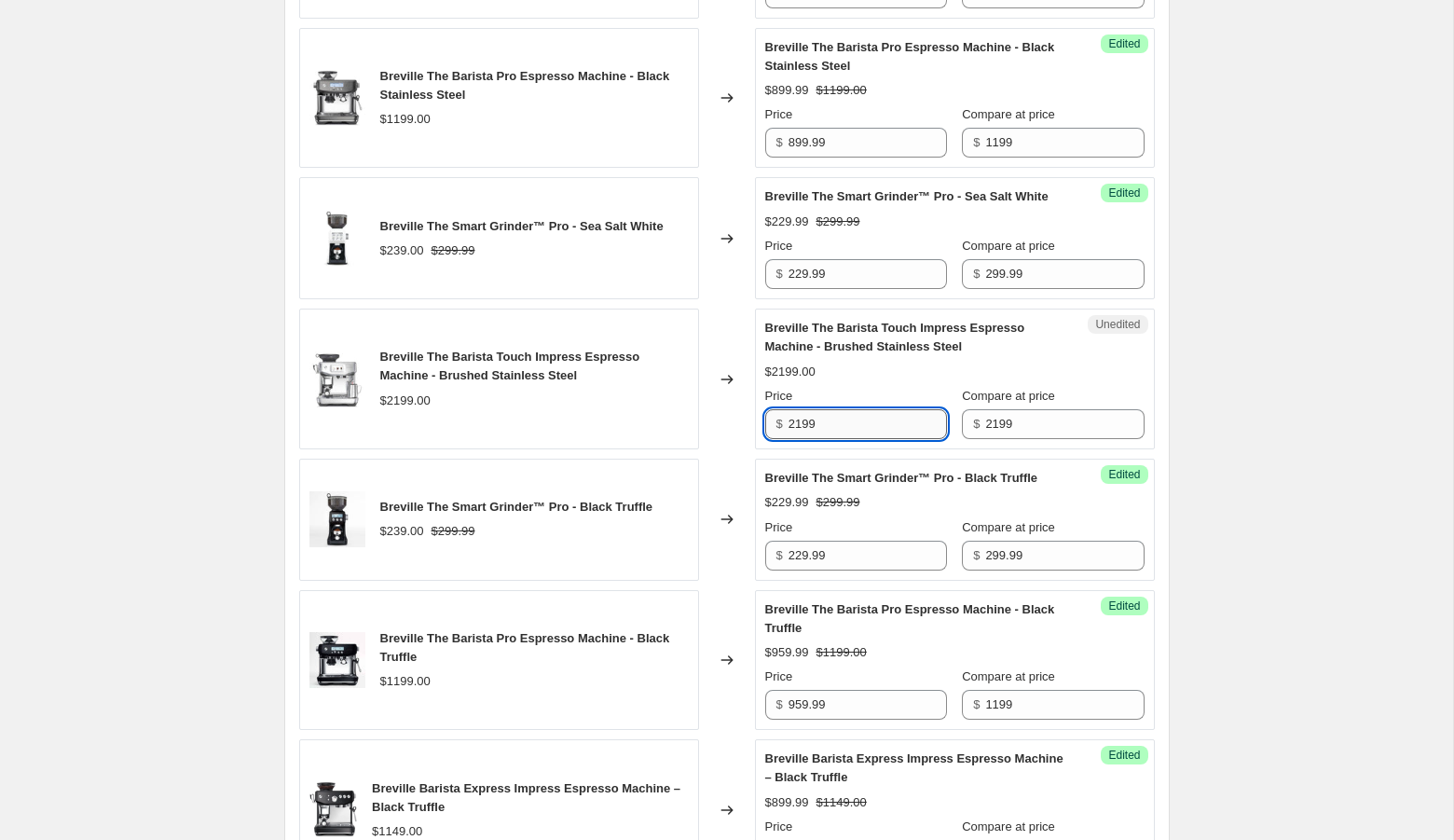
click at [817, 439] on input "2199" at bounding box center [868, 424] width 159 height 30
paste input "1759."
type input "1759.99"
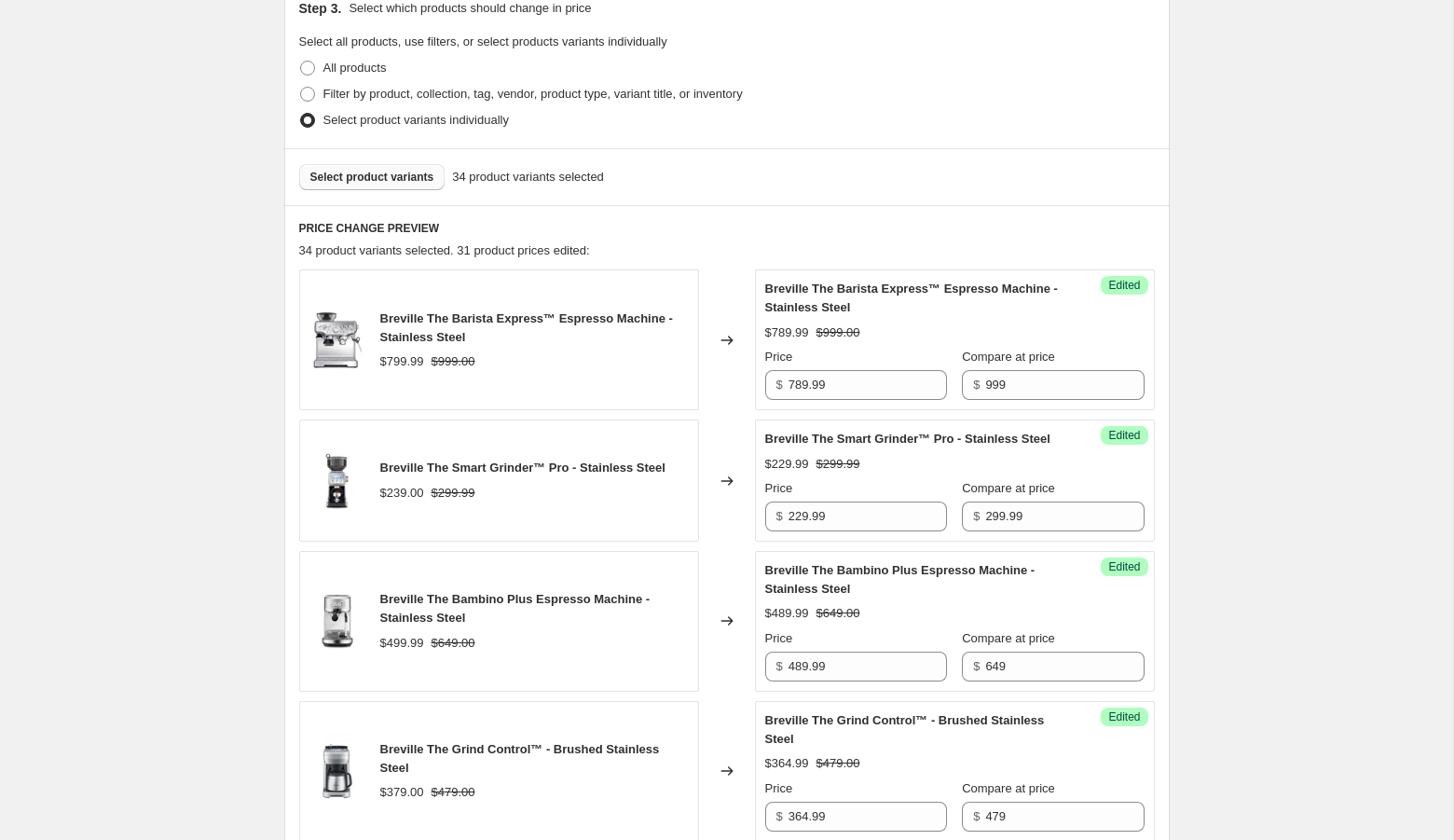
scroll to position [408, 0]
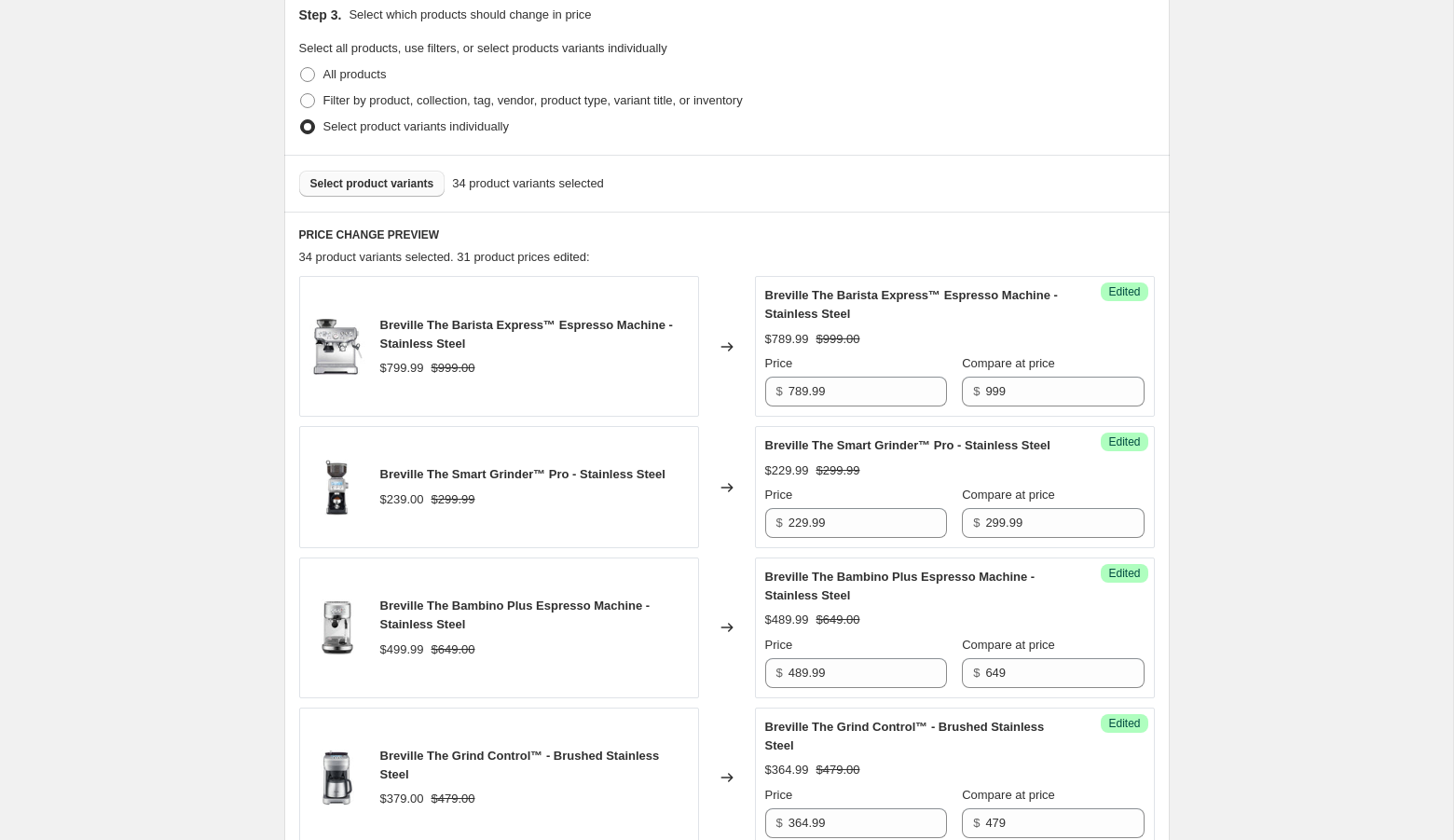
click at [394, 180] on span "Select product variants" at bounding box center [371, 184] width 124 height 15
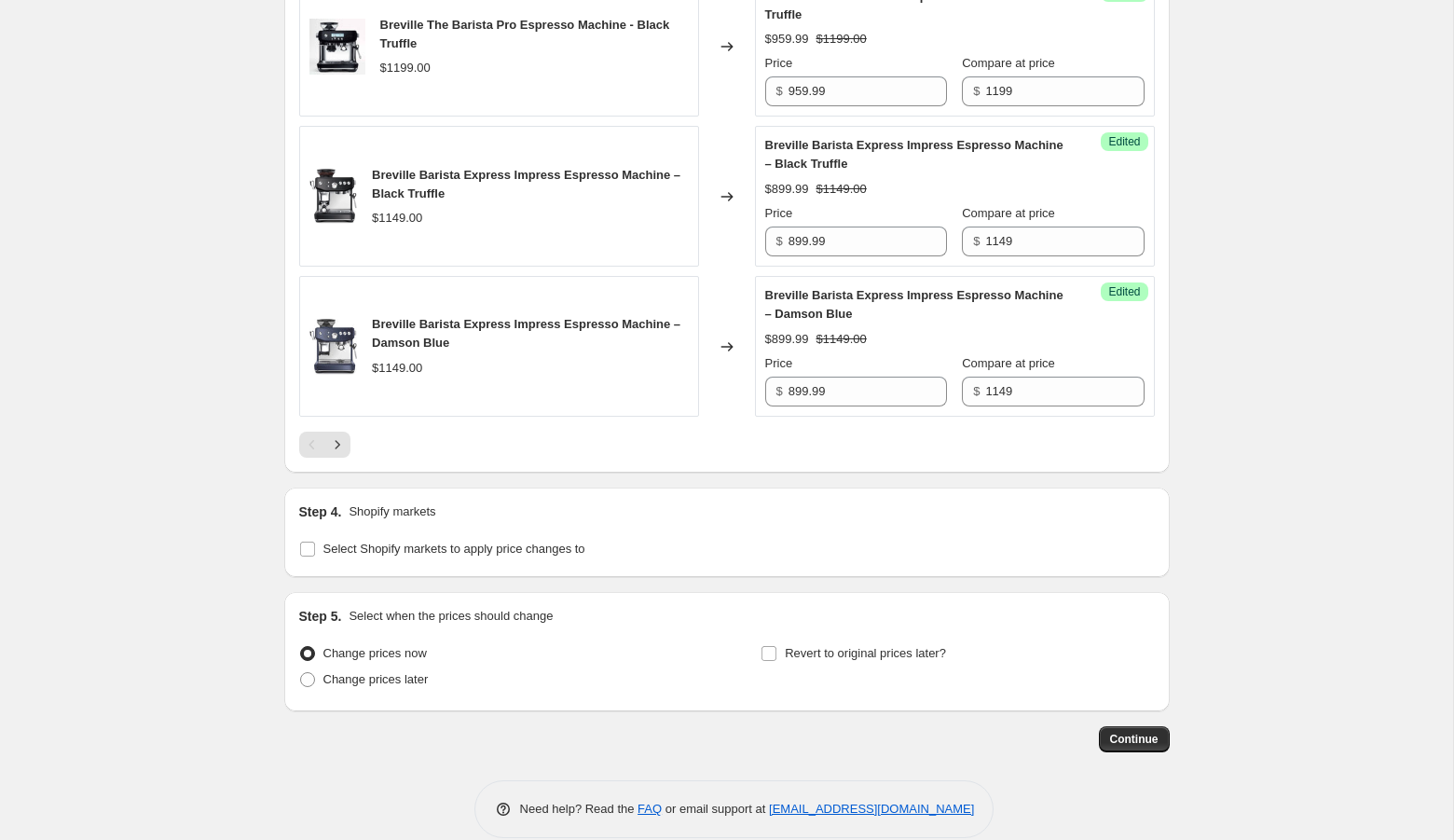
scroll to position [3265, 0]
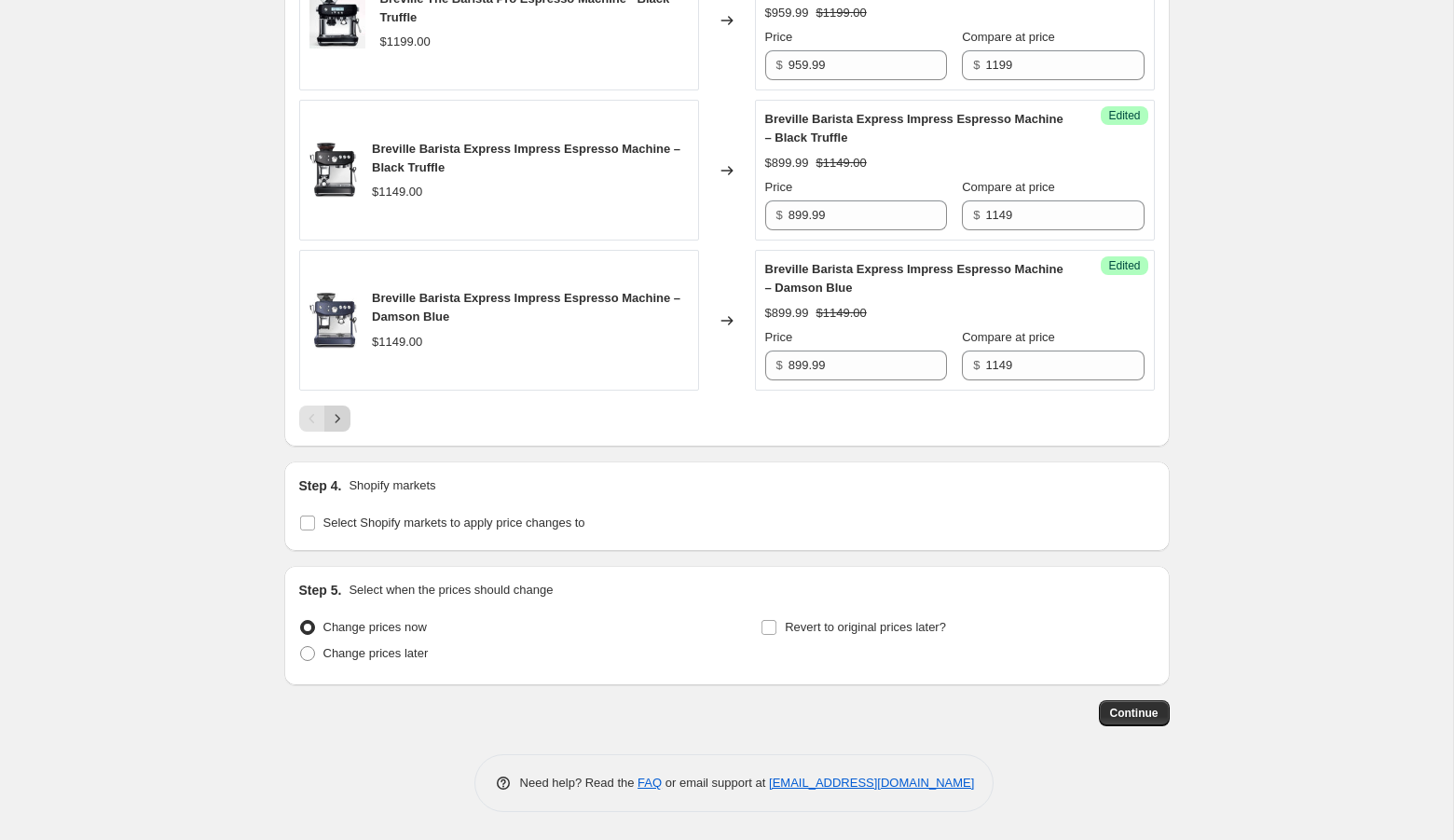
click at [343, 418] on icon "Next" at bounding box center [337, 418] width 19 height 19
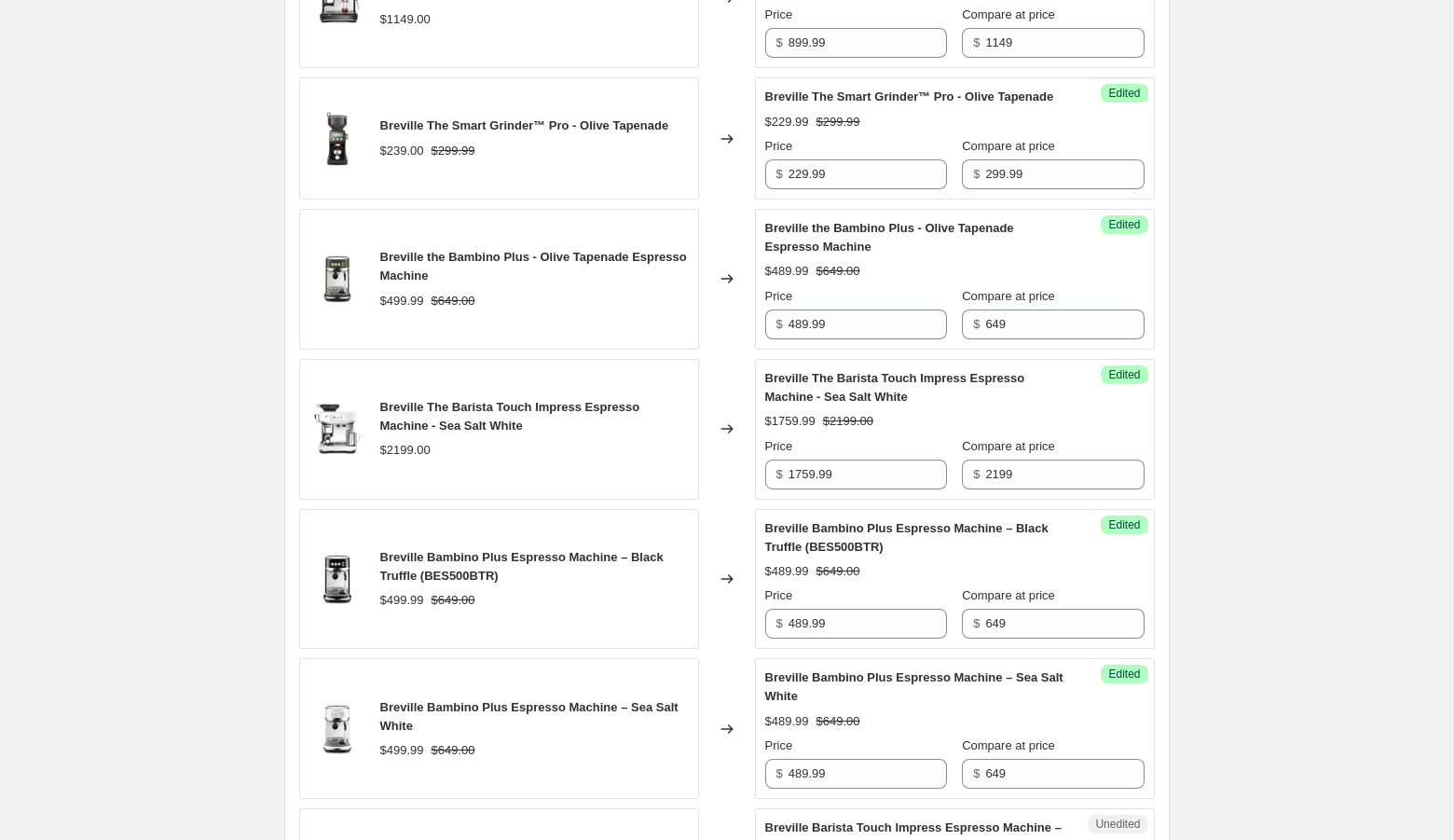
scroll to position [431, 0]
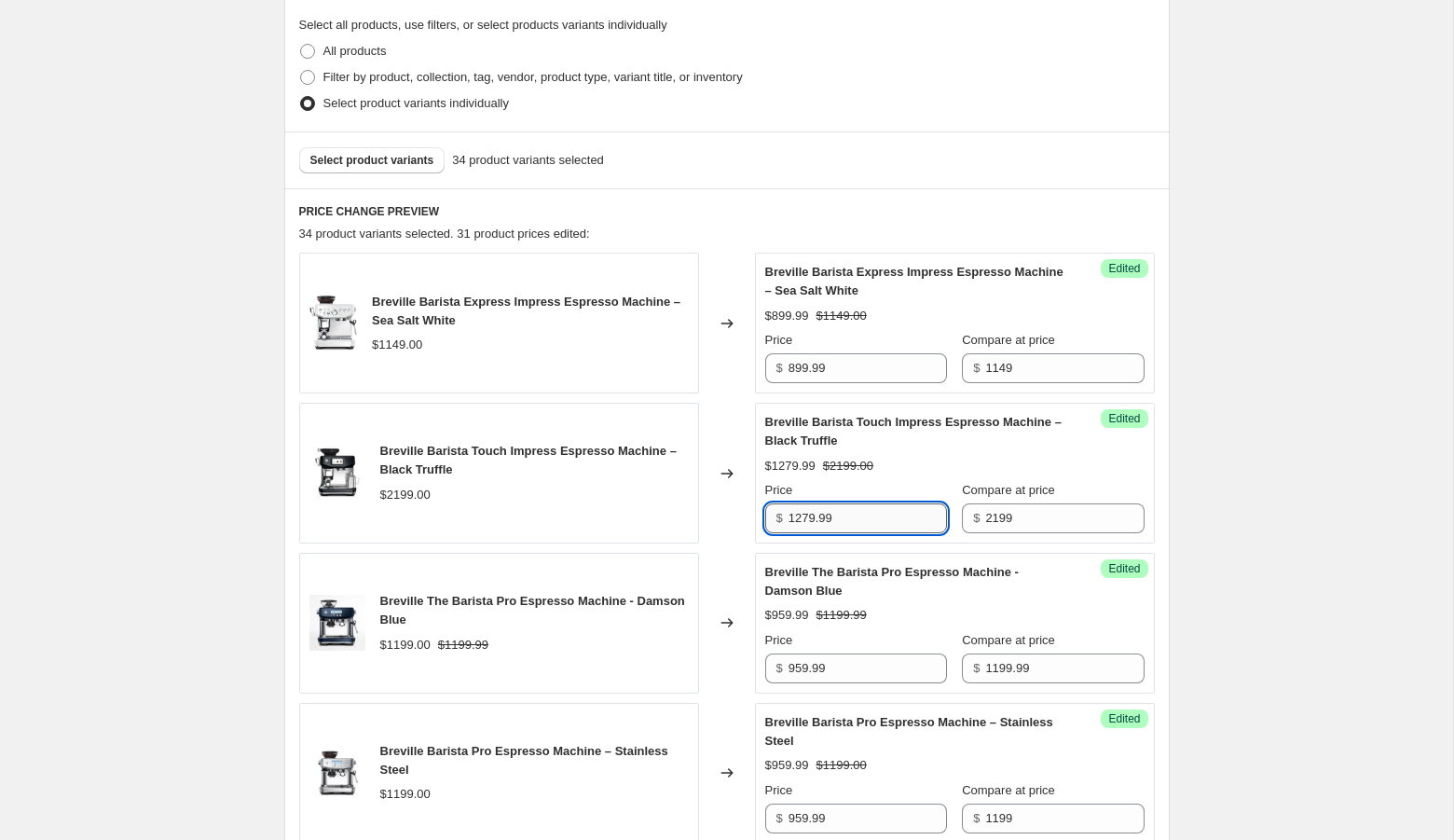
click at [833, 517] on input "1279.99" at bounding box center [868, 518] width 159 height 30
paste input "75"
type input "1759.99"
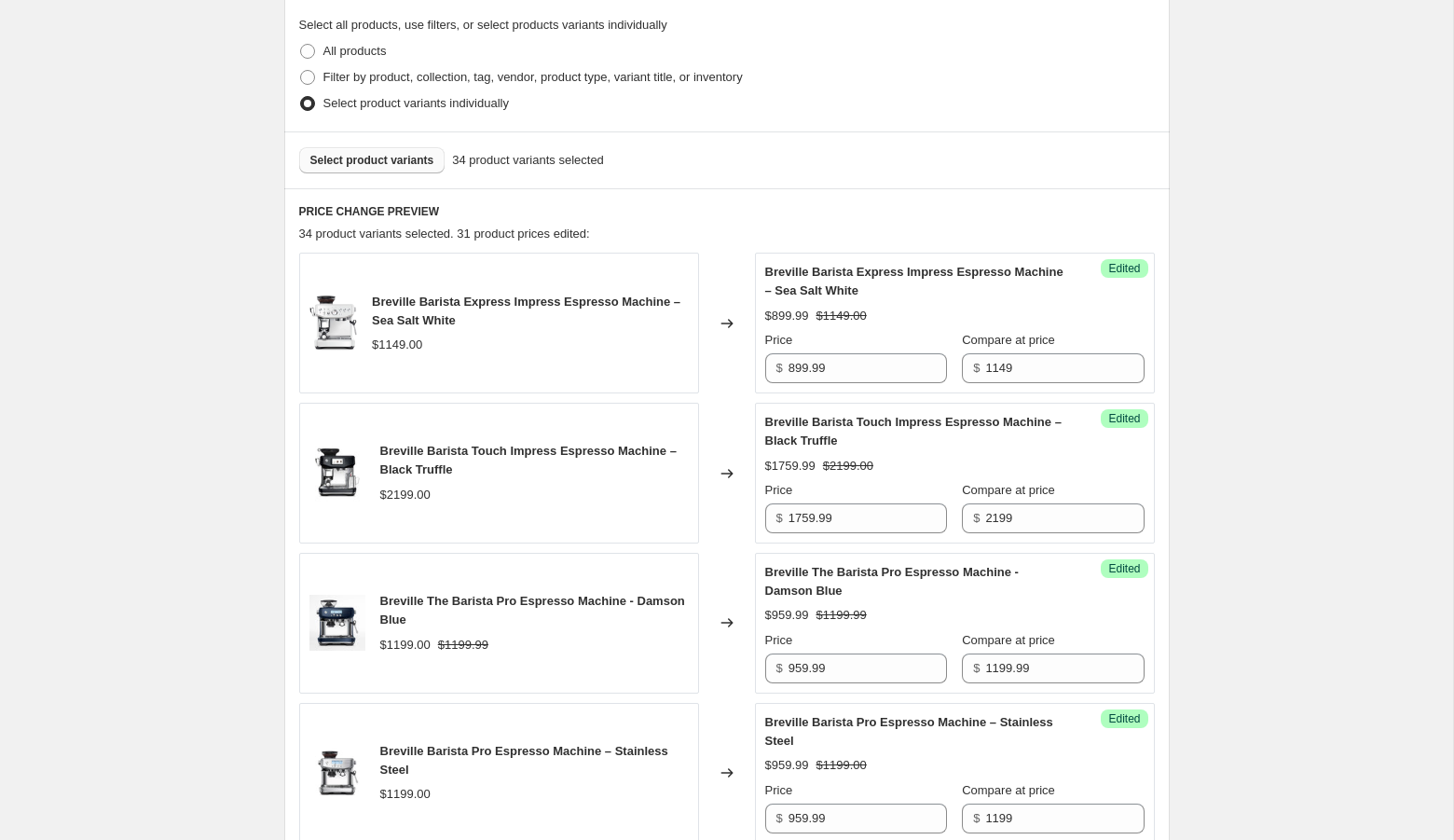
click at [387, 161] on span "Select product variants" at bounding box center [371, 161] width 124 height 15
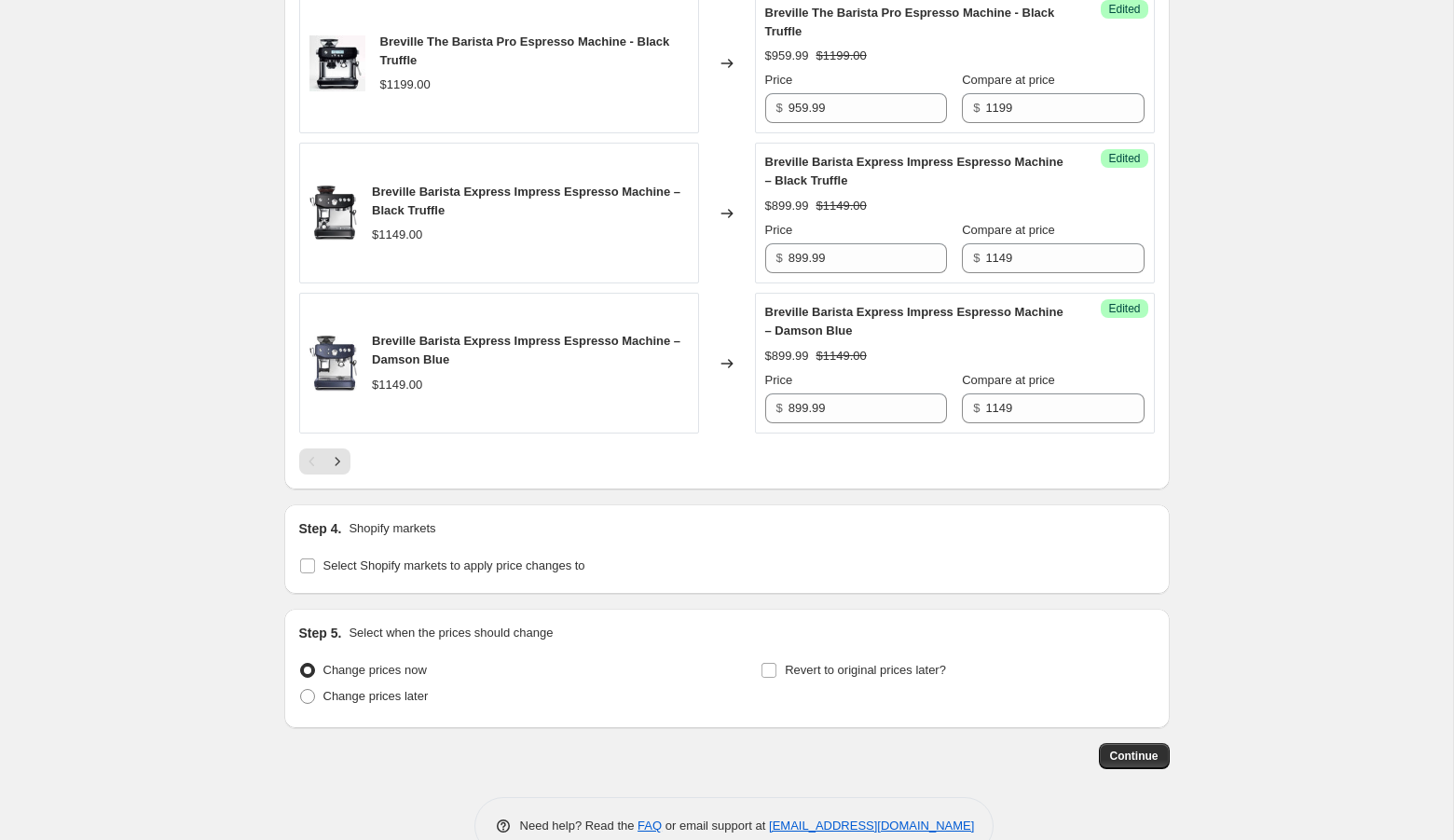
scroll to position [3146, 0]
click at [338, 469] on icon "Next" at bounding box center [337, 460] width 19 height 19
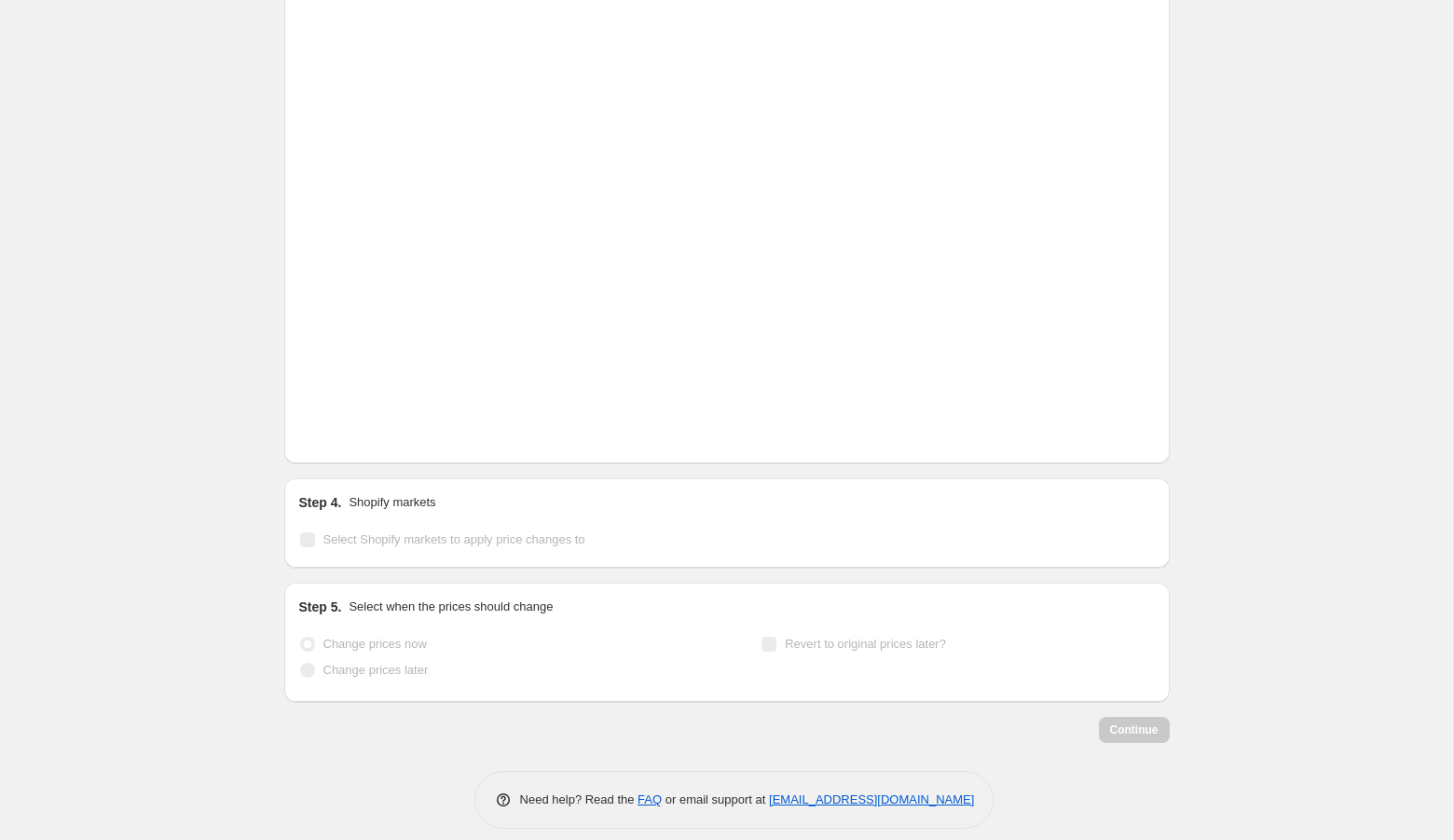
scroll to position [2482, 0]
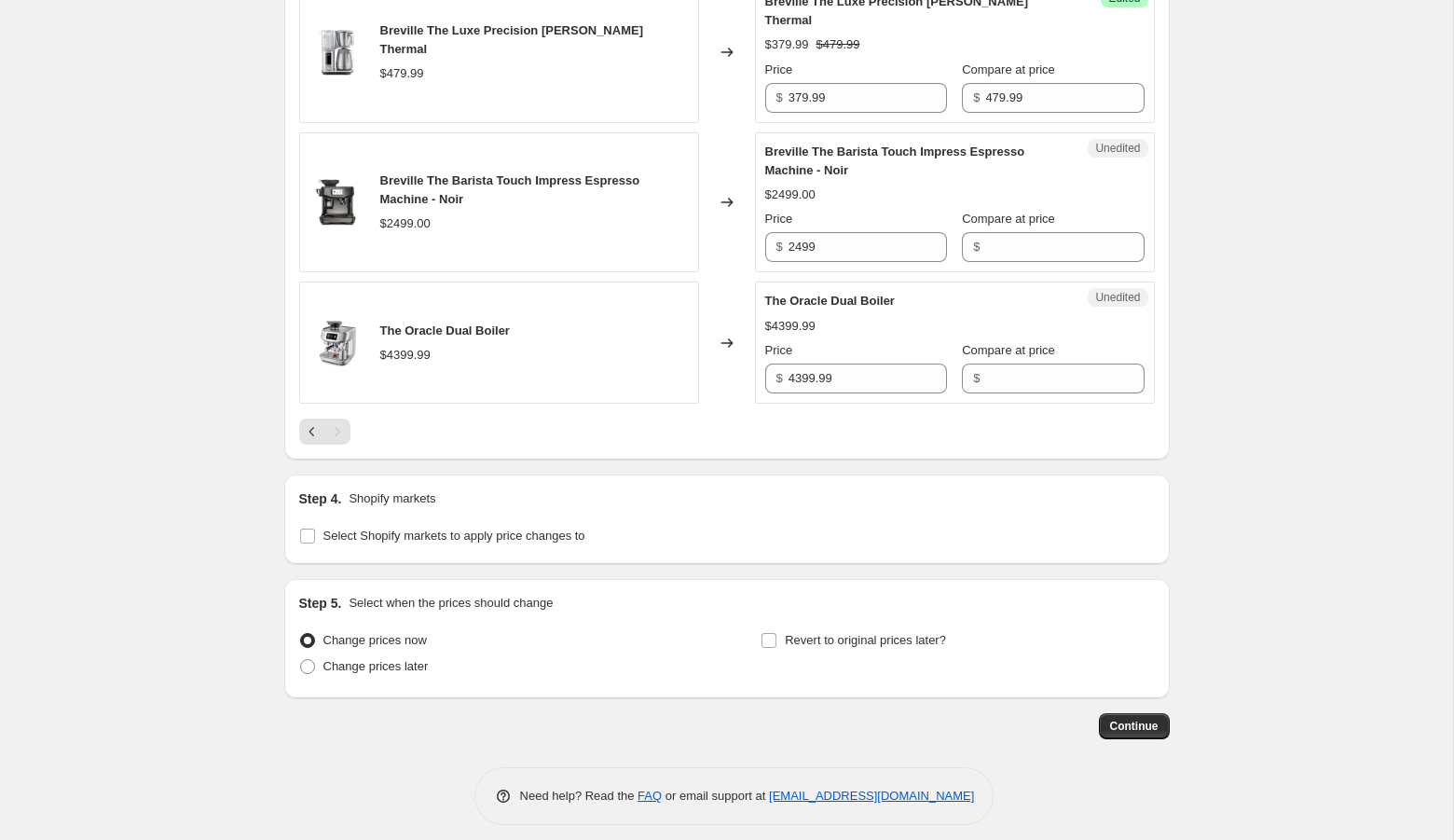
click at [786, 366] on div "$ 4399.99" at bounding box center [856, 378] width 182 height 30
paste input "$3,519.99"
click at [846, 368] on input "4399.99 $3,519.99" at bounding box center [868, 378] width 159 height 30
drag, startPoint x: 839, startPoint y: 369, endPoint x: 789, endPoint y: 368, distance: 50.0
click at [789, 368] on input "4399.99 3,519.99" at bounding box center [868, 378] width 159 height 30
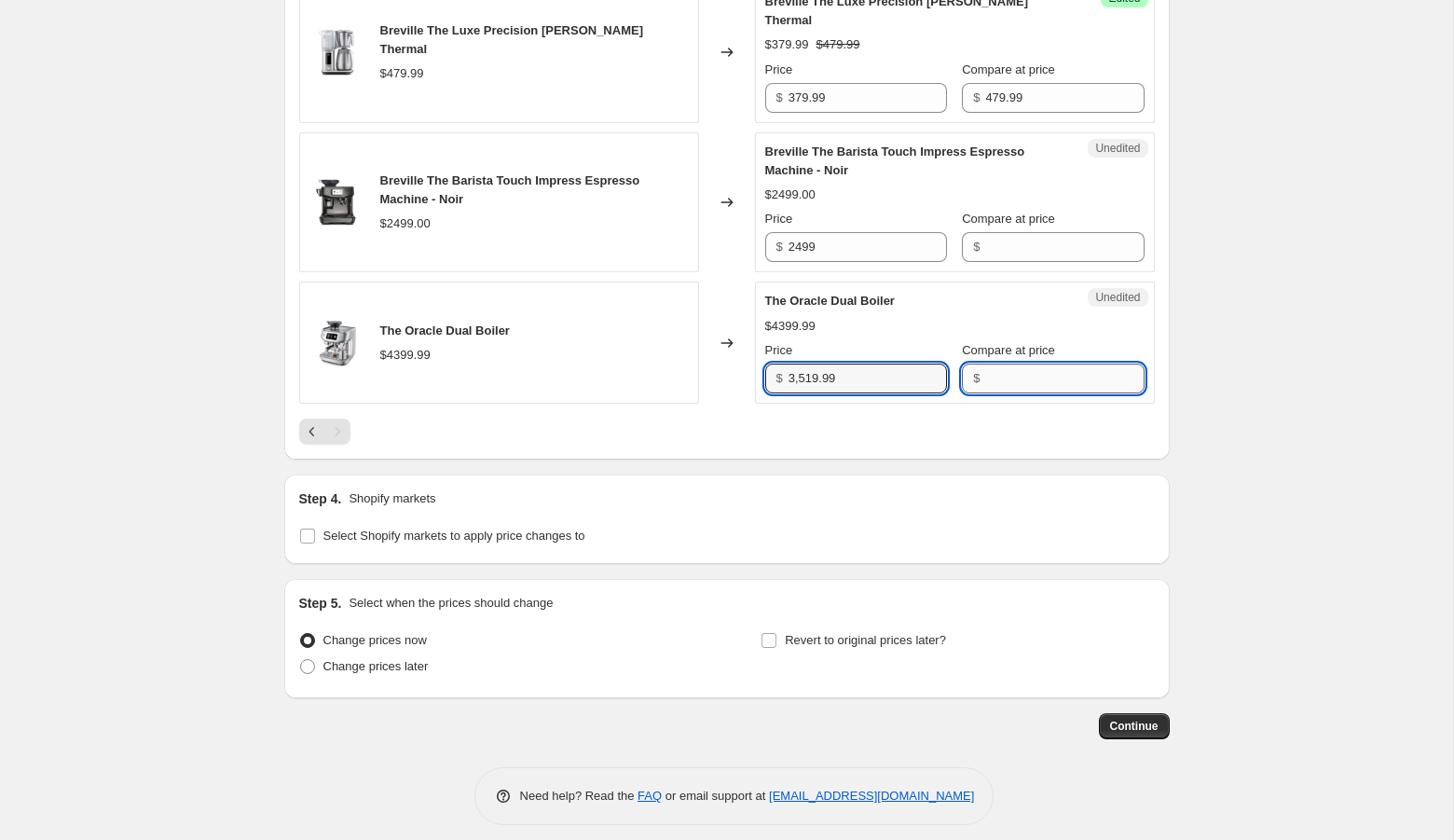
type input "4399.99"
click at [985, 363] on input "Compare at price" at bounding box center [1064, 378] width 159 height 30
paste input "4399.99"
click at [985, 363] on input "4399.99" at bounding box center [1064, 378] width 159 height 30
type input "4399.99"
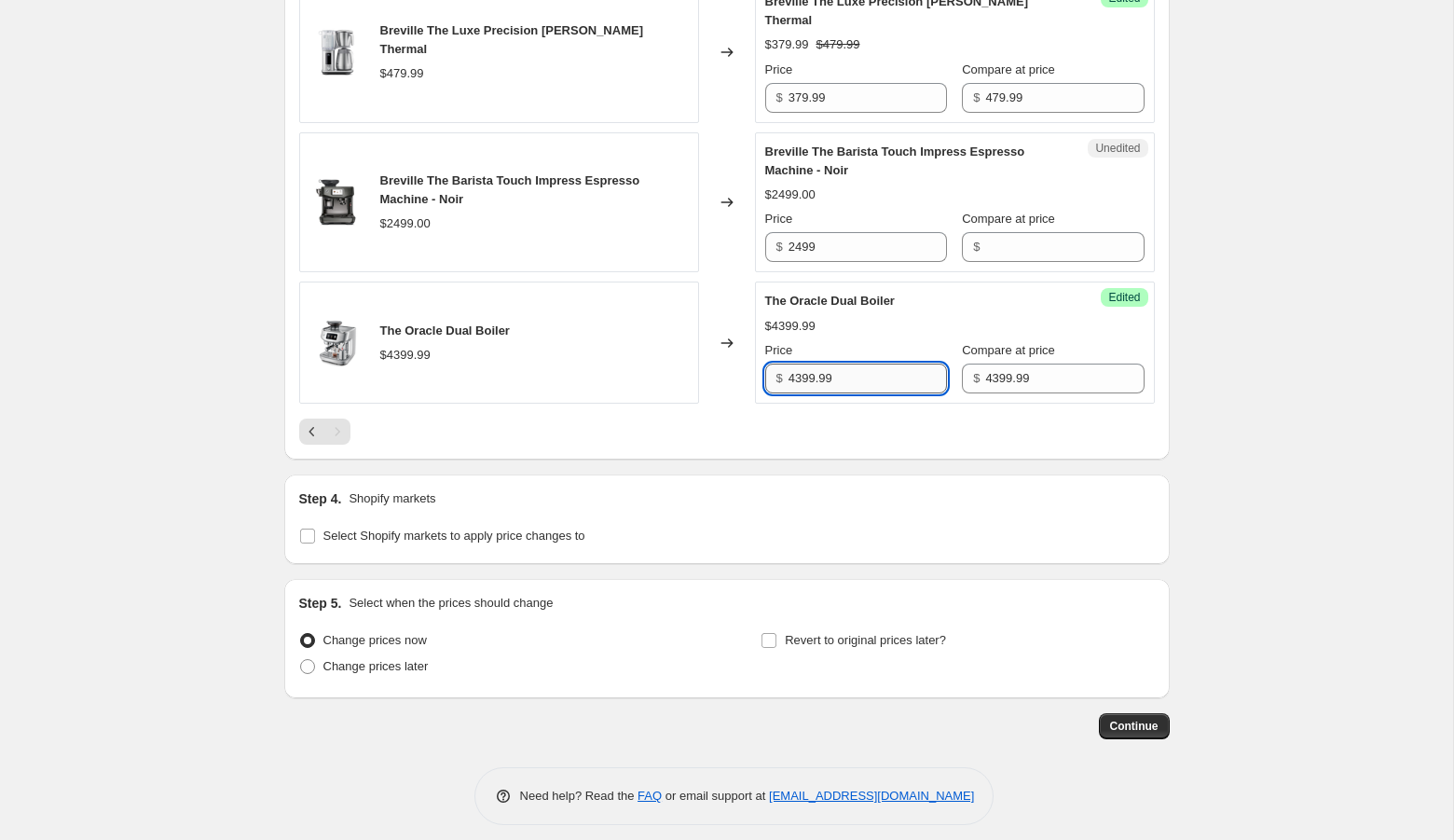
click at [824, 363] on input "4399.99" at bounding box center [868, 378] width 159 height 30
click at [834, 372] on input "4399.99" at bounding box center [868, 378] width 159 height 30
paste input "$3,519.99"
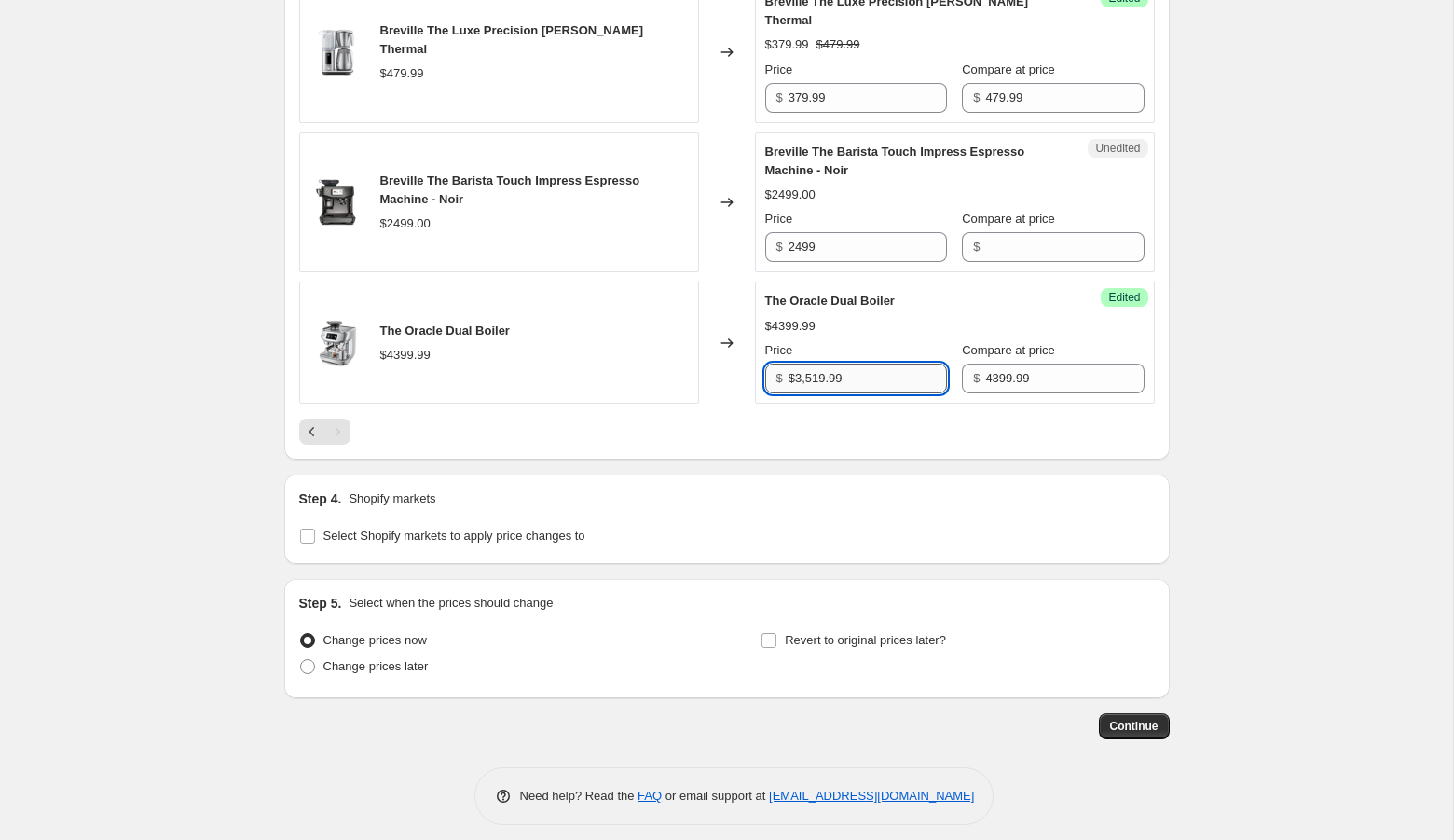
click at [804, 363] on input "$3,519.99" at bounding box center [868, 378] width 159 height 30
click at [821, 368] on input "4399.99" at bounding box center [868, 378] width 159 height 30
paste input "$3,519.99"
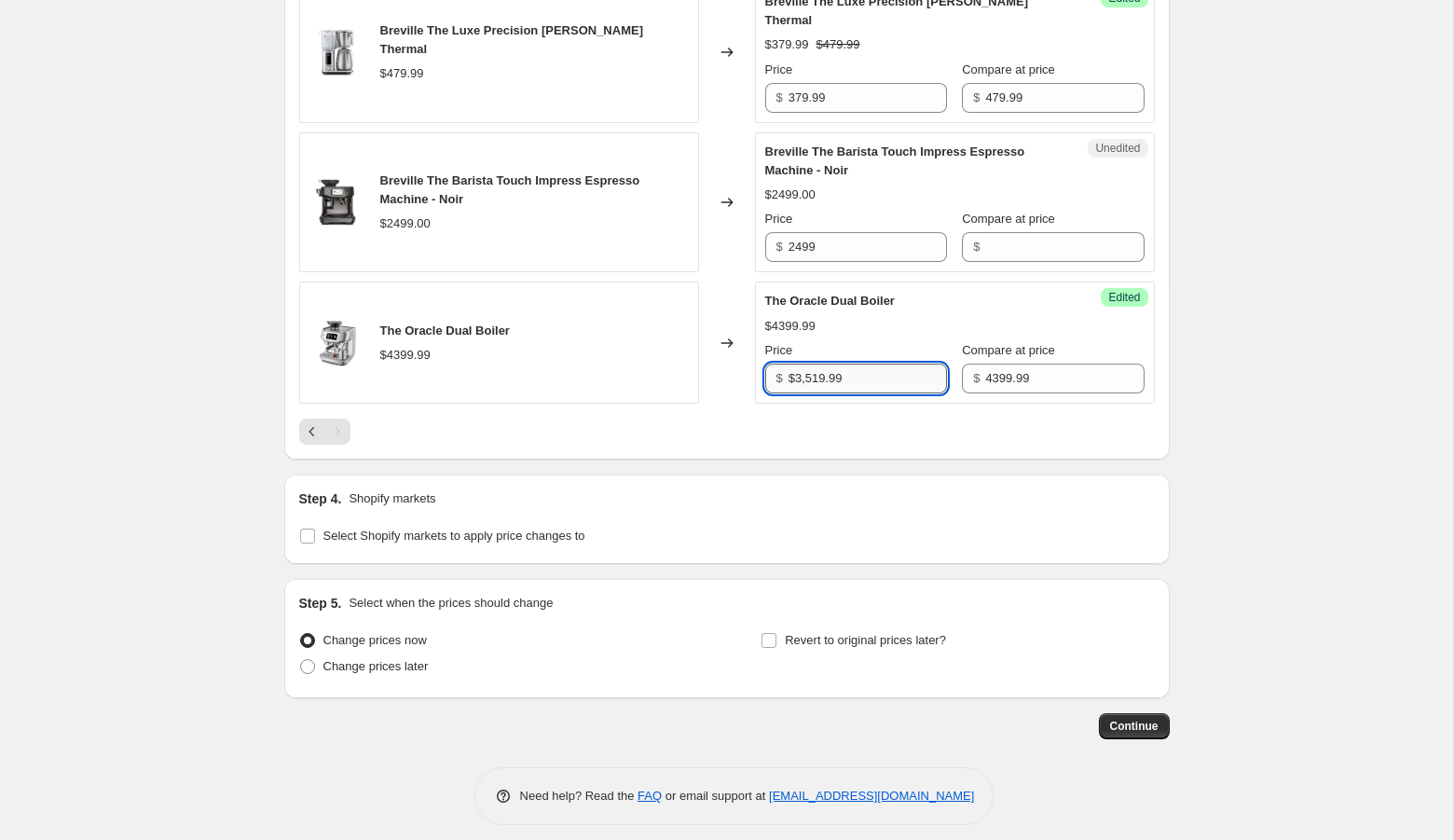
click at [799, 368] on input "$3,519.99" at bounding box center [868, 378] width 159 height 30
click at [886, 369] on input "4399.99" at bounding box center [868, 378] width 159 height 30
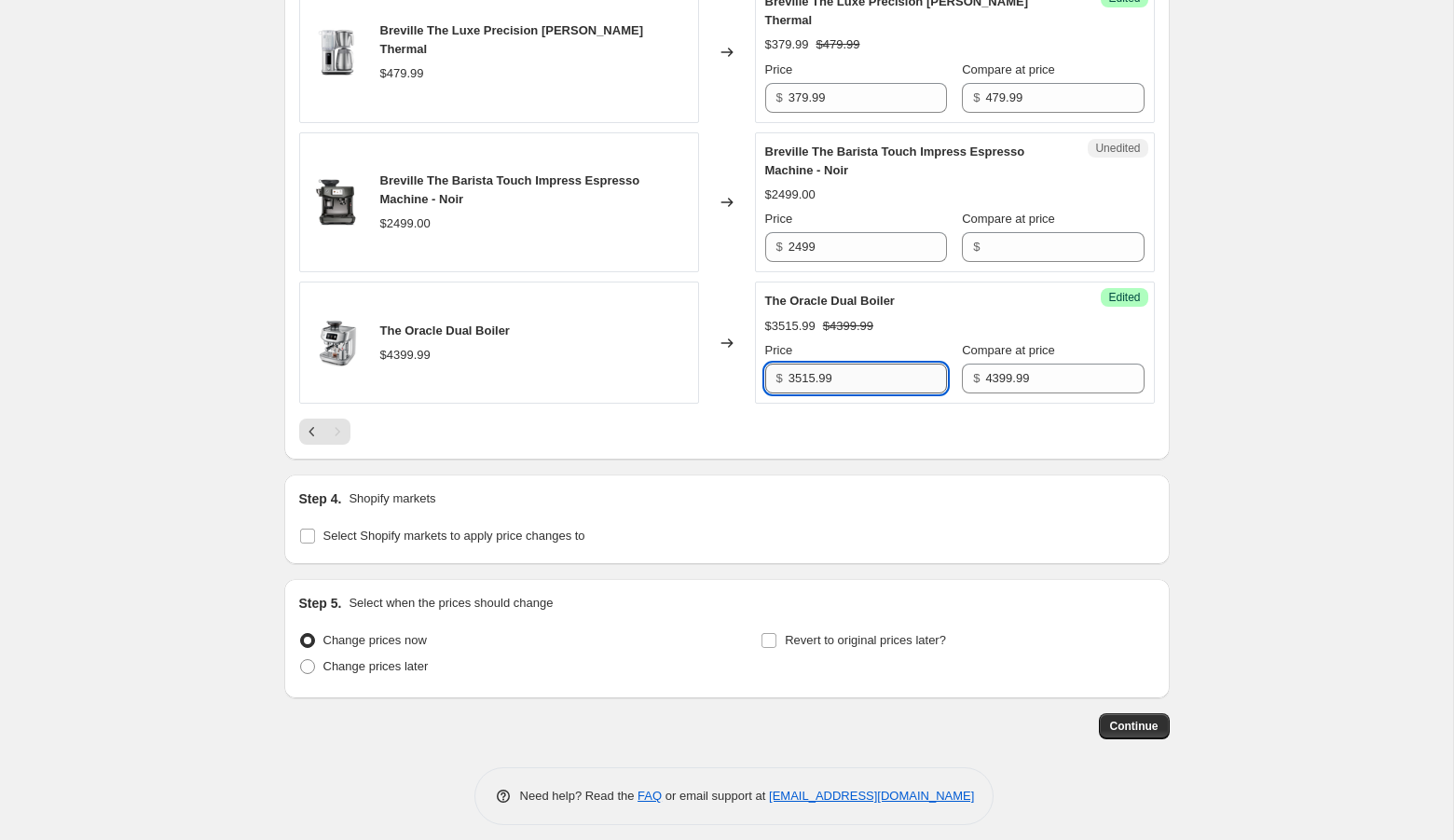
click at [817, 367] on input "3515.99" at bounding box center [868, 378] width 159 height 30
type input "3519.99"
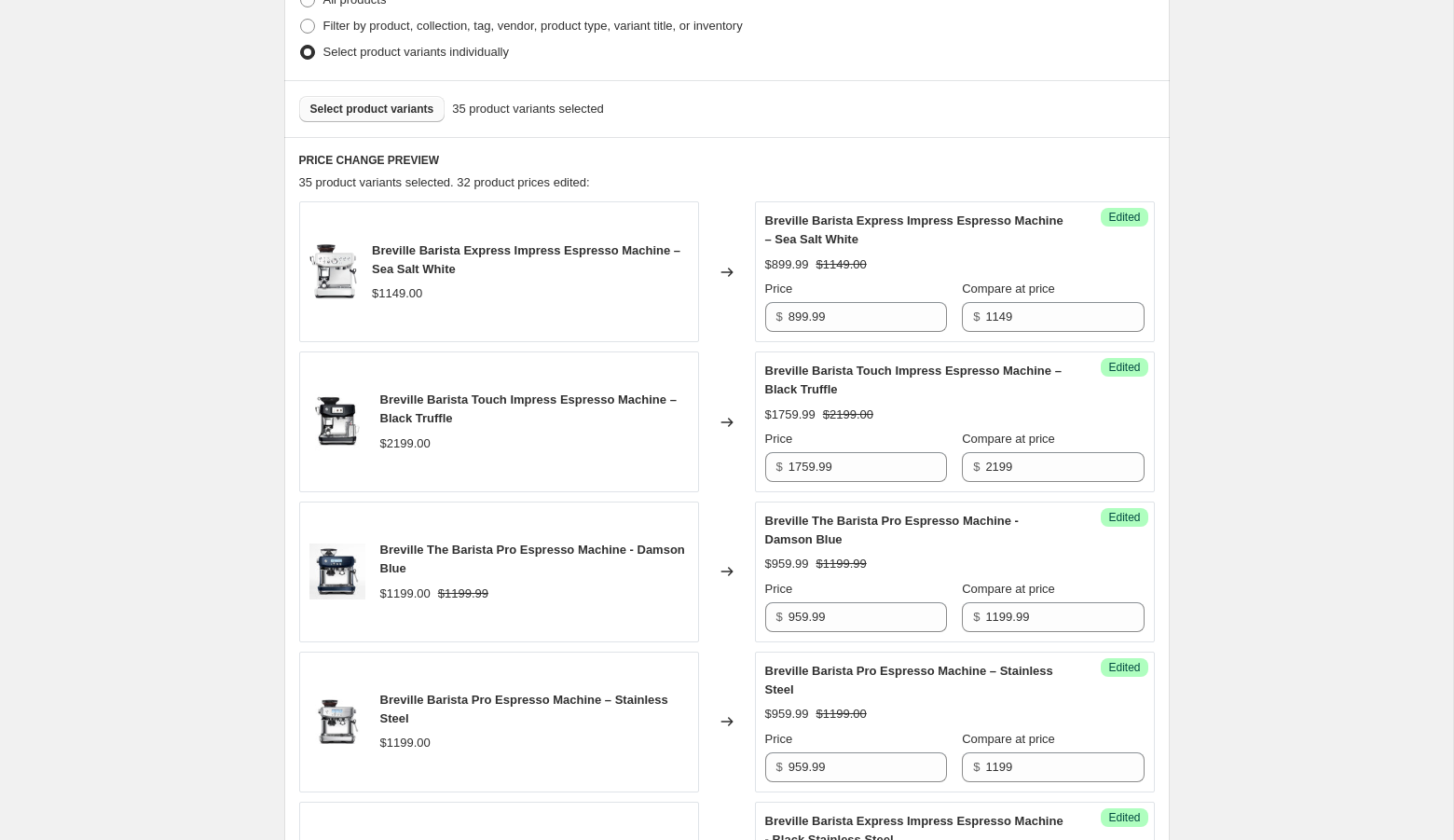
scroll to position [464, 0]
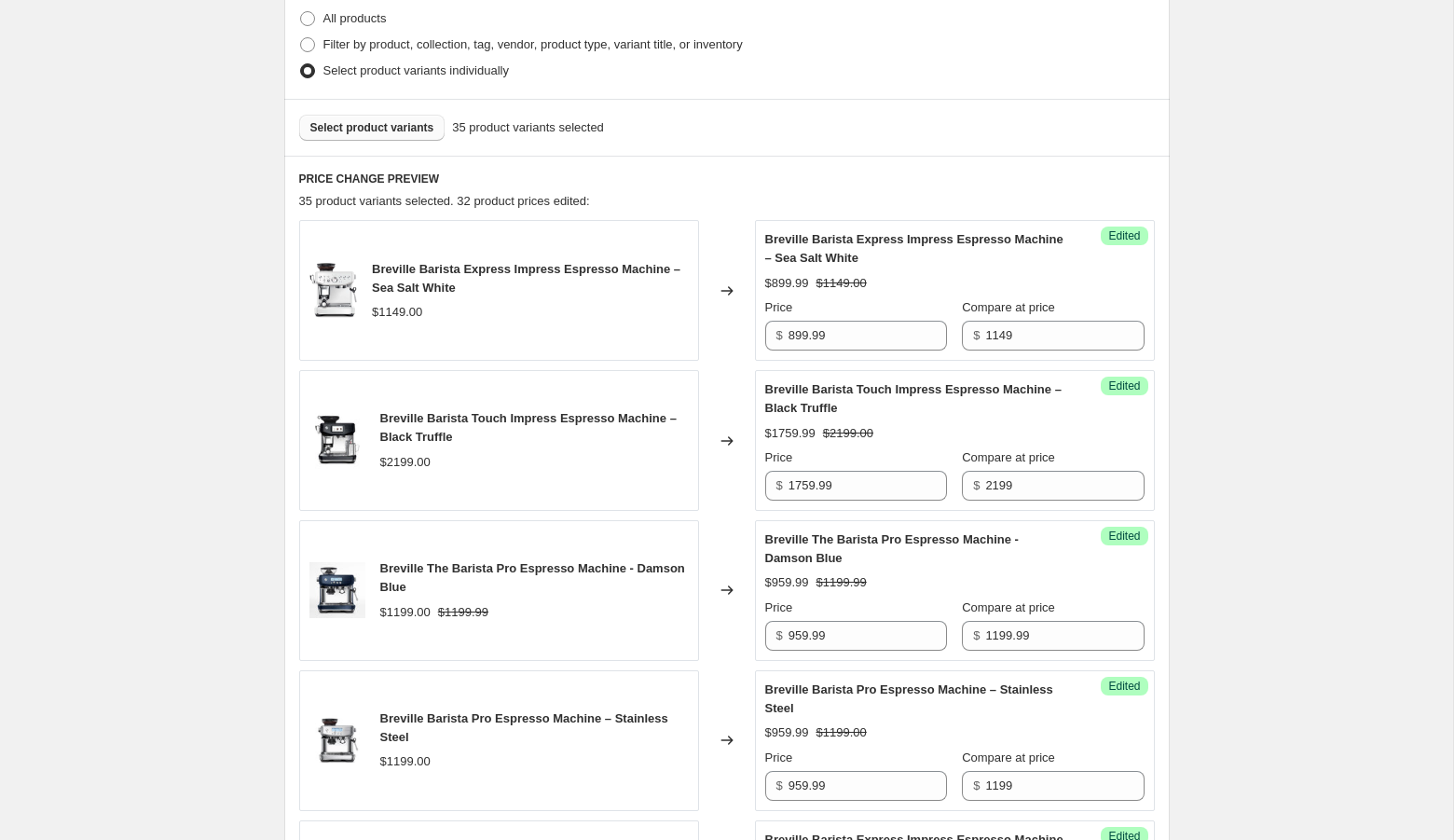
click at [389, 135] on button "Select product variants" at bounding box center [372, 128] width 147 height 26
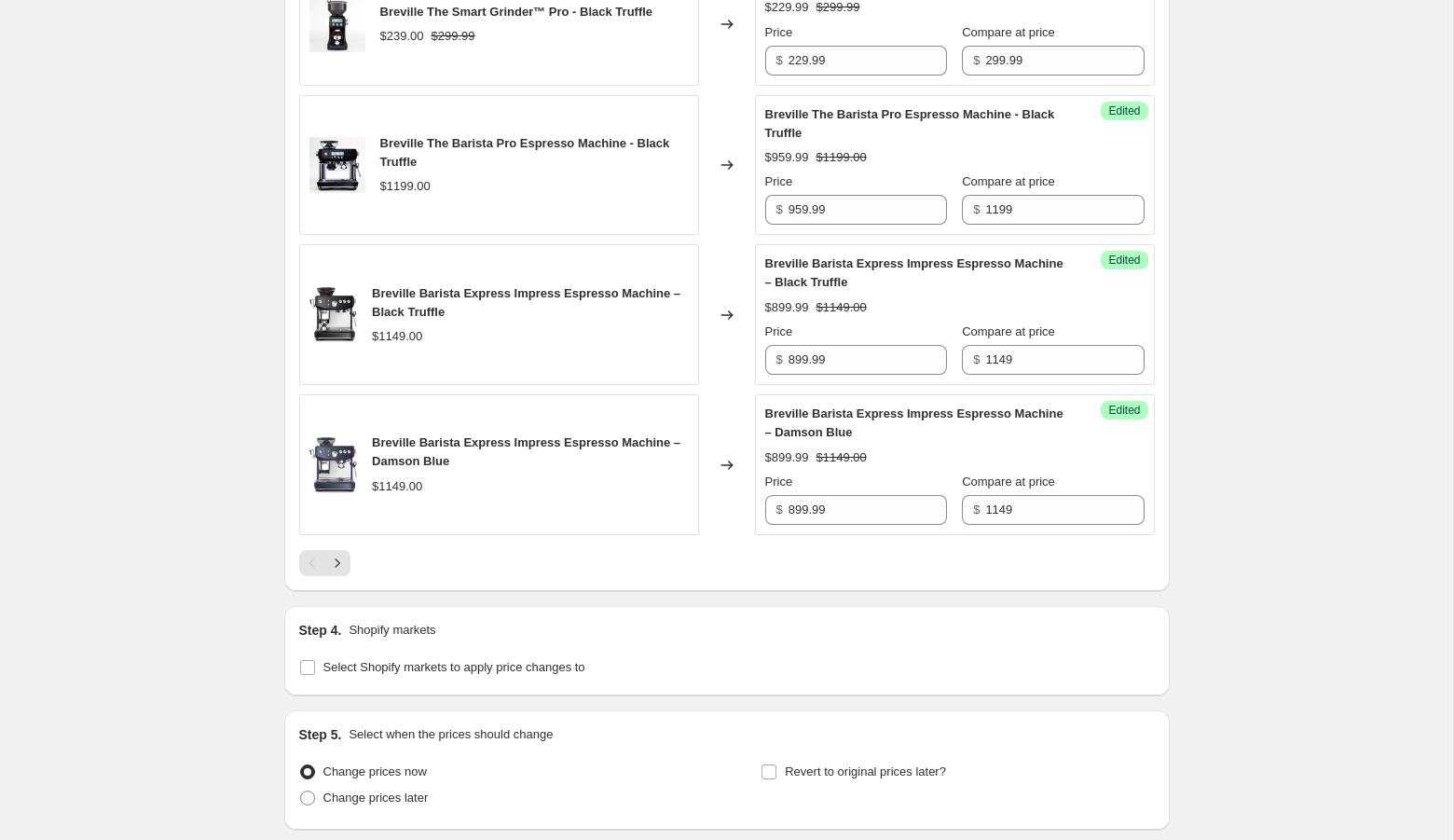
scroll to position [3058, 0]
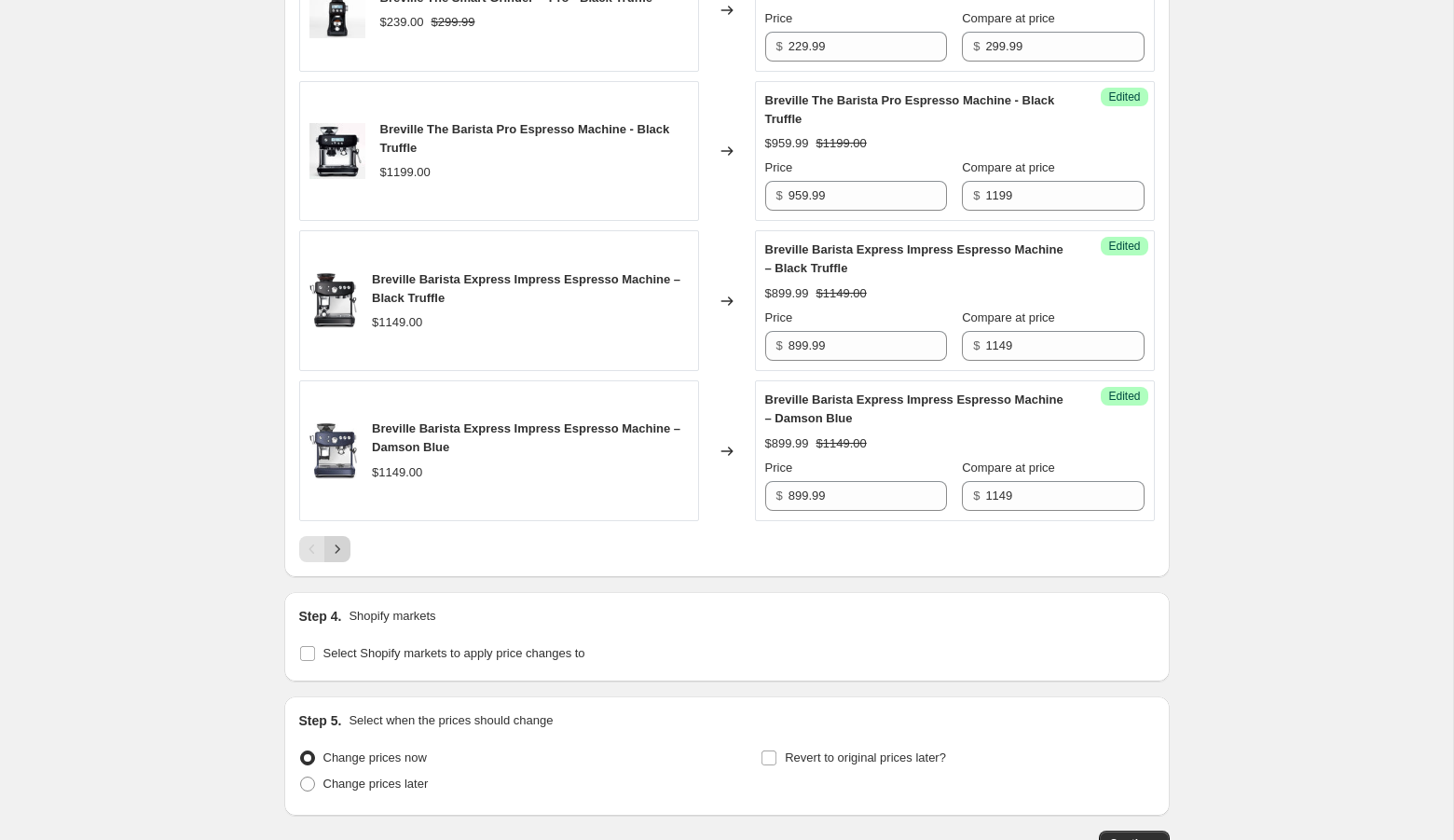
click at [342, 558] on icon "Next" at bounding box center [337, 549] width 19 height 19
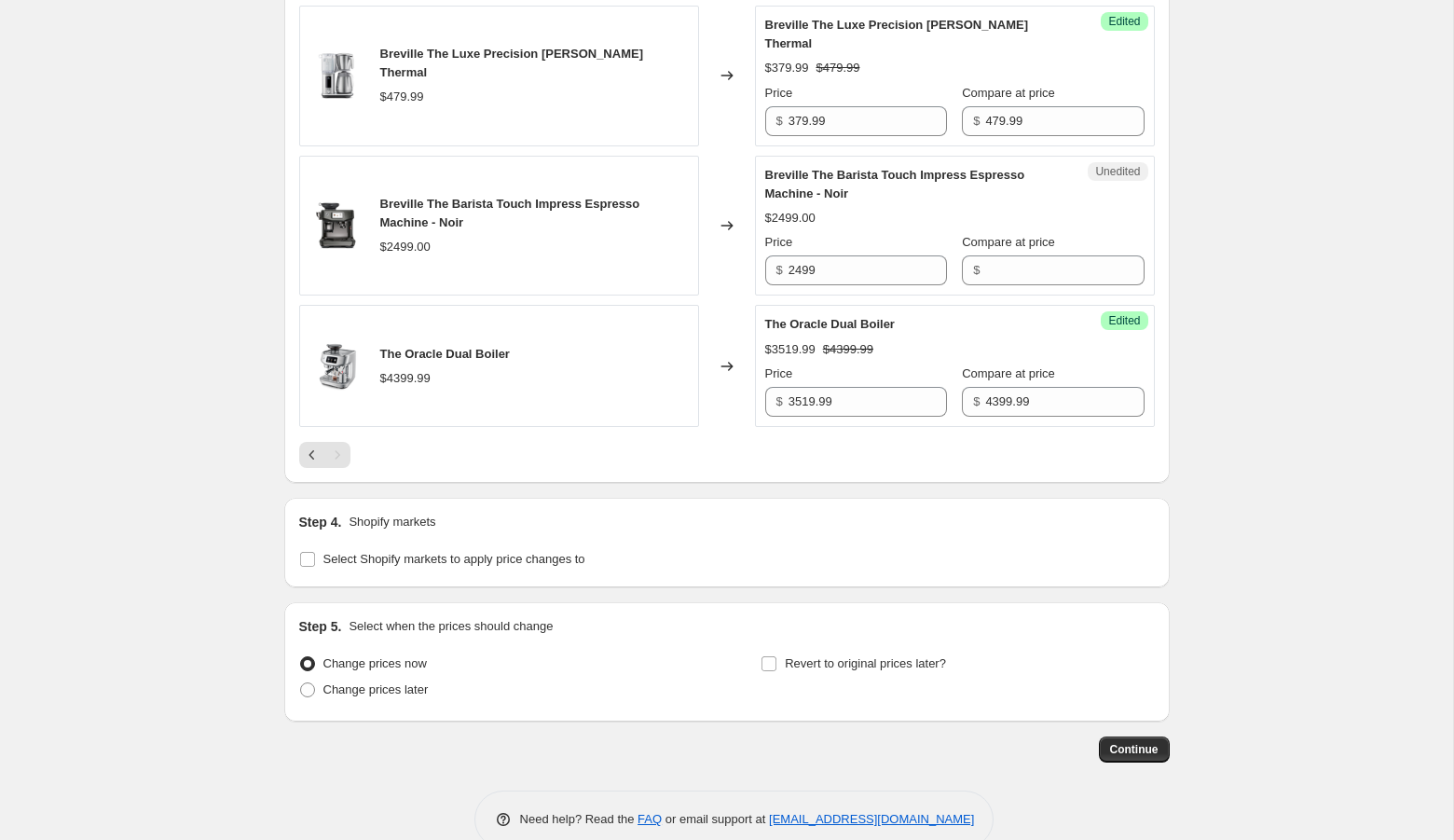
scroll to position [909, 0]
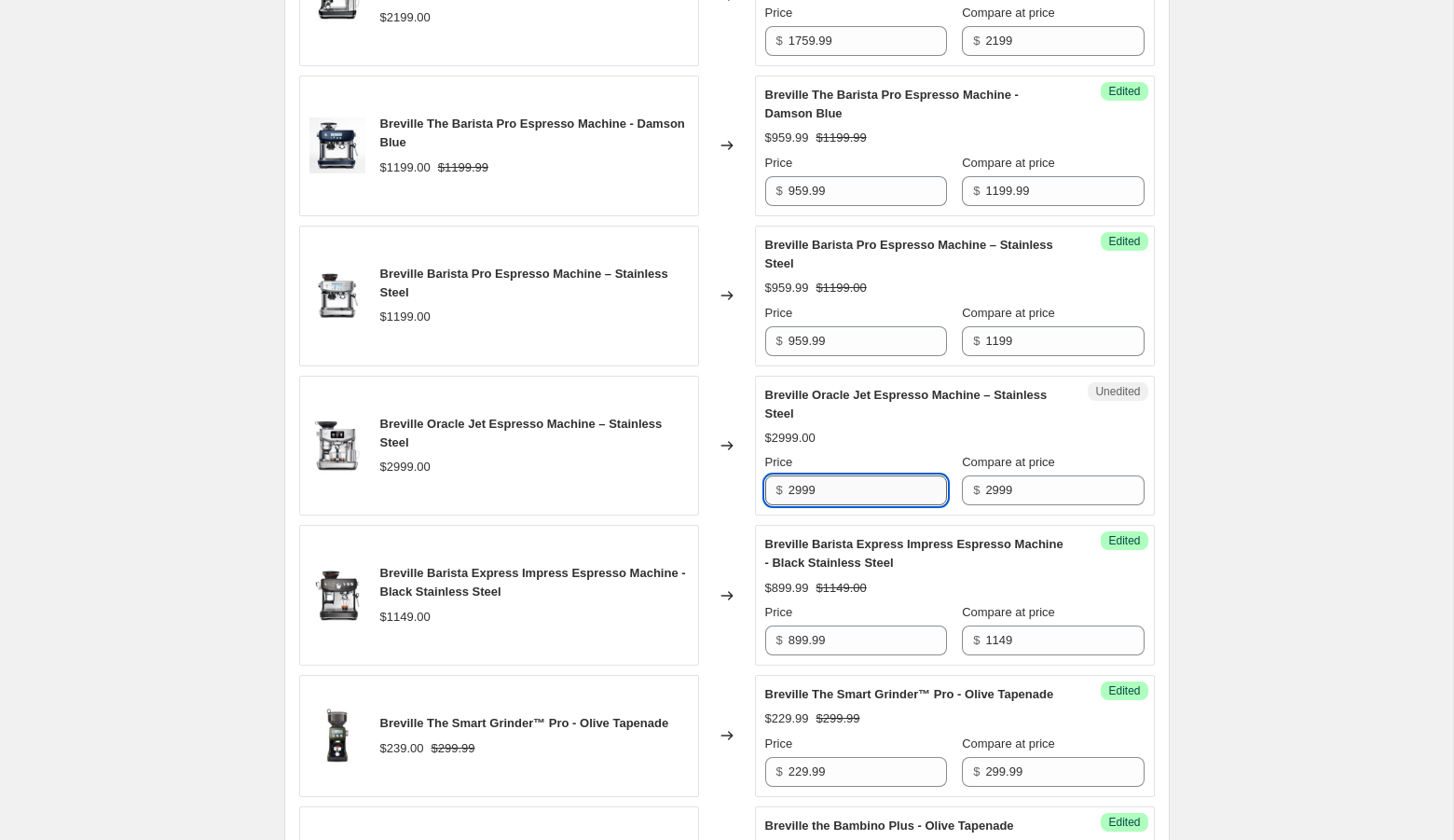
click at [823, 483] on input "2999" at bounding box center [868, 490] width 159 height 30
paste input "$2,399.99"
click at [800, 488] on input "$2,399.99" at bounding box center [868, 490] width 159 height 30
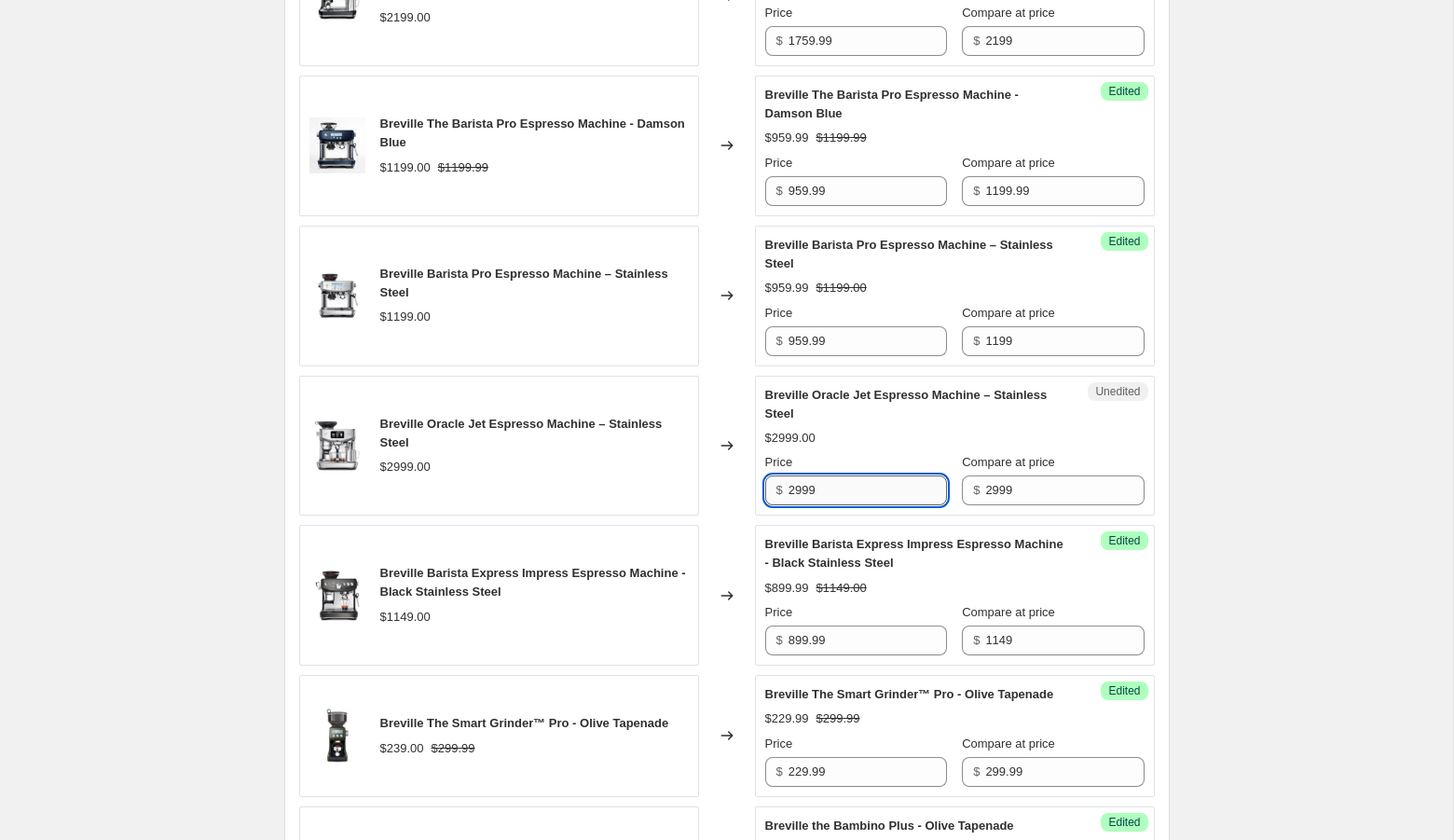
click at [854, 478] on input "2999" at bounding box center [868, 490] width 159 height 30
type input "2399.99"
click at [883, 490] on input "2399.99" at bounding box center [868, 490] width 159 height 30
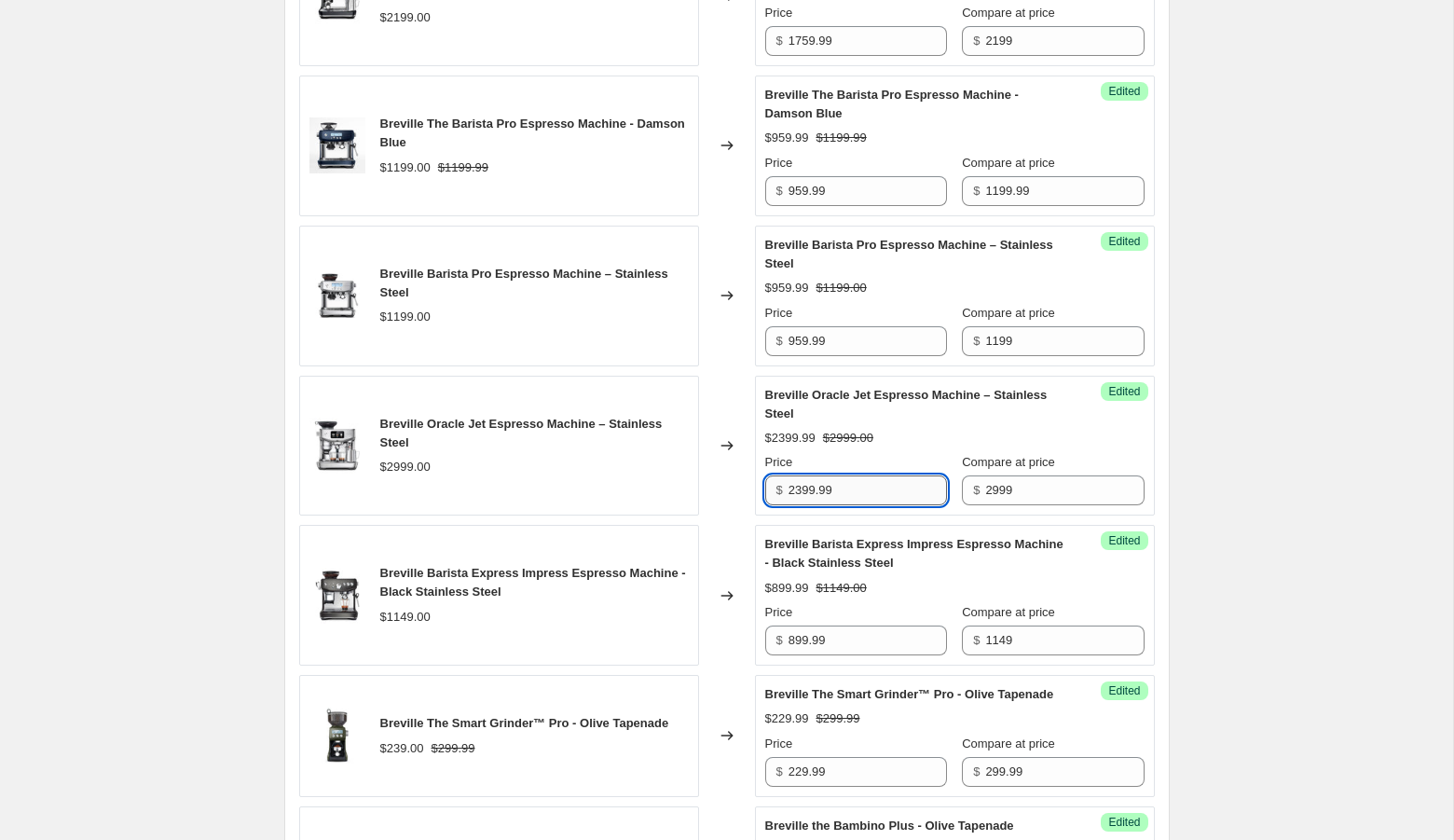
click at [883, 490] on input "2399.99" at bounding box center [868, 490] width 159 height 30
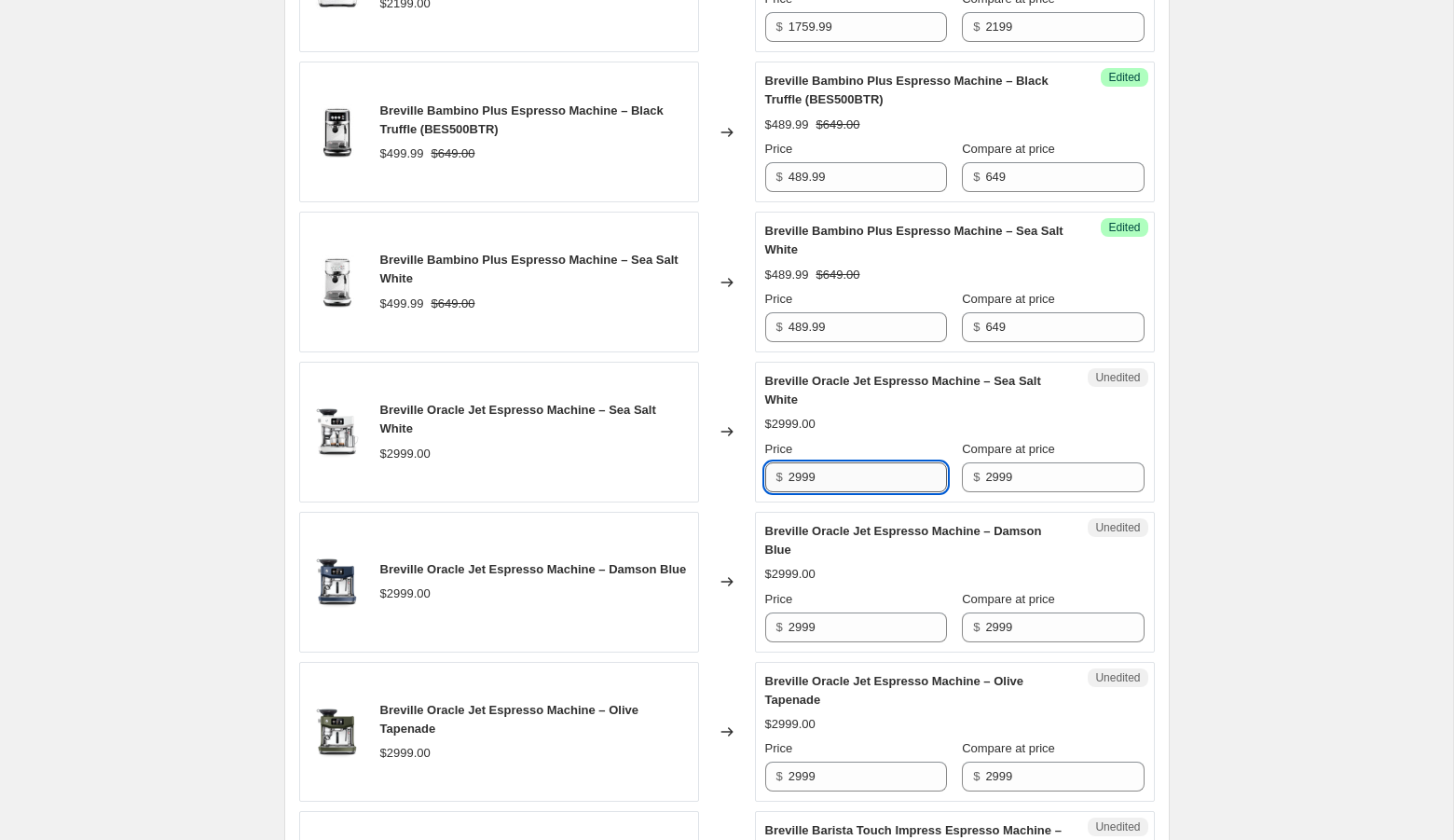
click at [798, 488] on input "2999" at bounding box center [868, 477] width 159 height 30
paste input "399."
type input "2399.99"
click at [1233, 530] on div "Create new price [MEDICAL_DATA]. This page is ready Create new price [MEDICAL_D…" at bounding box center [726, 14] width 1453 height 3934
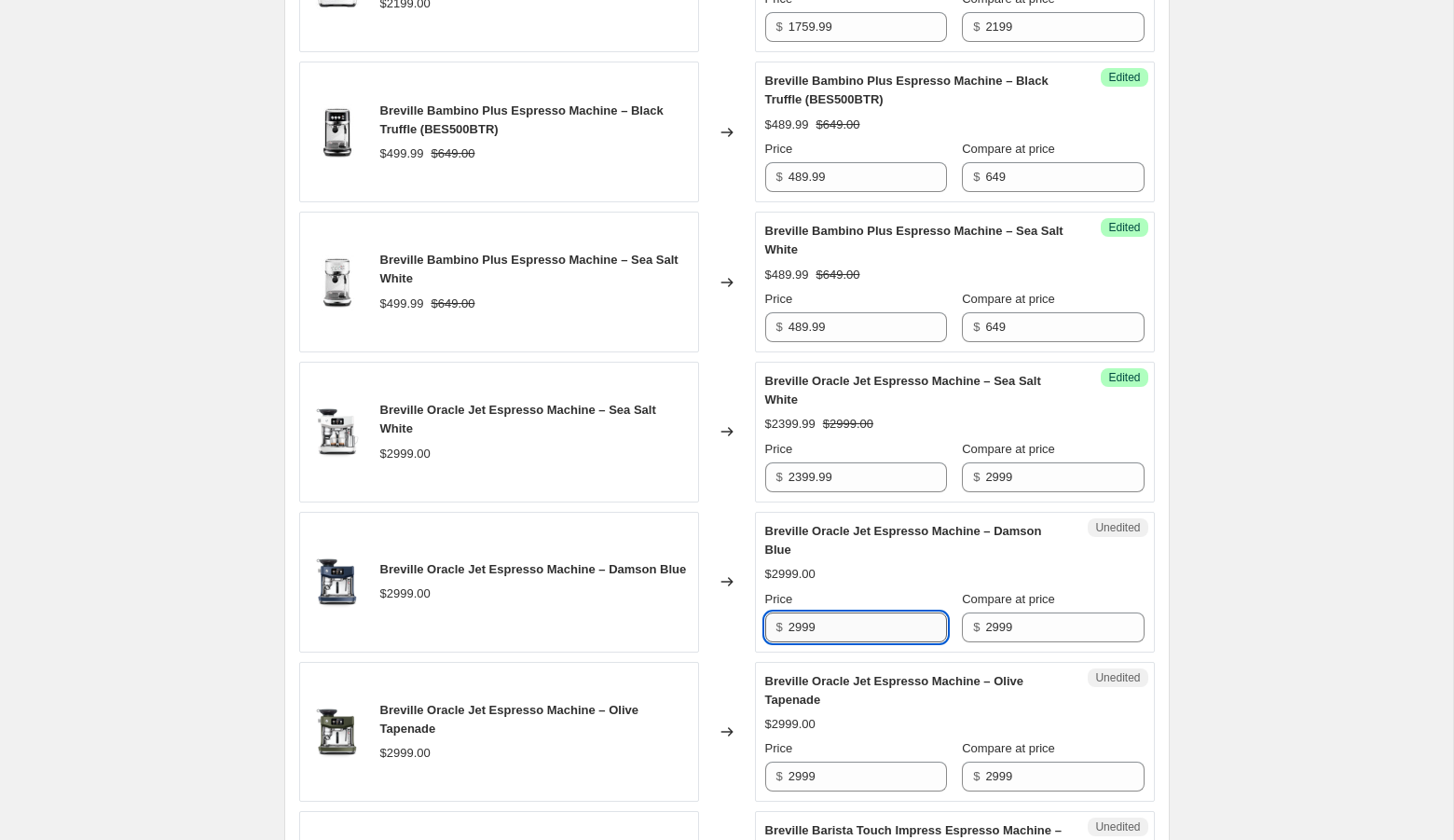
click at [854, 635] on input "2999" at bounding box center [868, 627] width 159 height 30
paste input "399."
type input "2399.99"
click at [1263, 686] on div "Create new price [MEDICAL_DATA]. This page is ready Create new price [MEDICAL_D…" at bounding box center [726, 14] width 1453 height 3934
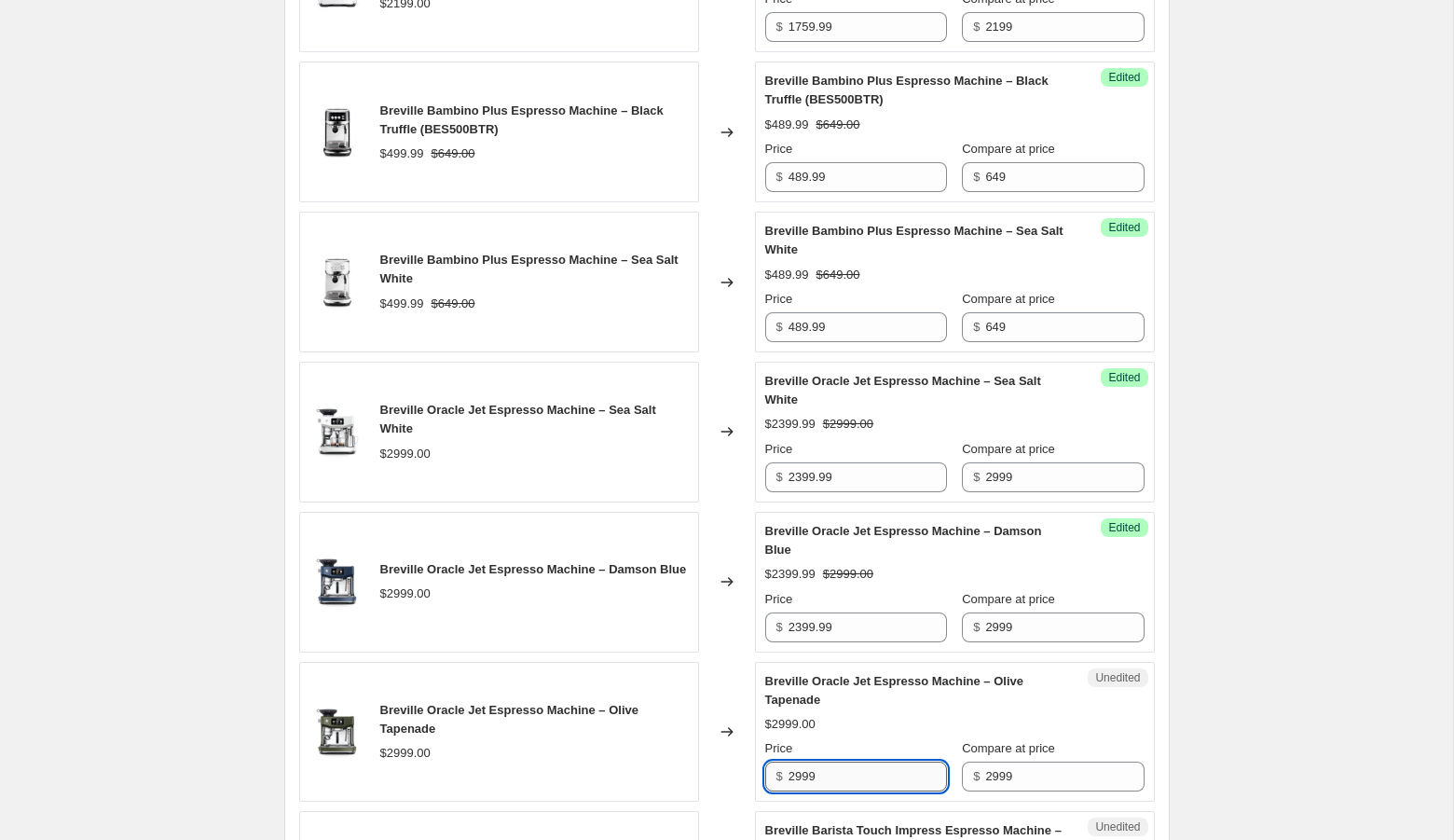
click at [851, 777] on input "2999" at bounding box center [868, 777] width 159 height 30
paste input "399."
type input "2399.99"
click at [1224, 698] on div "Create new price [MEDICAL_DATA]. This page is ready Create new price [MEDICAL_D…" at bounding box center [726, 14] width 1453 height 3934
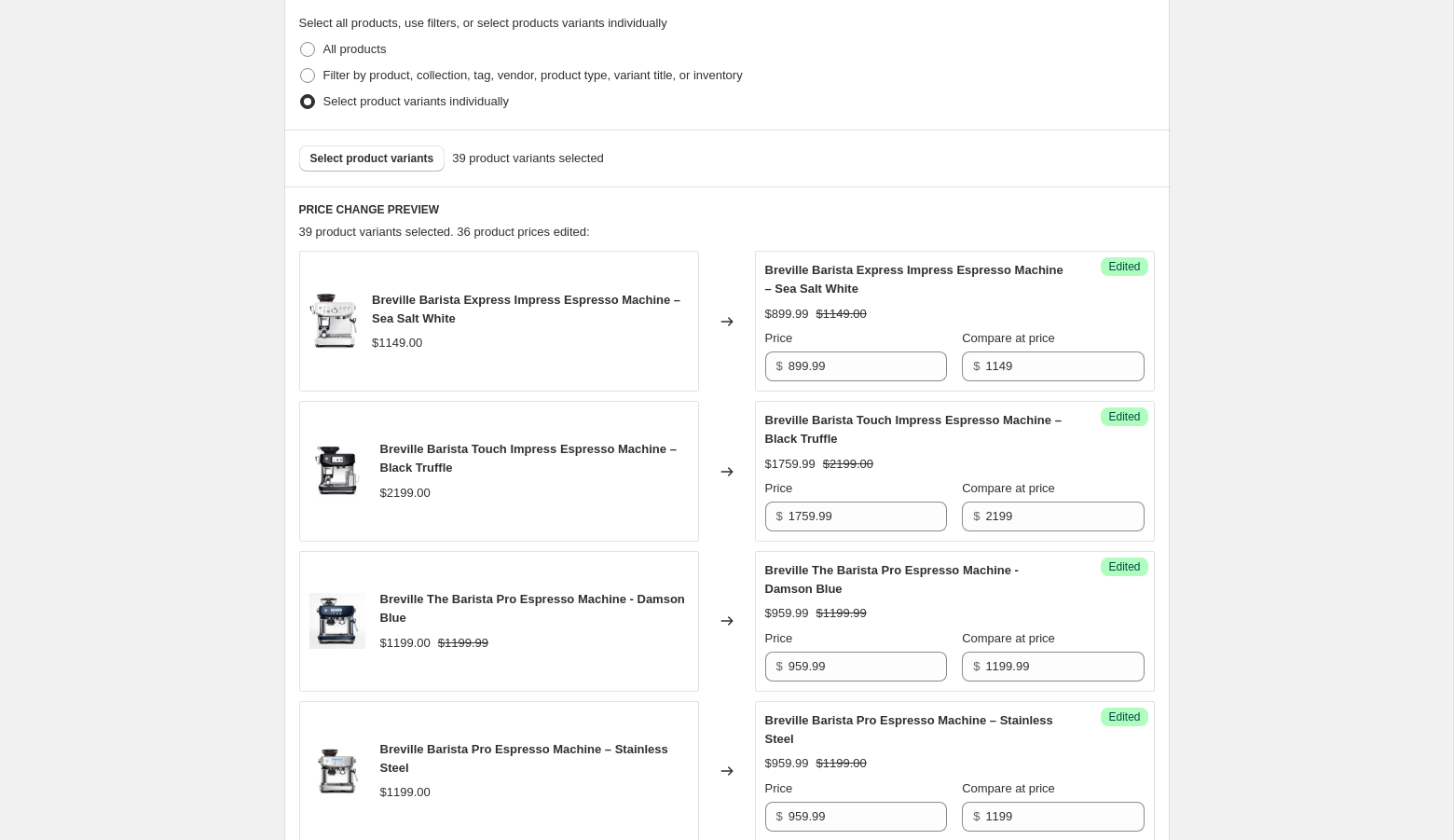
scroll to position [426, 0]
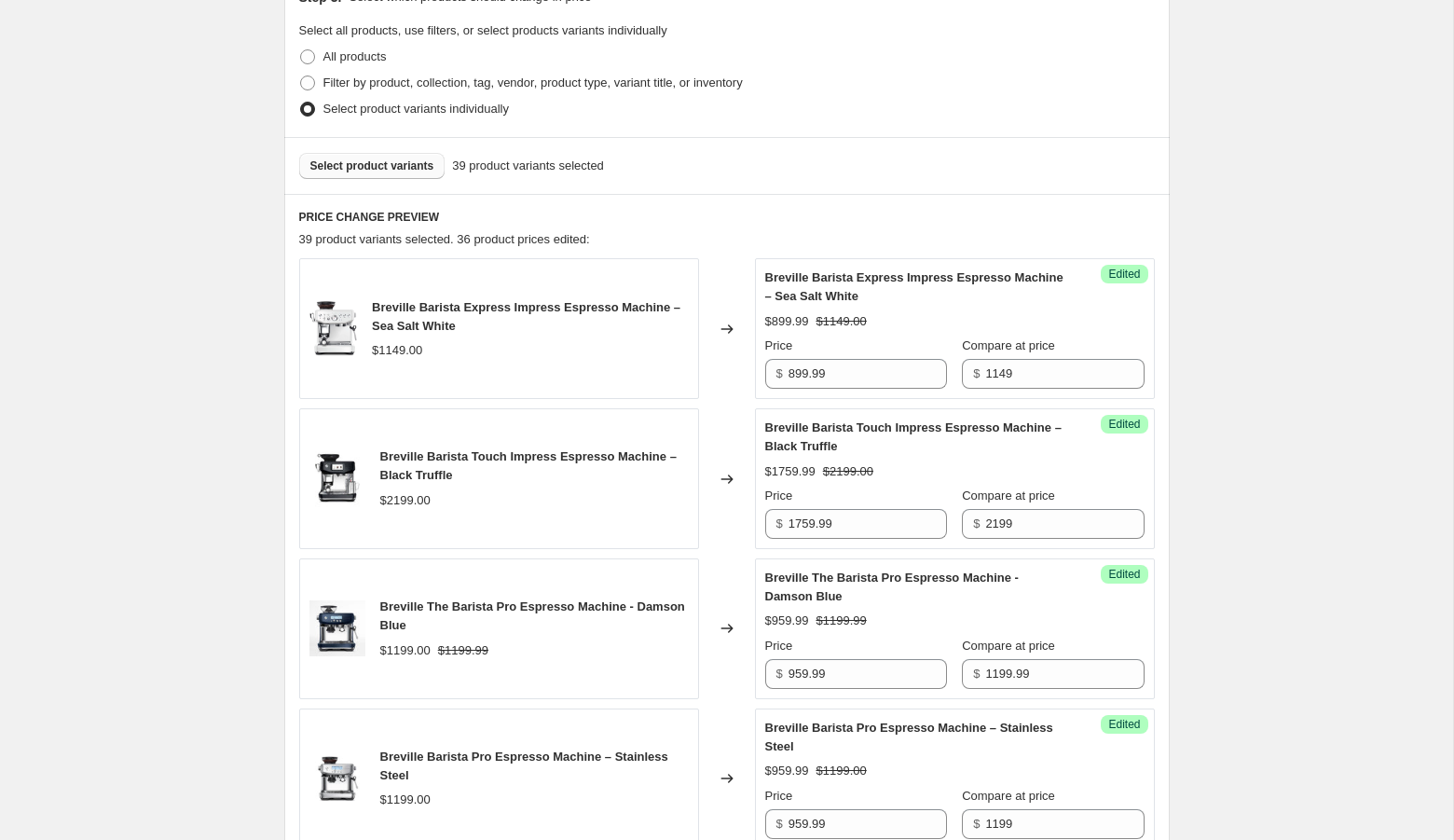
click at [357, 175] on button "Select product variants" at bounding box center [372, 166] width 147 height 26
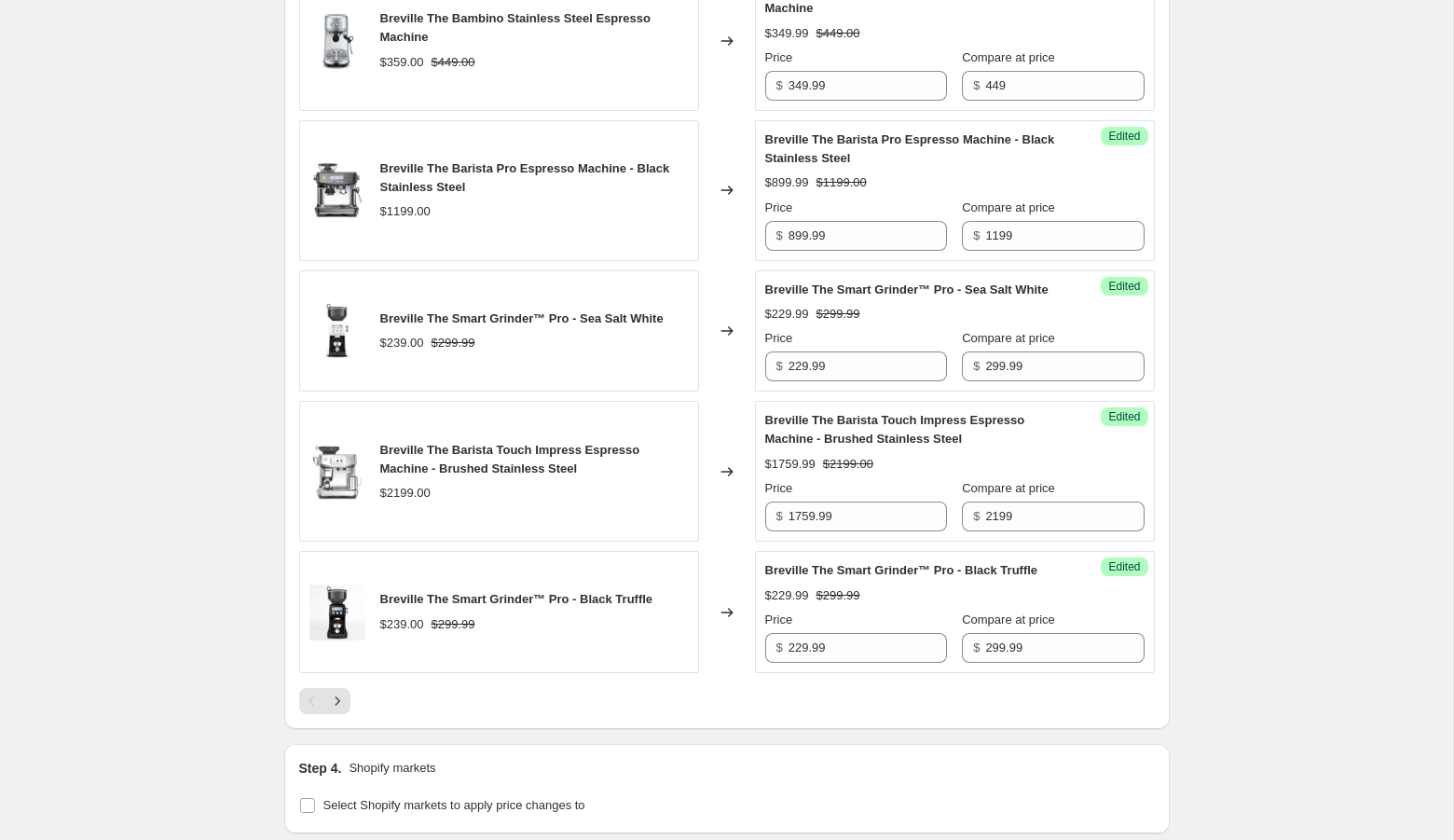
scroll to position [2912, 0]
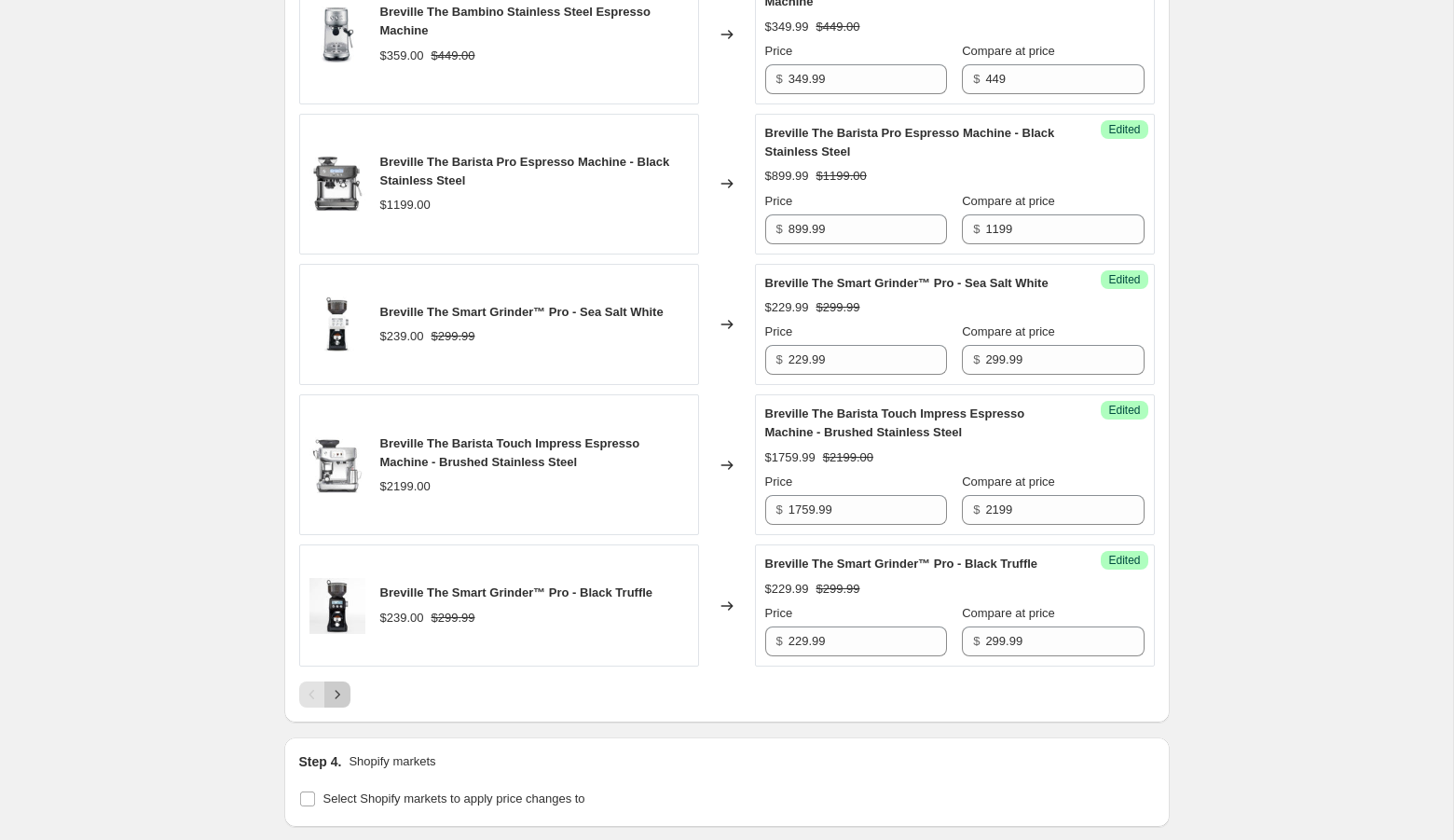
click at [333, 704] on icon "Next" at bounding box center [337, 694] width 19 height 19
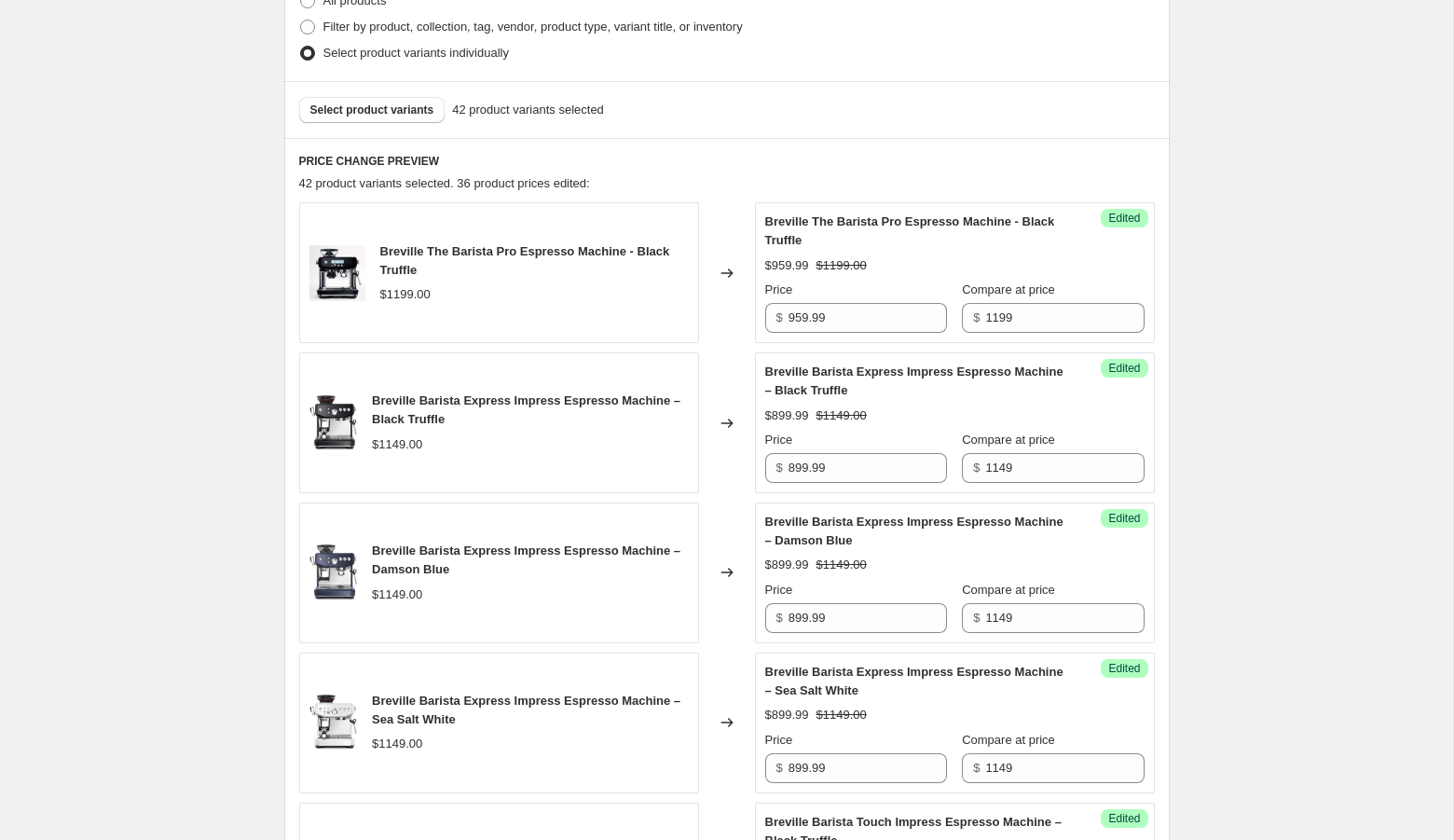
scroll to position [471, 0]
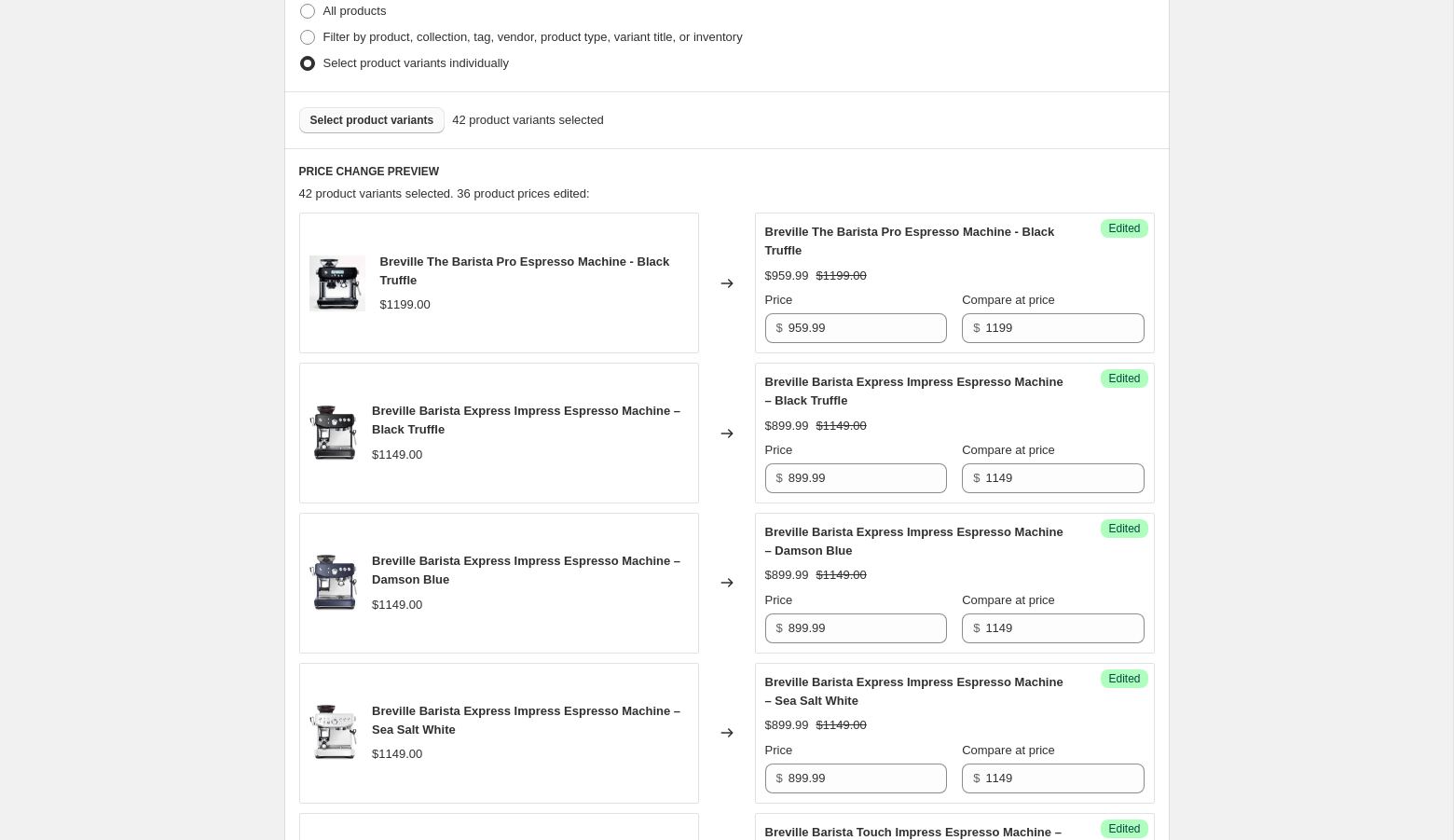
click at [355, 127] on button "Select product variants" at bounding box center [372, 120] width 147 height 26
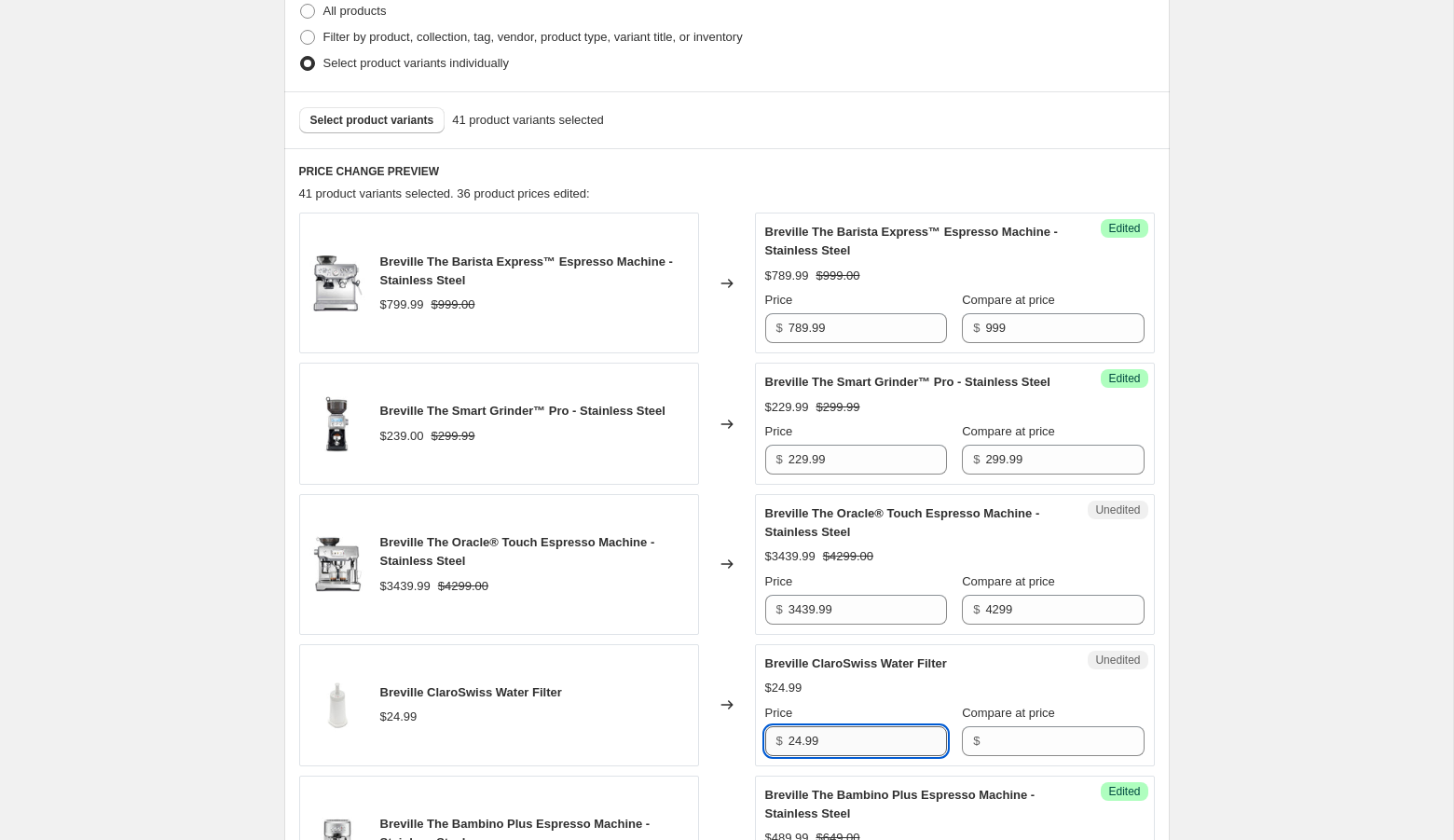
click at [876, 756] on input "24.99" at bounding box center [868, 741] width 159 height 30
type input "24.99"
click at [1015, 756] on input "Compare at price" at bounding box center [1064, 741] width 159 height 30
paste input "24.99"
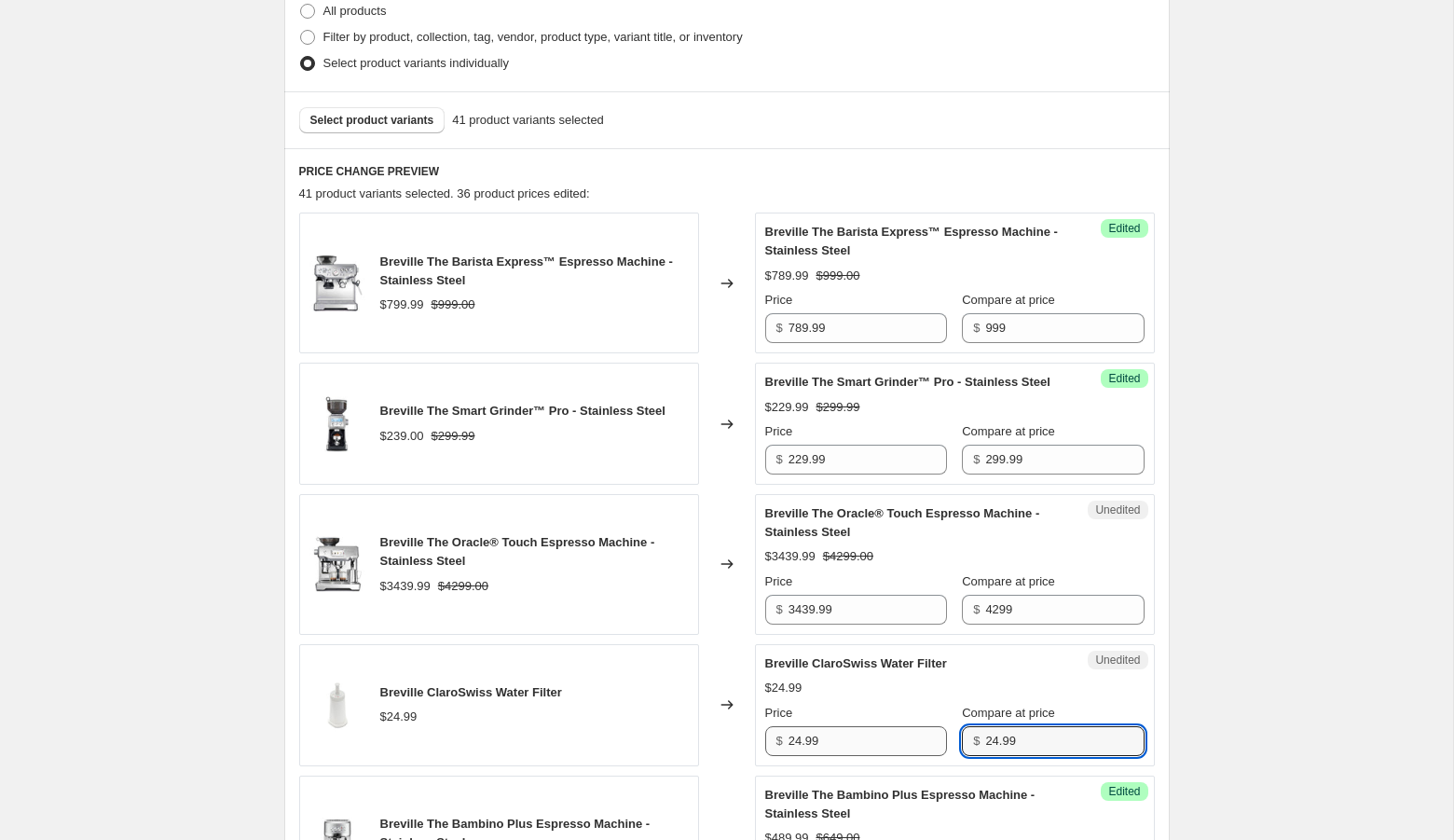
type input "24.99"
click at [801, 756] on input "24.99" at bounding box center [868, 741] width 159 height 30
type input "18.99"
click at [390, 116] on span "Select product variants" at bounding box center [371, 120] width 124 height 15
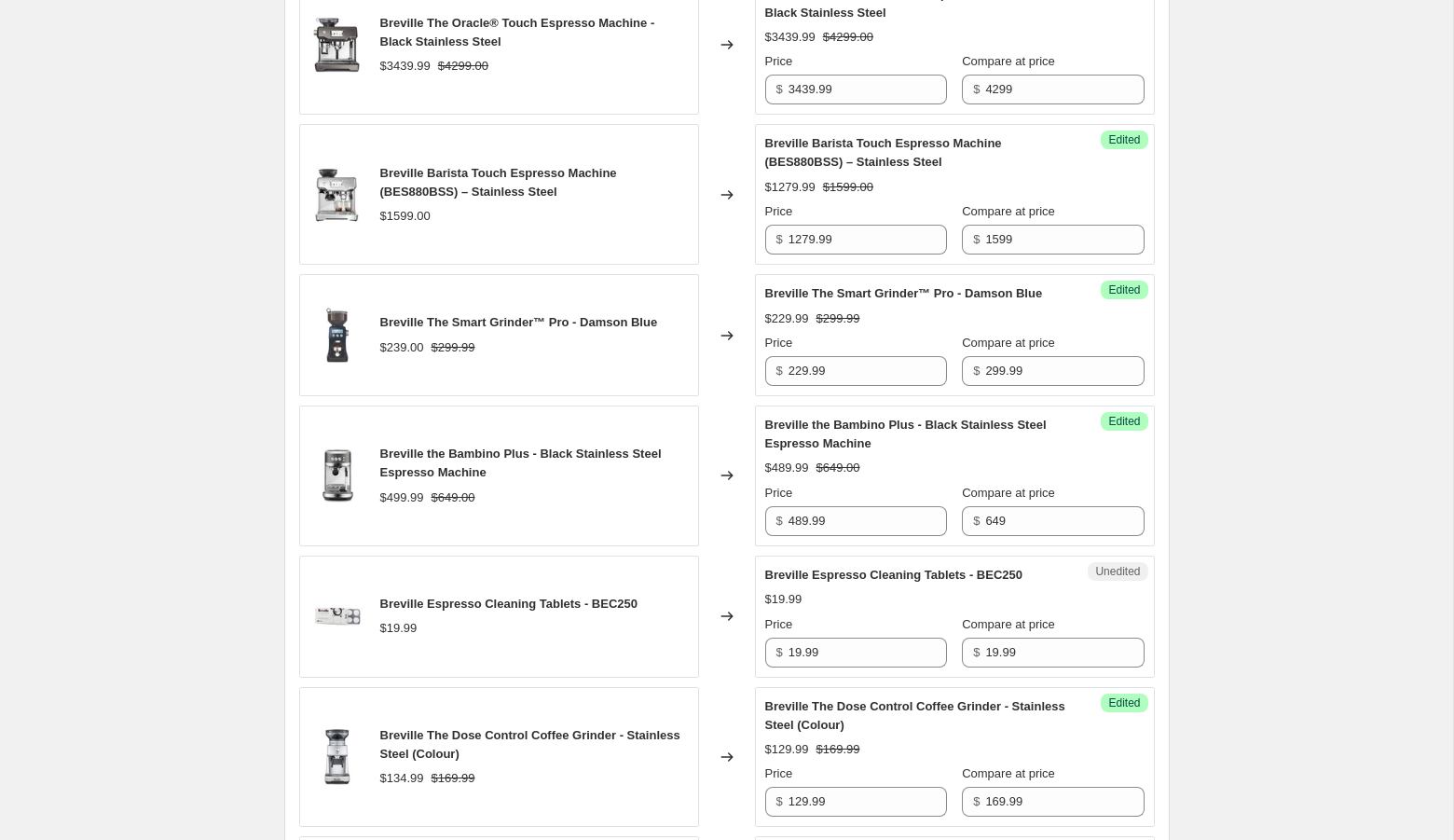
scroll to position [1881, 0]
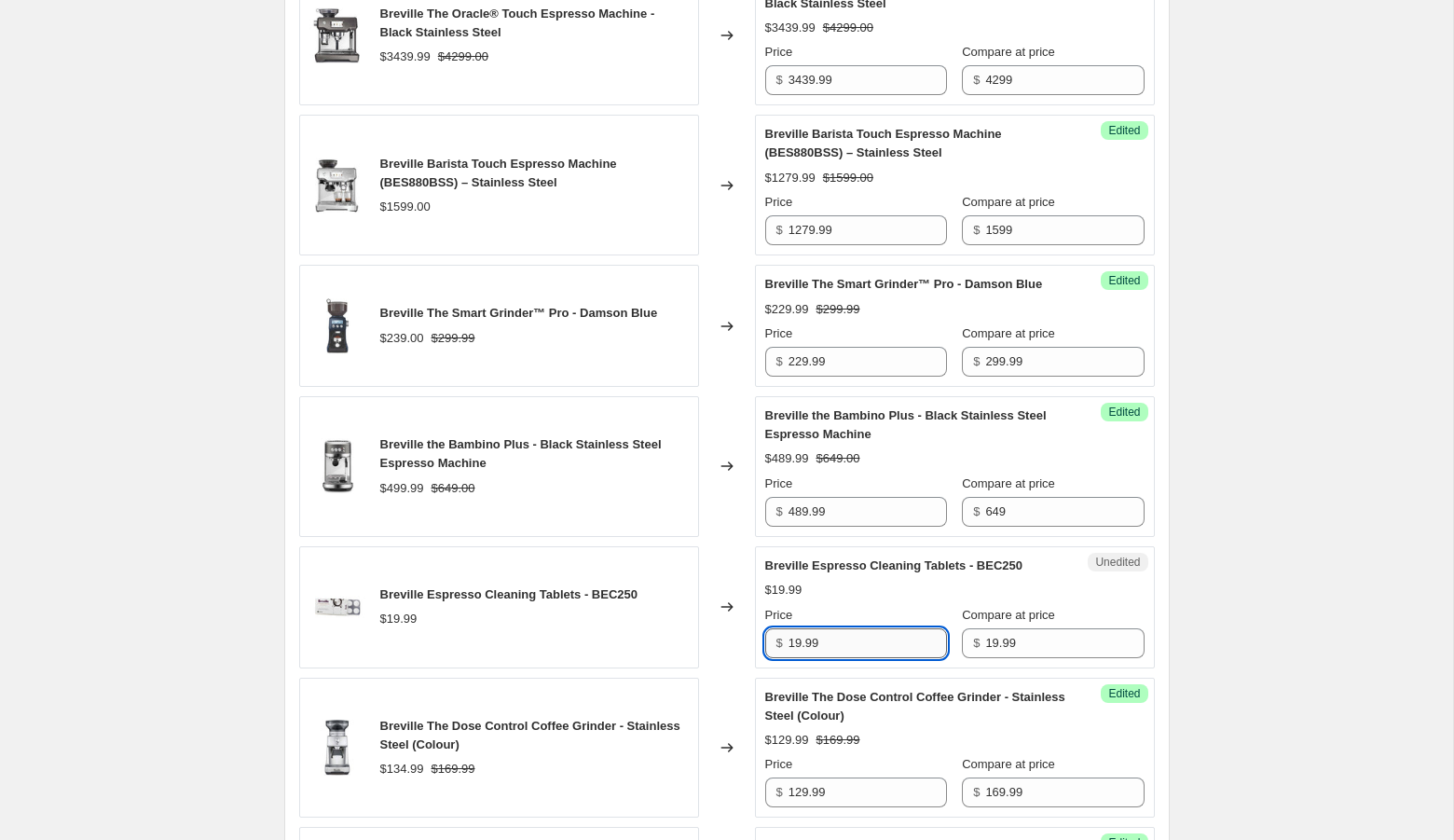
click at [804, 658] on input "19.99" at bounding box center [868, 643] width 159 height 30
type input "14.99"
click at [1311, 612] on div "Create new price [MEDICAL_DATA]. This page is ready Create new price [MEDICAL_D…" at bounding box center [726, 123] width 1453 height 4009
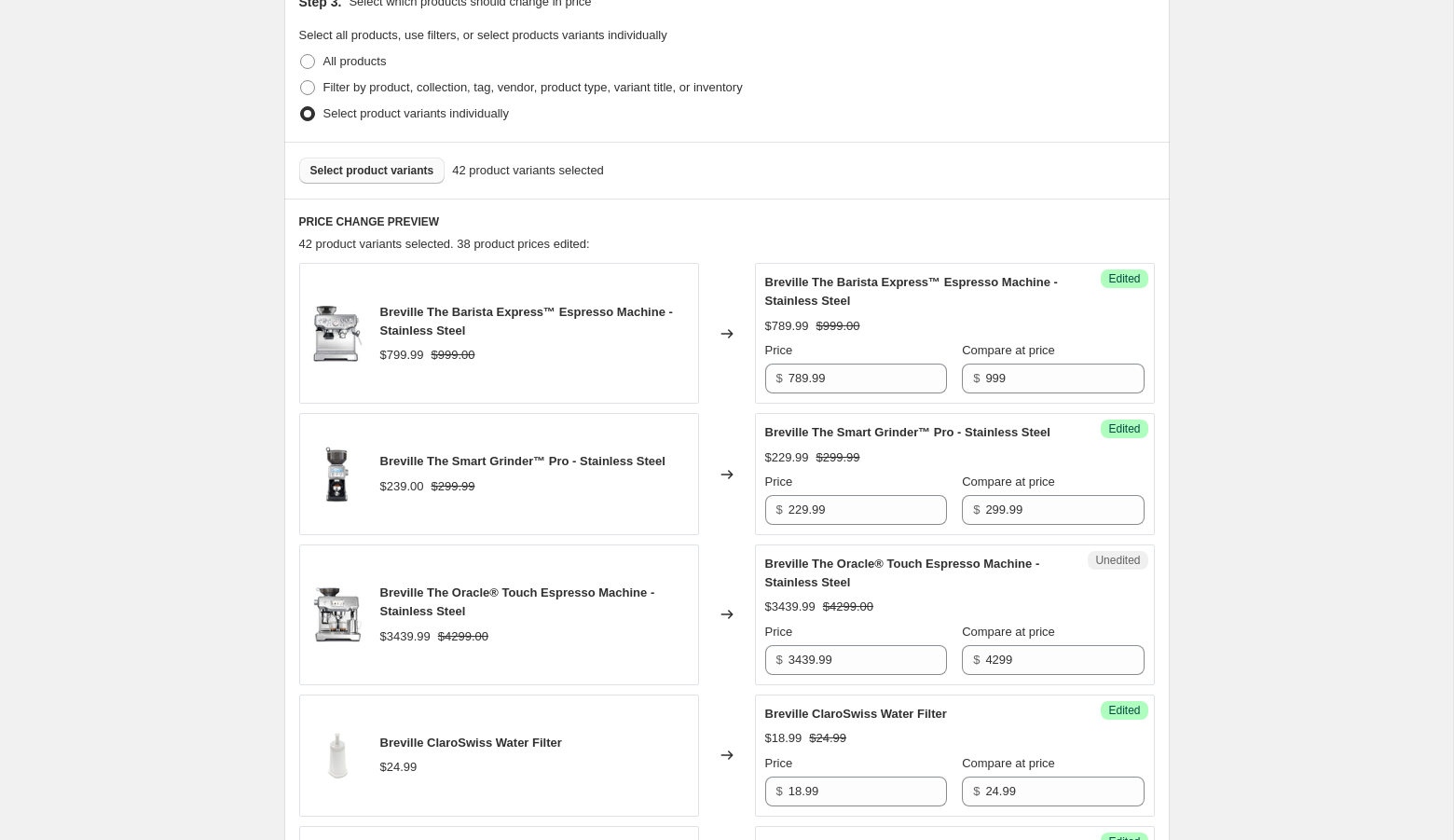
scroll to position [415, 0]
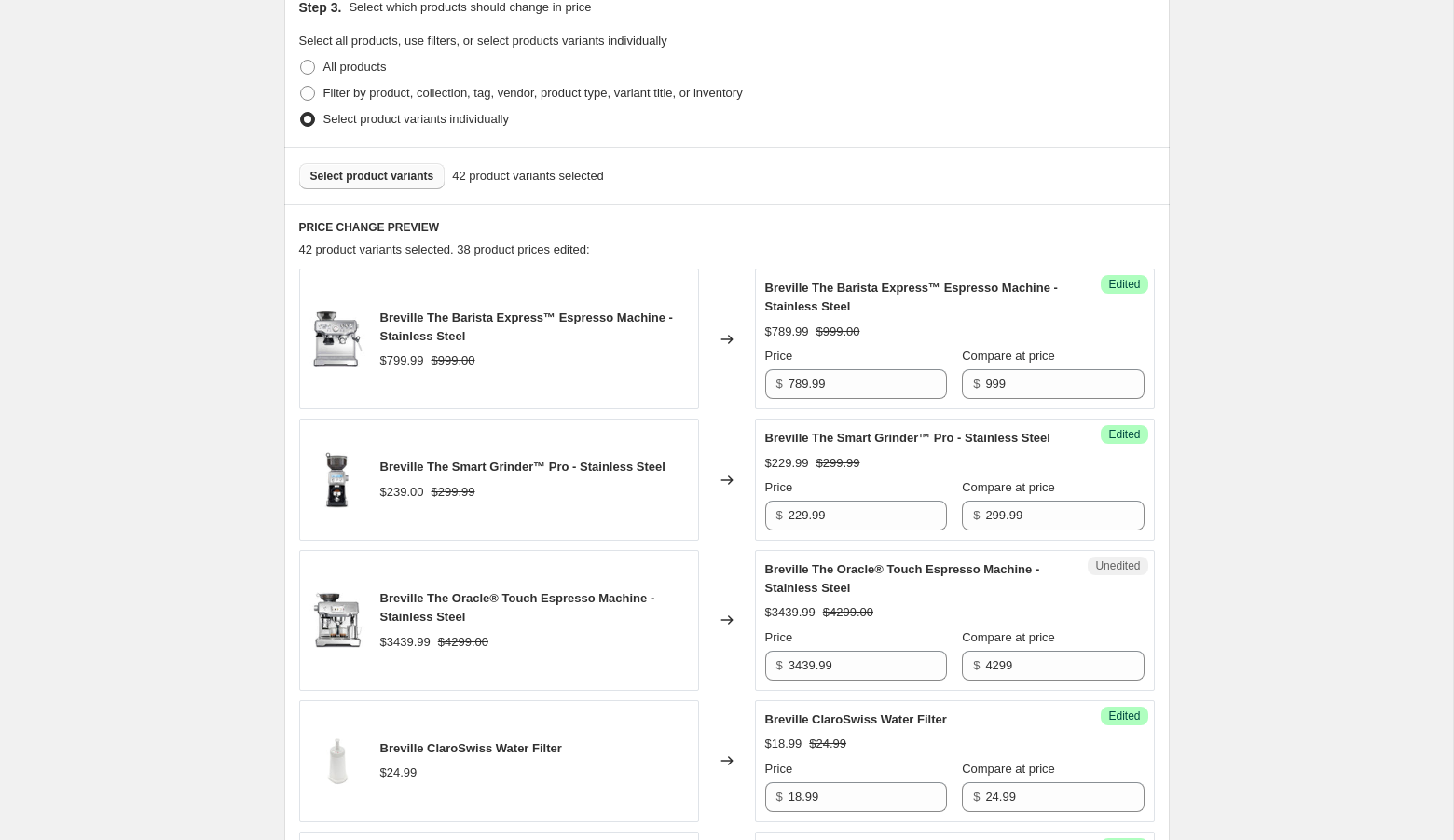
click at [416, 164] on button "Select product variants" at bounding box center [372, 176] width 147 height 26
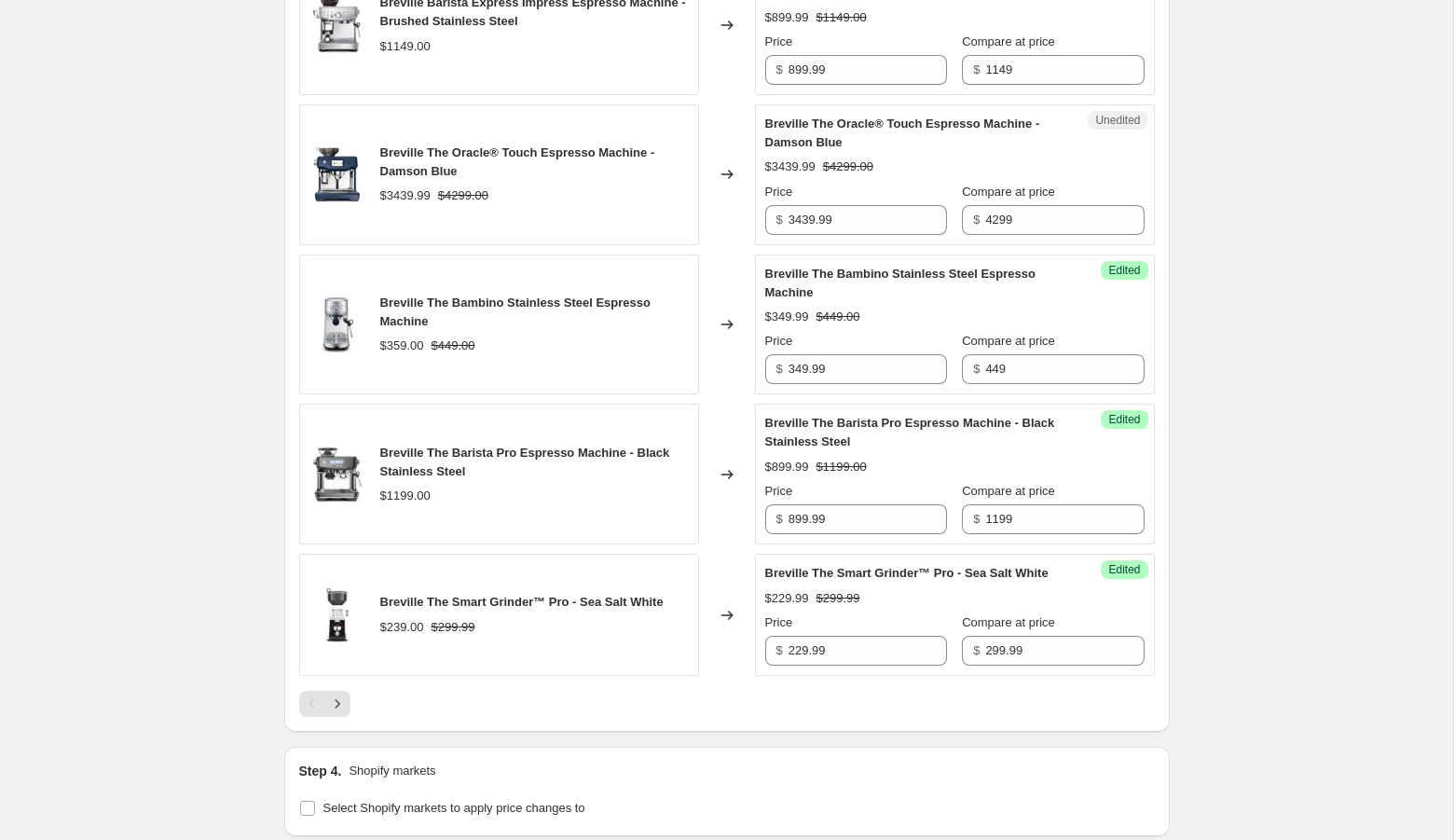
scroll to position [2885, 0]
click at [341, 712] on icon "Next" at bounding box center [337, 703] width 19 height 19
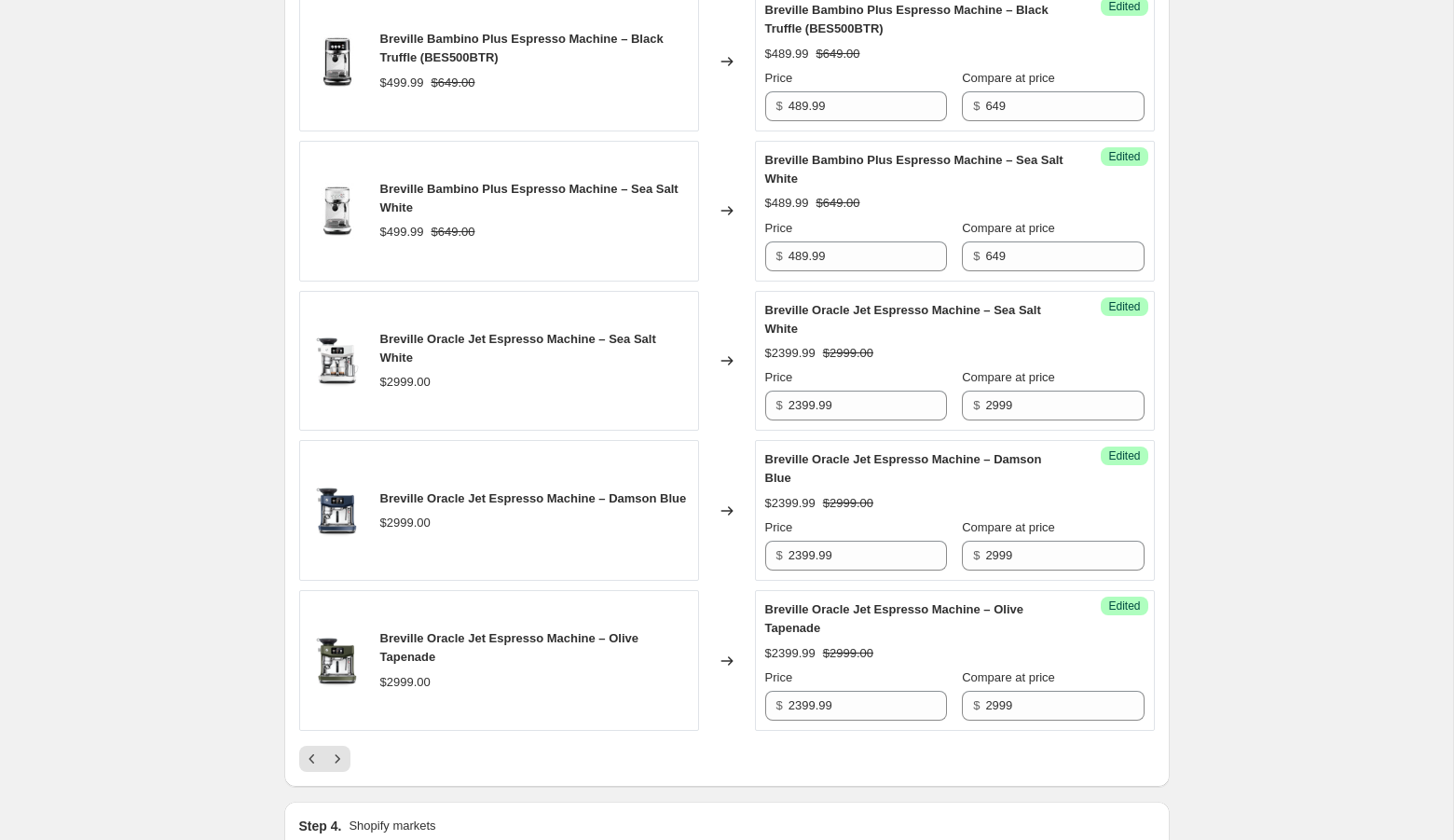
scroll to position [1356, 0]
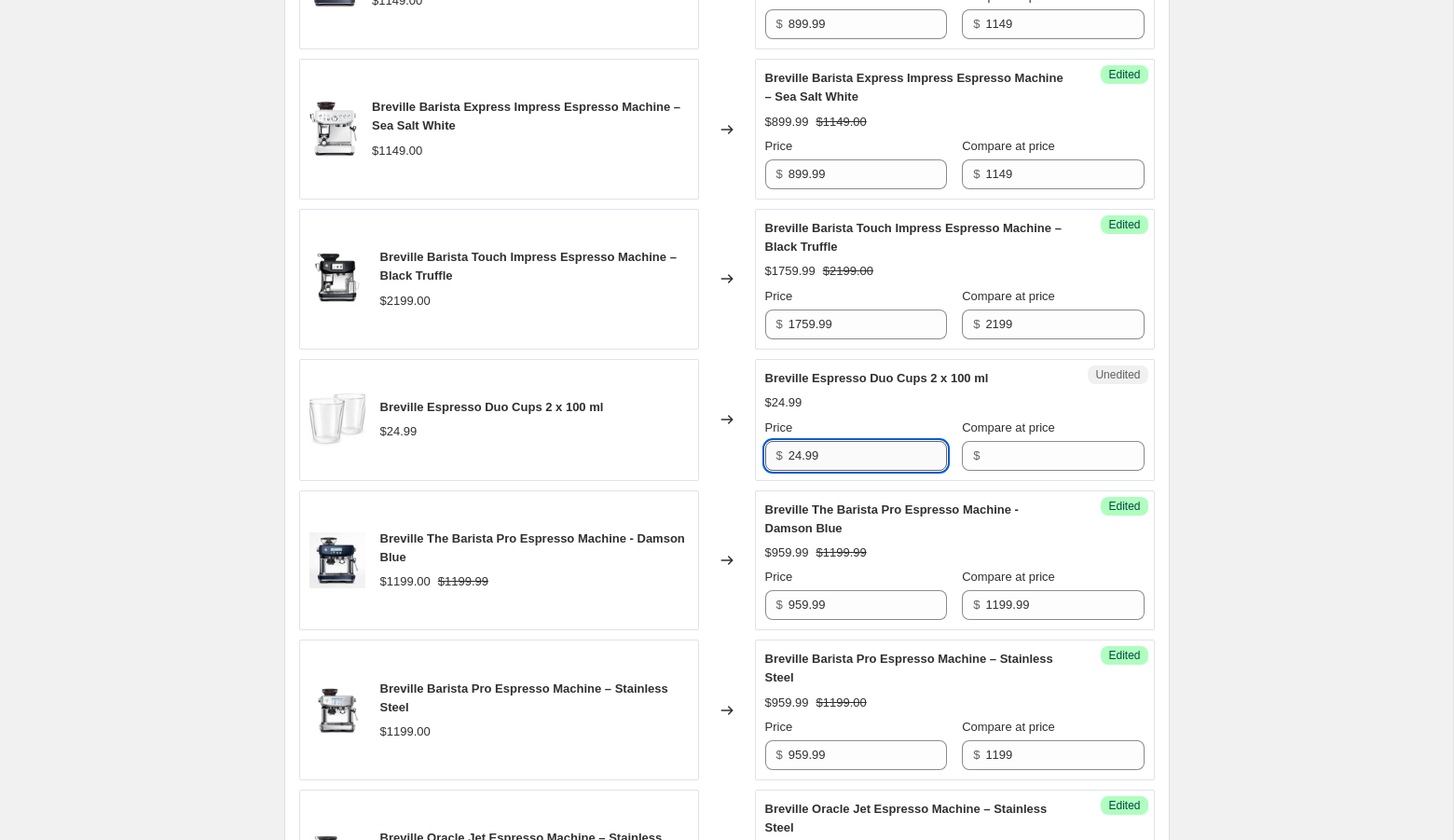
click at [872, 469] on input "24.99" at bounding box center [868, 455] width 159 height 30
type input "24.99"
click at [1046, 466] on input "Compare at price" at bounding box center [1064, 455] width 159 height 30
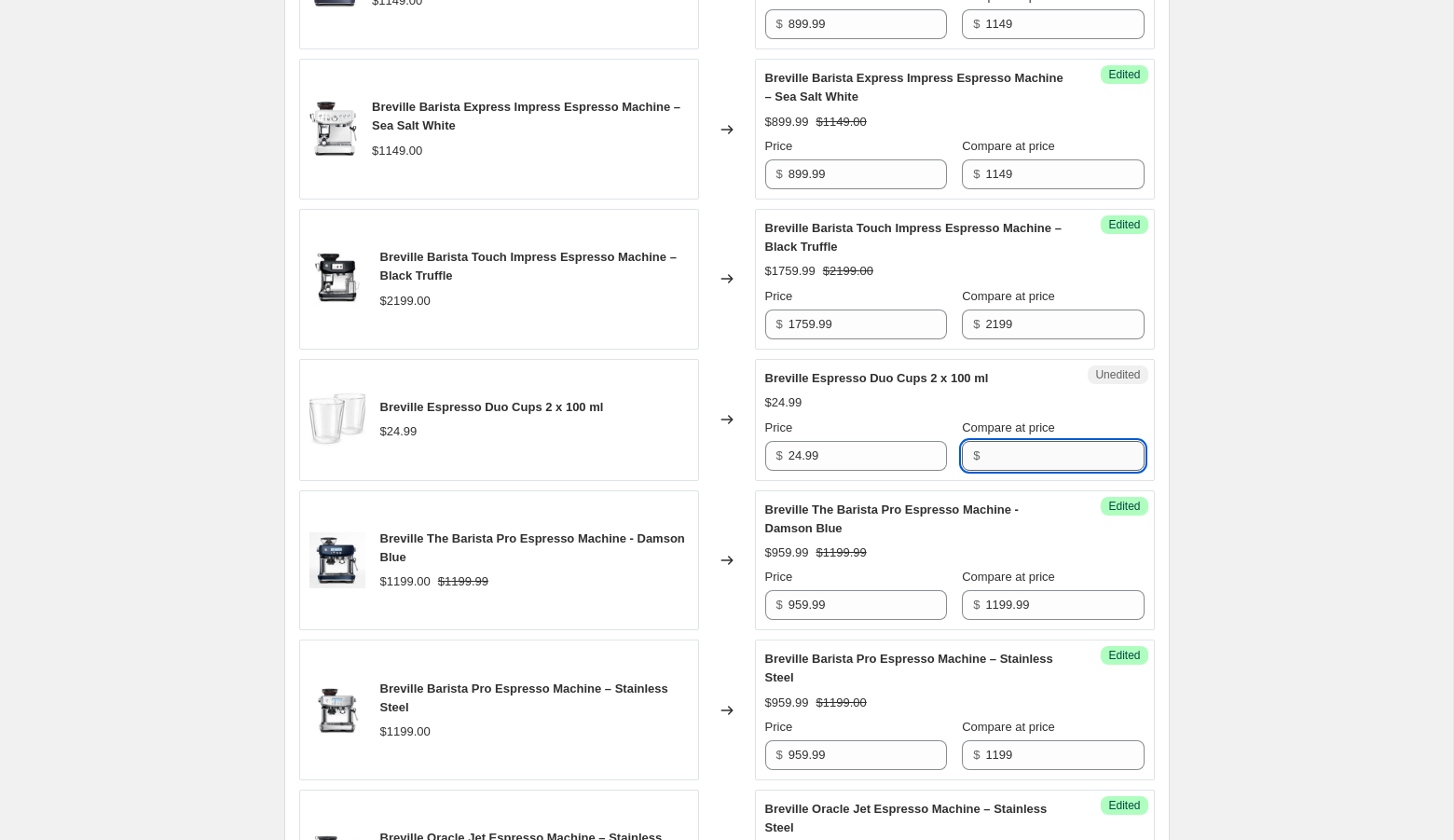
paste input "24.99"
type input "24.99"
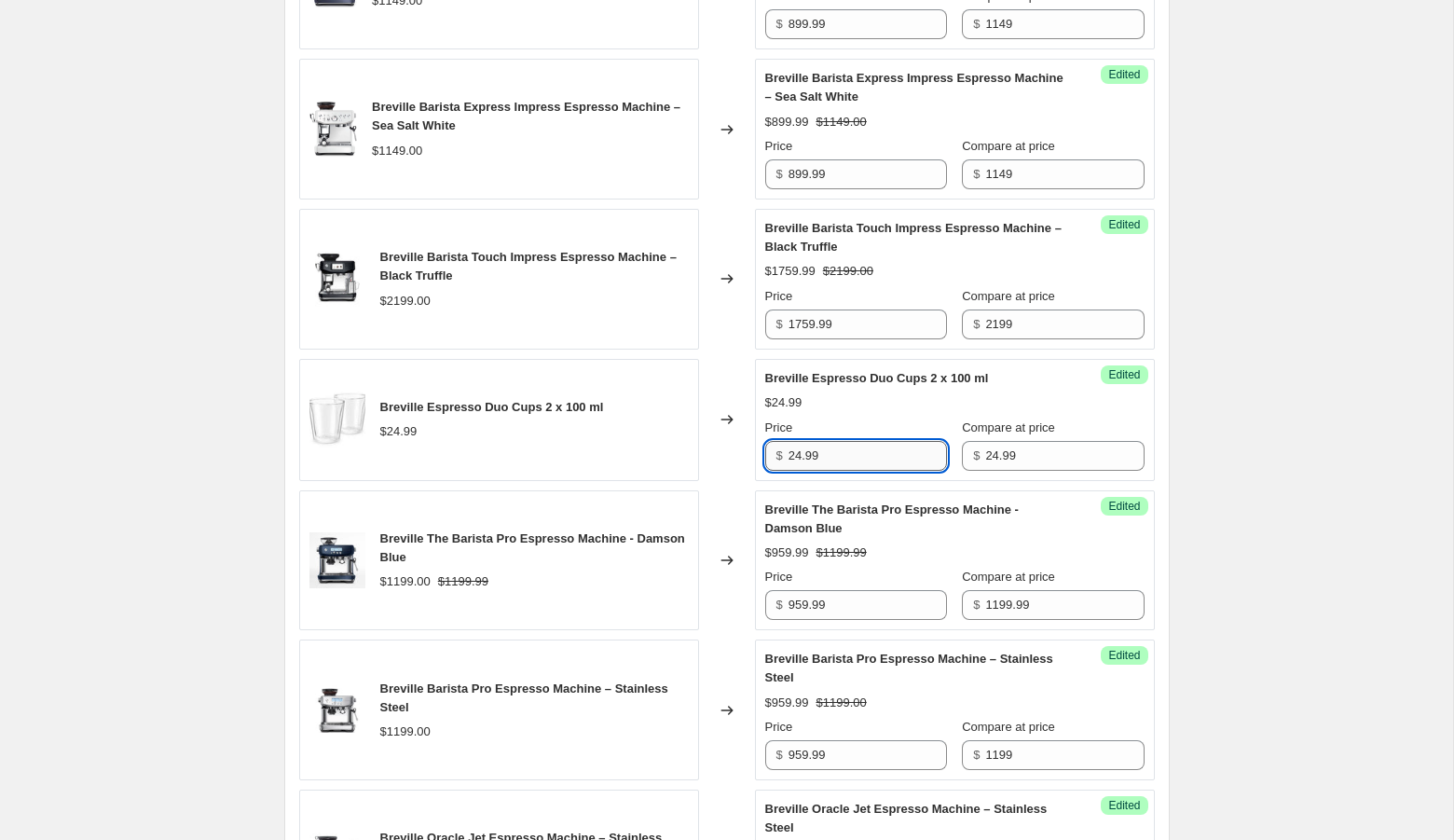
click at [817, 469] on input "24.99" at bounding box center [868, 455] width 159 height 30
click at [801, 469] on input "24.99" at bounding box center [868, 455] width 159 height 30
type input "18.99"
click at [1237, 487] on div "Create new price [MEDICAL_DATA]. This page is ready Create new price [MEDICAL_D…" at bounding box center [726, 676] width 1453 height 4065
click at [230, 287] on div "Create new price [MEDICAL_DATA]. This page is ready Create new price [MEDICAL_D…" at bounding box center [726, 676] width 1453 height 4065
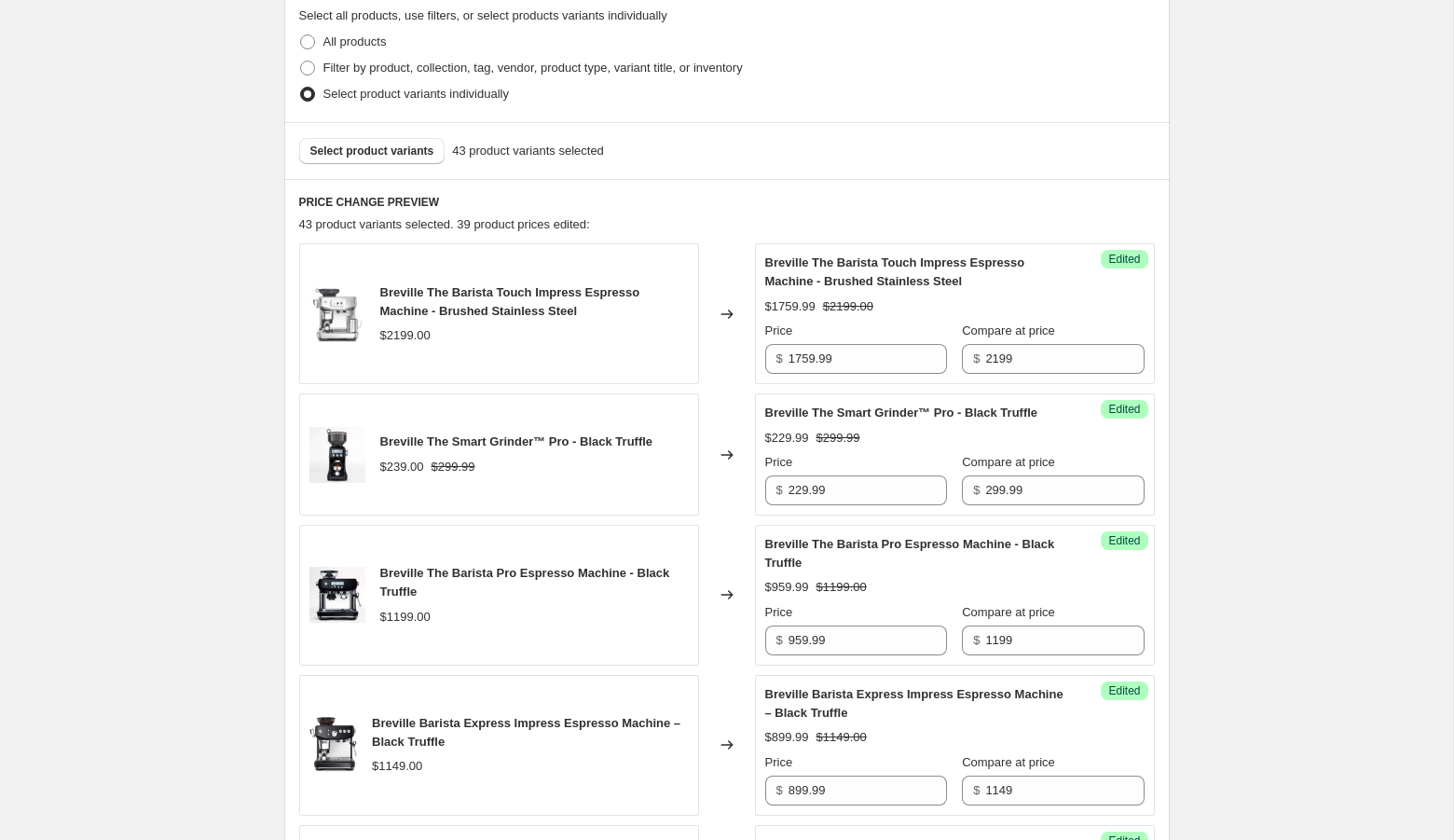
scroll to position [428, 0]
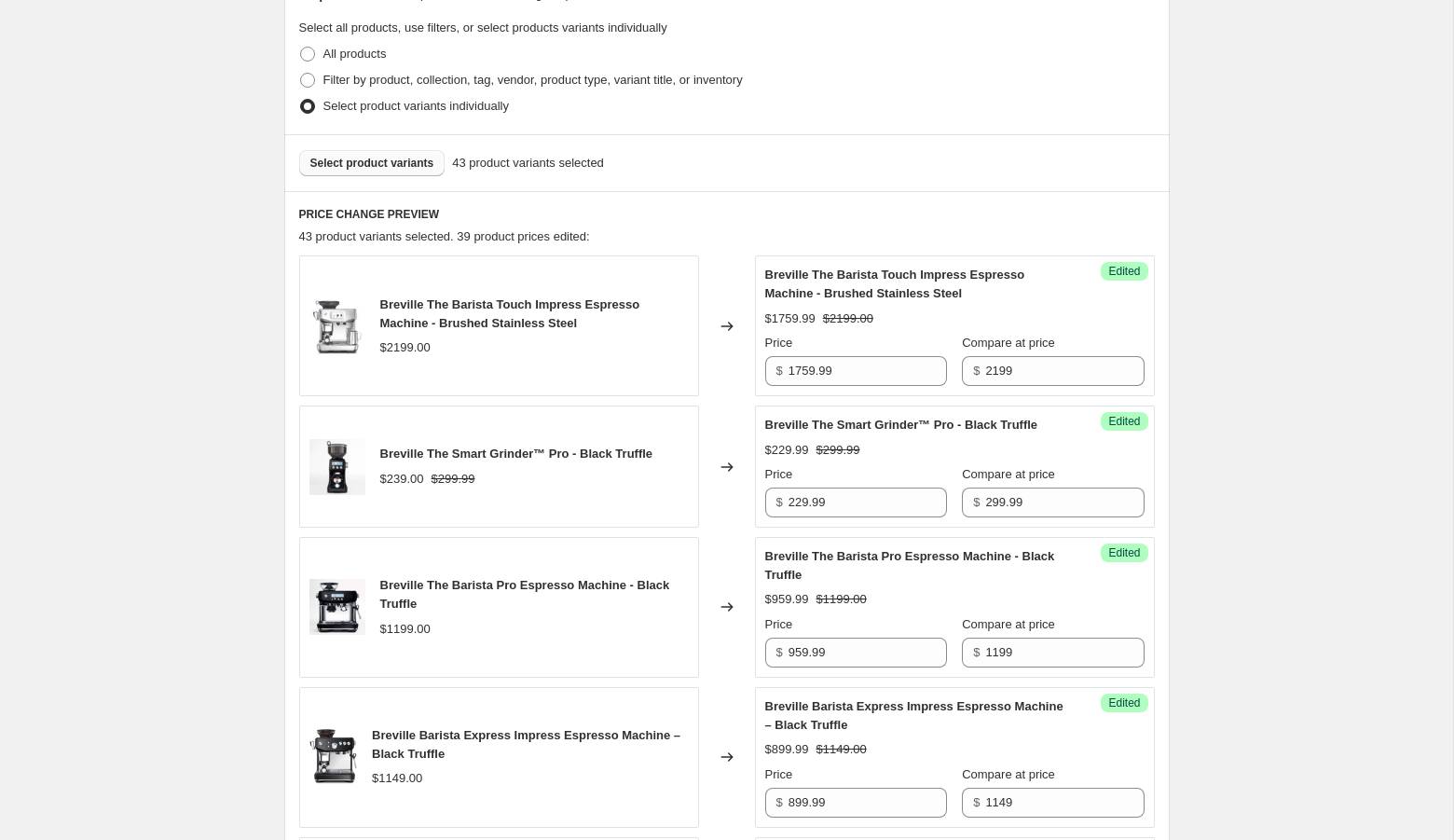
click at [392, 152] on button "Select product variants" at bounding box center [372, 163] width 147 height 26
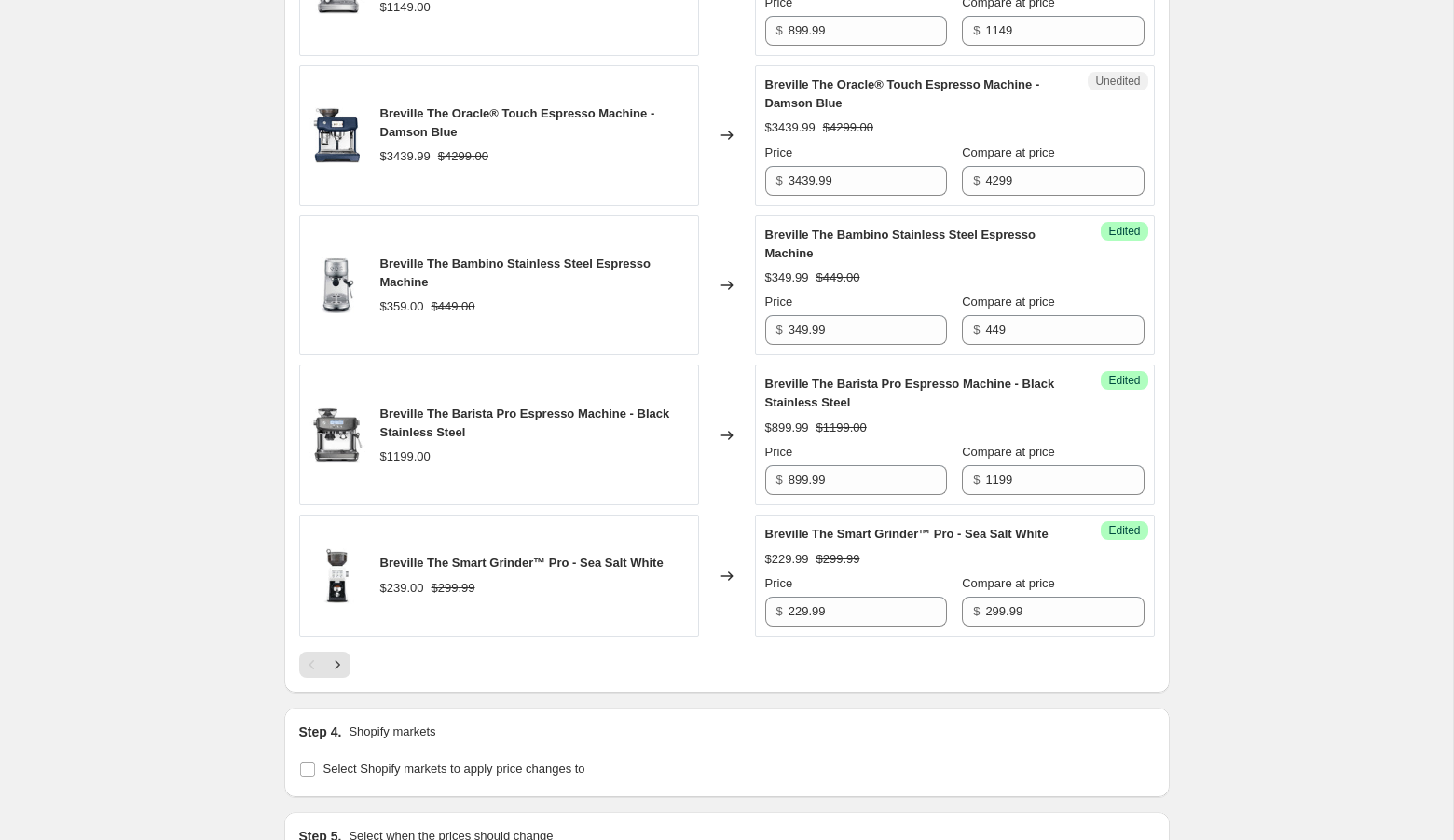
scroll to position [2924, 0]
click at [340, 673] on icon "Next" at bounding box center [337, 664] width 19 height 19
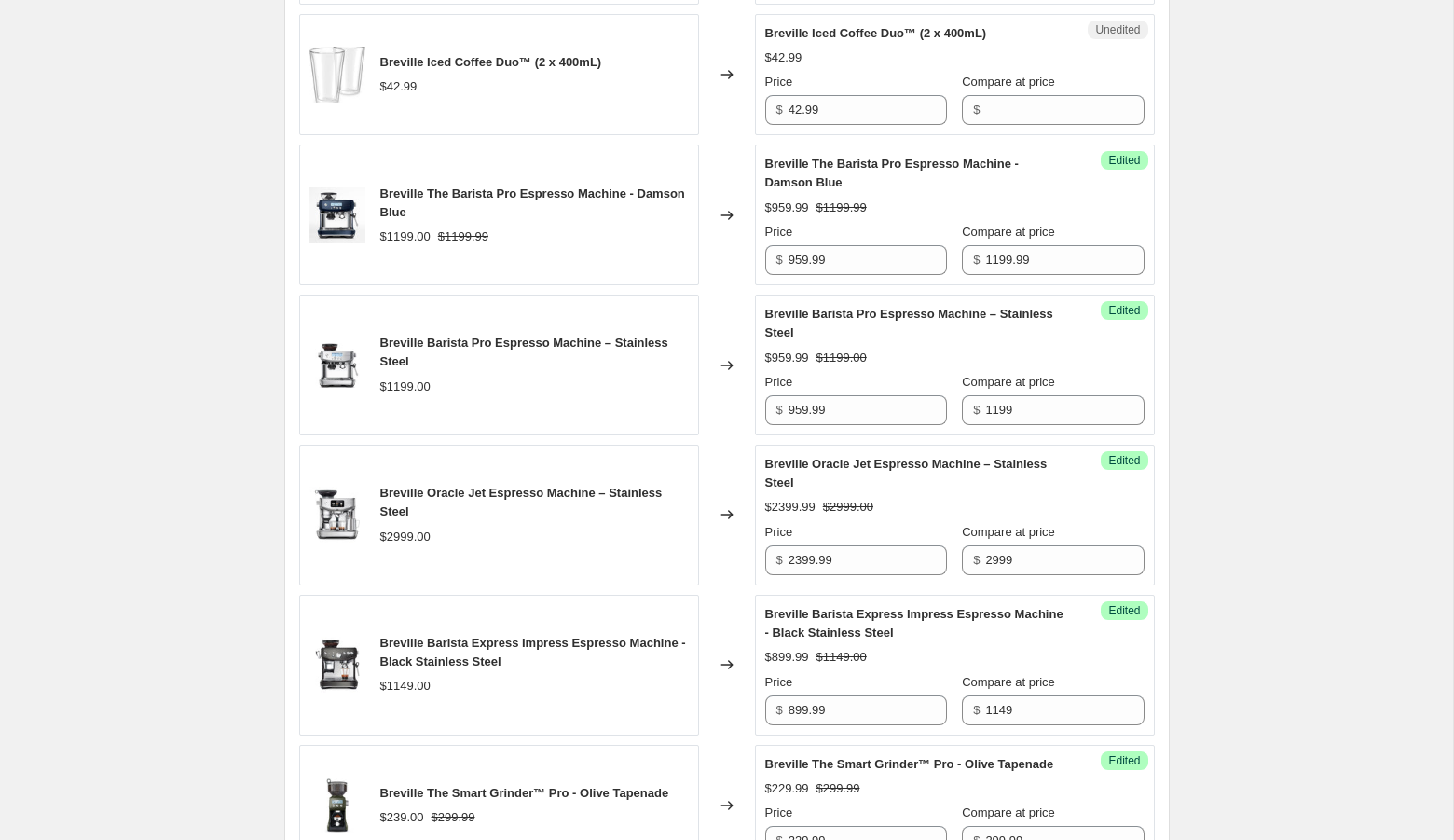
scroll to position [1825, 0]
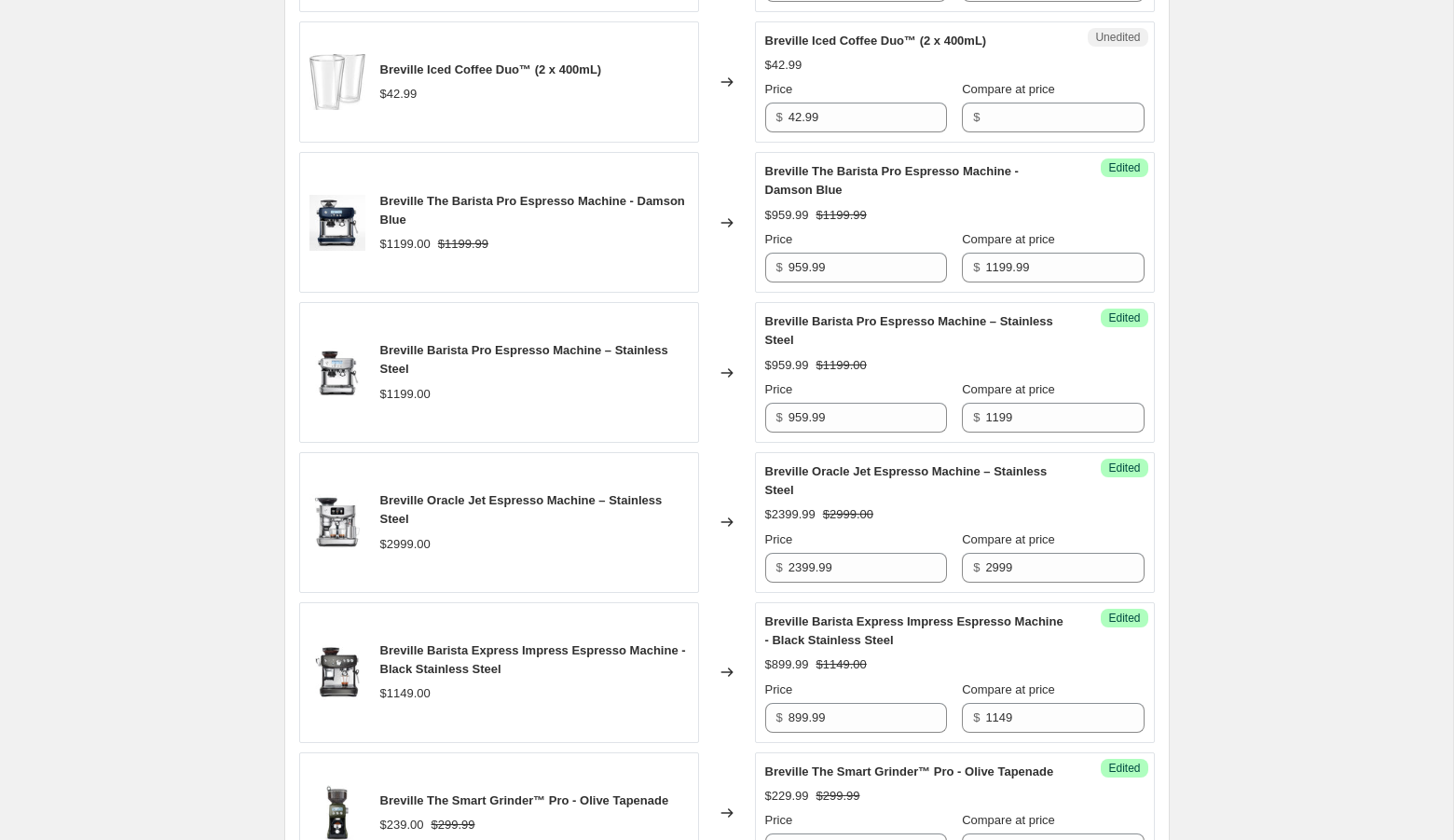
click at [788, 133] on div "$ 42.99" at bounding box center [856, 118] width 182 height 30
paste input "BES047CLR0NNA1"
type input "32.99"
click at [1038, 114] on input "Compare at price" at bounding box center [1064, 118] width 159 height 30
type input "42.99"
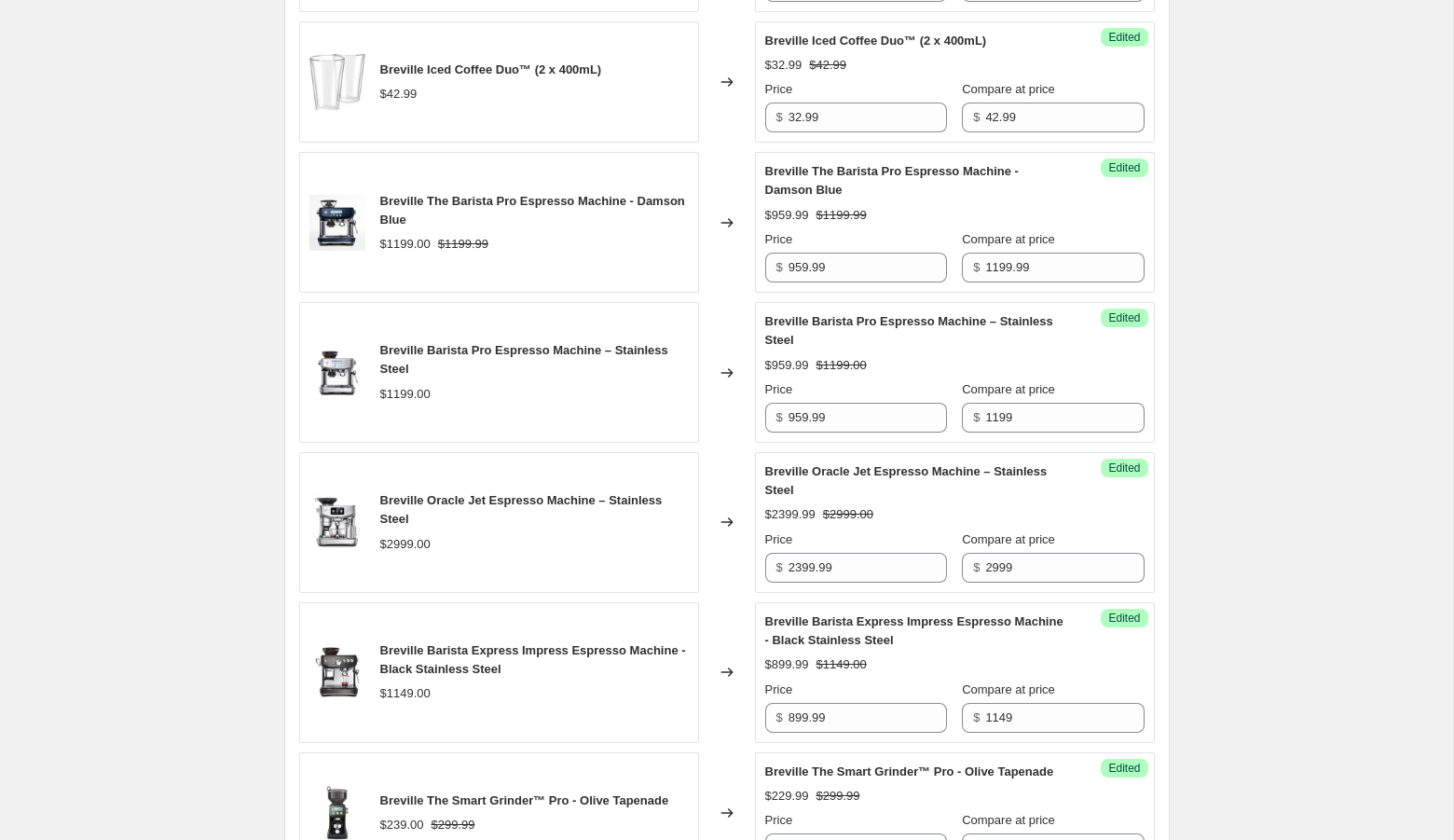
click at [1296, 197] on div "Create new price [MEDICAL_DATA]. This page is ready Create new price [MEDICAL_D…" at bounding box center [726, 198] width 1453 height 4046
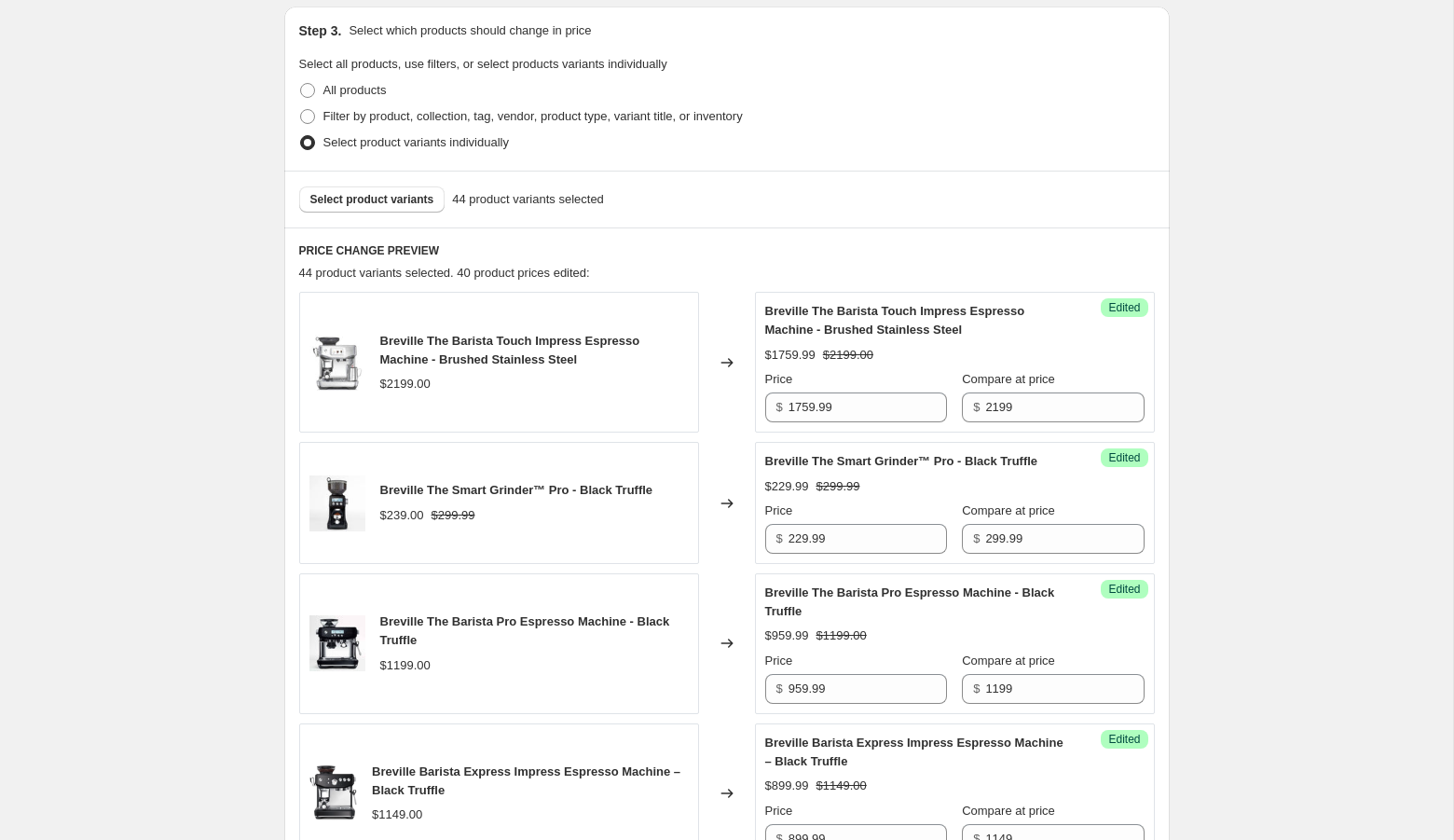
scroll to position [336, 0]
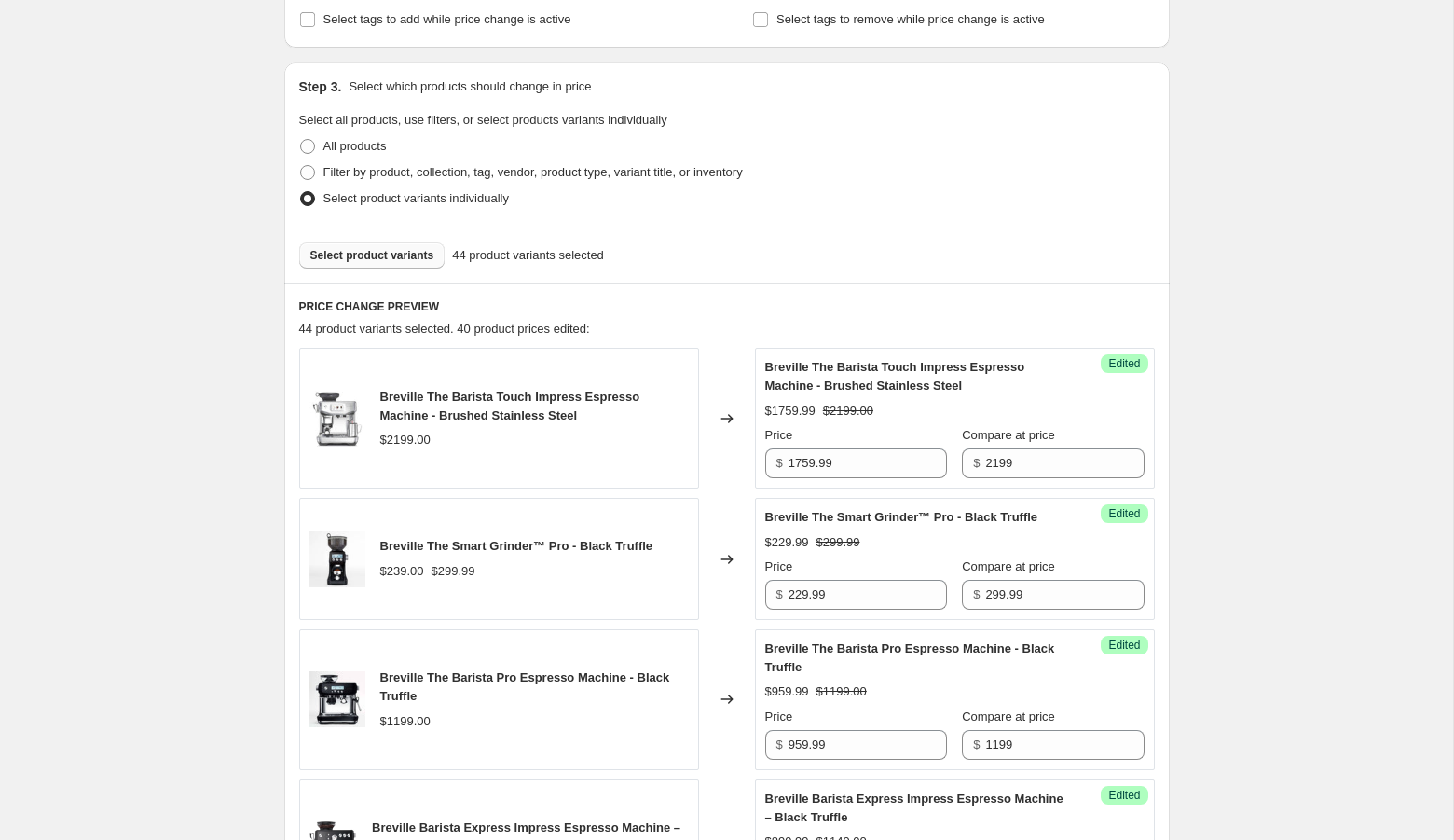
click at [393, 264] on button "Select product variants" at bounding box center [372, 256] width 147 height 26
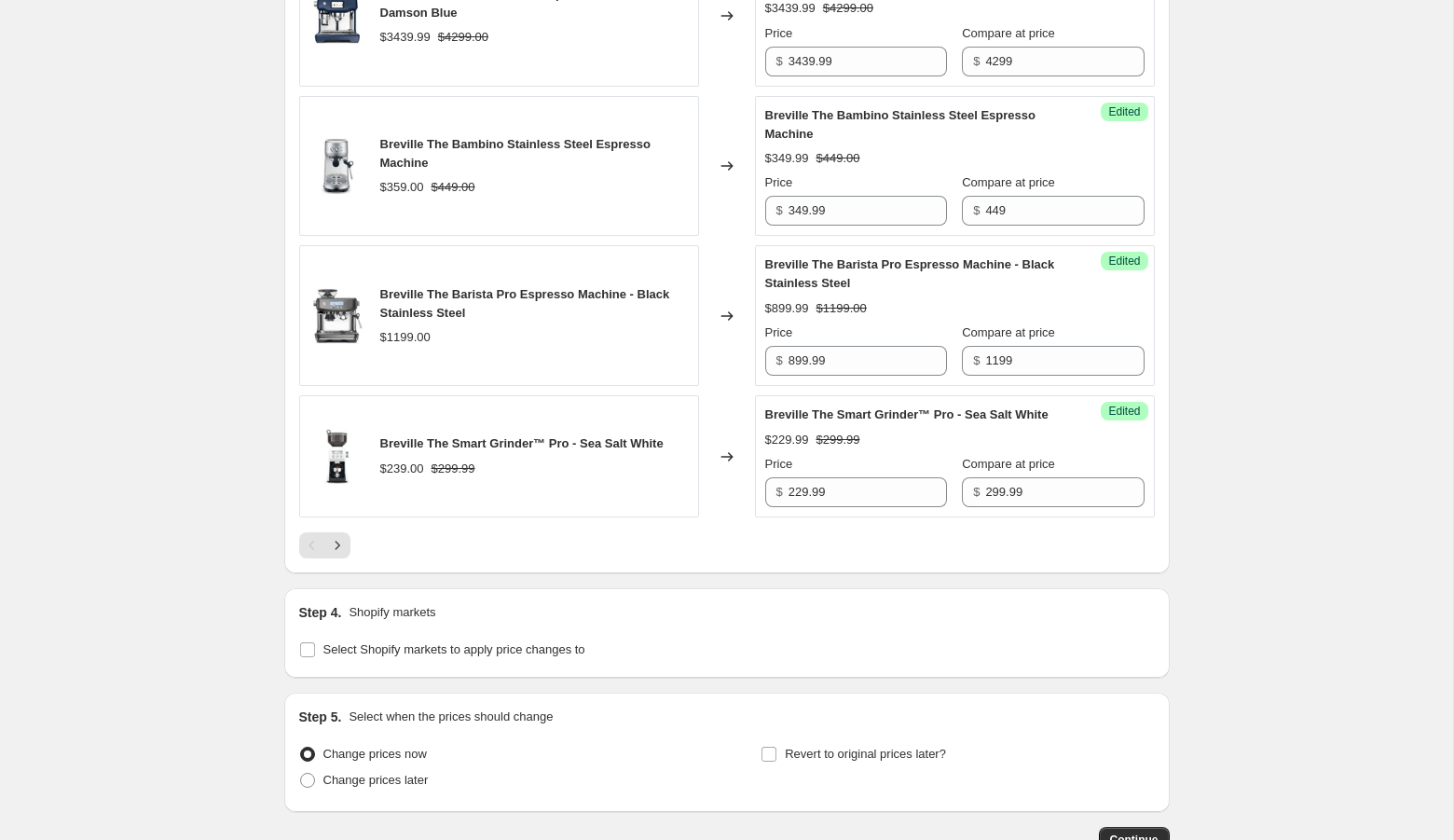
scroll to position [3050, 0]
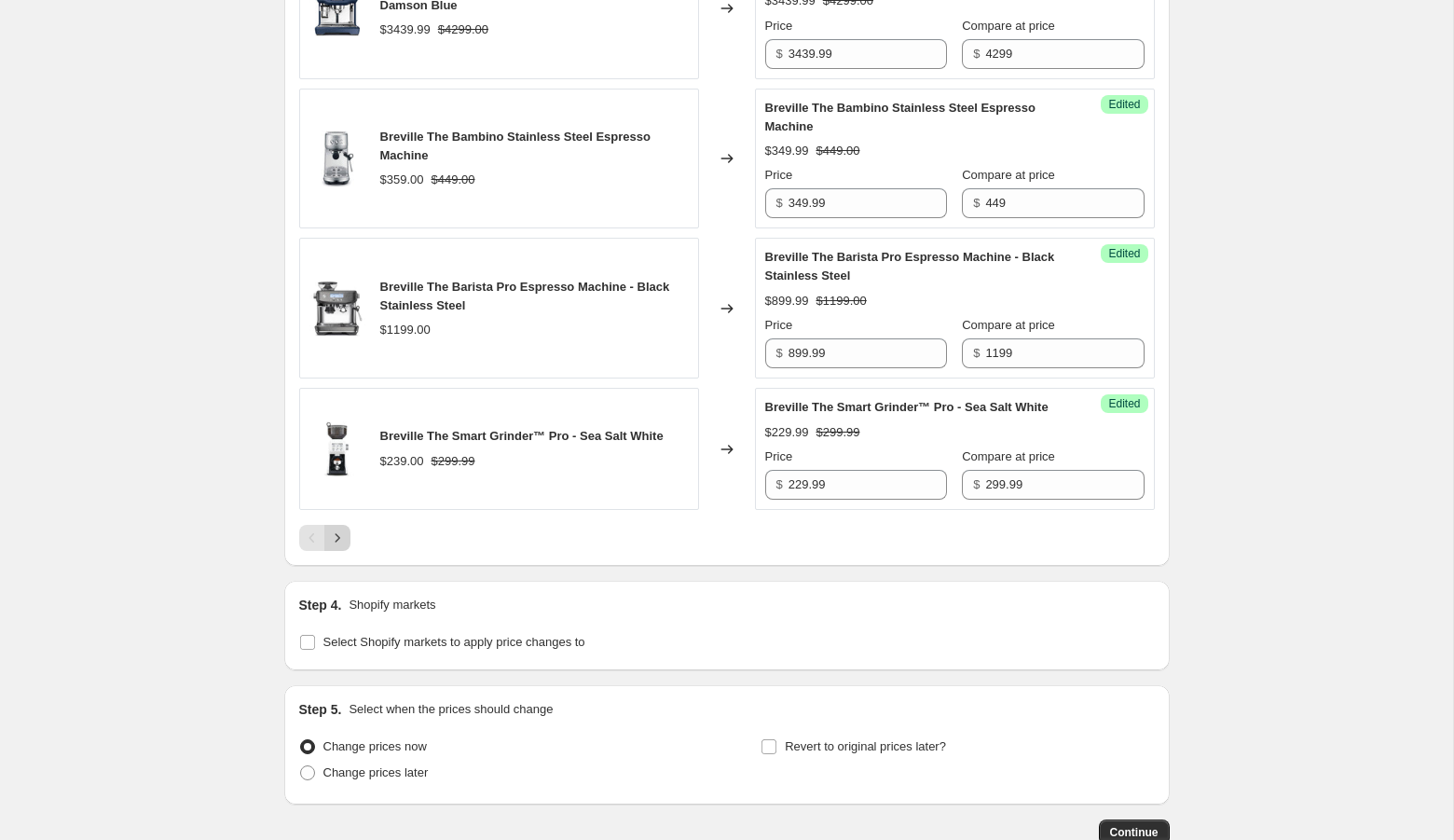
click at [332, 547] on icon "Next" at bounding box center [337, 538] width 19 height 19
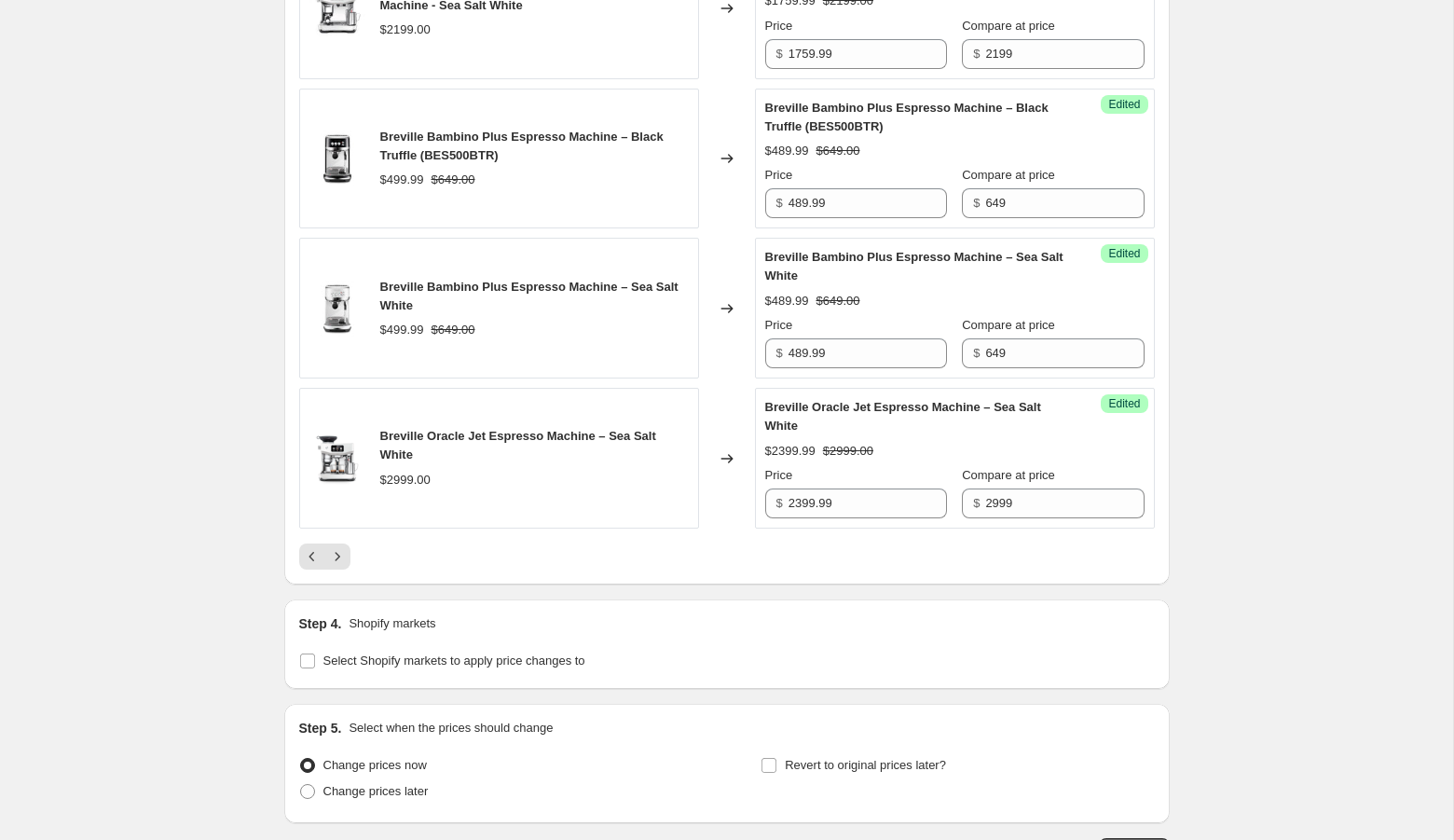
scroll to position [1487, 0]
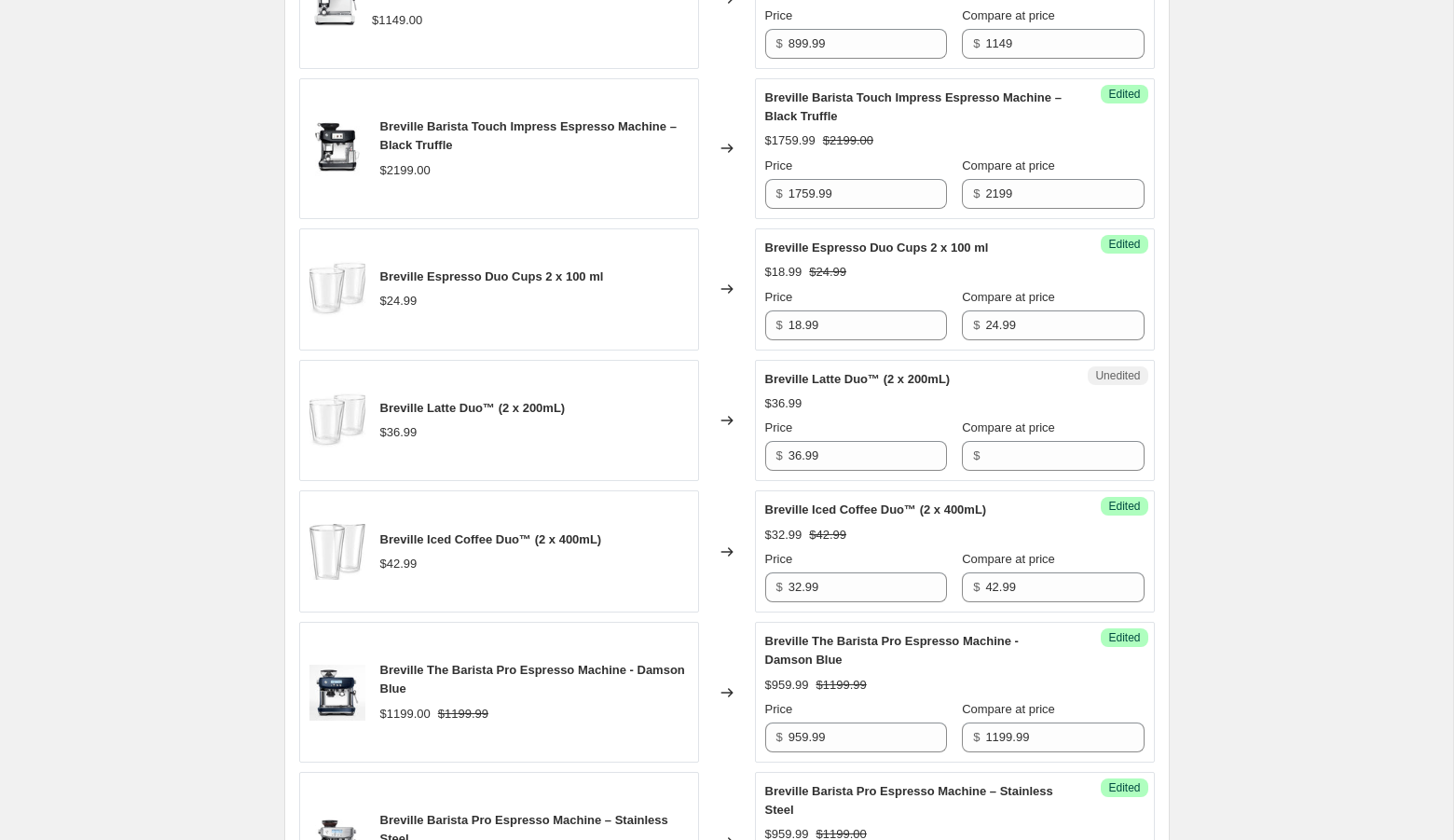
click at [787, 465] on div "$ 36.99" at bounding box center [856, 455] width 182 height 30
click at [796, 465] on input "36.99" at bounding box center [868, 455] width 159 height 30
type input "36.99"
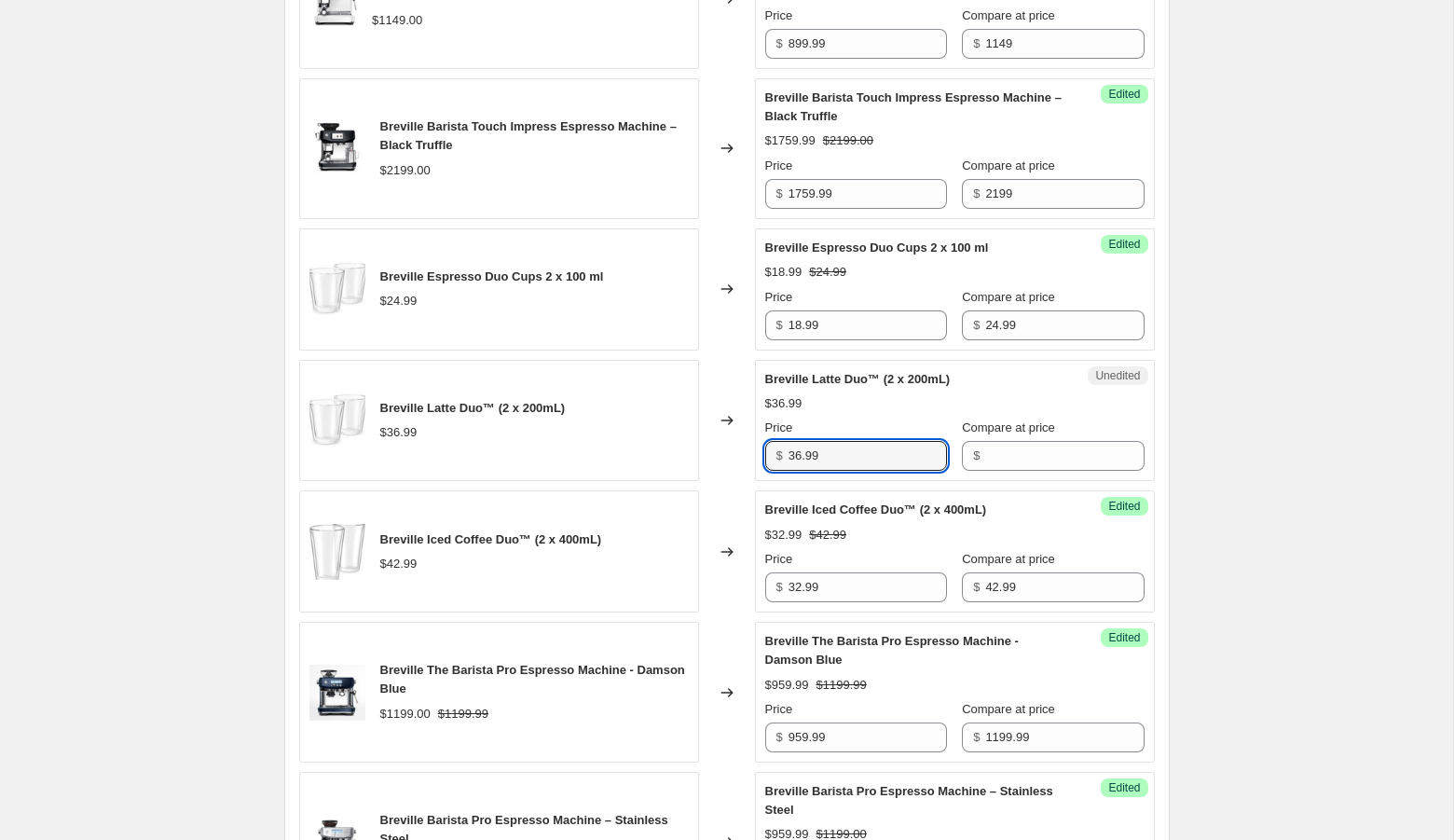
click at [961, 463] on div "$" at bounding box center [1052, 455] width 182 height 30
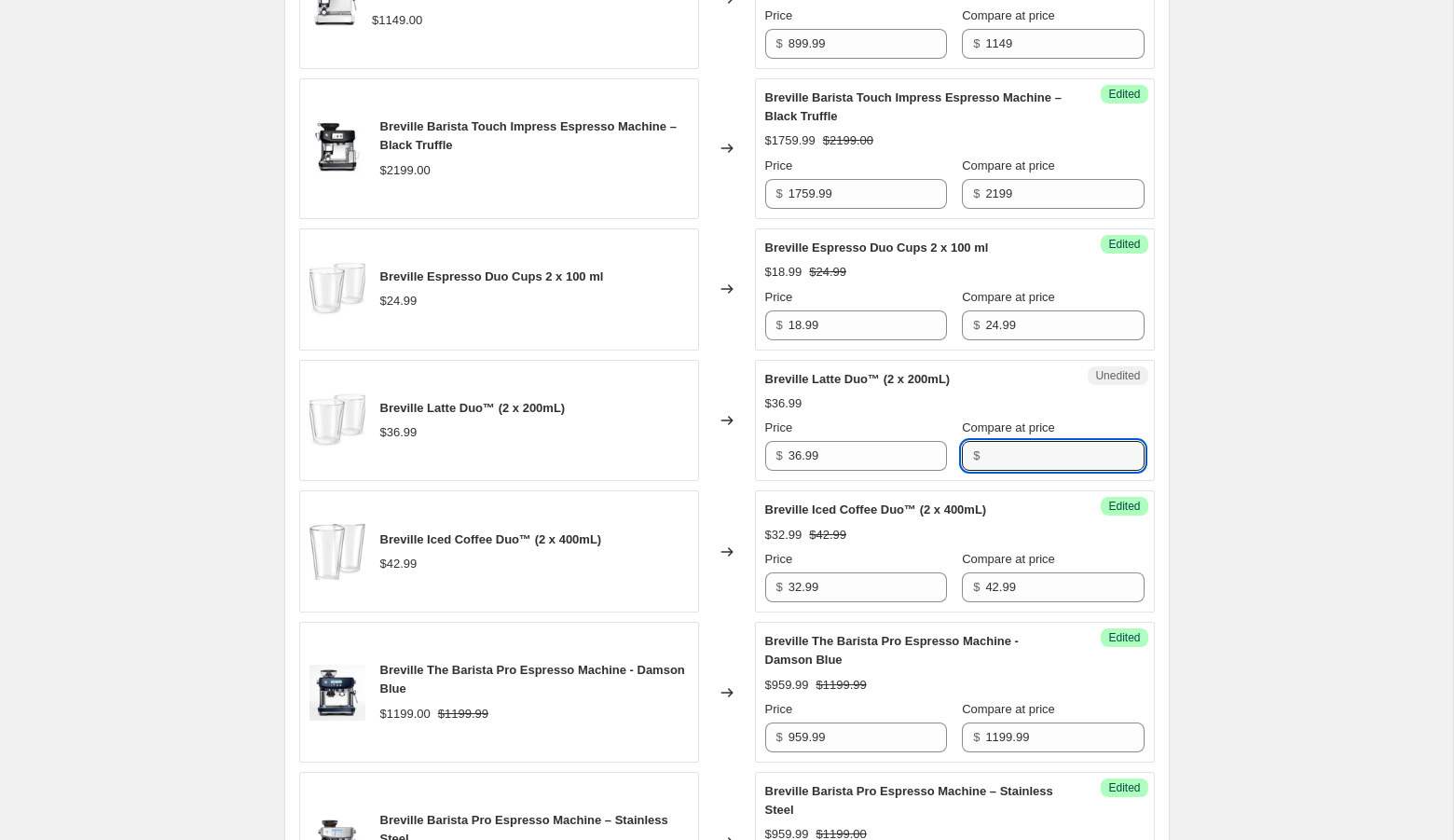
paste input "36.99"
type input "36.99"
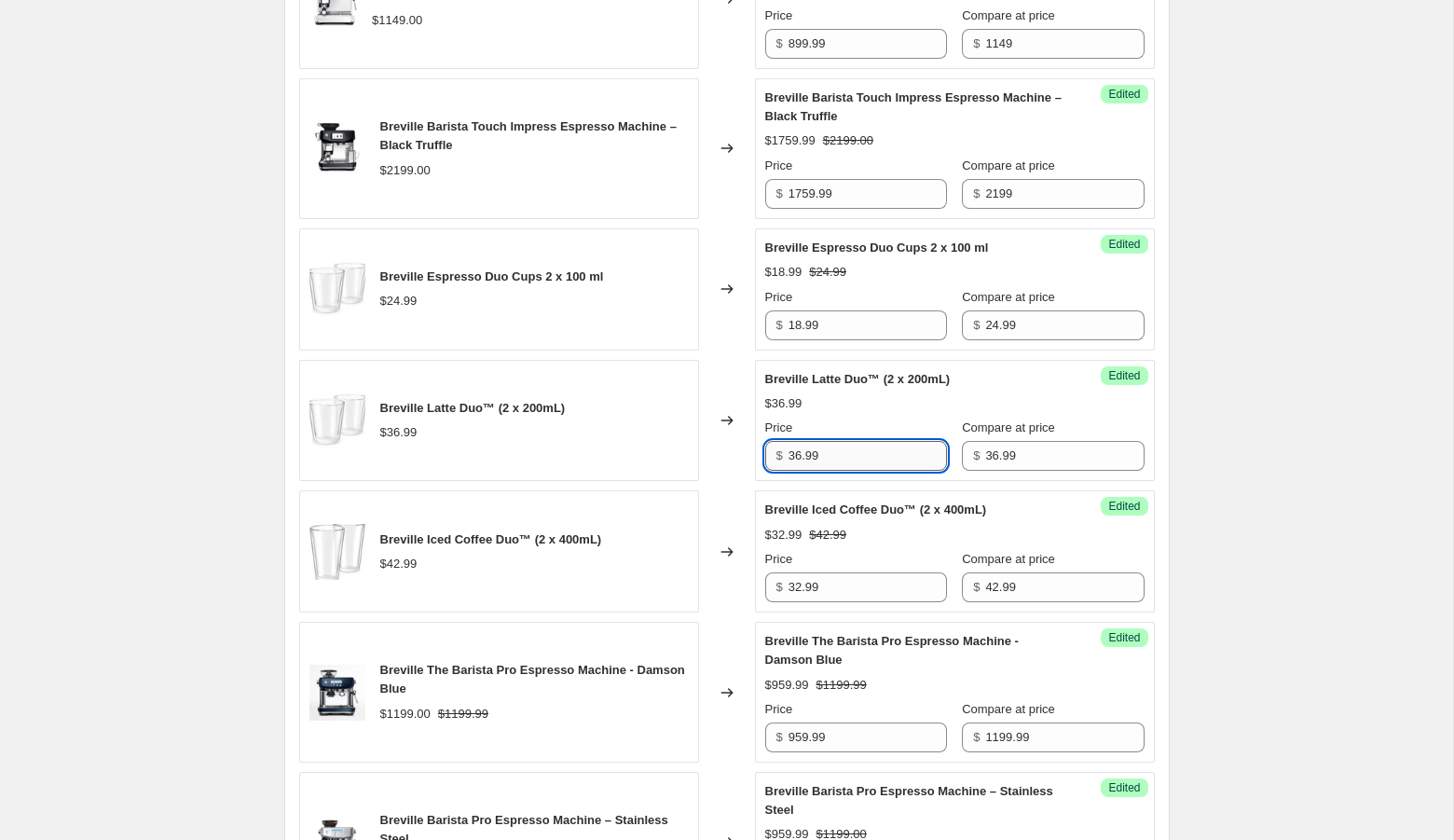
click at [804, 470] on input "36.99" at bounding box center [868, 455] width 159 height 30
type input "27.99"
click at [1268, 521] on div "Create new price [MEDICAL_DATA]. This page is ready Create new price [MEDICAL_D…" at bounding box center [726, 526] width 1453 height 4027
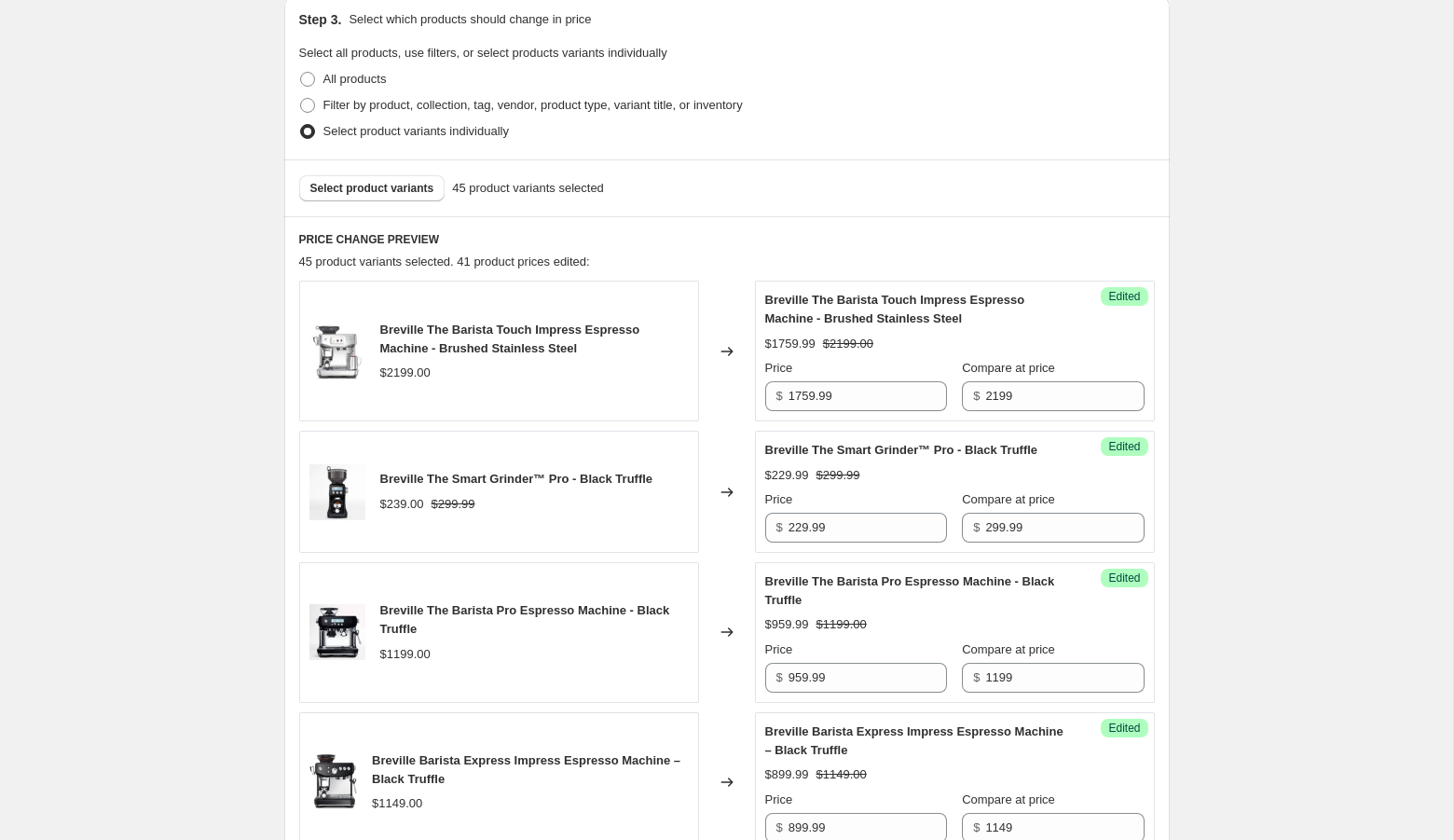
scroll to position [402, 0]
click at [334, 182] on span "Select product variants" at bounding box center [371, 189] width 124 height 15
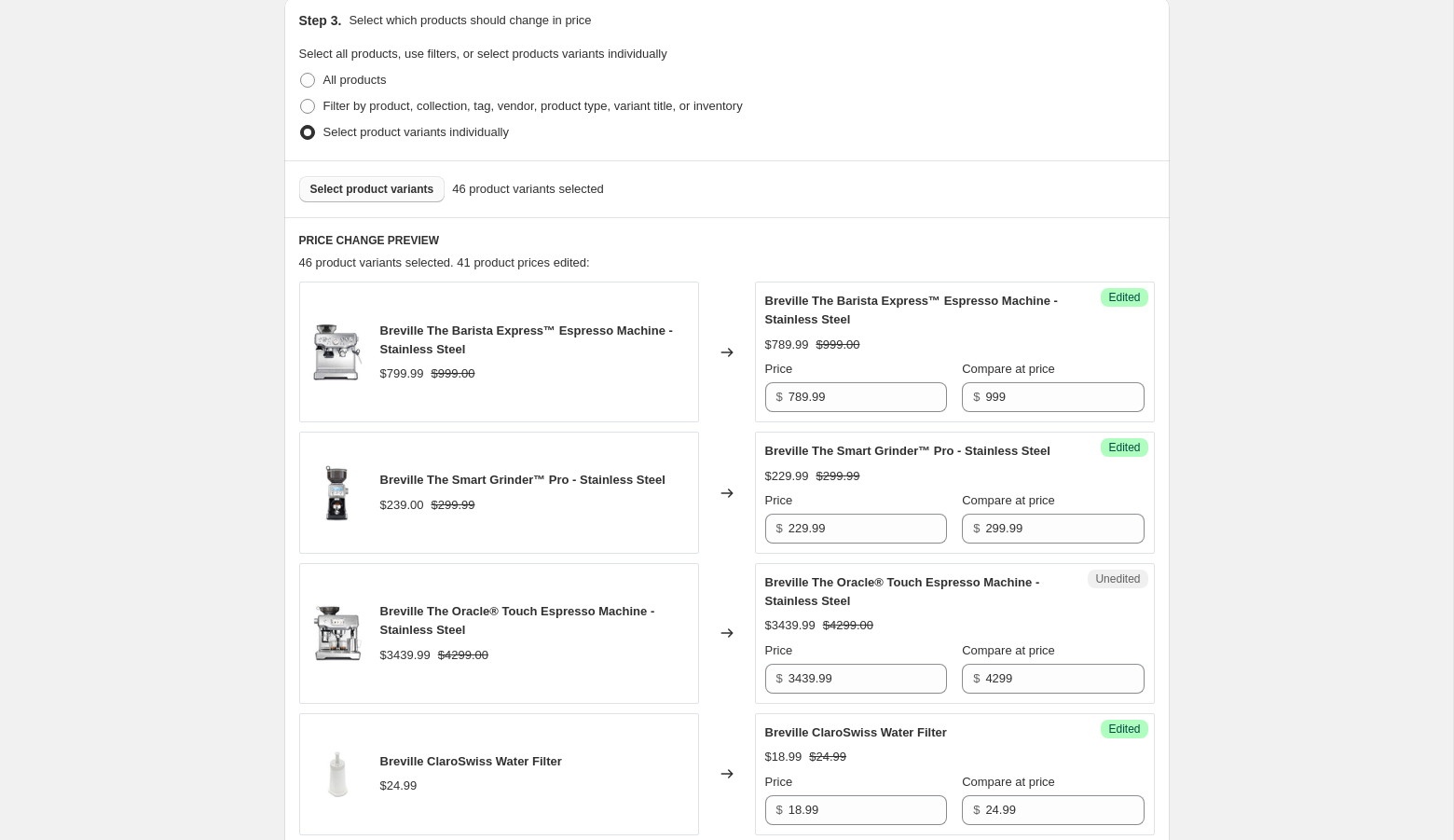
scroll to position [1039, 0]
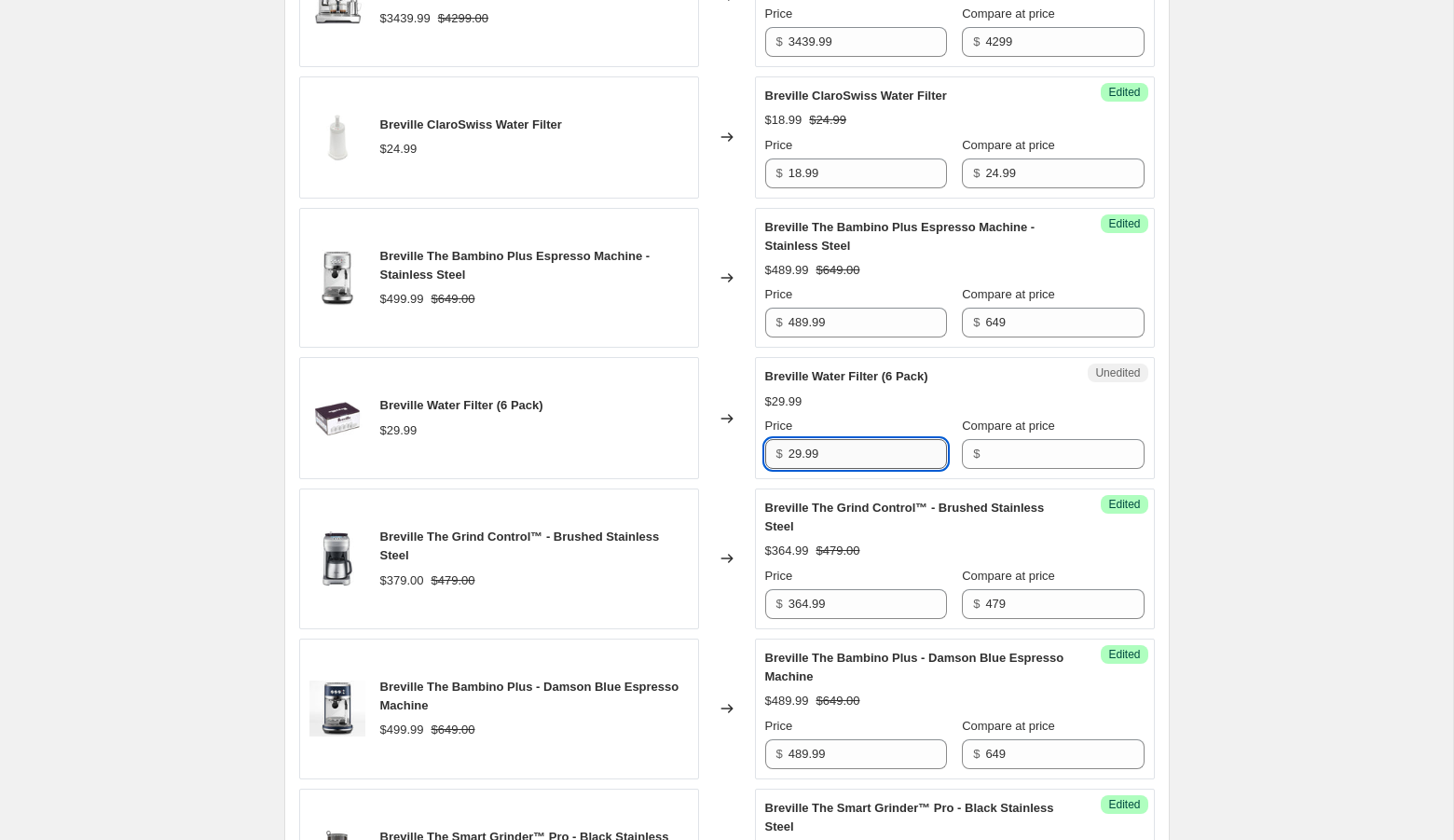
click at [799, 469] on input "29.99" at bounding box center [868, 454] width 159 height 30
click at [992, 467] on input "Compare at price" at bounding box center [1064, 454] width 159 height 30
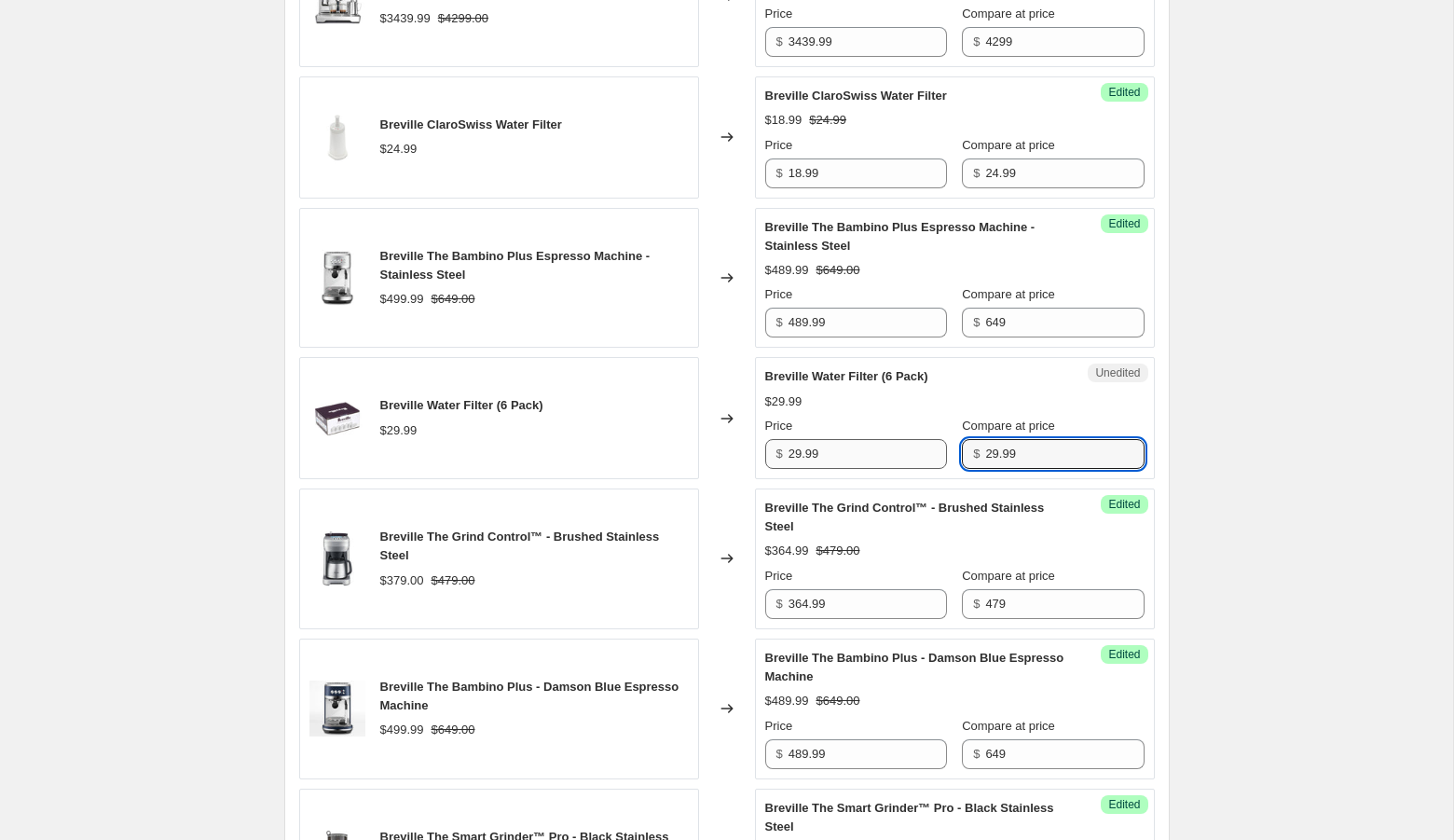
type input "29.99"
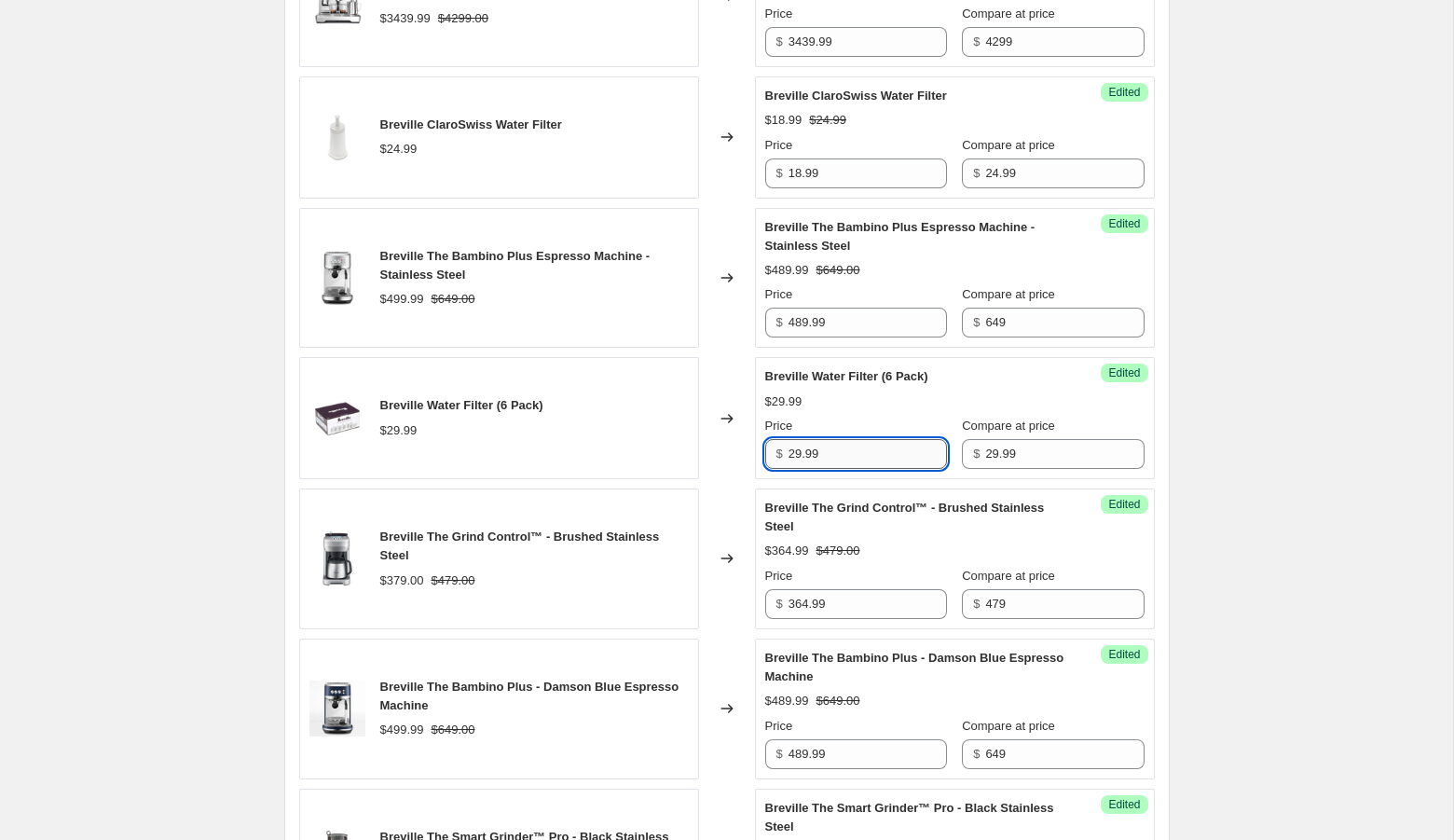
click at [804, 469] on input "29.99" at bounding box center [868, 454] width 159 height 30
type input "22.99"
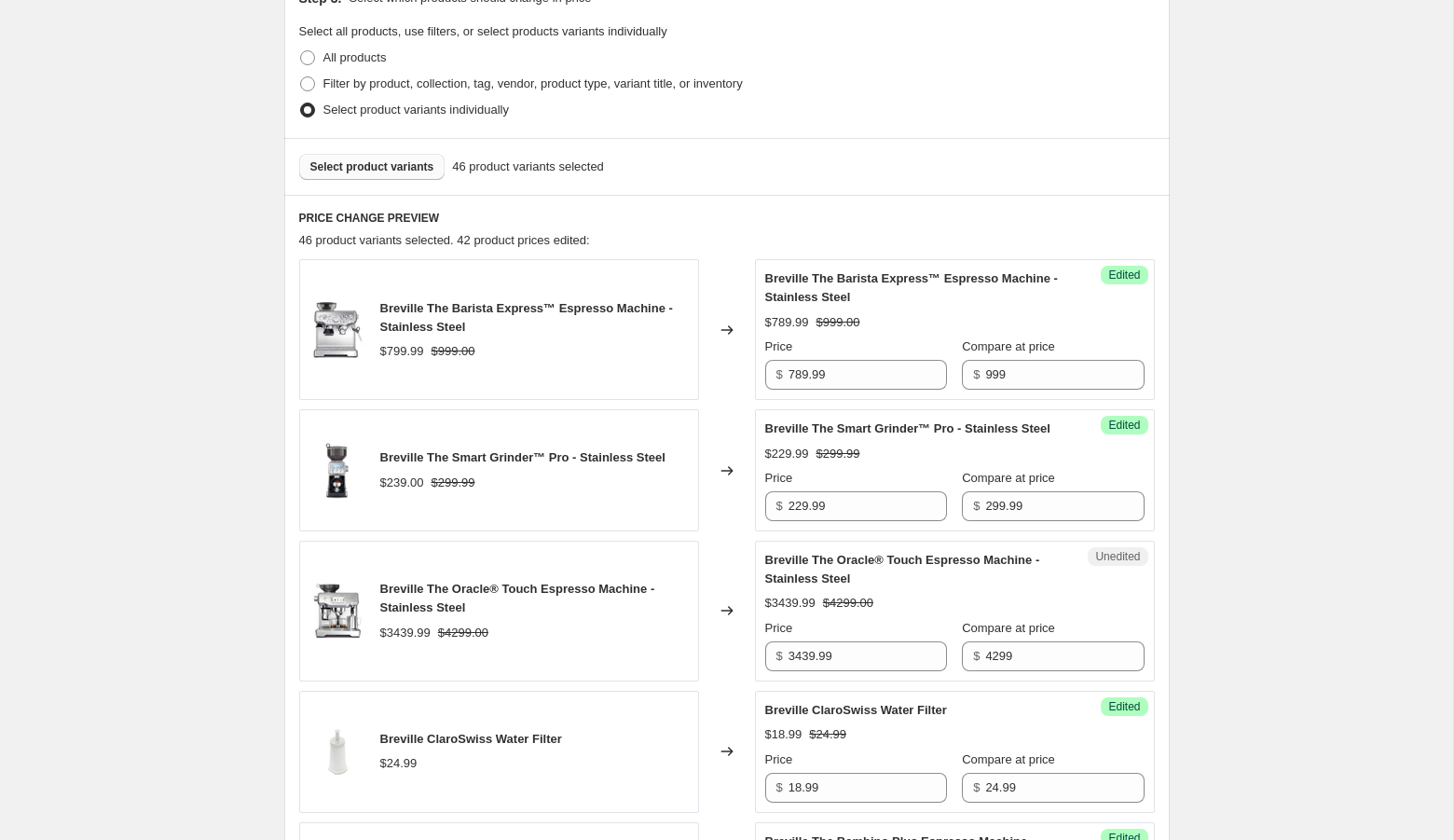
scroll to position [411, 0]
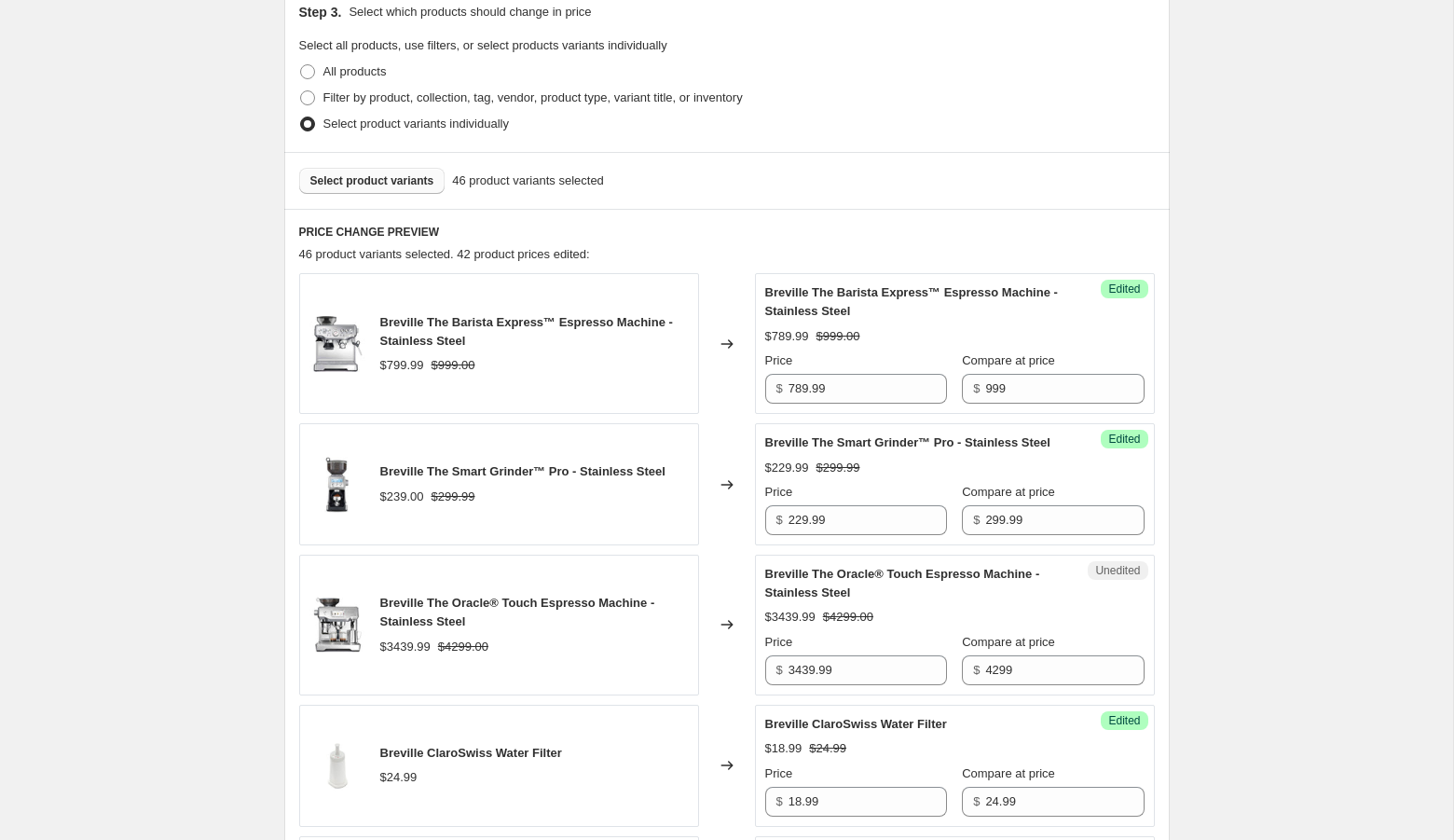
click at [391, 181] on span "Select product variants" at bounding box center [371, 181] width 124 height 15
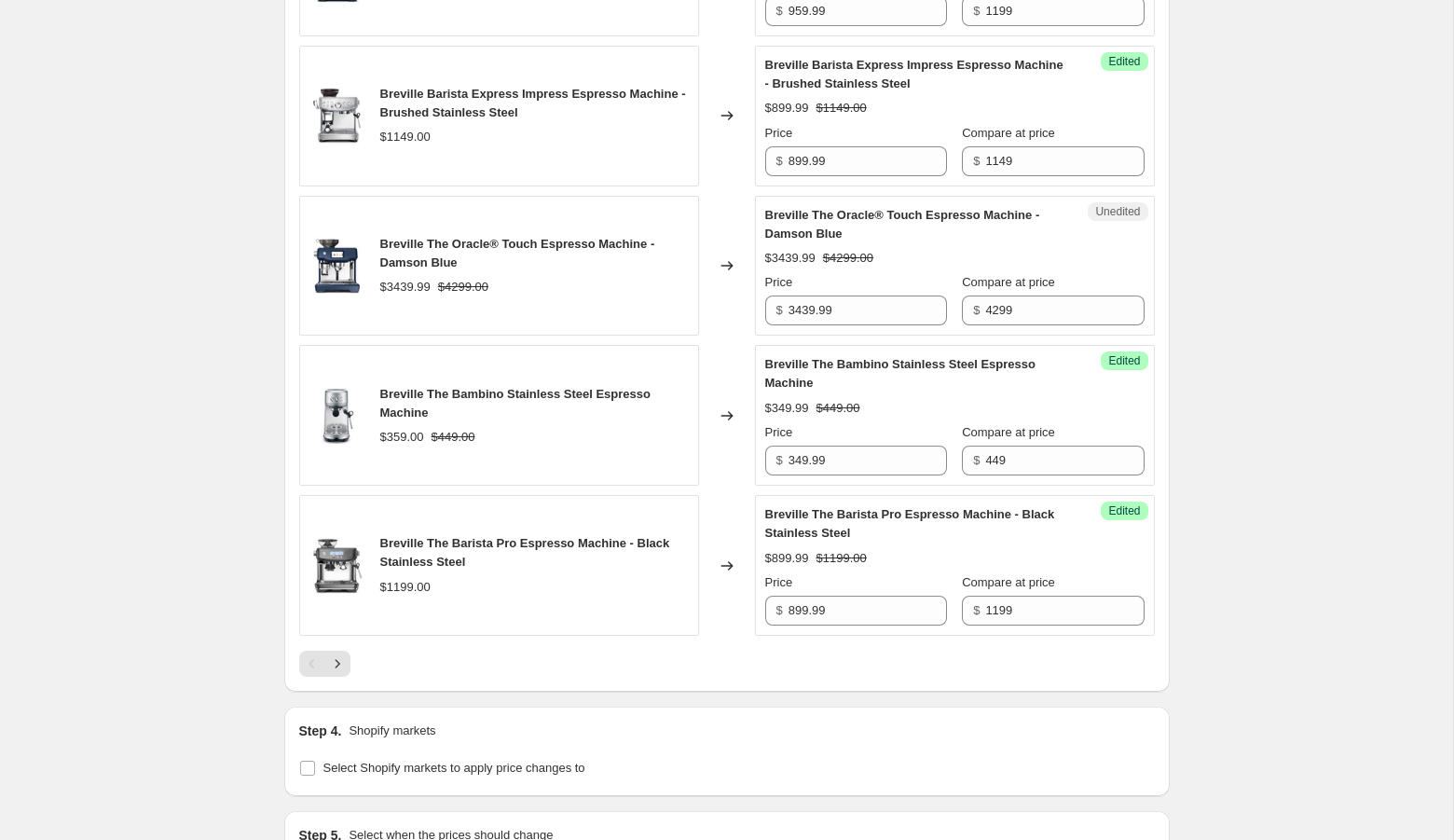
scroll to position [2941, 0]
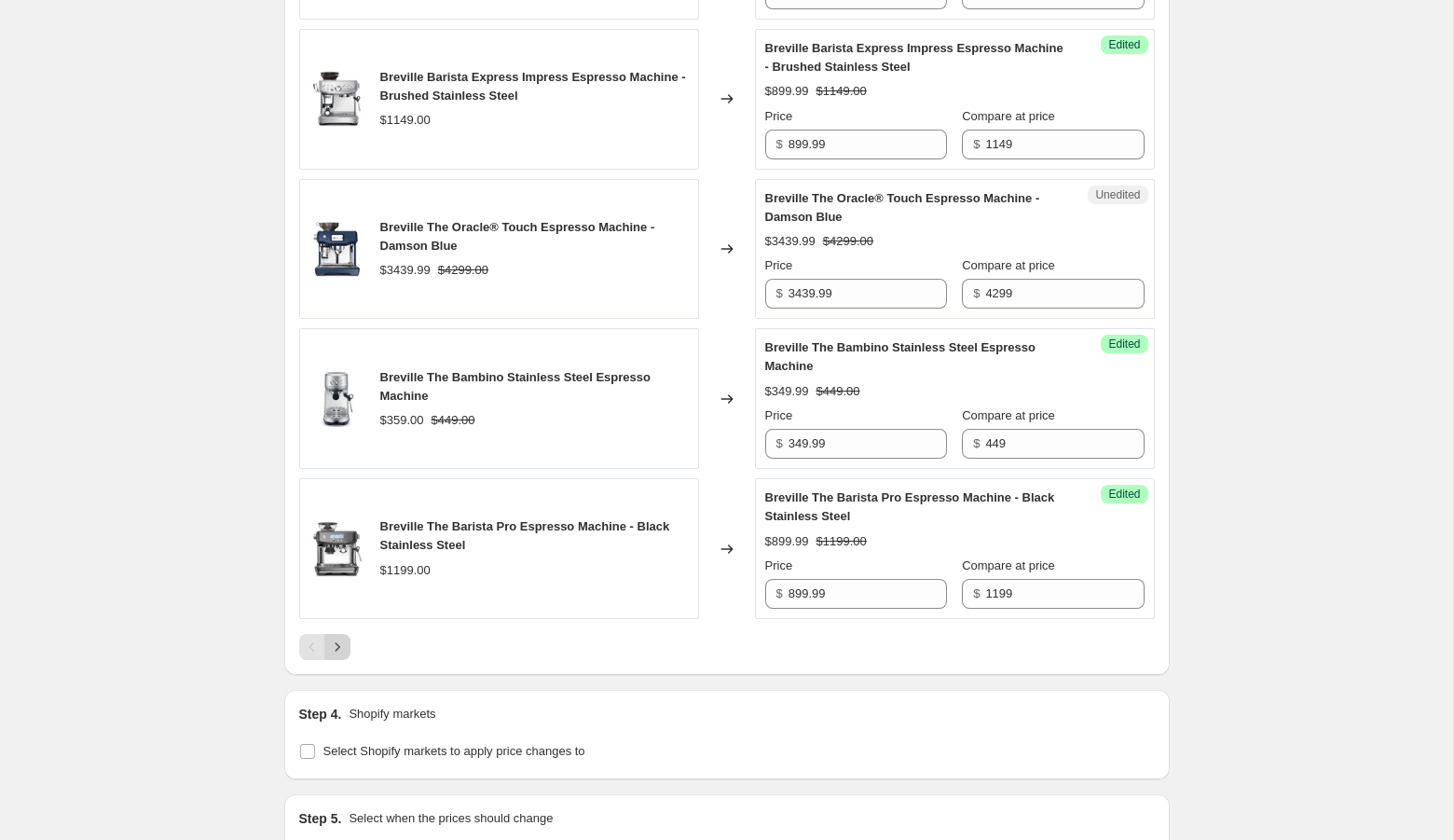
click at [333, 656] on icon "Next" at bounding box center [337, 647] width 19 height 19
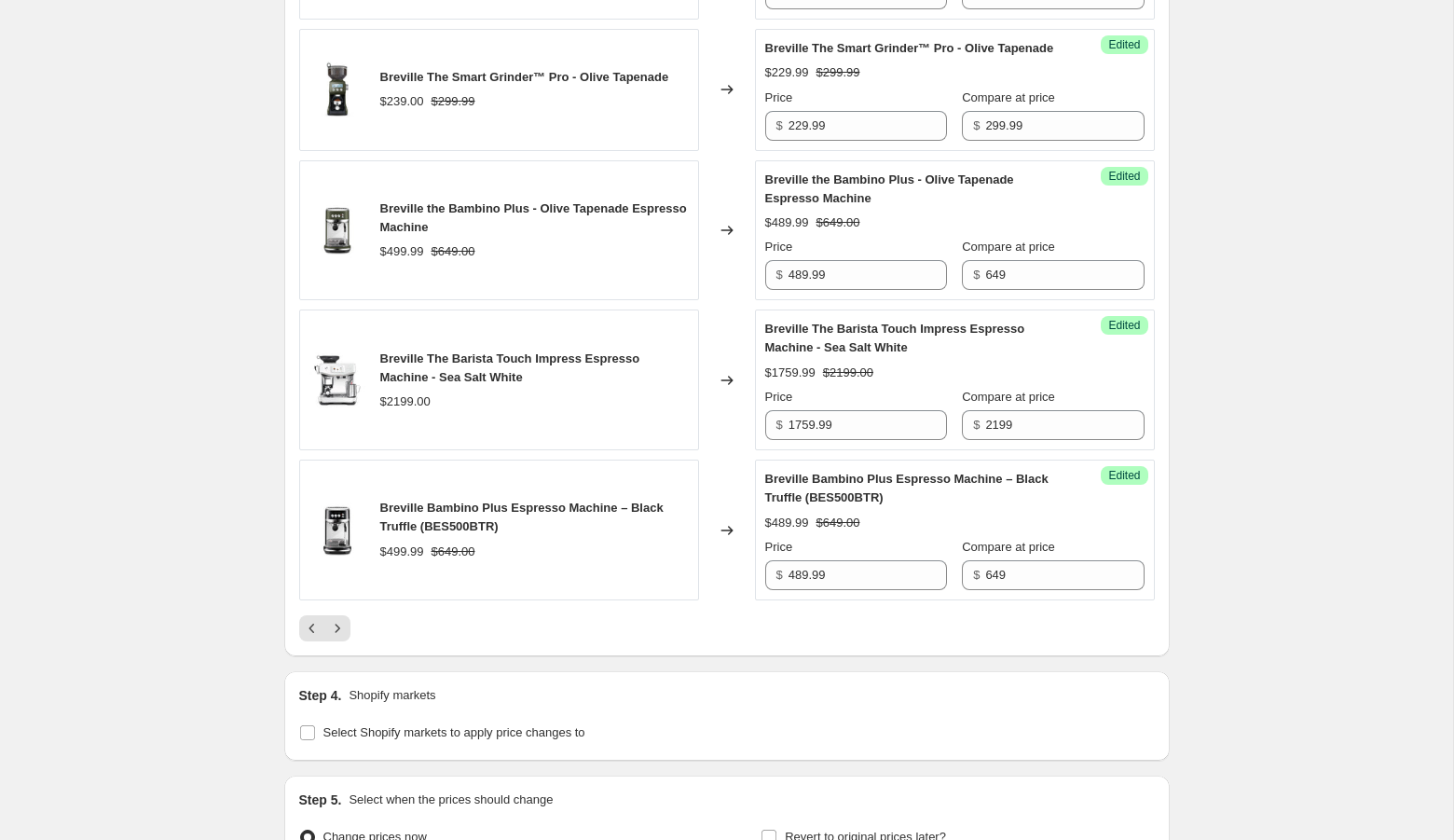
scroll to position [1505, 0]
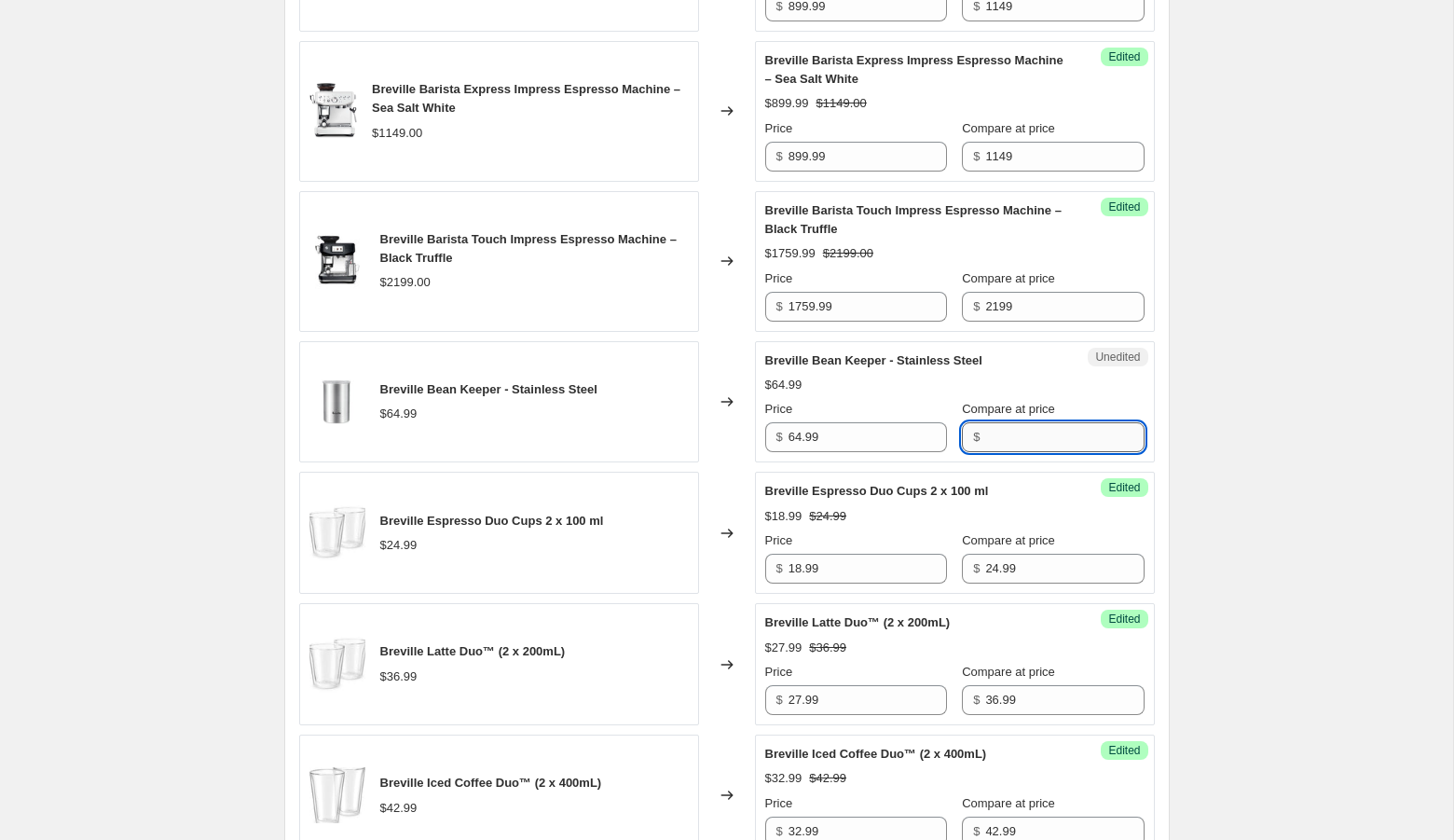
click at [1037, 452] on input "Compare at price" at bounding box center [1064, 437] width 159 height 30
type input "64.99"
click at [801, 452] on input "64.99" at bounding box center [868, 437] width 159 height 30
type input "47.99"
click at [1336, 477] on div "Create new price [MEDICAL_DATA]. This page is ready Create new price [MEDICAL_D…" at bounding box center [726, 489] width 1453 height 3990
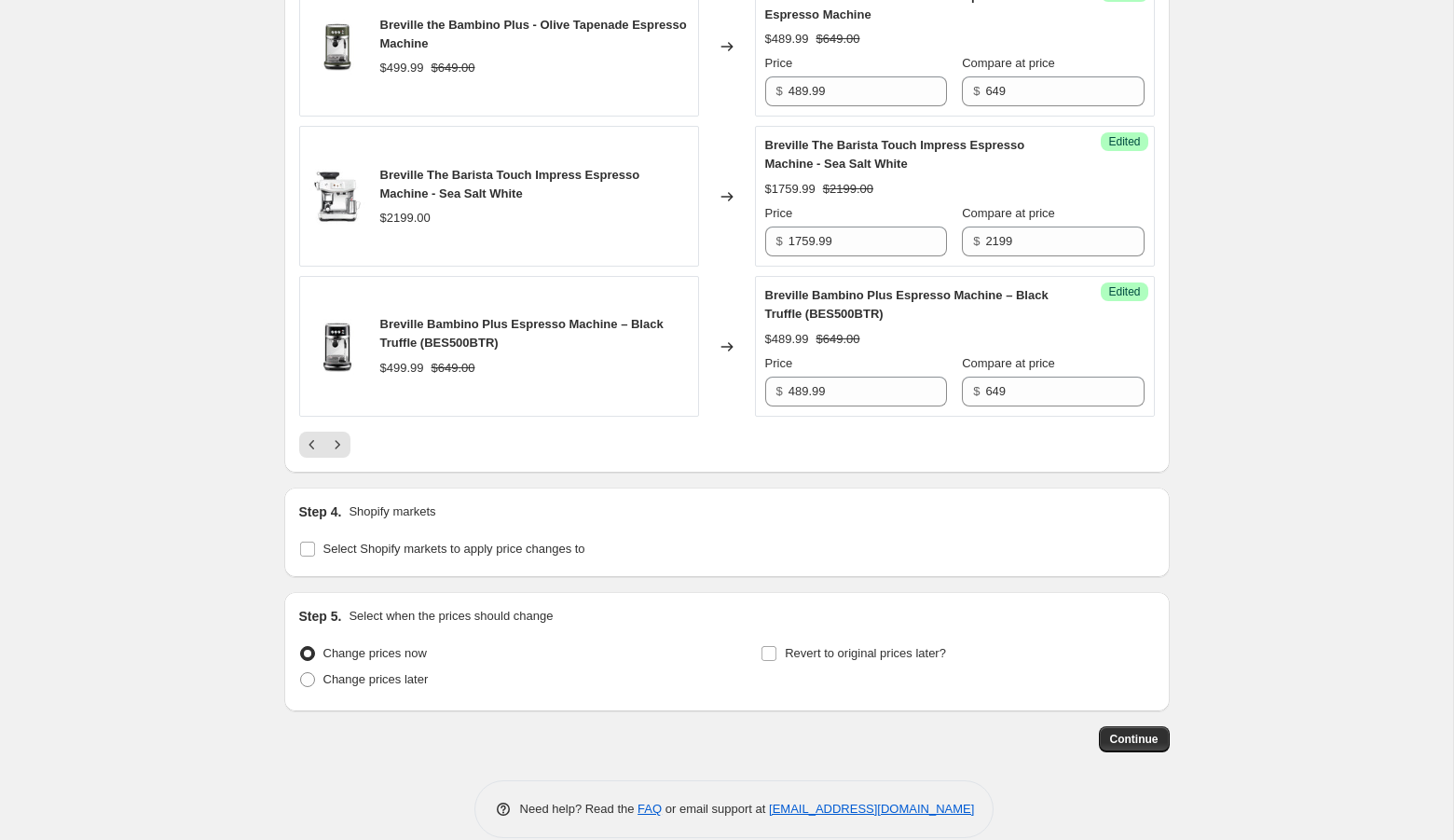
scroll to position [3129, 0]
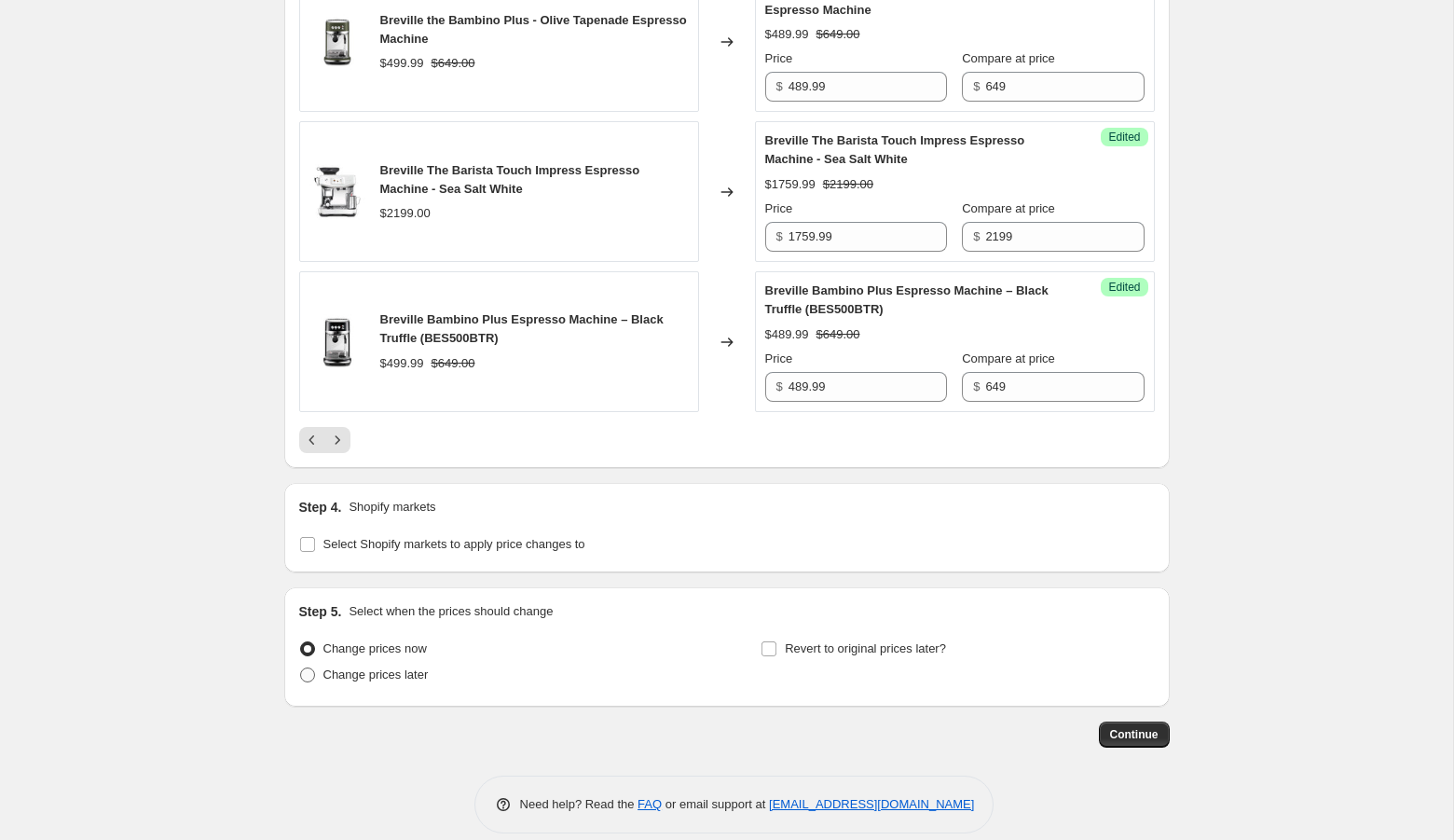
click at [404, 681] on span "Change prices later" at bounding box center [375, 674] width 105 height 14
click at [301, 668] on input "Change prices later" at bounding box center [301, 667] width 1 height 1
radio input "true"
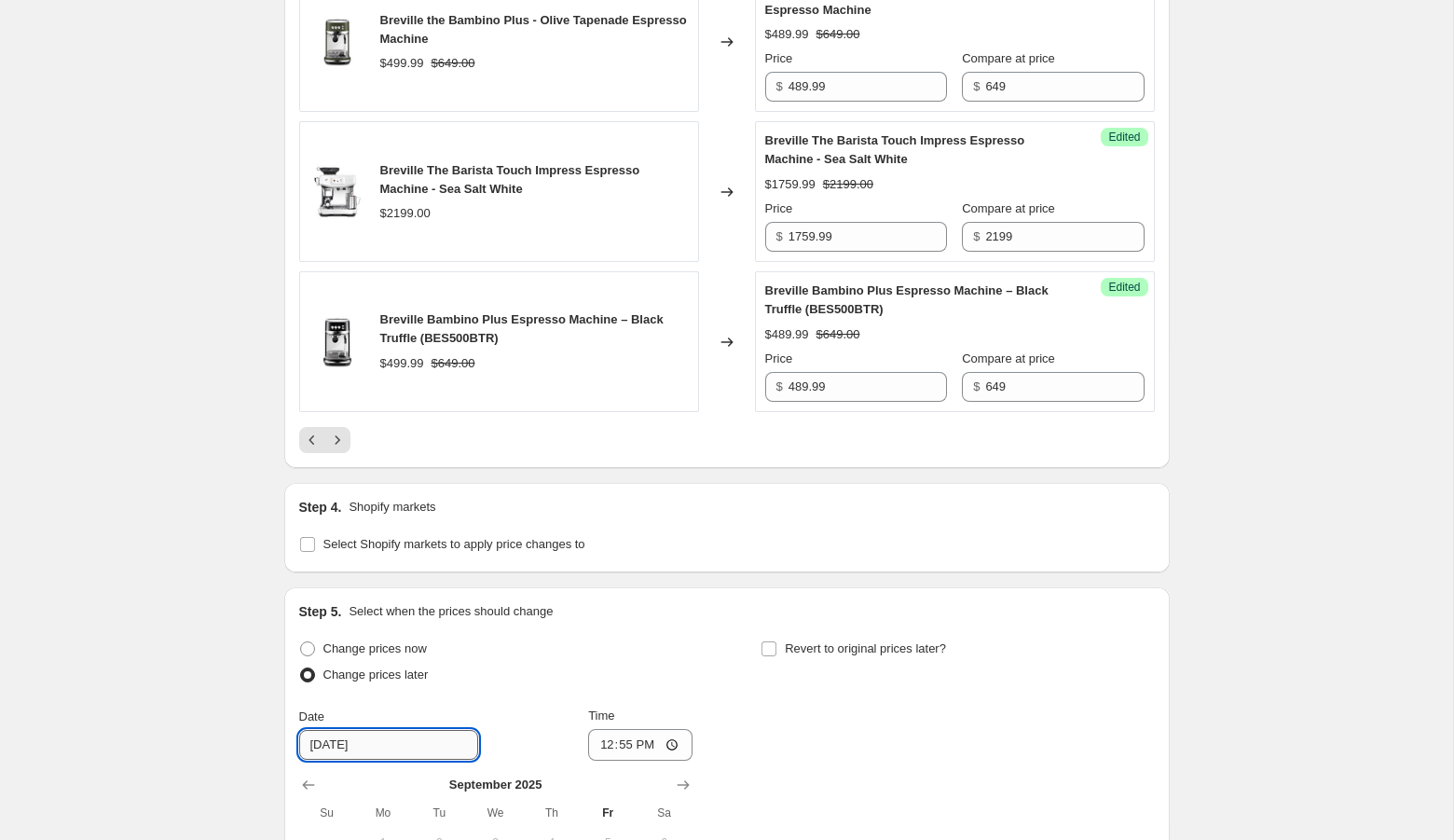
click at [402, 760] on input "[DATE]" at bounding box center [389, 745] width 179 height 30
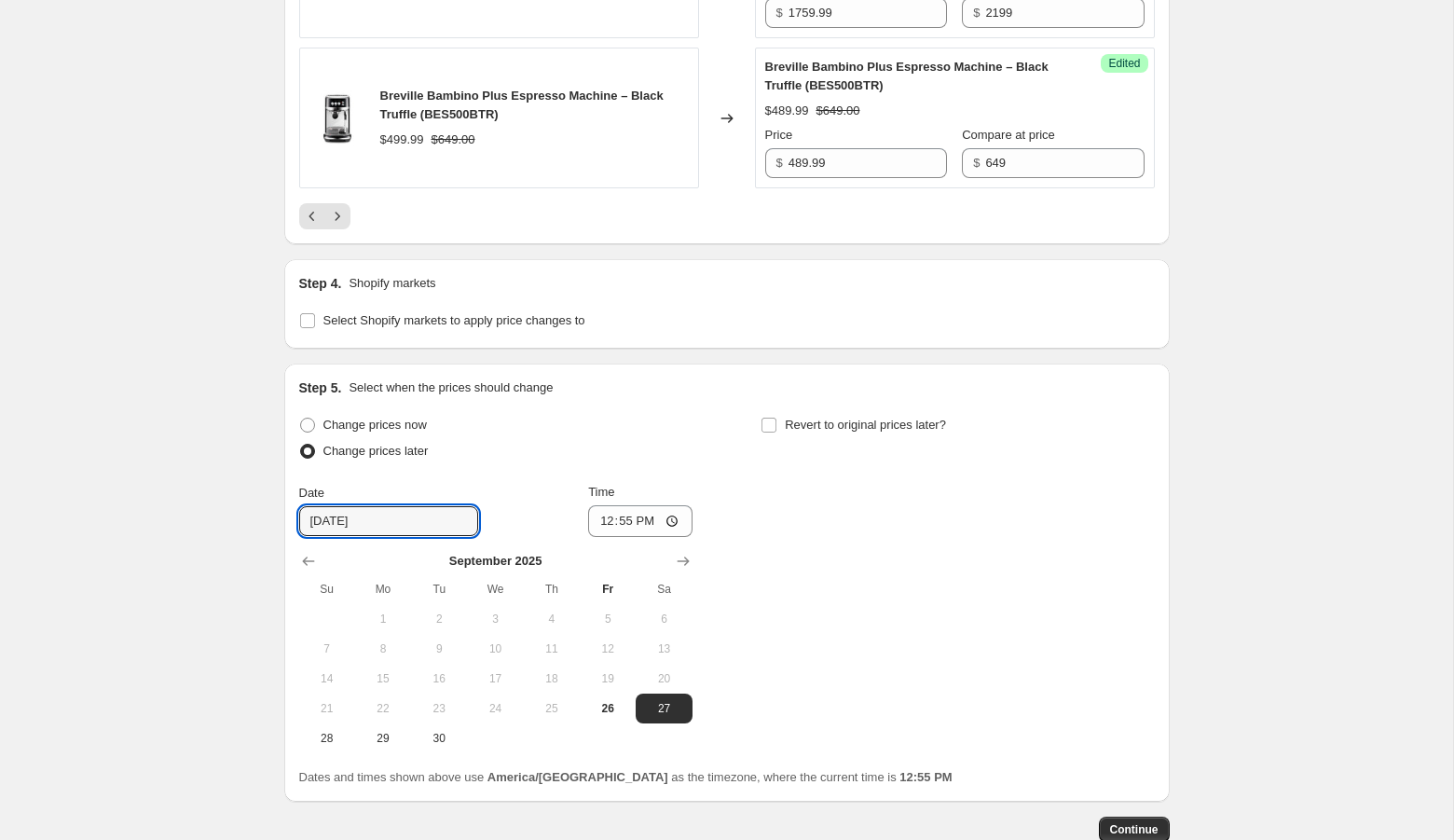
scroll to position [3354, 0]
click at [684, 568] on icon "Show next month, October 2025" at bounding box center [683, 559] width 19 height 19
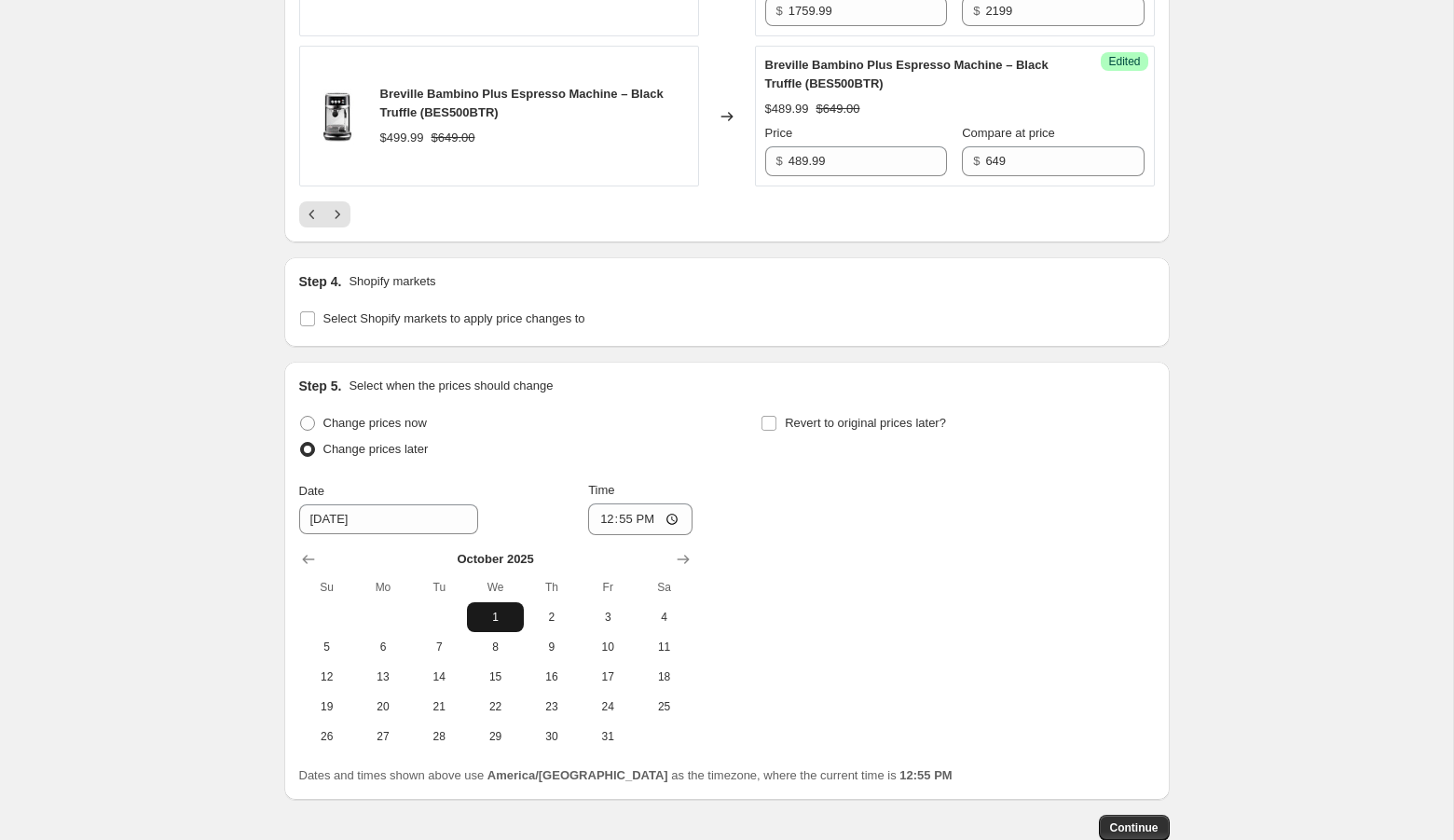
click at [489, 624] on span "1" at bounding box center [495, 617] width 41 height 15
type input "[DATE]"
click at [792, 429] on span "Revert to original prices later?" at bounding box center [865, 422] width 161 height 14
click at [776, 430] on input "Revert to original prices later?" at bounding box center [769, 423] width 15 height 15
checkbox input "true"
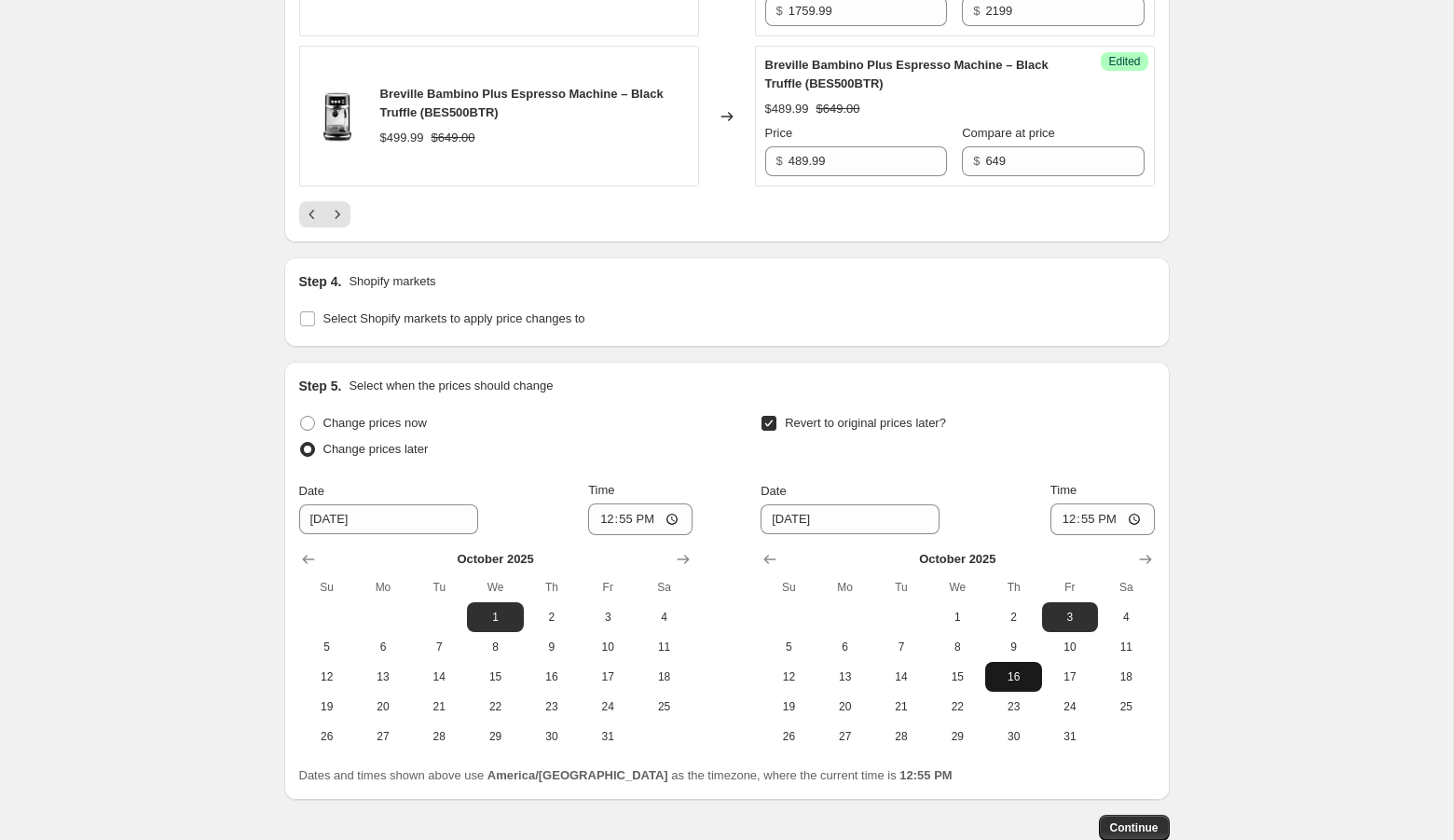
click at [1010, 684] on span "16" at bounding box center [1013, 677] width 41 height 15
type input "[DATE]"
click at [1060, 535] on input "12:55" at bounding box center [1102, 519] width 105 height 32
type input "23:59"
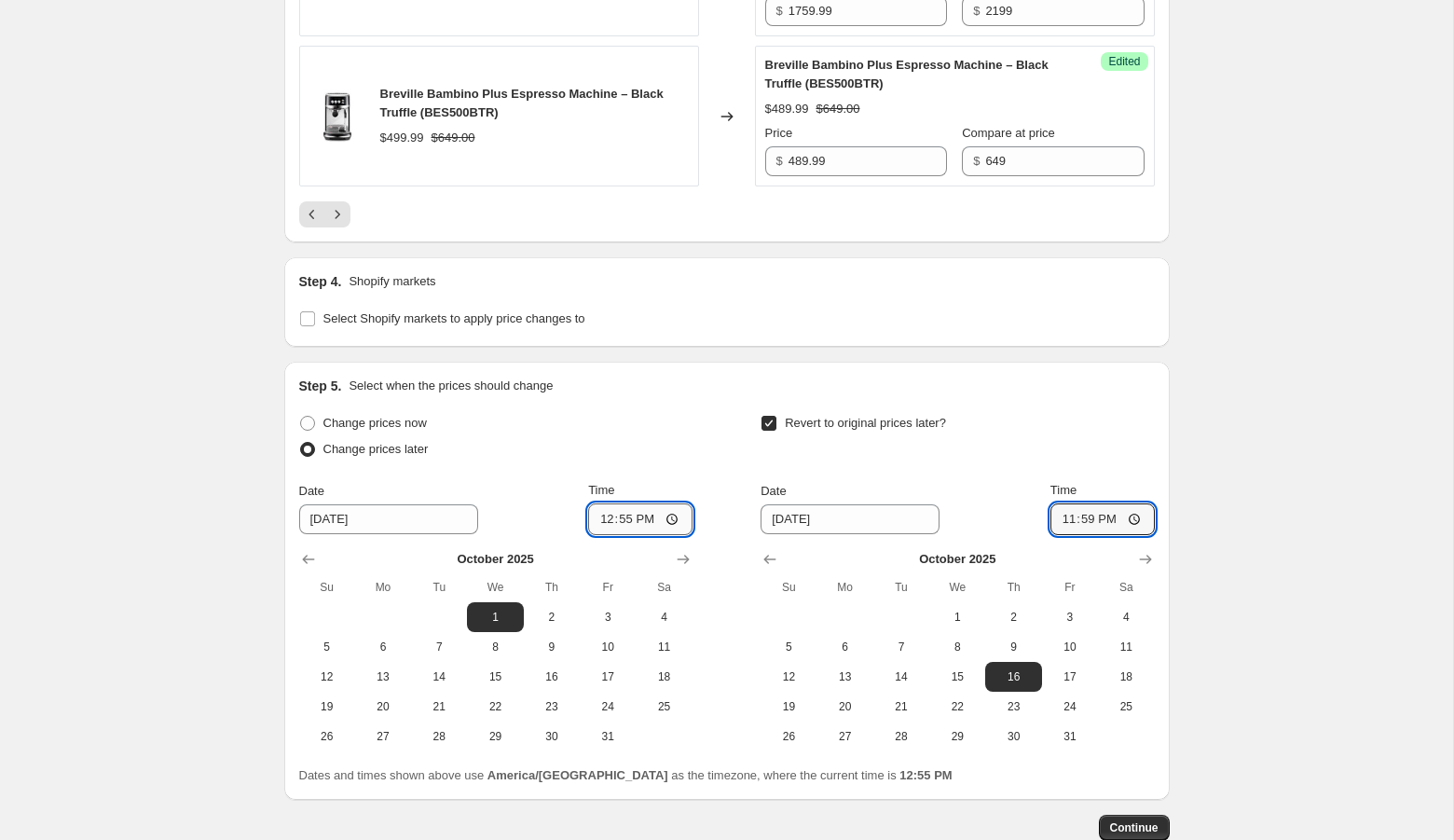
click at [600, 535] on input "12:55" at bounding box center [640, 519] width 105 height 32
type input "00:01"
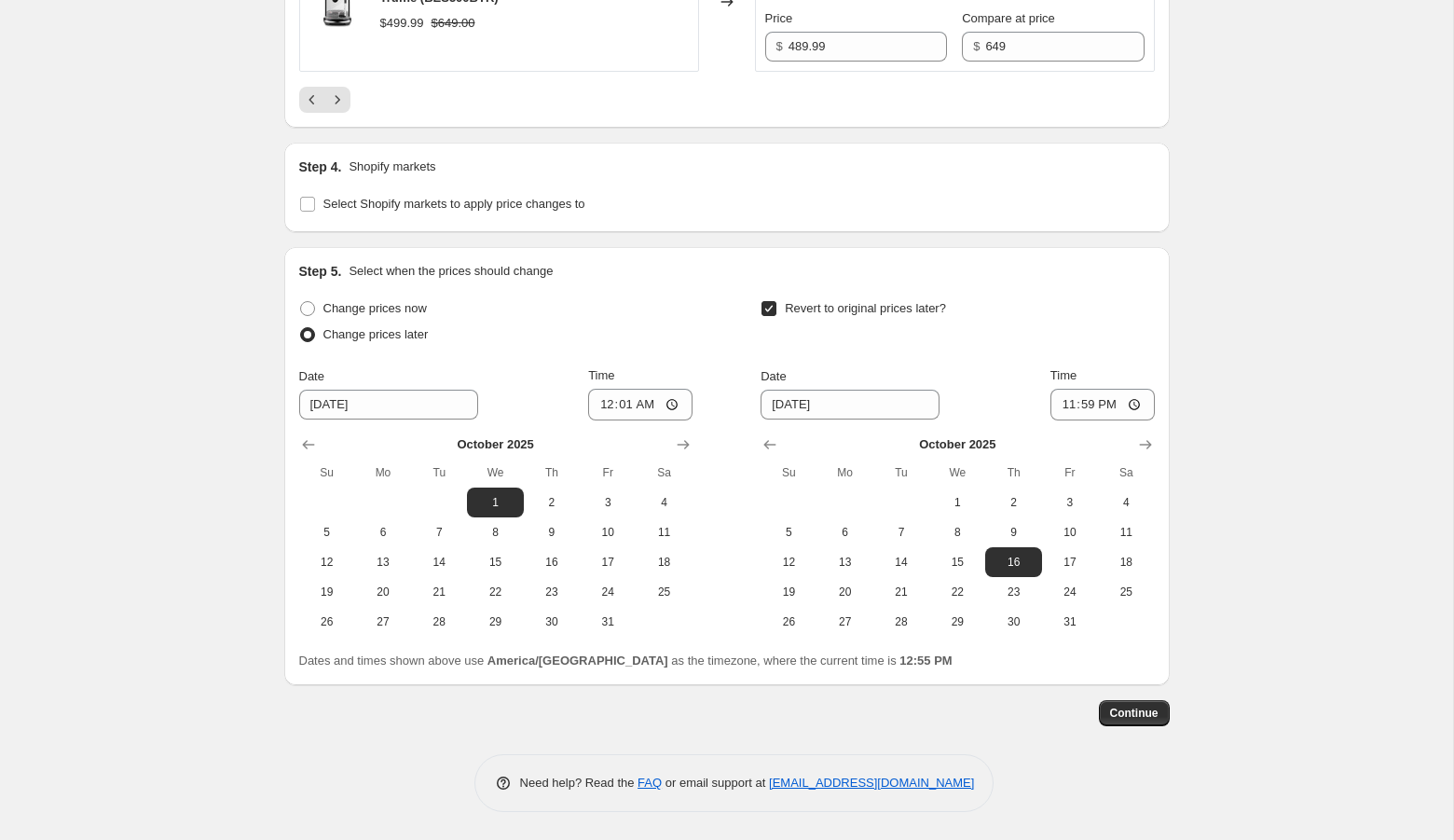
scroll to position [3502, 0]
click at [1136, 708] on button "Continue" at bounding box center [1134, 713] width 71 height 26
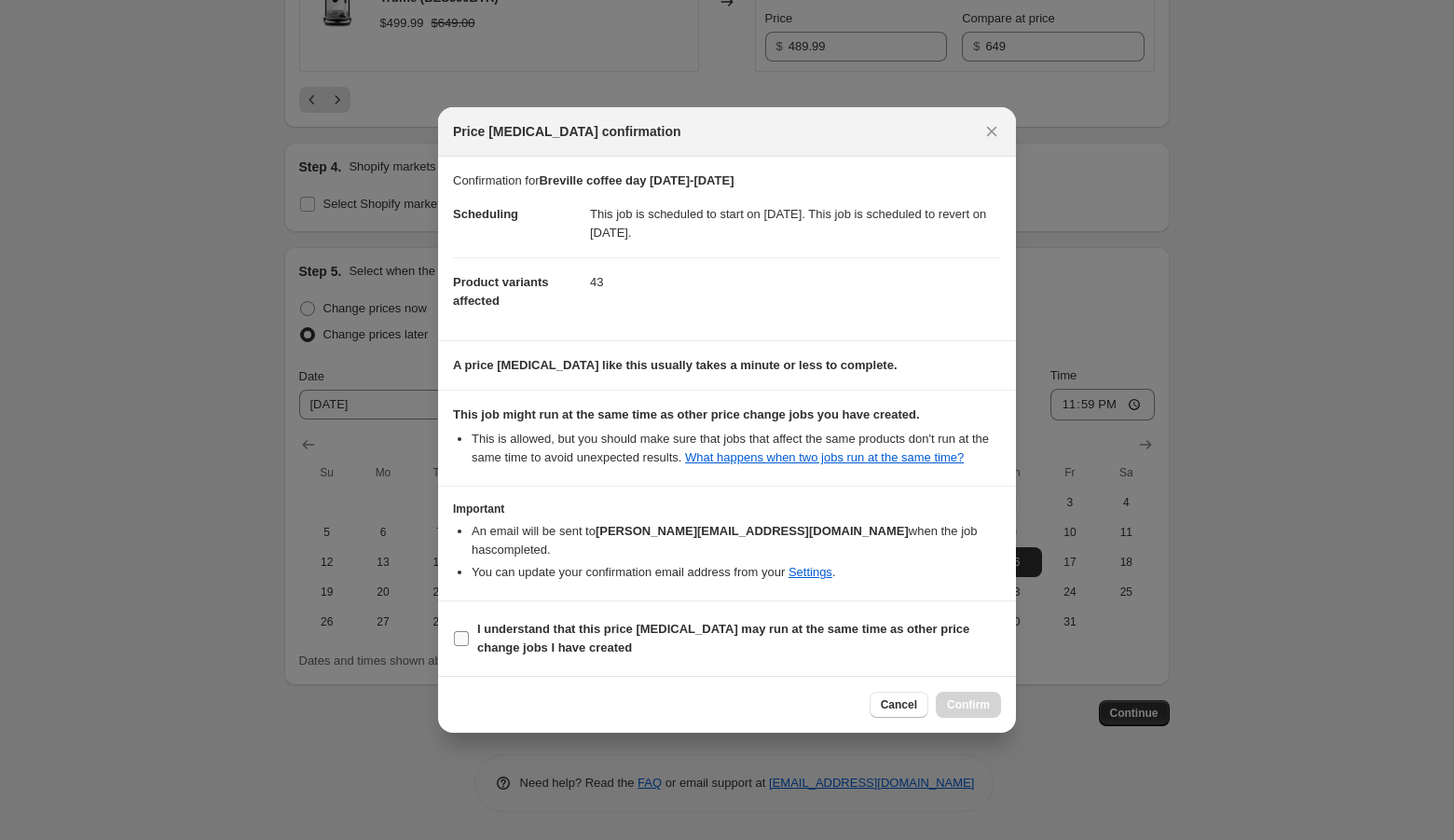
click at [602, 637] on span "I understand that this price [MEDICAL_DATA] may run at the same time as other p…" at bounding box center [738, 638] width 524 height 37
click at [468, 637] on input "I understand that this price [MEDICAL_DATA] may run at the same time as other p…" at bounding box center [461, 638] width 15 height 15
checkbox input "true"
click at [965, 701] on span "Confirm" at bounding box center [968, 705] width 43 height 15
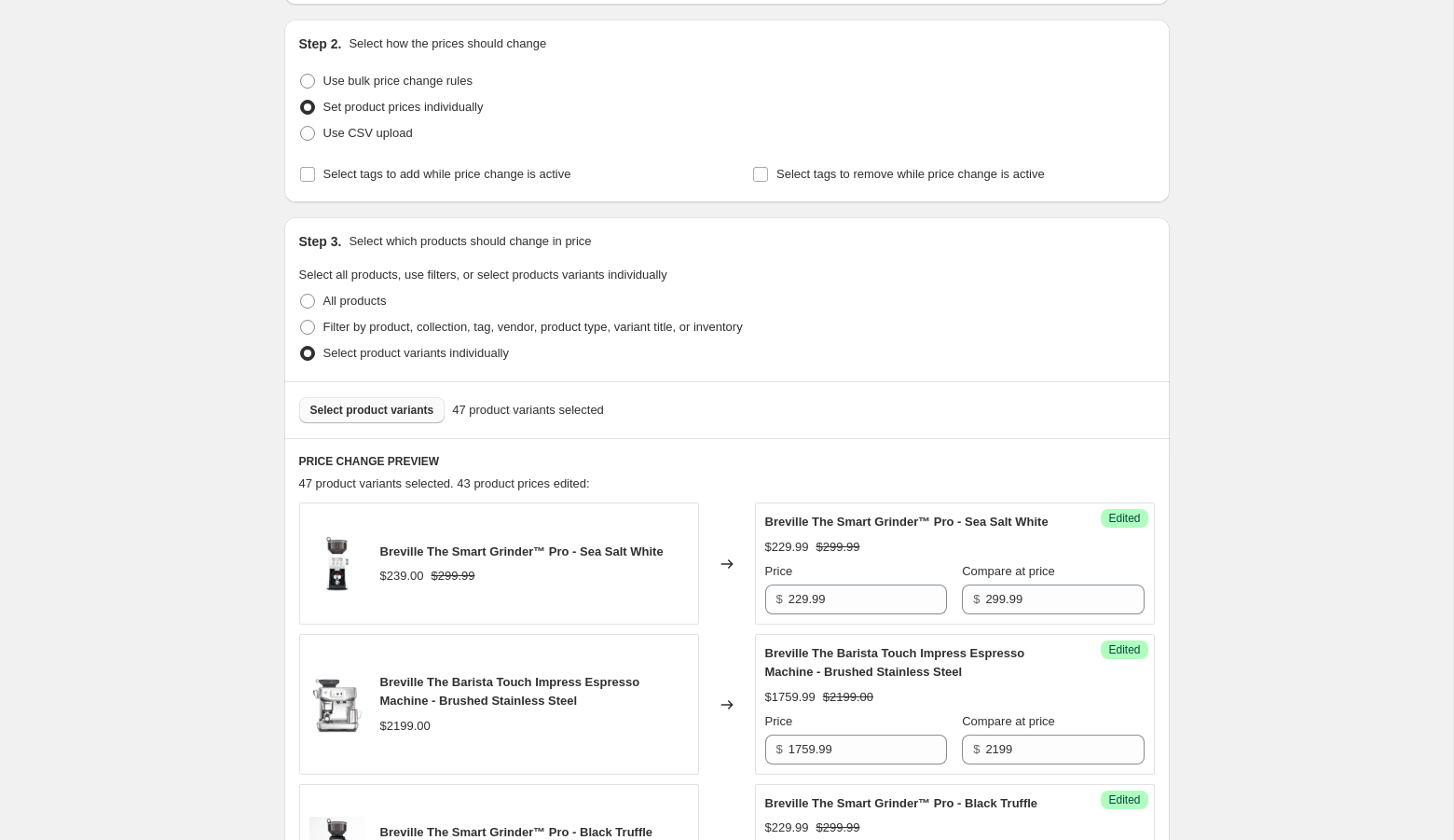
scroll to position [286, 0]
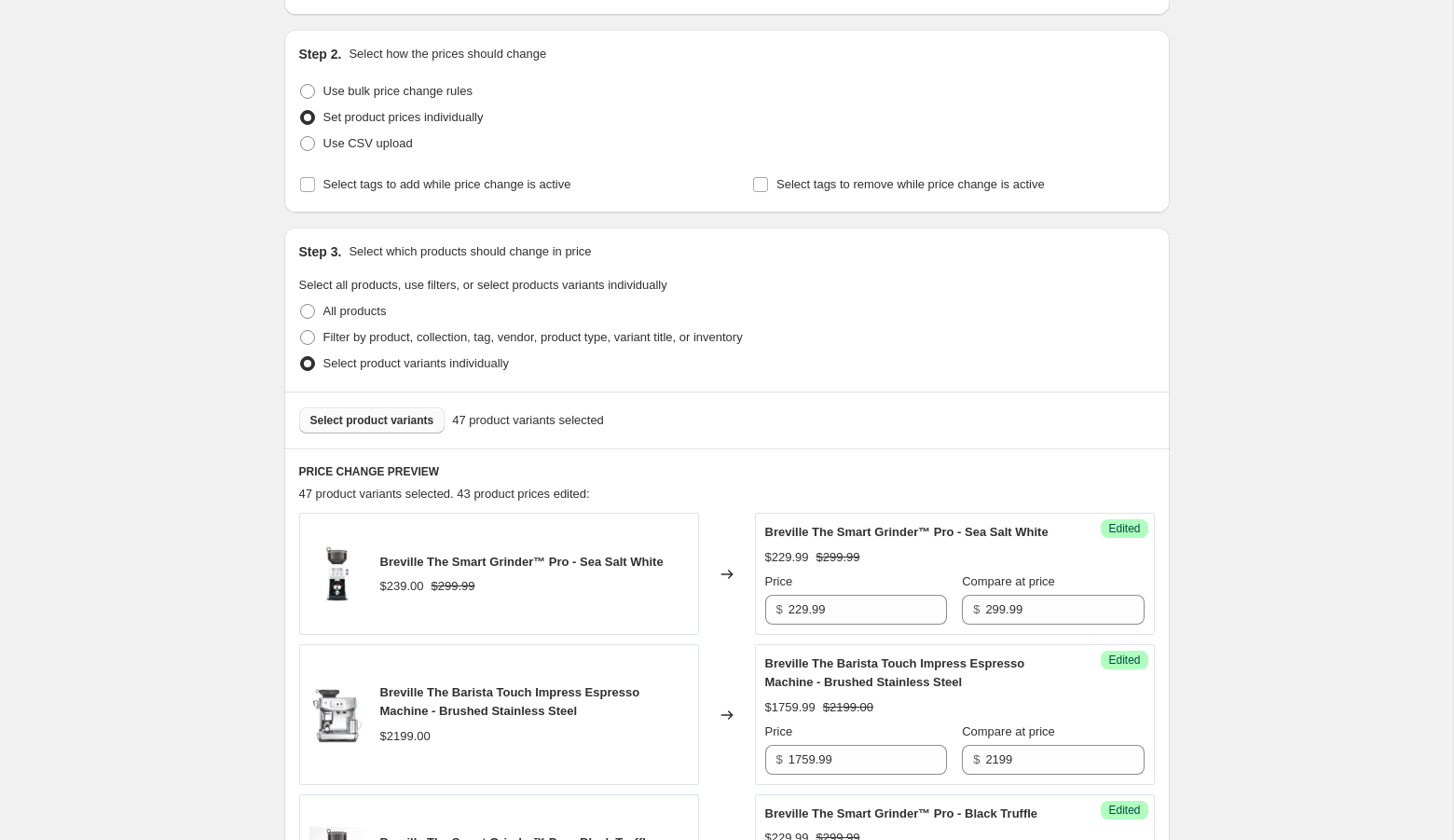
click at [379, 430] on button "Select product variants" at bounding box center [372, 420] width 147 height 26
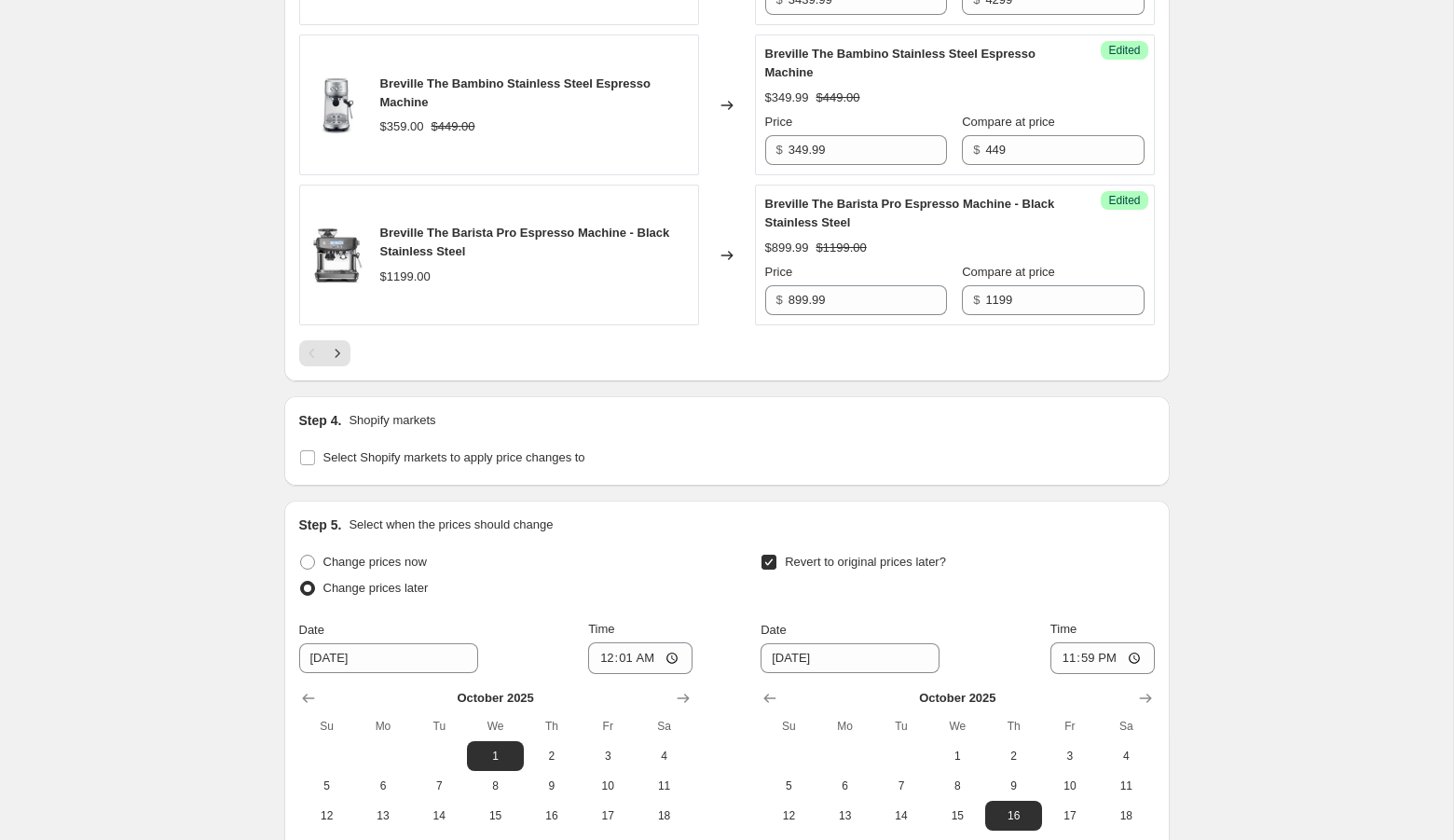
scroll to position [3642, 0]
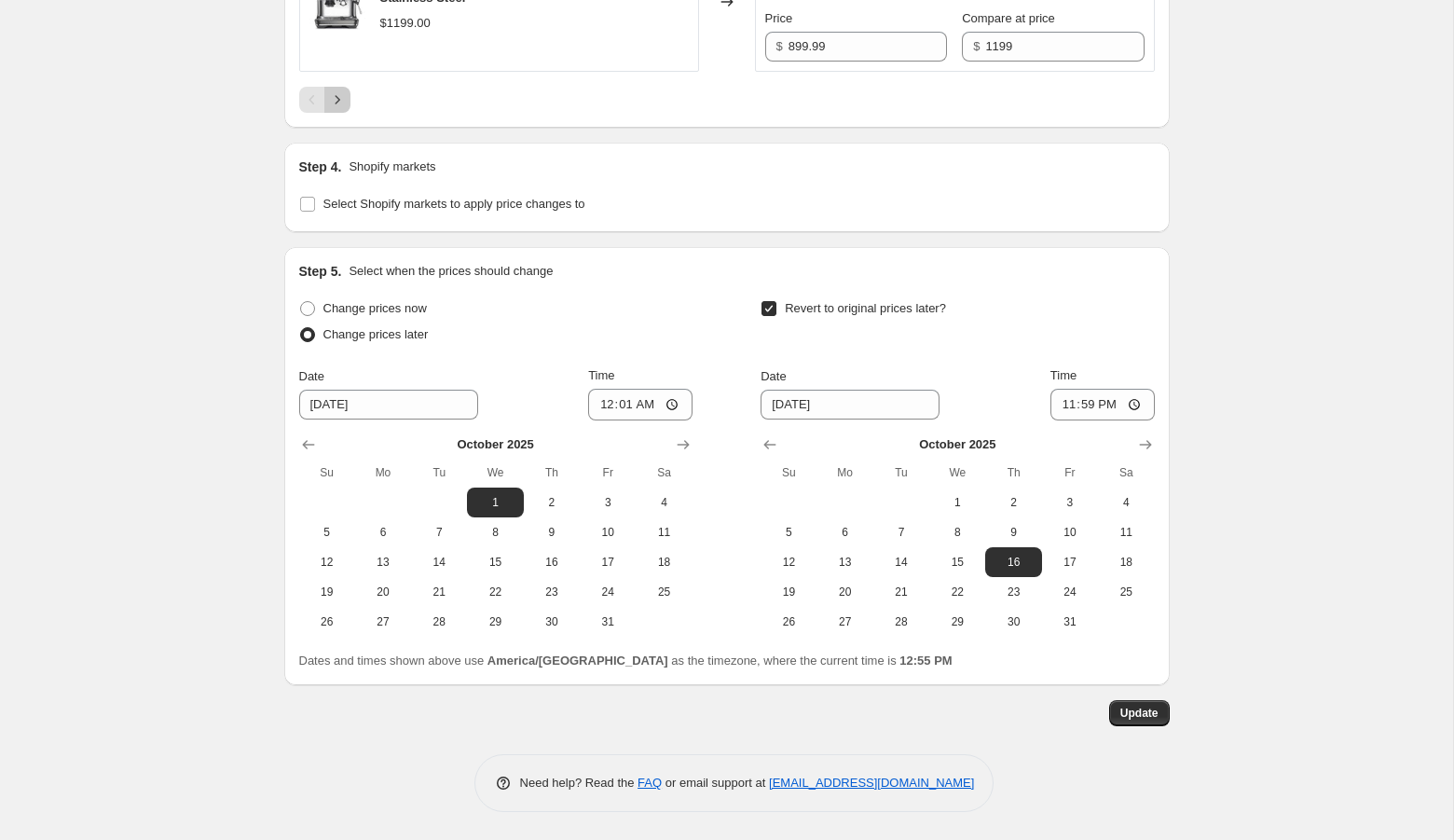
click at [341, 102] on icon "Next" at bounding box center [337, 100] width 19 height 19
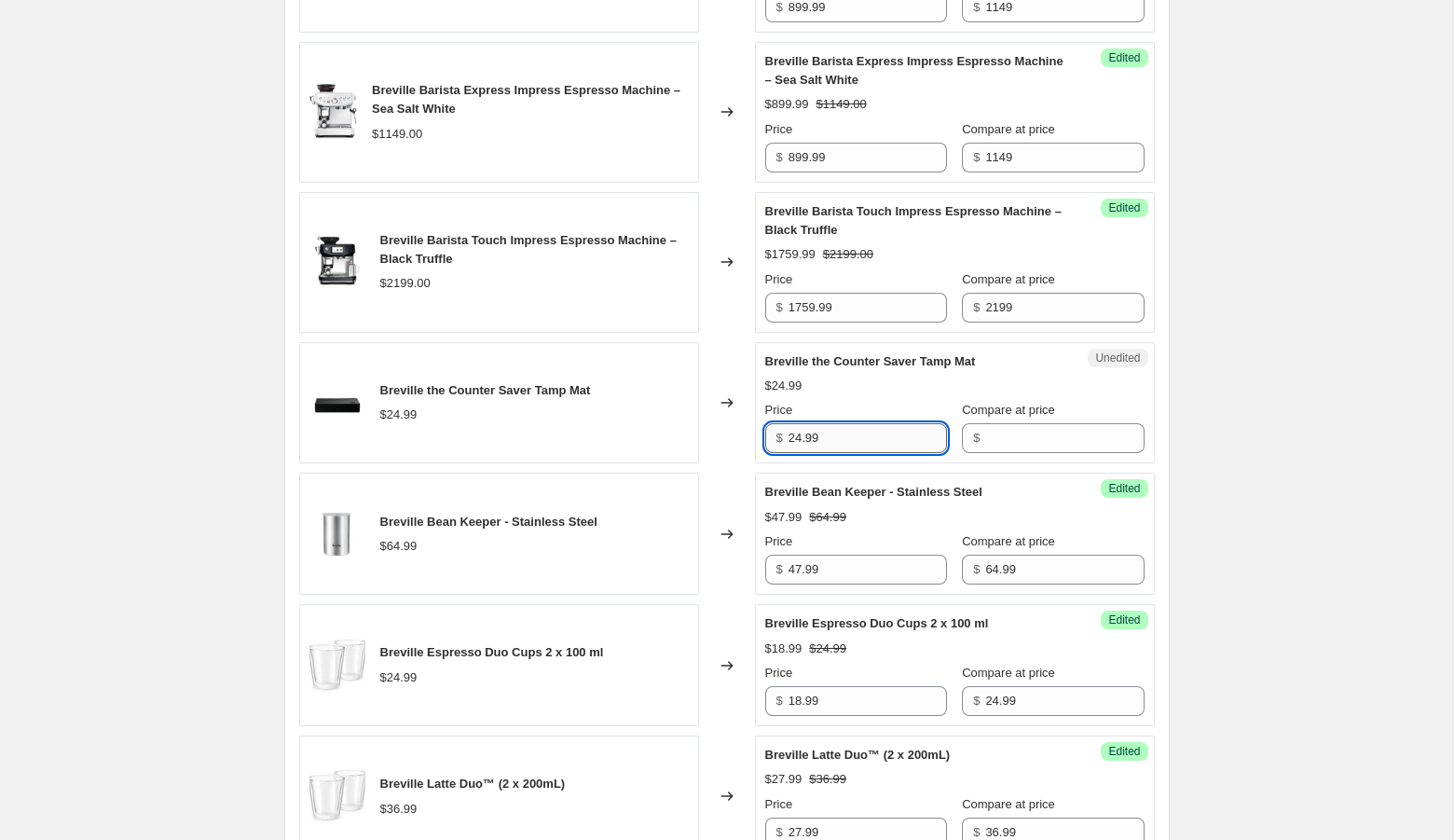
click at [819, 453] on input "24.99" at bounding box center [868, 438] width 159 height 30
type input "24.99"
click at [985, 453] on input "Compare at price" at bounding box center [1064, 438] width 159 height 30
paste input "24.99"
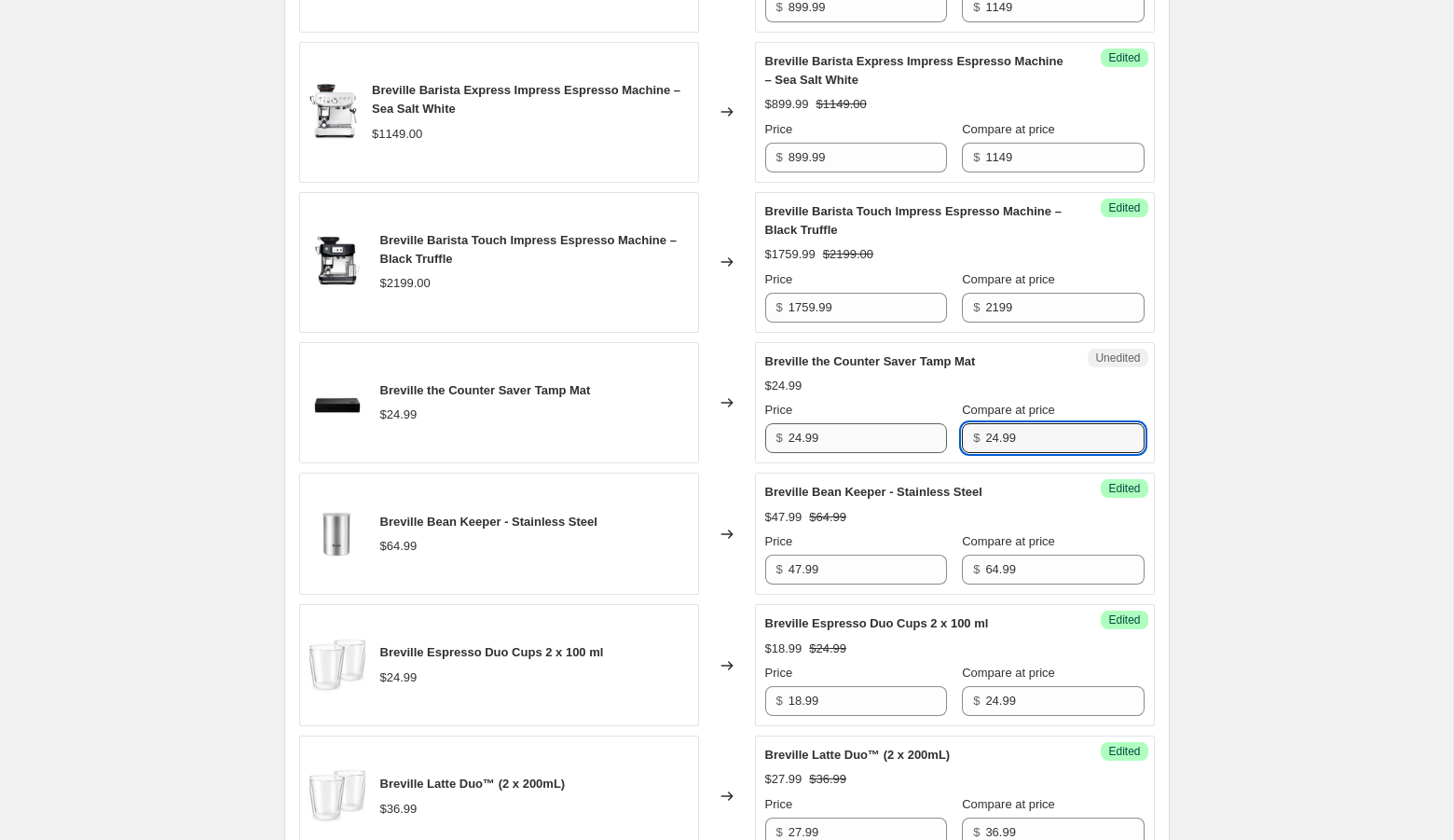
type input "24.99"
click at [804, 453] on input "24.99" at bounding box center [868, 438] width 159 height 30
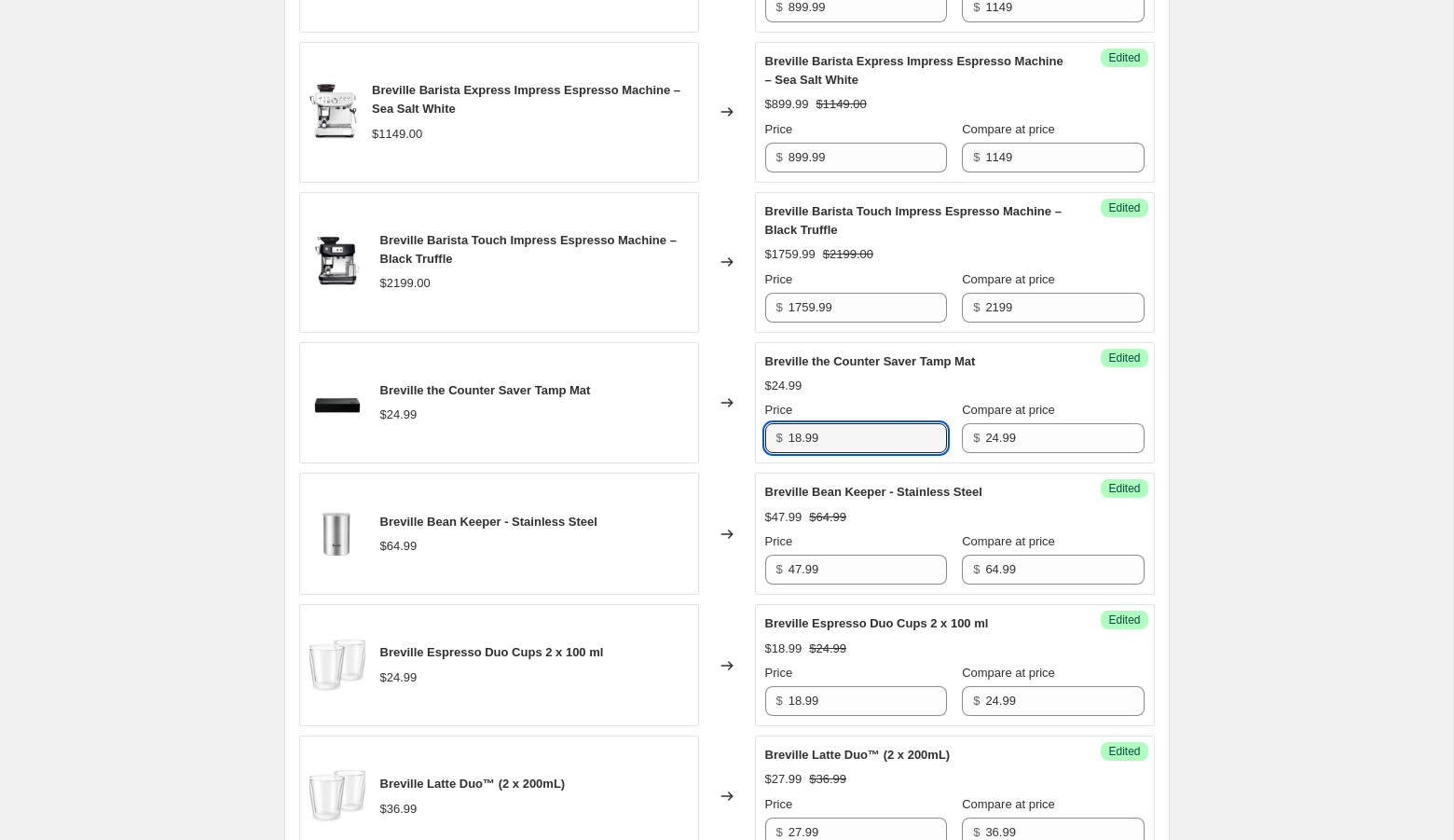
type input "18.99"
click at [1216, 580] on div "Breville coffee day [DATE]-[DATE]. This page is ready Breville coffee day [DATE…" at bounding box center [726, 584] width 1453 height 4404
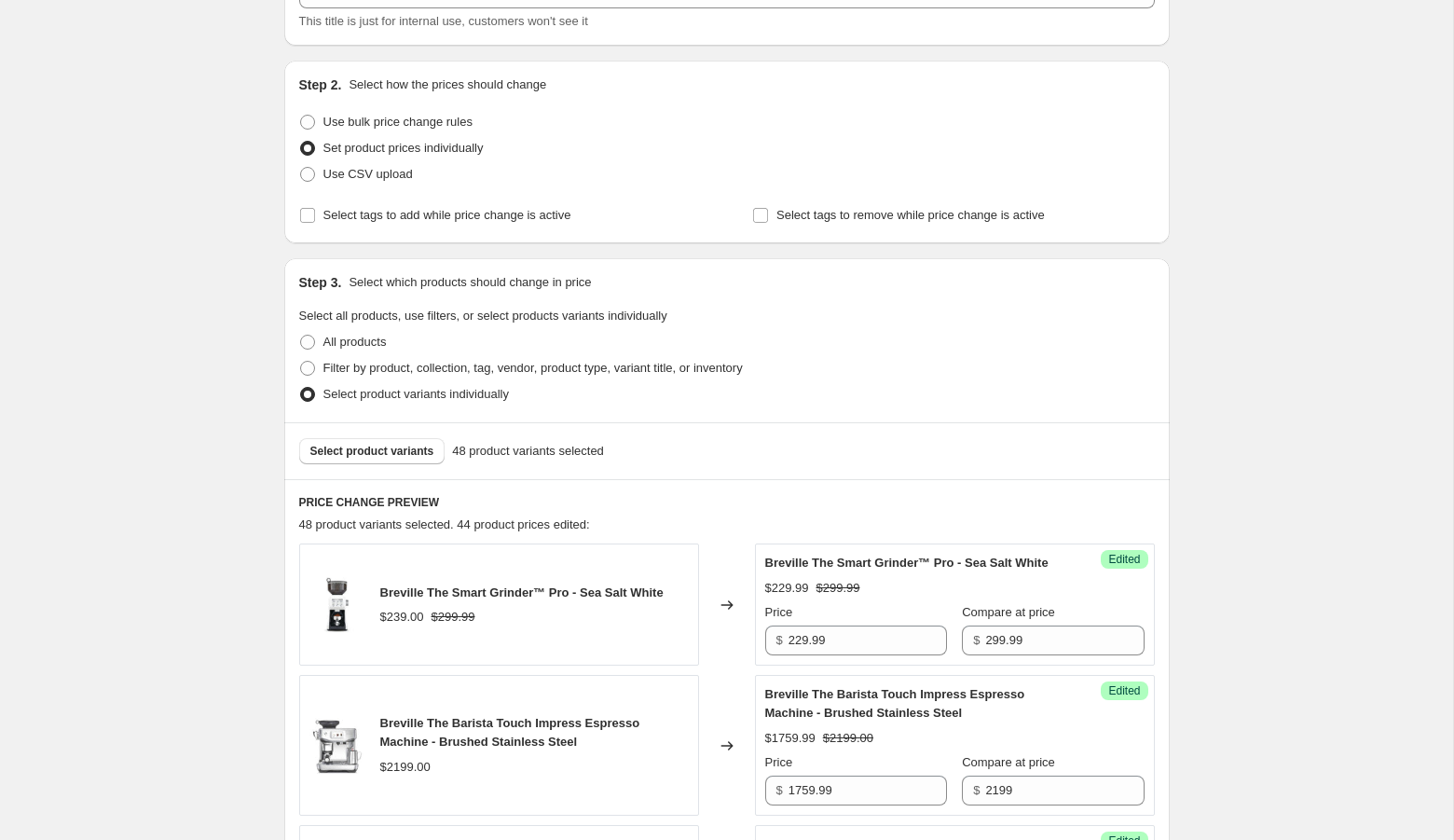
scroll to position [257, 0]
click at [393, 456] on button "Select product variants" at bounding box center [372, 449] width 147 height 26
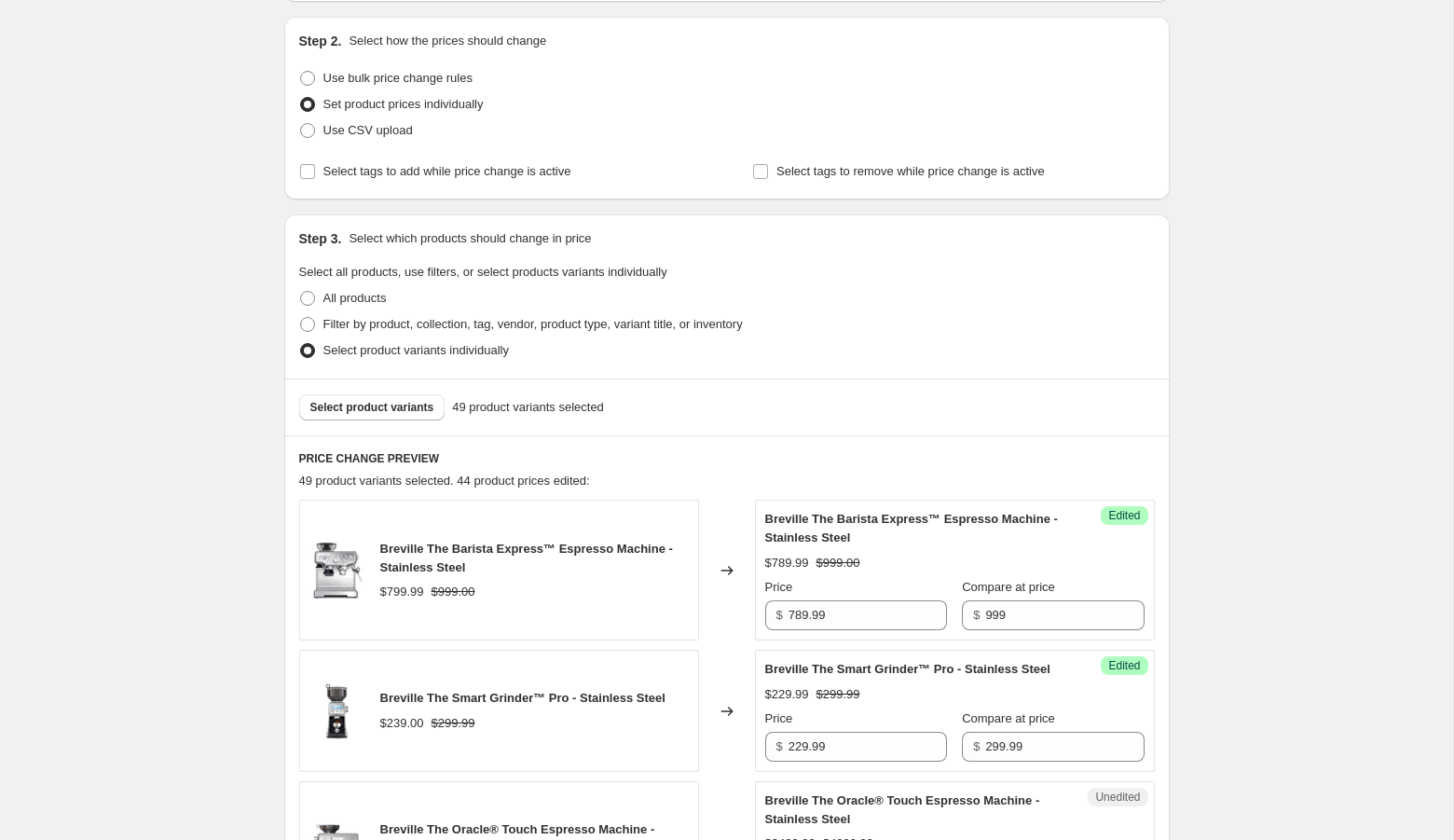
scroll to position [1161, 0]
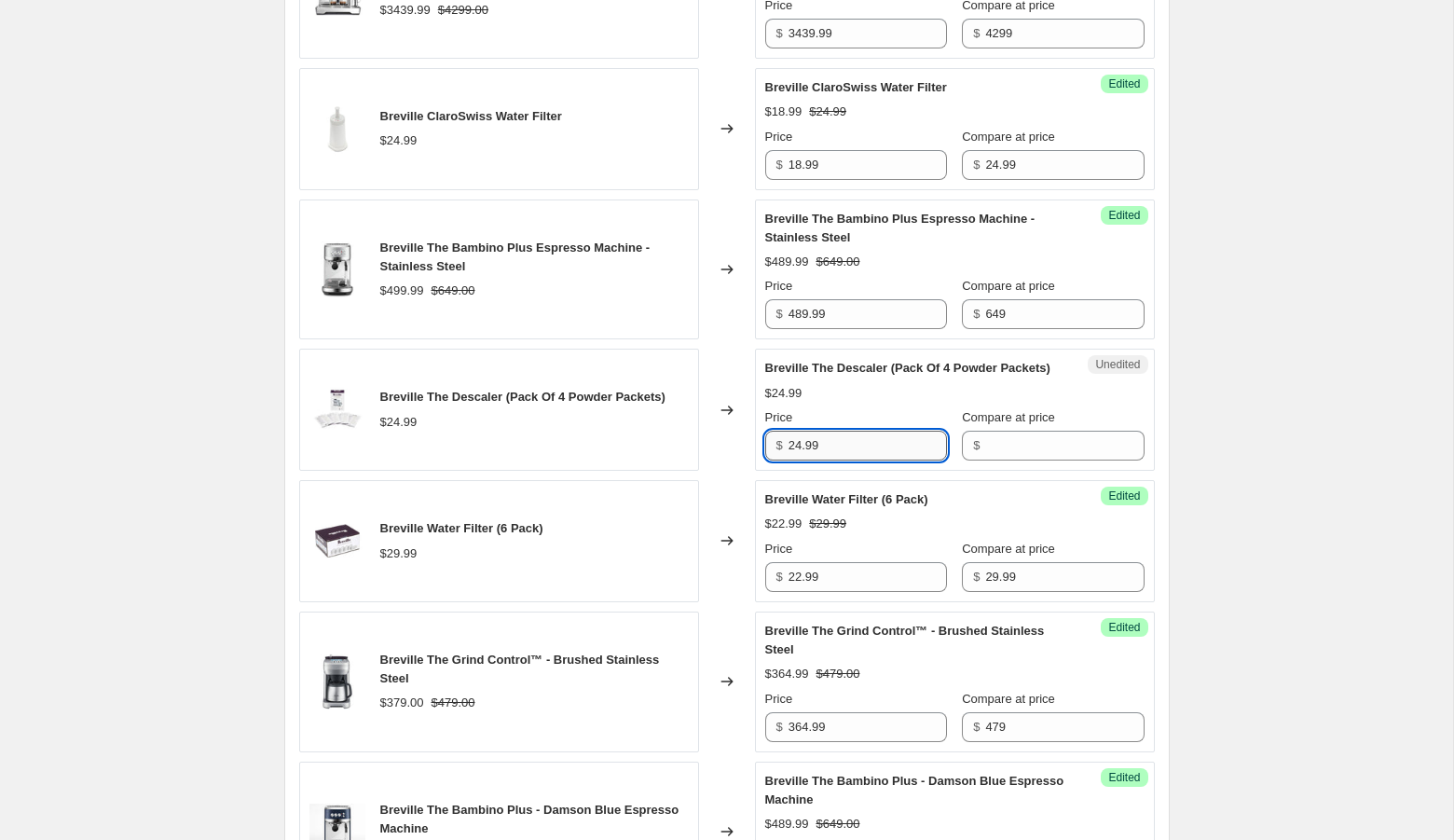
click at [884, 460] on input "24.99" at bounding box center [868, 445] width 159 height 30
type input "24.99"
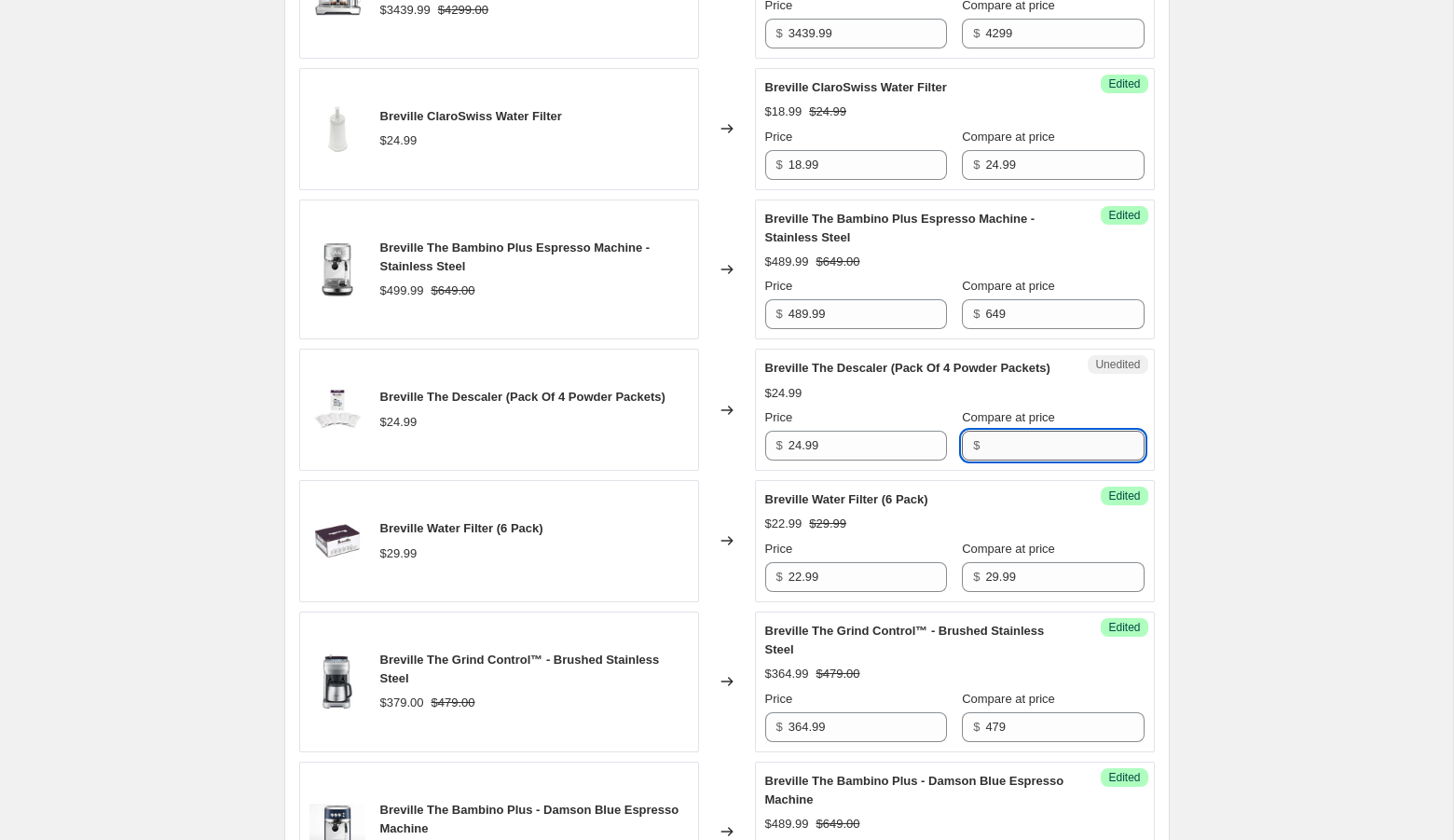
click at [988, 460] on input "Compare at price" at bounding box center [1064, 445] width 159 height 30
paste input "24.99"
type input "24.99"
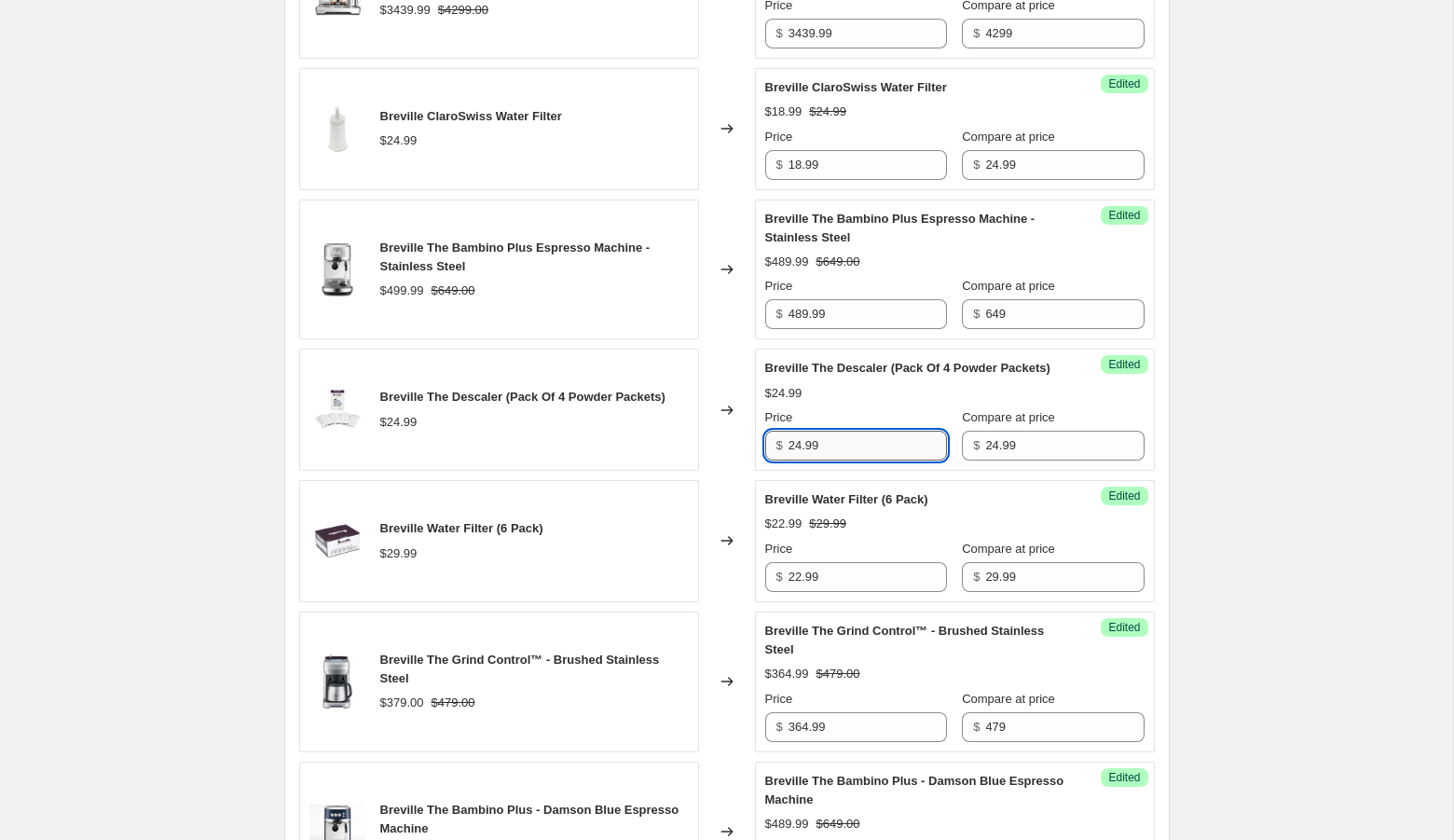
click at [829, 460] on input "24.99" at bounding box center [868, 445] width 159 height 30
type input "18.99"
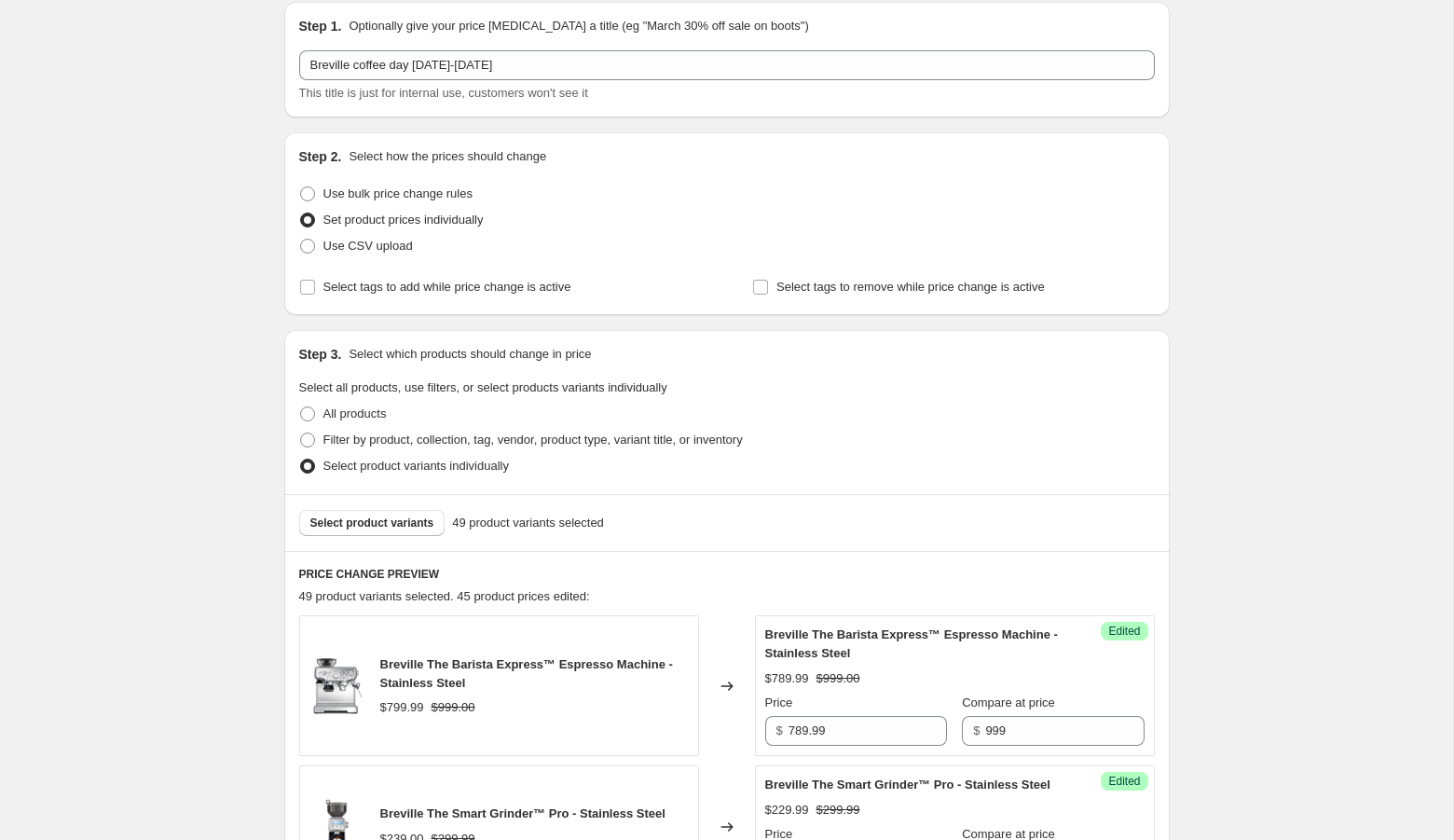
scroll to position [191, 0]
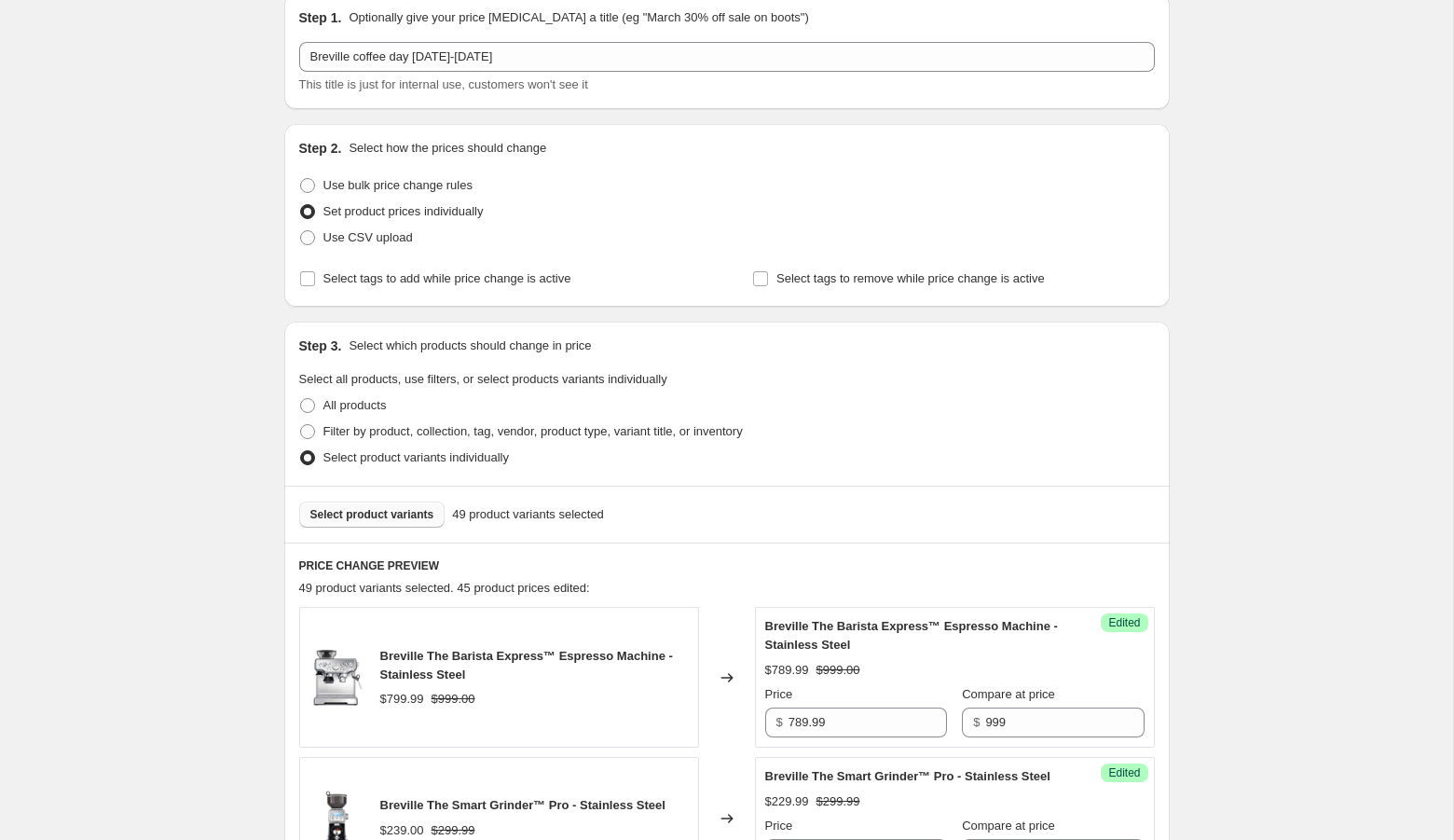
click at [385, 508] on span "Select product variants" at bounding box center [371, 514] width 124 height 15
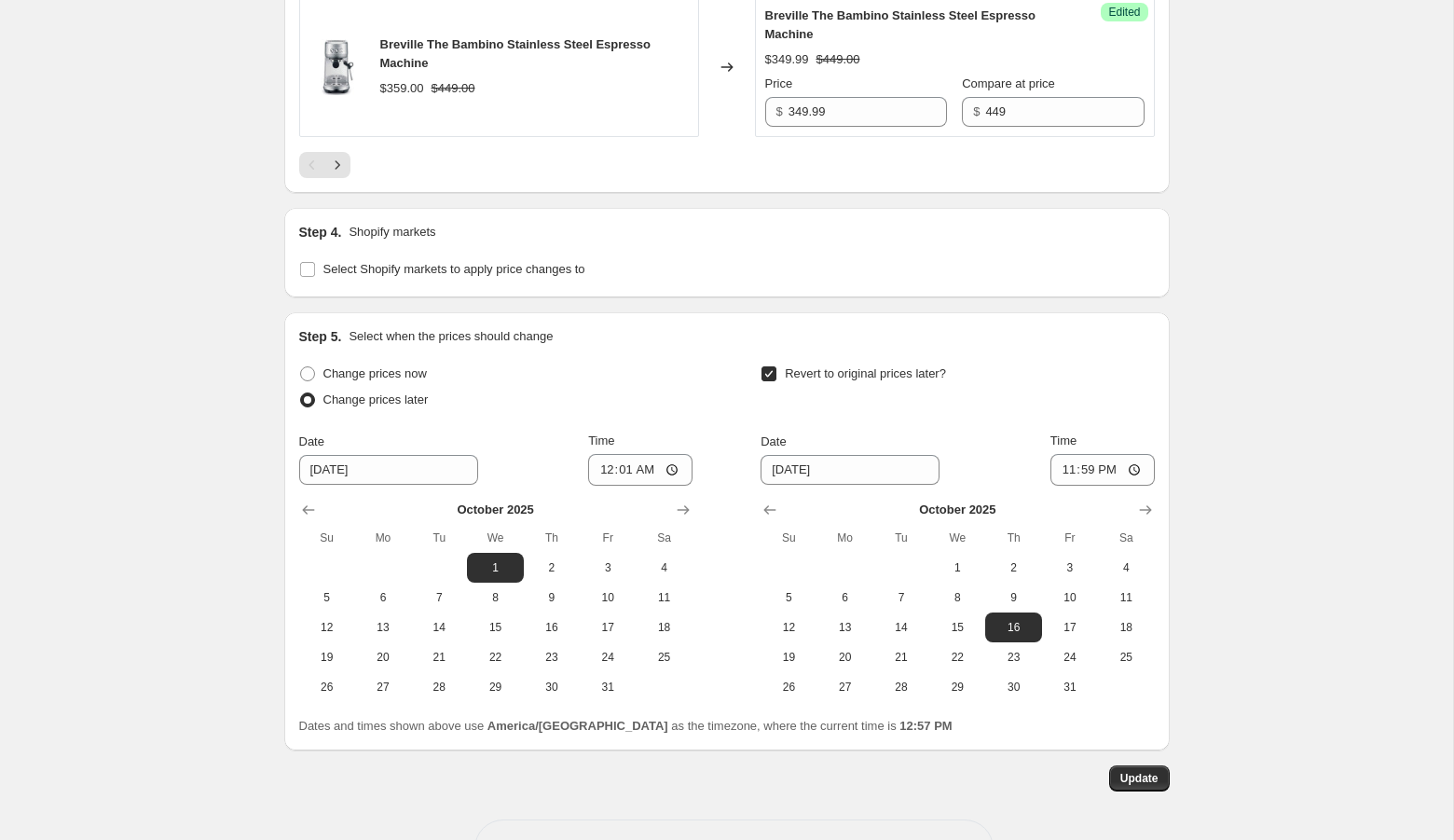
scroll to position [3642, 0]
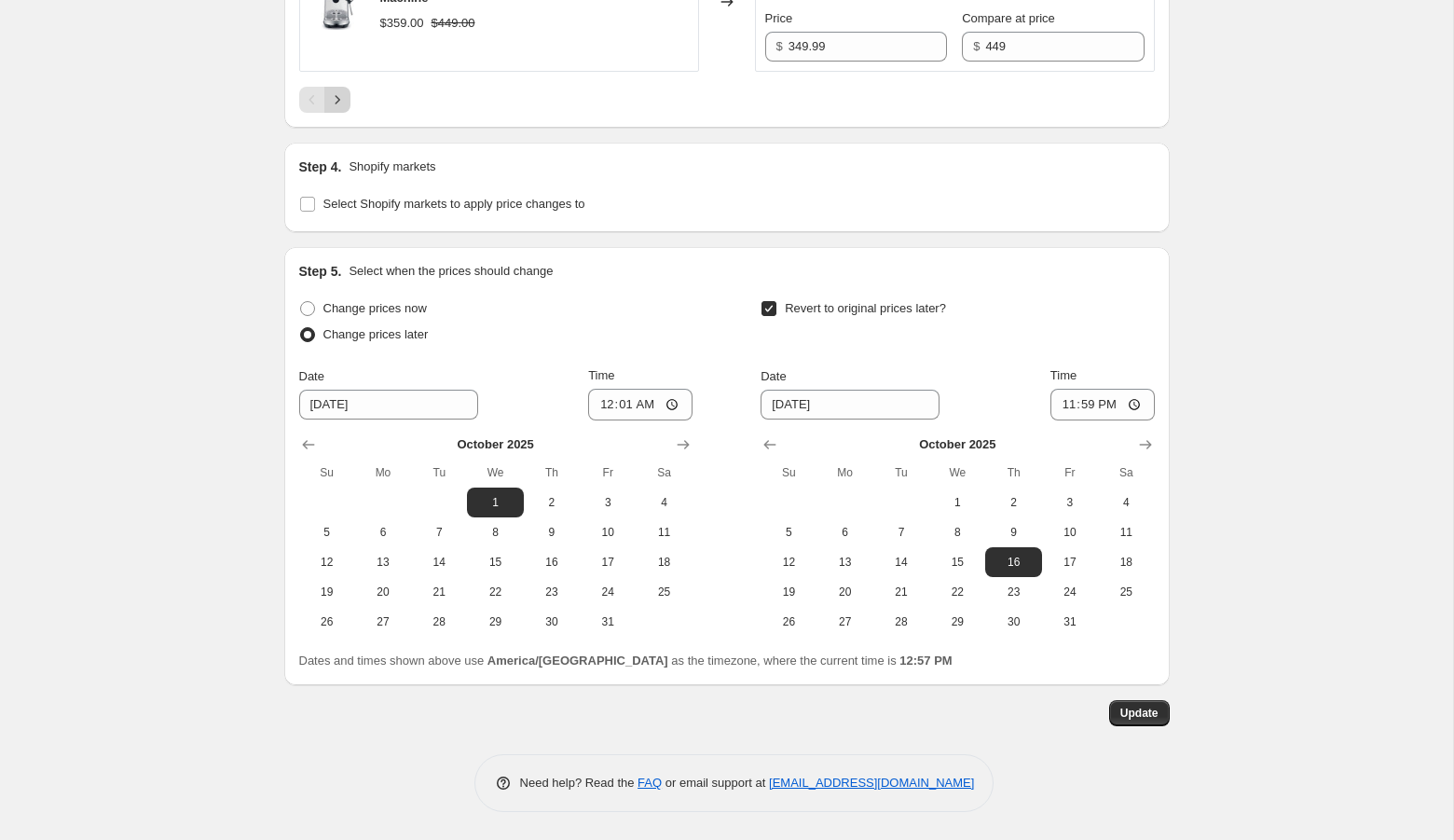
click at [339, 89] on button "Next" at bounding box center [337, 100] width 26 height 26
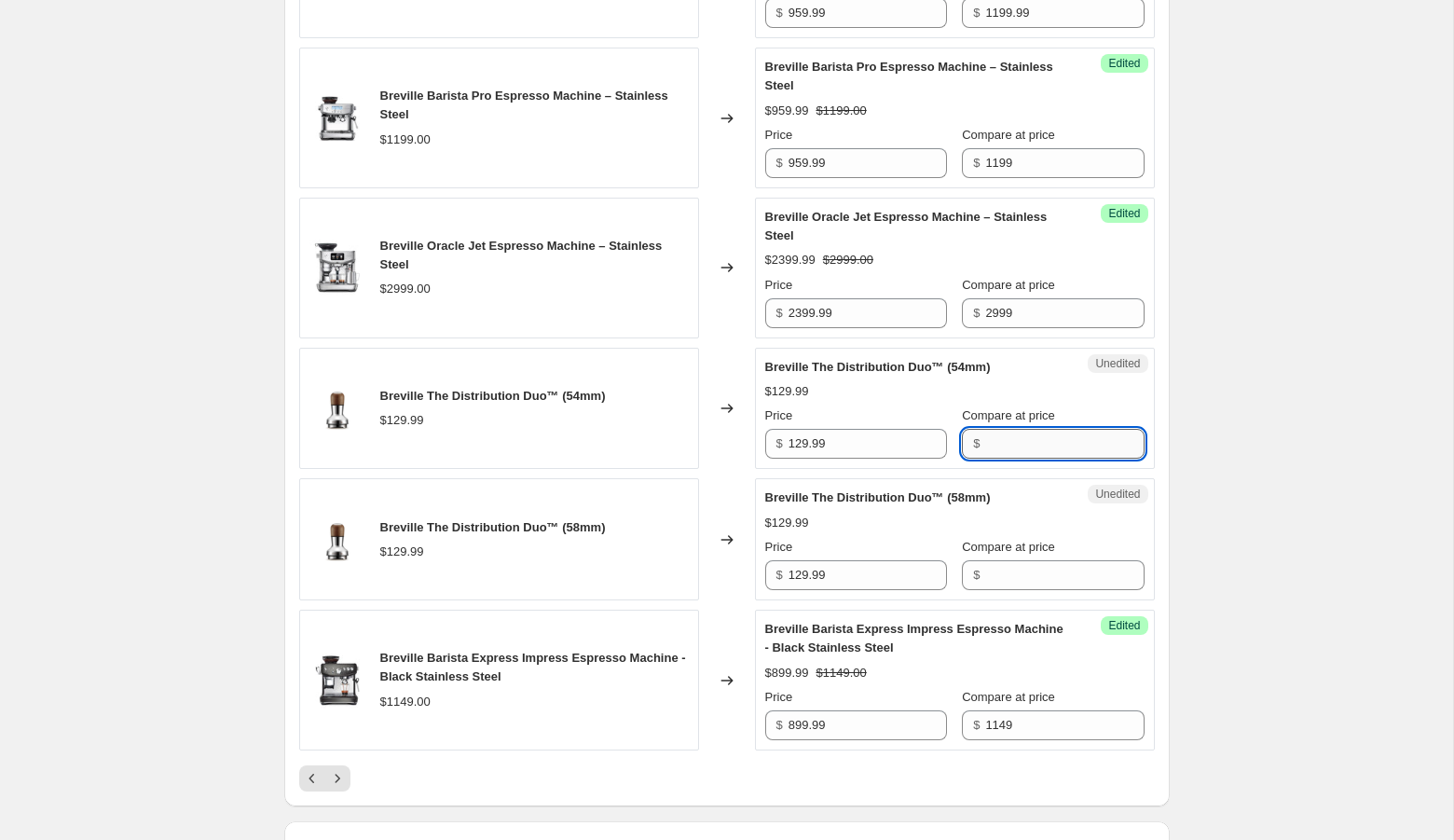
click at [1028, 458] on input "Compare at price" at bounding box center [1064, 443] width 159 height 30
type input "129.99"
click at [985, 590] on input "Compare at price" at bounding box center [1064, 575] width 159 height 30
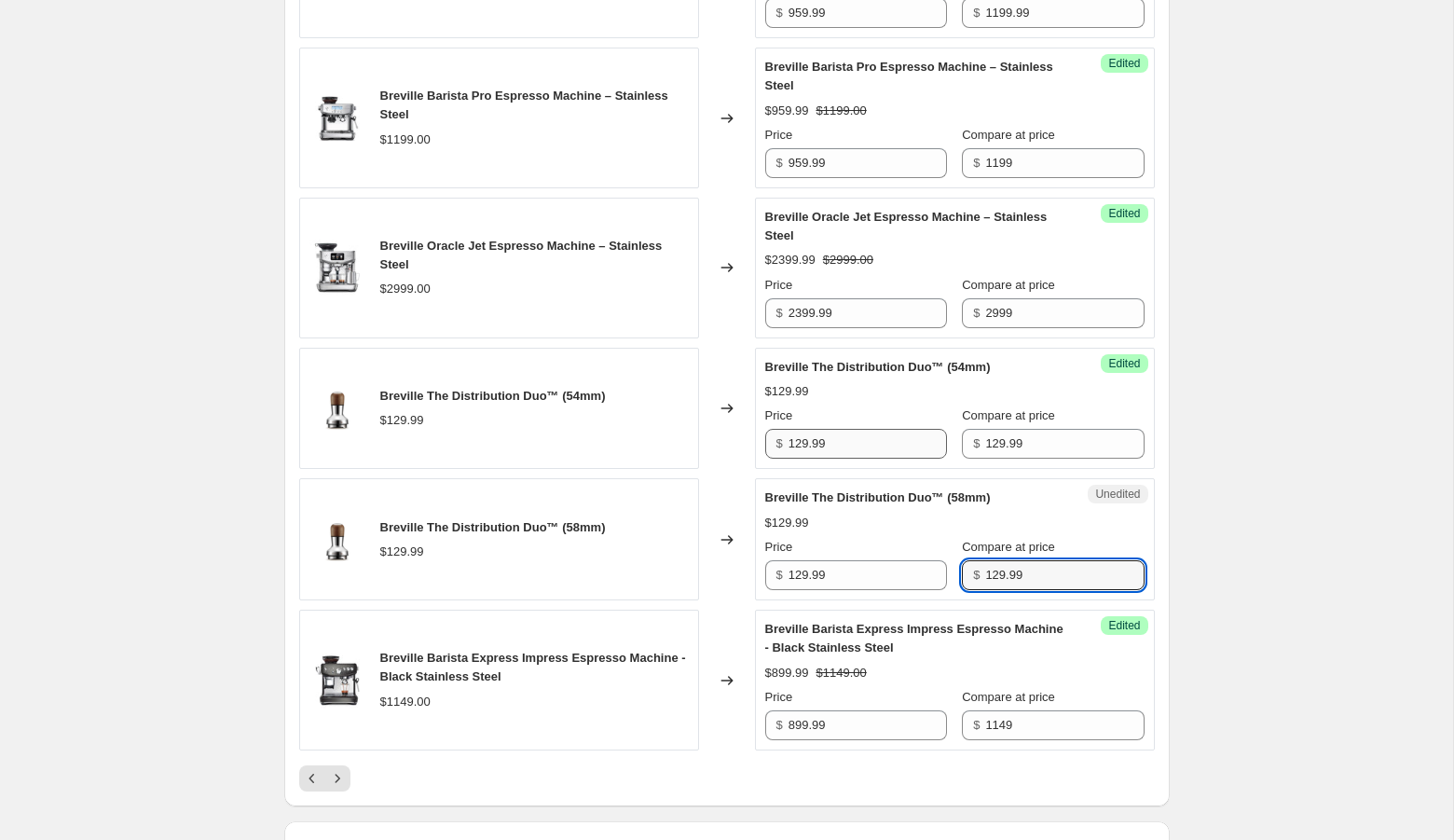
type input "129.99"
click at [803, 458] on input "129.99" at bounding box center [868, 443] width 159 height 30
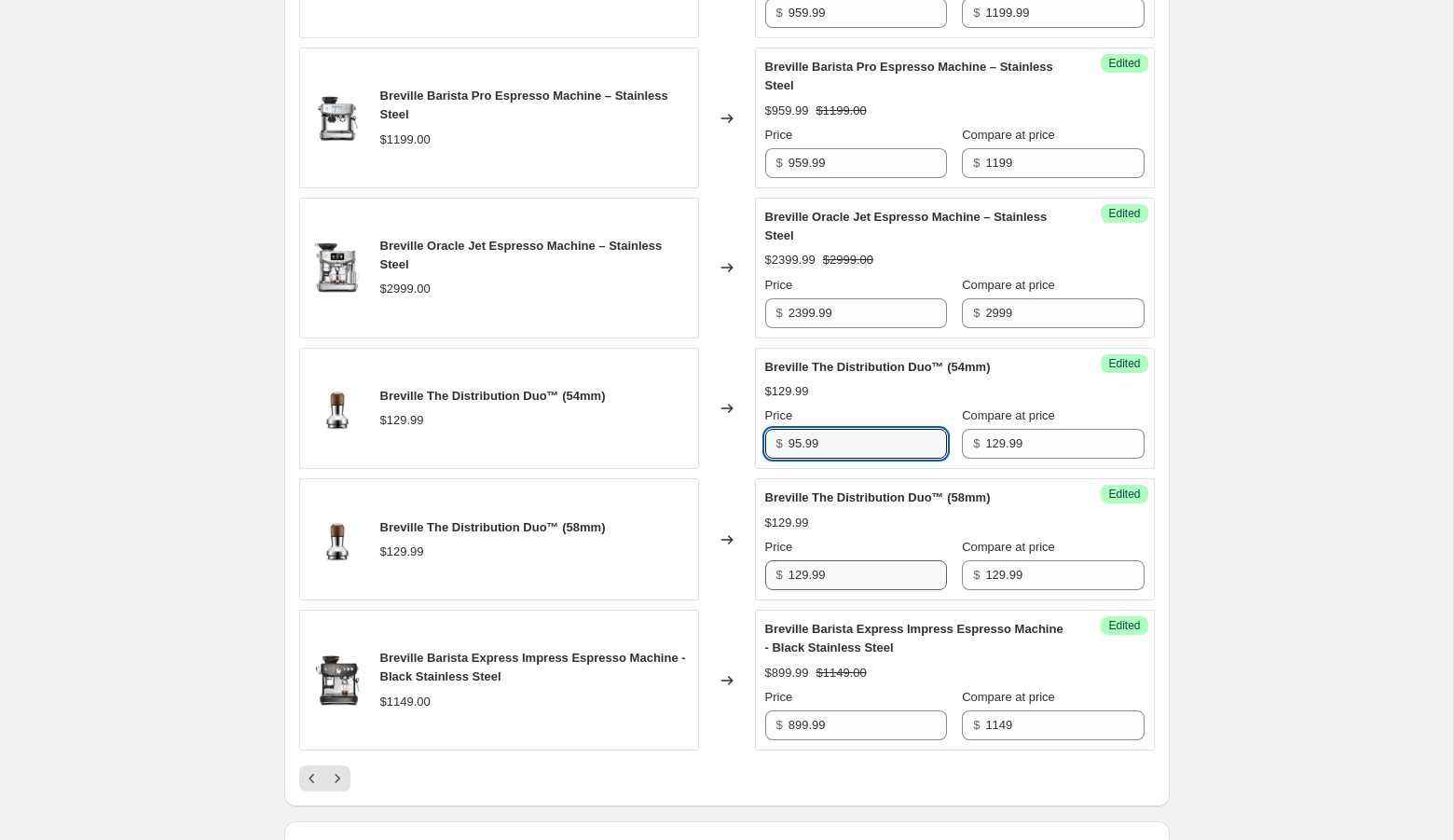
type input "95.99"
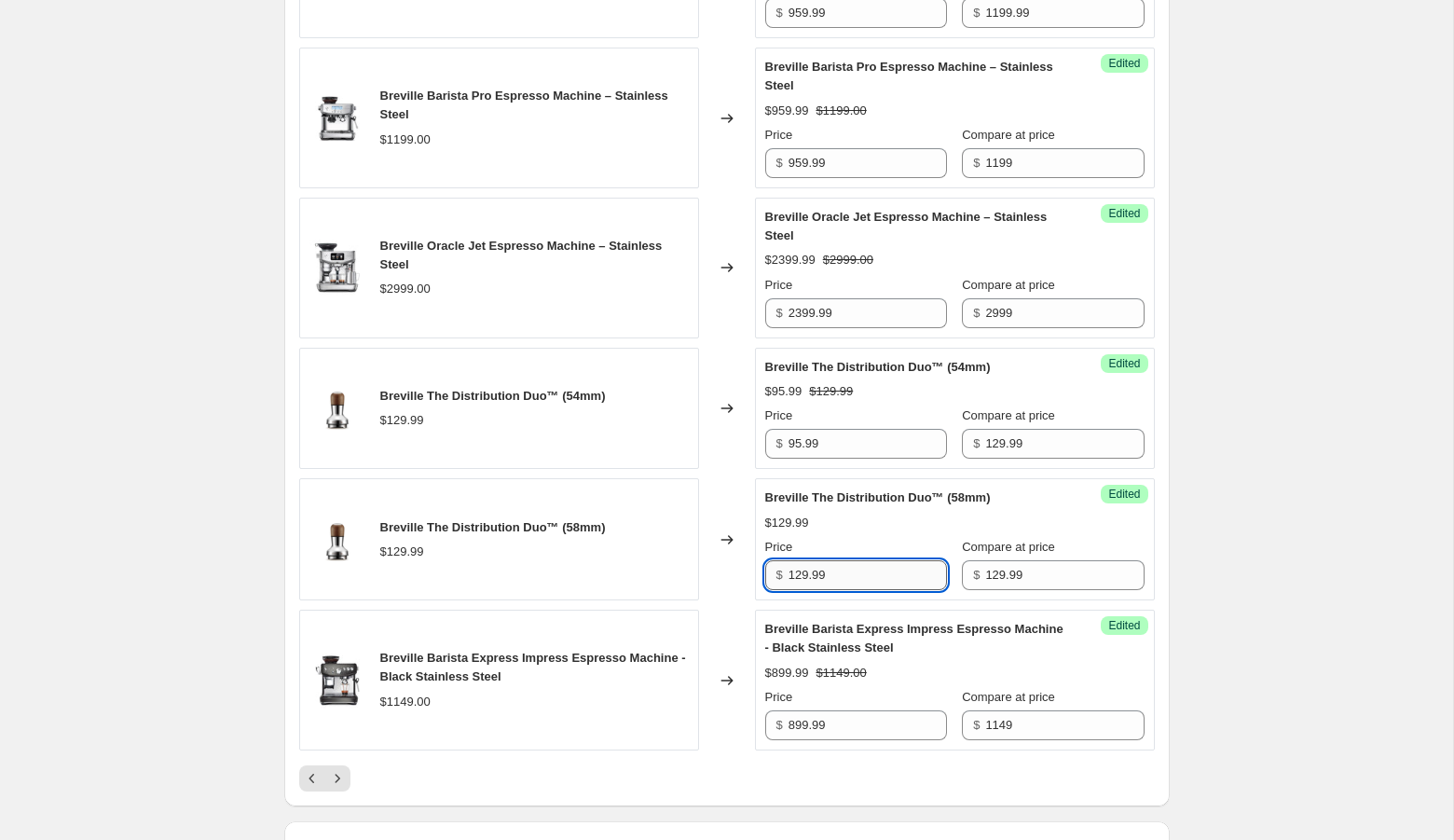
click at [804, 590] on input "129.99" at bounding box center [868, 575] width 159 height 30
type input "95.99"
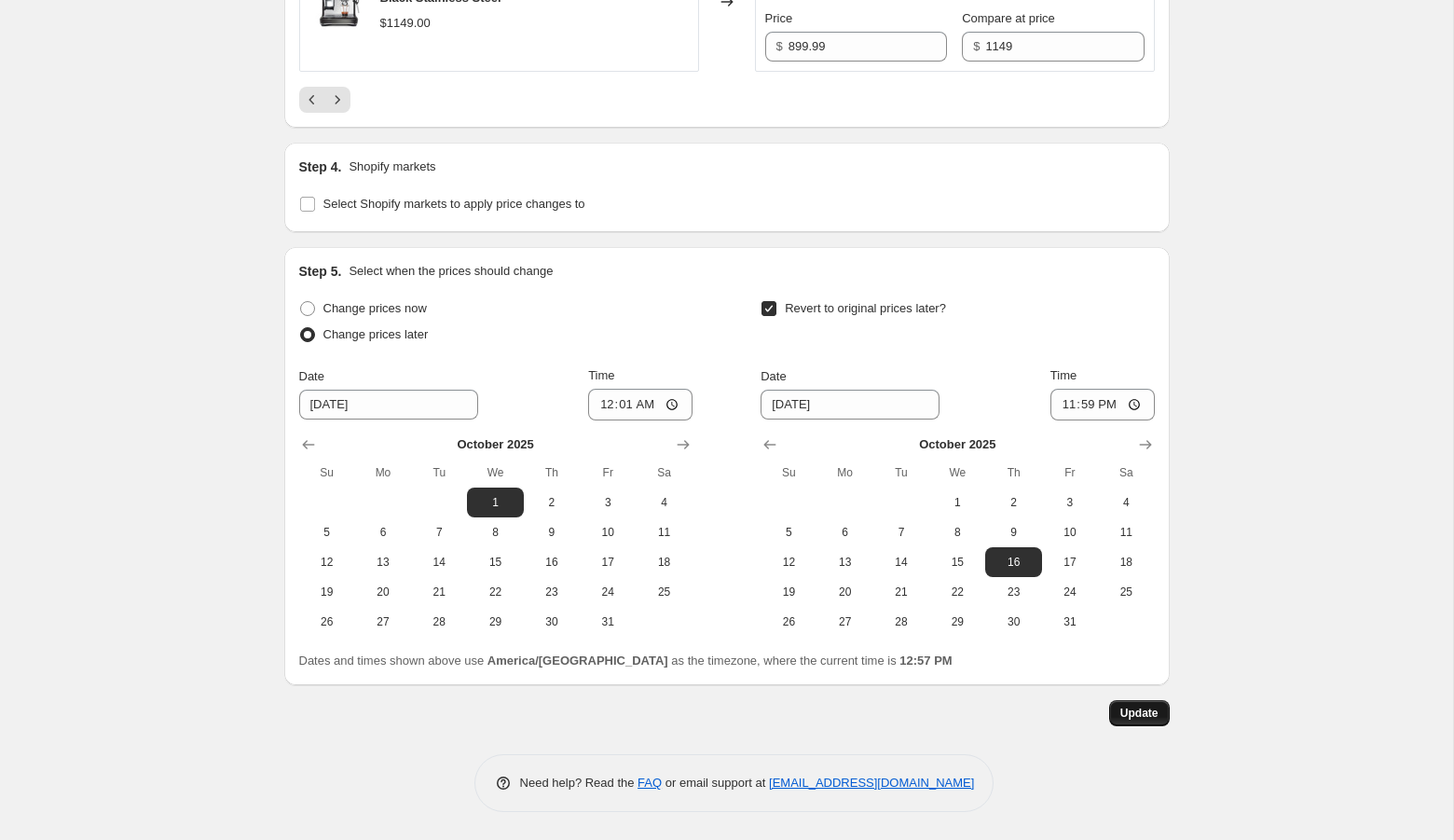
click at [1121, 711] on span "Update" at bounding box center [1139, 713] width 38 height 15
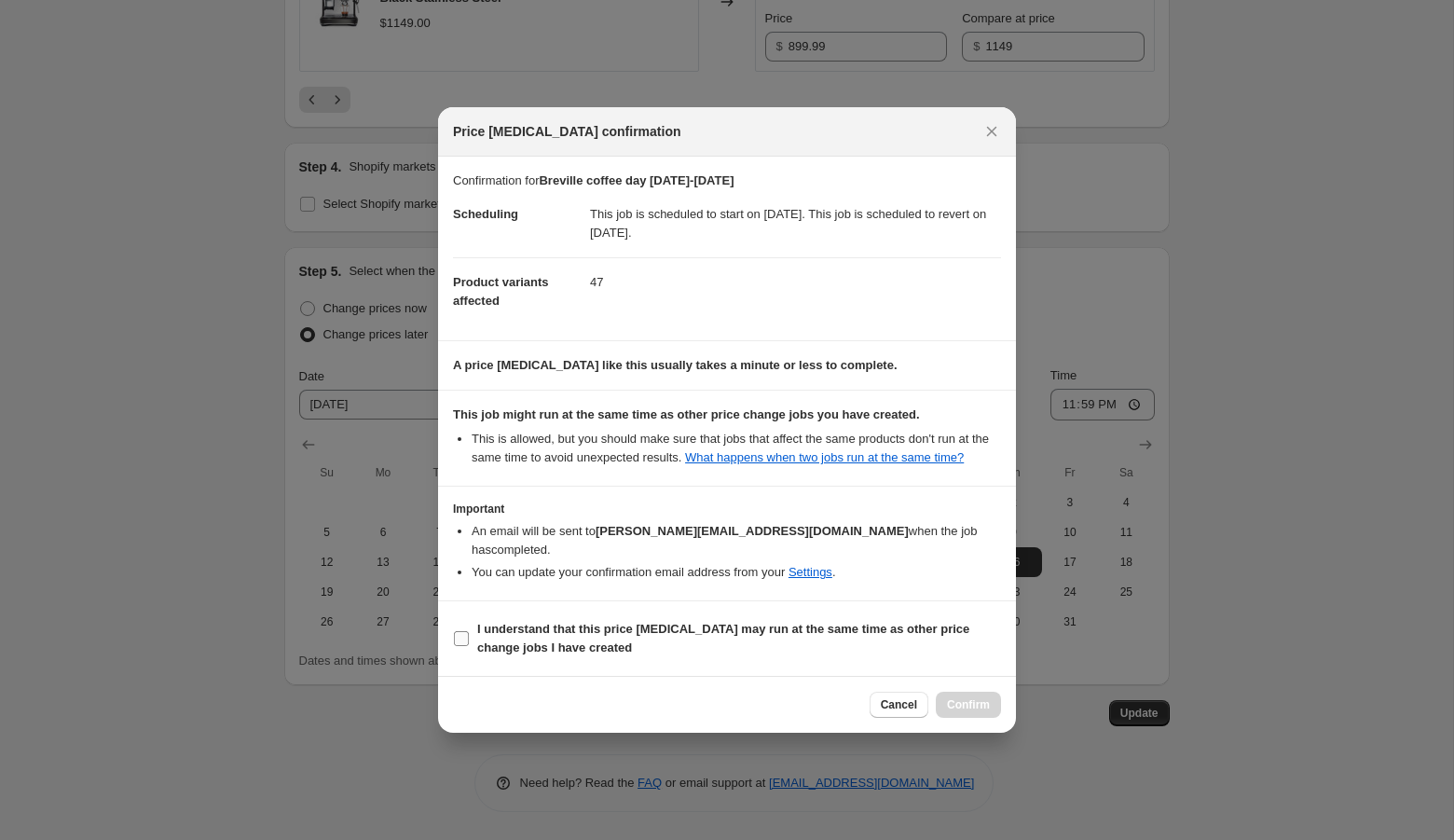
click at [774, 634] on b "I understand that this price [MEDICAL_DATA] may run at the same time as other p…" at bounding box center [722, 637] width 492 height 33
click at [468, 634] on input "I understand that this price [MEDICAL_DATA] may run at the same time as other p…" at bounding box center [461, 638] width 15 height 15
checkbox input "true"
click at [970, 697] on span "Confirm" at bounding box center [968, 705] width 43 height 15
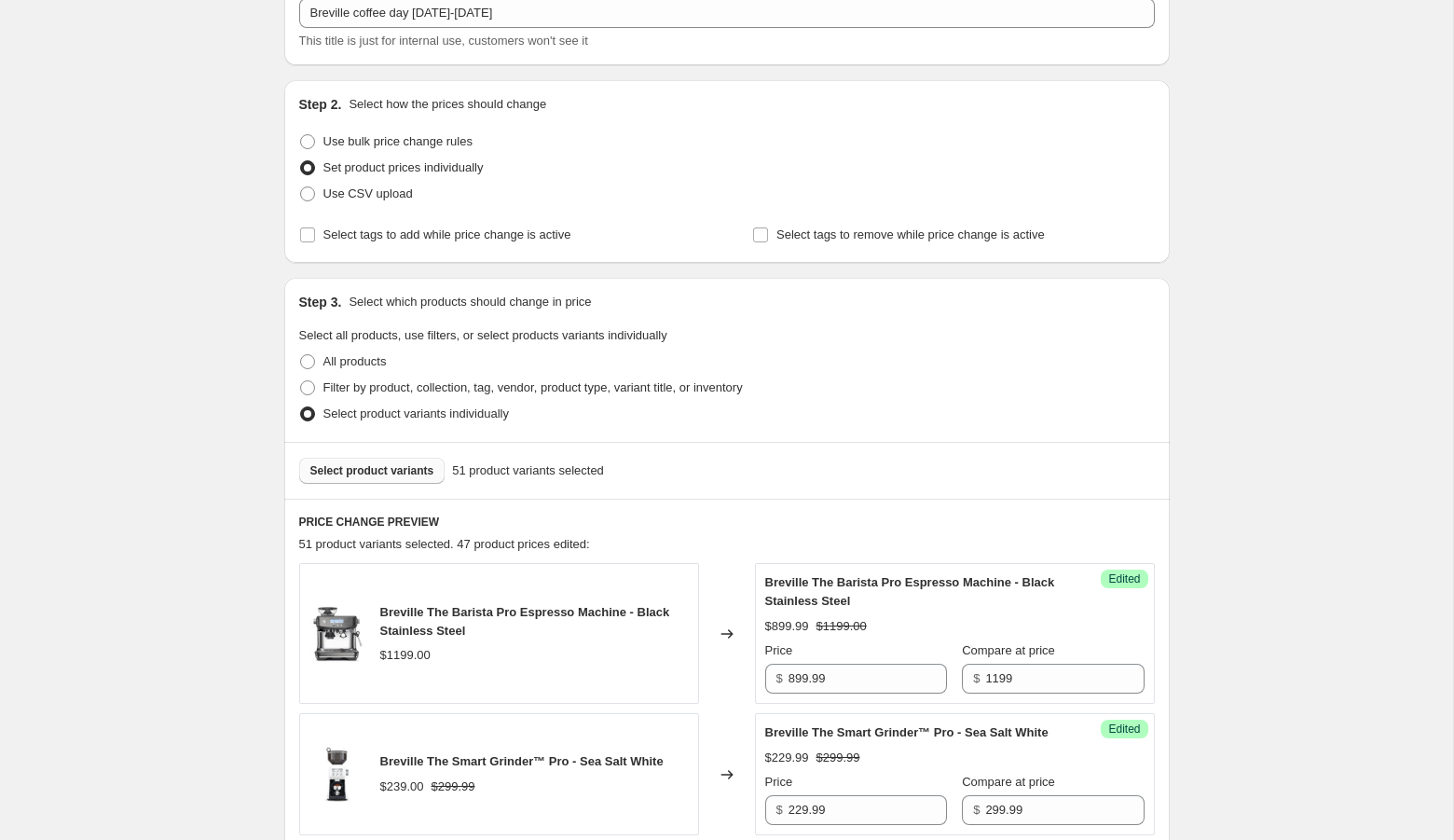
scroll to position [268, 0]
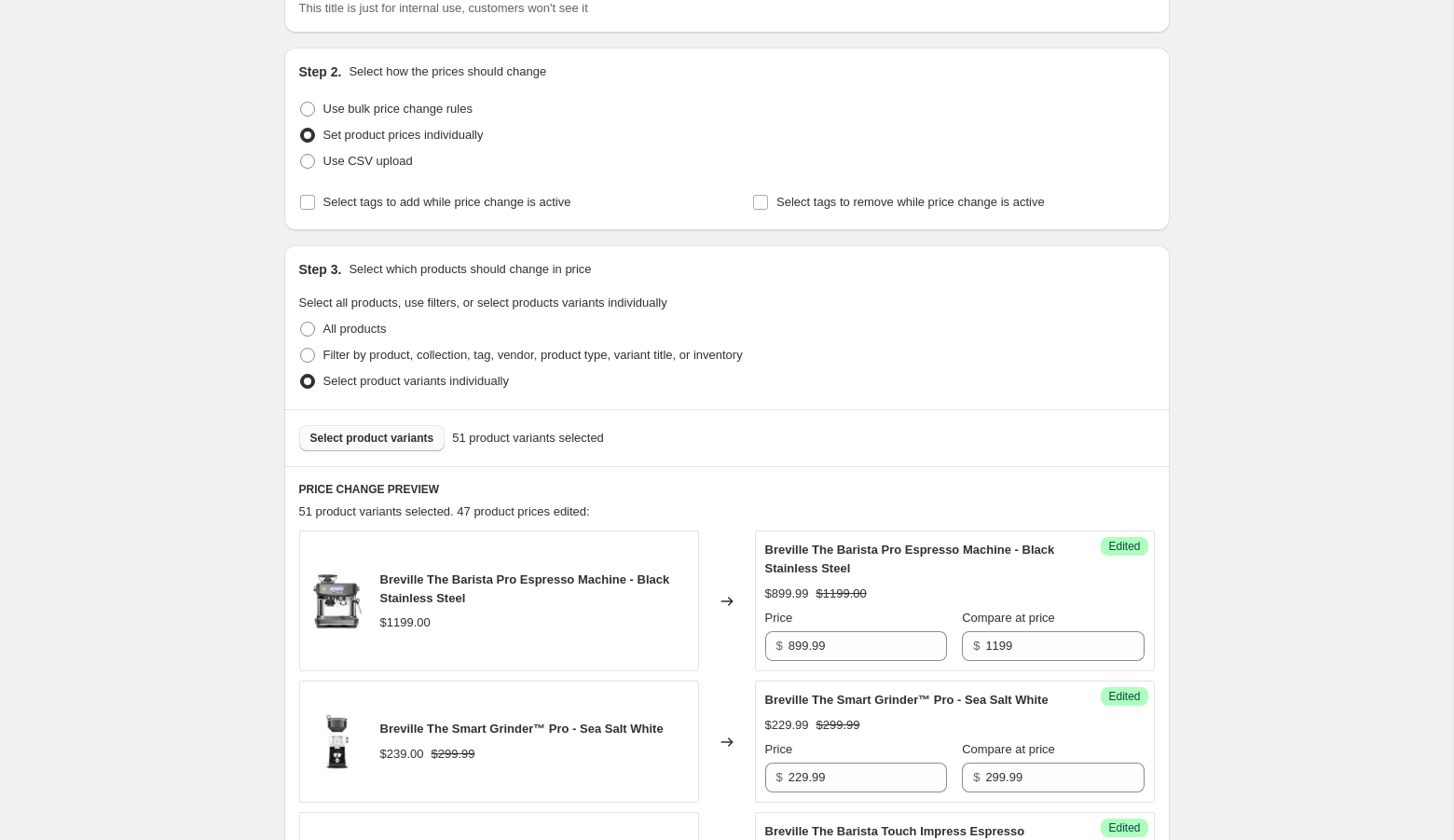
click at [377, 440] on span "Select product variants" at bounding box center [371, 438] width 124 height 15
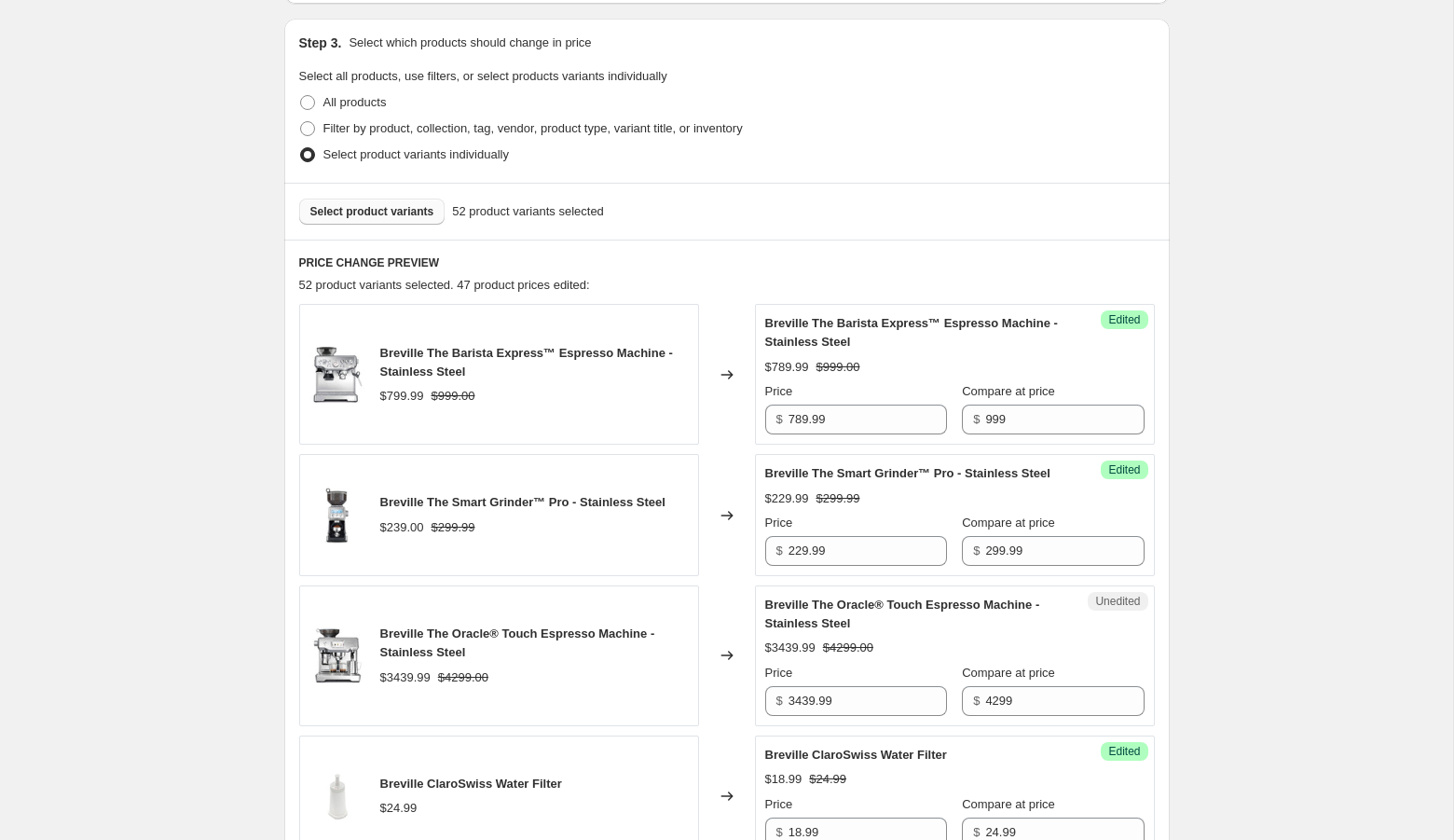
scroll to position [3054, 0]
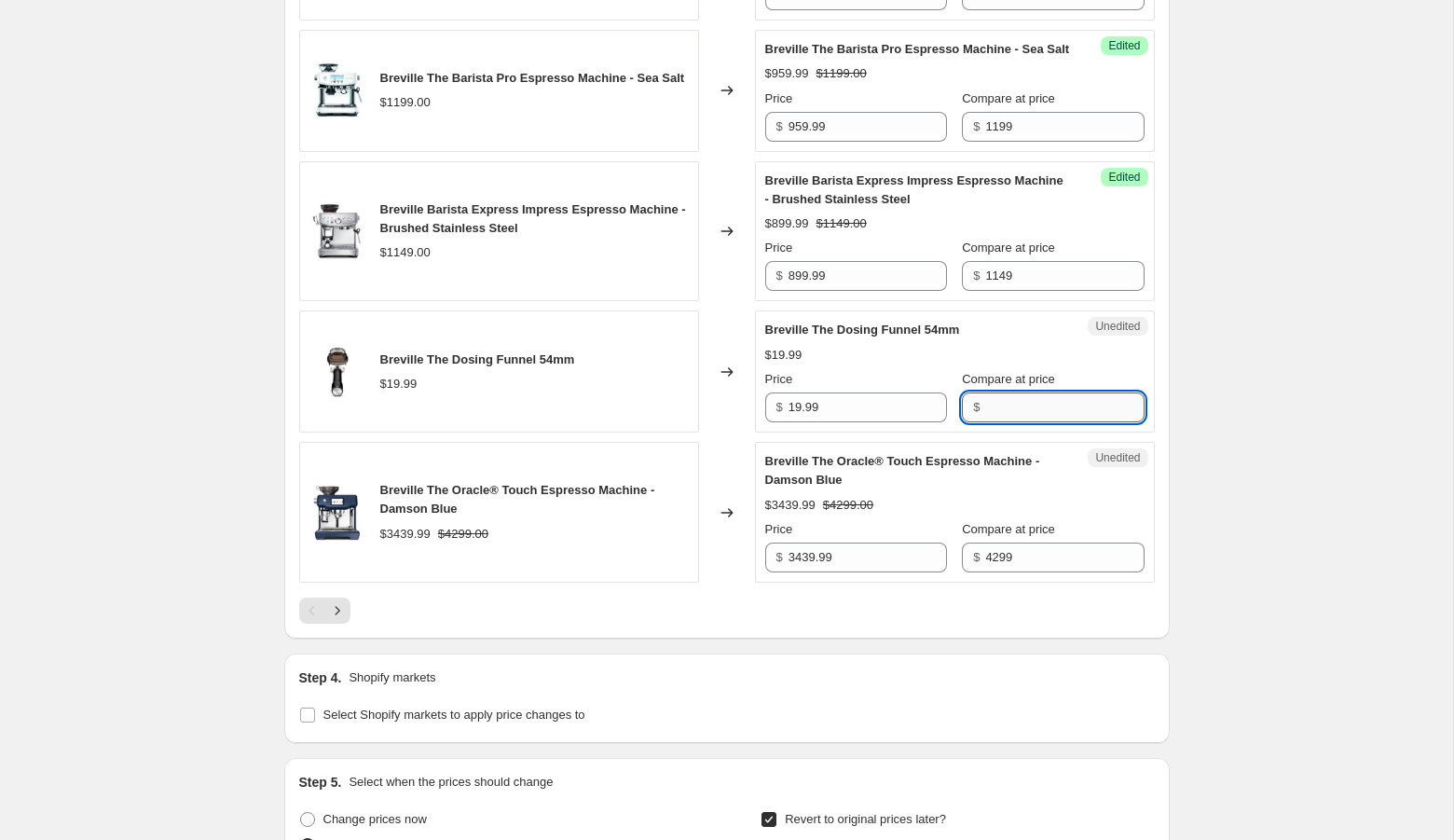
click at [1029, 422] on input "Compare at price" at bounding box center [1064, 407] width 159 height 30
type input "19.99"
click at [802, 422] on input "19.99" at bounding box center [868, 407] width 159 height 30
type input "14.99"
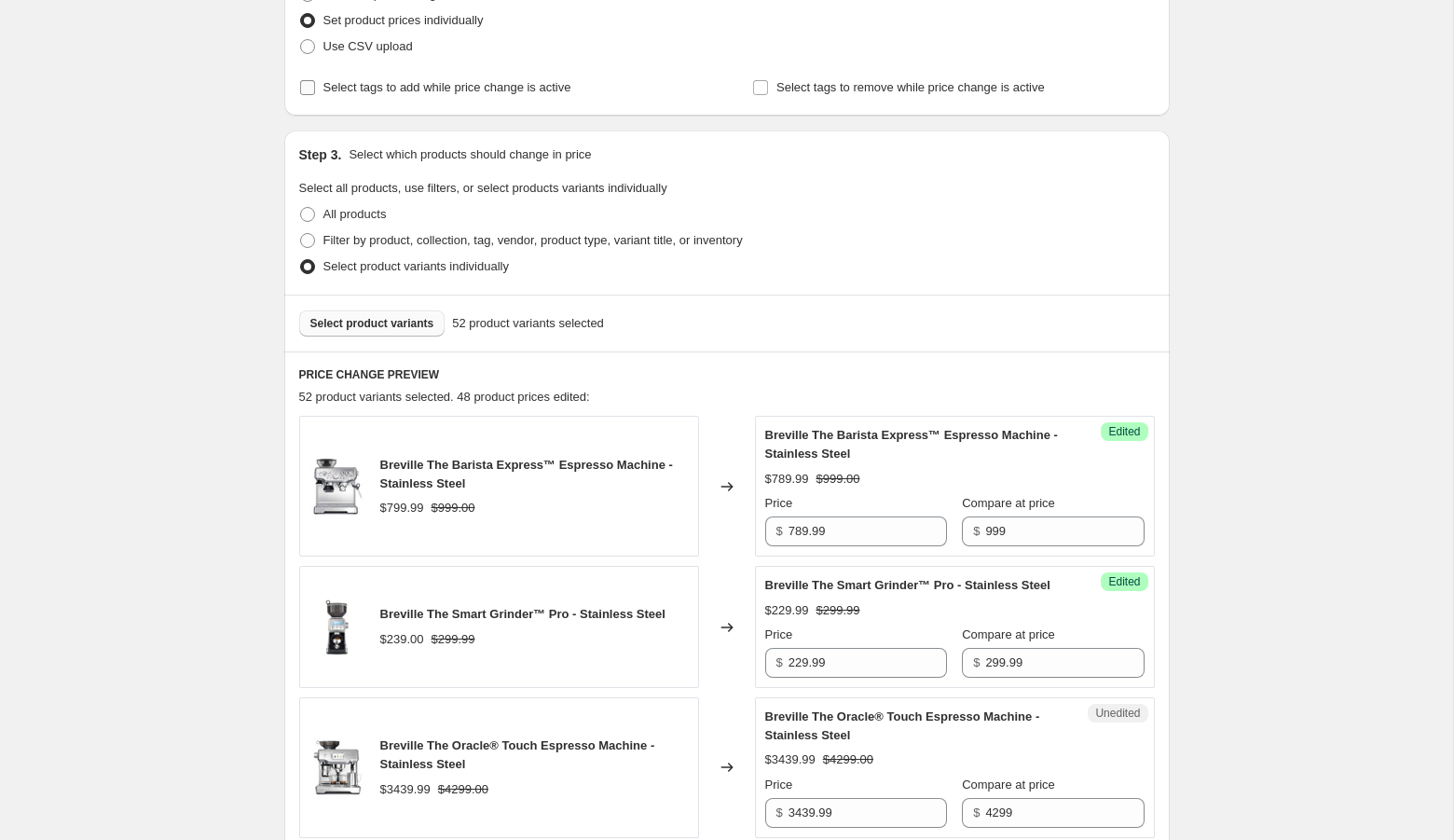
scroll to position [413, 0]
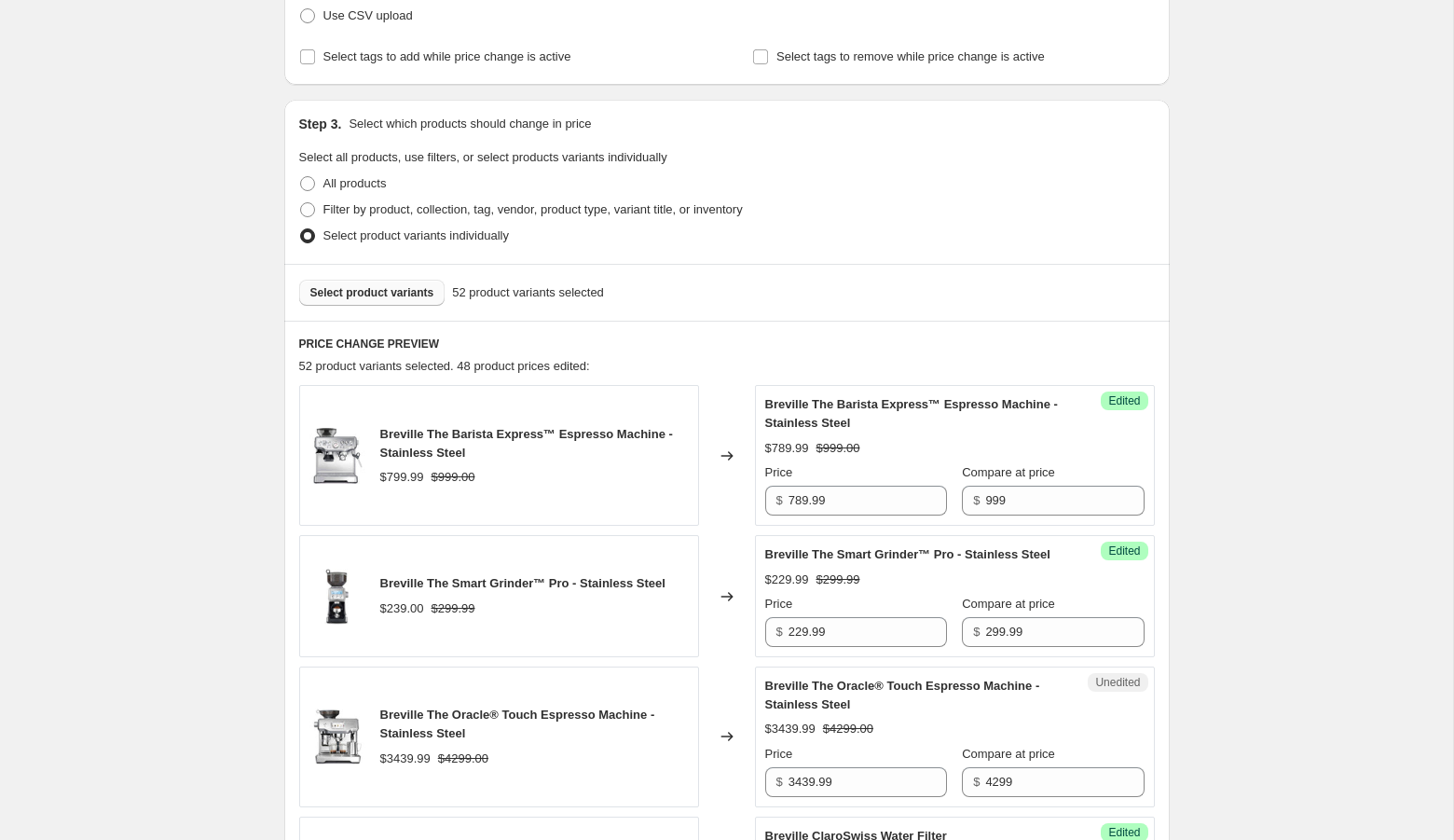
click at [407, 292] on span "Select product variants" at bounding box center [371, 293] width 124 height 15
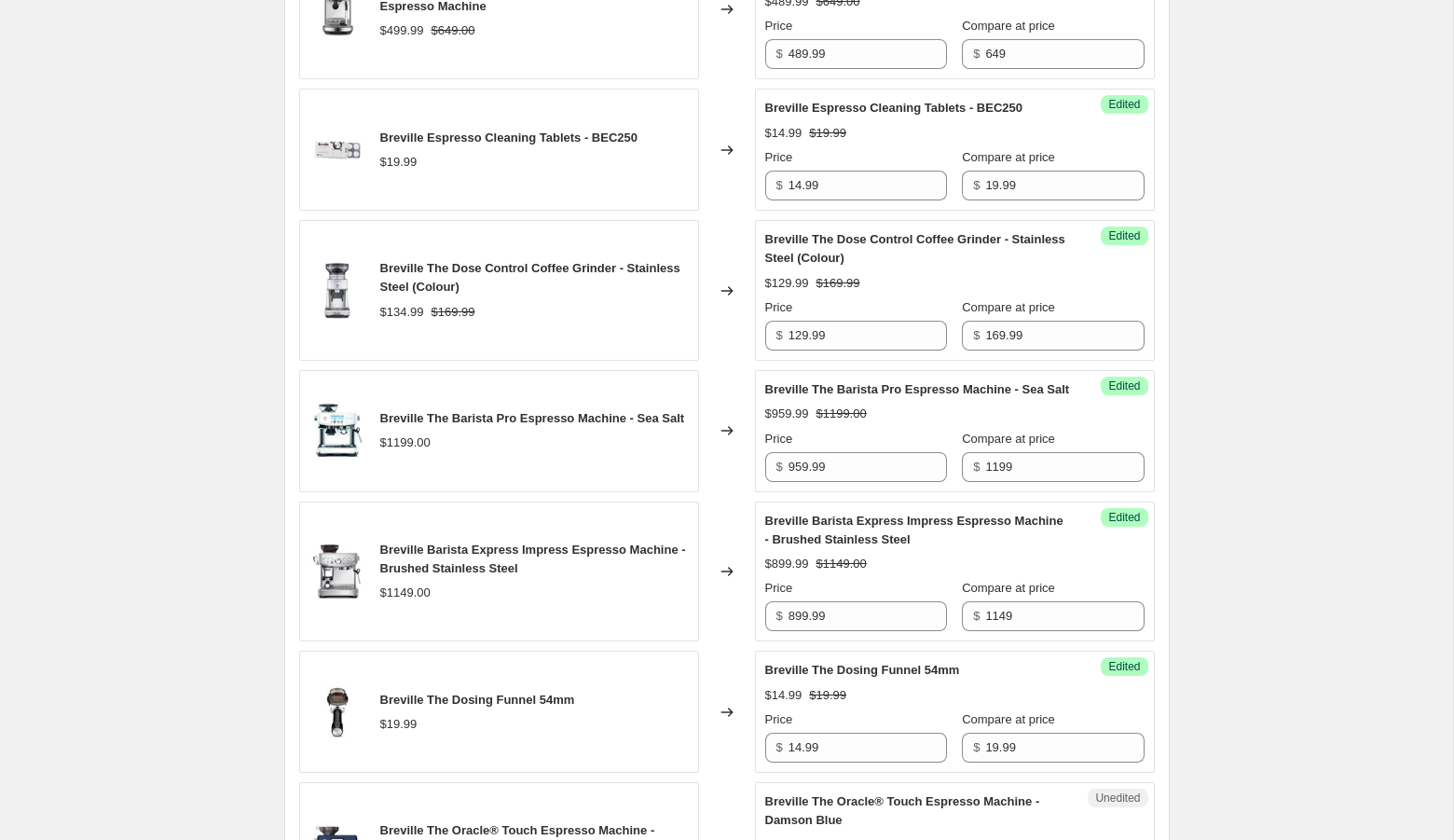
scroll to position [3623, 0]
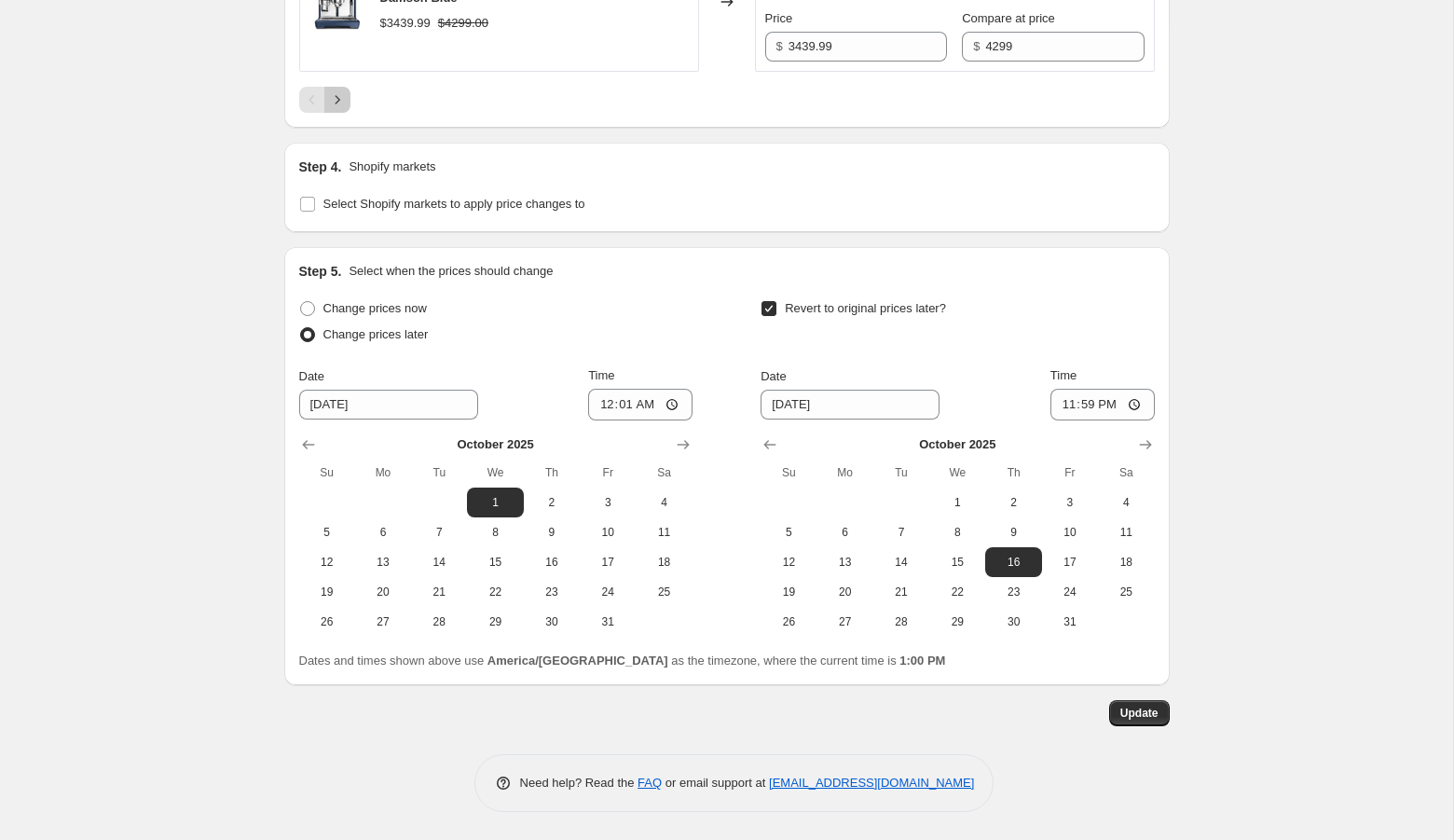
click at [341, 99] on icon "Next" at bounding box center [337, 100] width 19 height 19
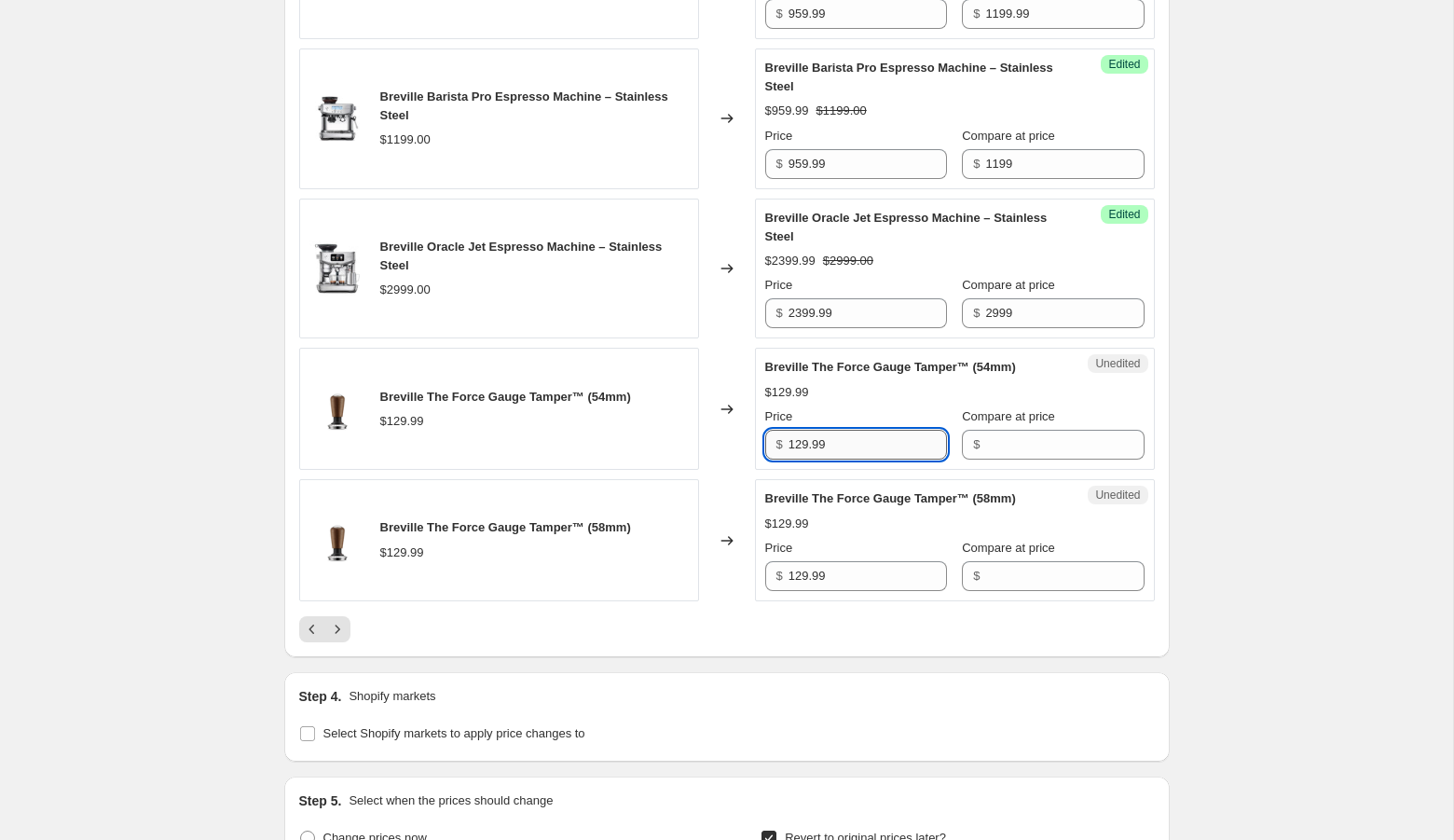
click at [837, 459] on input "129.99" at bounding box center [868, 444] width 159 height 30
type input "129.99"
click at [991, 459] on input "Compare at price" at bounding box center [1064, 444] width 159 height 30
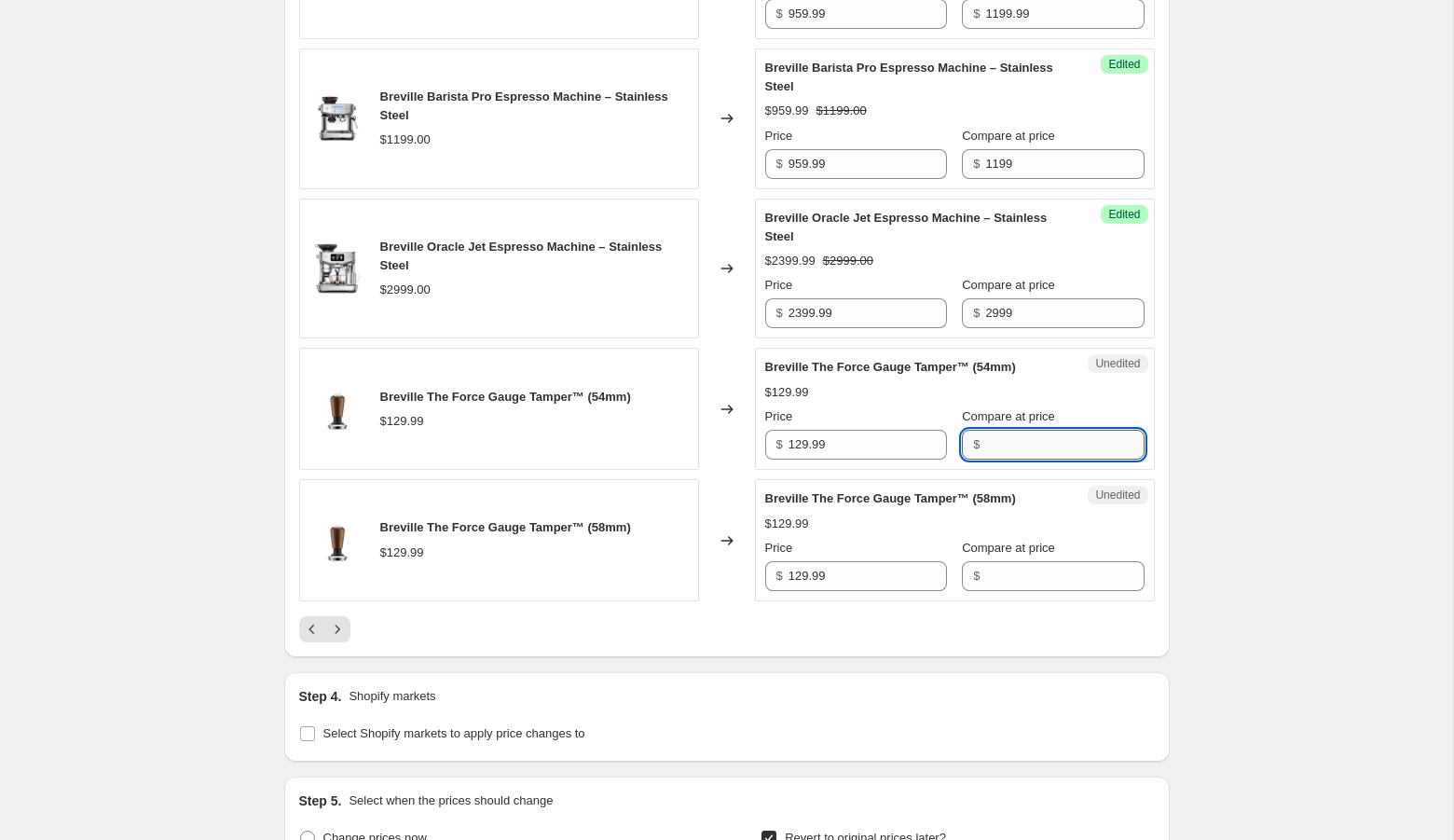
paste input "129.99"
type input "129.99"
click at [842, 589] on input "129.99" at bounding box center [868, 576] width 159 height 30
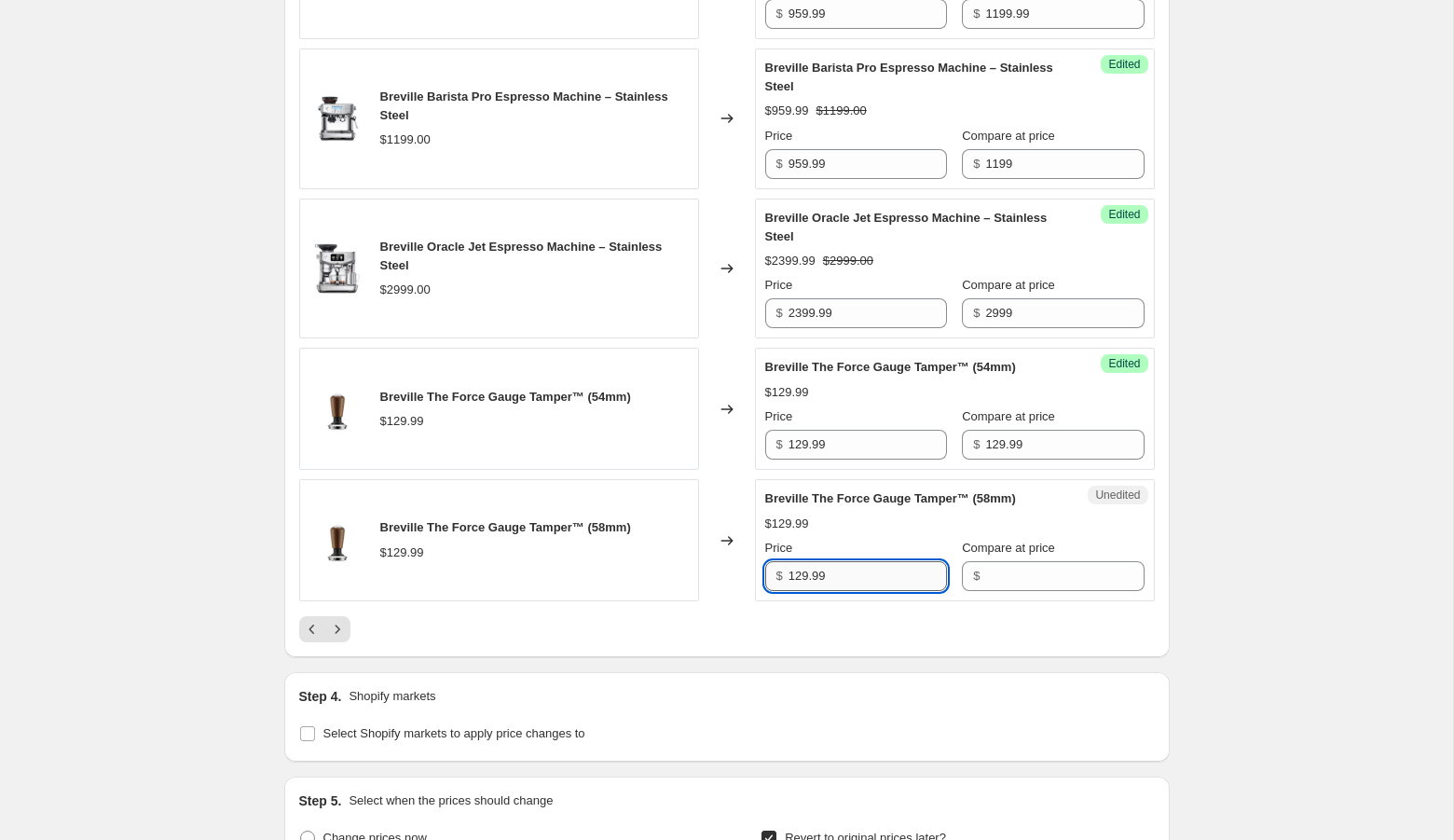
click at [842, 589] on input "129.99" at bounding box center [868, 576] width 159 height 30
type input "129.99"
click at [985, 591] on input "Compare at price" at bounding box center [1064, 576] width 159 height 30
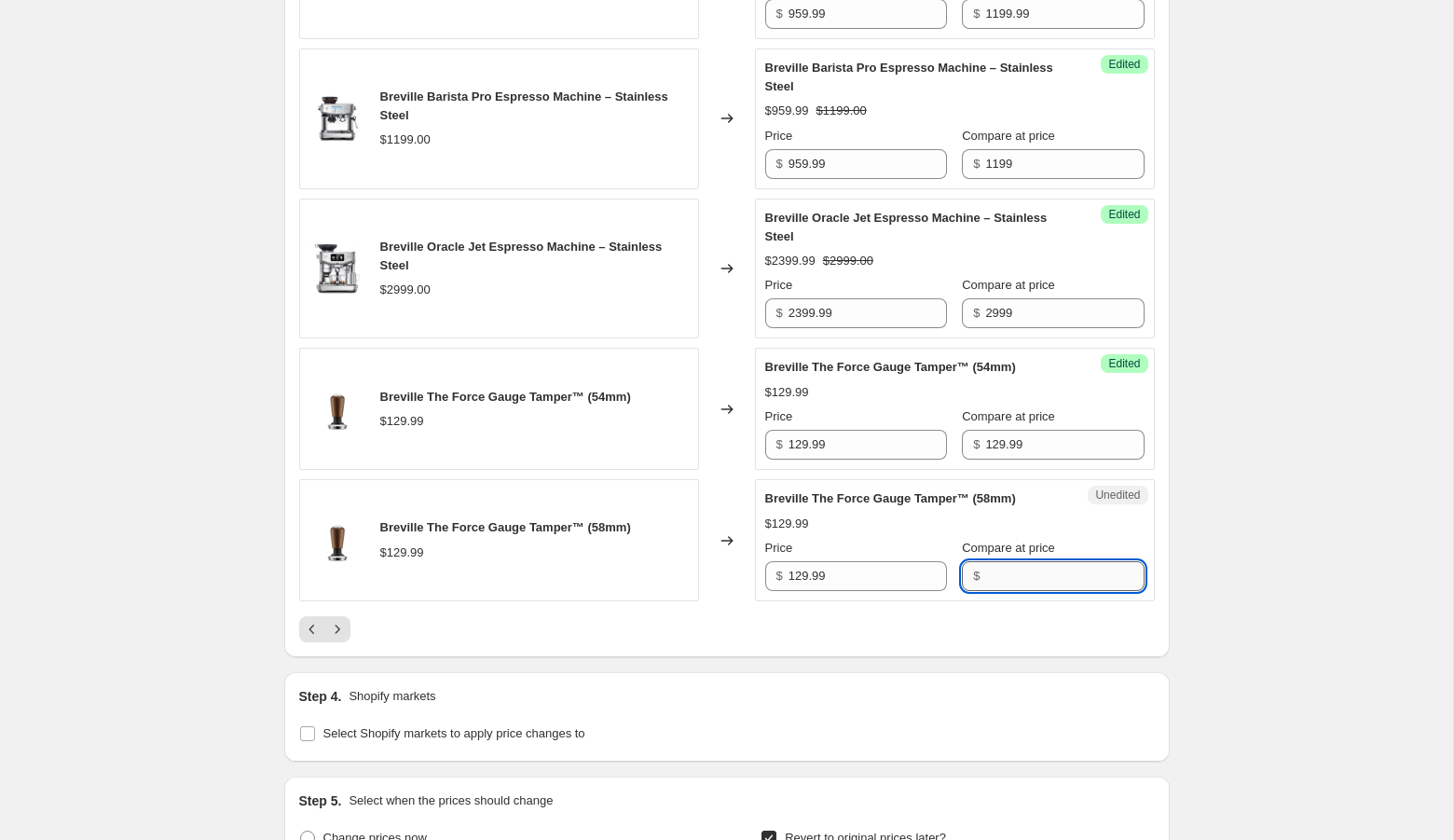
paste input "129.99"
type input "129.99"
click at [804, 459] on input "129.99" at bounding box center [868, 444] width 159 height 30
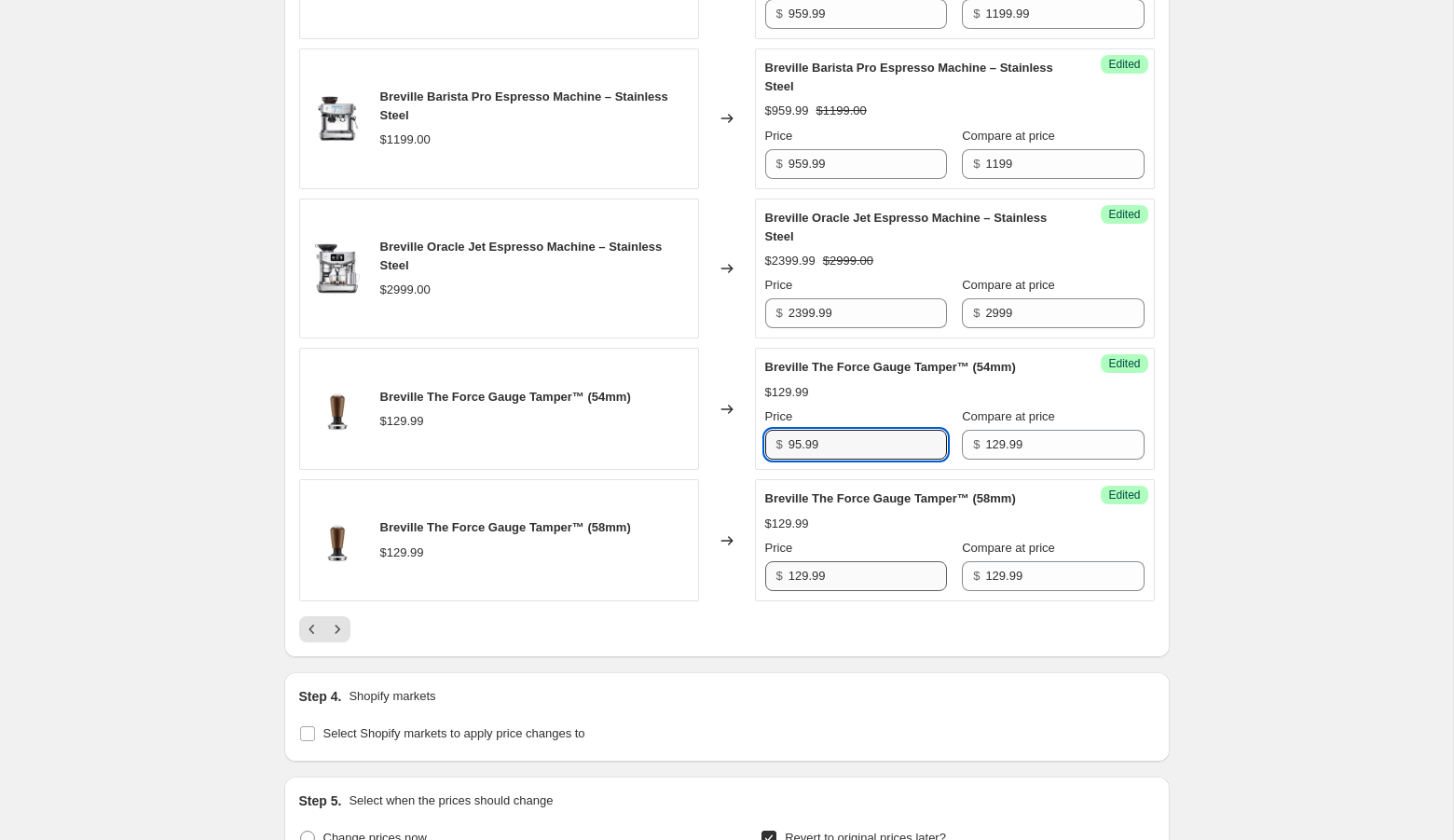
type input "95.99"
click at [802, 591] on input "129.99" at bounding box center [868, 576] width 159 height 30
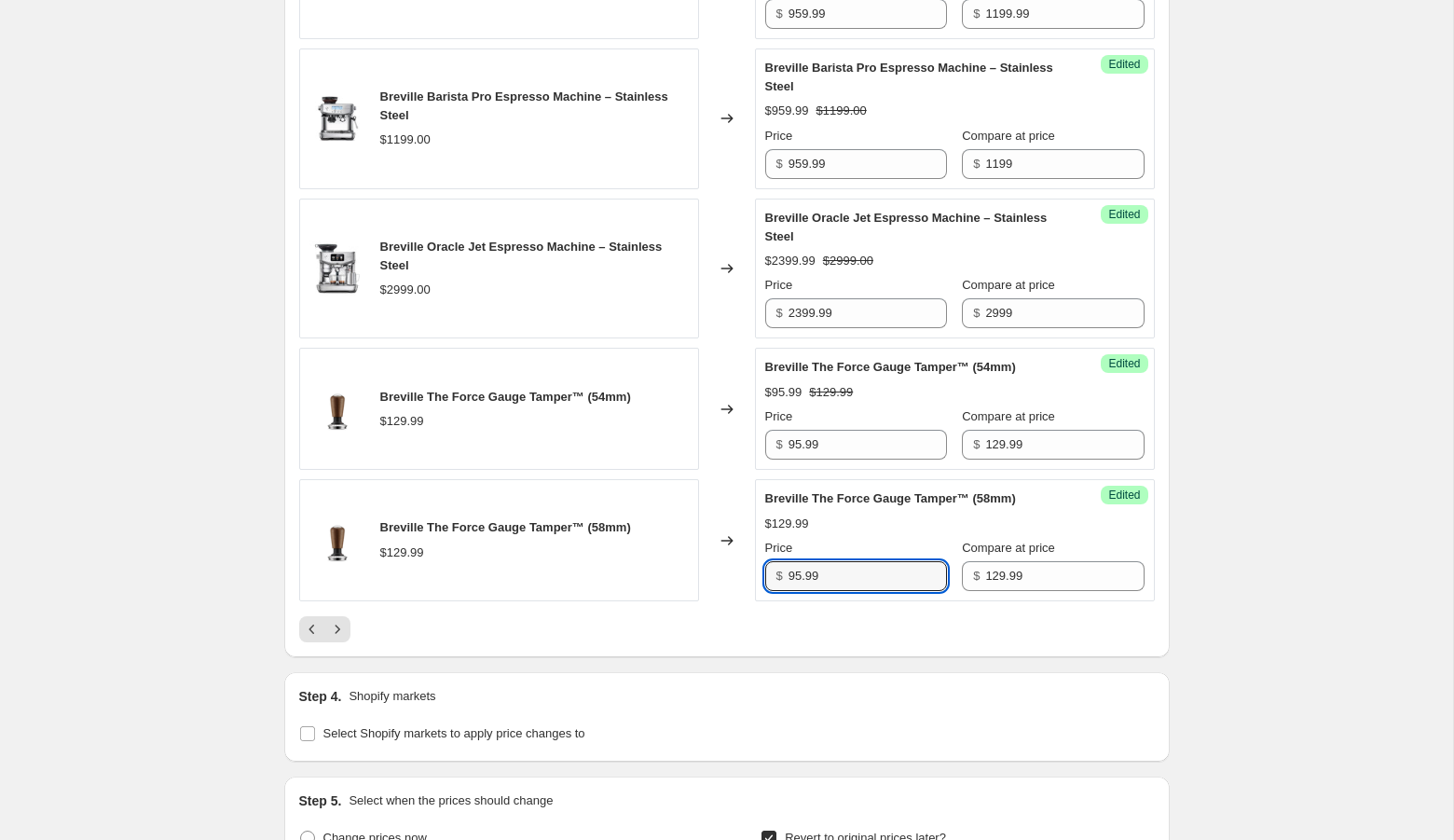
type input "95.99"
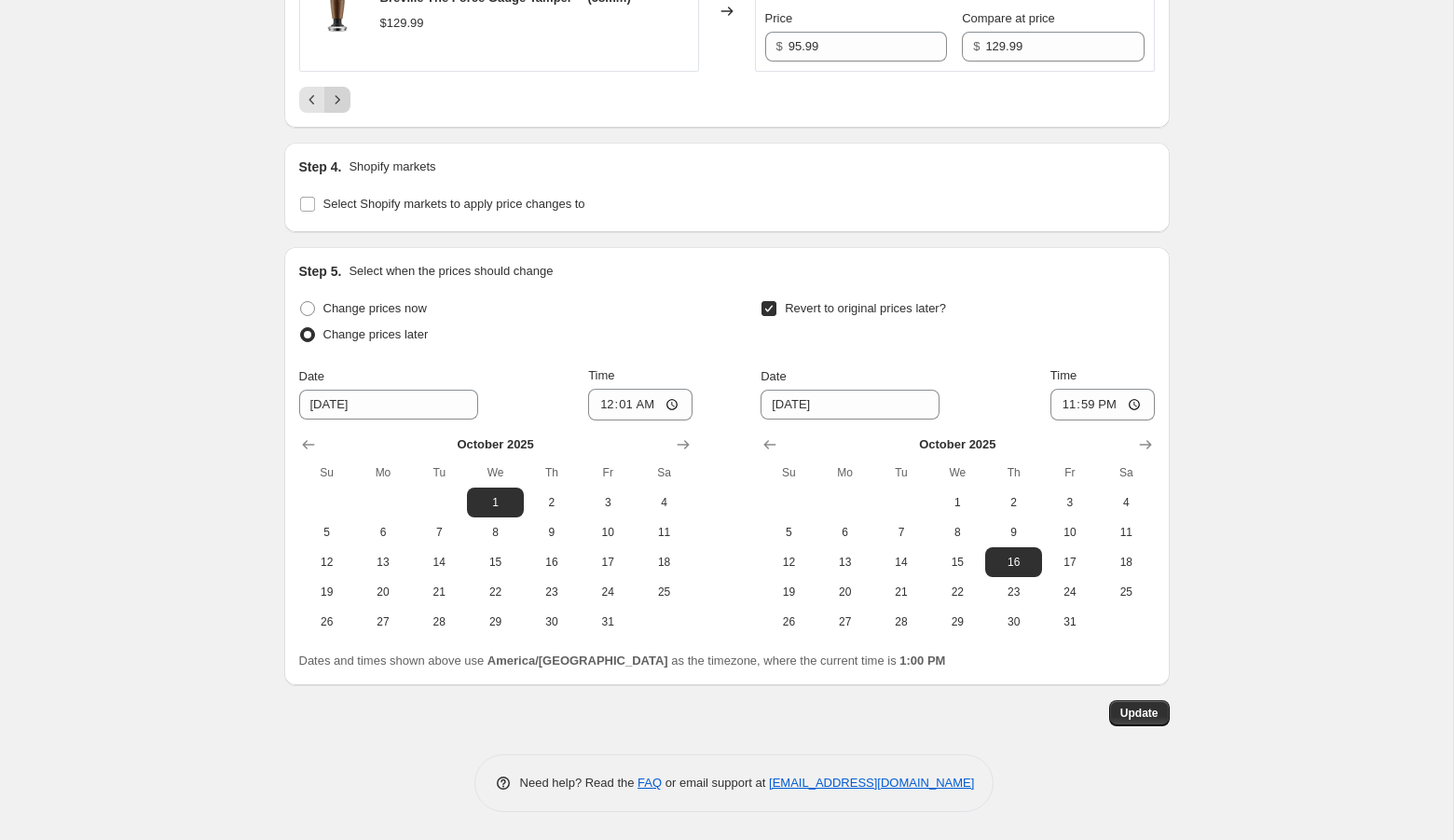
click at [338, 98] on icon "Next" at bounding box center [337, 100] width 19 height 19
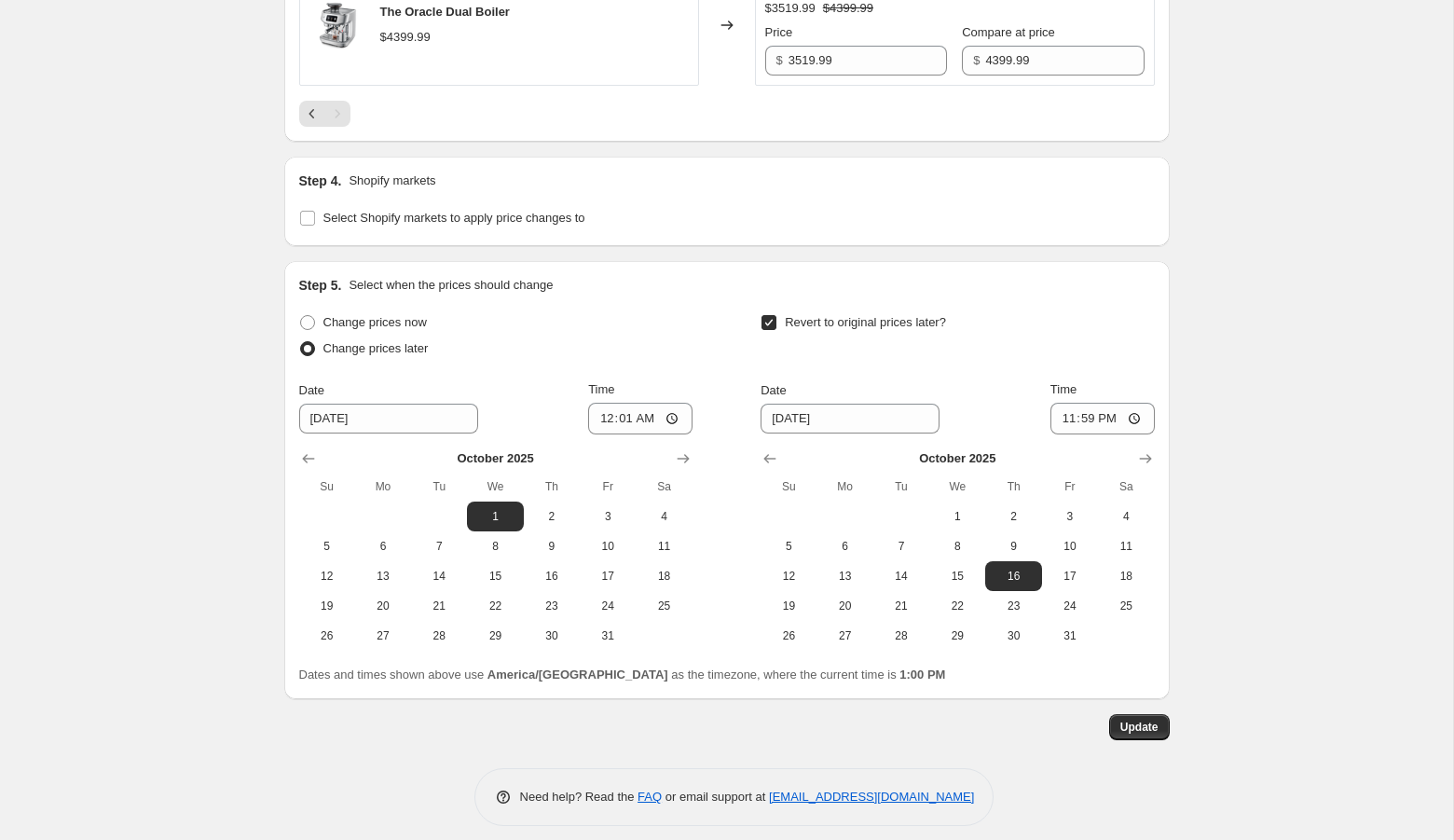
scroll to position [686, 0]
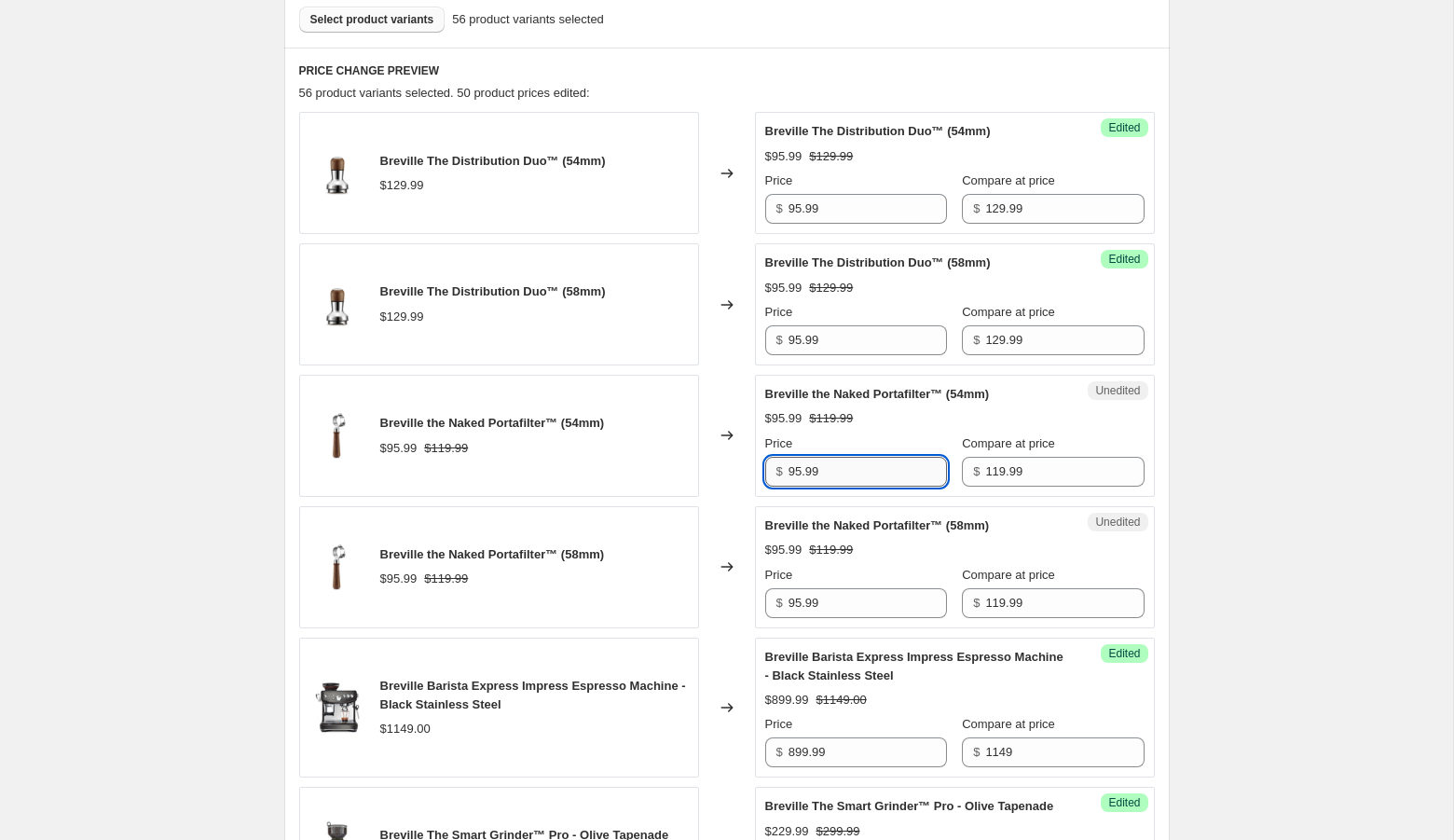
click at [800, 467] on input "95.99" at bounding box center [868, 471] width 159 height 30
type input "91.99"
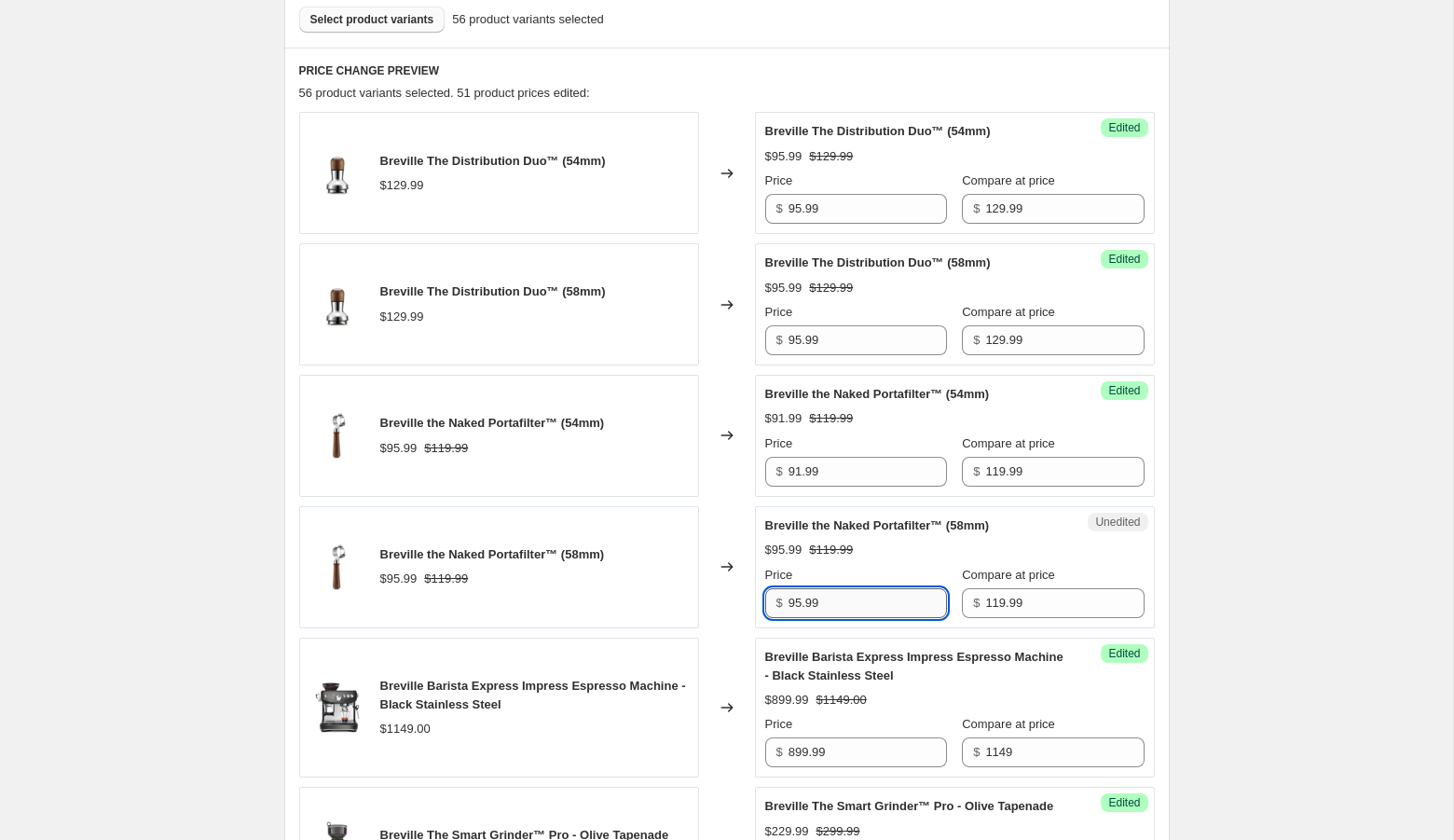
click at [798, 597] on input "95.99" at bounding box center [868, 603] width 159 height 30
type input "91.99"
click at [376, 22] on span "Select product variants" at bounding box center [371, 20] width 124 height 15
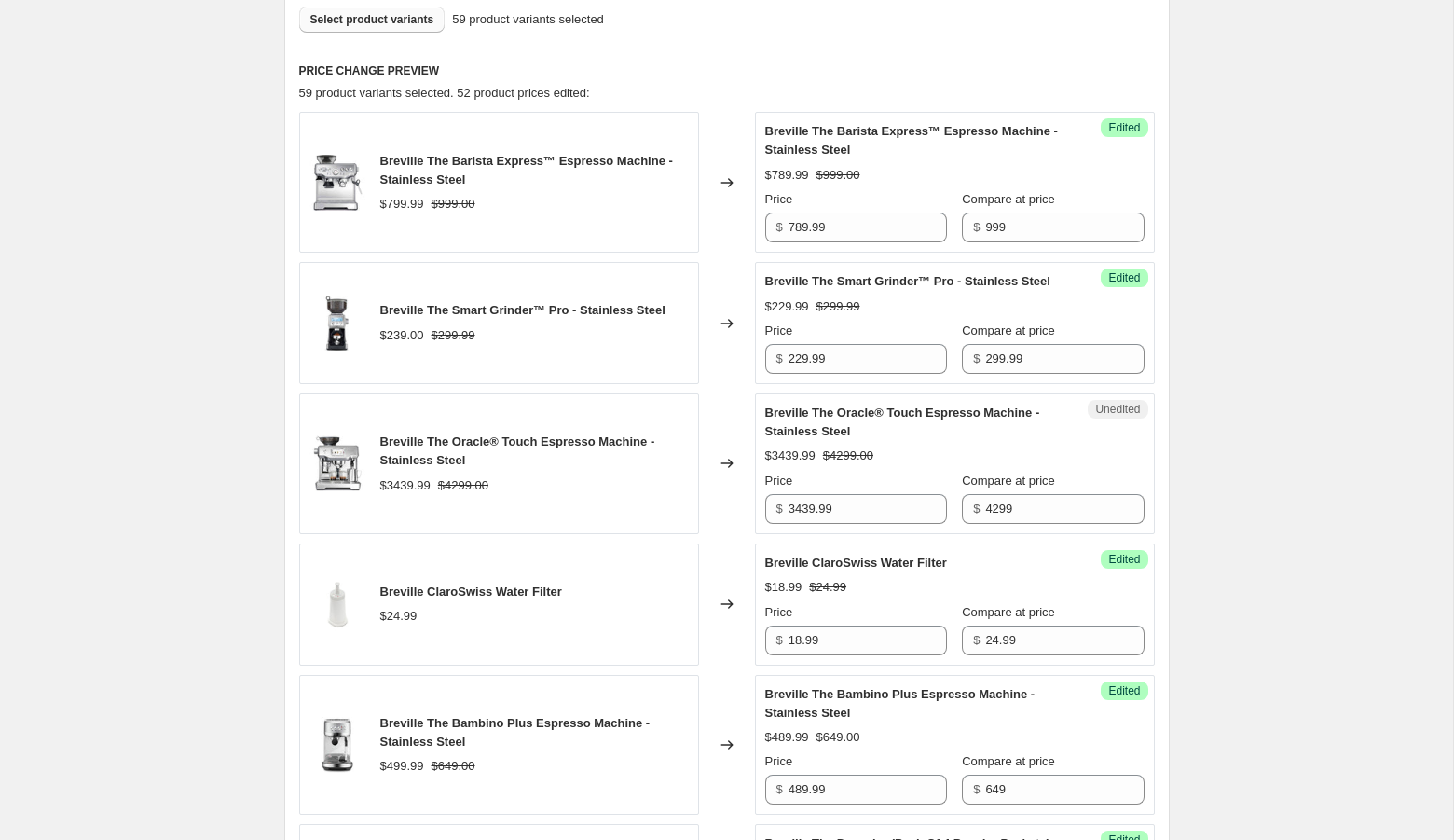
click at [401, 25] on span "Select product variants" at bounding box center [371, 20] width 124 height 15
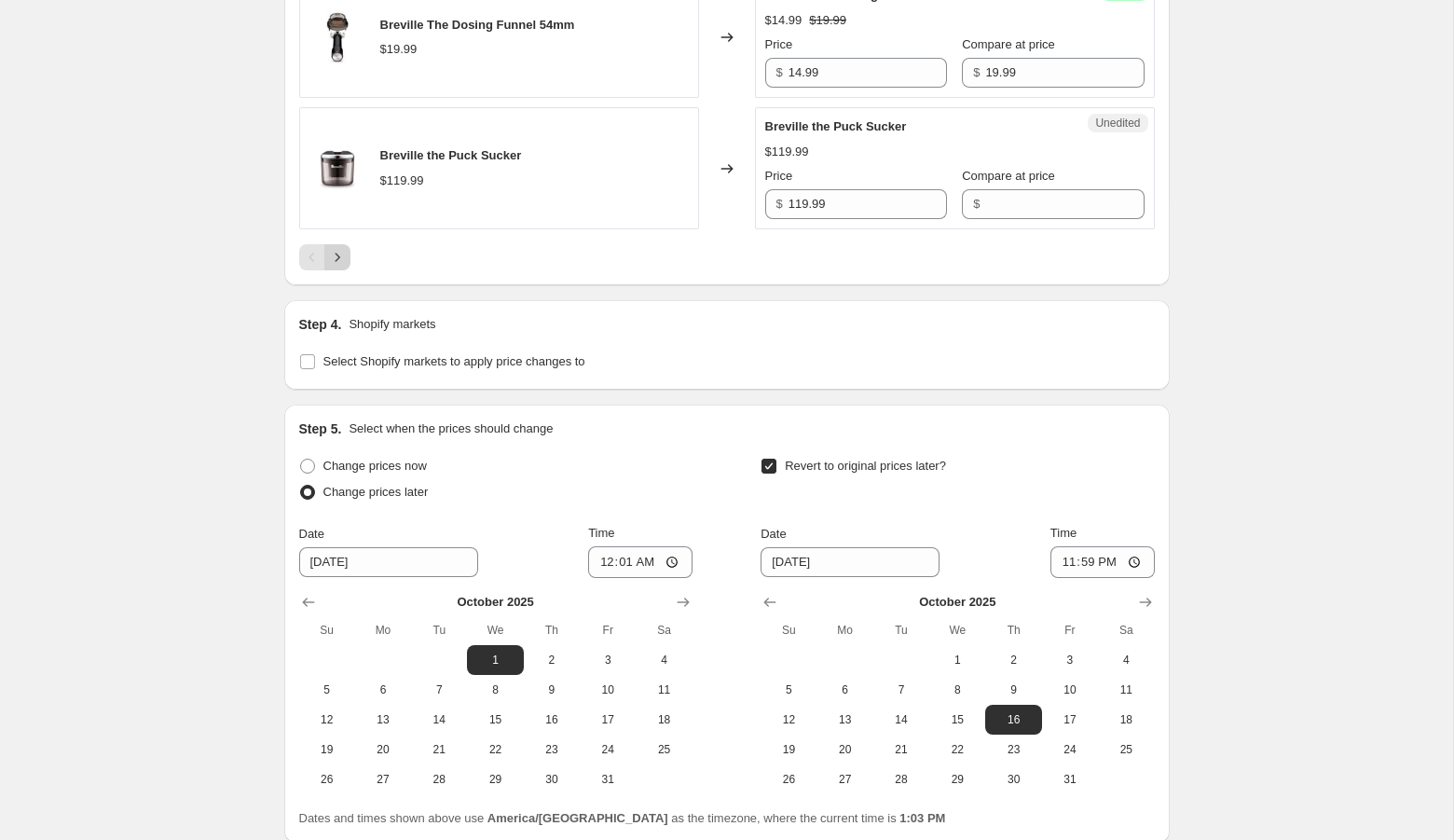
click at [341, 267] on icon "Next" at bounding box center [337, 258] width 19 height 19
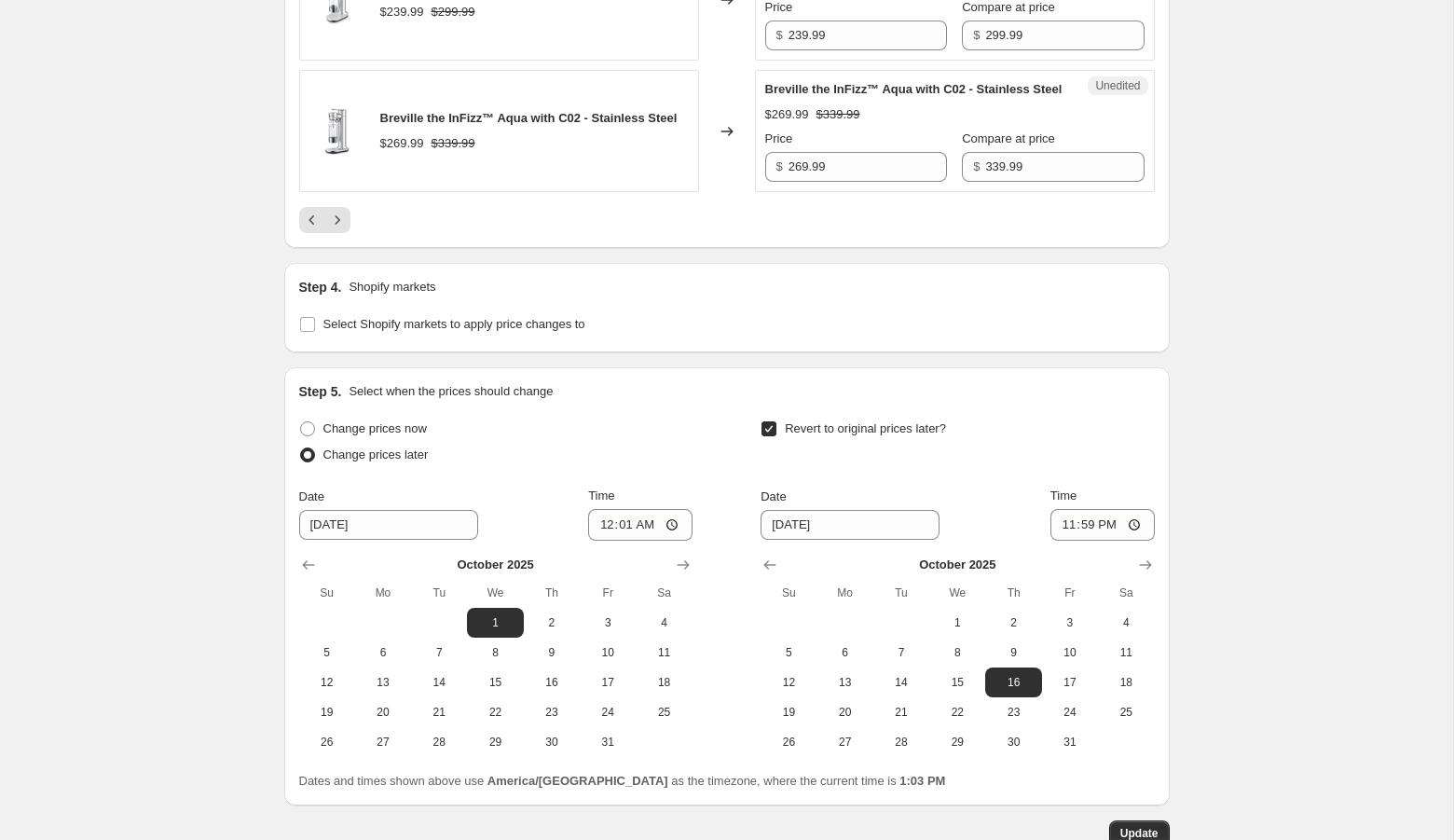
scroll to position [2327, 0]
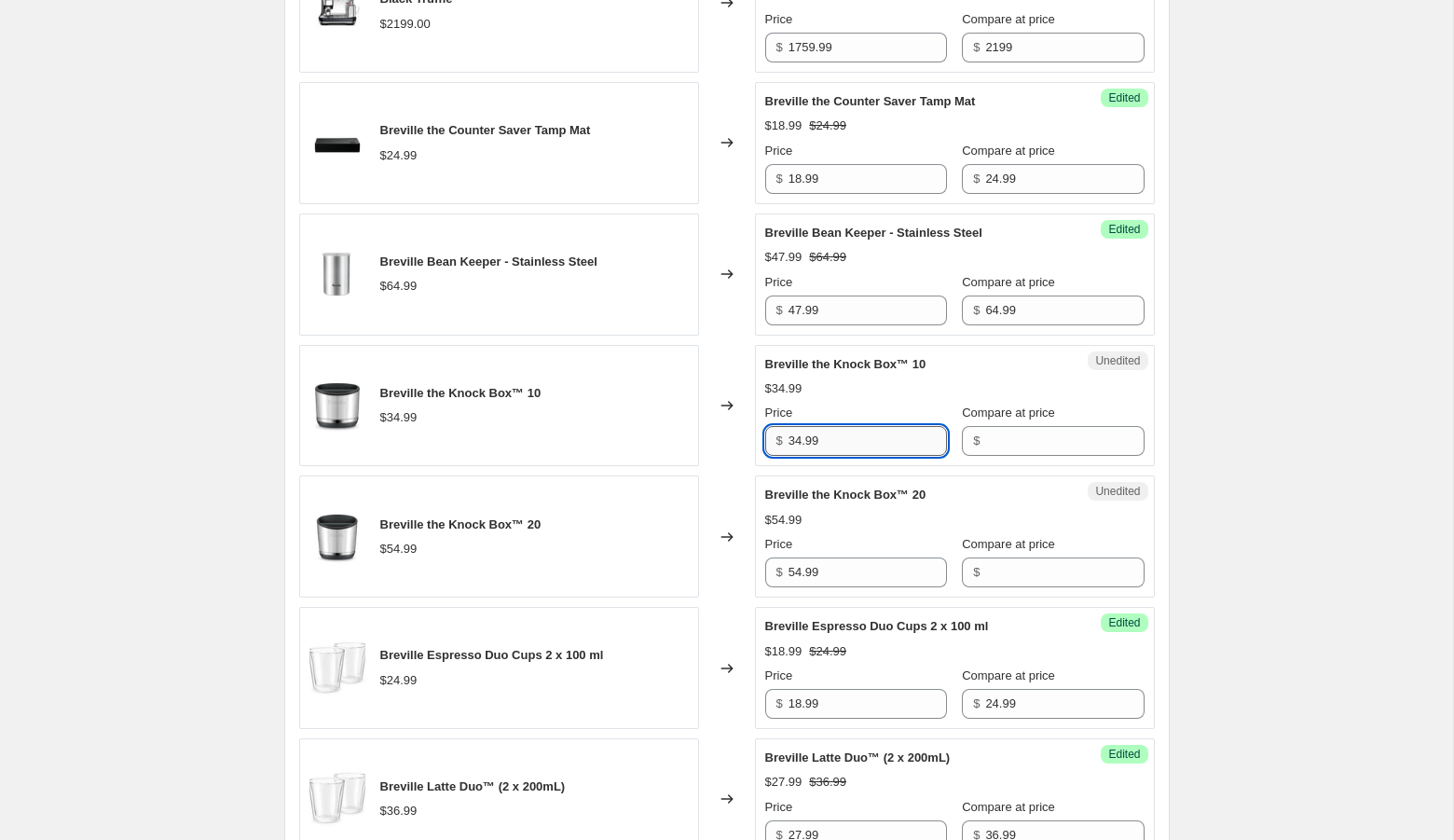
click at [822, 455] on input "34.99" at bounding box center [868, 441] width 159 height 30
type input "34.99"
click at [985, 455] on input "Compare at price" at bounding box center [1064, 441] width 159 height 30
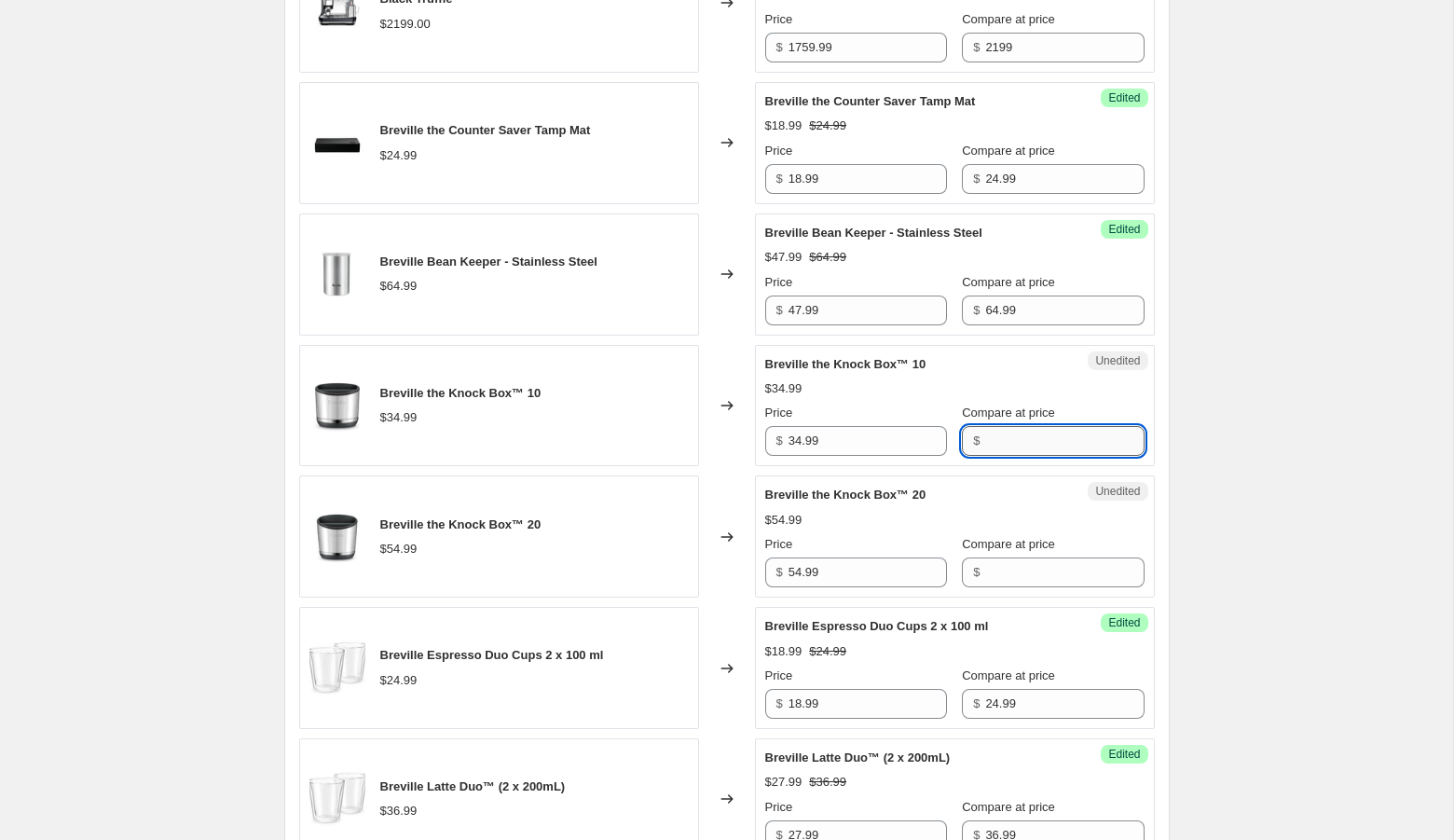
paste input "34.99"
type input "34.99"
click at [833, 587] on input "54.99" at bounding box center [868, 572] width 159 height 30
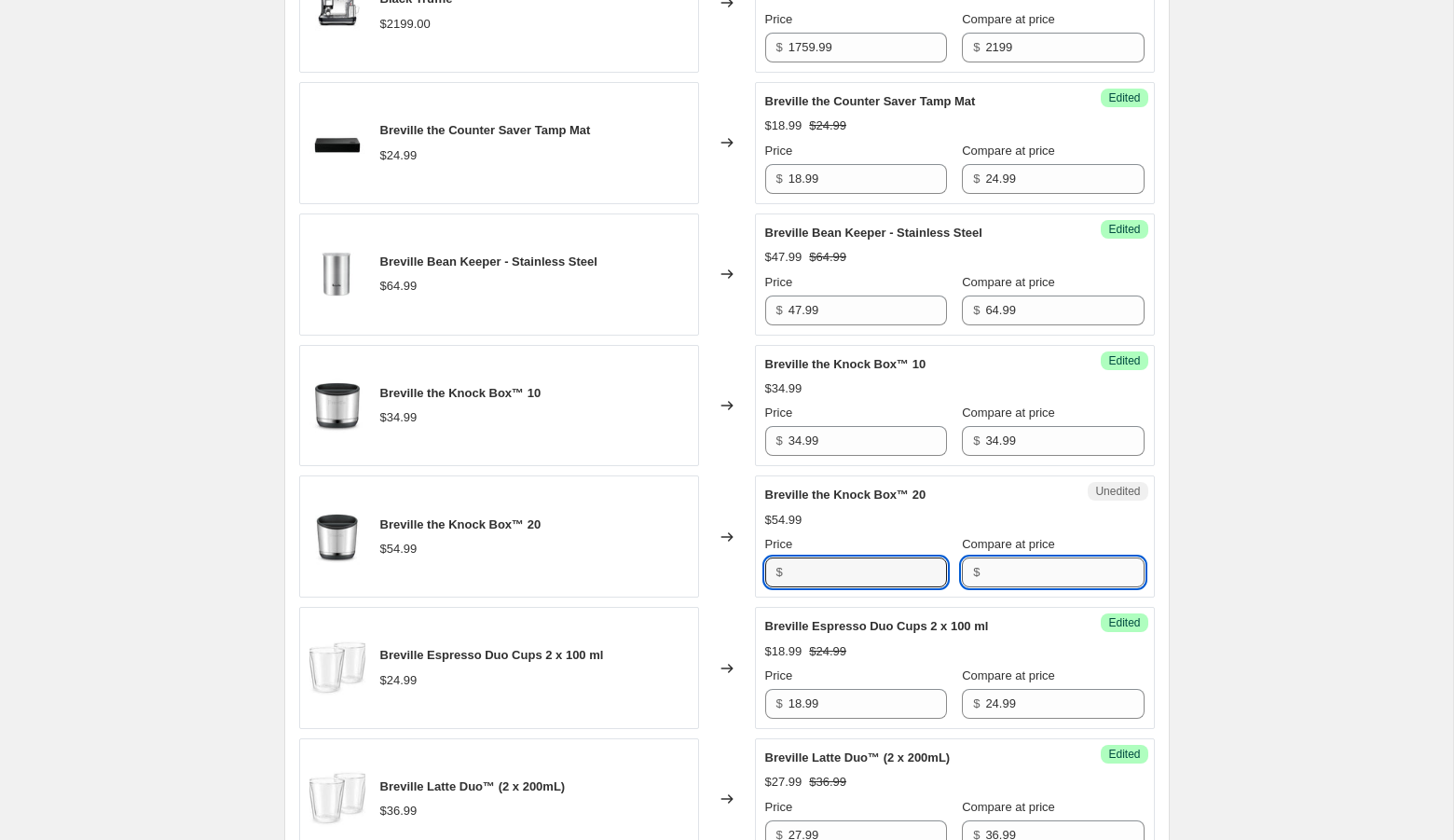
type input "54.99"
click at [985, 587] on input "Compare at price" at bounding box center [1064, 572] width 159 height 30
paste input "54.99"
type input "54.99"
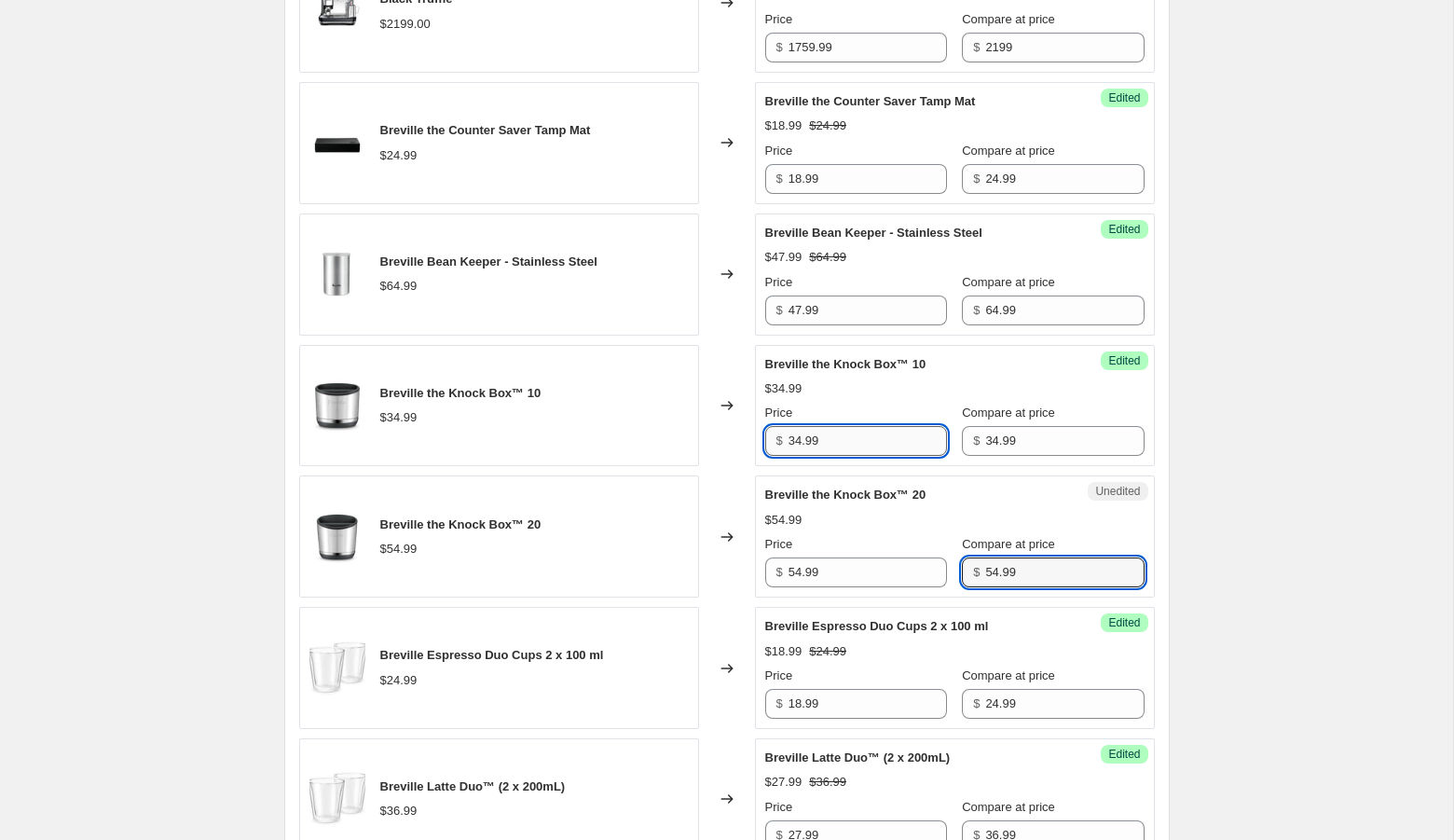
click at [849, 455] on input "34.99" at bounding box center [868, 441] width 159 height 30
click at [805, 455] on input "34.99" at bounding box center [868, 441] width 159 height 30
type input "29.99"
click at [792, 587] on input "54.99" at bounding box center [868, 572] width 159 height 30
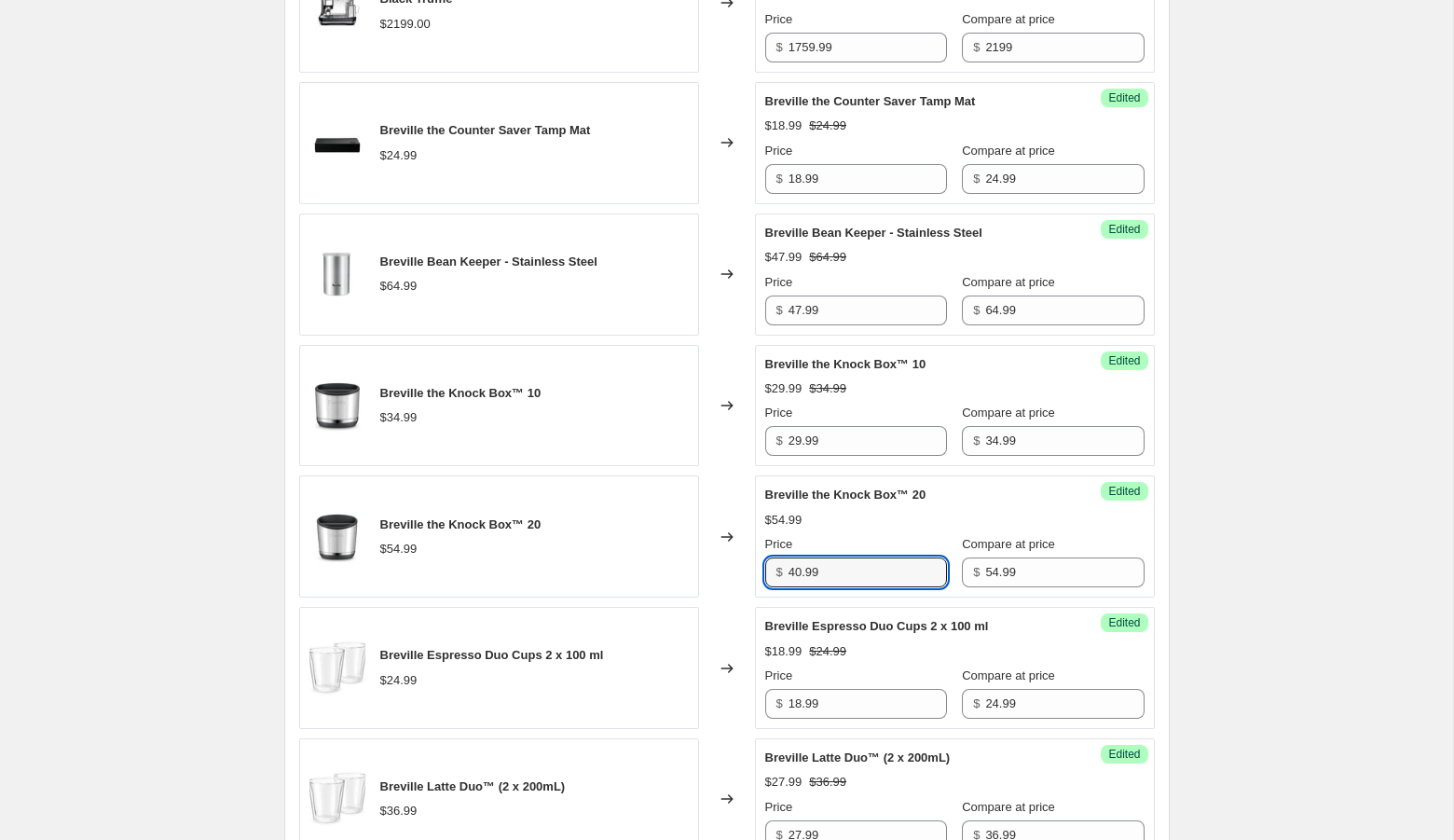
type input "40.99"
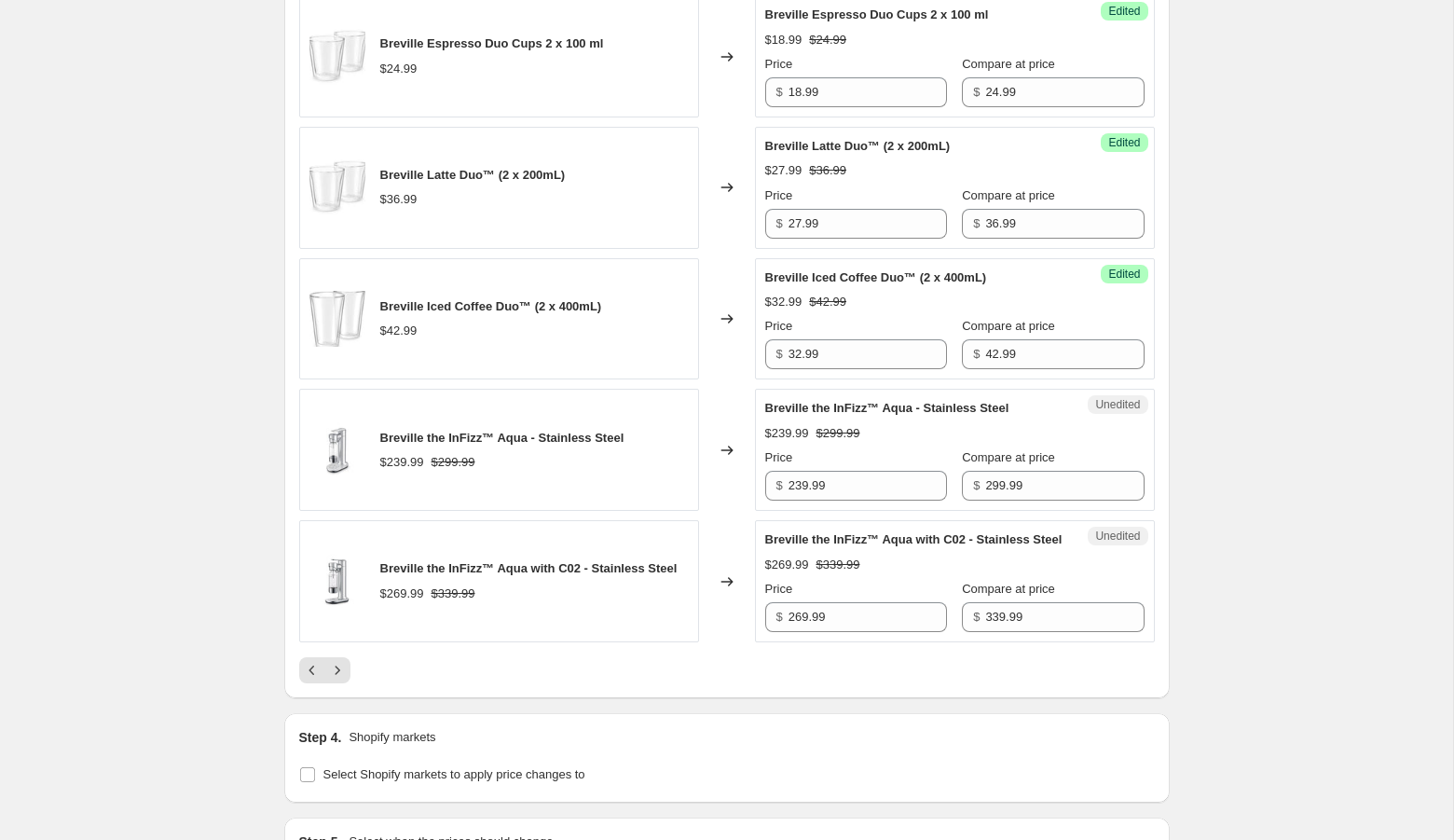
scroll to position [3549, 0]
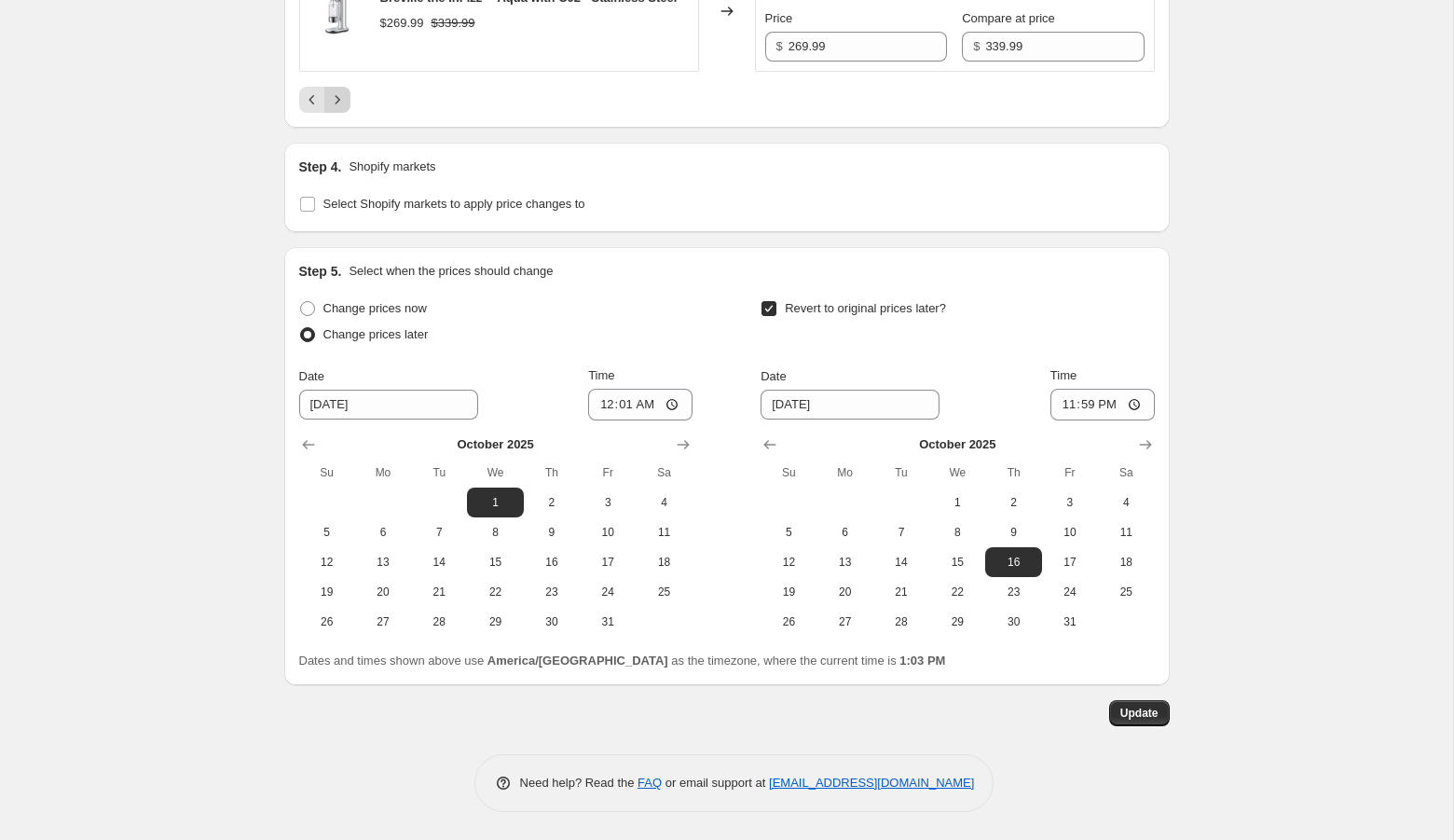
click at [336, 102] on icon "Next" at bounding box center [337, 100] width 19 height 19
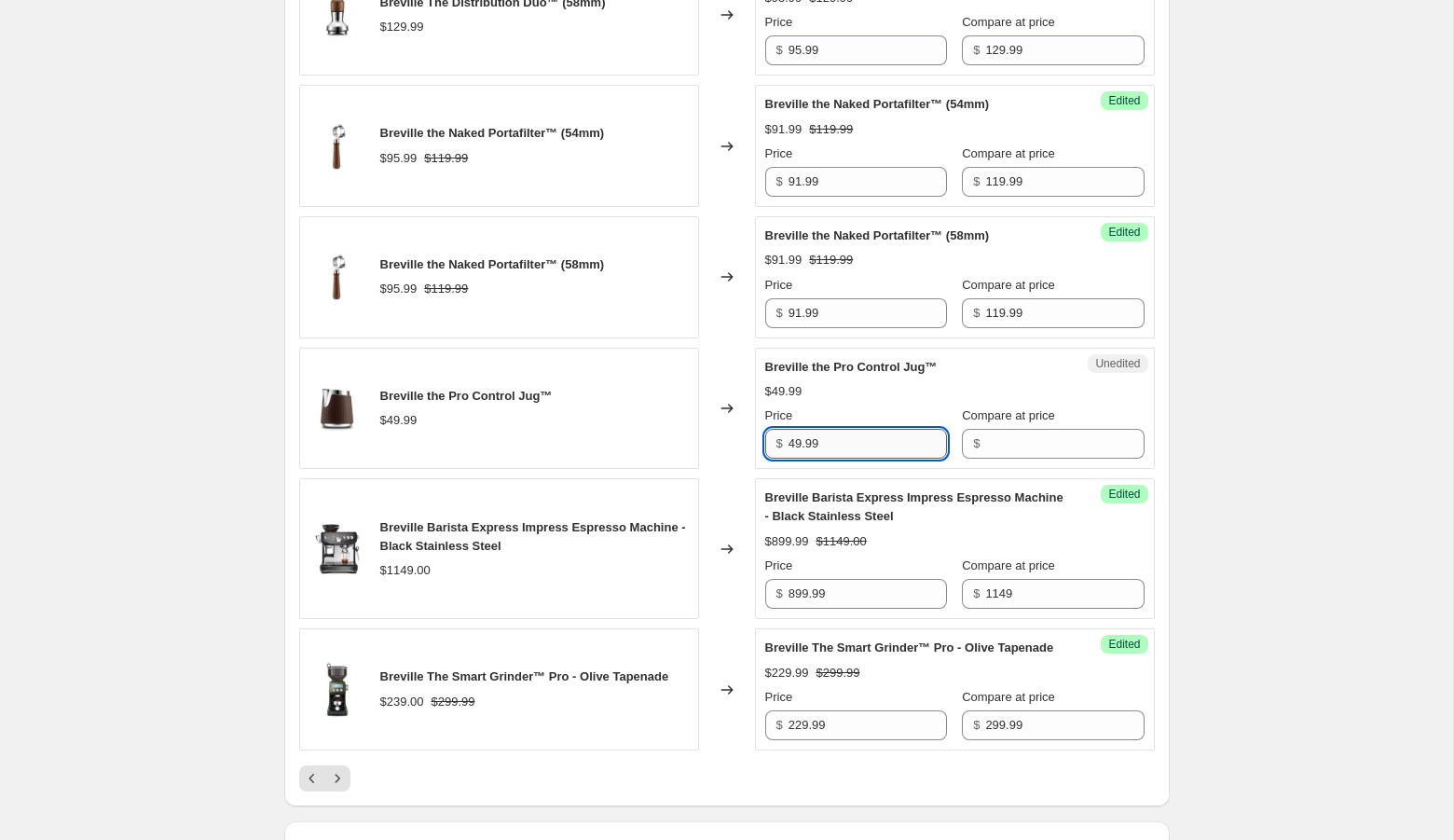
click at [832, 458] on input "49.99" at bounding box center [868, 443] width 159 height 30
type input "49.99"
click at [1012, 458] on input "Compare at price" at bounding box center [1064, 443] width 159 height 30
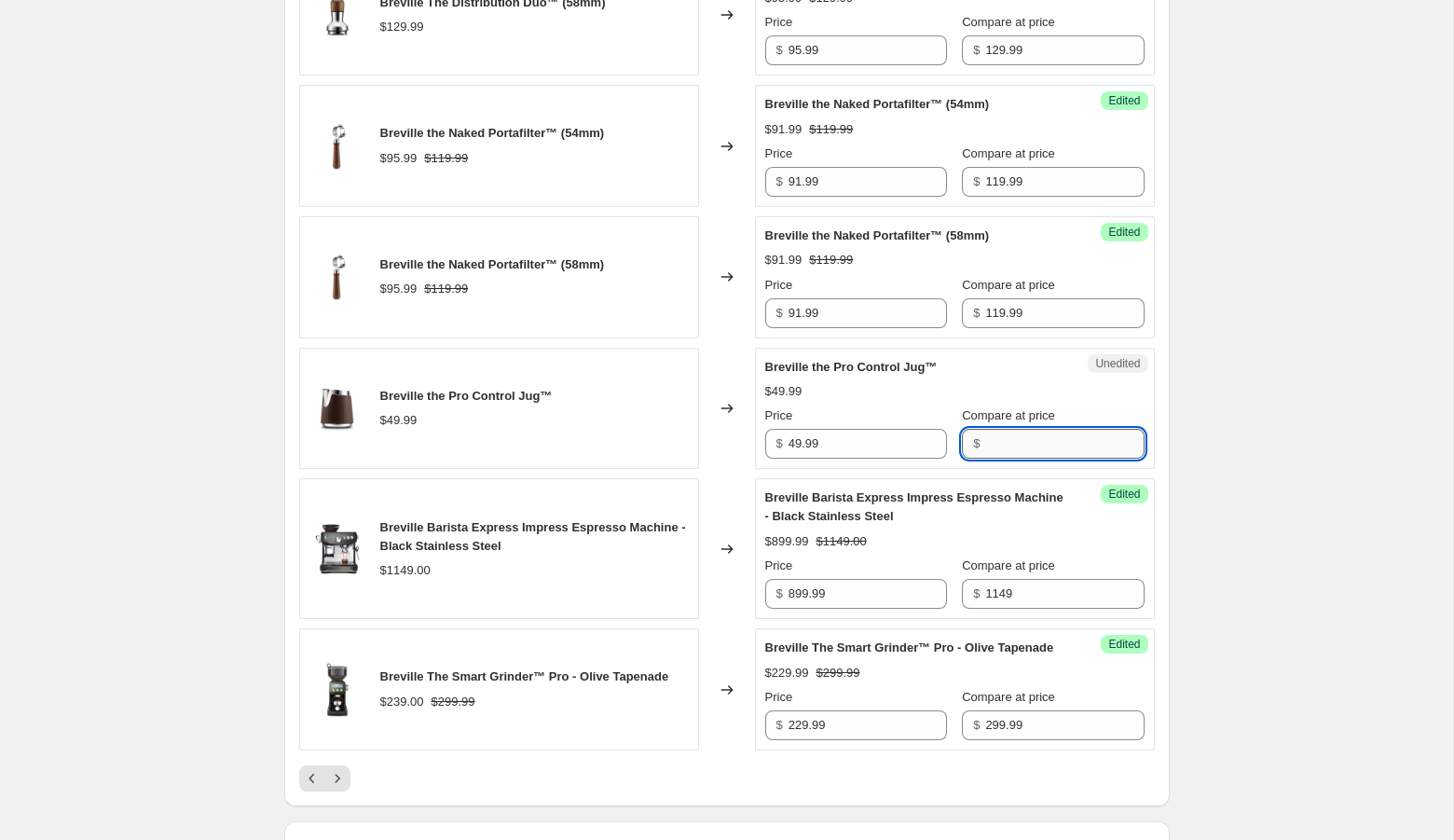
paste input "49.99"
type input "49.99"
click at [801, 458] on input "49.99" at bounding box center [868, 443] width 159 height 30
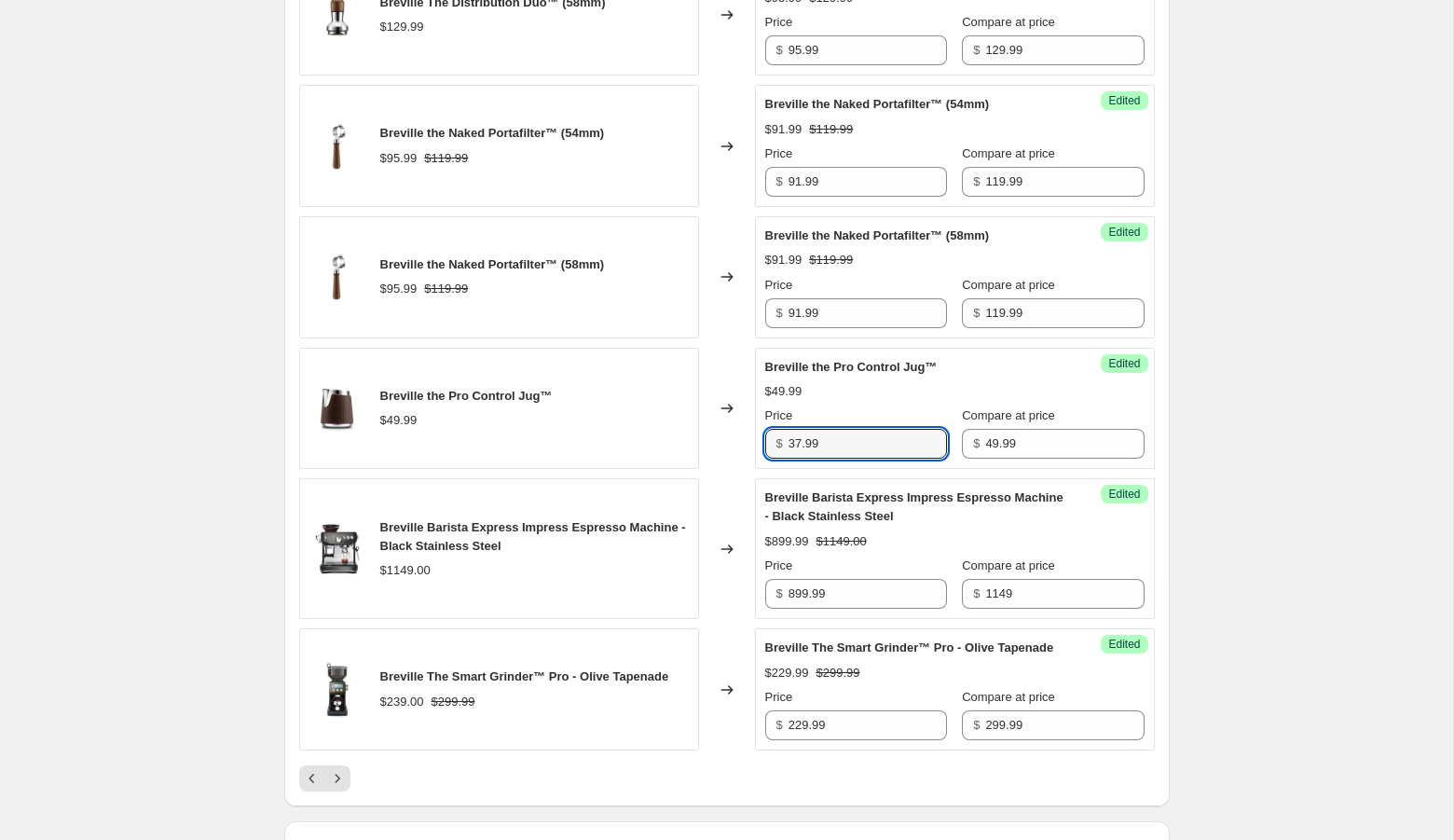
type input "37.99"
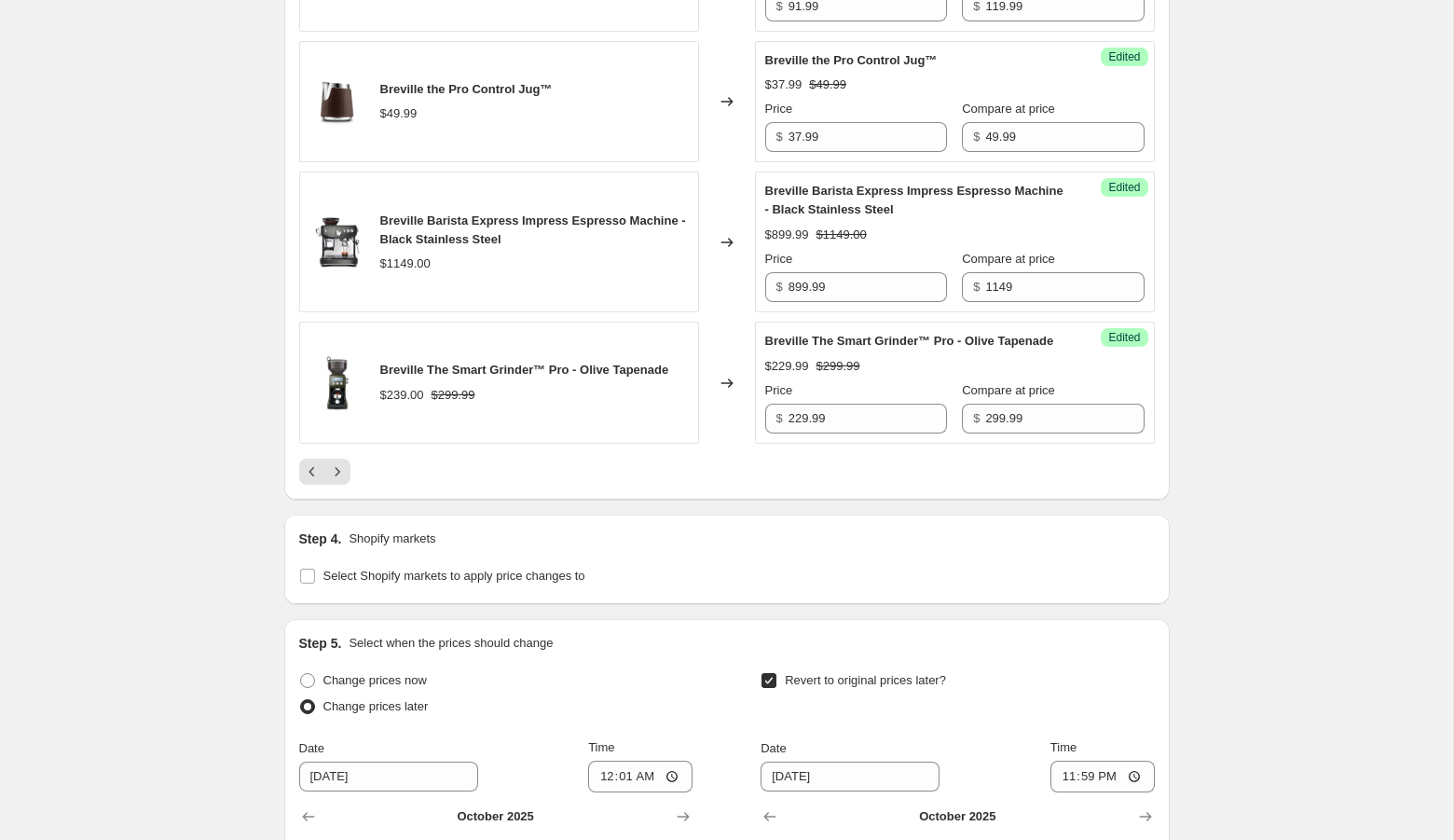
scroll to position [3090, 0]
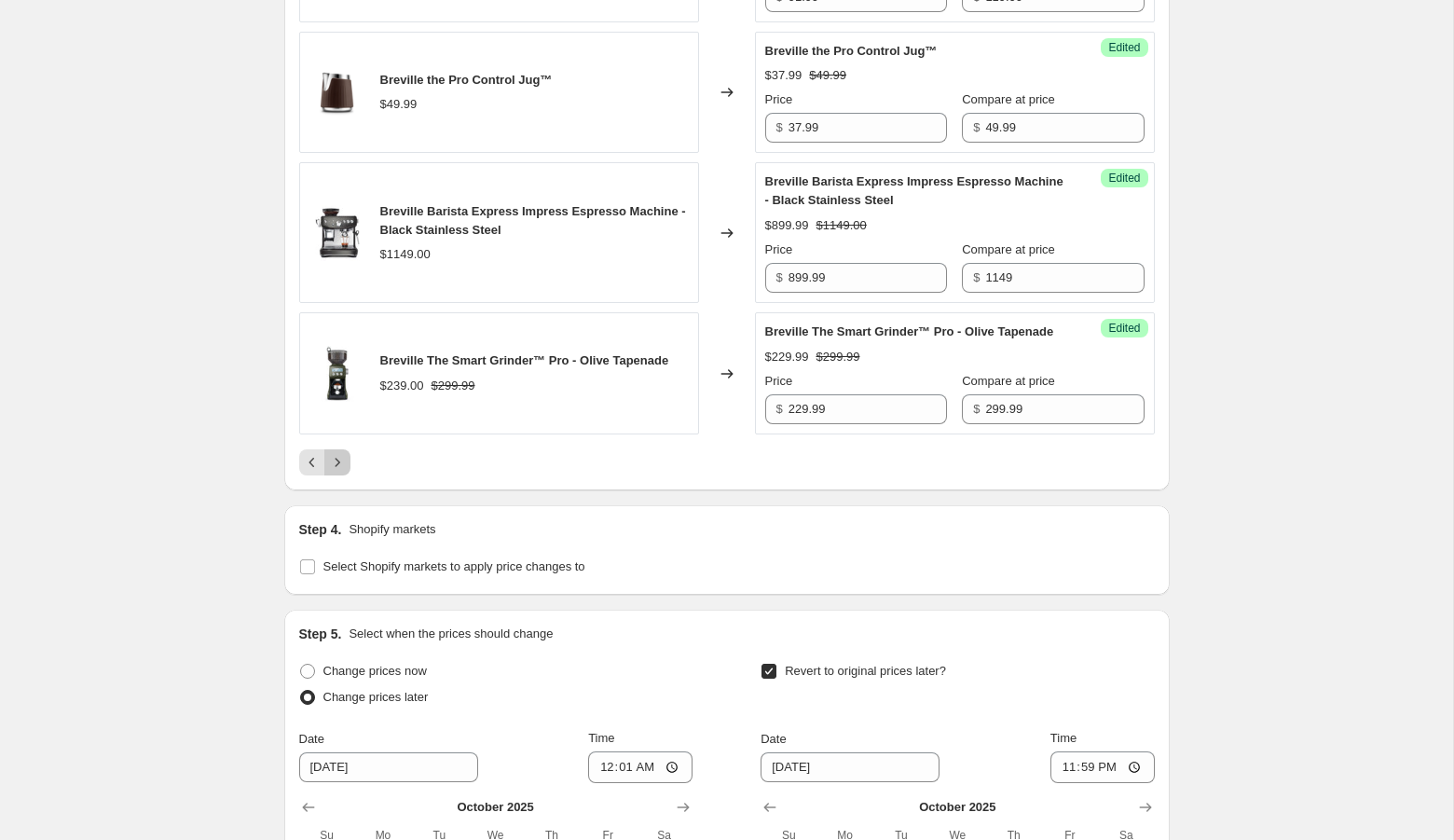
click at [335, 471] on icon "Next" at bounding box center [337, 462] width 19 height 19
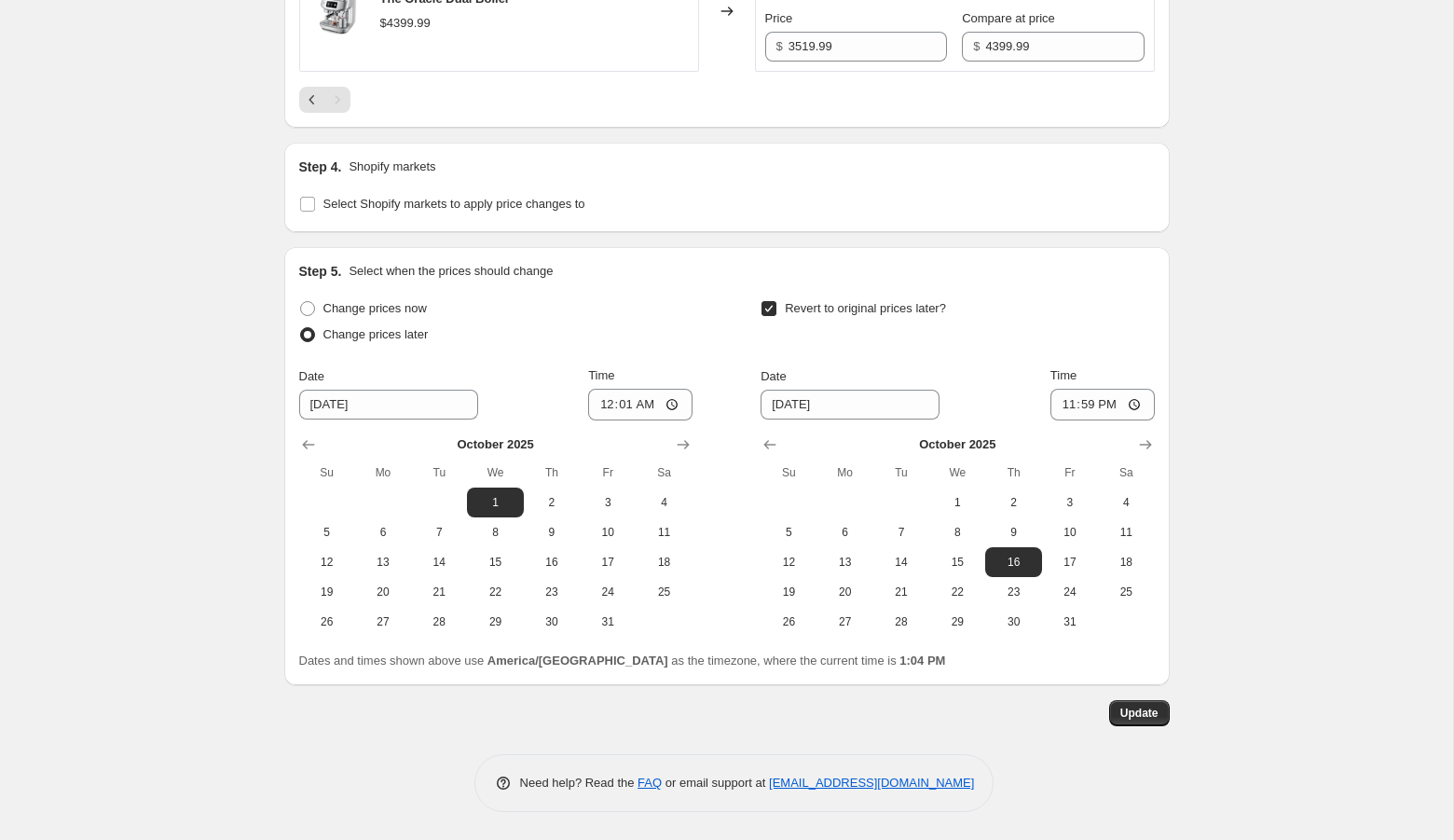
scroll to position [2168, 0]
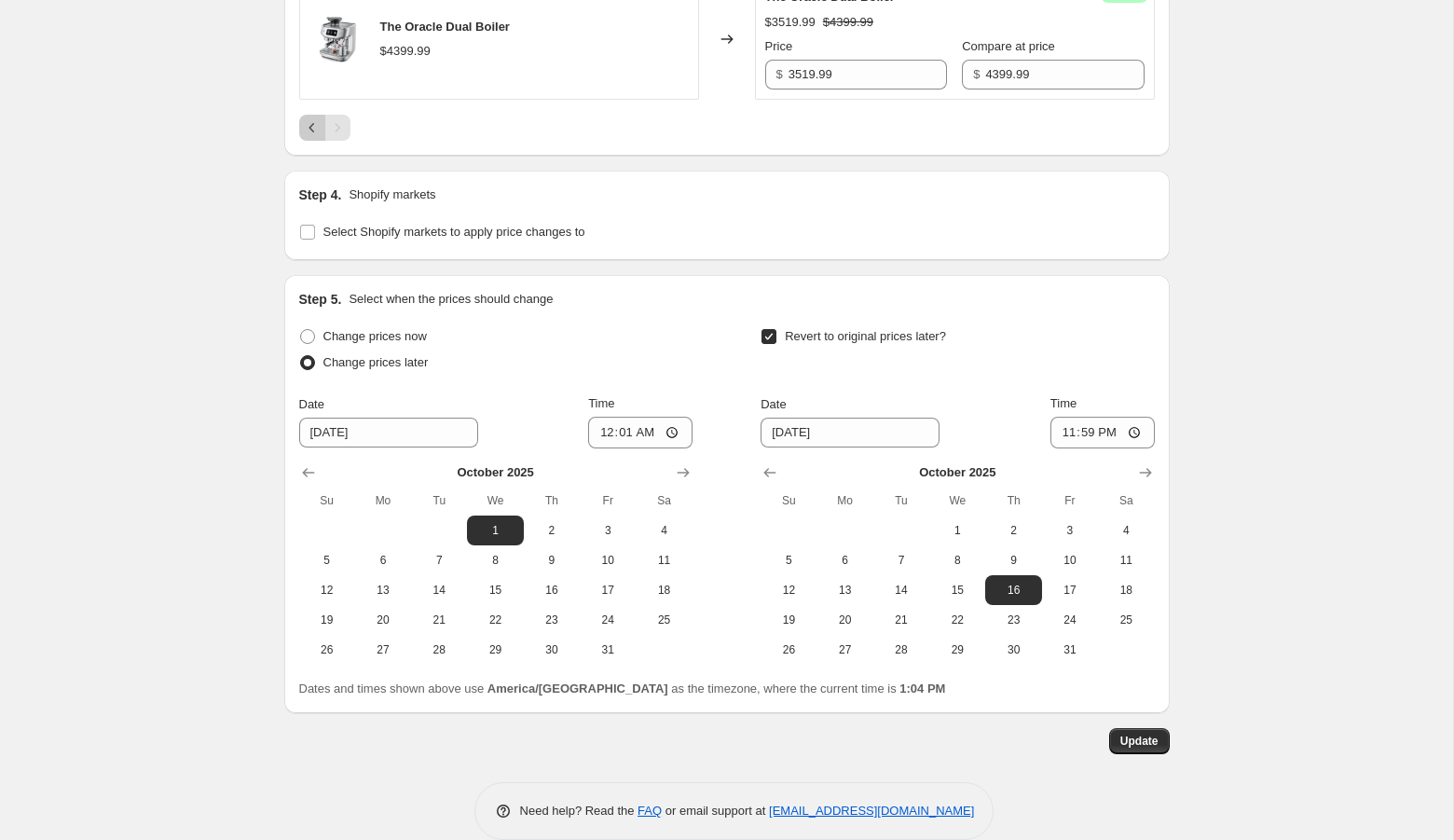
click at [313, 119] on icon "Previous" at bounding box center [313, 128] width 19 height 19
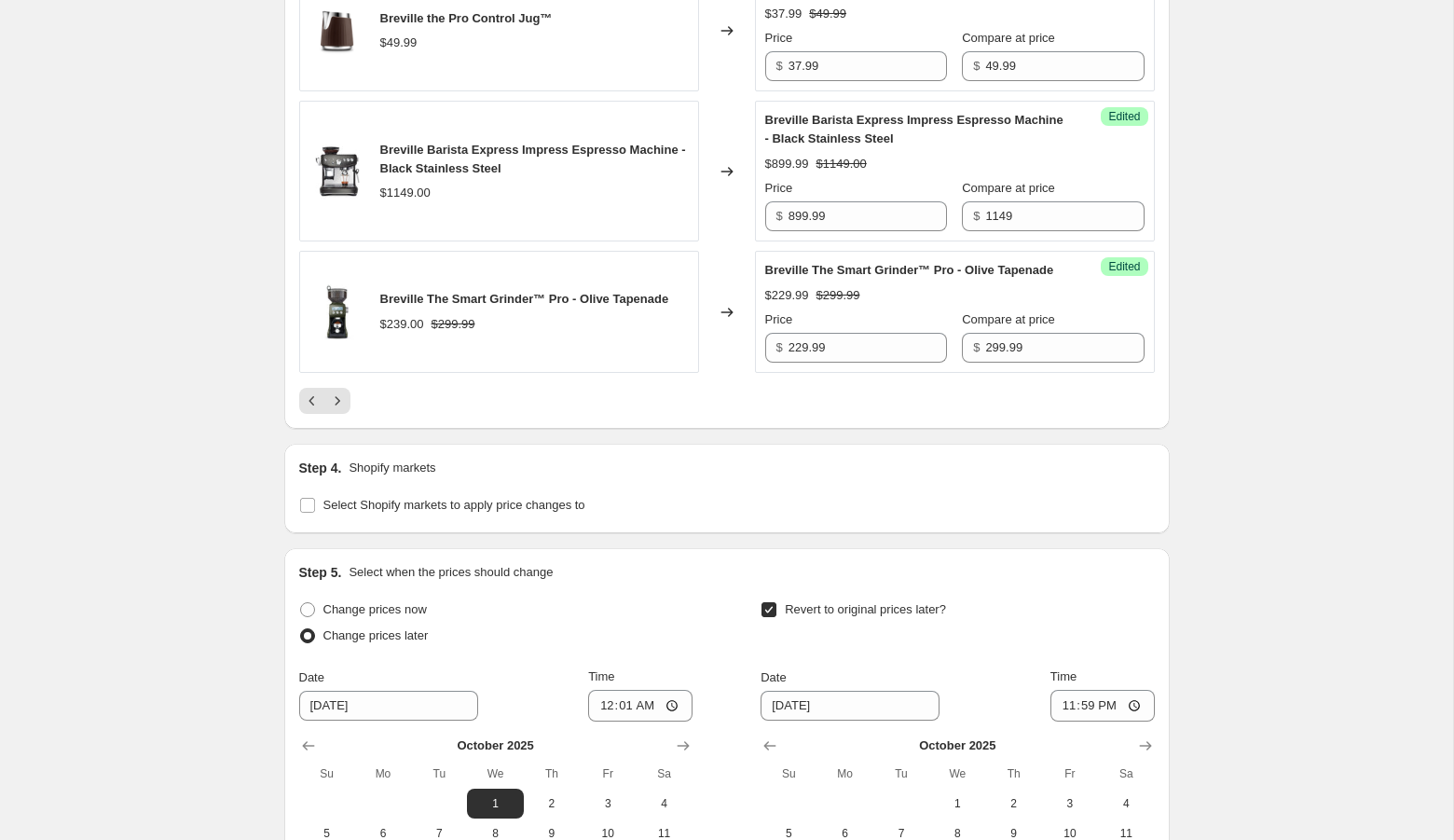
scroll to position [3213, 0]
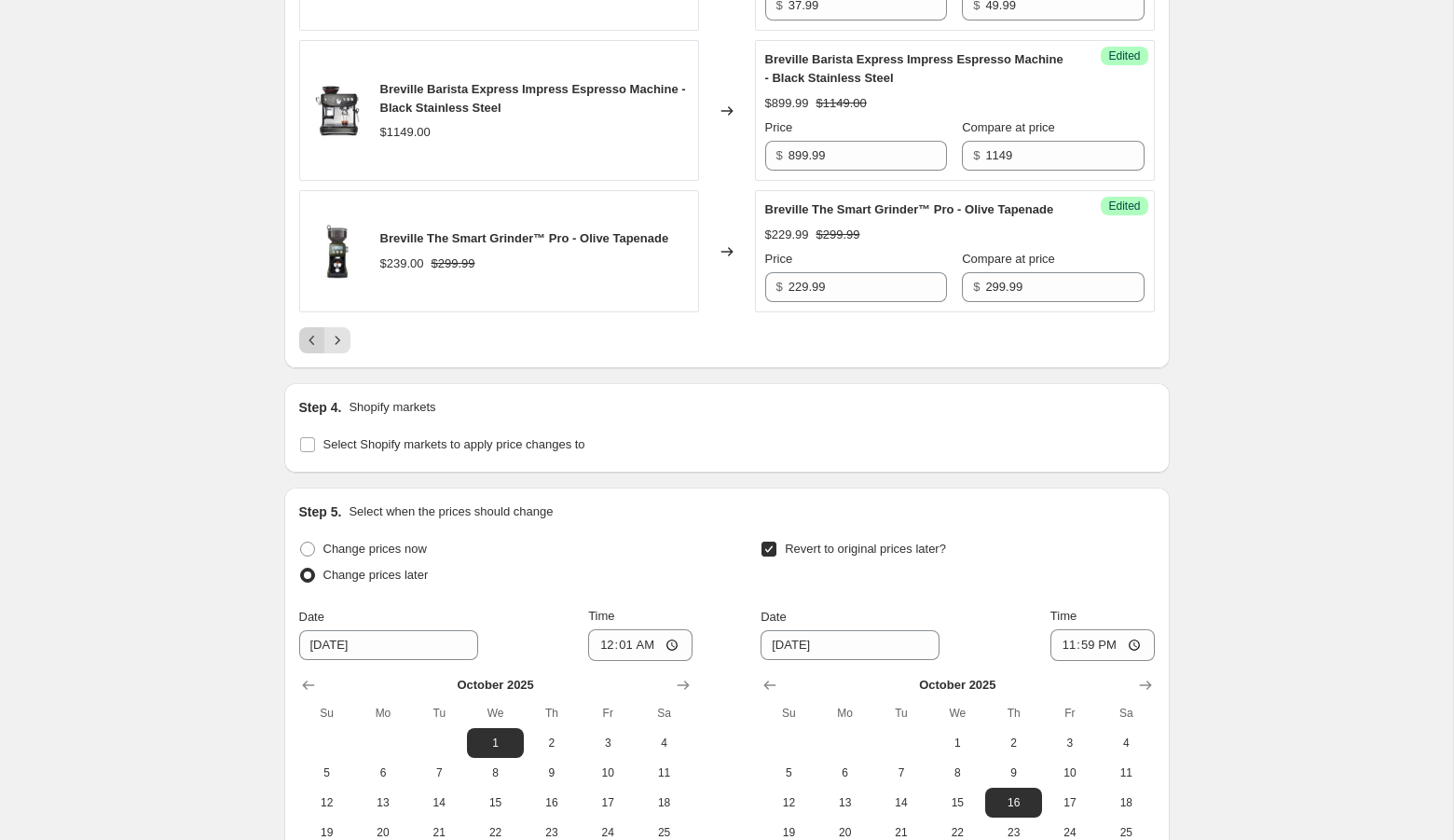
click at [308, 349] on icon "Previous" at bounding box center [313, 340] width 19 height 19
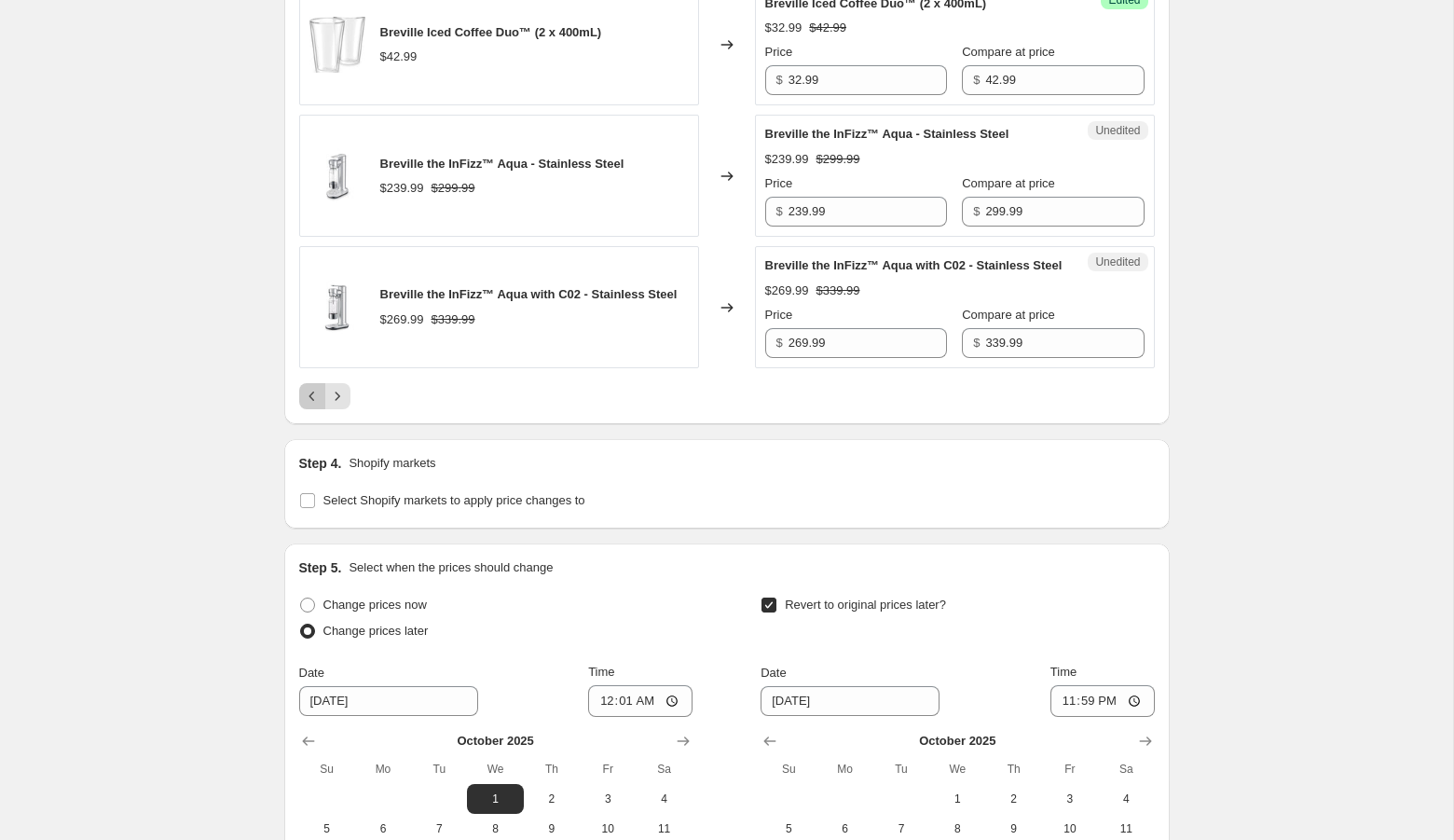
click at [301, 409] on button "Previous" at bounding box center [313, 396] width 26 height 26
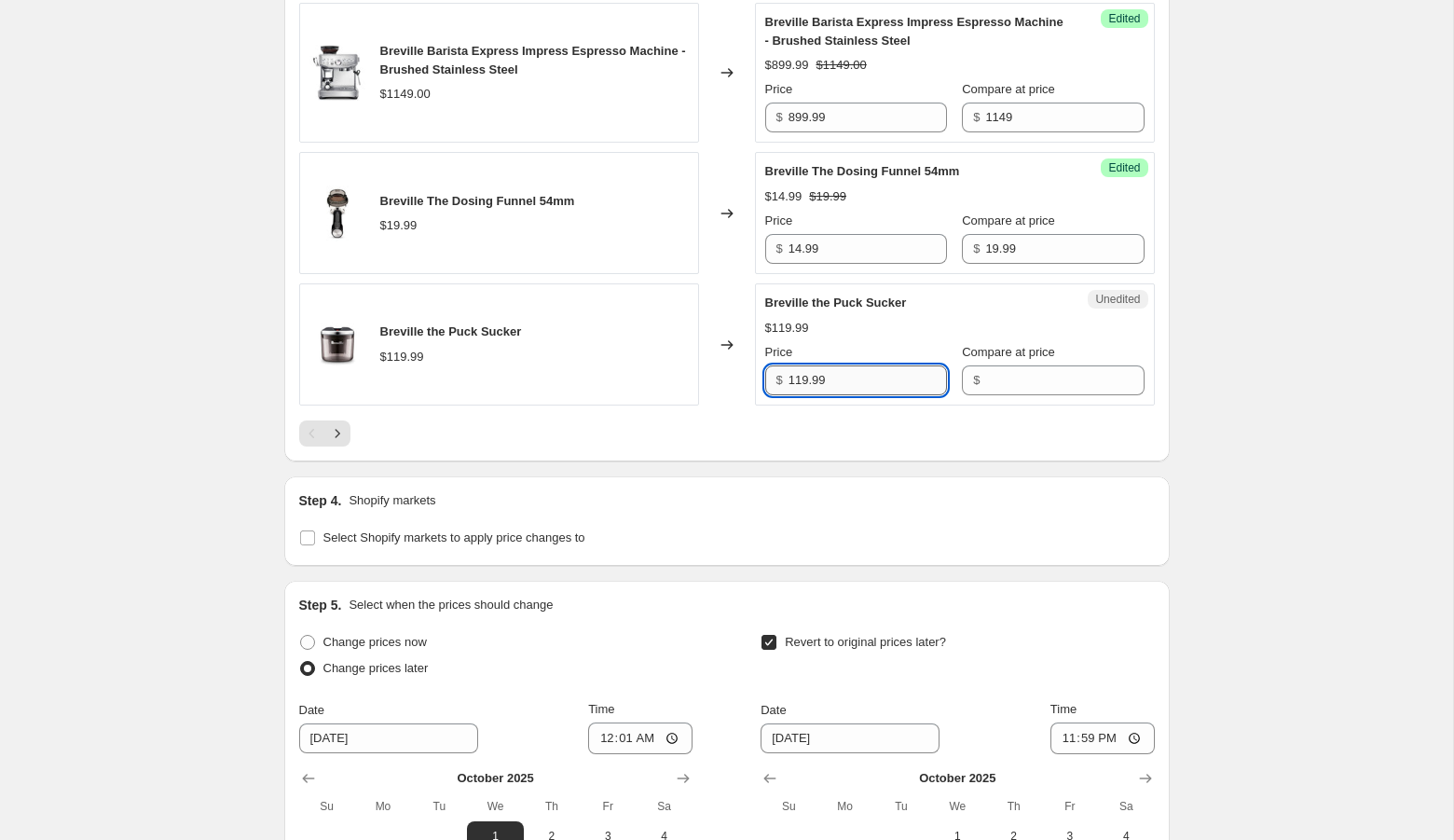
click at [838, 395] on input "119.99" at bounding box center [868, 380] width 159 height 30
type input "119.99"
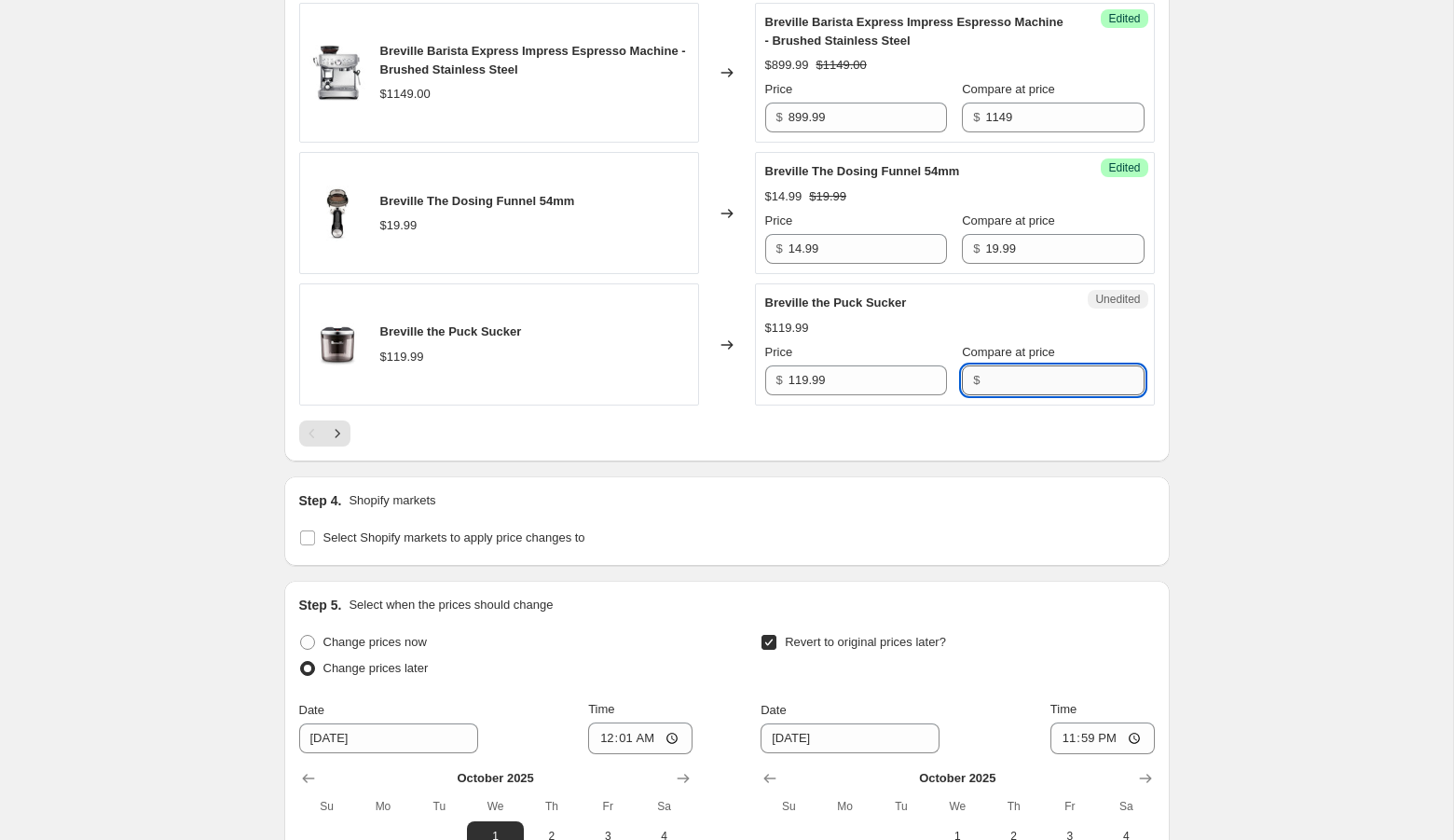
click at [1012, 395] on input "Compare at price" at bounding box center [1064, 380] width 159 height 30
paste input "119.99"
type input "119.99"
click at [803, 395] on input "119.99" at bounding box center [868, 380] width 159 height 30
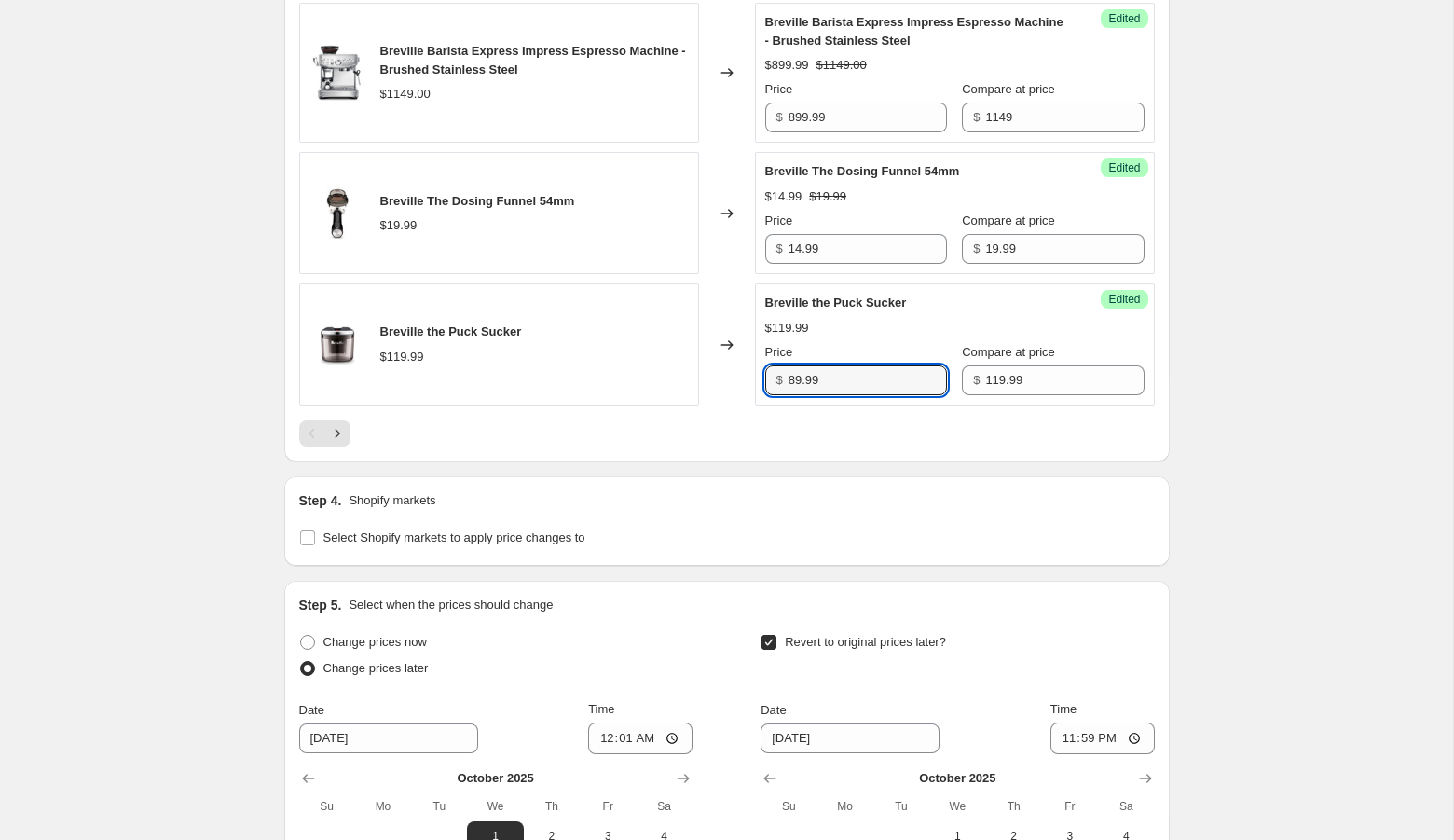
type input "89.99"
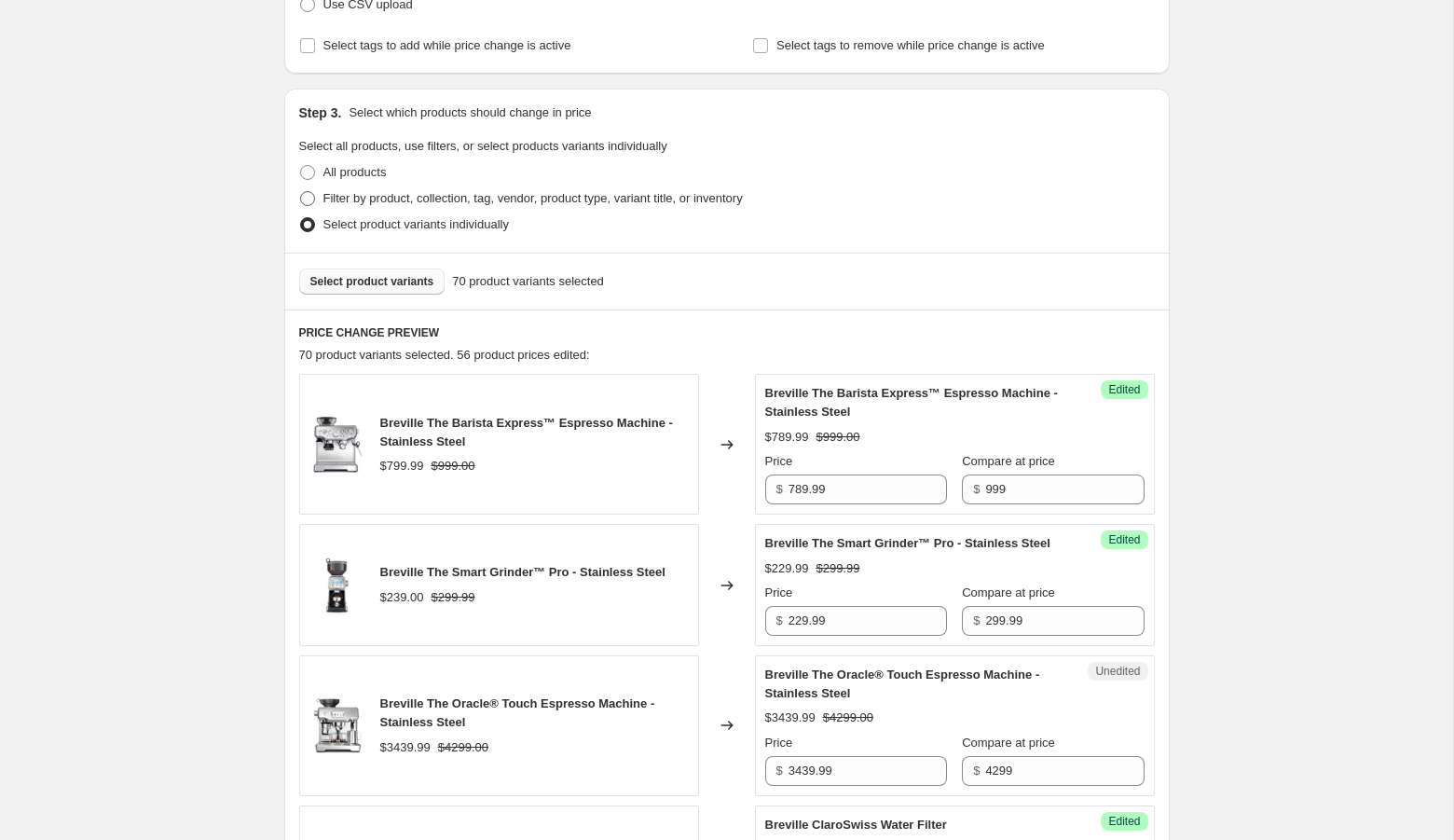
scroll to position [421, 0]
click at [394, 277] on span "Select product variants" at bounding box center [371, 285] width 124 height 15
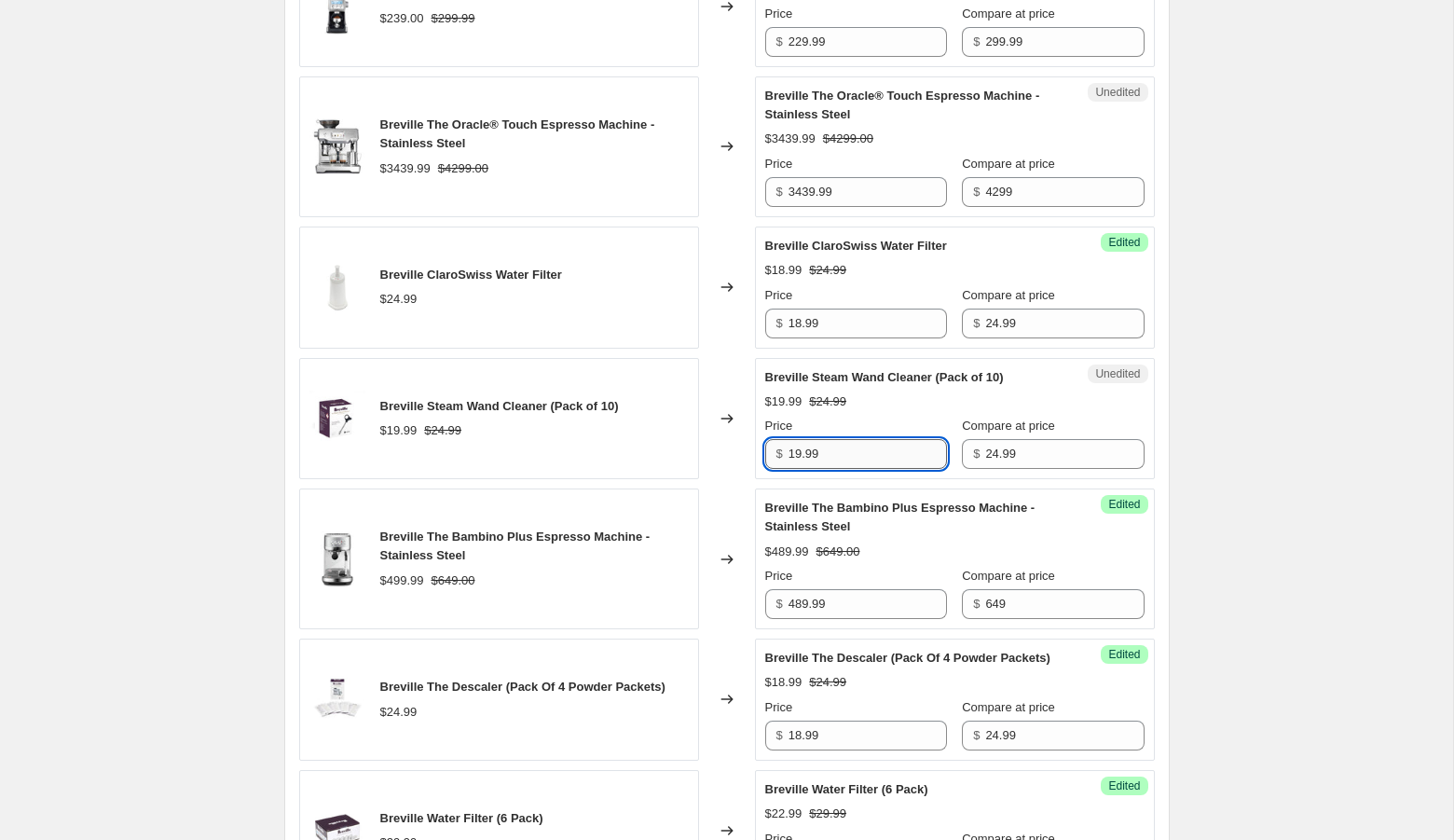
click at [801, 469] on input "19.99" at bounding box center [868, 454] width 159 height 30
type input "18.99"
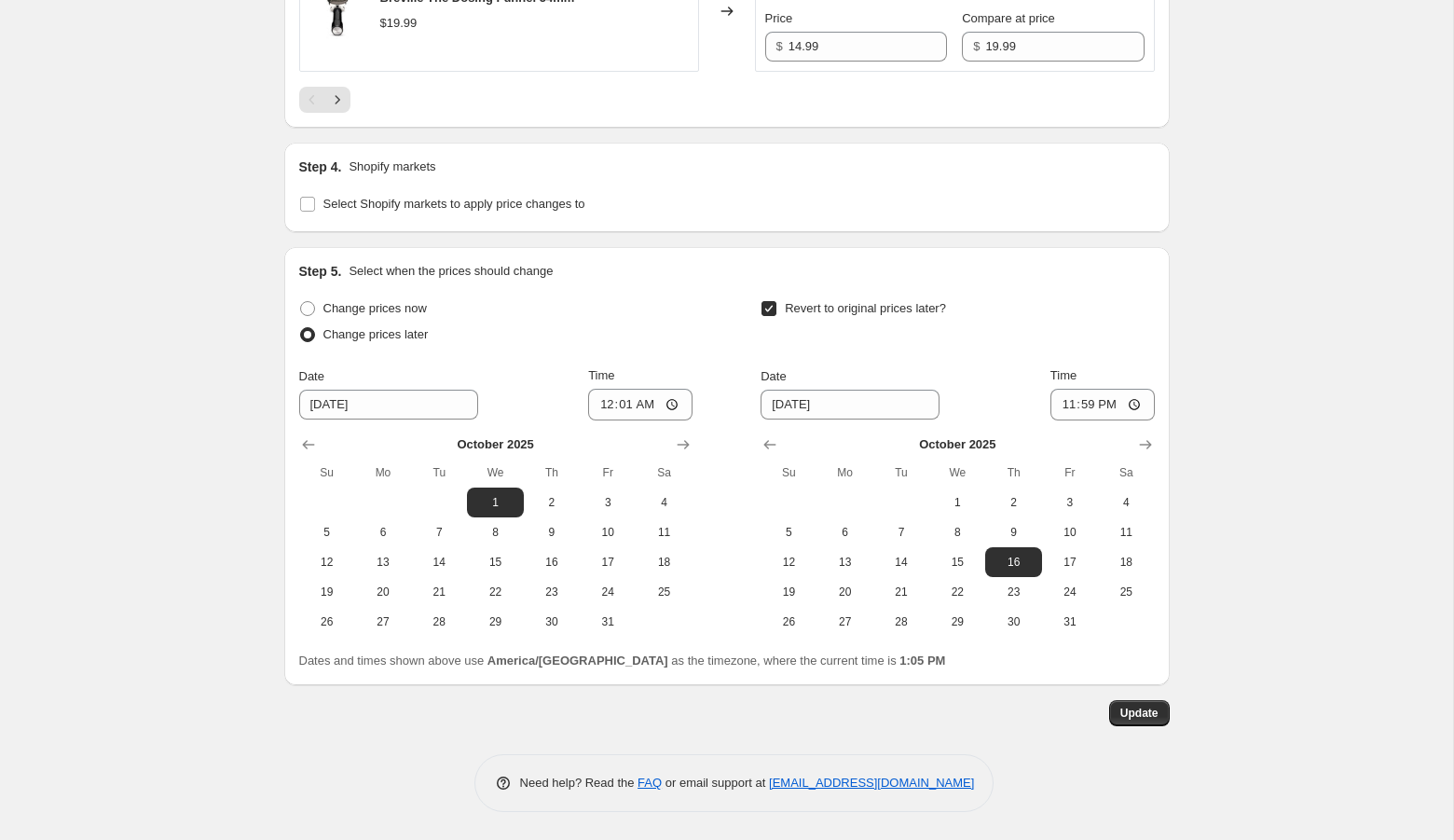
scroll to position [3554, 0]
click at [1126, 721] on span "Update" at bounding box center [1139, 713] width 38 height 15
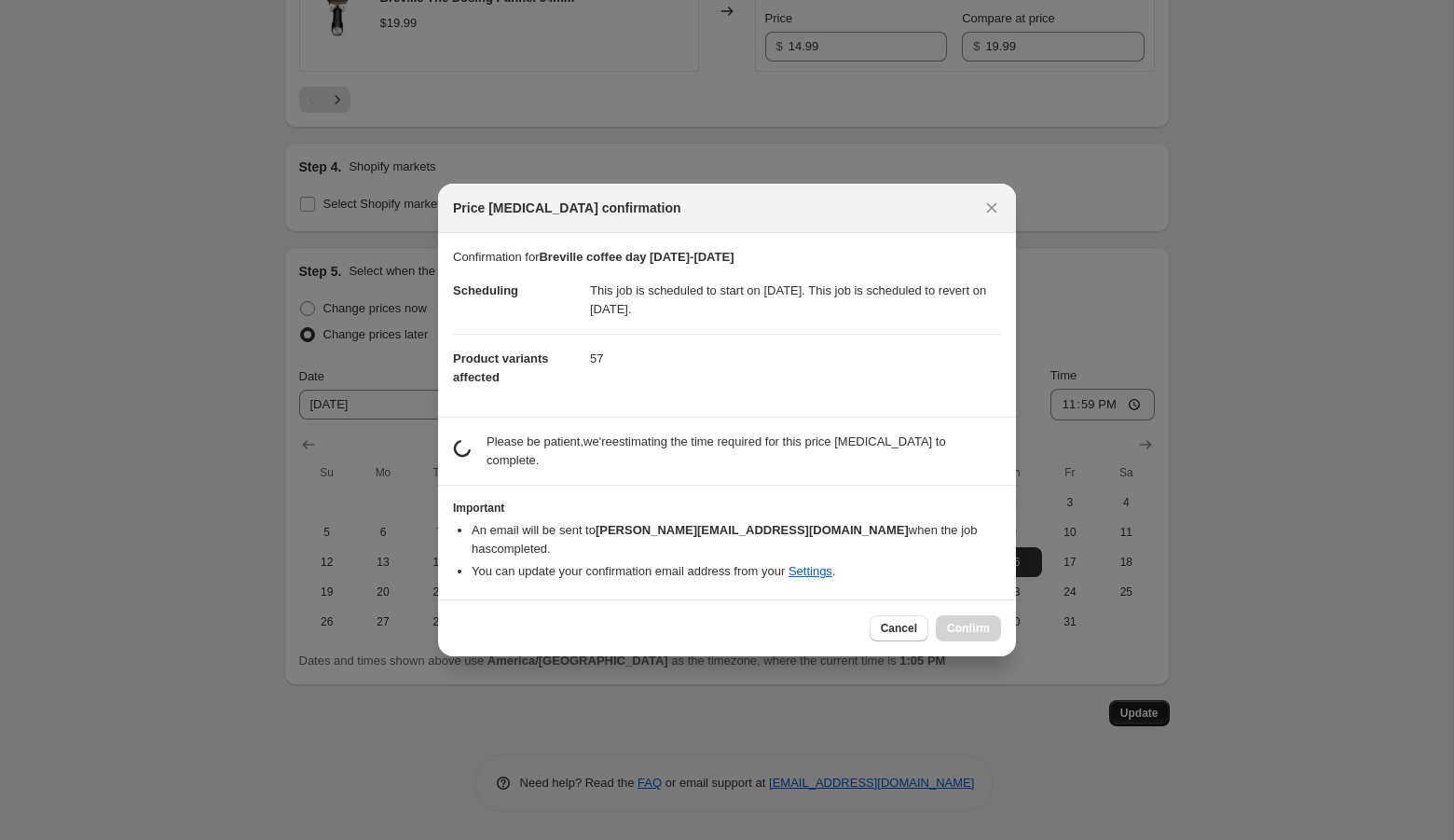
scroll to position [0, 0]
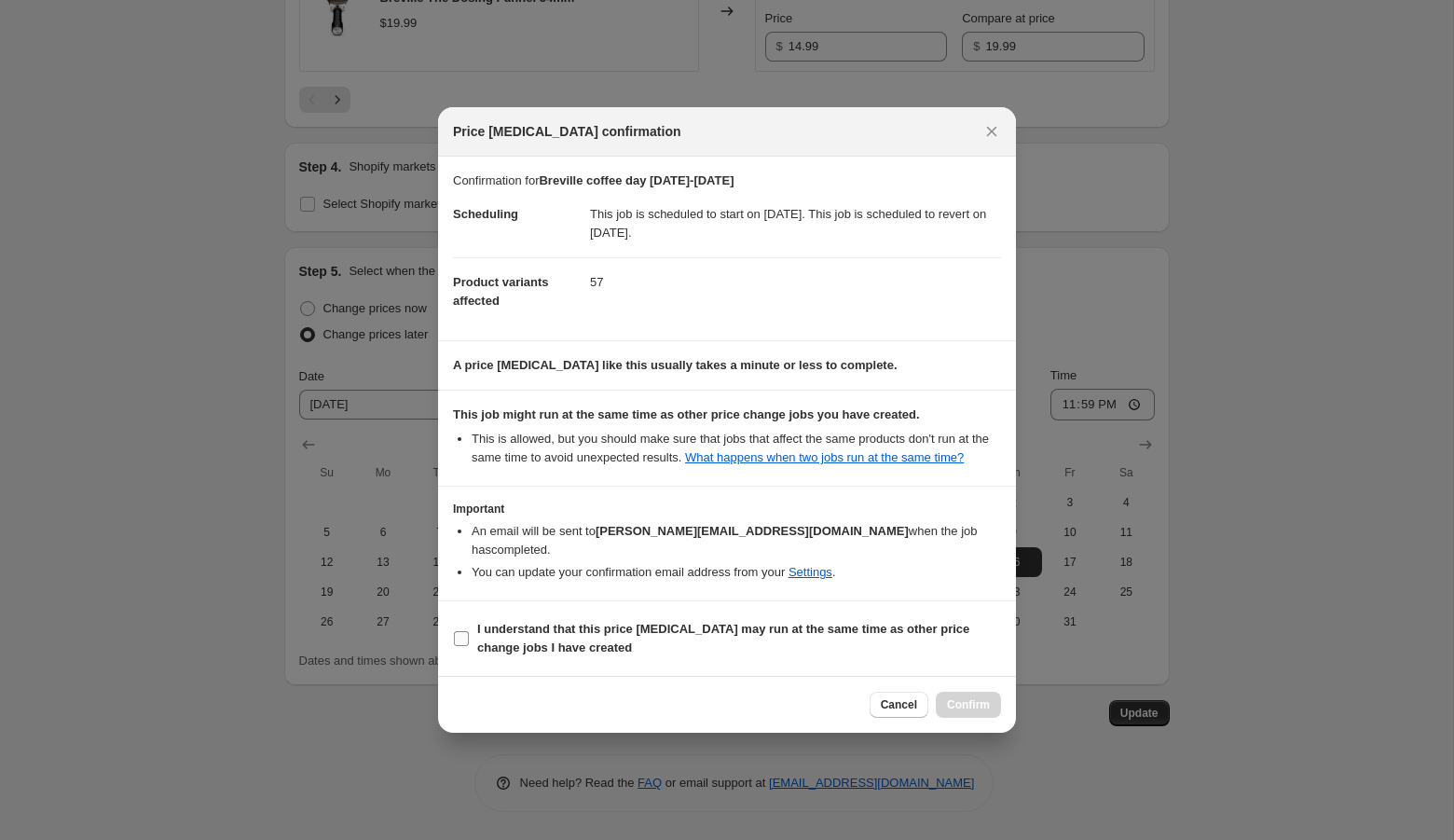
click at [757, 626] on b "I understand that this price [MEDICAL_DATA] may run at the same time as other p…" at bounding box center [722, 637] width 492 height 33
click at [468, 631] on input "I understand that this price [MEDICAL_DATA] may run at the same time as other p…" at bounding box center [461, 638] width 15 height 15
checkbox input "true"
click at [989, 702] on button "Confirm" at bounding box center [968, 705] width 65 height 26
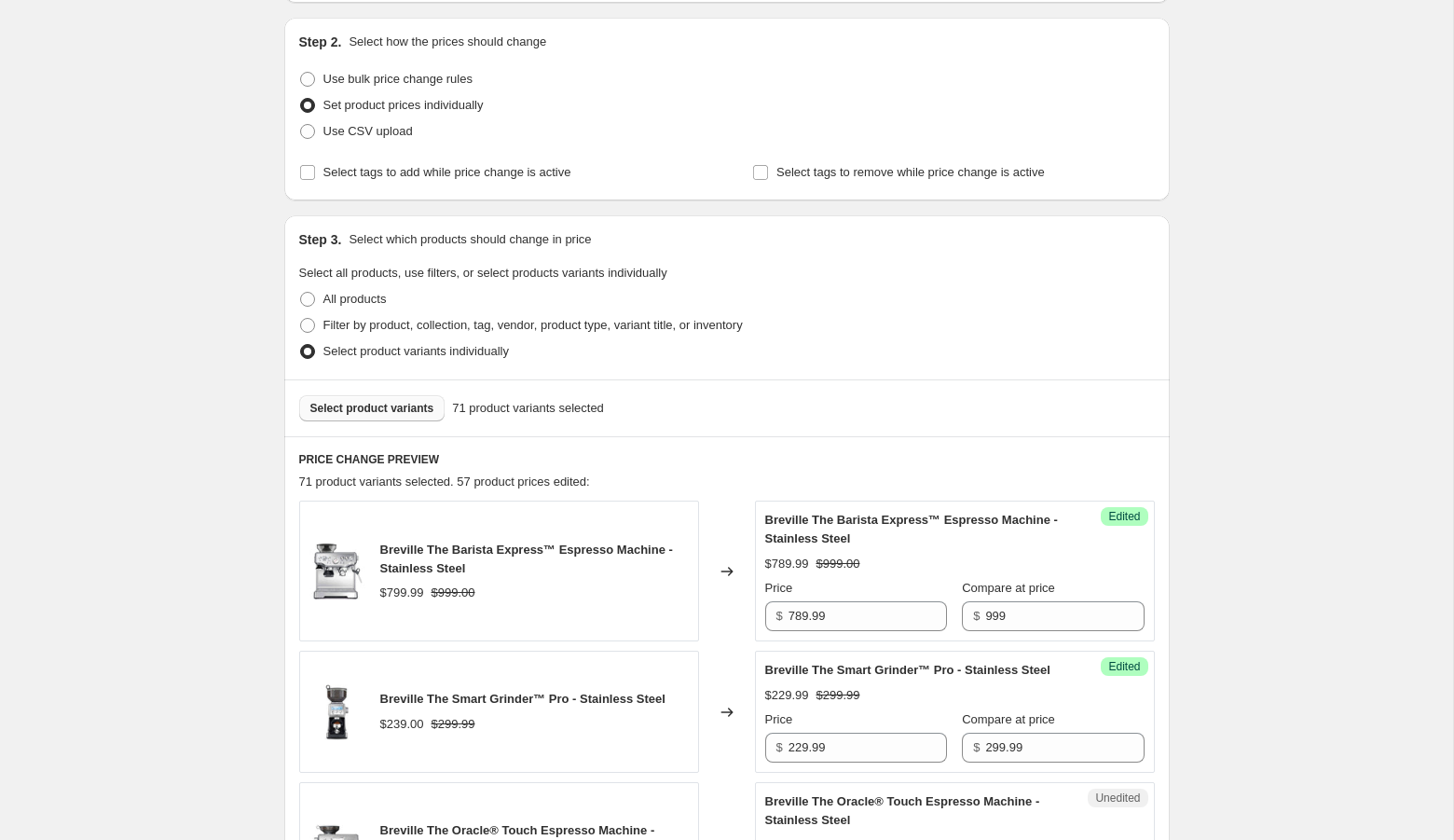
scroll to position [294, 0]
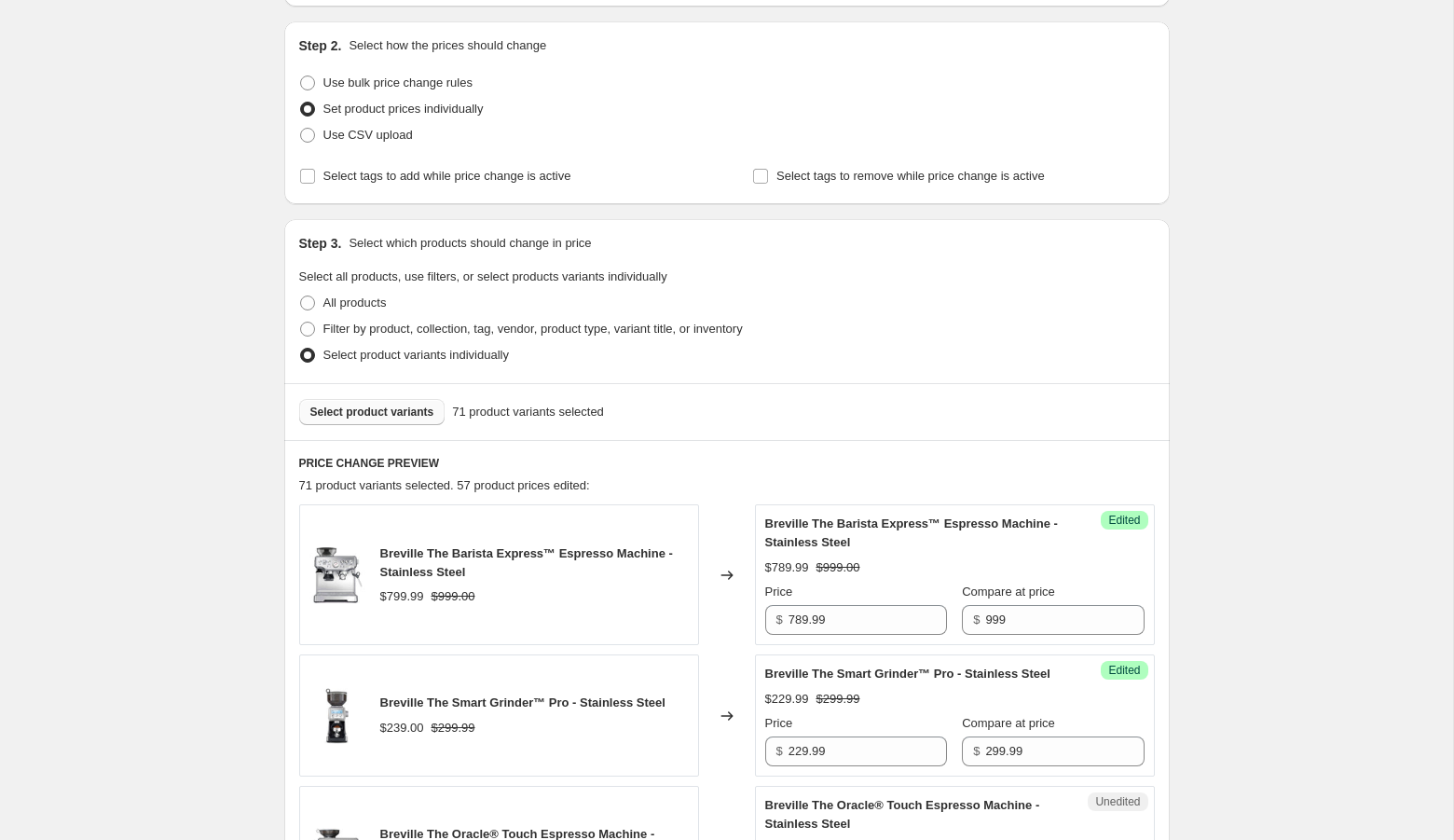
click at [378, 412] on span "Select product variants" at bounding box center [371, 412] width 124 height 15
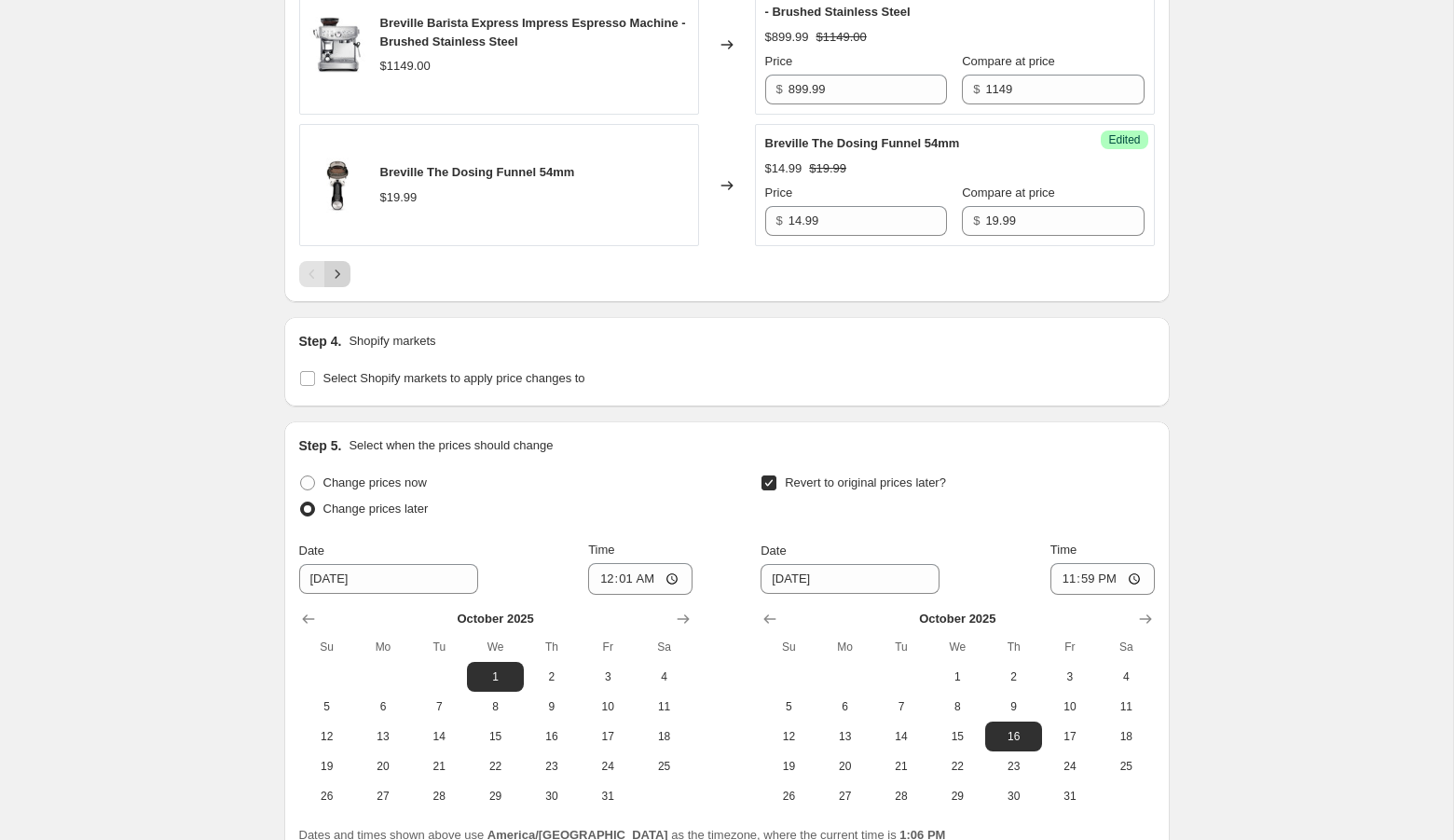
click at [343, 284] on icon "Next" at bounding box center [337, 274] width 19 height 19
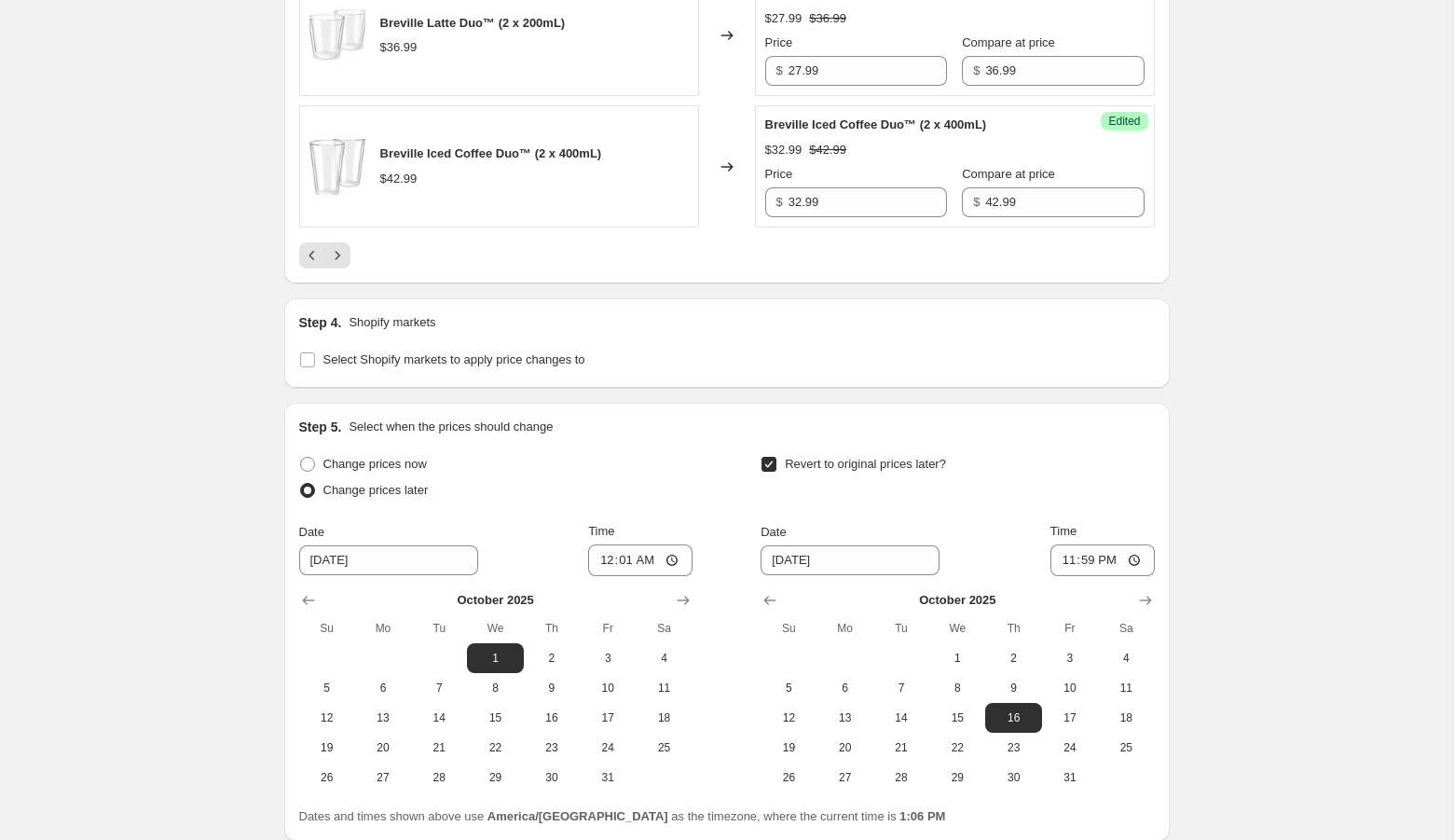
scroll to position [1002, 0]
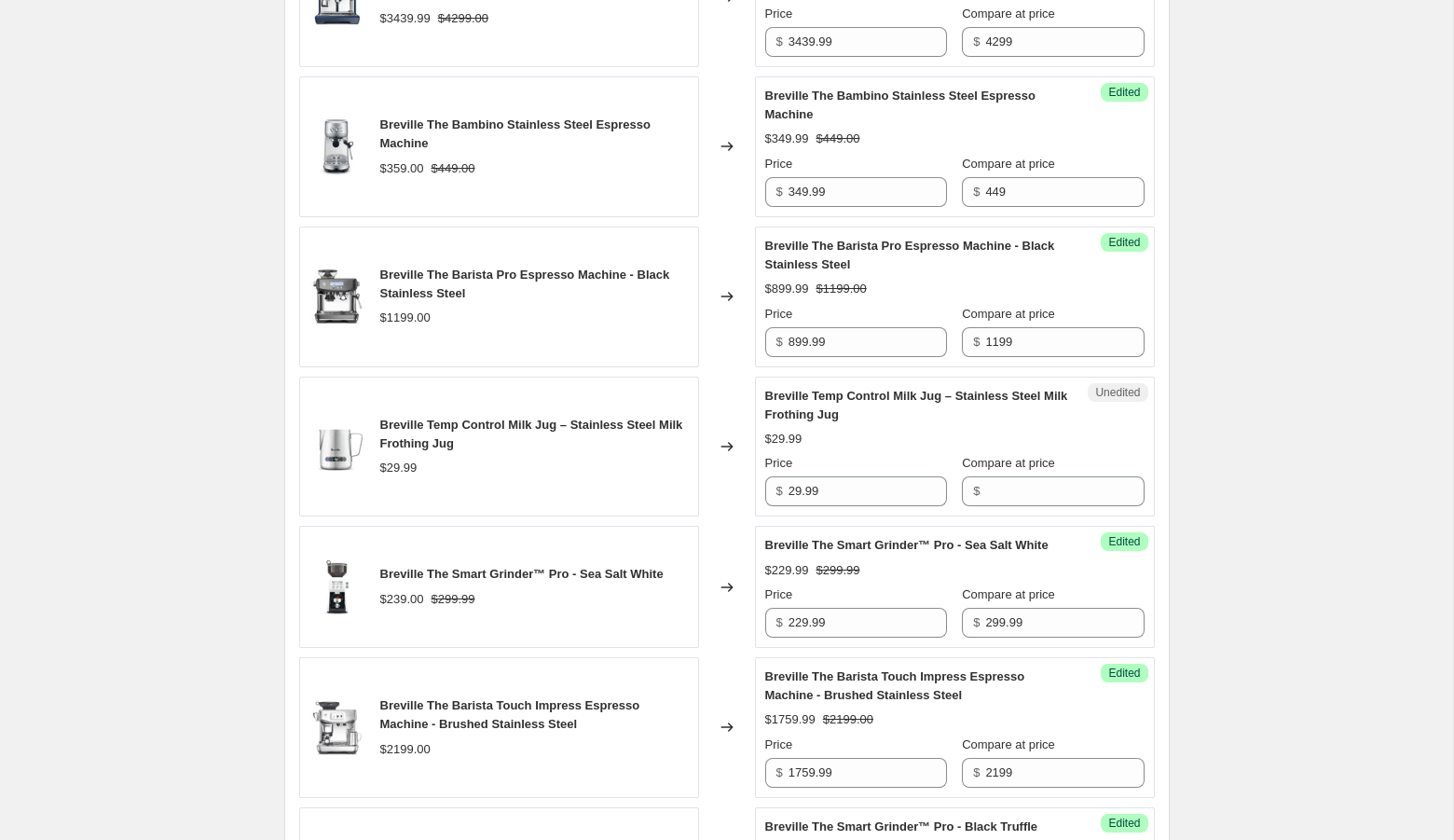
click at [863, 501] on div "Unedited Breville Temp Control Milk Jug – Stainless Steel Milk Frothing Jug $29…" at bounding box center [955, 446] width 399 height 141
click at [1027, 487] on input "Compare at price" at bounding box center [1064, 491] width 159 height 30
paste input "BES0030NUC1"
type input "BES0030NUC1"
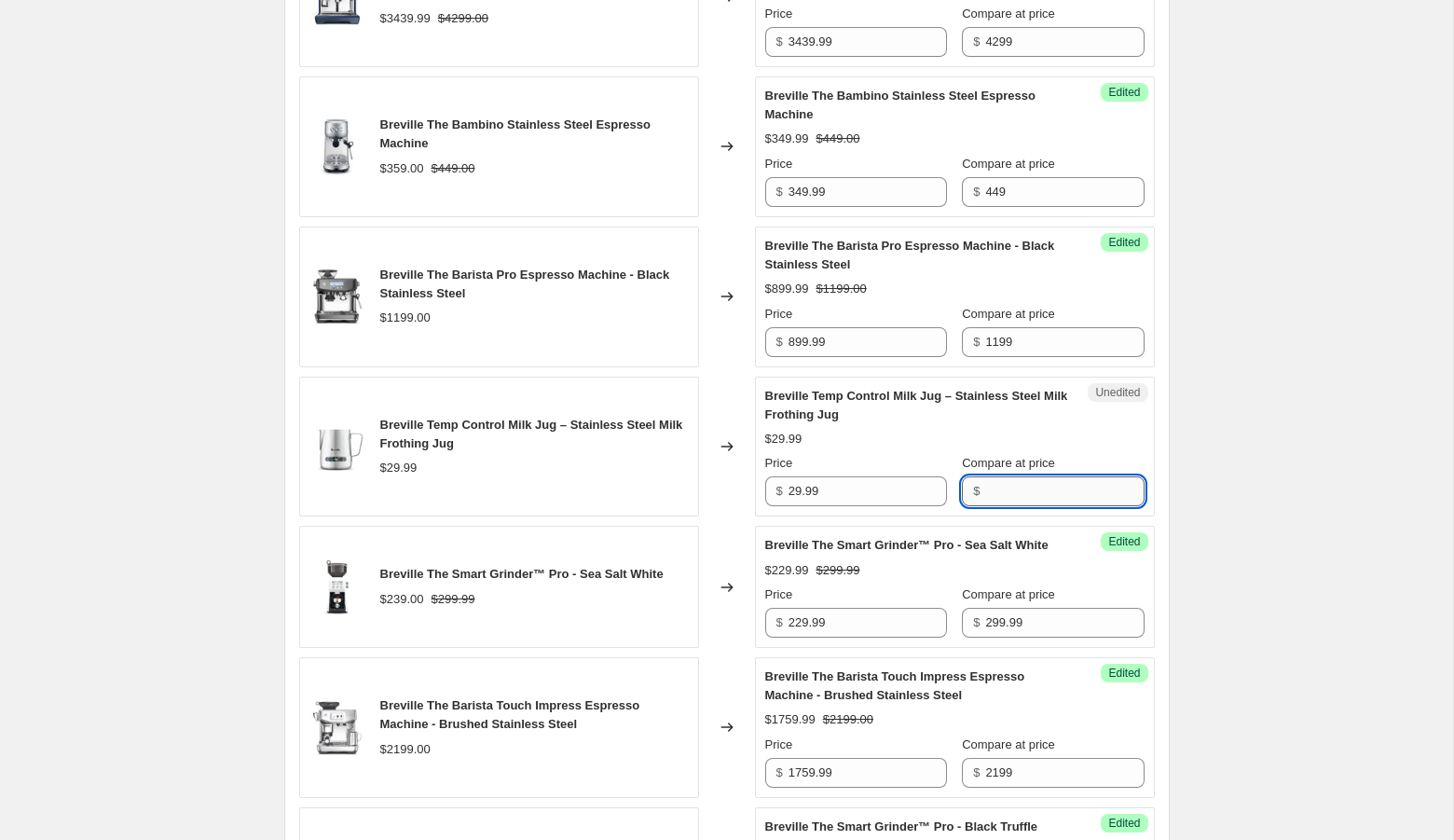
paste input "BES0030NUC1"
click at [1000, 494] on input "BES0030NUC1" at bounding box center [1064, 491] width 159 height 30
type input "29.99"
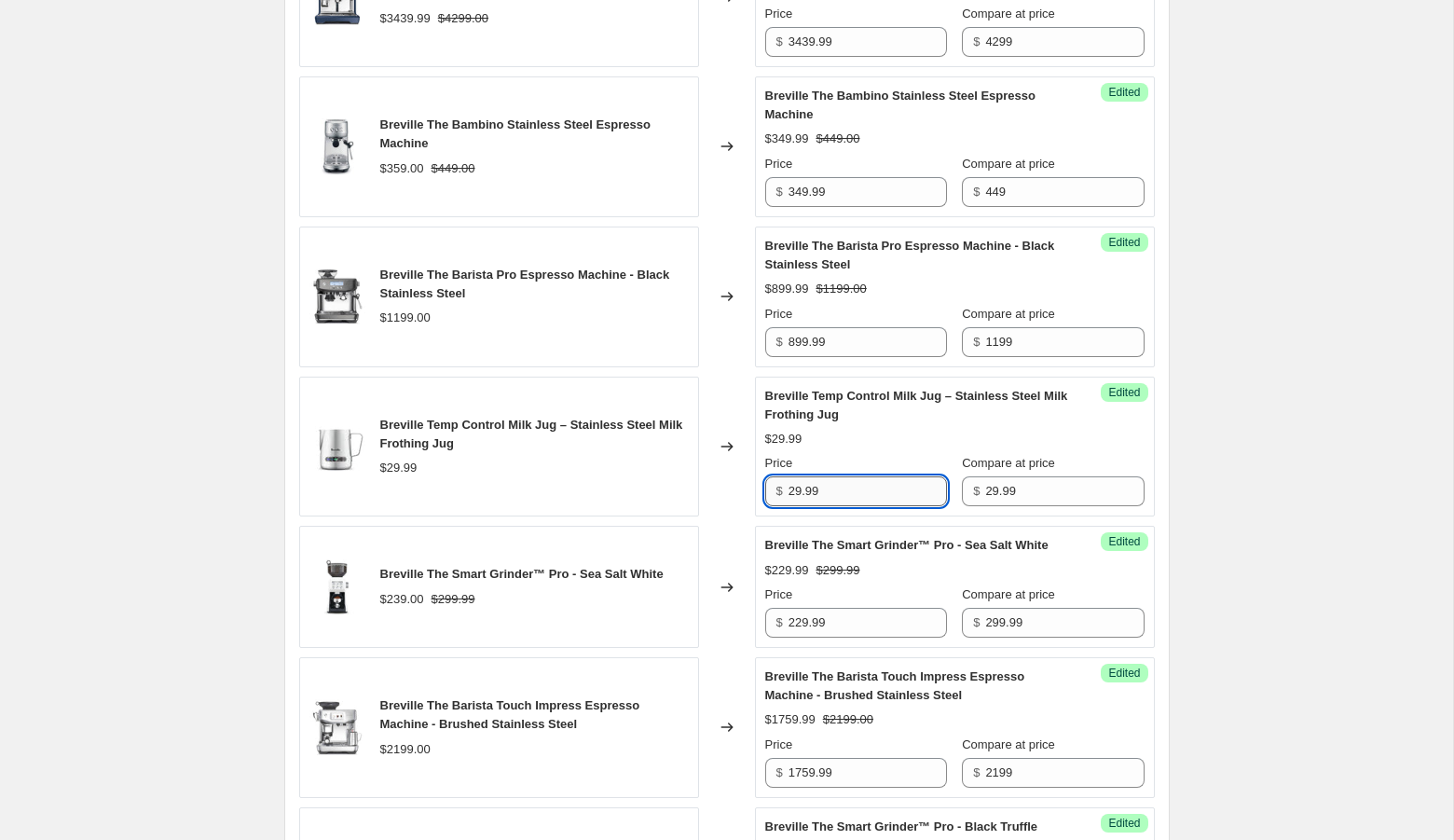
click at [801, 483] on input "29.99" at bounding box center [868, 491] width 159 height 30
type input "22.99"
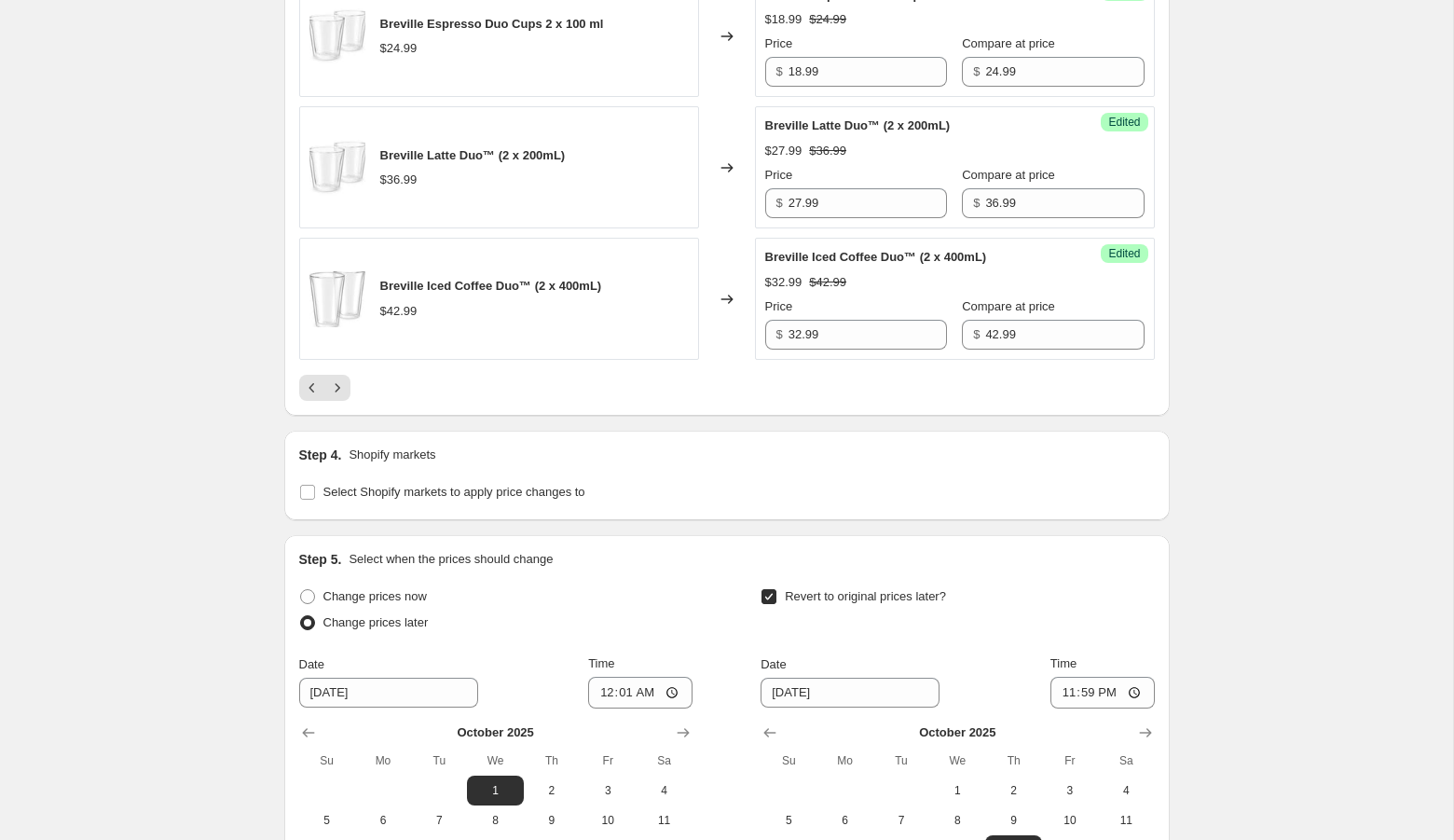
scroll to position [3405, 0]
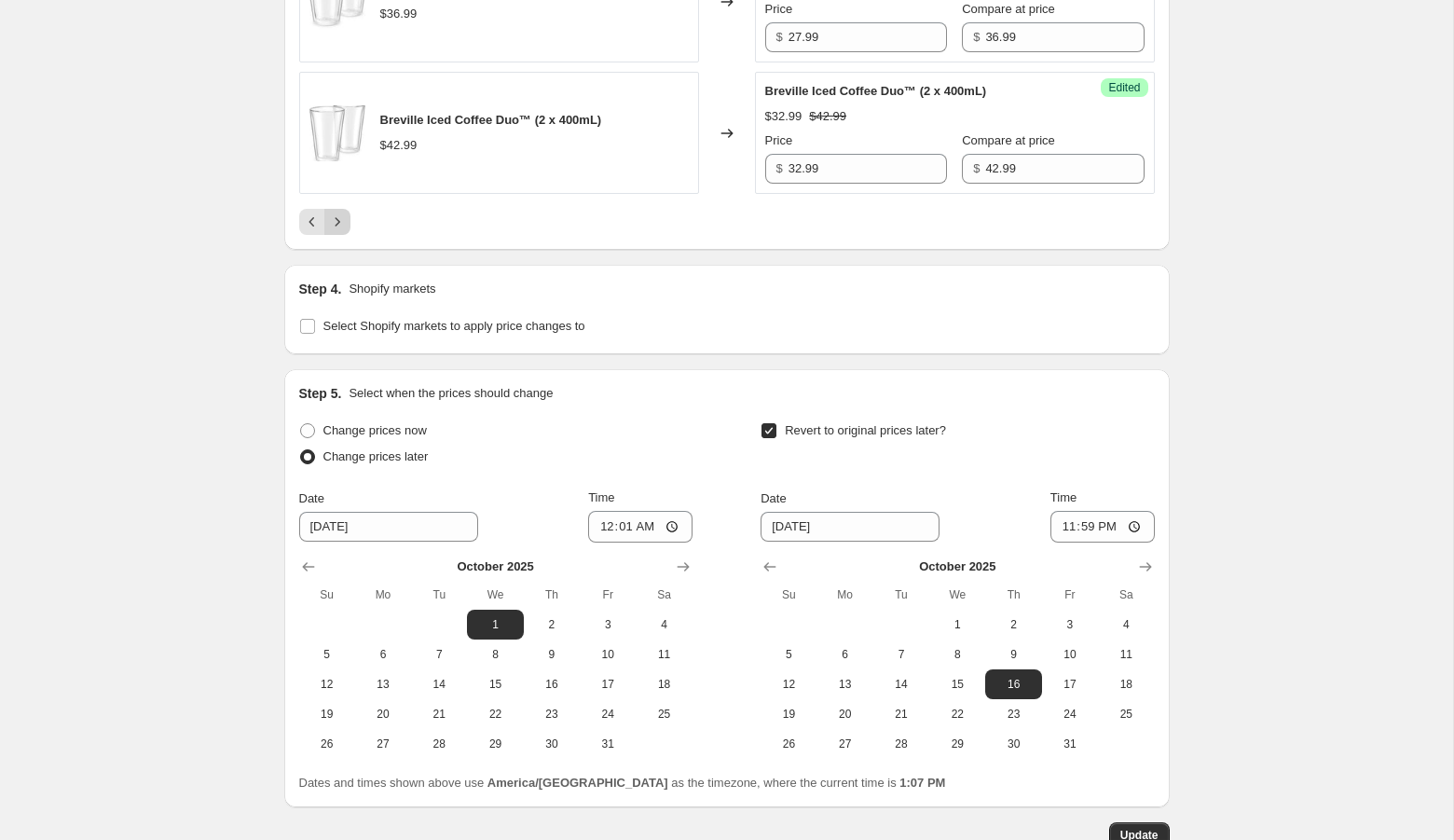
click at [334, 231] on icon "Next" at bounding box center [337, 222] width 19 height 19
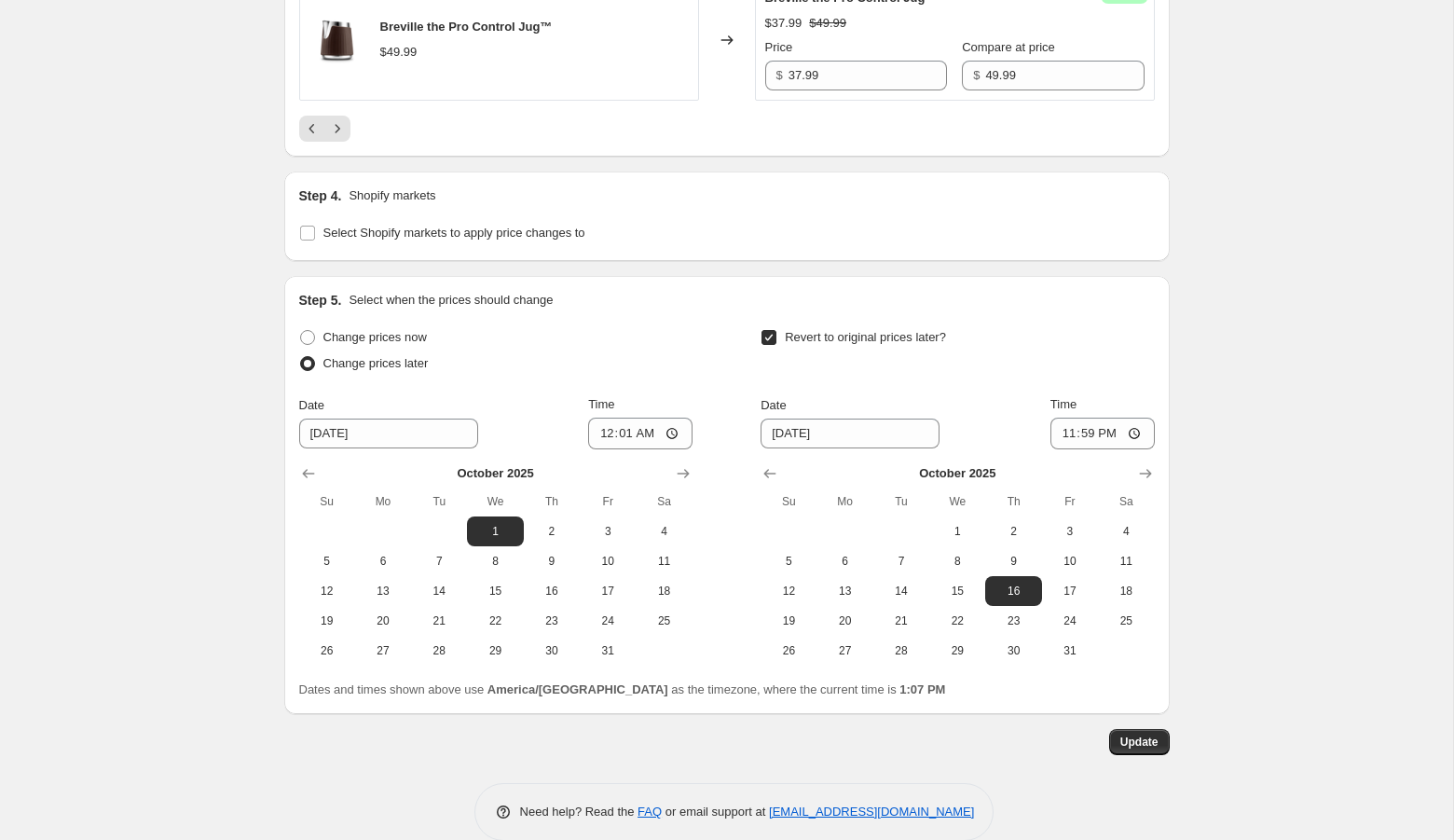
scroll to position [425, 0]
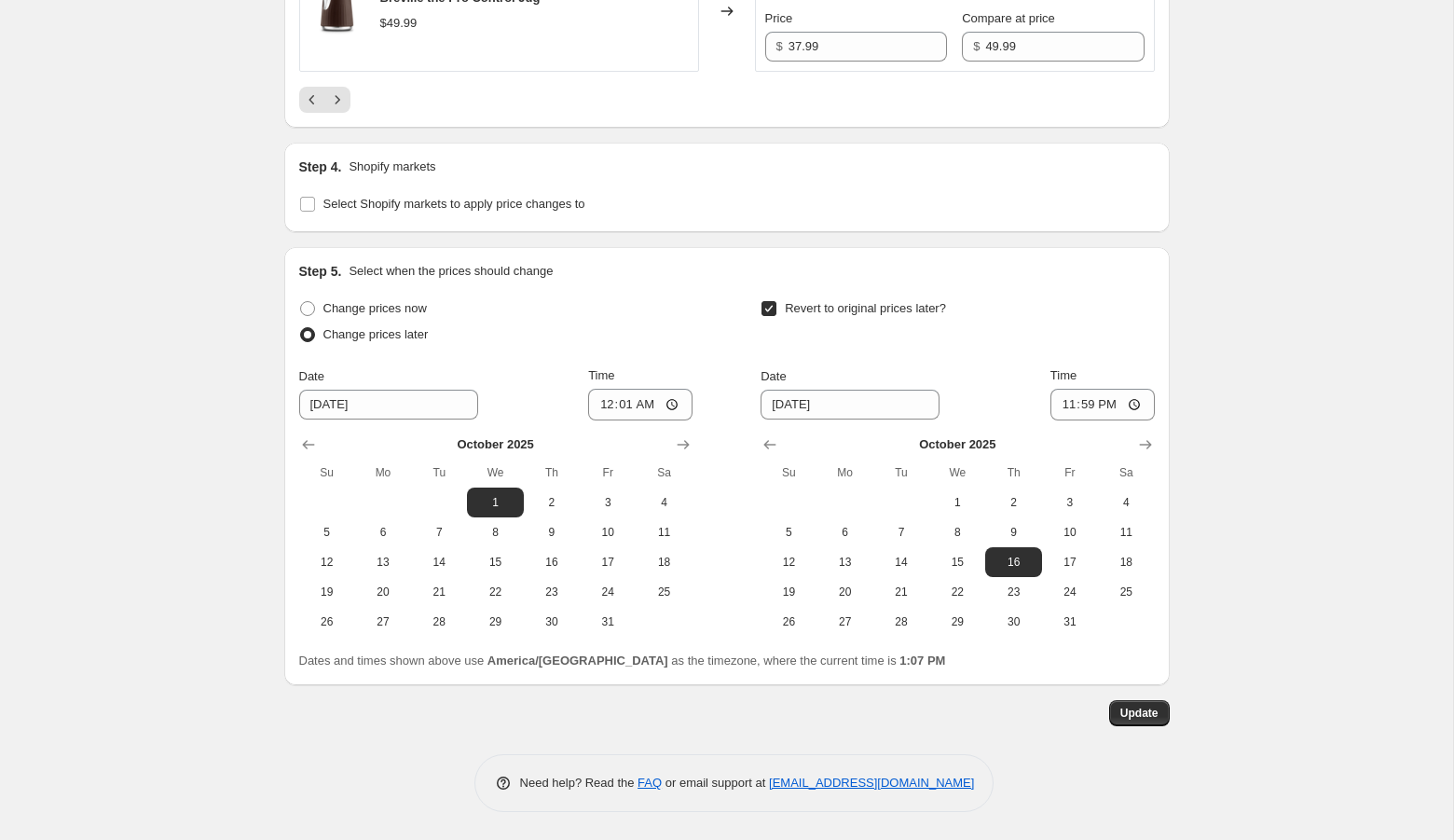
scroll to position [3472, 0]
click at [1123, 711] on span "Update" at bounding box center [1139, 713] width 38 height 15
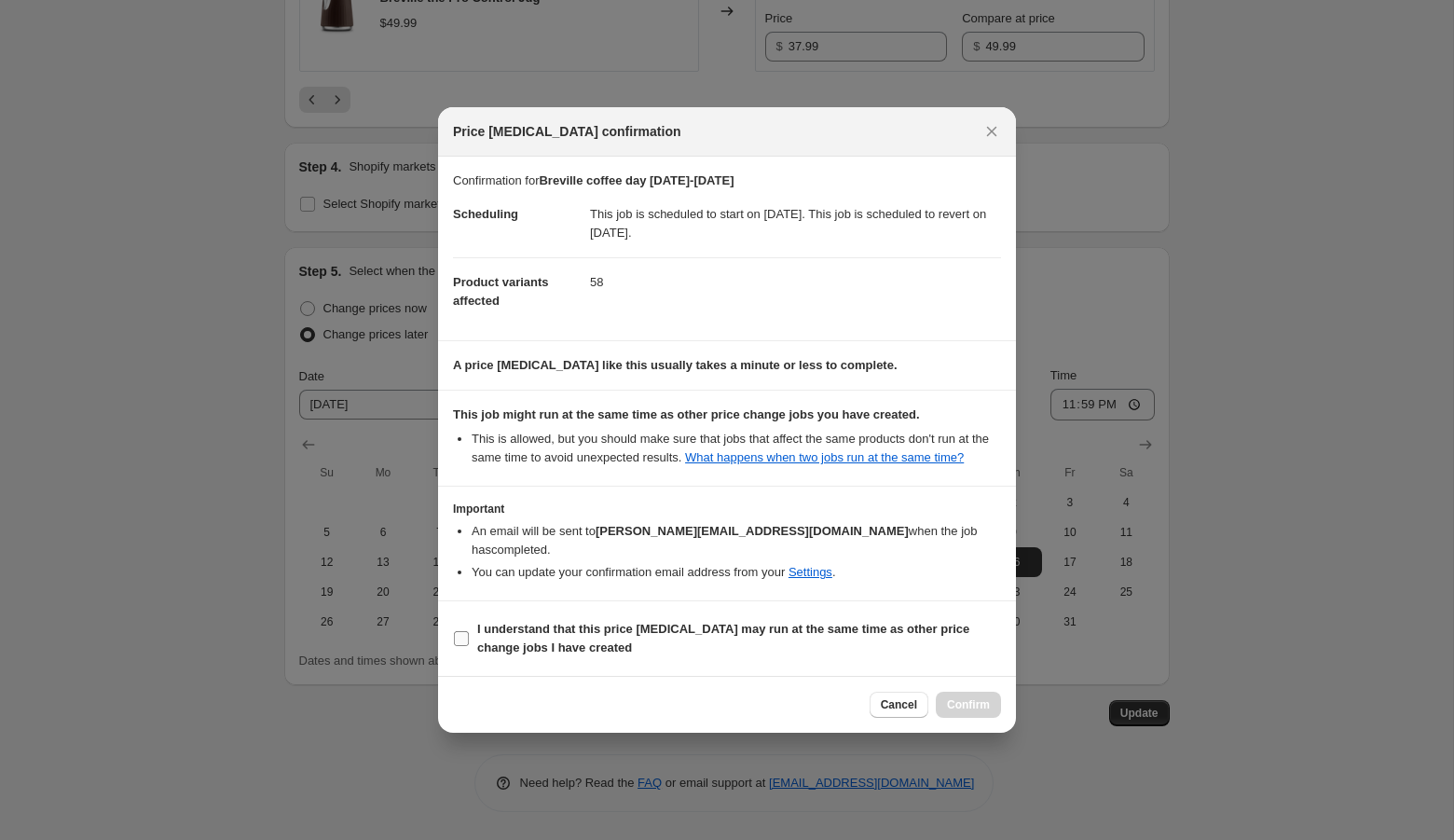
click at [695, 634] on b "I understand that this price [MEDICAL_DATA] may run at the same time as other p…" at bounding box center [722, 637] width 492 height 33
click at [468, 634] on input "I understand that this price [MEDICAL_DATA] may run at the same time as other p…" at bounding box center [461, 638] width 15 height 15
checkbox input "true"
click at [939, 706] on button "Confirm" at bounding box center [968, 705] width 65 height 26
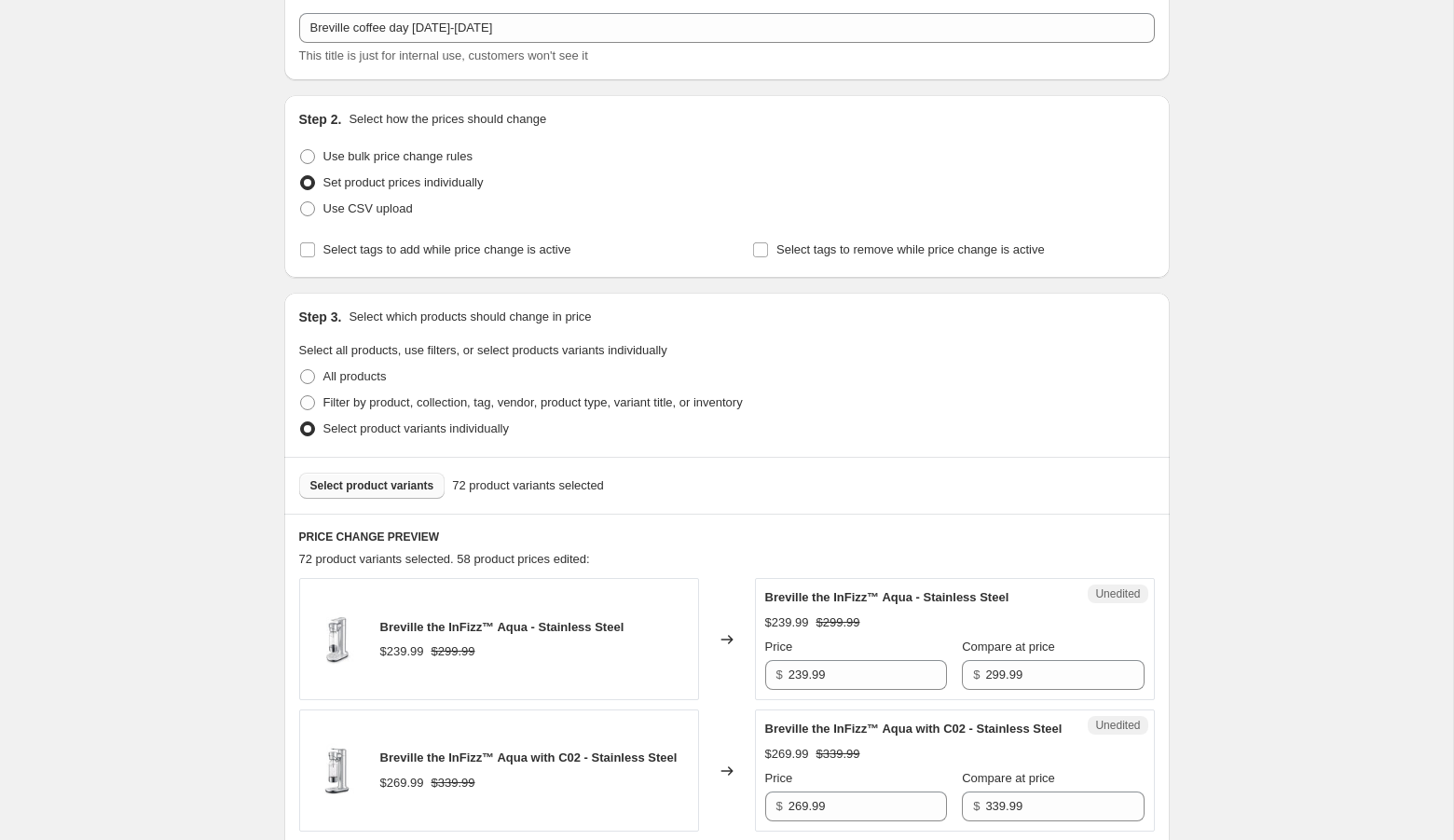
scroll to position [0, 0]
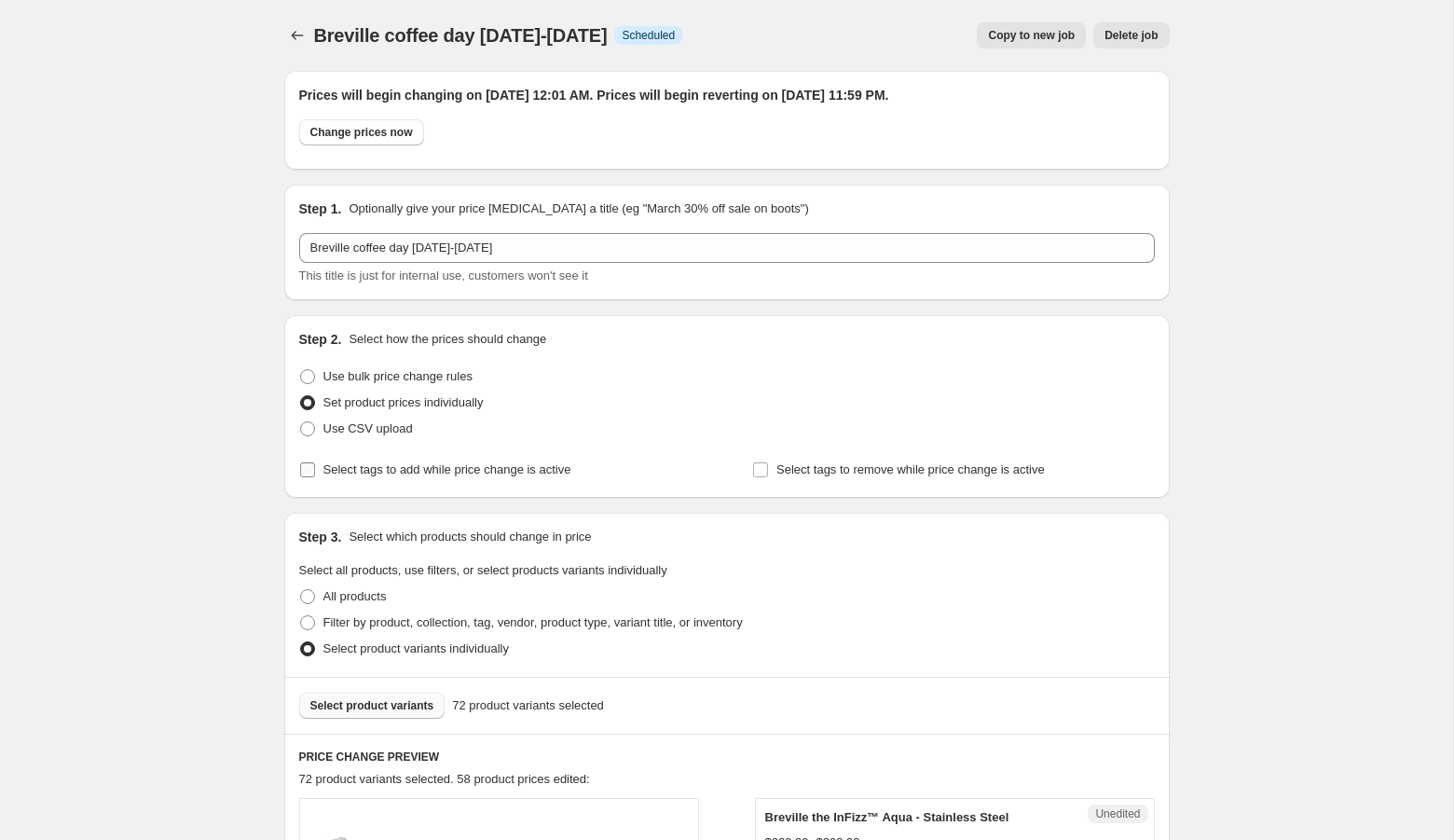
click at [475, 475] on span "Select tags to add while price change is active" at bounding box center [447, 469] width 248 height 14
click at [315, 475] on input "Select tags to add while price change is active" at bounding box center [308, 469] width 15 height 15
checkbox input "true"
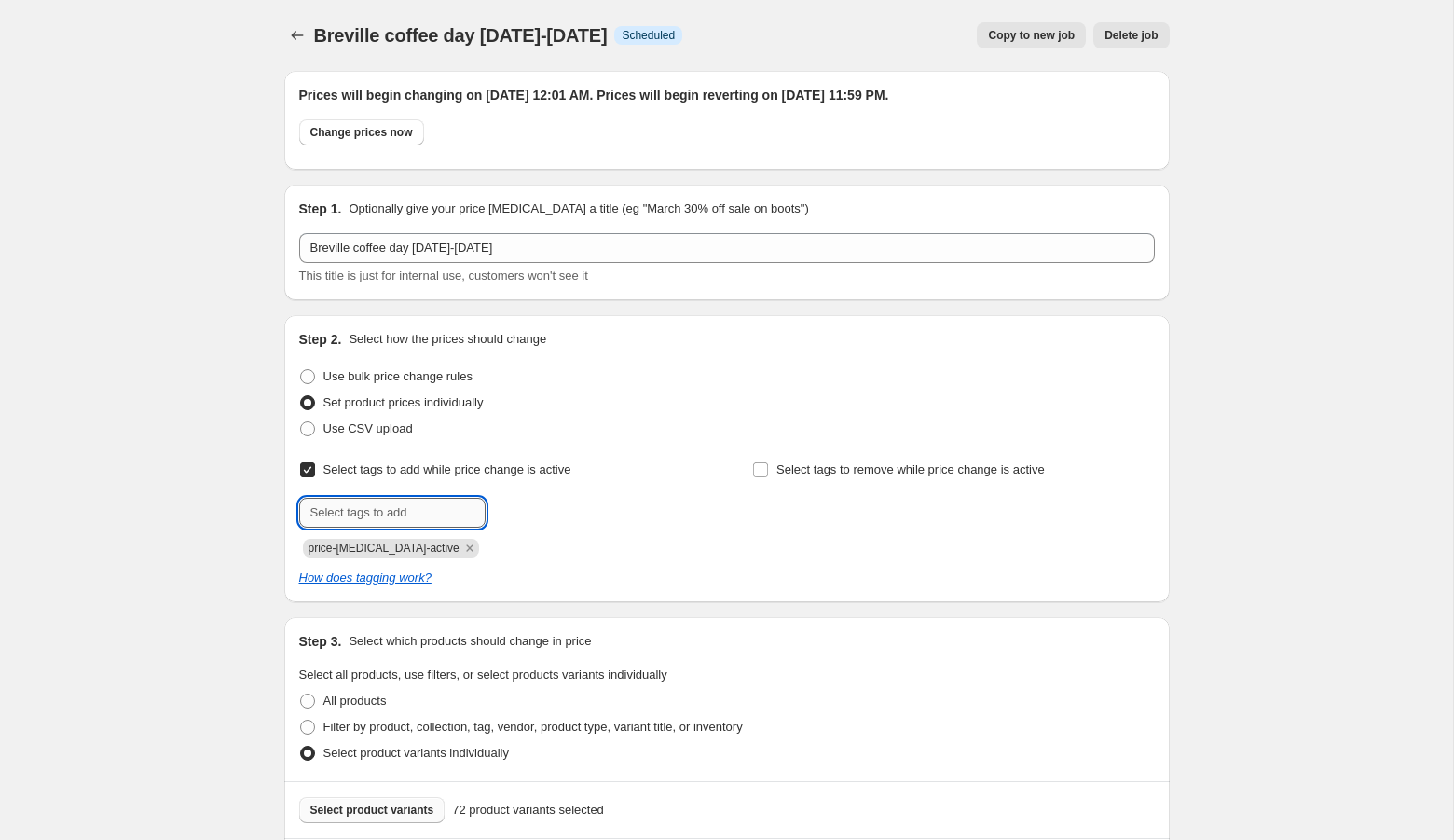
click at [424, 507] on input "text" at bounding box center [393, 512] width 187 height 30
type input "fall sale"
click at [541, 511] on span "fall sale" at bounding box center [546, 511] width 41 height 13
click at [792, 469] on span "Select tags to remove while price change is active" at bounding box center [911, 469] width 269 height 14
click at [768, 469] on input "Select tags to remove while price change is active" at bounding box center [761, 469] width 15 height 15
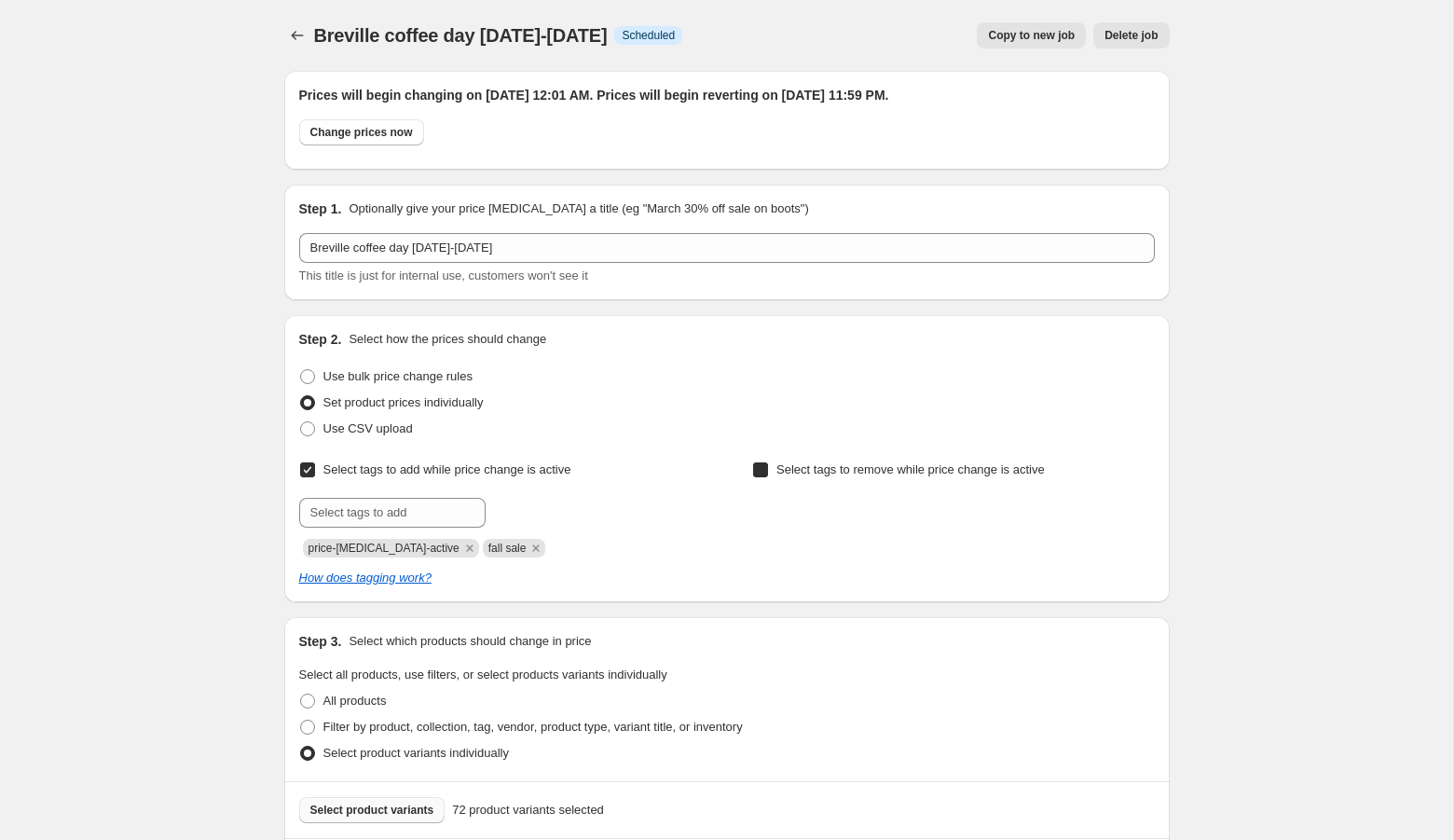
checkbox input "true"
click at [779, 509] on input "text" at bounding box center [846, 512] width 187 height 30
type input "fall sale"
click at [1003, 513] on span "fall sale" at bounding box center [1000, 511] width 41 height 13
